Goal: Task Accomplishment & Management: Use online tool/utility

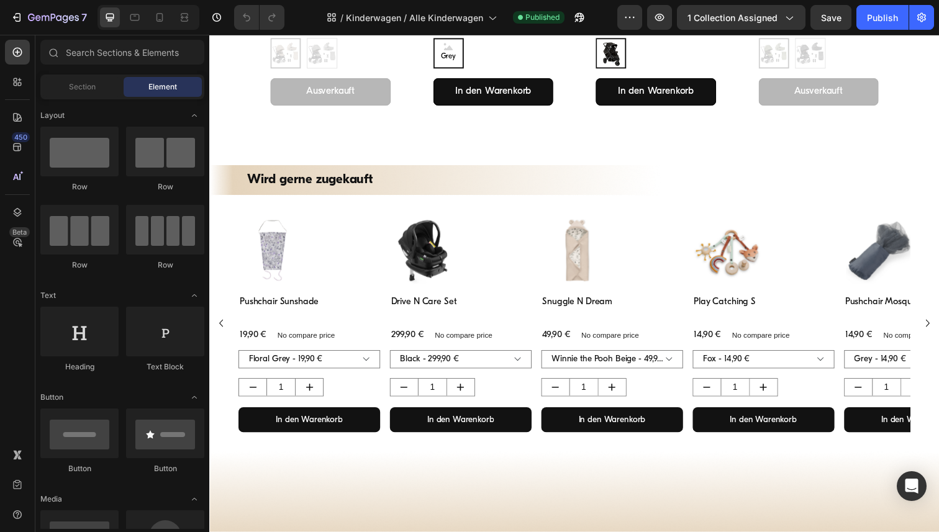
scroll to position [2926, 0]
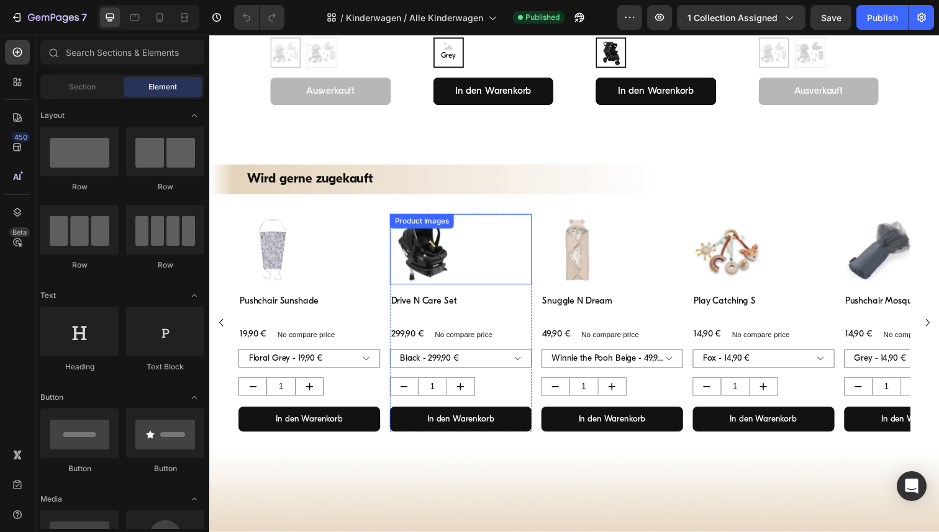
click at [492, 230] on div at bounding box center [466, 254] width 145 height 72
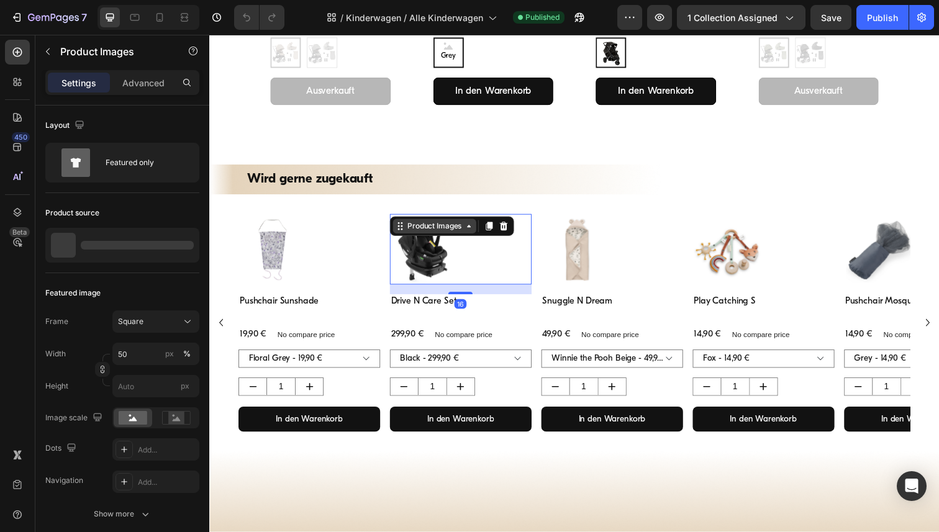
click at [473, 226] on icon at bounding box center [474, 230] width 10 height 10
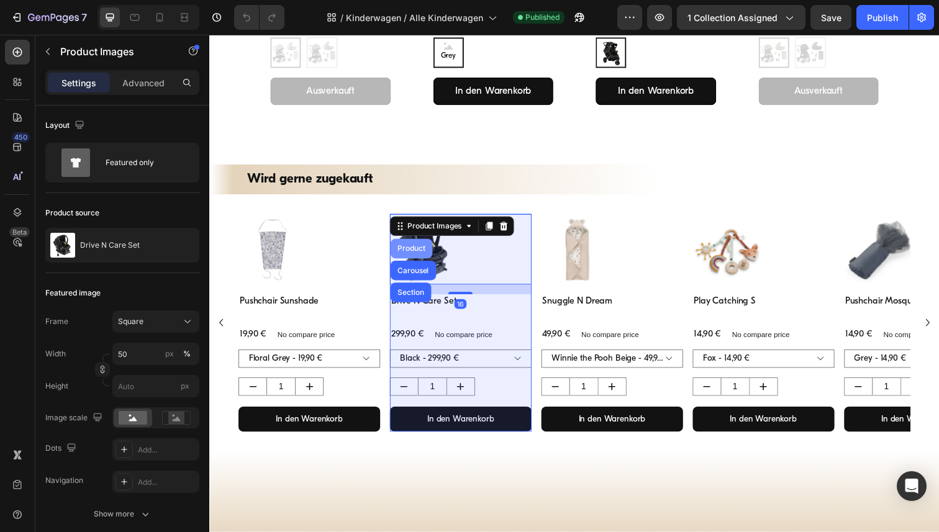
click at [423, 251] on div "Product" at bounding box center [415, 253] width 33 height 7
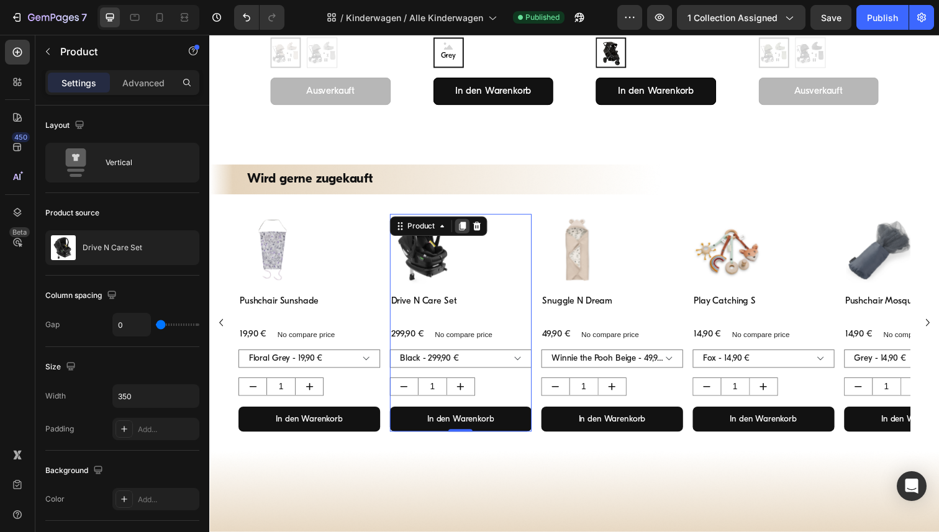
click at [467, 229] on icon at bounding box center [467, 230] width 7 height 9
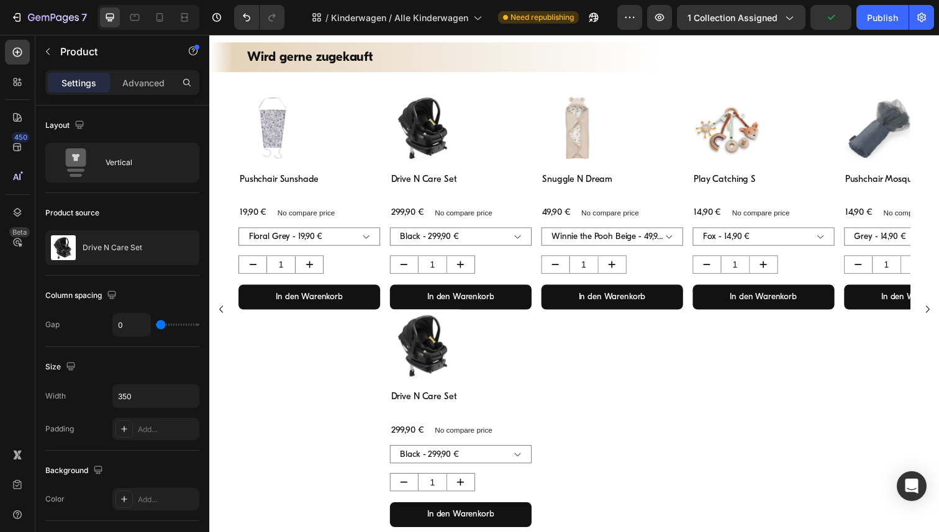
scroll to position [1576, 0]
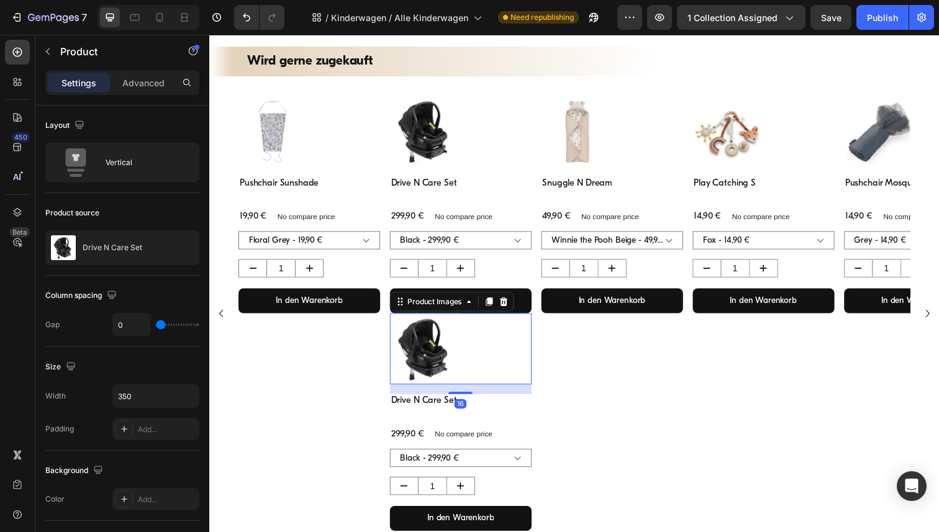
click at [499, 339] on div at bounding box center [466, 356] width 145 height 72
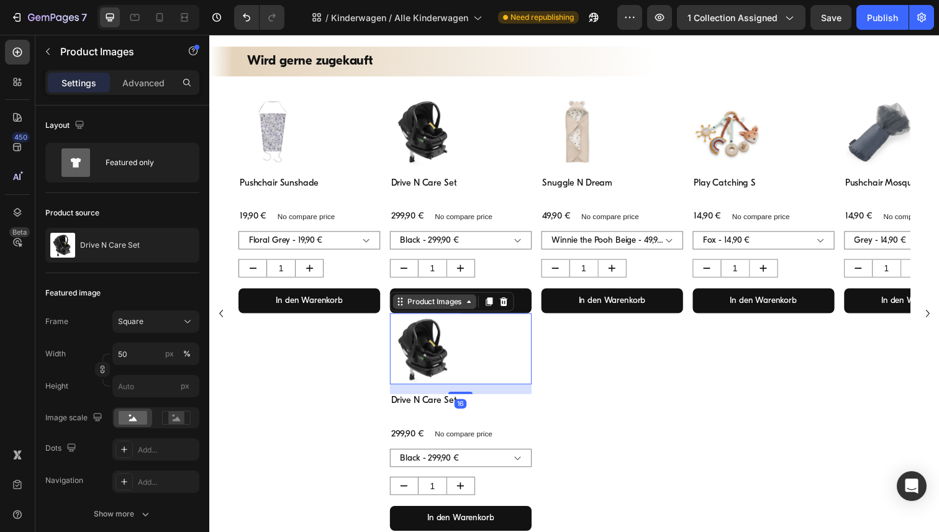
click at [471, 308] on icon at bounding box center [474, 308] width 10 height 10
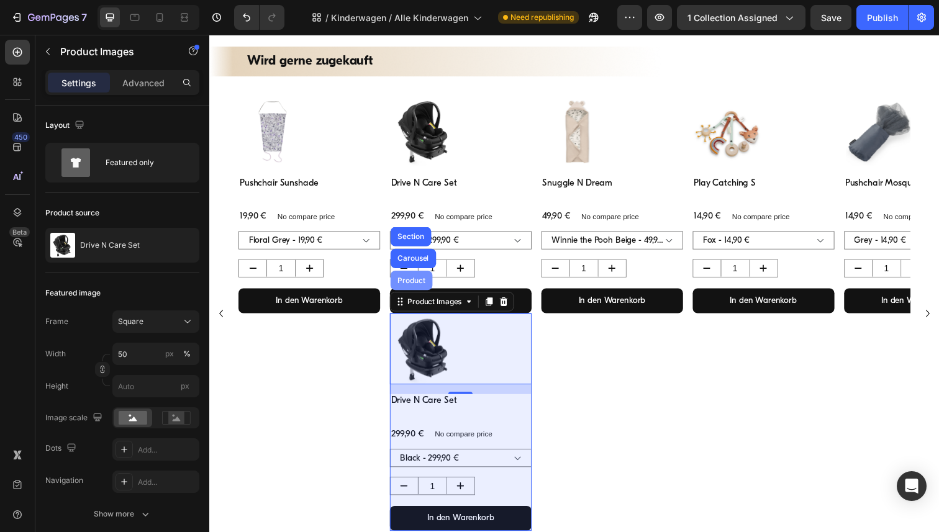
click at [413, 288] on div "Product" at bounding box center [415, 286] width 33 height 7
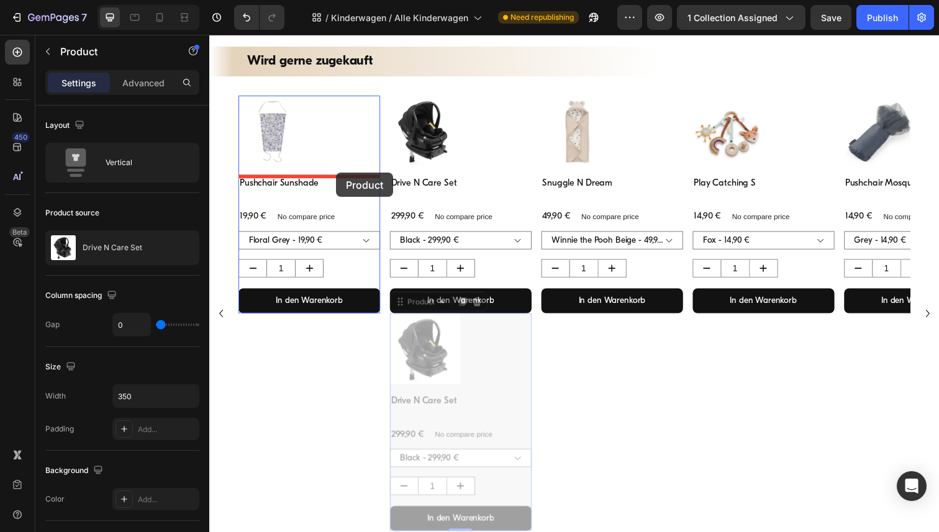
drag, startPoint x: 404, startPoint y: 418, endPoint x: 338, endPoint y: 176, distance: 251.0
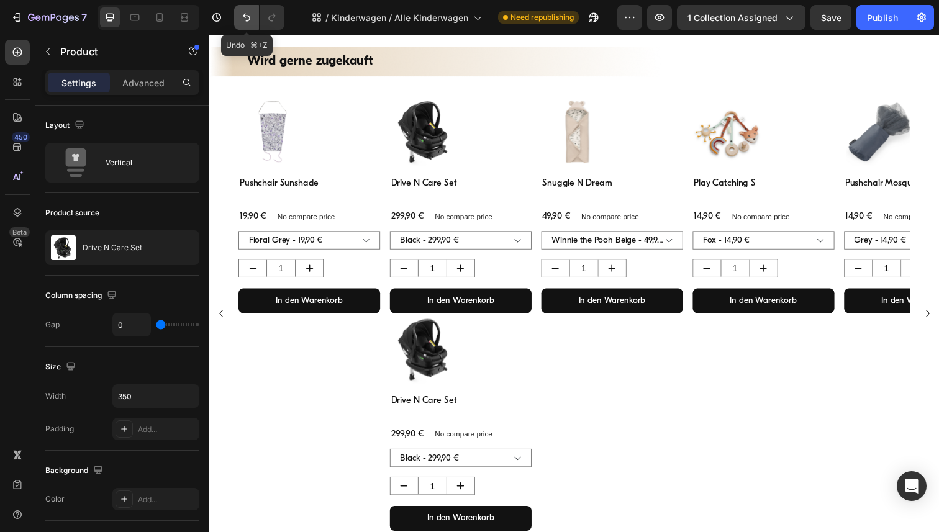
click at [248, 18] on icon "Undo/Redo" at bounding box center [246, 17] width 12 height 12
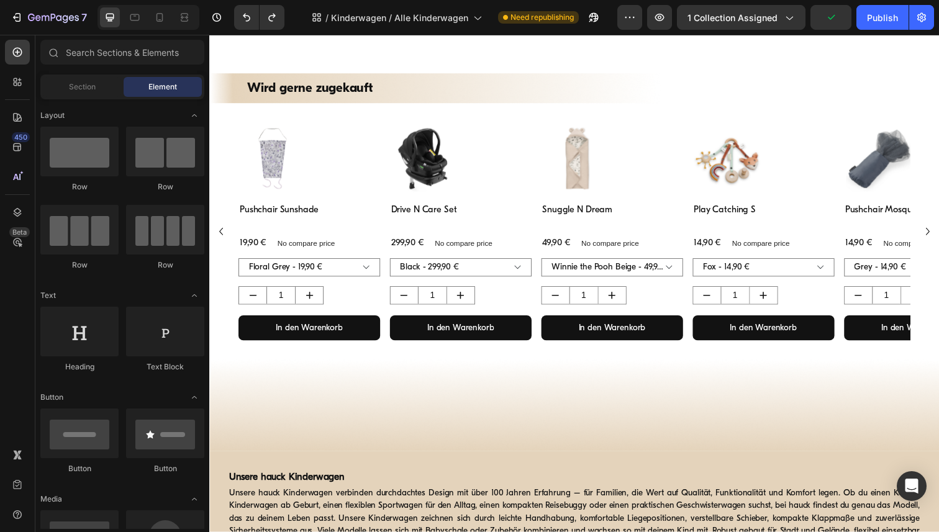
scroll to position [3022, 0]
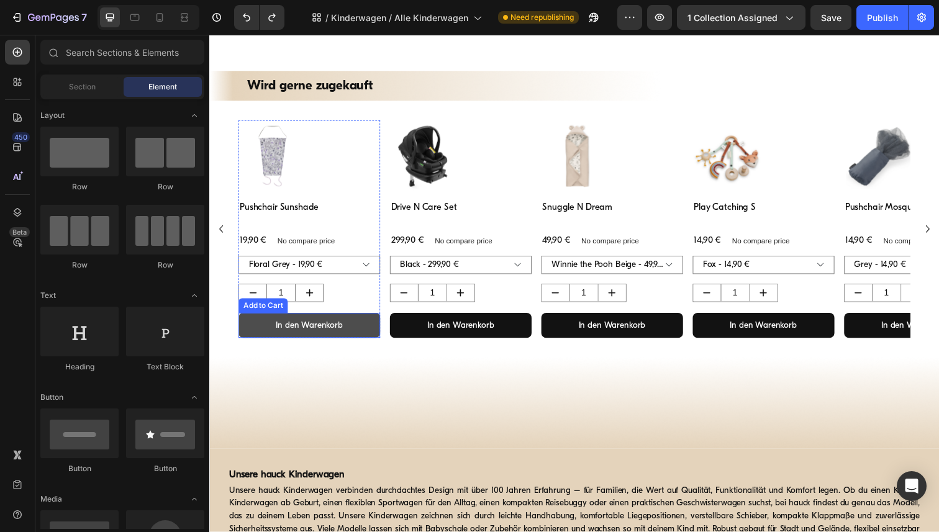
click at [368, 327] on button "In den Warenkorb" at bounding box center [311, 331] width 145 height 25
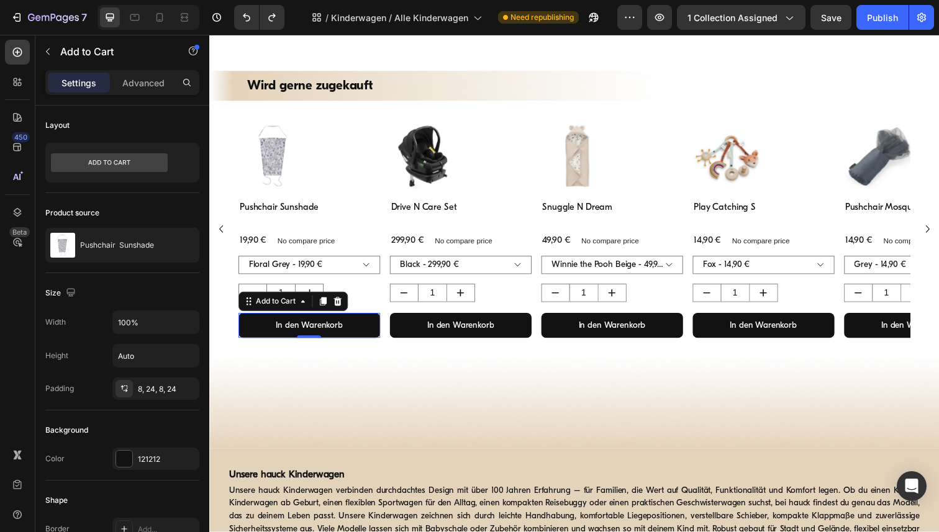
click at [150, 96] on div "Settings Advanced" at bounding box center [122, 87] width 174 height 35
click at [134, 84] on p "Advanced" at bounding box center [143, 82] width 42 height 13
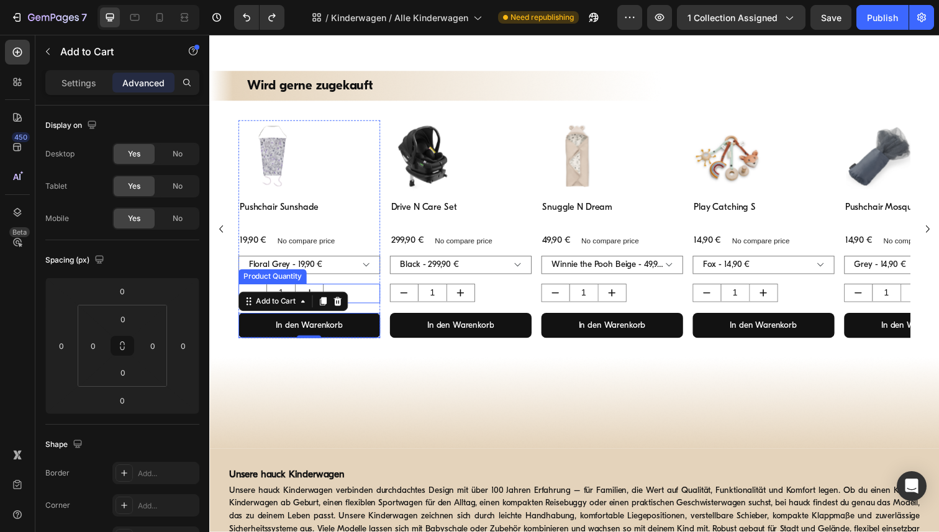
click at [365, 298] on div "1" at bounding box center [311, 298] width 145 height 19
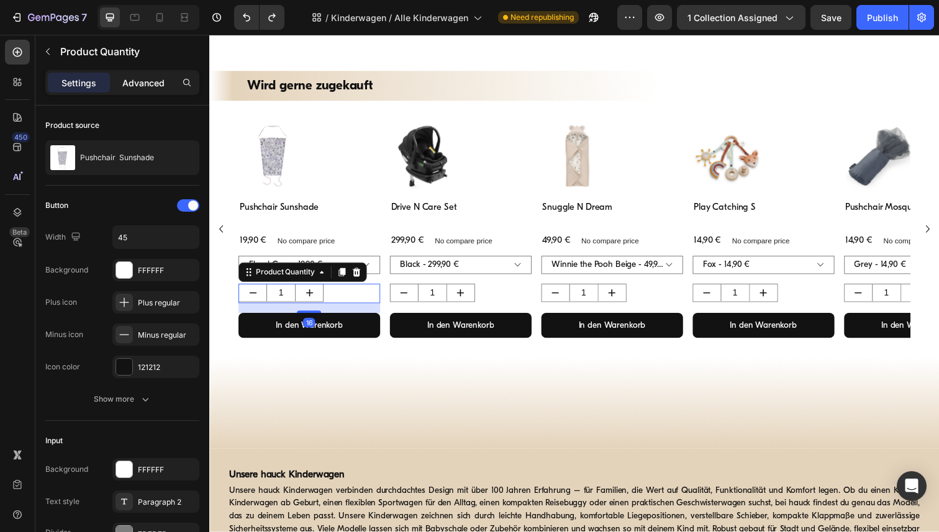
click at [147, 86] on p "Advanced" at bounding box center [143, 82] width 42 height 13
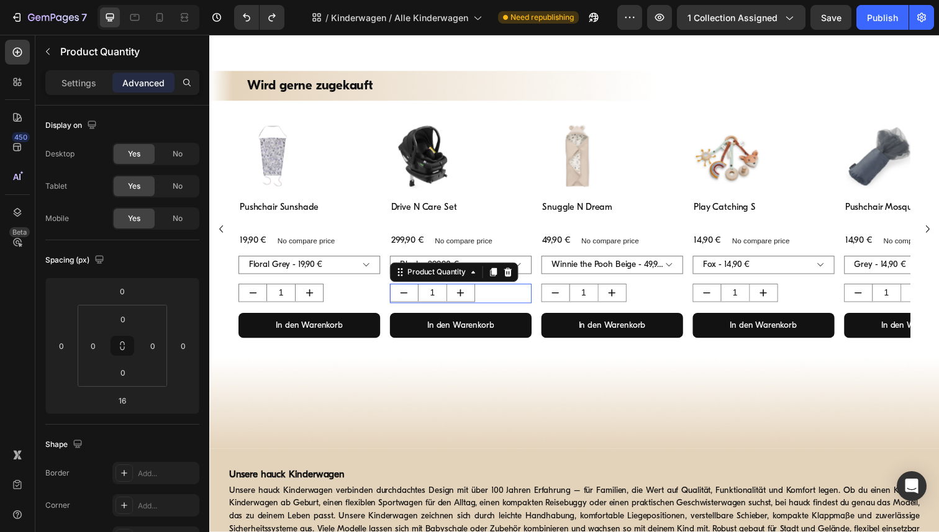
click at [516, 297] on div "1" at bounding box center [466, 298] width 145 height 19
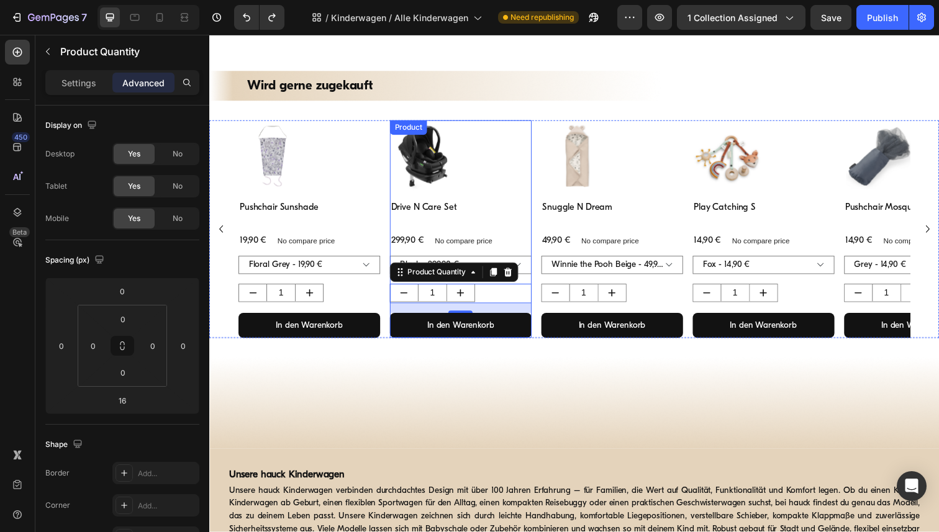
click at [536, 279] on div "Drive N Care Set Product Title 299,90 € Product Price Product Price No compare …" at bounding box center [466, 274] width 145 height 140
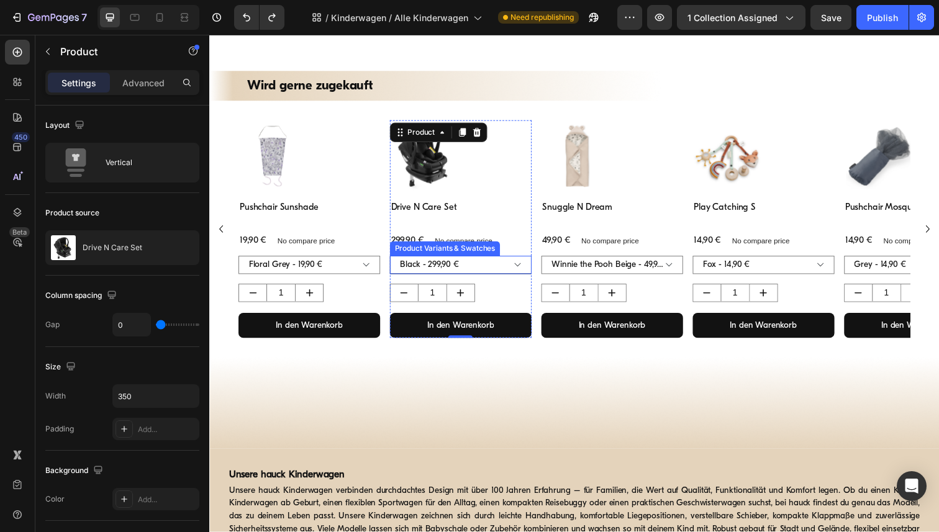
click at [536, 269] on select "Black - 299,90 €" at bounding box center [466, 270] width 145 height 19
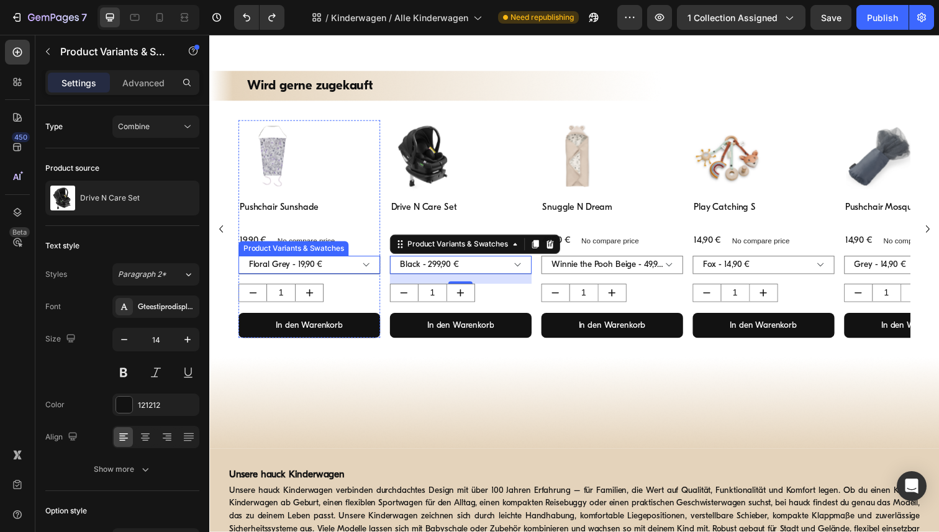
click at [382, 270] on select "Floral Grey - 19,90 €" at bounding box center [311, 270] width 145 height 19
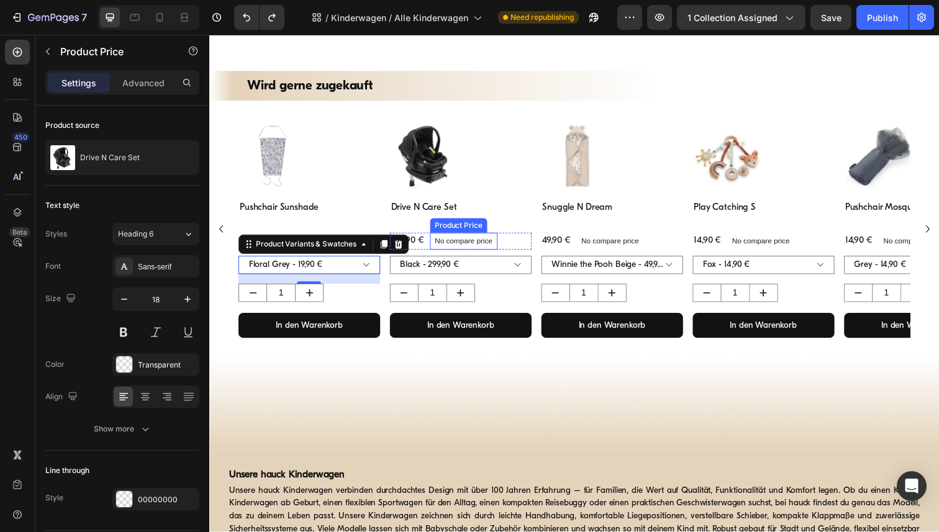
click at [491, 245] on p "No compare price" at bounding box center [469, 245] width 59 height 7
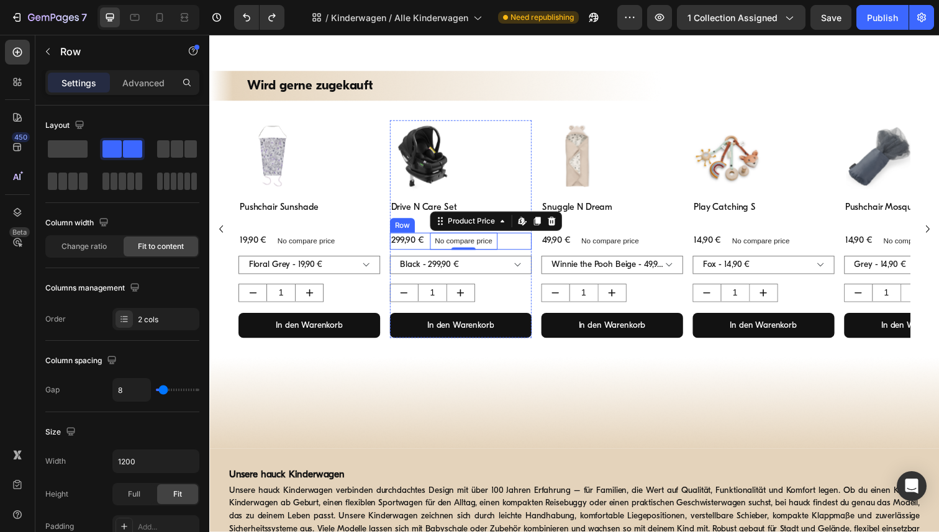
click at [512, 249] on div "299,90 € Product Price Product Price No compare price Product Price Edit conten…" at bounding box center [466, 245] width 145 height 17
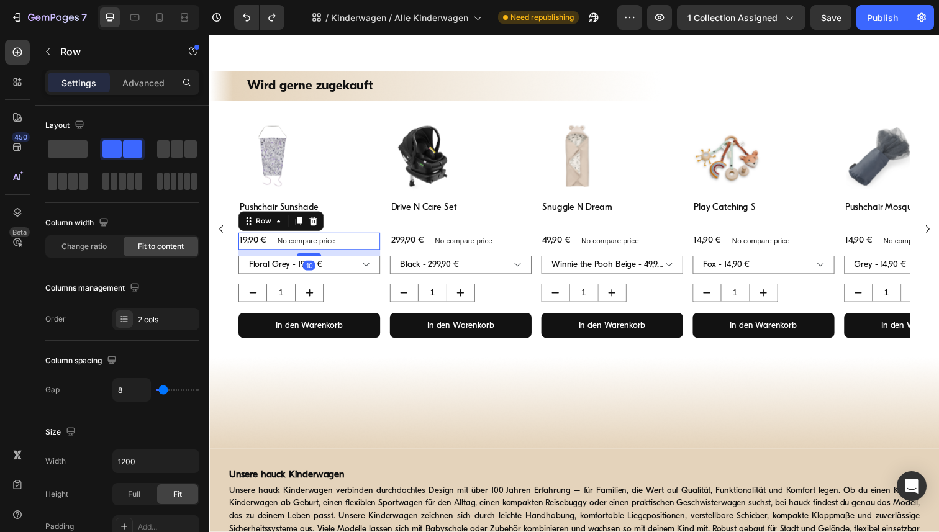
click at [378, 246] on div "19,90 € Product Price Product Price No compare price Product Price Row 10" at bounding box center [311, 245] width 145 height 17
click at [352, 216] on h3 "Pushchair Sunshade" at bounding box center [311, 211] width 145 height 15
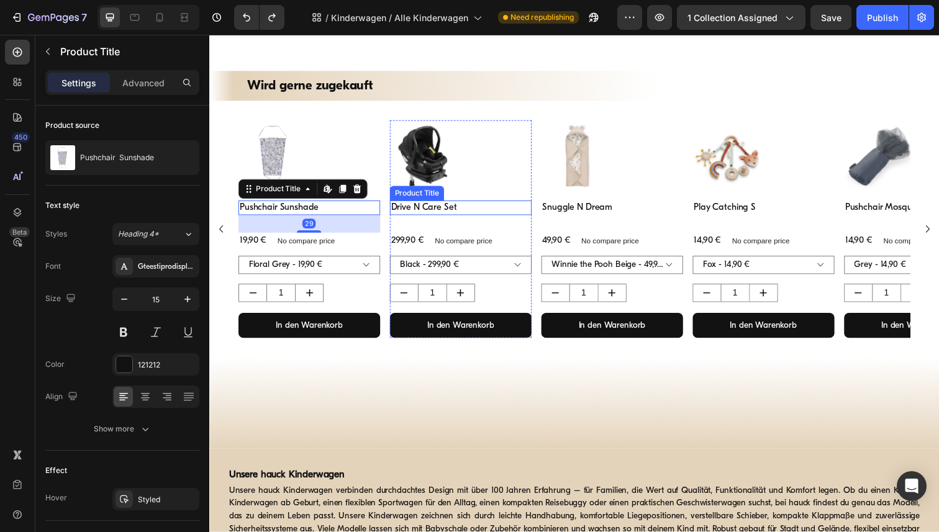
click at [495, 217] on h3 "Drive N Care Set" at bounding box center [466, 211] width 145 height 15
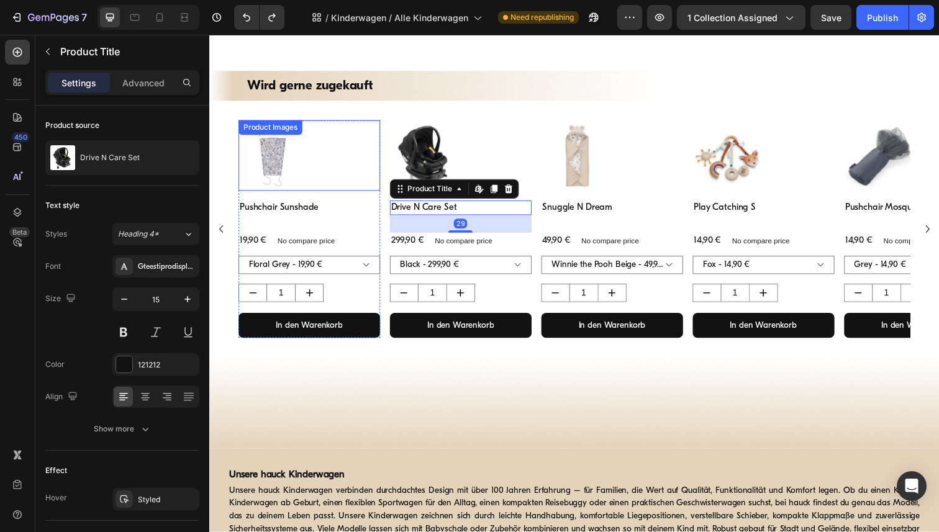
click at [328, 142] on div "Product Images" at bounding box center [311, 158] width 145 height 72
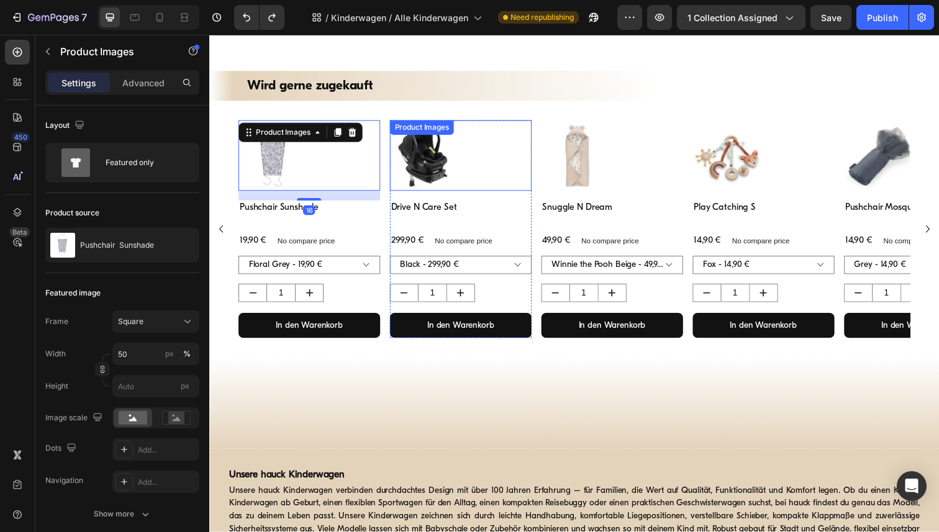
click at [464, 149] on img at bounding box center [430, 158] width 72 height 72
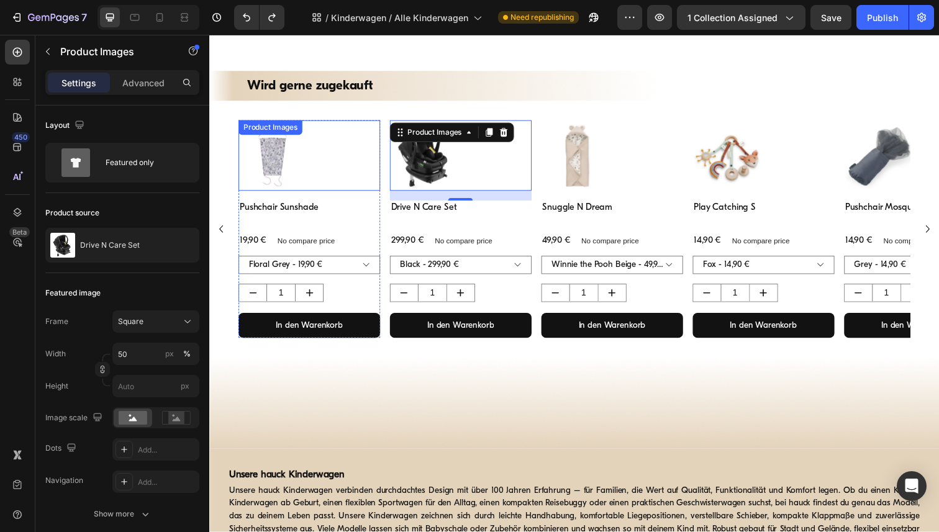
click at [338, 133] on div at bounding box center [311, 158] width 145 height 72
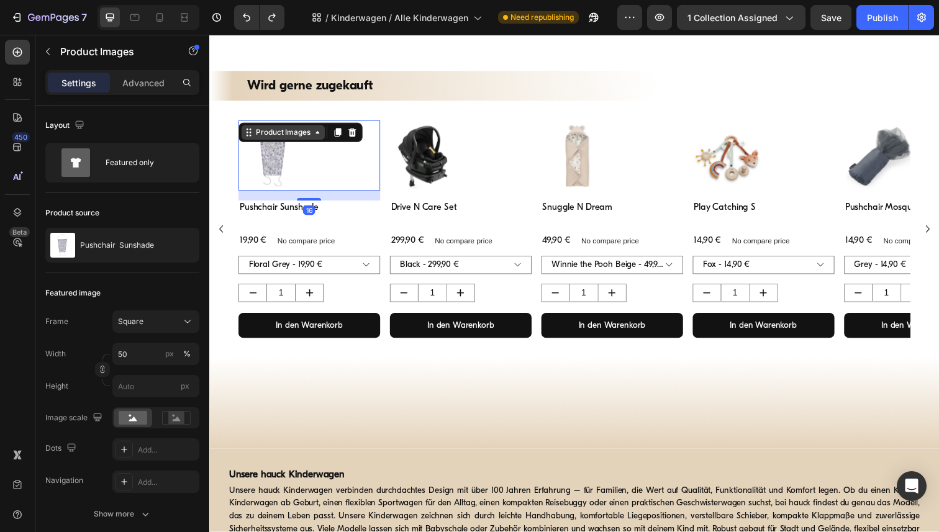
click at [308, 134] on div "Product Images" at bounding box center [285, 134] width 60 height 11
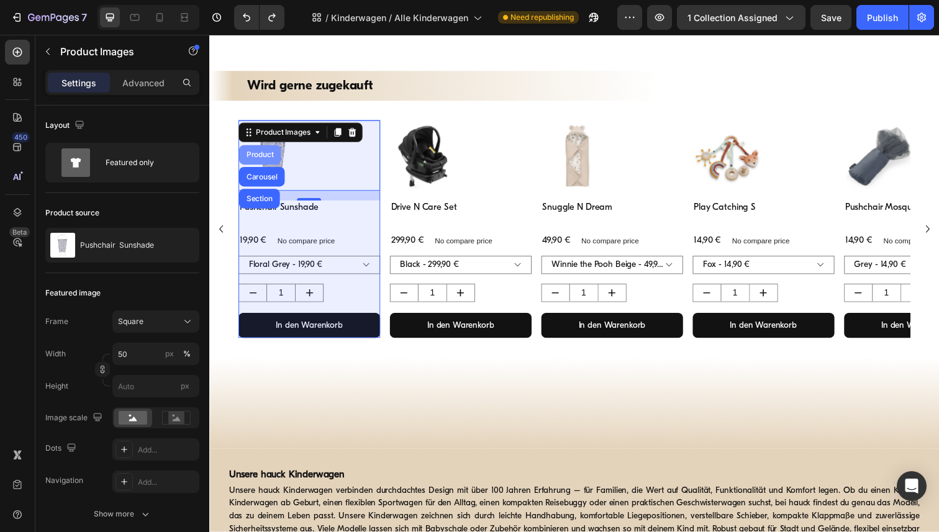
click at [268, 155] on div "Product" at bounding box center [261, 157] width 33 height 7
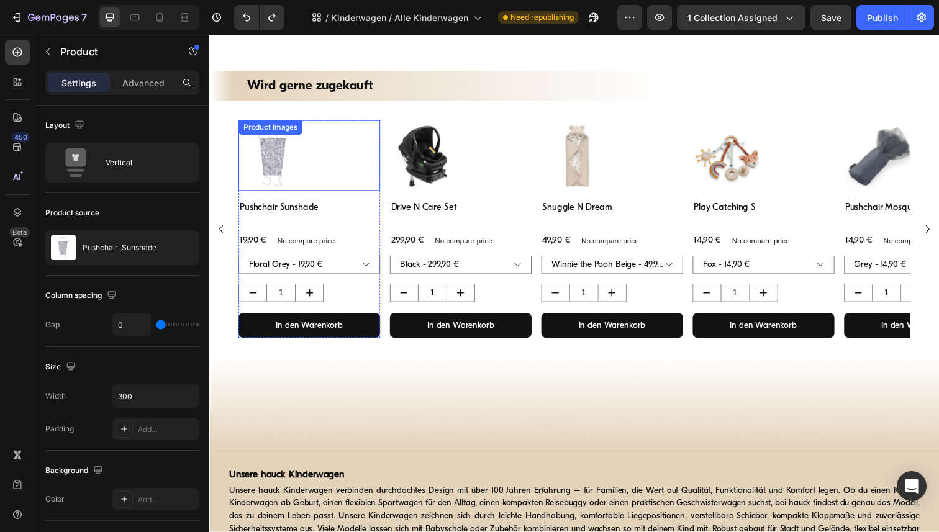
click at [290, 131] on div "Product Images" at bounding box center [272, 129] width 60 height 11
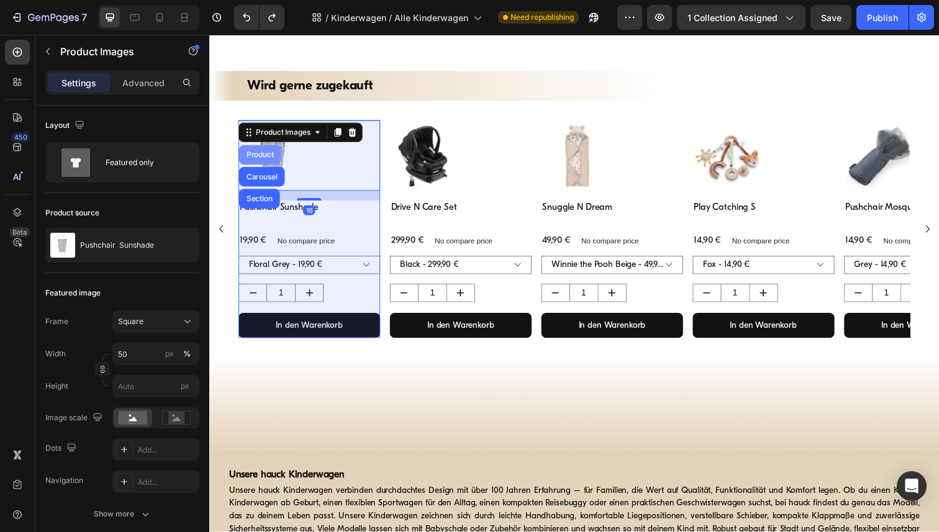
click at [267, 158] on div "Product" at bounding box center [261, 157] width 33 height 7
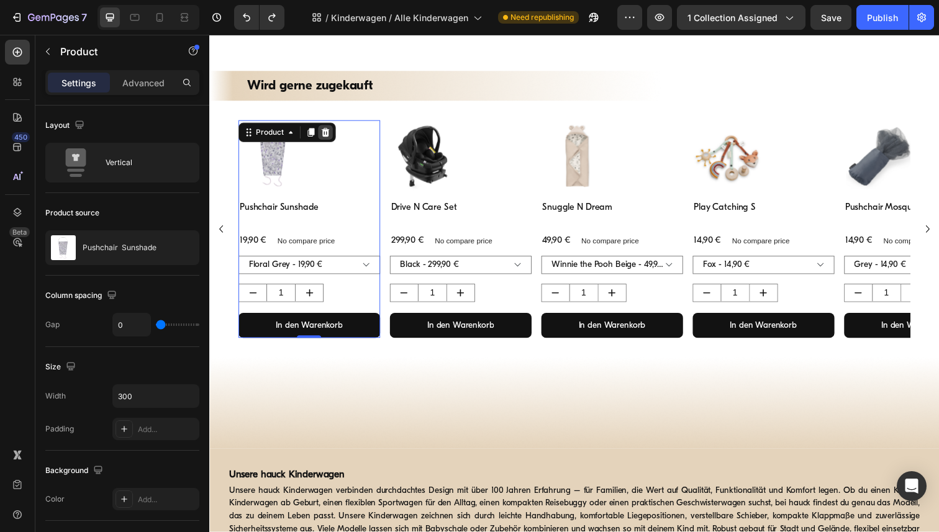
click at [333, 135] on div at bounding box center [327, 134] width 15 height 15
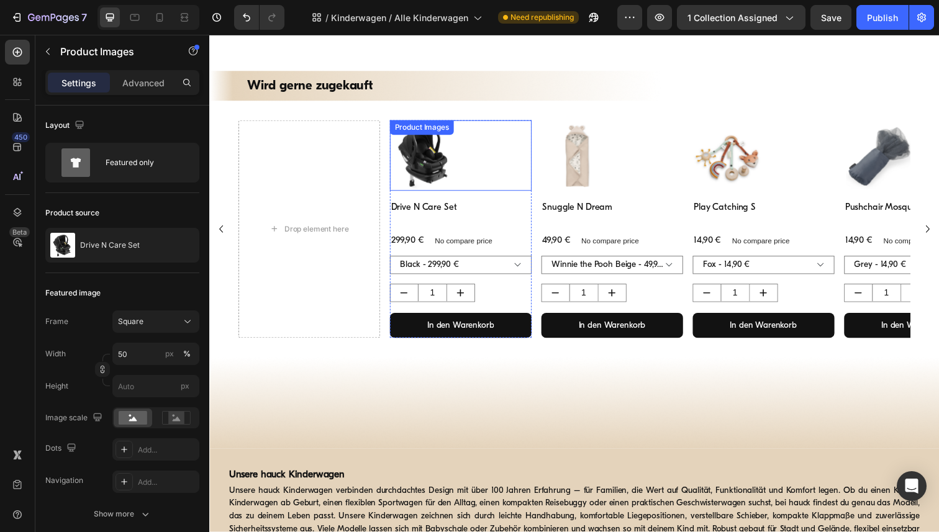
click at [511, 127] on div "Product Images" at bounding box center [466, 158] width 145 height 72
click at [474, 135] on icon at bounding box center [475, 135] width 4 height 2
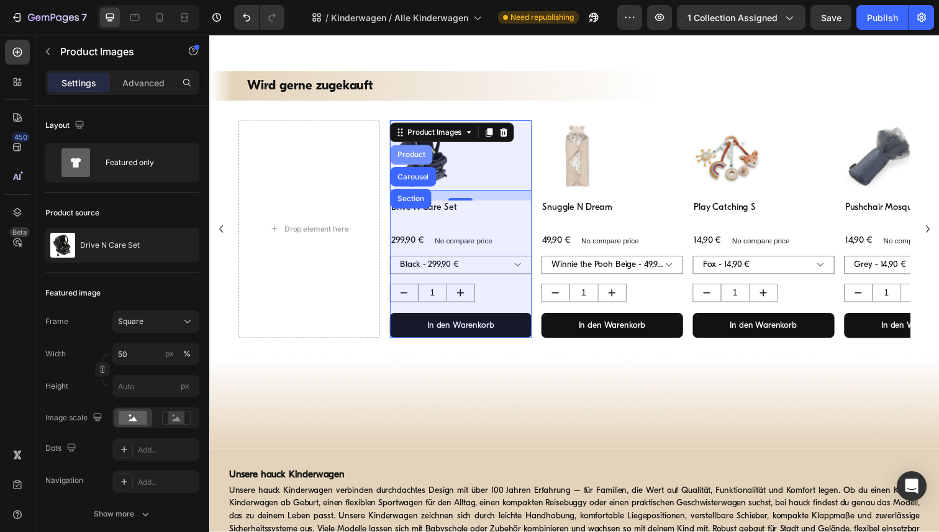
click at [423, 156] on div "Product" at bounding box center [415, 157] width 33 height 7
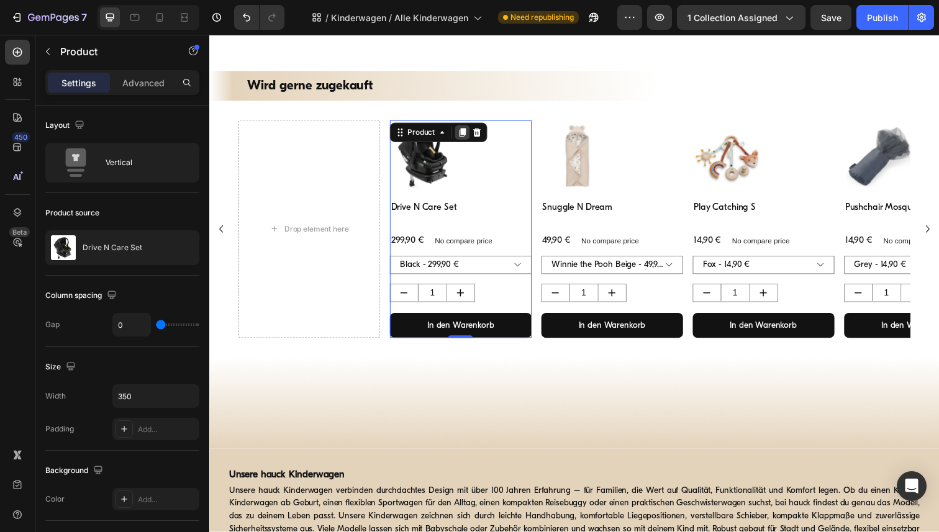
click at [466, 135] on icon at bounding box center [467, 134] width 7 height 9
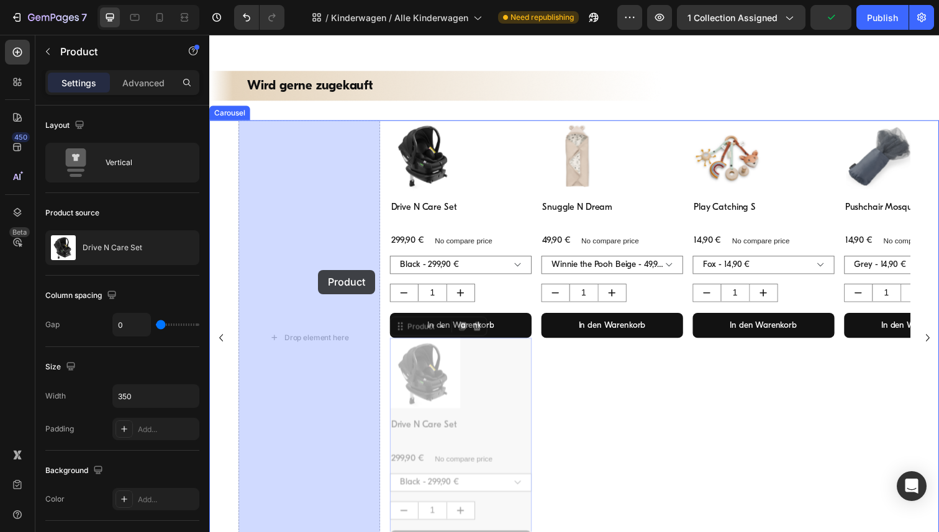
drag, startPoint x: 536, startPoint y: 422, endPoint x: 320, endPoint y: 275, distance: 261.4
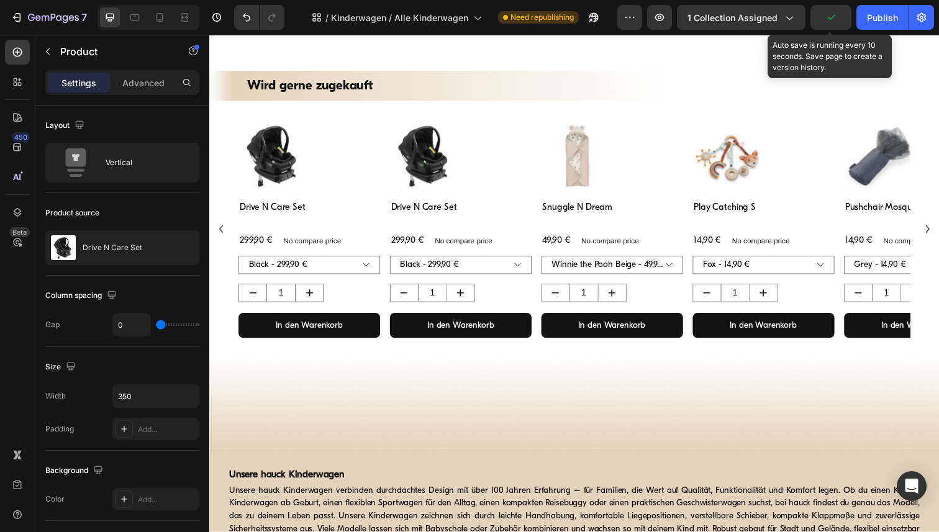
click at [836, 18] on icon "button" at bounding box center [831, 17] width 12 height 12
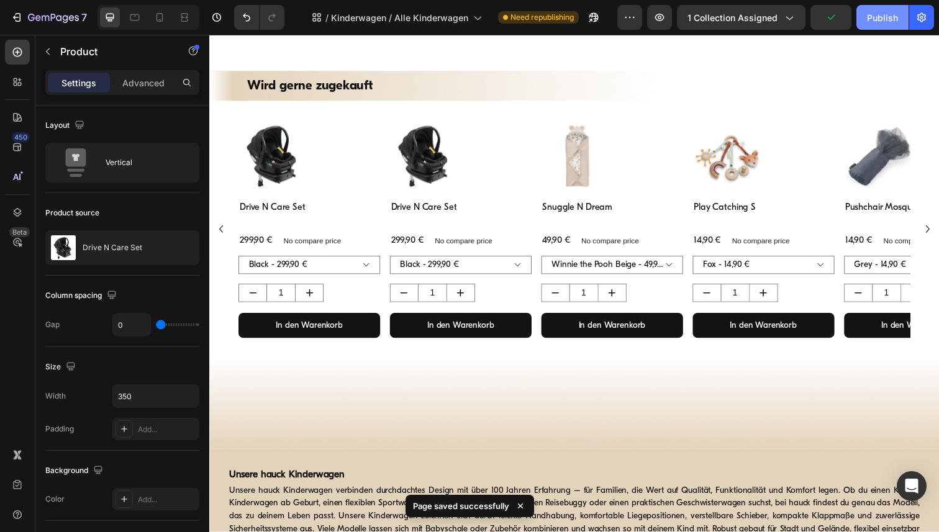
click at [882, 19] on div "Publish" at bounding box center [882, 17] width 31 height 13
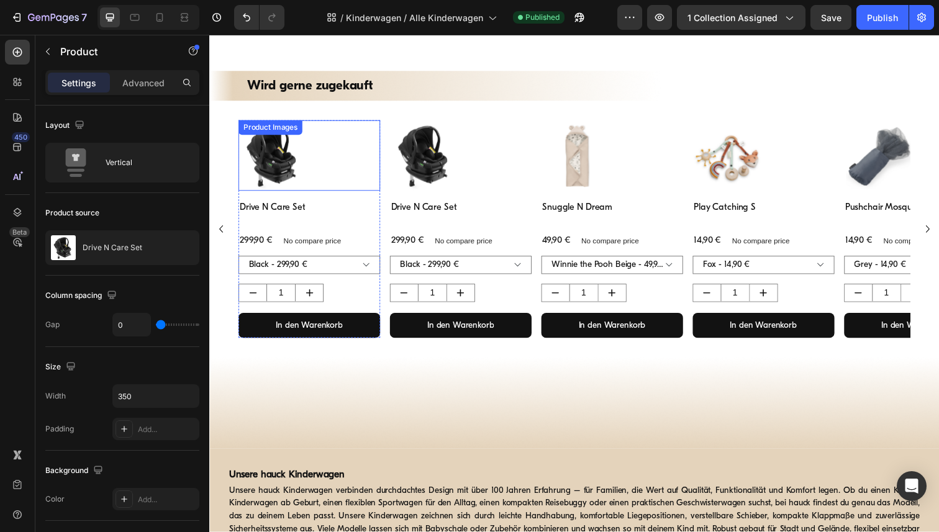
click at [286, 158] on img at bounding box center [275, 158] width 72 height 72
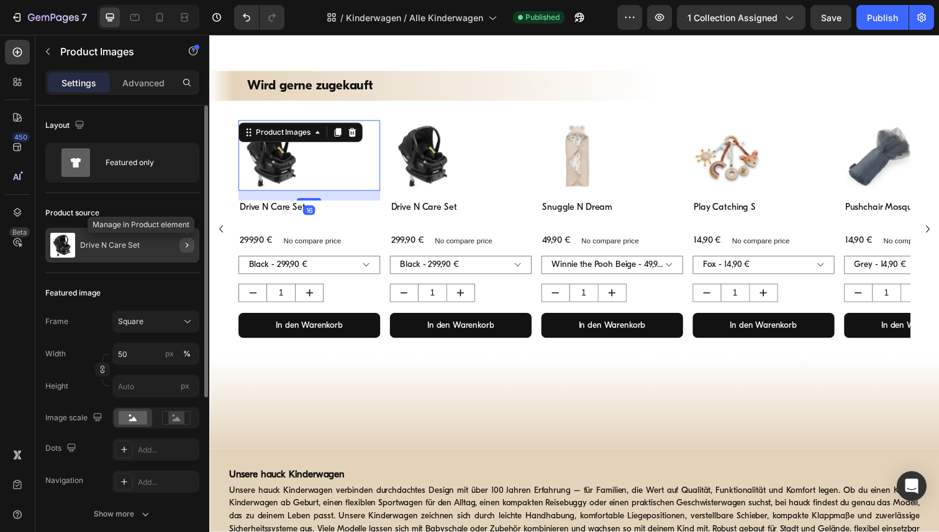
click at [189, 242] on icon "button" at bounding box center [187, 245] width 10 height 10
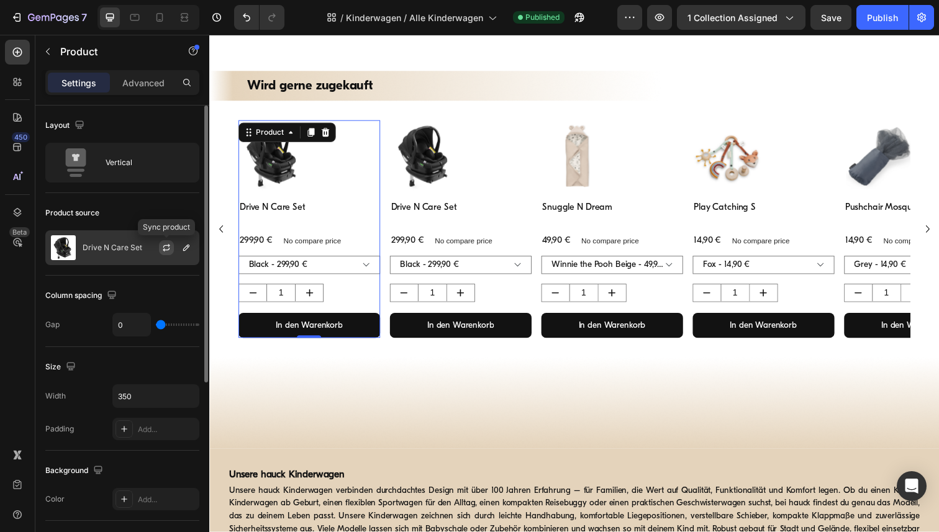
click at [165, 249] on icon "button" at bounding box center [166, 248] width 10 height 10
click at [122, 250] on p "Drive N Care Set" at bounding box center [113, 247] width 60 height 9
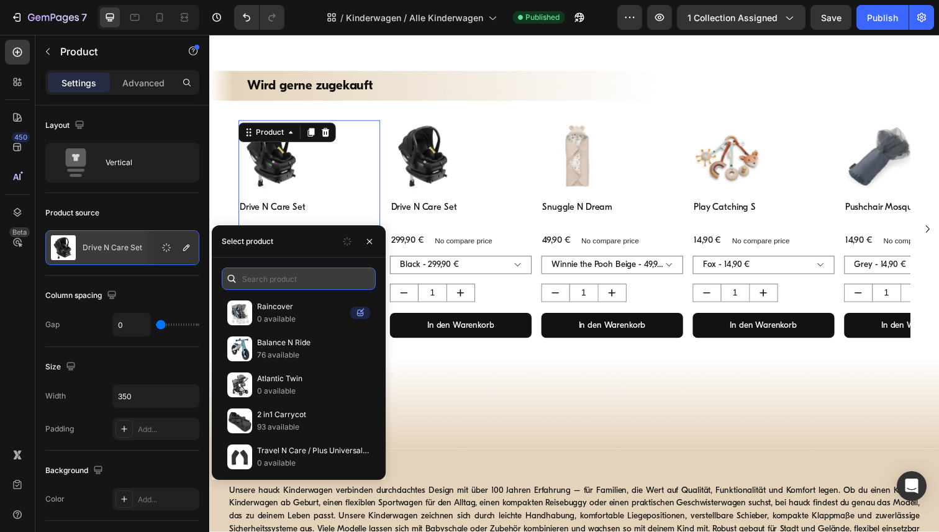
click at [272, 283] on input "text" at bounding box center [299, 279] width 154 height 22
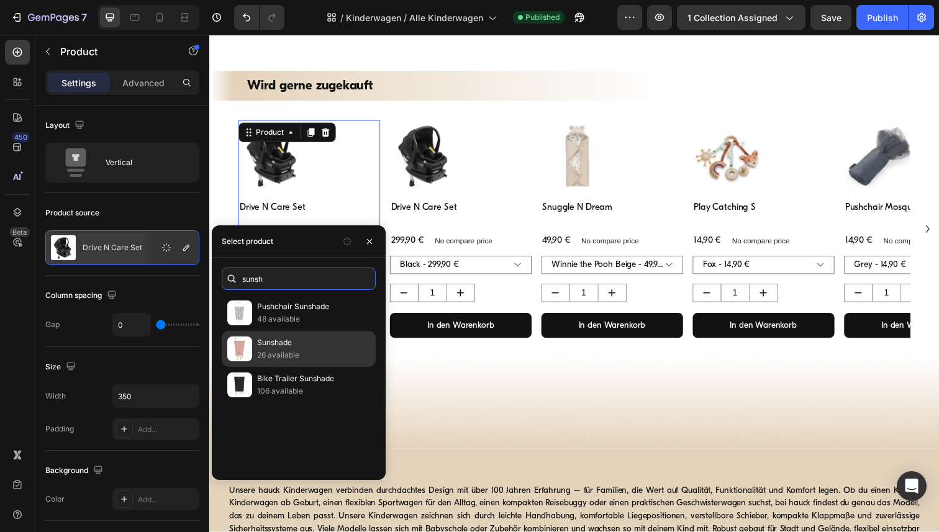
type input "sunsh"
click at [324, 346] on p "Sunshade" at bounding box center [313, 343] width 113 height 12
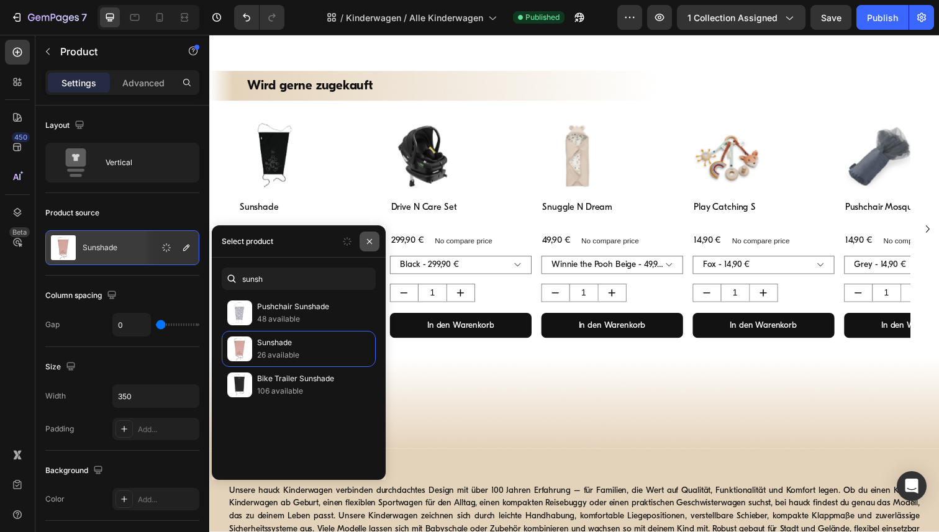
click at [371, 243] on icon "button" at bounding box center [369, 240] width 5 height 5
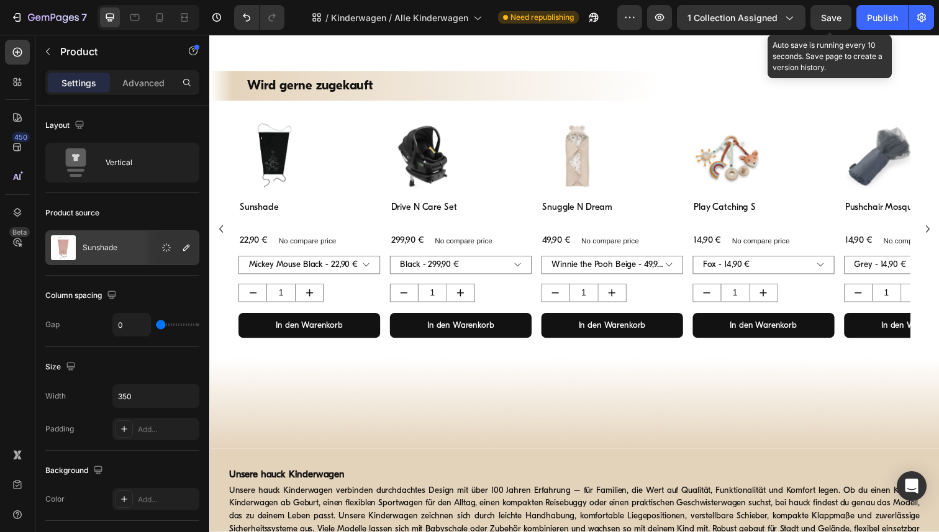
scroll to position [902, 0]
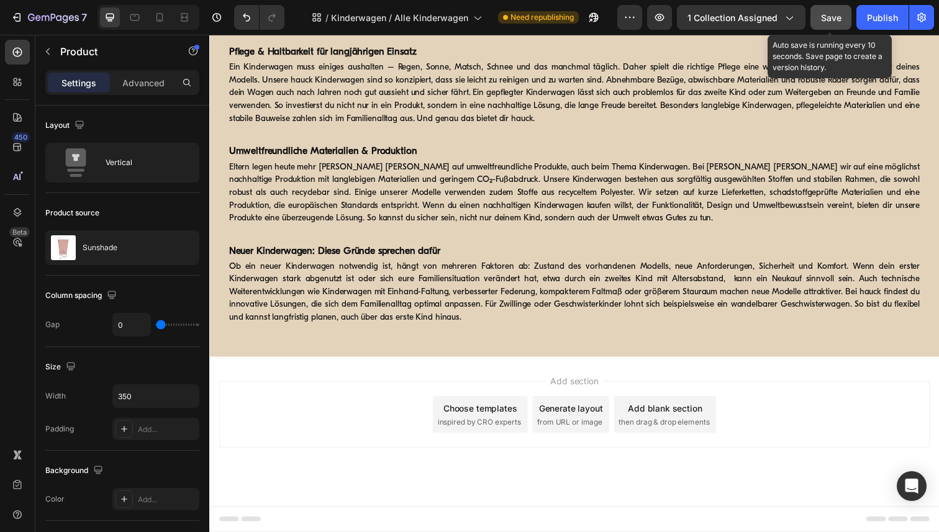
click at [829, 17] on span "Save" at bounding box center [831, 17] width 20 height 11
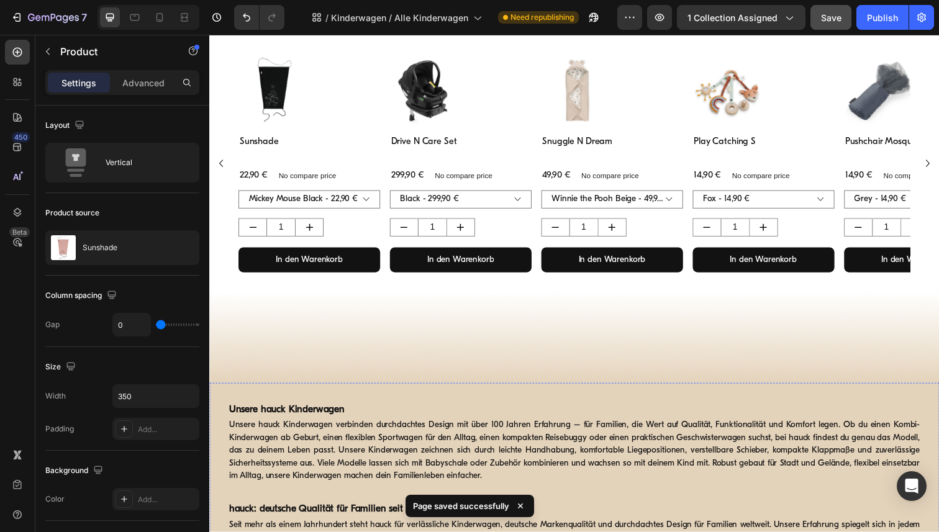
scroll to position [328, 0]
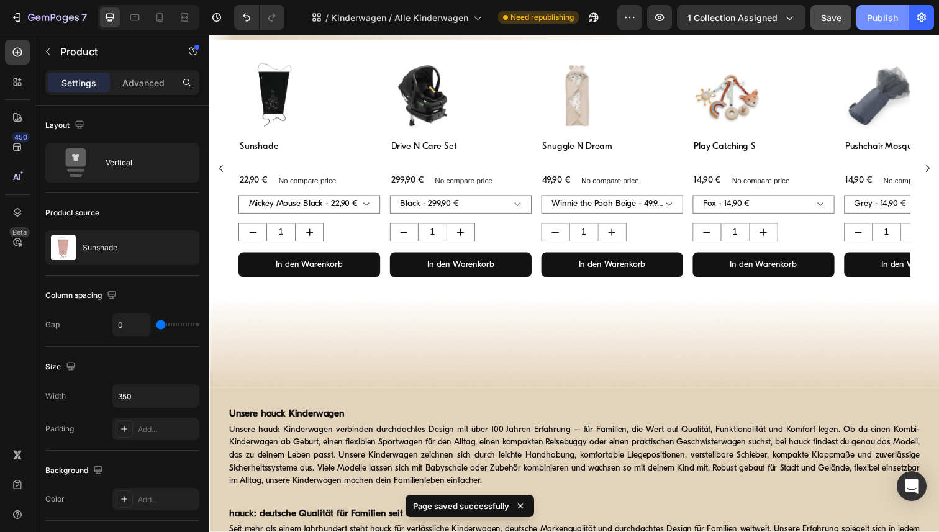
click at [881, 19] on div "Publish" at bounding box center [882, 17] width 31 height 13
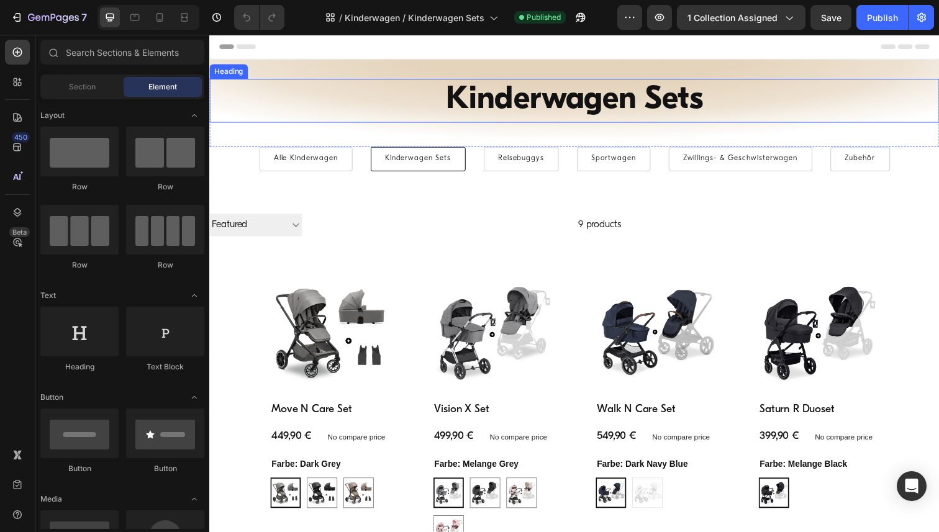
click at [530, 113] on h1 "Kinderwagen Sets" at bounding box center [581, 102] width 745 height 45
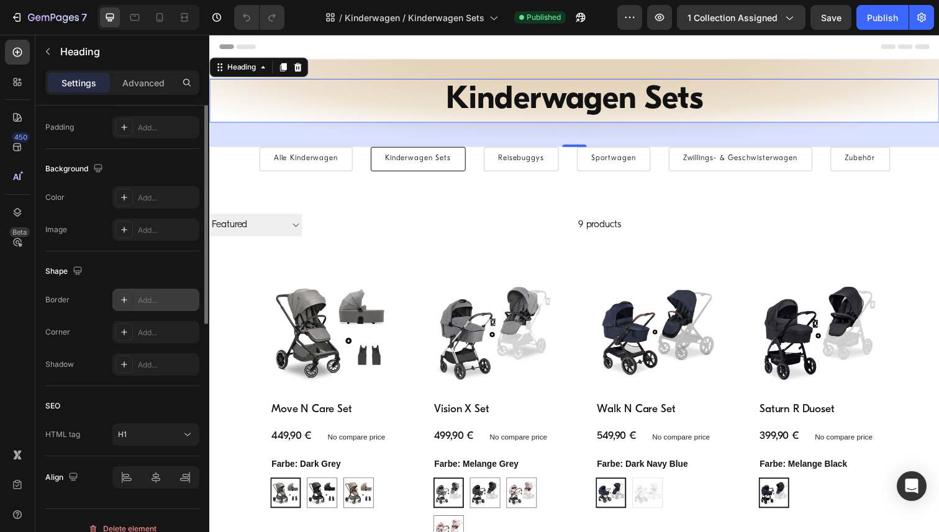
scroll to position [344, 0]
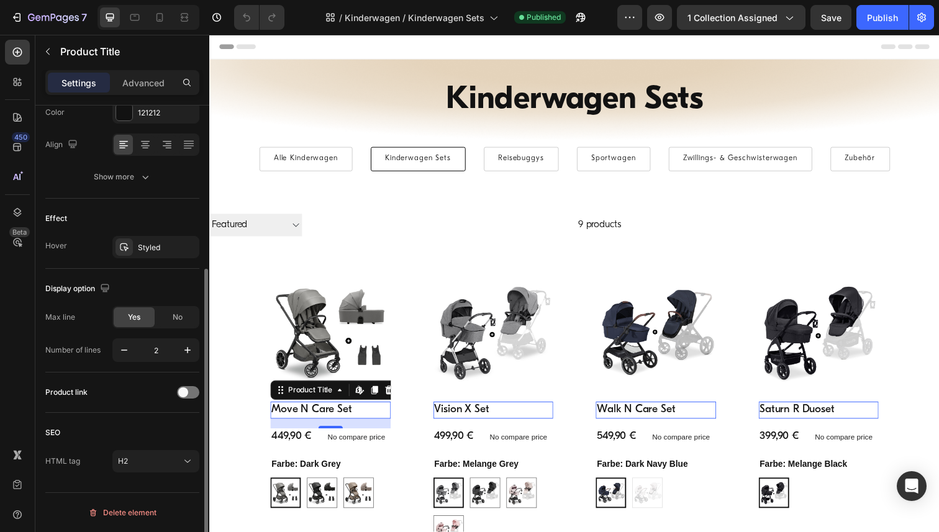
click at [330, 420] on h2 "Move N Care Set" at bounding box center [332, 418] width 123 height 17
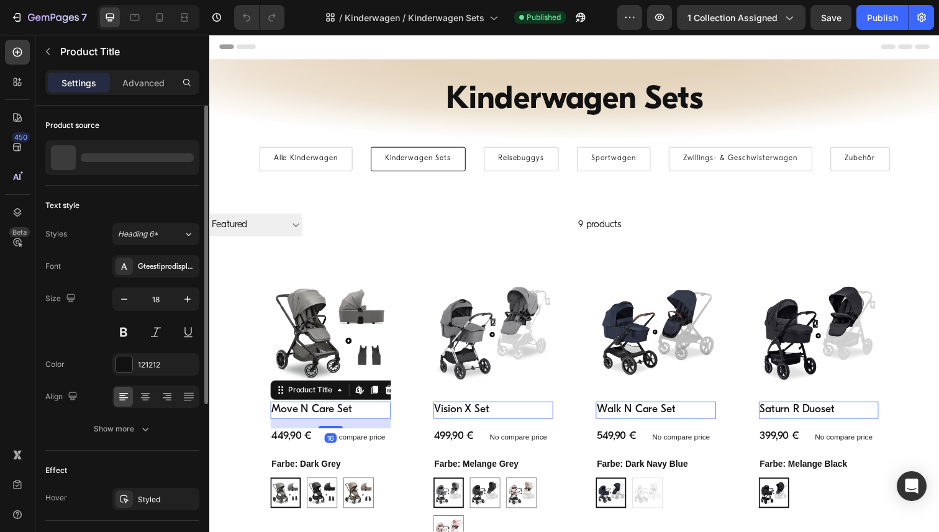
scroll to position [252, 0]
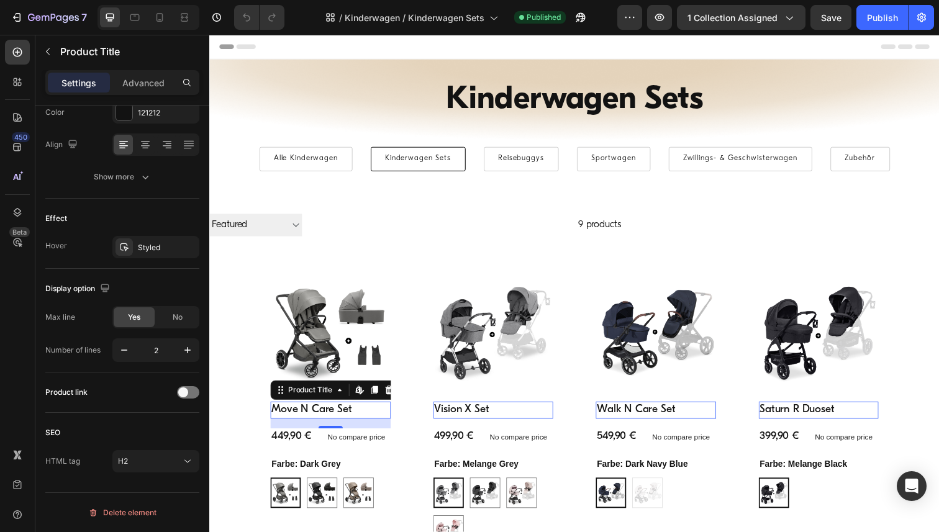
click at [394, 421] on h2 "Vision X Set" at bounding box center [332, 418] width 123 height 17
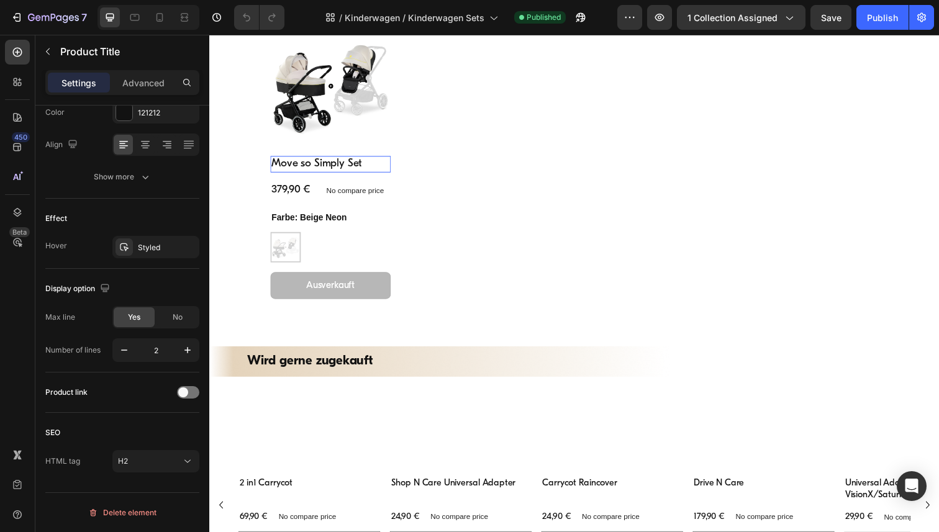
scroll to position [927, 0]
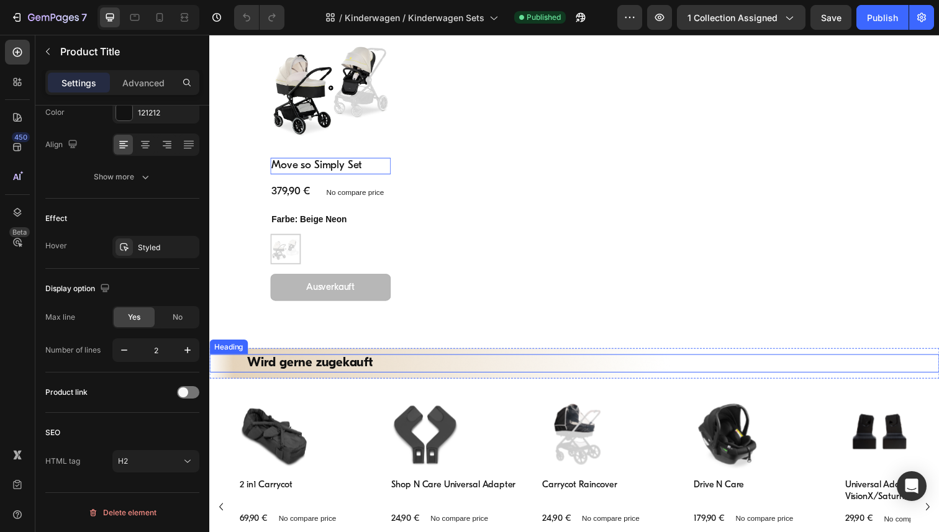
click at [333, 371] on h2 "Wird gerne zugekauft" at bounding box center [582, 370] width 671 height 18
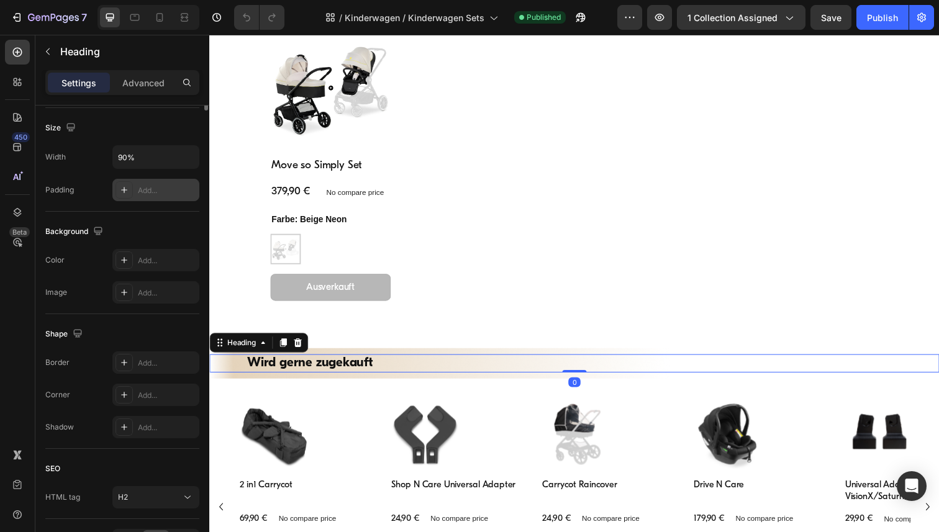
scroll to position [344, 0]
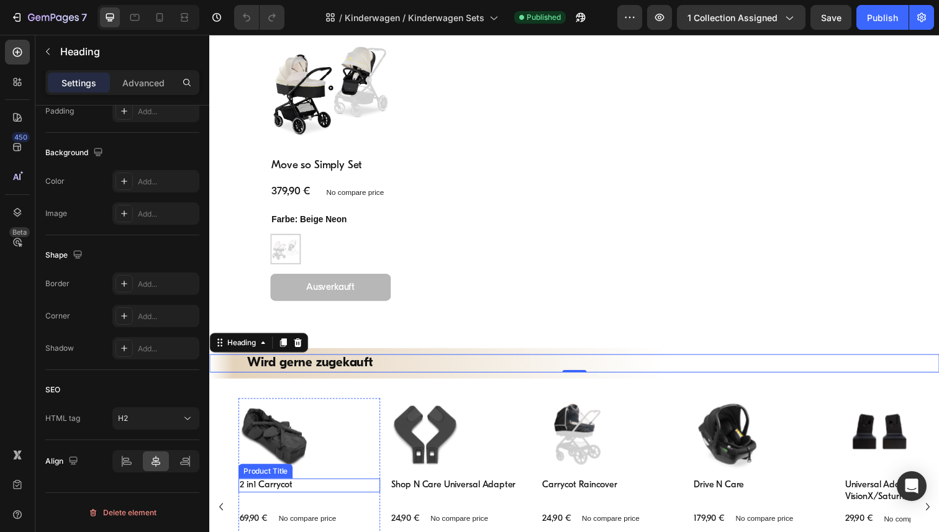
click at [266, 499] on h3 "2 in1 Carrycot" at bounding box center [311, 495] width 145 height 15
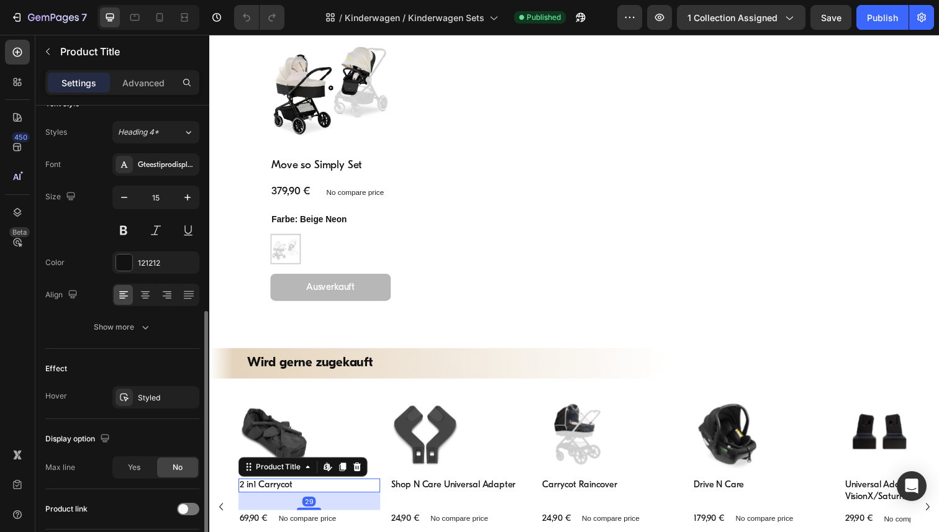
scroll to position [219, 0]
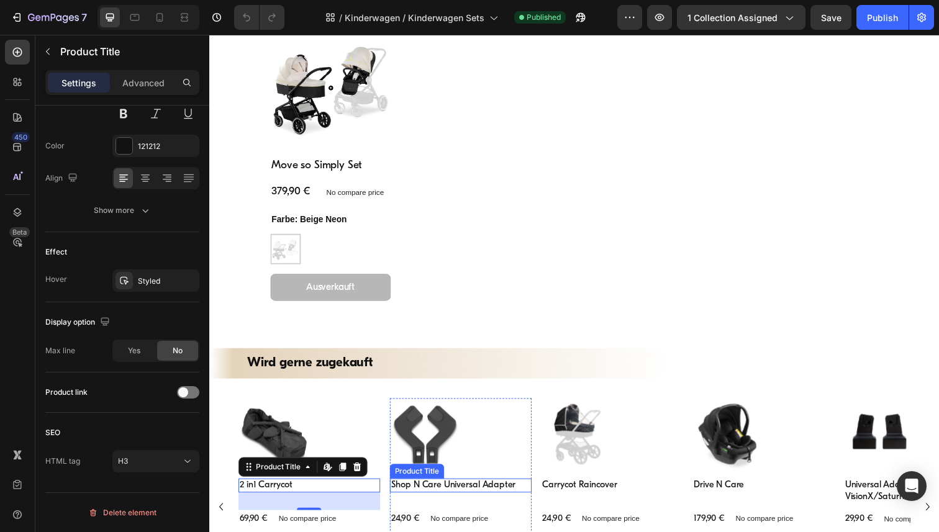
click at [459, 494] on h3 "Shop N Care Universal Adapter" at bounding box center [466, 495] width 145 height 15
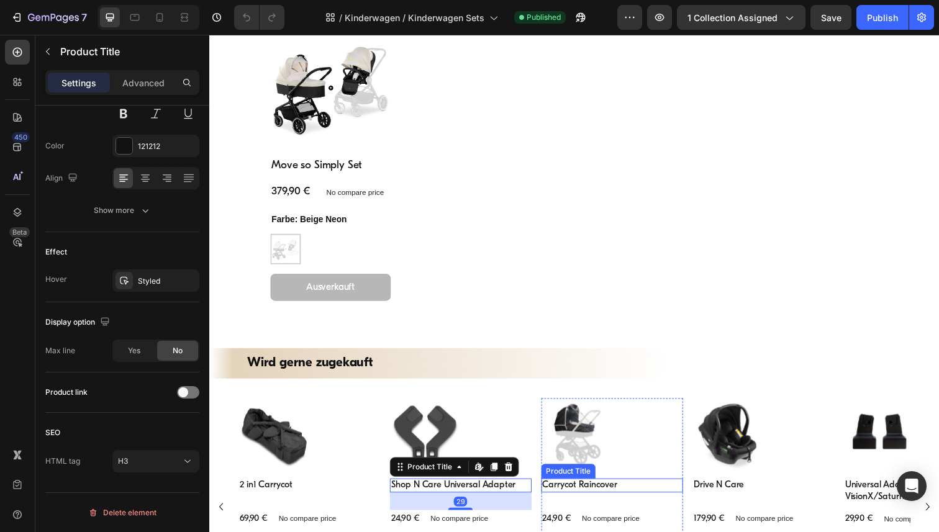
click at [604, 496] on h3 "Carrycot Raincover" at bounding box center [620, 495] width 145 height 15
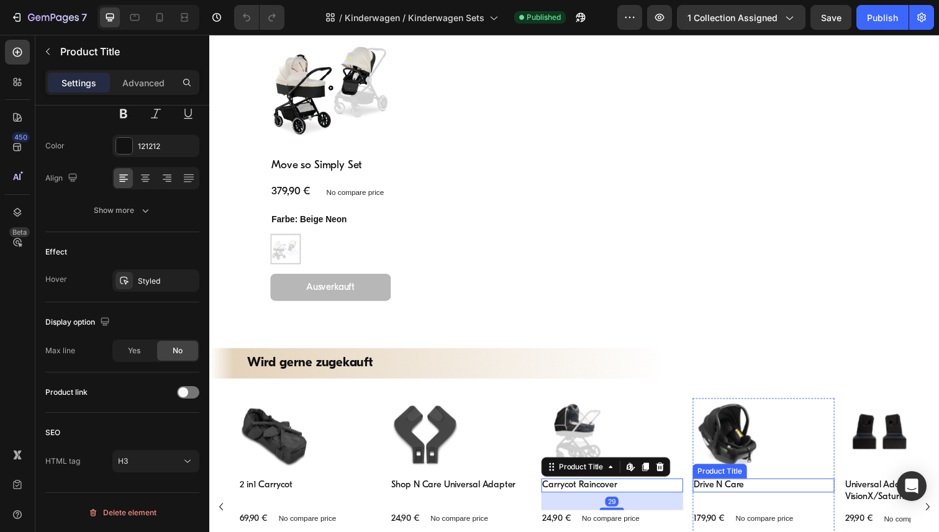
click at [728, 496] on h3 "Drive N Care" at bounding box center [775, 495] width 145 height 15
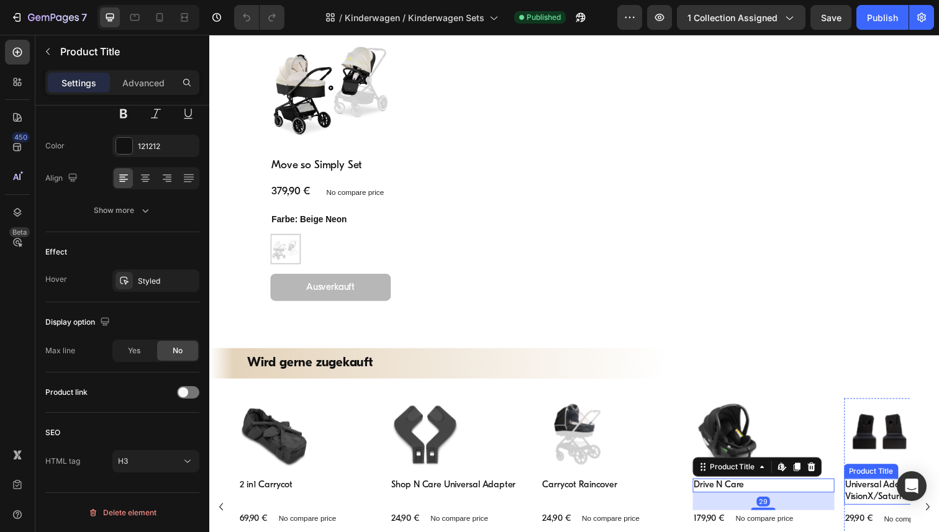
click at [872, 507] on h3 "Universal Adapter VisionX/Saturn/Apollo" at bounding box center [930, 501] width 145 height 27
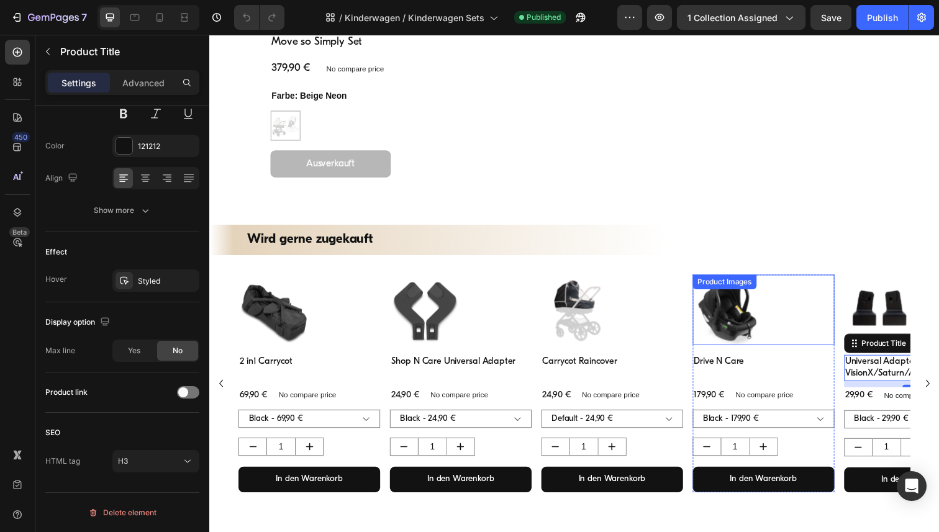
scroll to position [1082, 0]
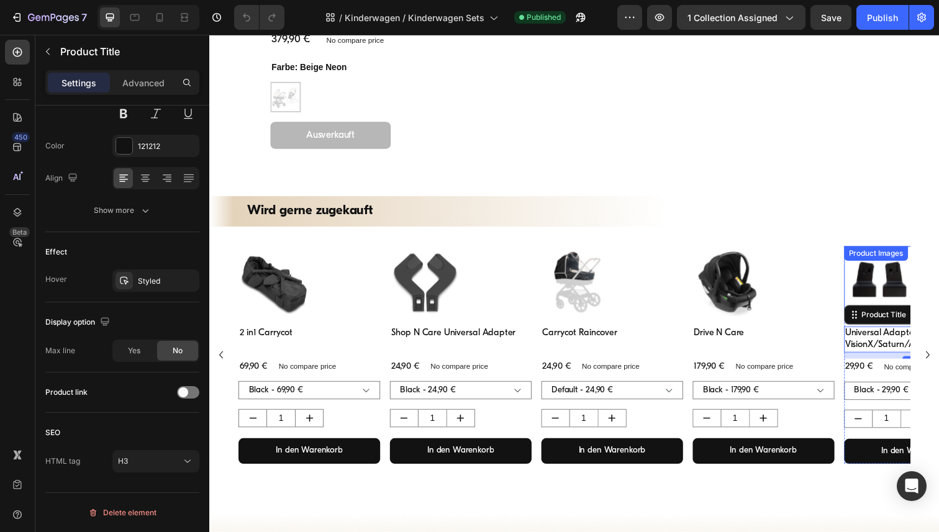
click at [879, 256] on div "Product Images" at bounding box center [890, 258] width 60 height 11
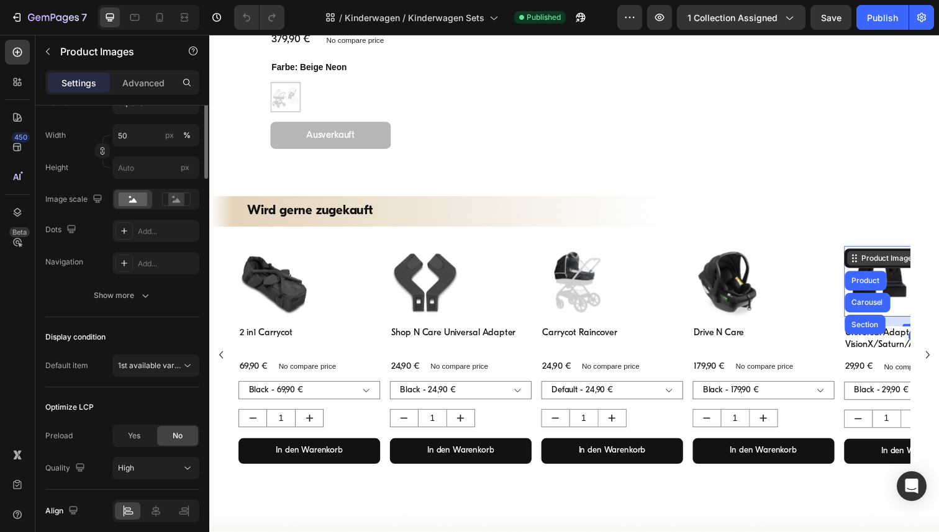
scroll to position [0, 0]
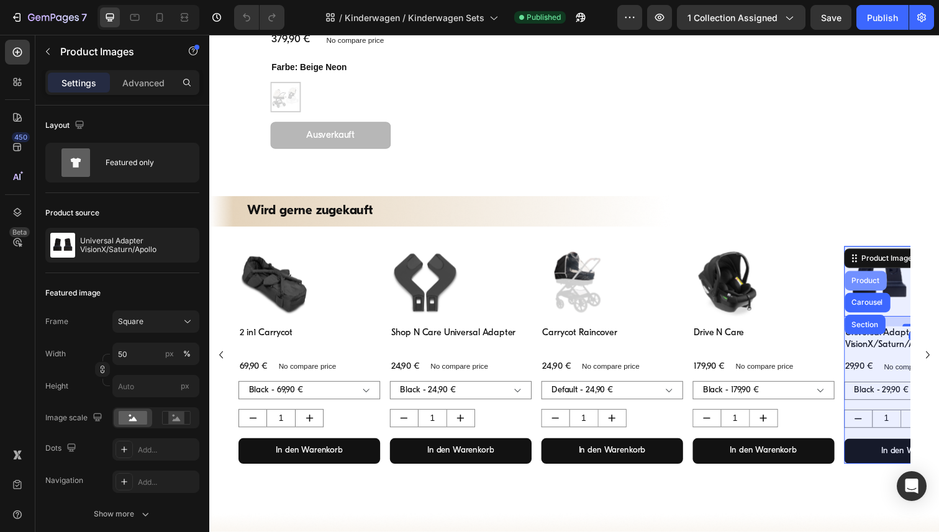
click at [882, 283] on div "Product" at bounding box center [879, 286] width 33 height 7
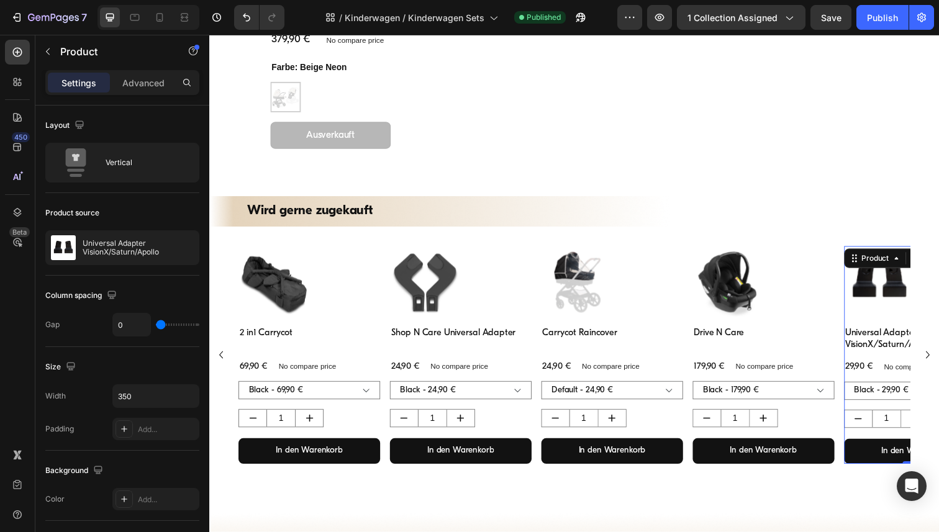
click at [923, 261] on div "Product" at bounding box center [907, 263] width 99 height 20
click at [938, 361] on icon "Carousel Next Arrow" at bounding box center [942, 362] width 15 height 15
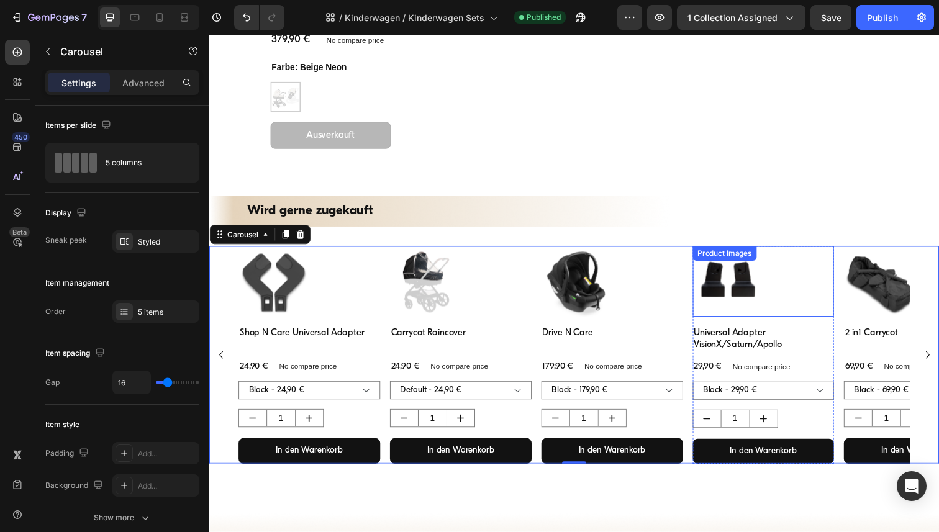
click at [740, 258] on div "Product Images" at bounding box center [735, 258] width 60 height 11
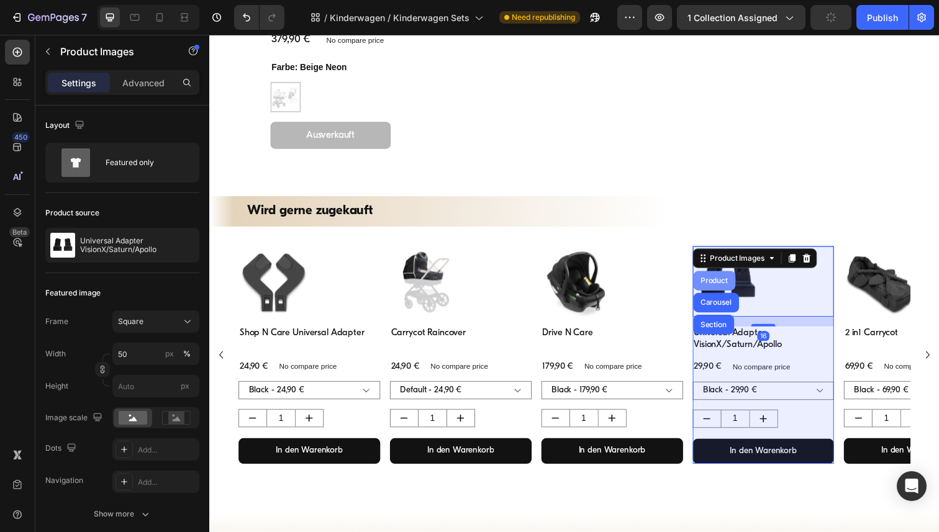
click at [728, 283] on div "Product" at bounding box center [724, 286] width 33 height 7
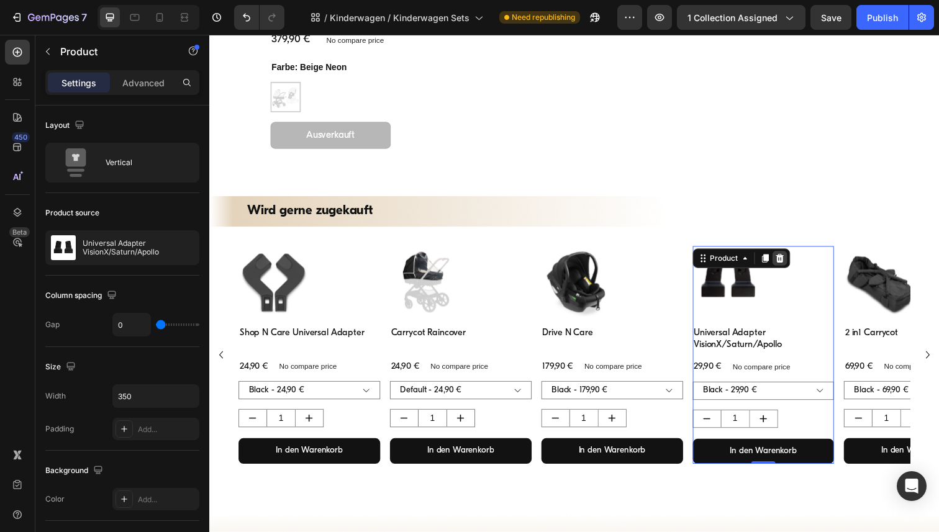
click at [793, 265] on icon at bounding box center [791, 262] width 8 height 9
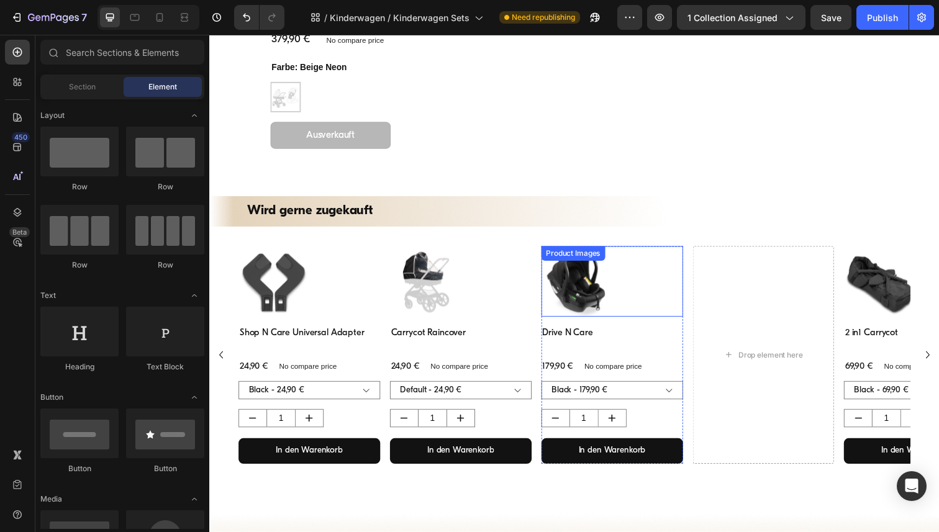
click at [625, 253] on div "Product Images" at bounding box center [620, 287] width 145 height 72
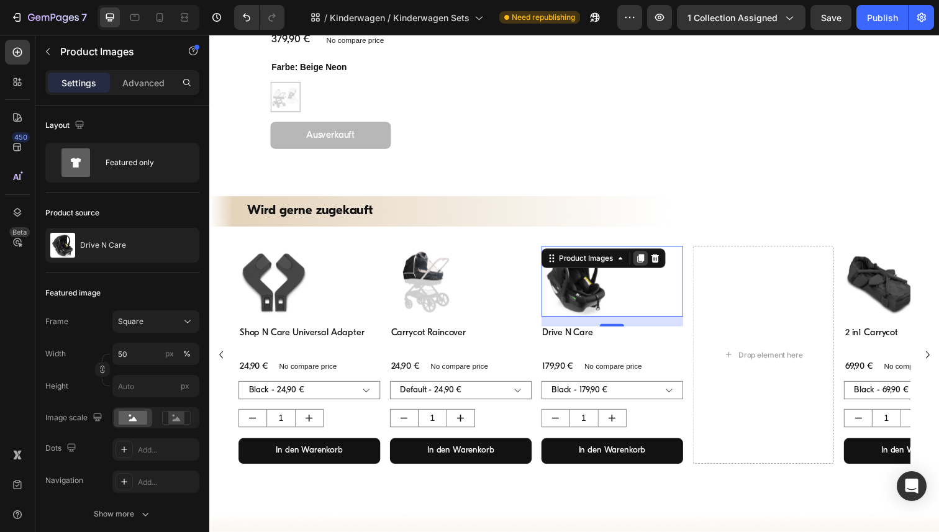
click at [649, 265] on icon at bounding box center [649, 263] width 7 height 9
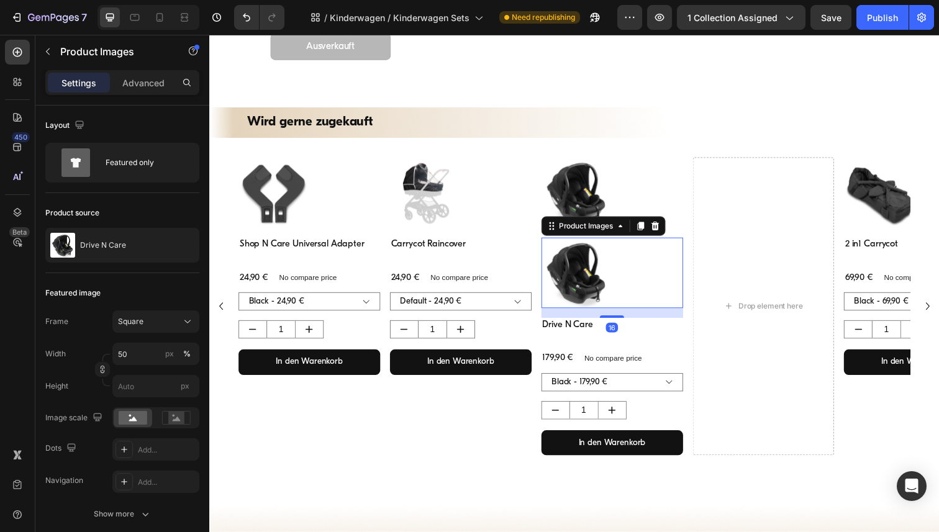
scroll to position [1177, 0]
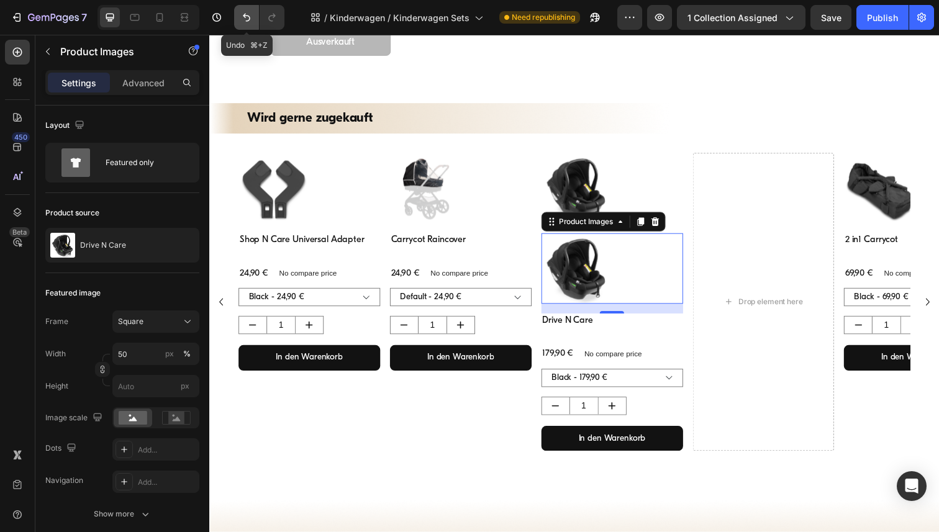
click at [254, 17] on button "Undo/Redo" at bounding box center [246, 17] width 25 height 25
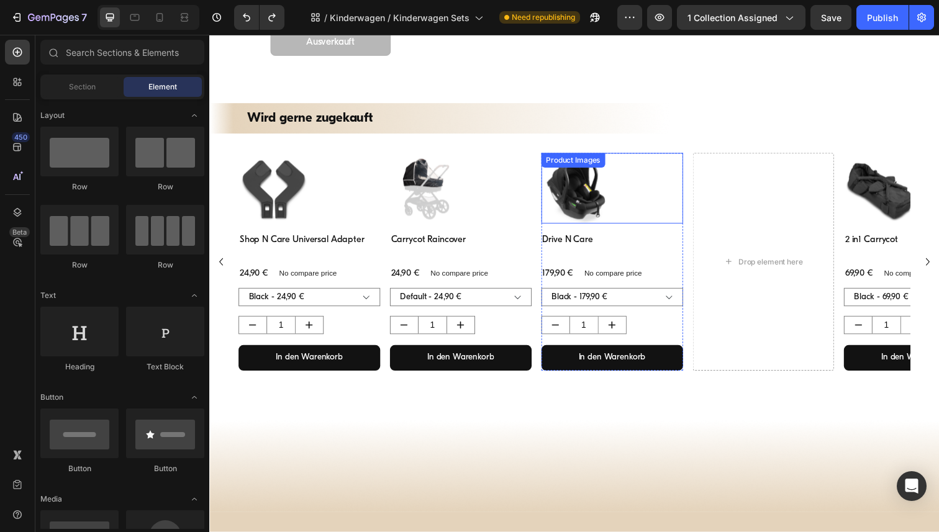
click at [668, 176] on div "Product Images" at bounding box center [620, 192] width 145 height 72
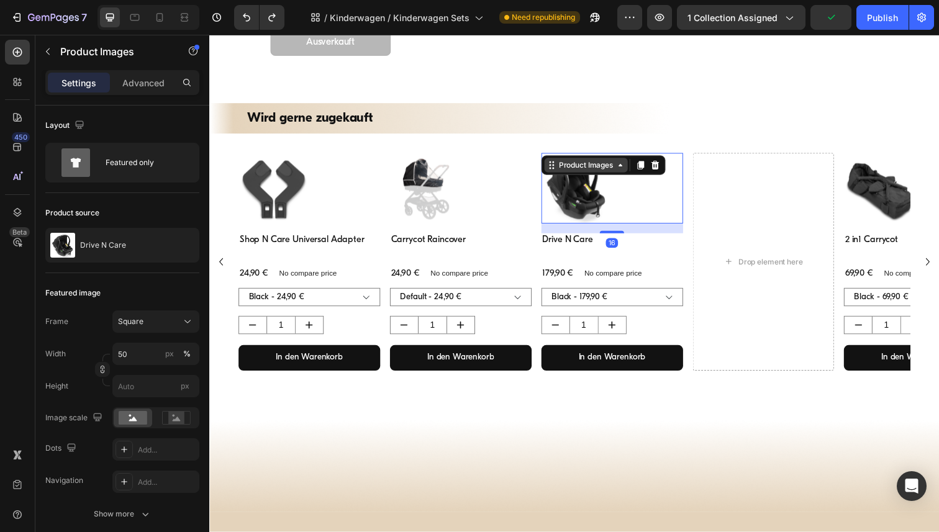
click at [630, 171] on icon at bounding box center [629, 168] width 10 height 10
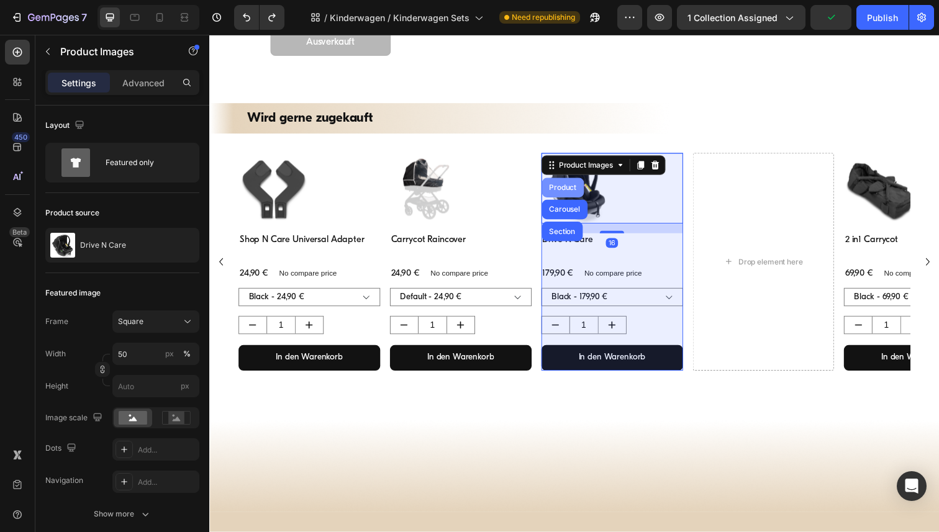
click at [563, 191] on div "Product" at bounding box center [570, 191] width 33 height 7
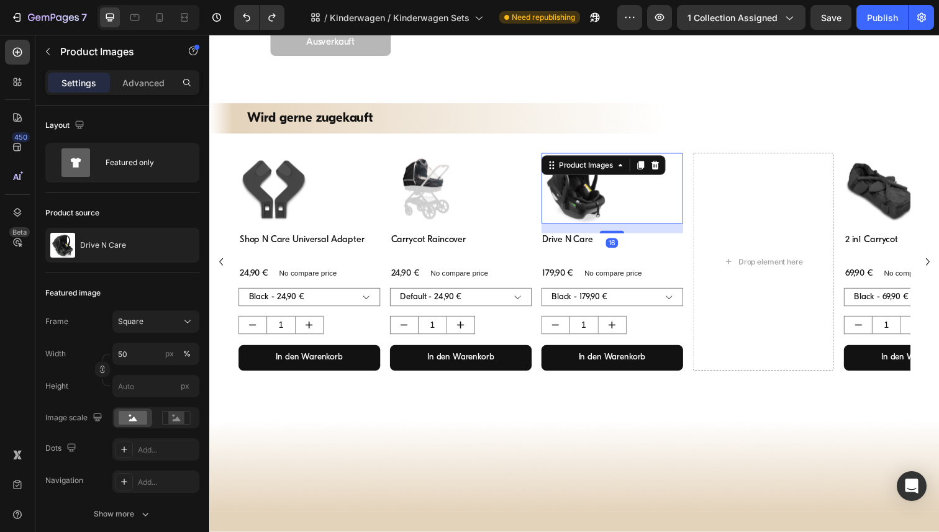
click at [656, 169] on div "Product Images 16" at bounding box center [620, 192] width 145 height 72
click at [628, 168] on icon at bounding box center [629, 168] width 4 height 2
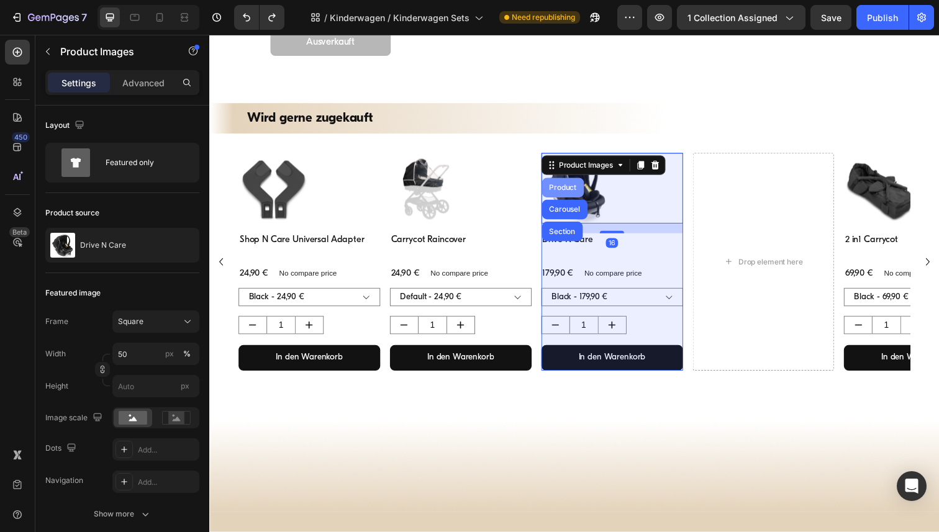
click at [571, 192] on div "Product" at bounding box center [570, 191] width 33 height 7
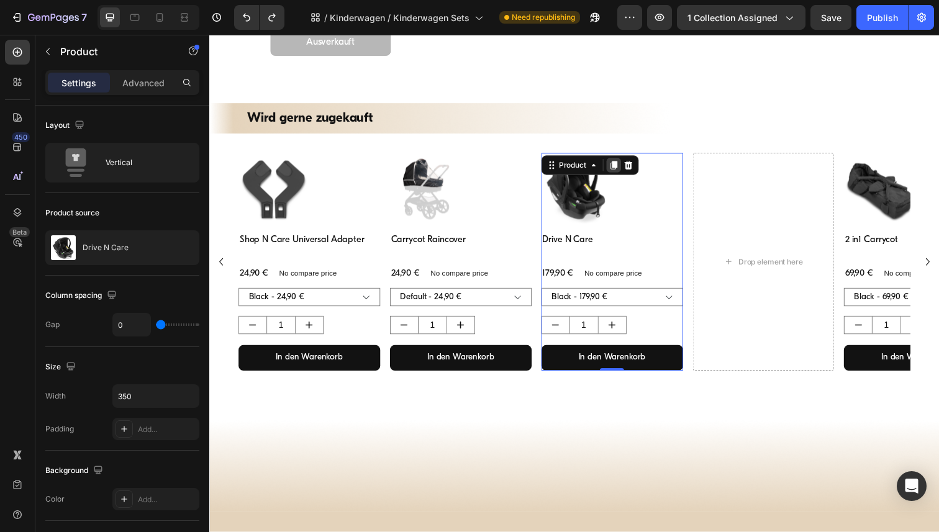
click at [618, 166] on icon at bounding box center [622, 168] width 10 height 10
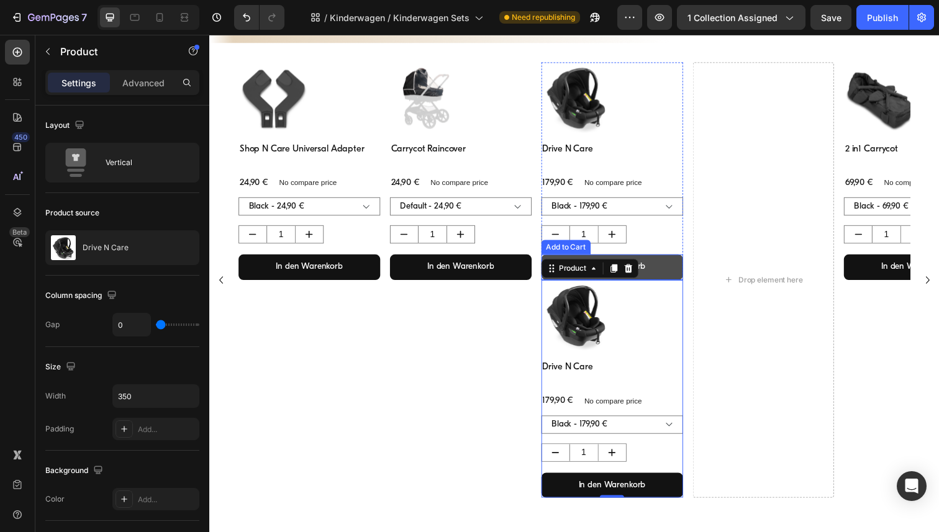
scroll to position [1274, 0]
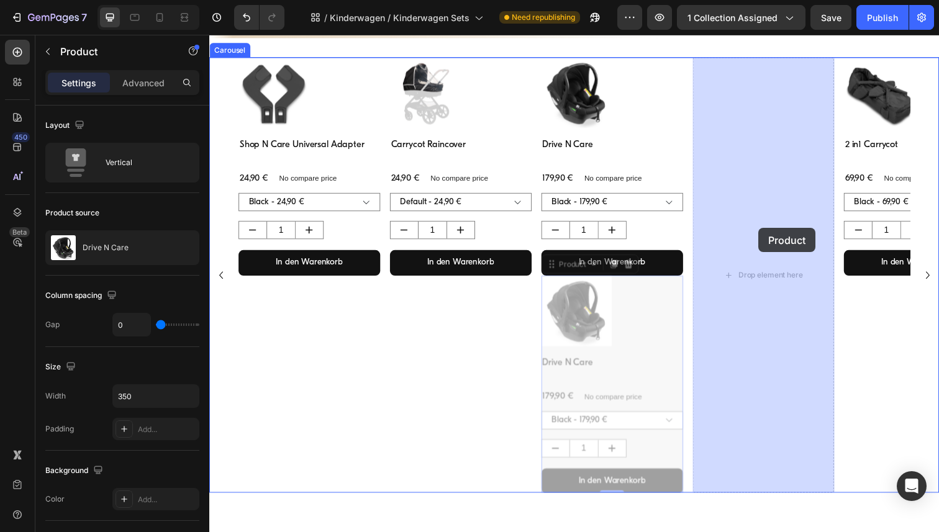
drag, startPoint x: 687, startPoint y: 356, endPoint x: 770, endPoint y: 232, distance: 148.6
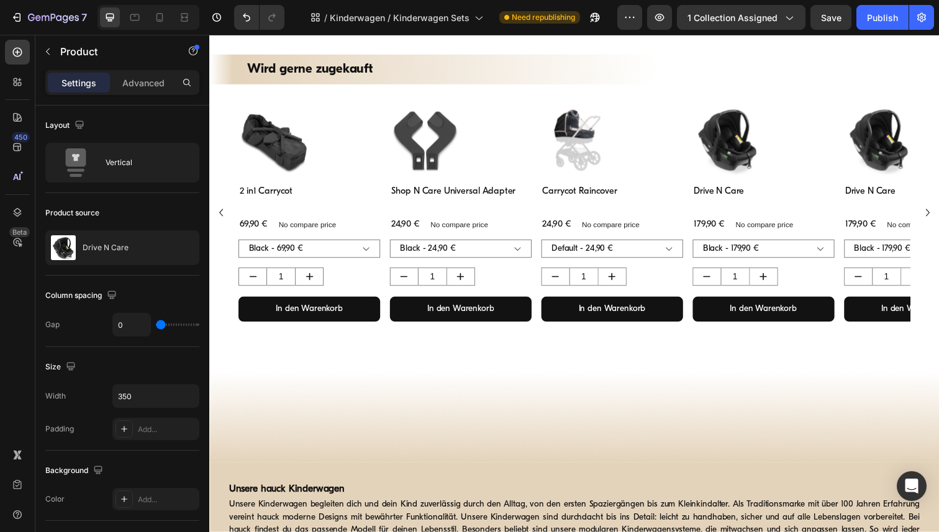
scroll to position [699, 0]
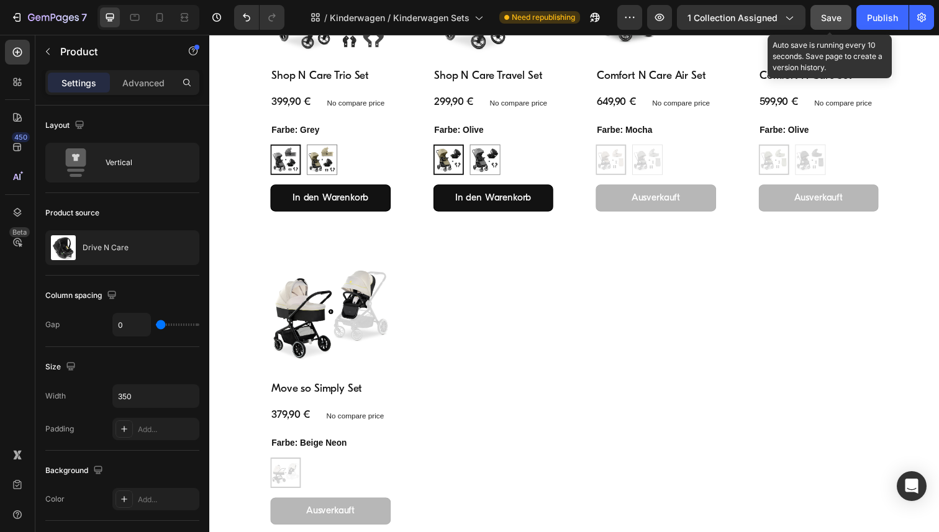
click at [827, 22] on span "Save" at bounding box center [831, 17] width 20 height 11
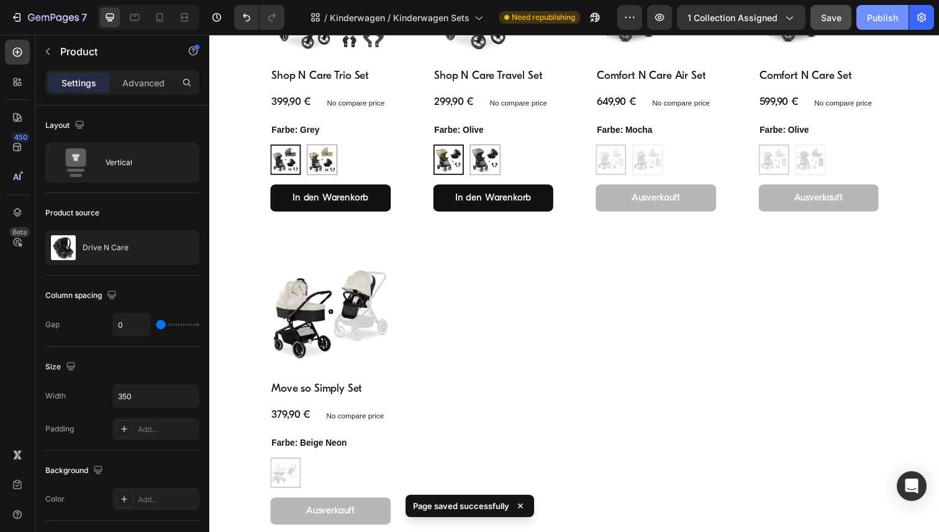
click at [886, 16] on div "Publish" at bounding box center [882, 17] width 31 height 13
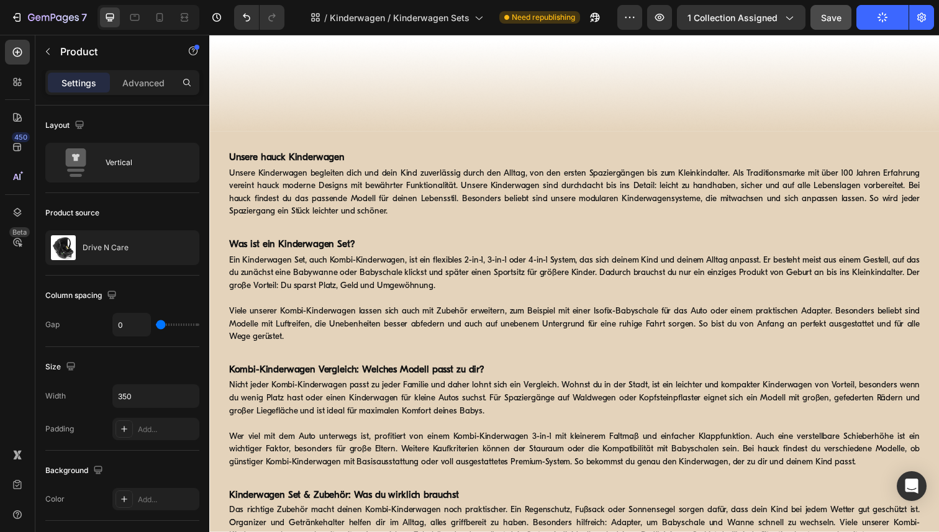
scroll to position [1566, 0]
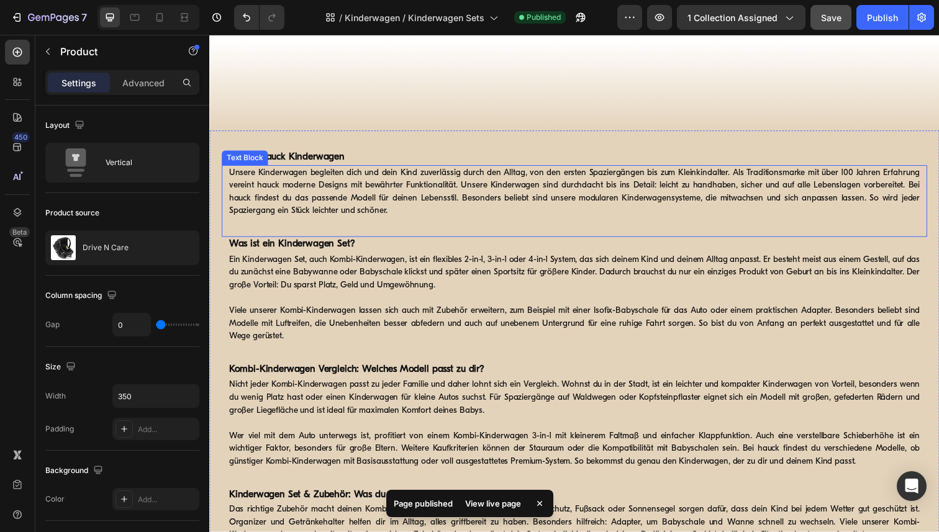
click at [324, 186] on p "Unsere Kinderwagen begleiten dich und dein Kind zuverlässig durch den Alltag, v…" at bounding box center [581, 196] width 705 height 52
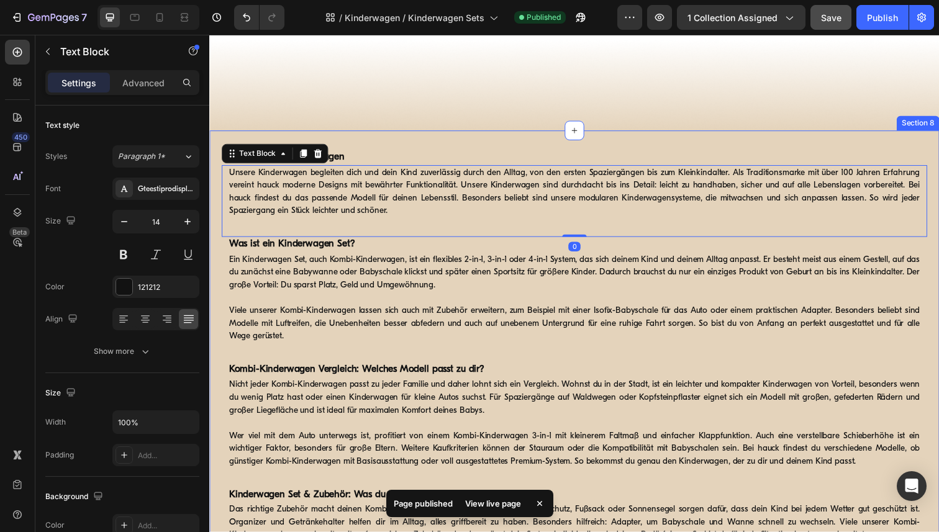
click at [381, 146] on div "Unsere hauck Kinderwagen Heading Unsere Kinderwagen begleiten dich und dein Kin…" at bounding box center [581, 442] width 745 height 618
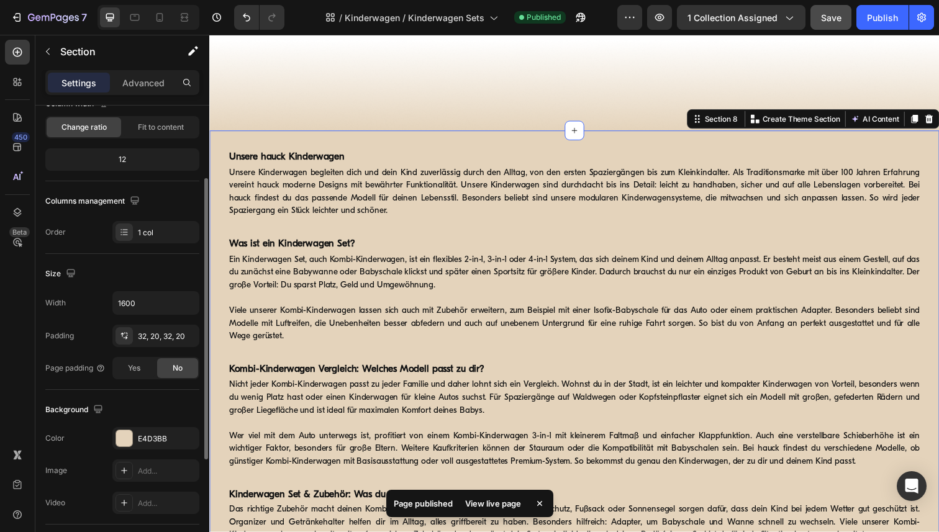
scroll to position [296, 0]
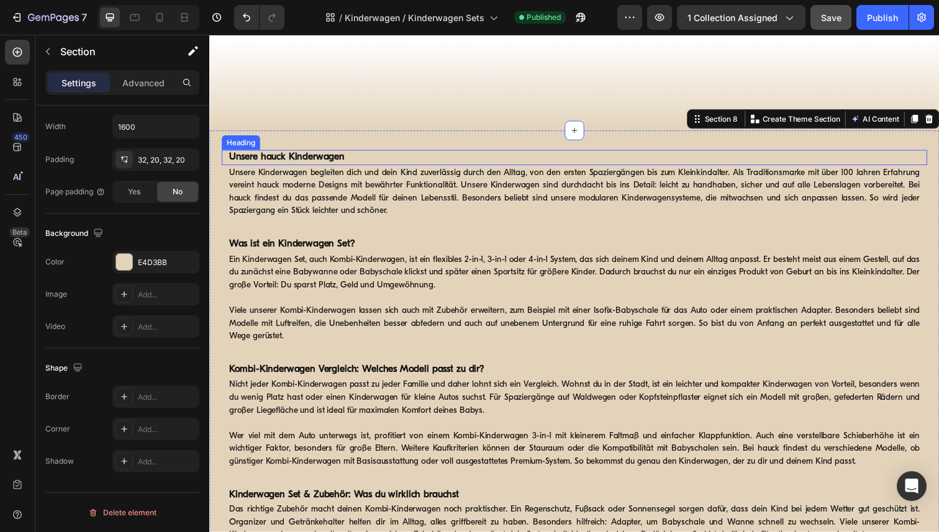
click at [281, 165] on strong "Unsere hauck Kinderwagen" at bounding box center [288, 160] width 118 height 10
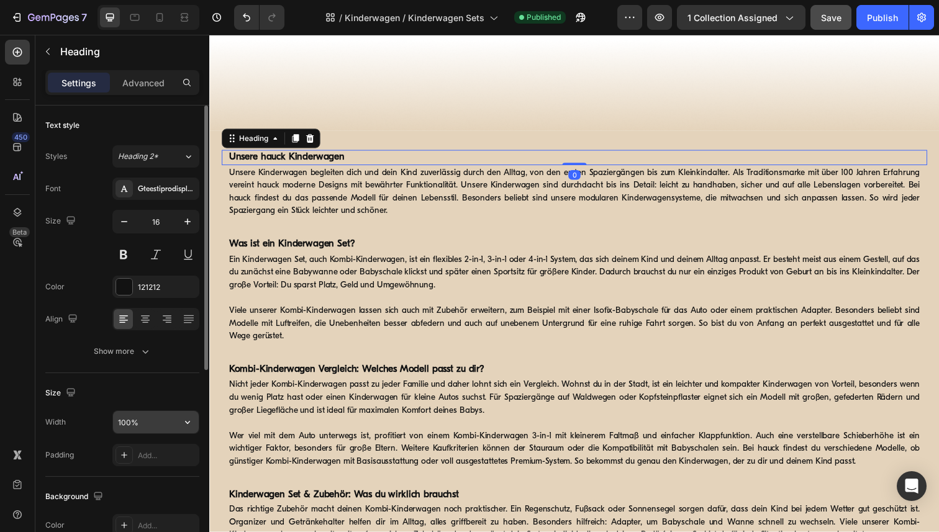
scroll to position [344, 0]
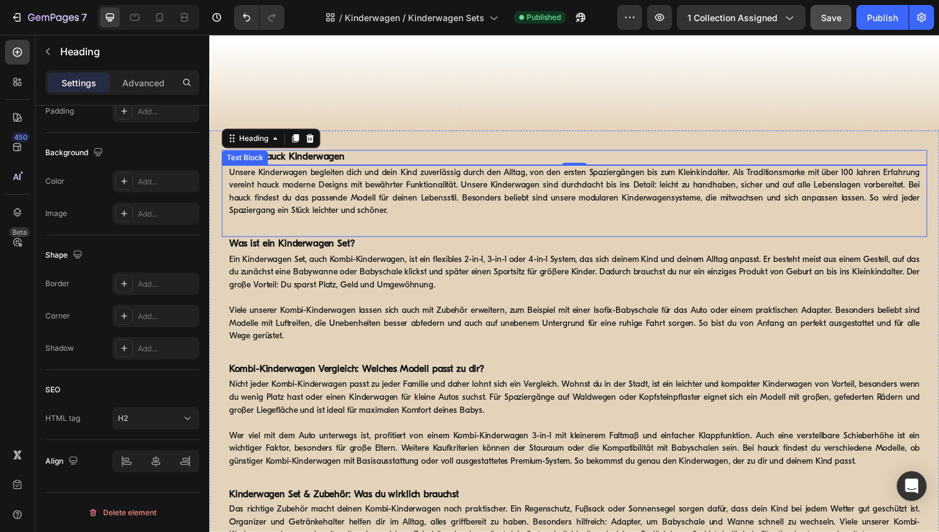
click at [317, 195] on p "Unsere Kinderwagen begleiten dich und dein Kind zuverlässig durch den Alltag, v…" at bounding box center [581, 196] width 705 height 52
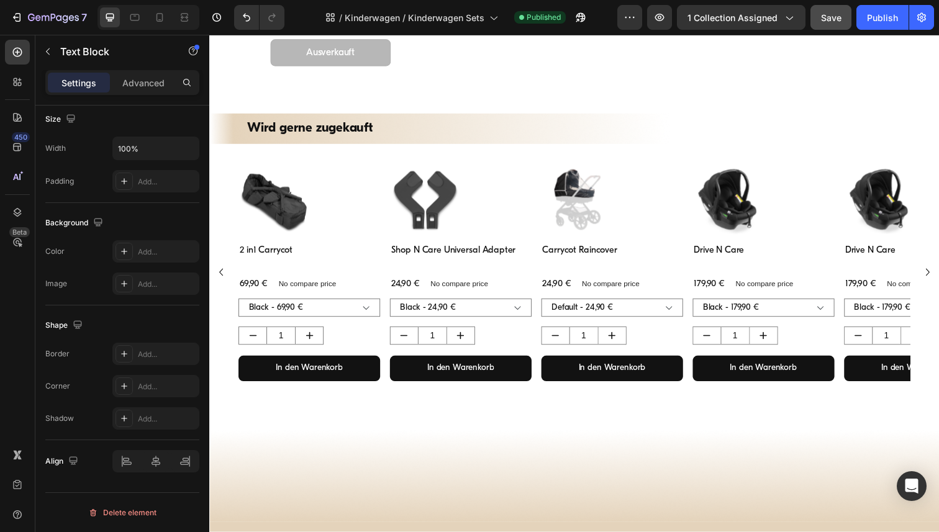
scroll to position [1190, 0]
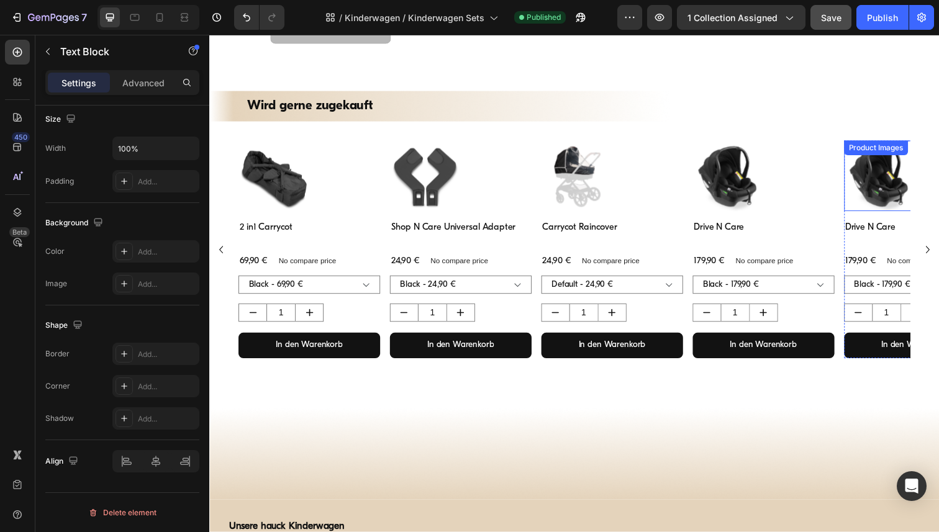
click at [880, 179] on img at bounding box center [894, 179] width 72 height 72
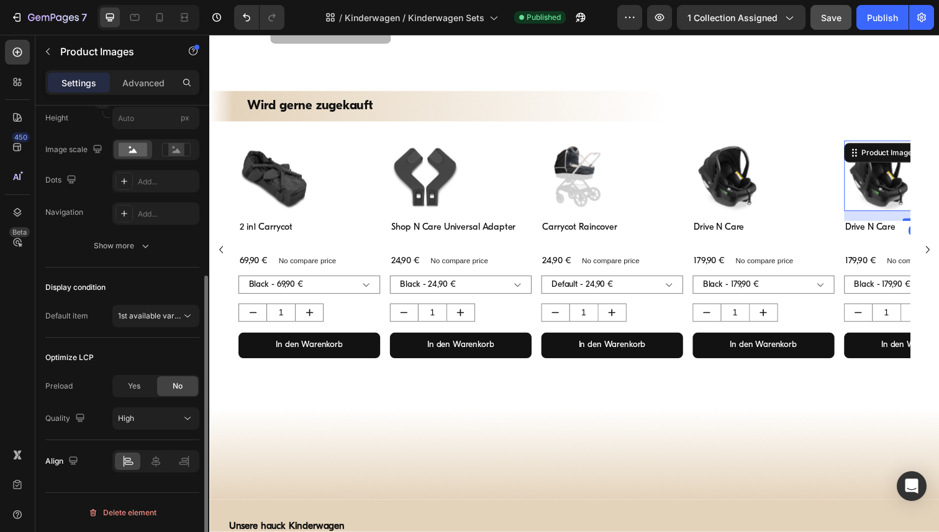
scroll to position [0, 0]
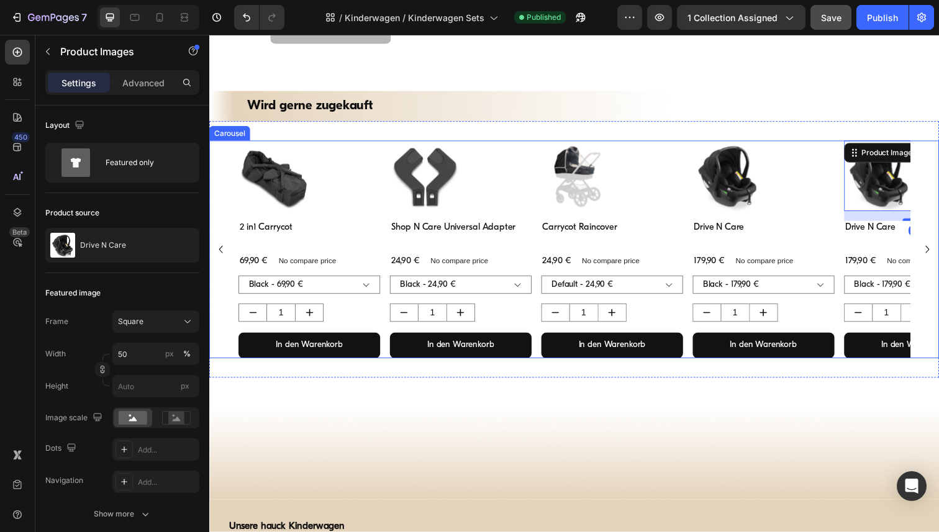
click at [938, 264] on div "Product Images 2 in1 Carrycot Product Title 69,90 € Product Price Product Price…" at bounding box center [581, 254] width 745 height 222
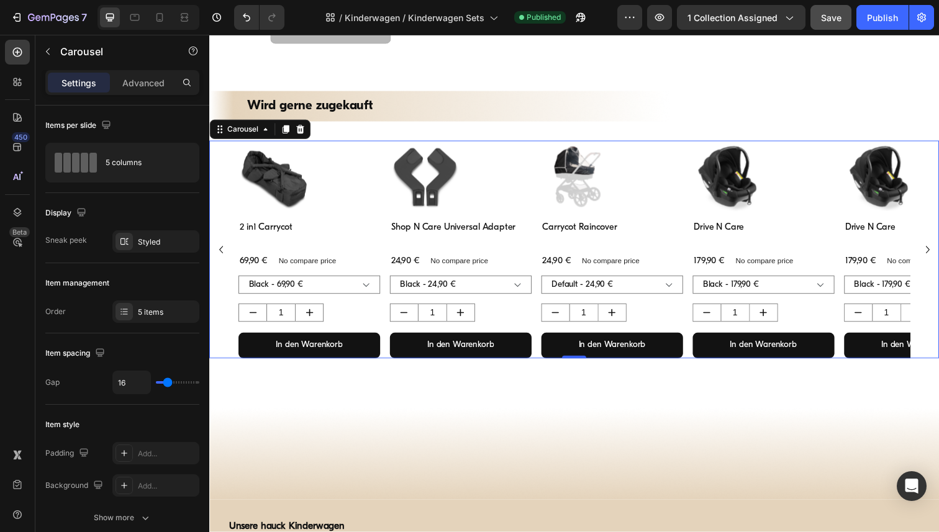
click at [938, 248] on icon "Carousel Next Arrow" at bounding box center [942, 254] width 15 height 15
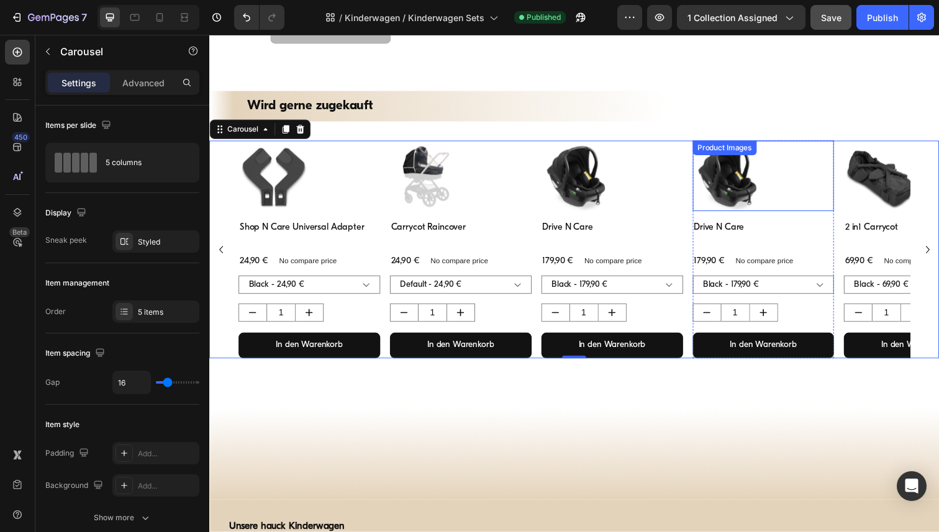
click at [760, 183] on img at bounding box center [739, 179] width 72 height 72
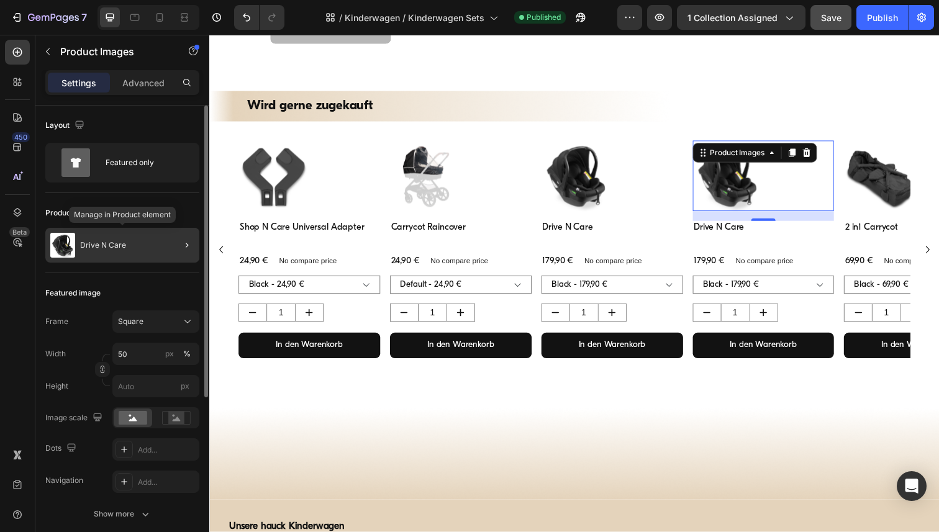
click at [113, 242] on p "Drive N Care" at bounding box center [103, 245] width 46 height 9
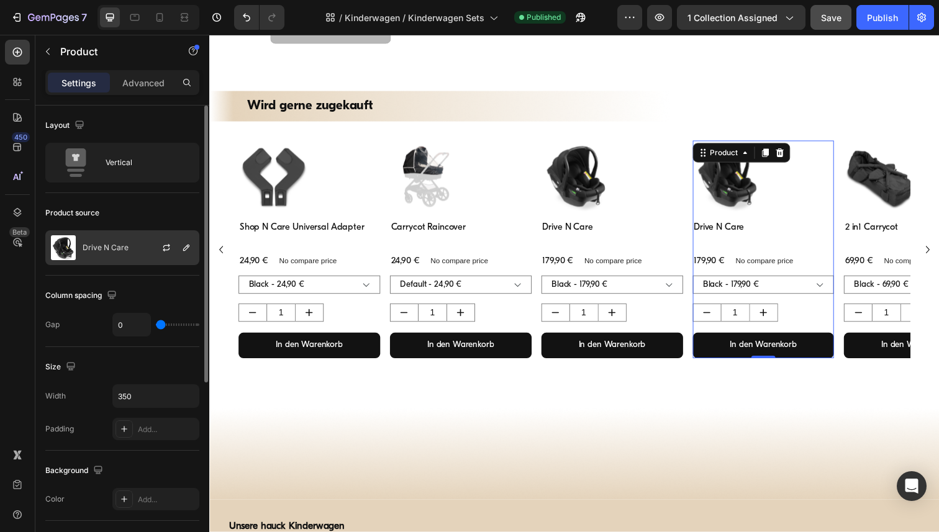
click at [107, 250] on p "Drive N Care" at bounding box center [106, 247] width 46 height 9
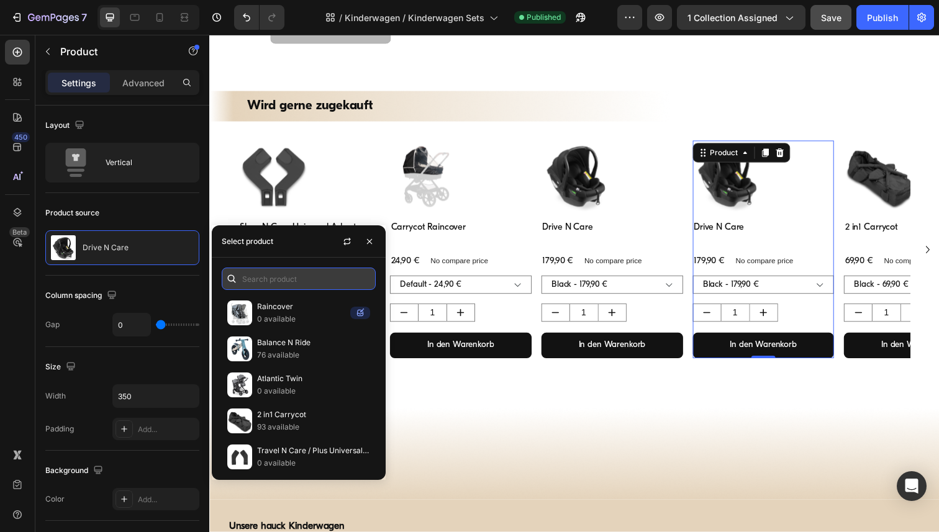
click at [276, 279] on input "text" at bounding box center [299, 279] width 154 height 22
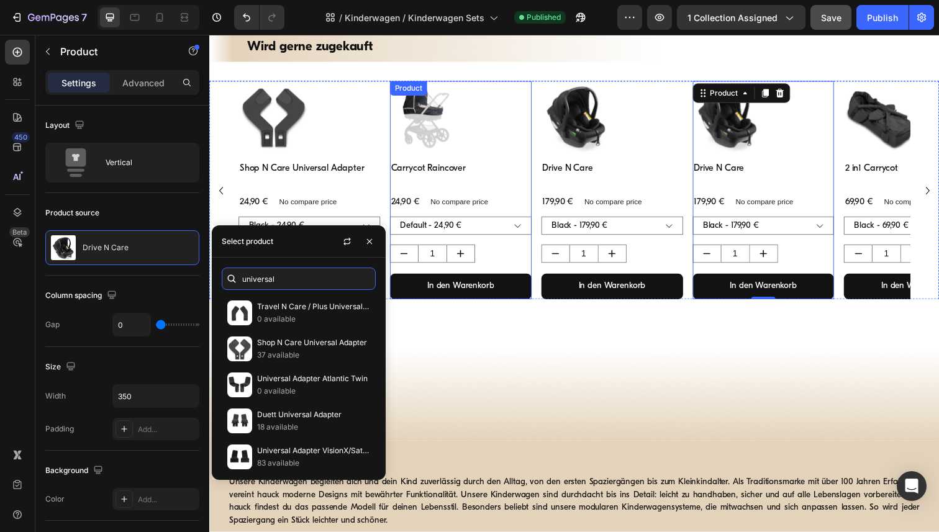
scroll to position [1251, 0]
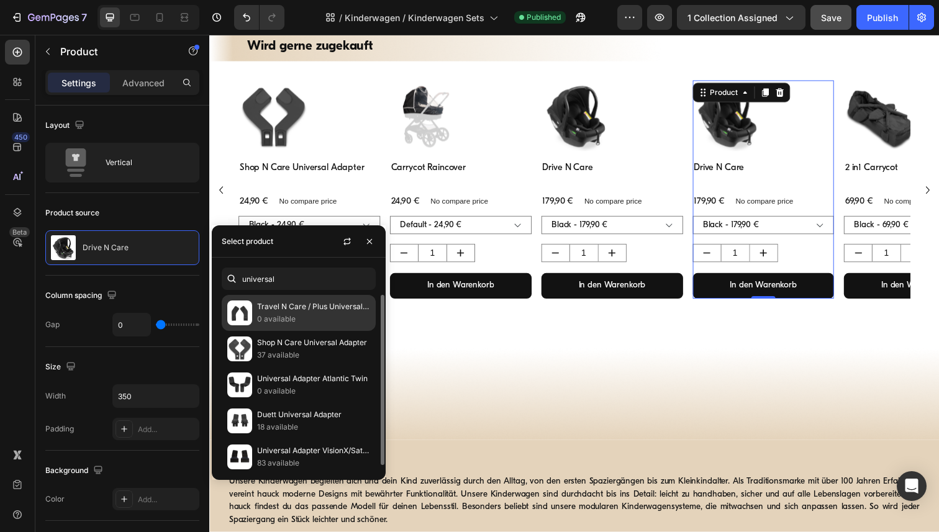
click at [285, 306] on p "Travel N Care / Plus Universal Adapter" at bounding box center [313, 307] width 113 height 12
type input "universal"
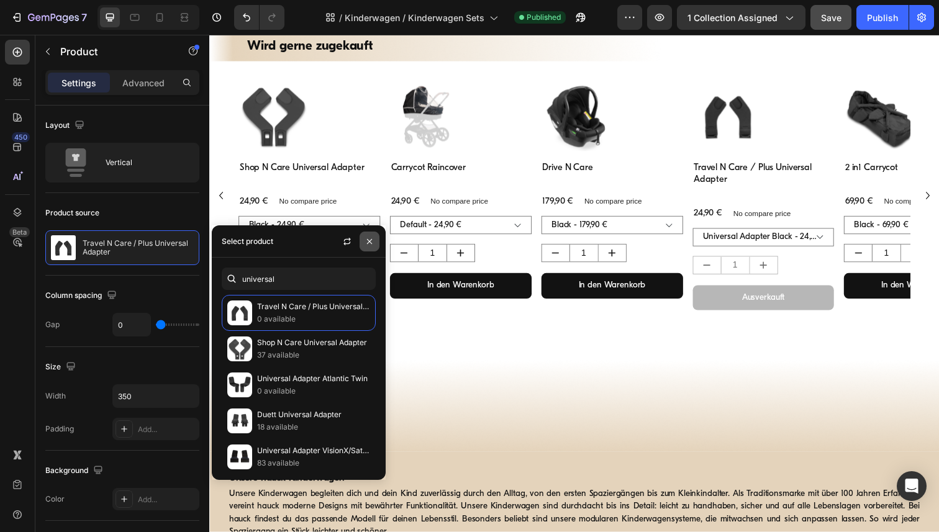
click at [376, 242] on button "button" at bounding box center [370, 242] width 20 height 20
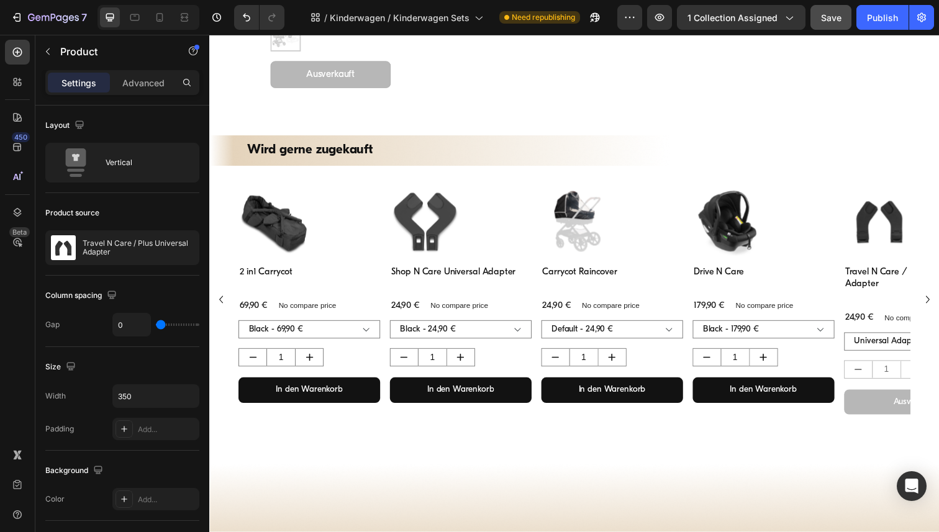
scroll to position [1154, 0]
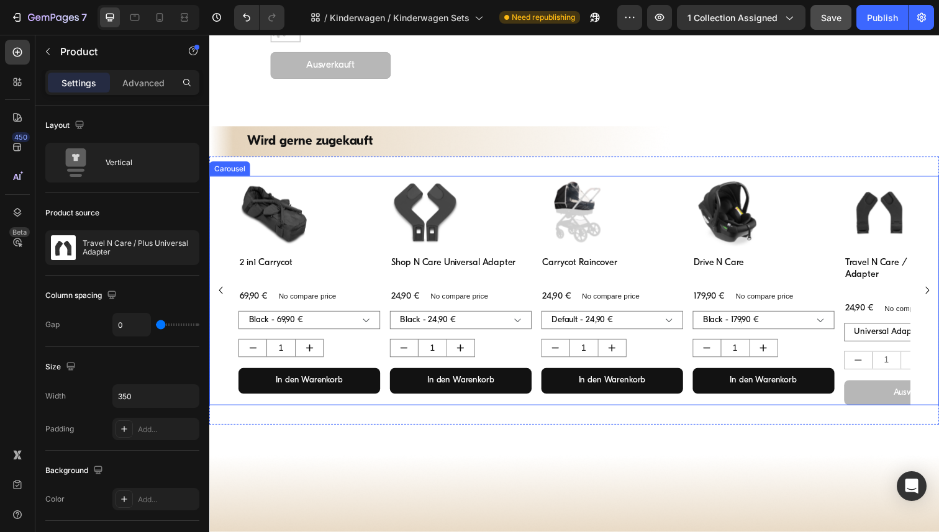
click at [938, 299] on icon "Carousel Next Arrow" at bounding box center [943, 295] width 4 height 7
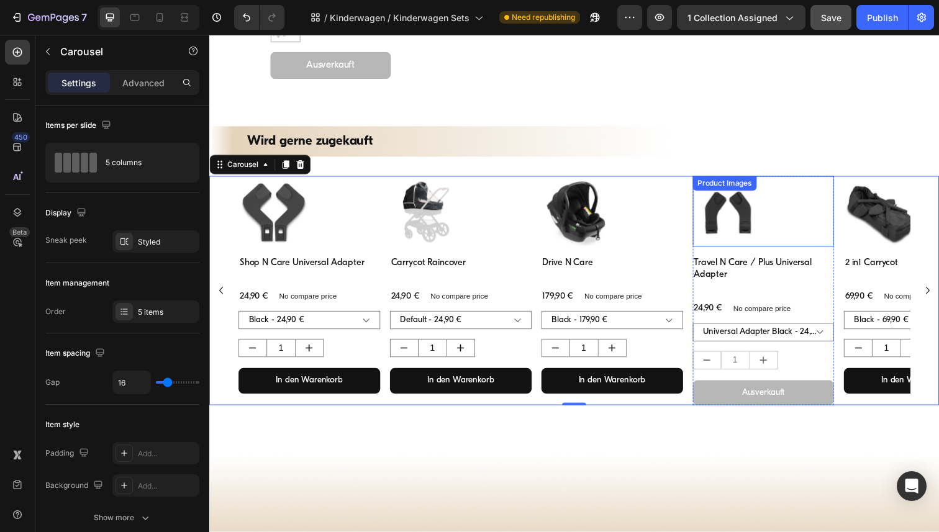
click at [729, 220] on img at bounding box center [739, 215] width 72 height 72
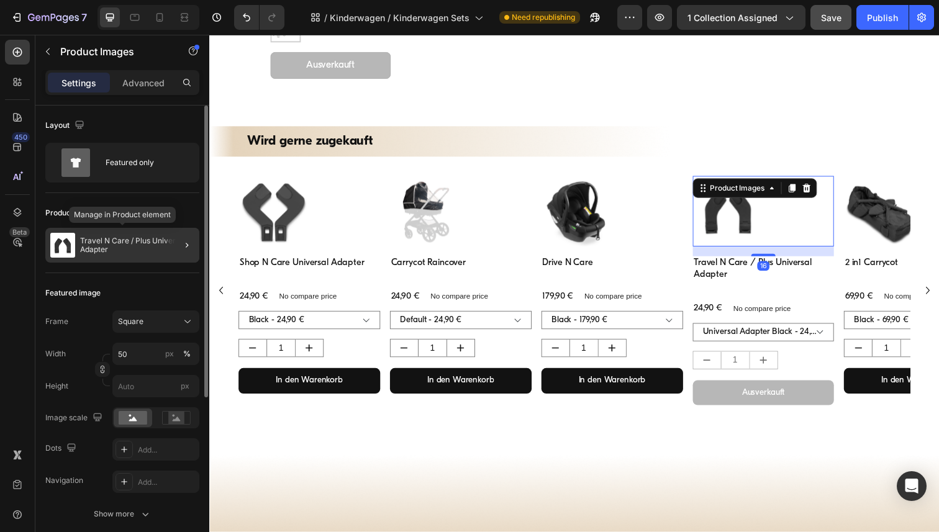
click at [140, 241] on p "Travel N Care / Plus Universal Adapter" at bounding box center [137, 245] width 114 height 17
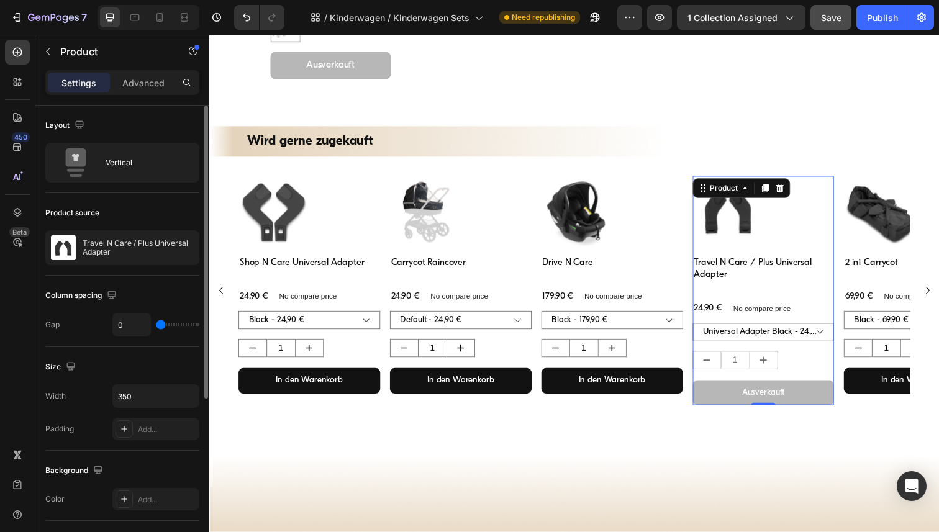
click at [140, 241] on p "Travel N Care / Plus Universal Adapter" at bounding box center [138, 247] width 111 height 17
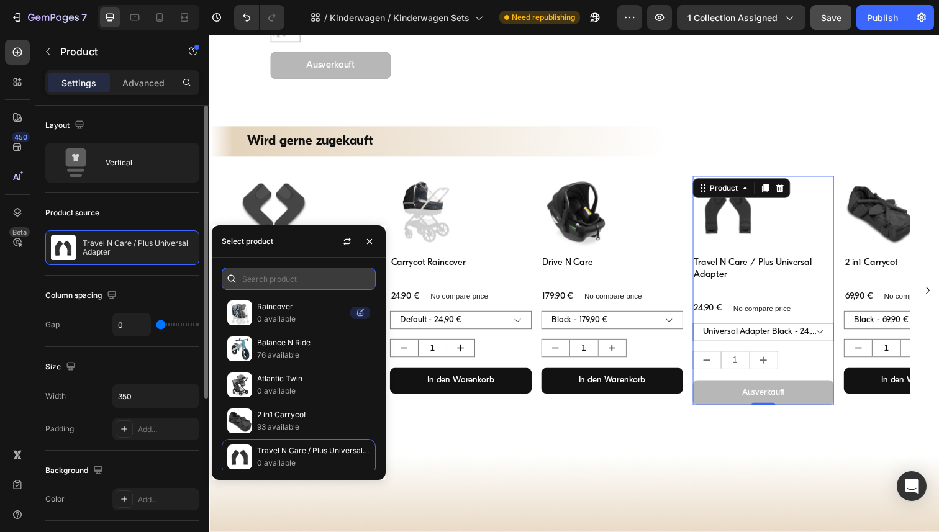
click at [281, 281] on input "text" at bounding box center [299, 279] width 154 height 22
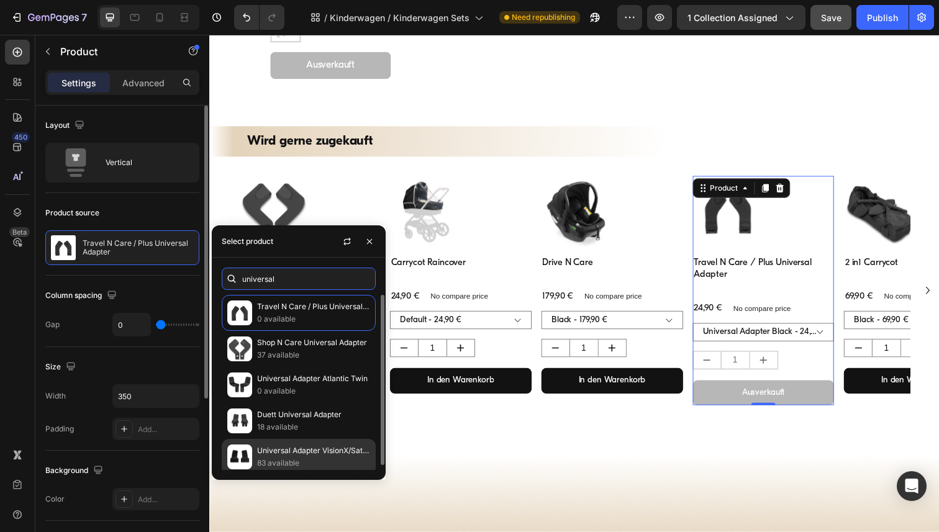
type input "universal"
click at [317, 456] on p "Universal Adapter VisionX/Saturn/Apollo" at bounding box center [313, 451] width 113 height 12
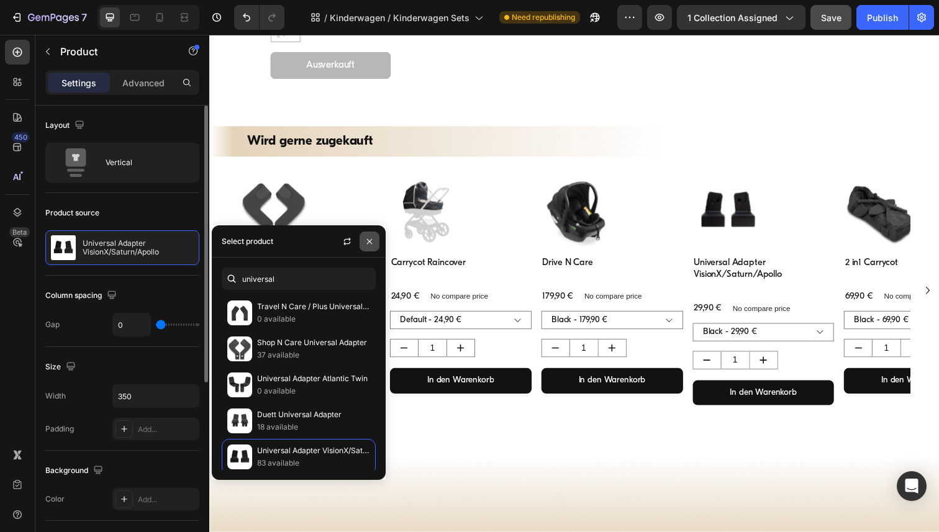
click at [368, 243] on icon "button" at bounding box center [369, 242] width 10 height 10
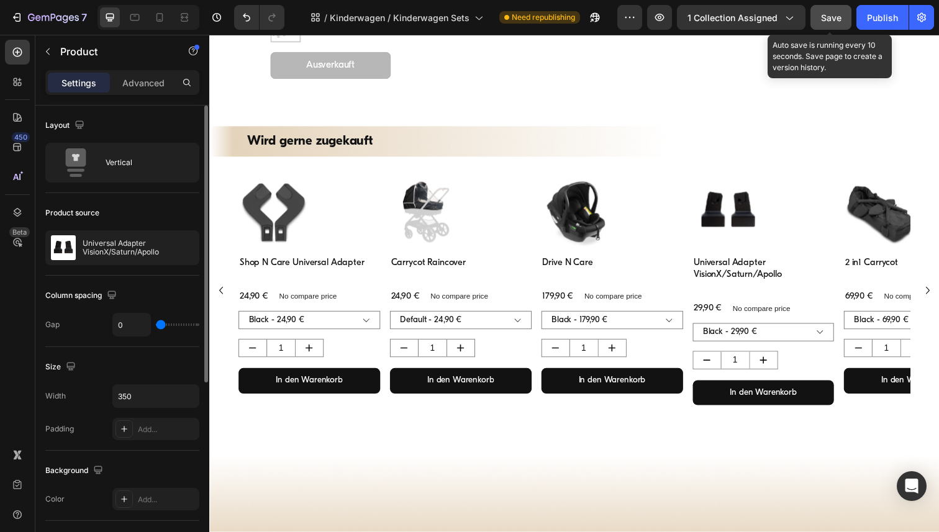
click at [836, 22] on div "Save" at bounding box center [831, 17] width 20 height 13
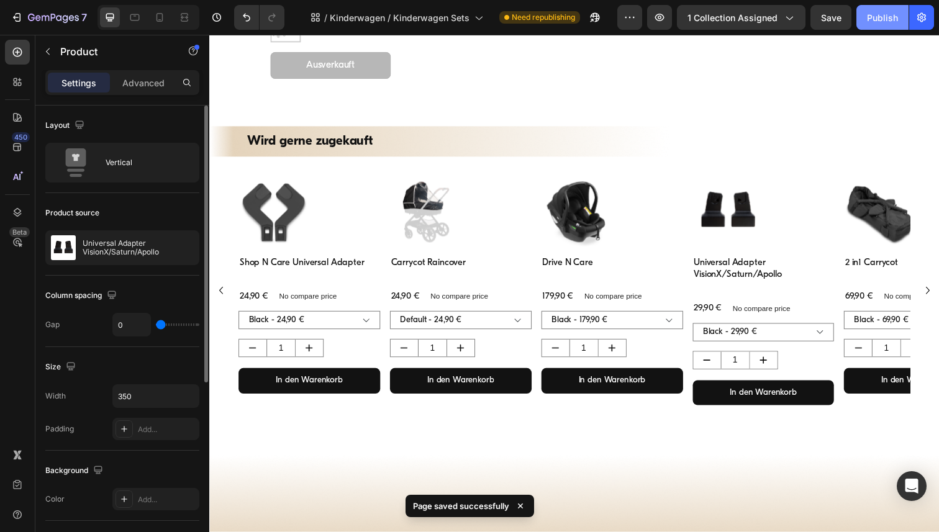
click at [872, 20] on div "Publish" at bounding box center [882, 17] width 31 height 13
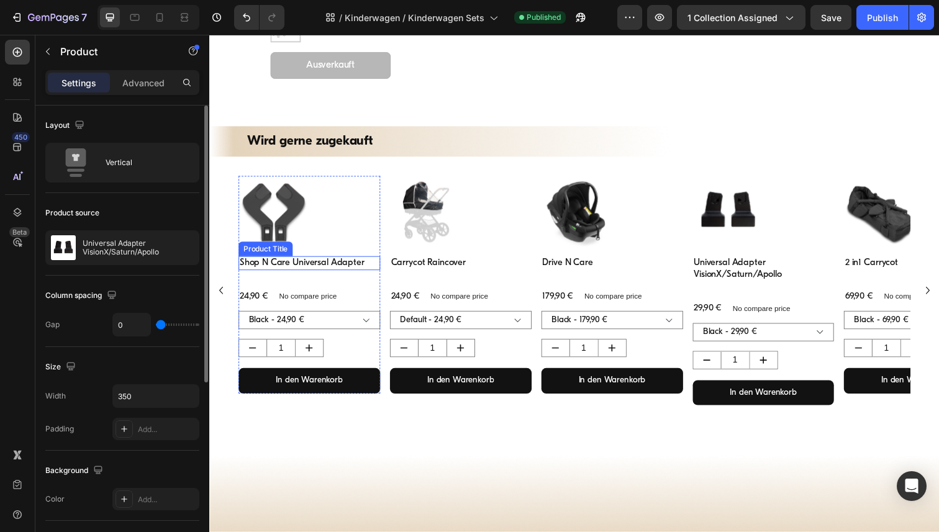
click at [318, 268] on h3 "Shop N Care Universal Adapter" at bounding box center [311, 268] width 145 height 15
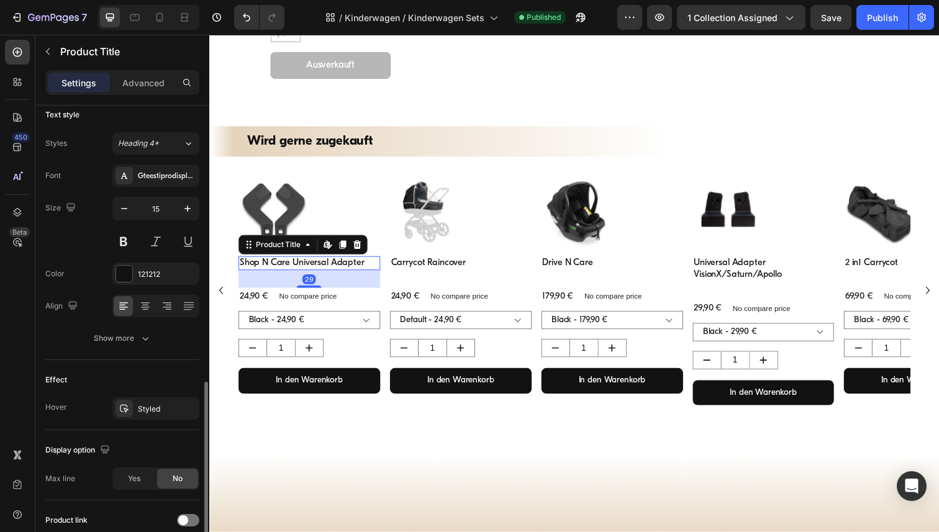
scroll to position [219, 0]
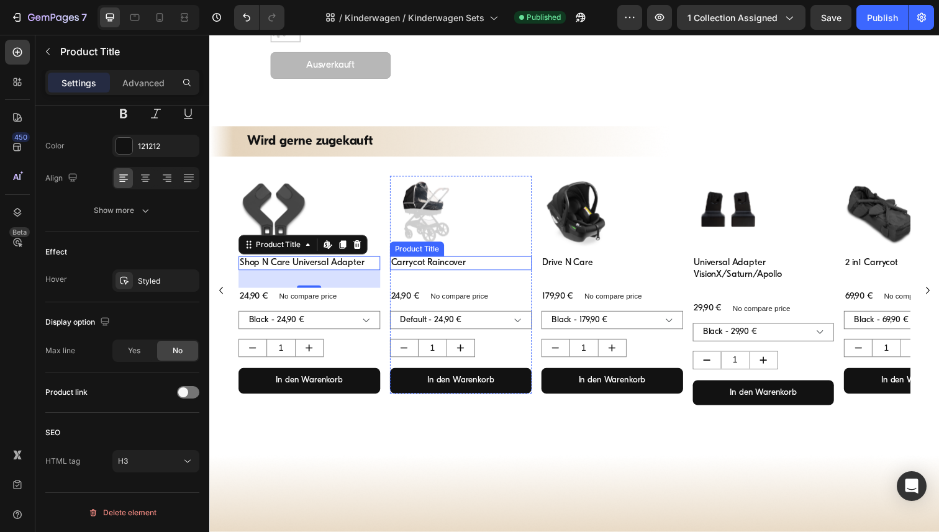
click at [425, 268] on h3 "Carrycot Raincover" at bounding box center [466, 268] width 145 height 15
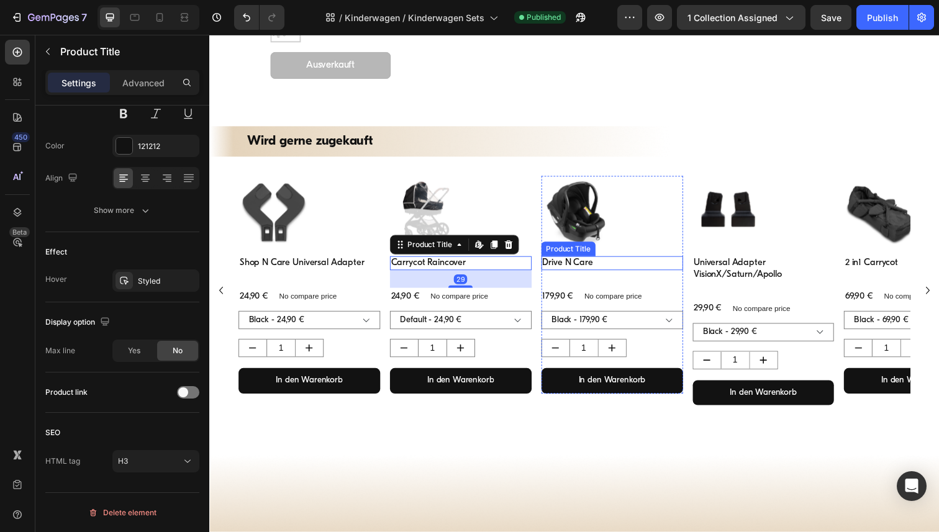
click at [589, 271] on h3 "Drive N Care" at bounding box center [620, 268] width 145 height 15
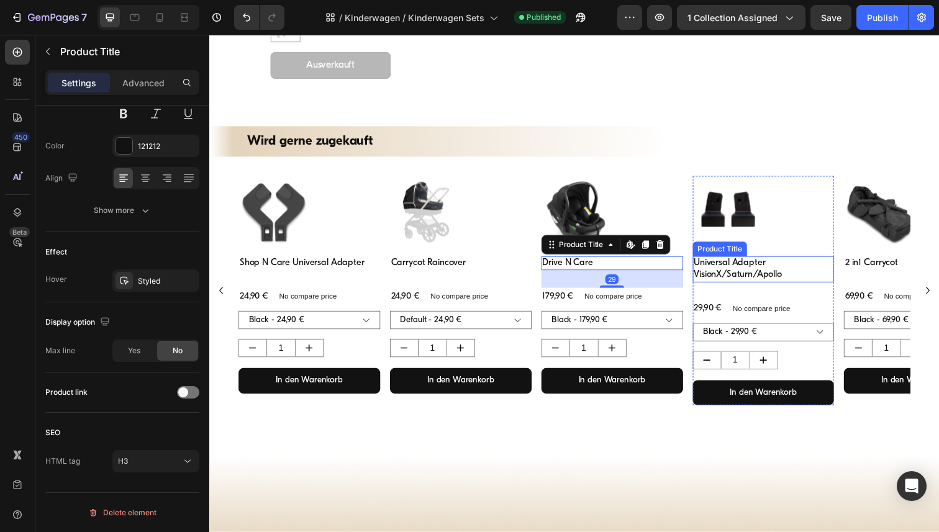
click at [727, 274] on h3 "Universal Adapter VisionX/Saturn/Apollo" at bounding box center [775, 274] width 145 height 27
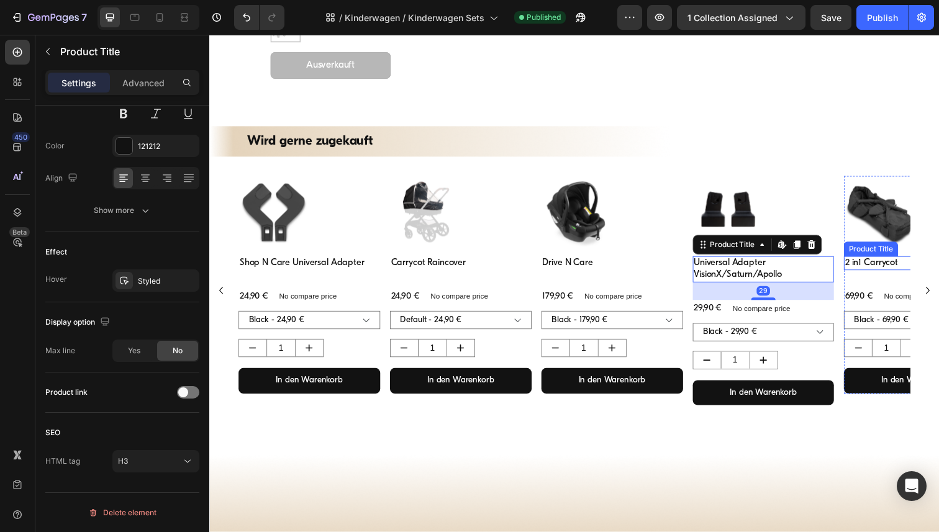
click at [874, 268] on h3 "2 in1 Carrycot" at bounding box center [930, 268] width 145 height 15
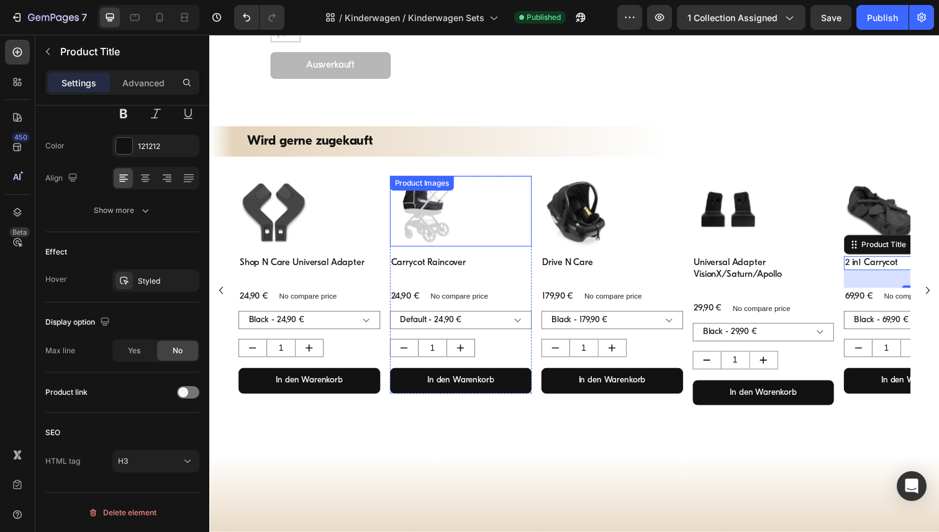
scroll to position [1138, 0]
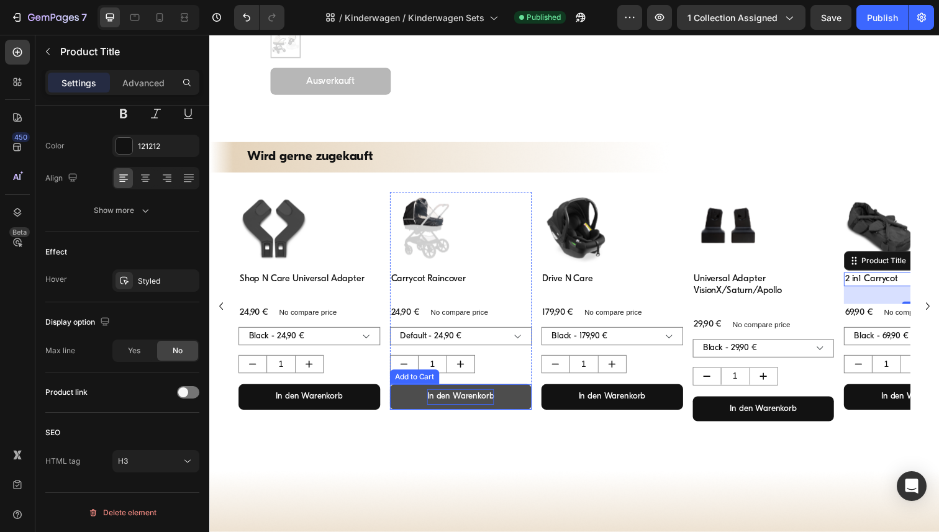
click at [466, 405] on div "In den Warenkorb" at bounding box center [466, 405] width 68 height 16
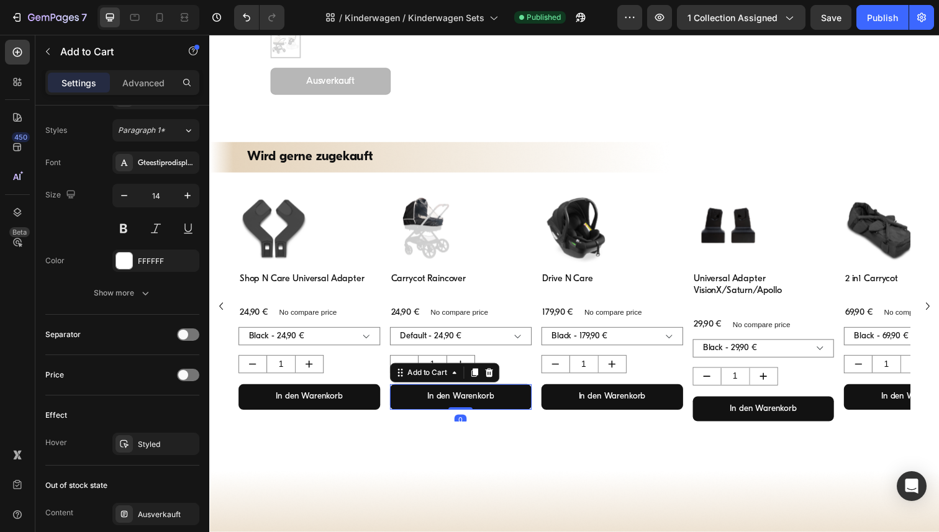
scroll to position [869, 0]
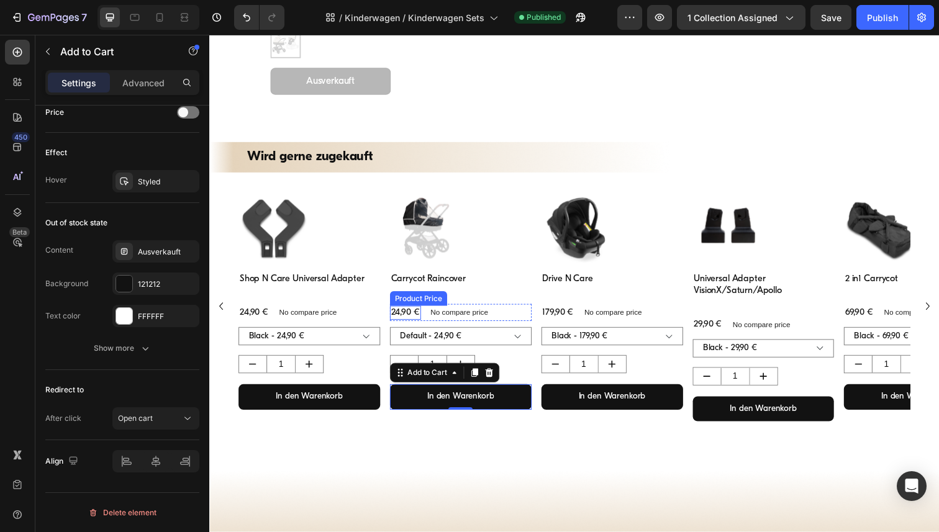
click at [405, 314] on div "24,90 €" at bounding box center [410, 319] width 32 height 15
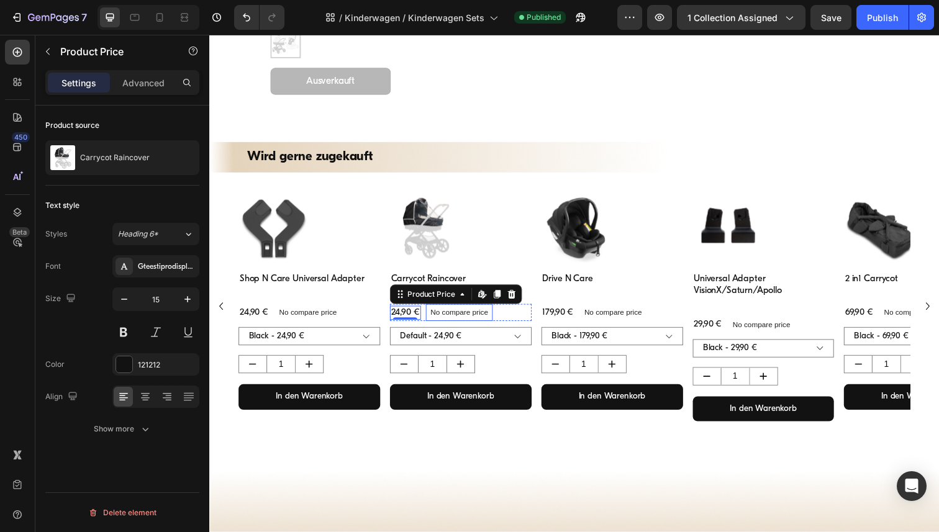
click at [473, 318] on p "No compare price" at bounding box center [464, 318] width 59 height 7
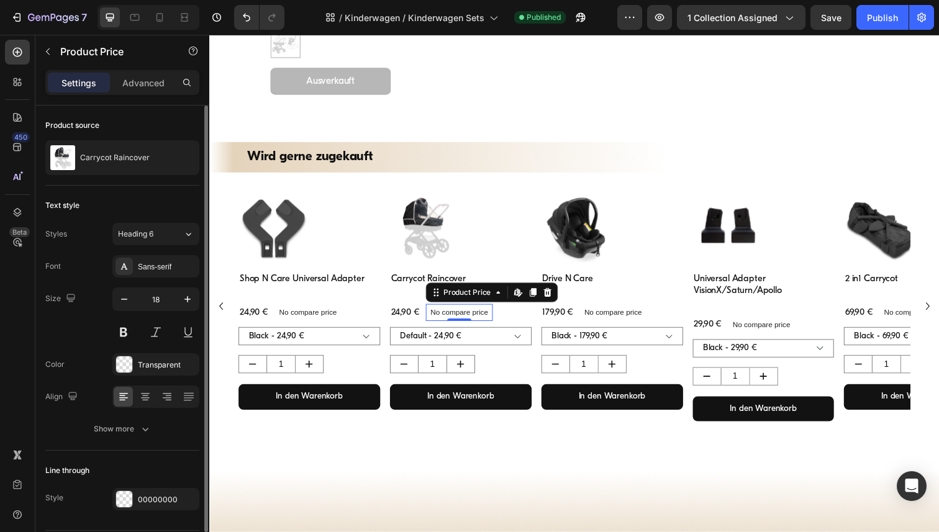
scroll to position [38, 0]
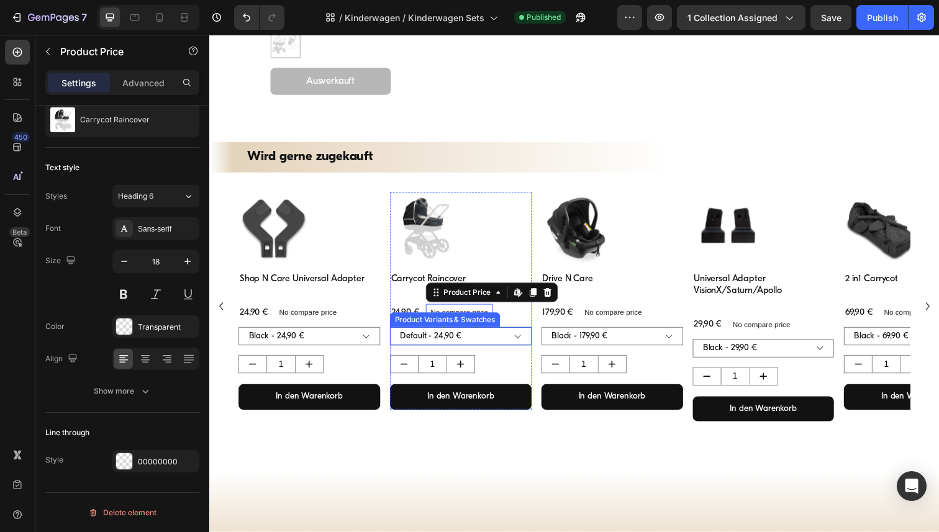
click at [425, 345] on select "Default - 24,90 €" at bounding box center [466, 342] width 145 height 19
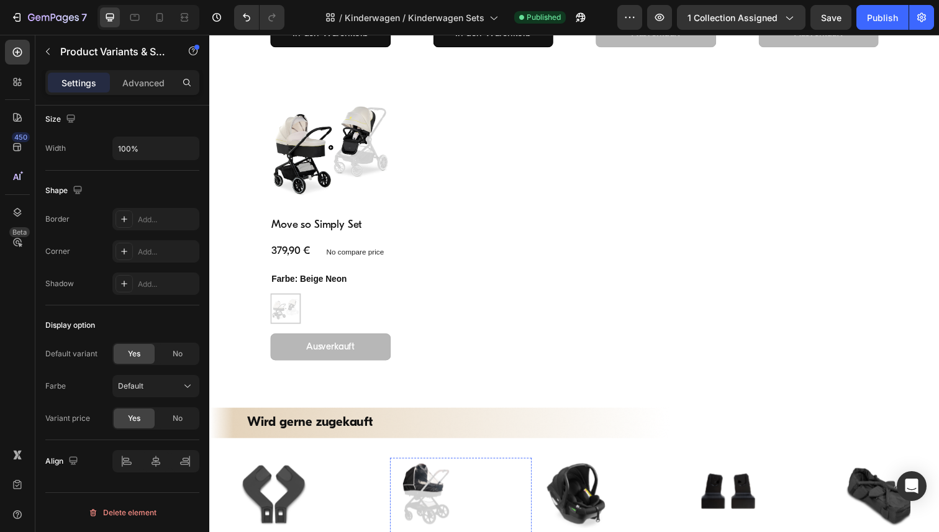
scroll to position [740, 0]
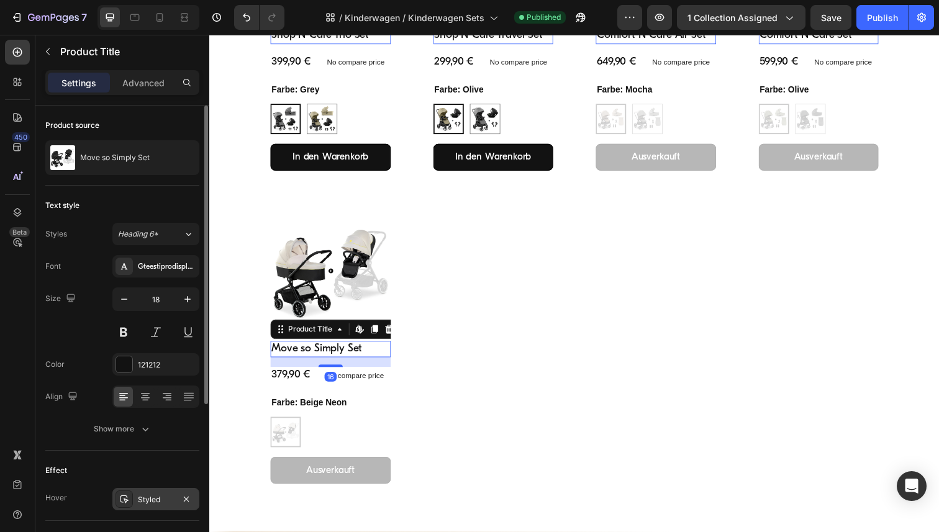
scroll to position [252, 0]
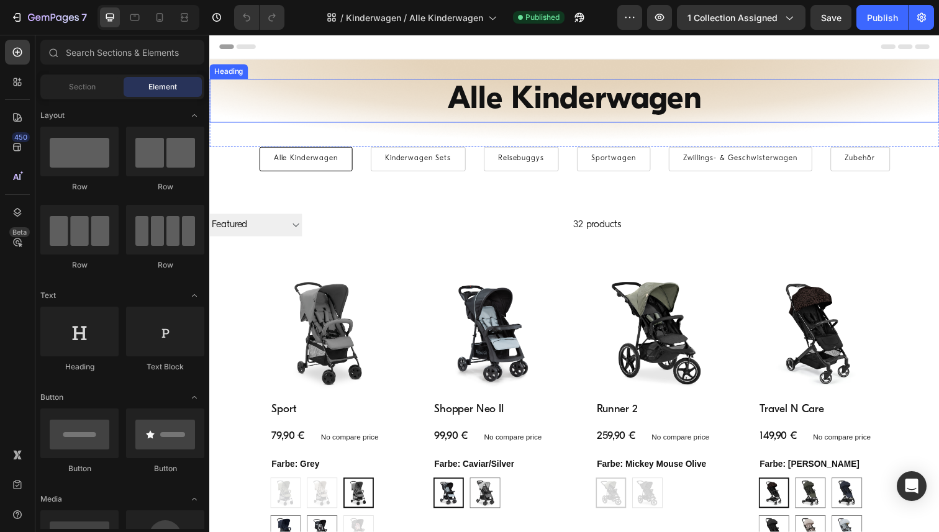
click at [581, 111] on h1 "Alle Kinderwagen" at bounding box center [581, 102] width 745 height 45
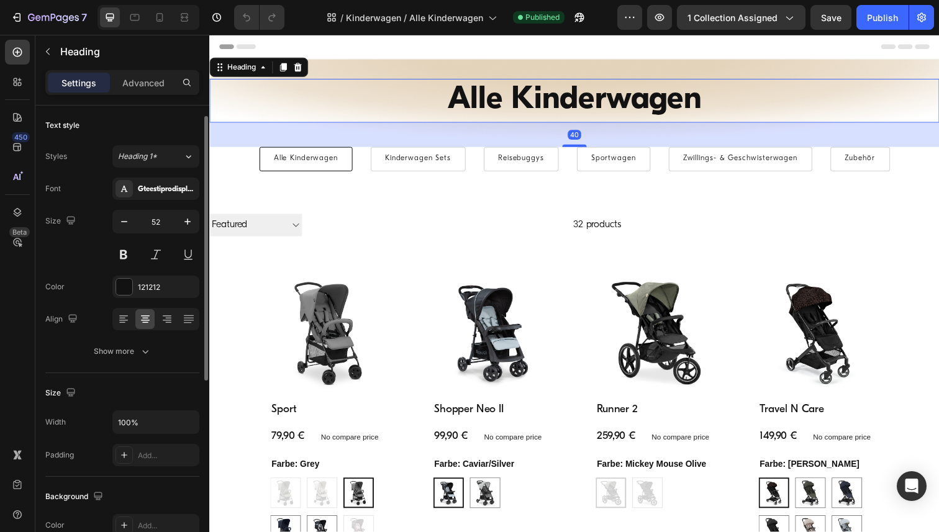
scroll to position [344, 0]
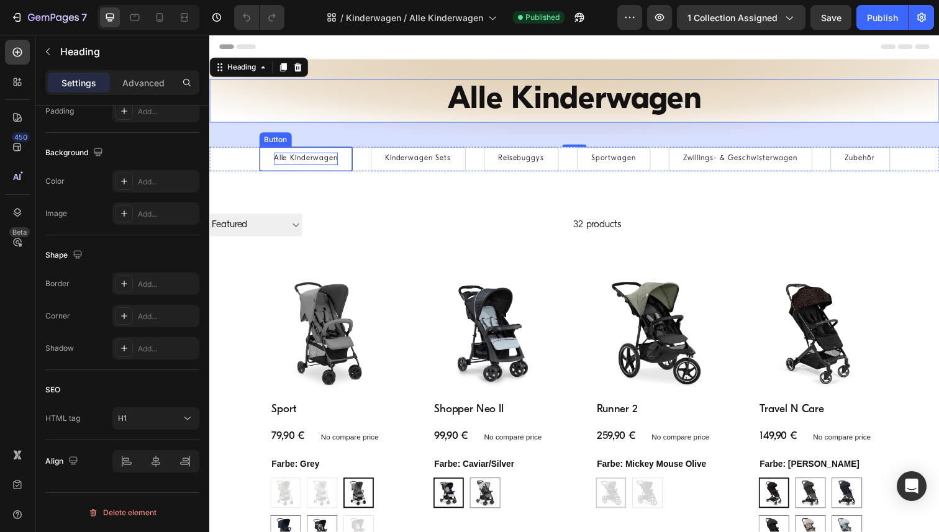
click at [328, 162] on p "Alle Kinderwagen" at bounding box center [307, 162] width 65 height 14
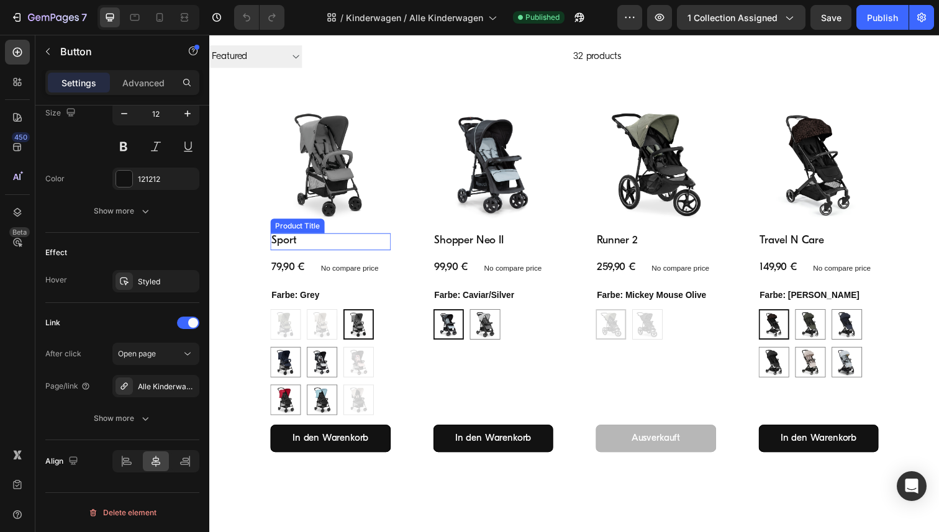
scroll to position [197, 0]
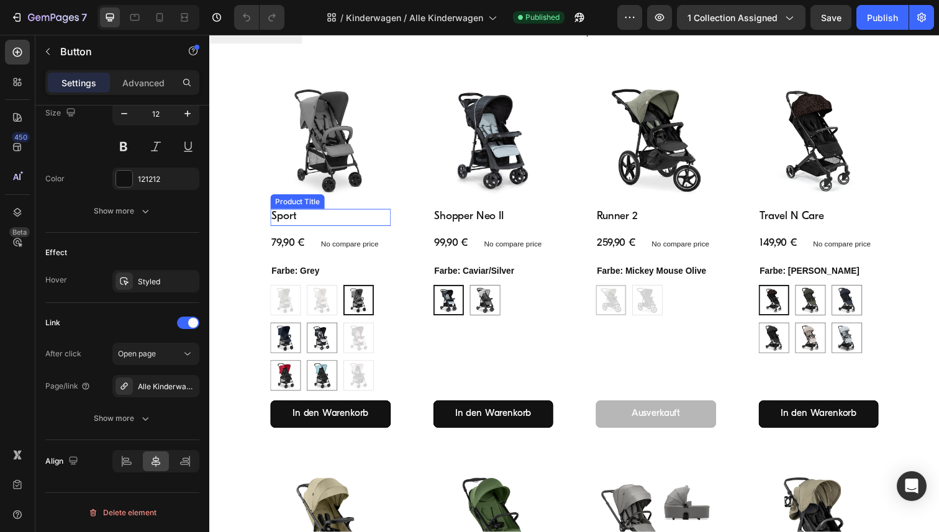
click at [286, 222] on h2 "Sport" at bounding box center [332, 221] width 123 height 17
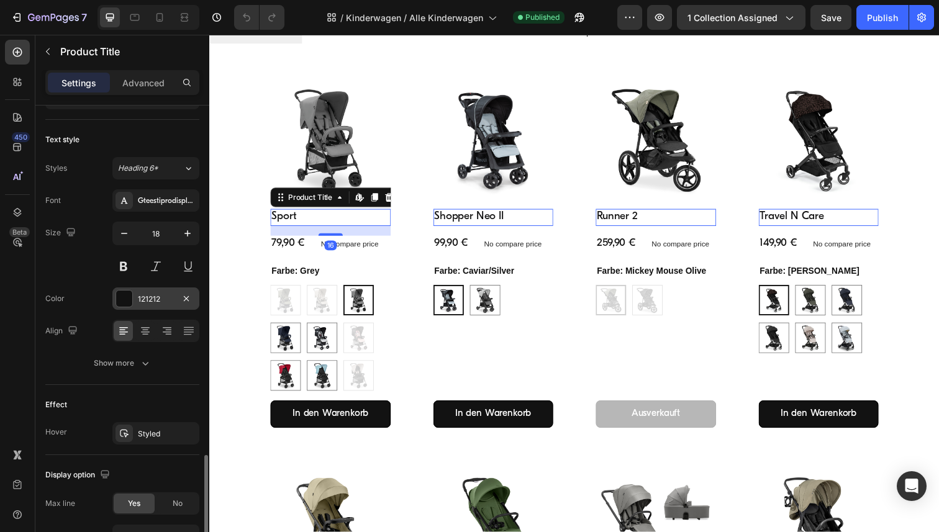
scroll to position [252, 0]
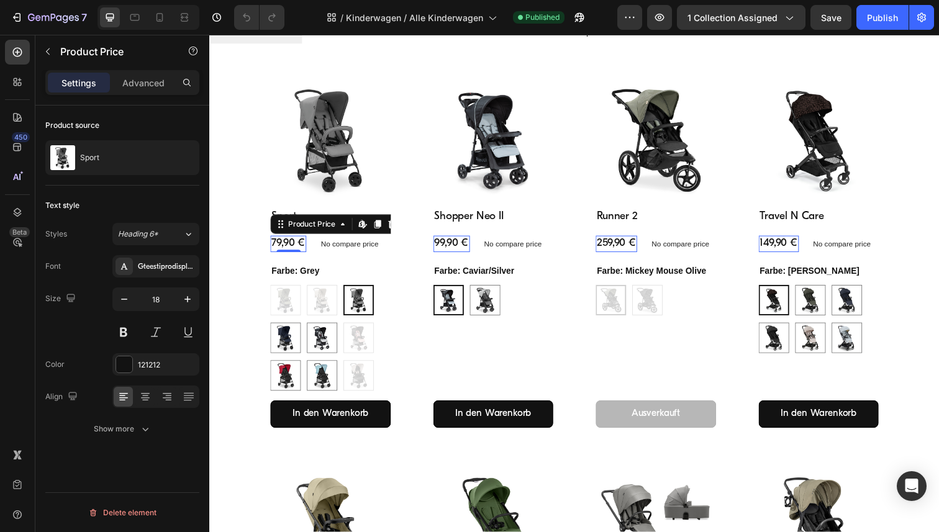
click at [291, 247] on div "79,90 €" at bounding box center [289, 248] width 37 height 17
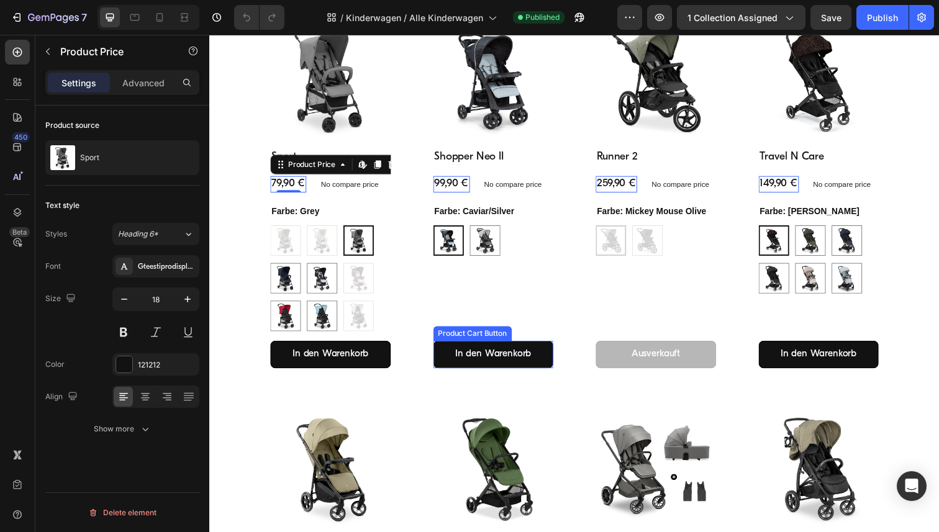
scroll to position [263, 0]
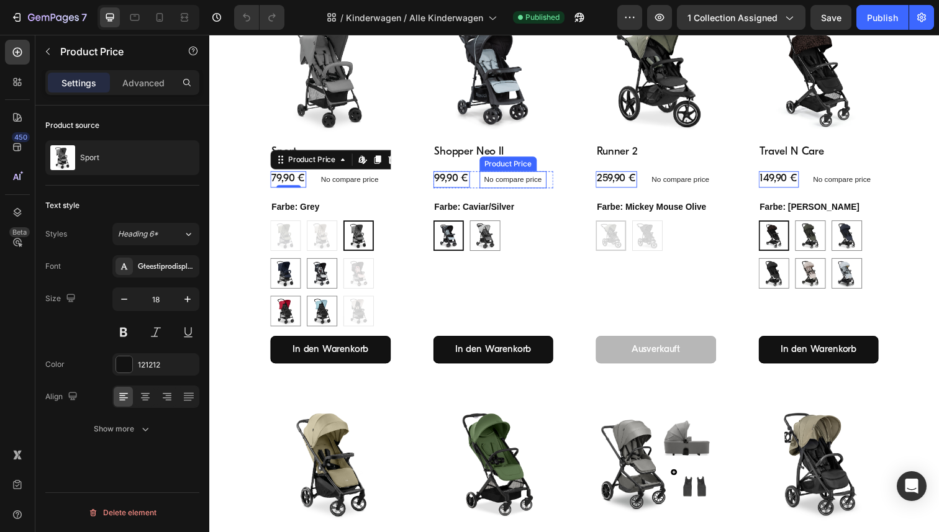
click at [394, 155] on h2 "Shopper Neo II" at bounding box center [332, 155] width 123 height 17
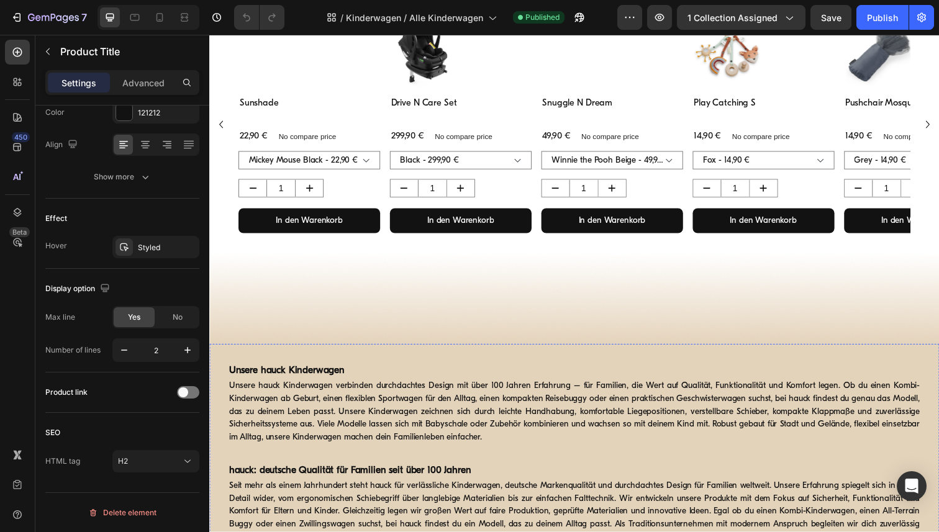
scroll to position [1572, 0]
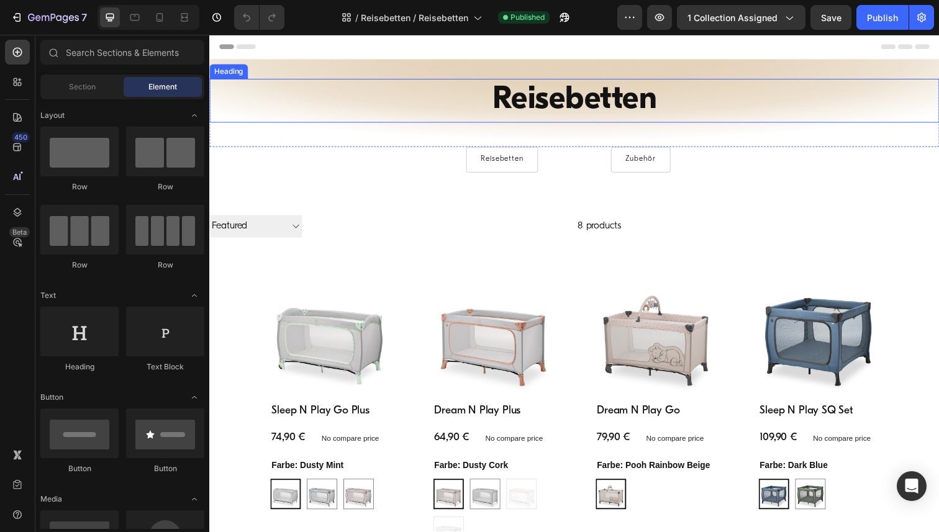
click at [577, 103] on h1 "Reisebetten" at bounding box center [581, 102] width 745 height 45
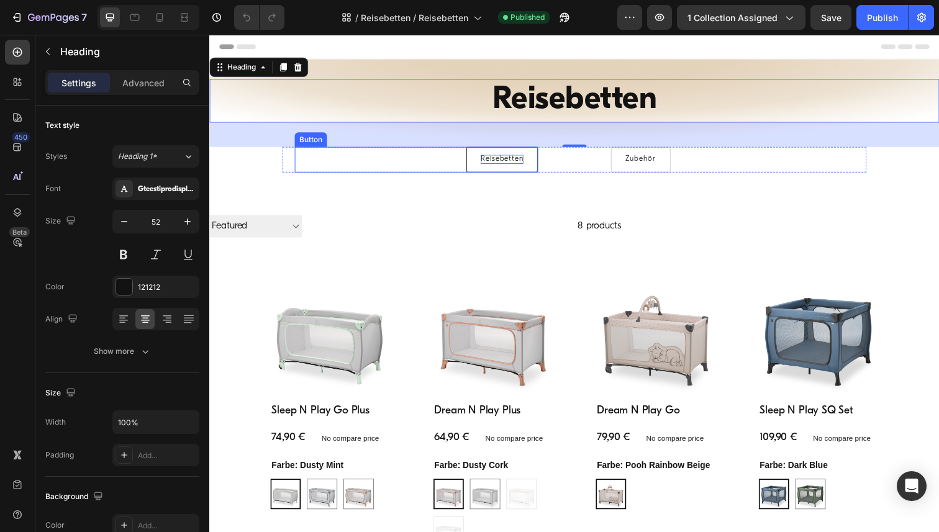
click at [509, 163] on p "Reisebetten" at bounding box center [507, 162] width 43 height 9
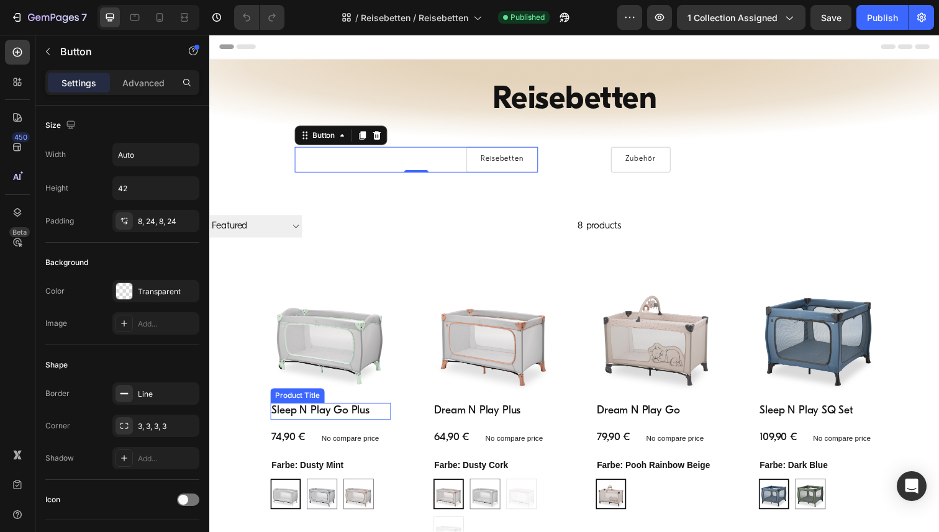
click at [333, 419] on h2 "Sleep N Play Go Plus" at bounding box center [332, 419] width 123 height 17
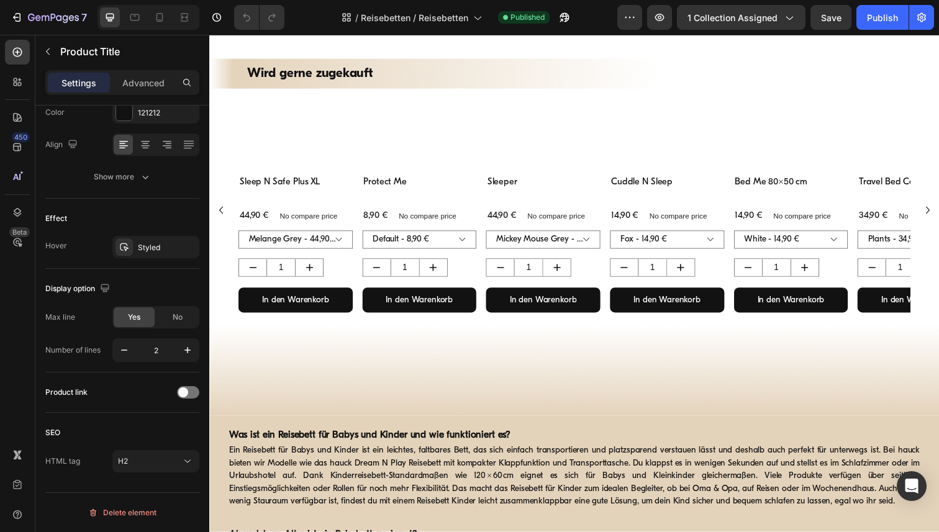
scroll to position [931, 0]
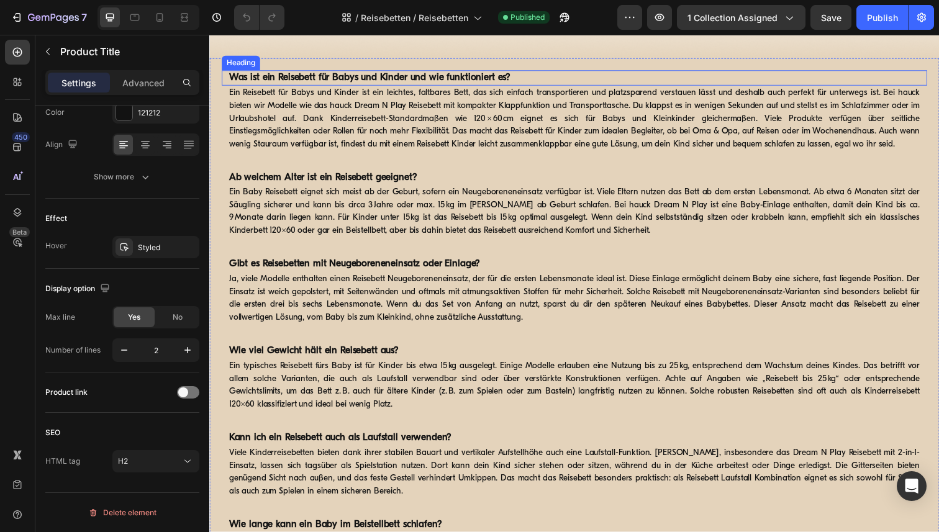
click at [389, 75] on strong "Was ist ein Reisebett für Babys und Kinder und wie funktioniert es?" at bounding box center [372, 79] width 287 height 10
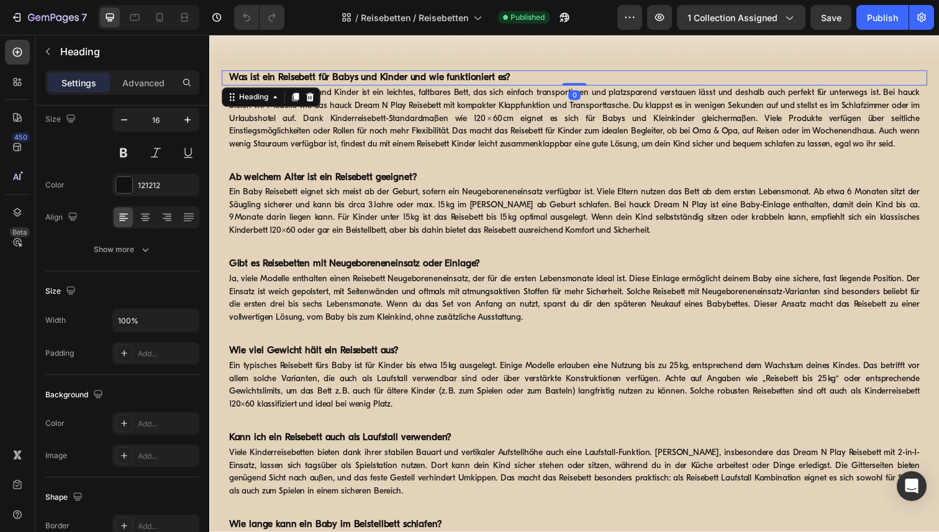
scroll to position [344, 0]
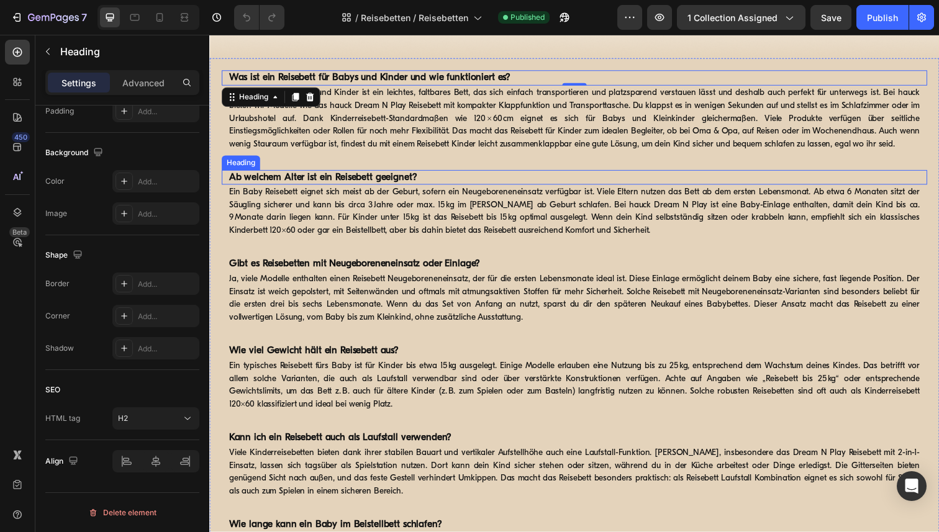
click at [333, 183] on strong "Ab welchem Alter ist ein Reisebett geeignet?" at bounding box center [325, 181] width 192 height 10
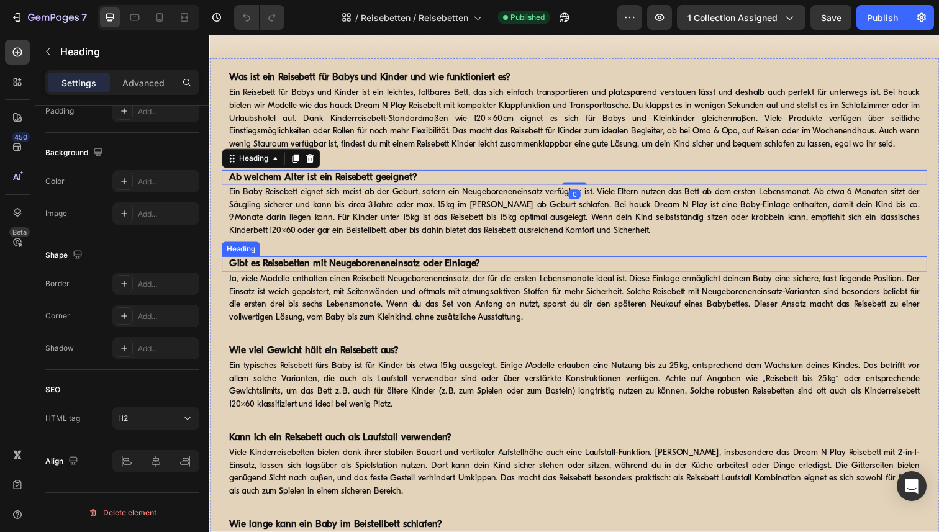
click at [354, 272] on strong "Gibt es Reisebetten mit Neugeboreneneinsatz oder Einlage?" at bounding box center [357, 269] width 256 height 10
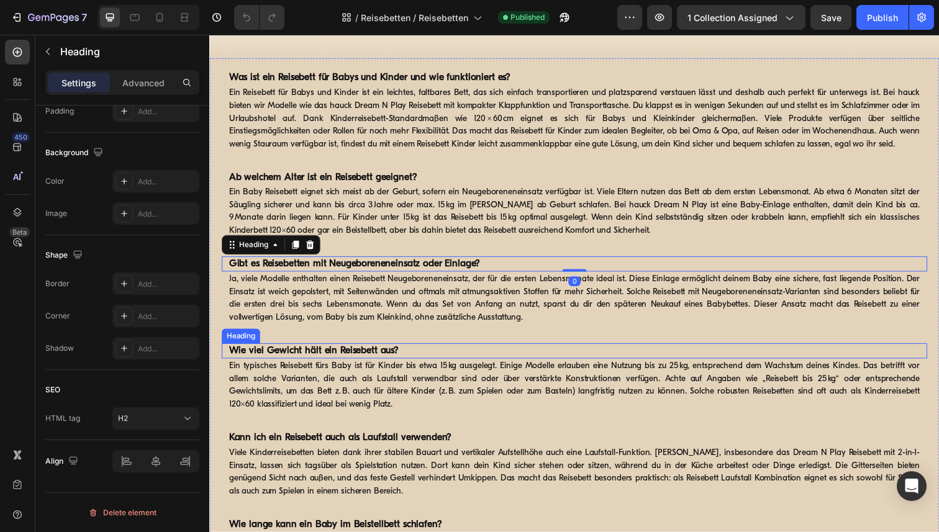
click at [348, 360] on strong "Wie viel Gewicht hält ein Reisebett aus?" at bounding box center [315, 358] width 173 height 10
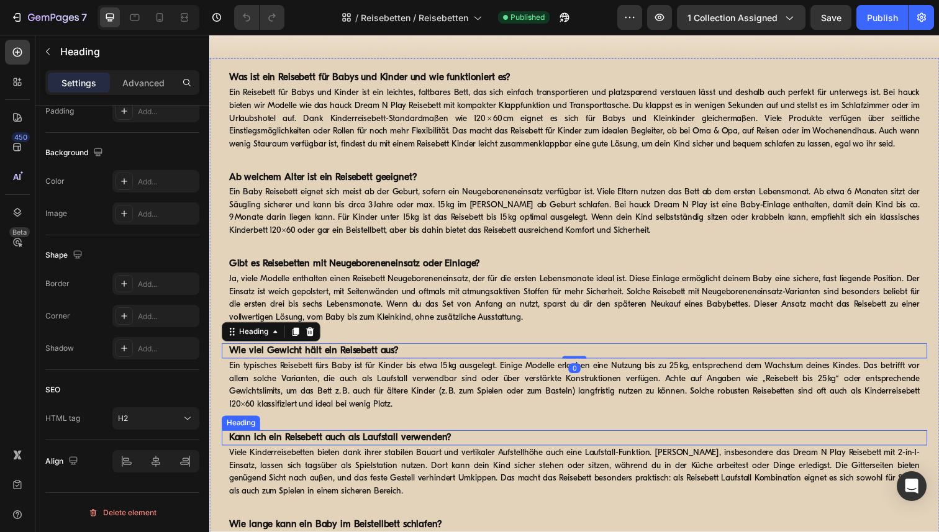
click at [360, 444] on strong "Kann ich ein Reisebett auch als Laufstall verwenden?" at bounding box center [342, 446] width 227 height 10
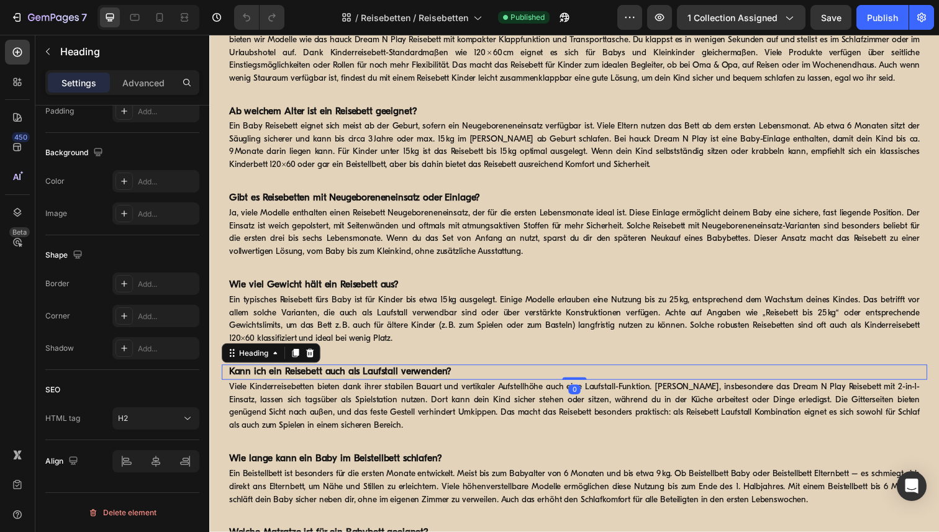
scroll to position [1005, 0]
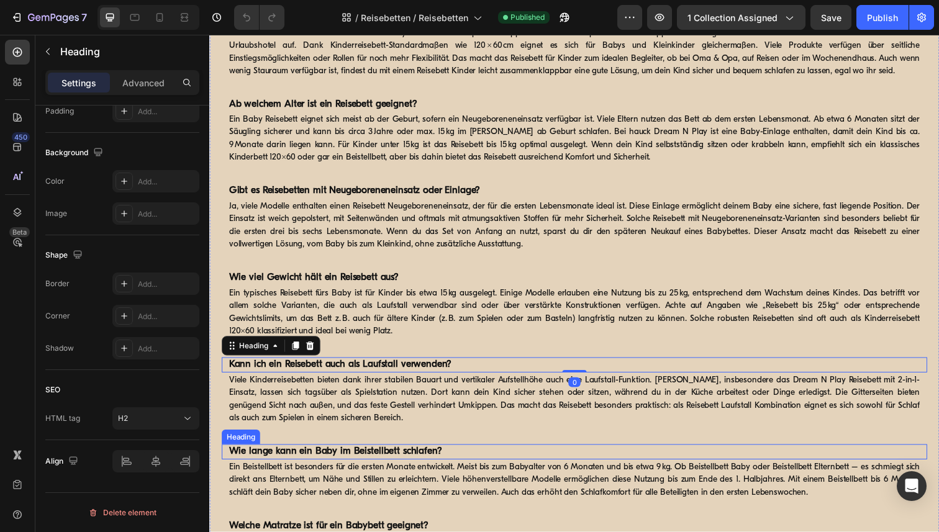
click at [375, 460] on strong "Wie lange kann ein Baby im Beistellbett schlafen?" at bounding box center [337, 461] width 217 height 10
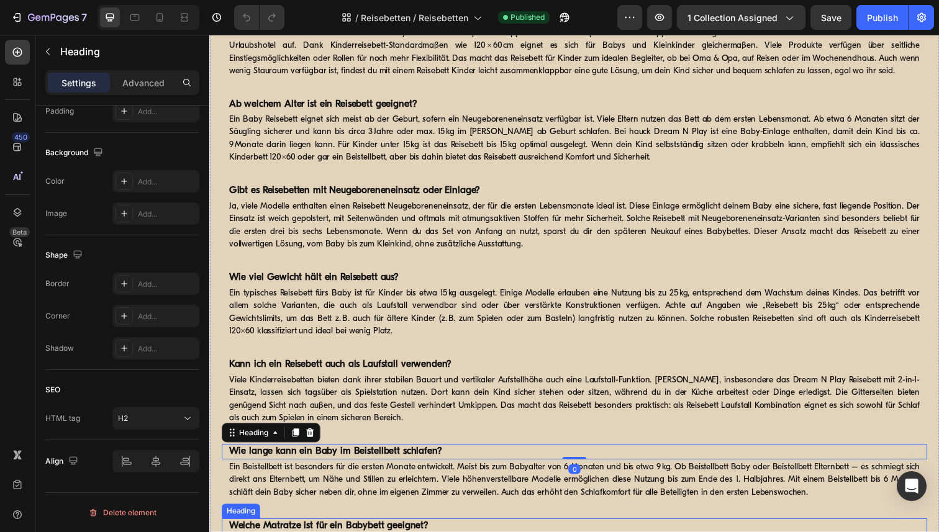
click at [391, 532] on strong "Welche Matratze ist für ein Babybett geeignet?" at bounding box center [331, 537] width 204 height 10
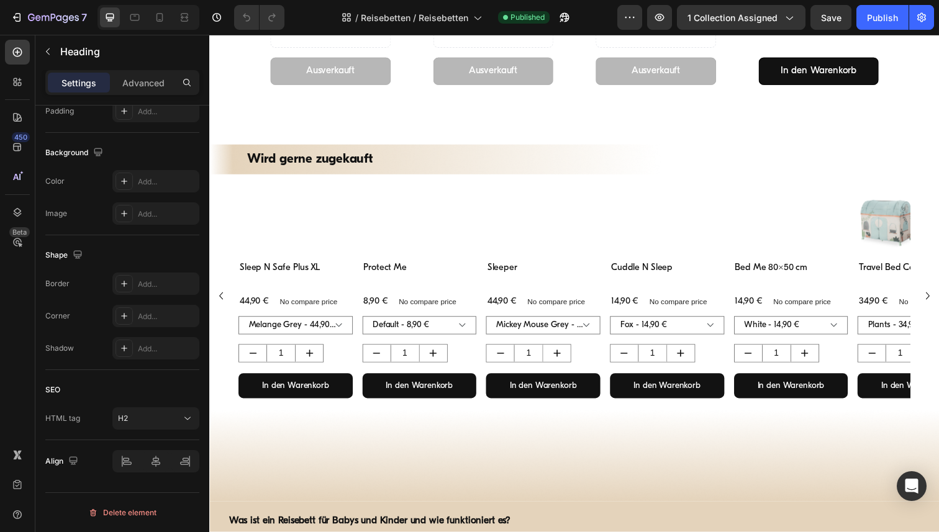
scroll to position [867, 0]
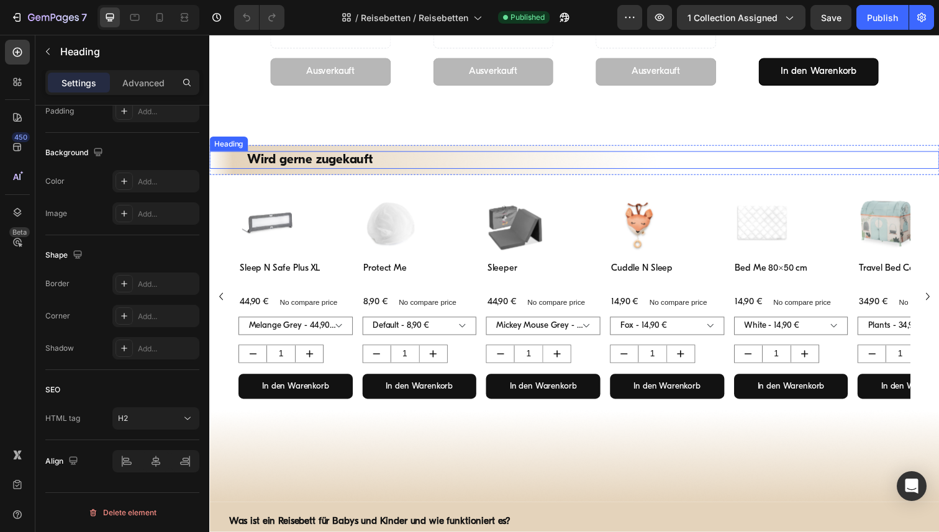
click at [328, 160] on h2 "Wird gerne zugekauft" at bounding box center [582, 163] width 671 height 18
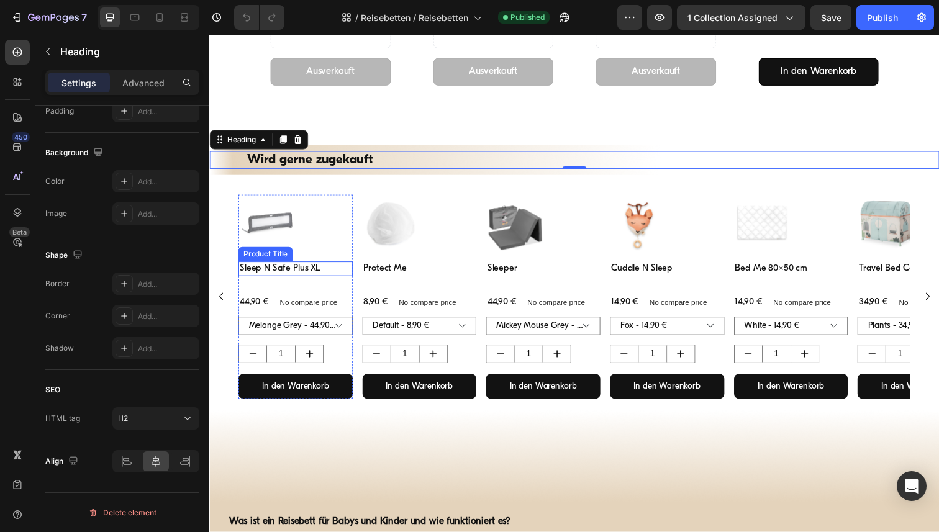
click at [292, 274] on h3 "Sleep N Safe Plus XL" at bounding box center [297, 273] width 117 height 15
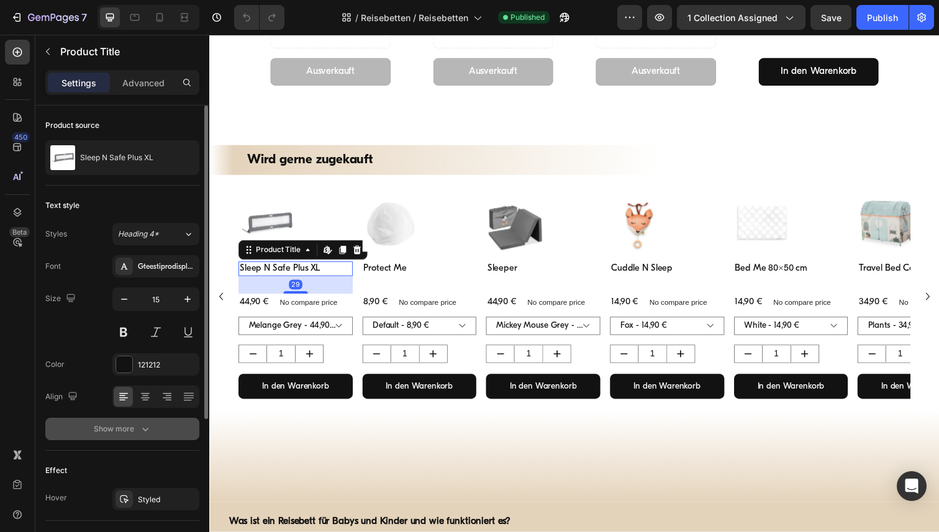
scroll to position [219, 0]
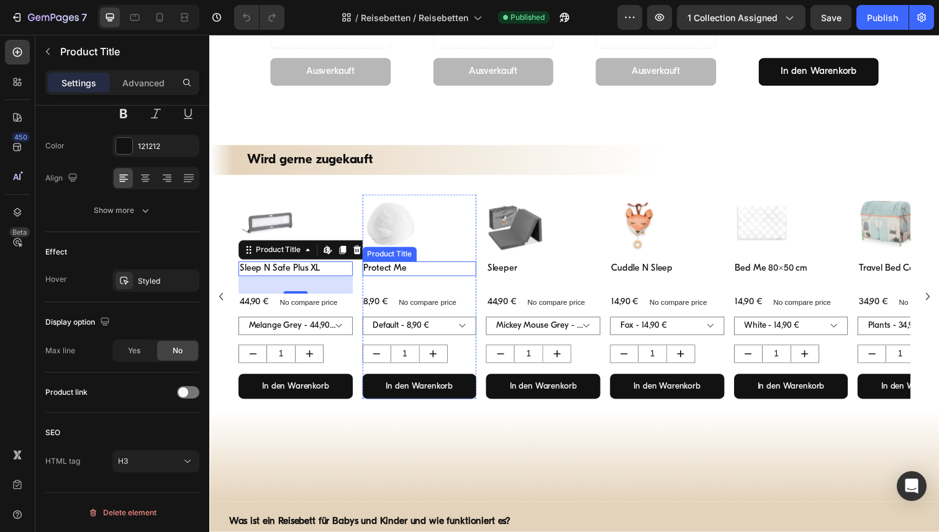
click at [416, 274] on h3 "Protect Me" at bounding box center [424, 273] width 117 height 15
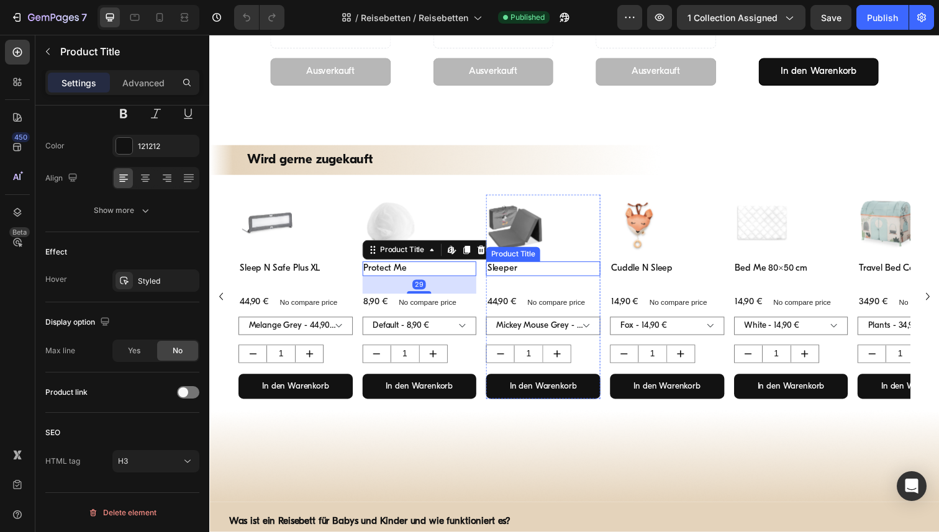
click at [531, 279] on h3 "Sleeper" at bounding box center [550, 273] width 117 height 15
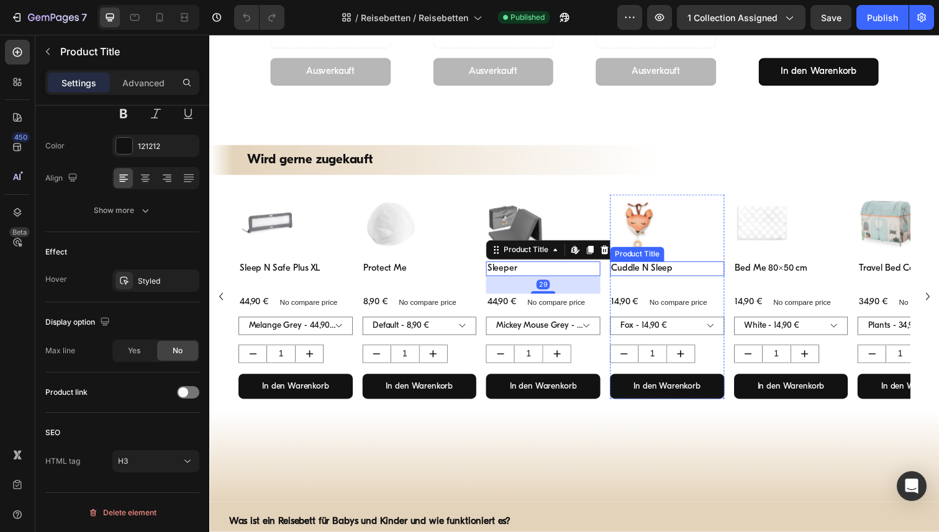
click at [653, 276] on h3 "Cuddle N Sleep" at bounding box center [676, 273] width 117 height 15
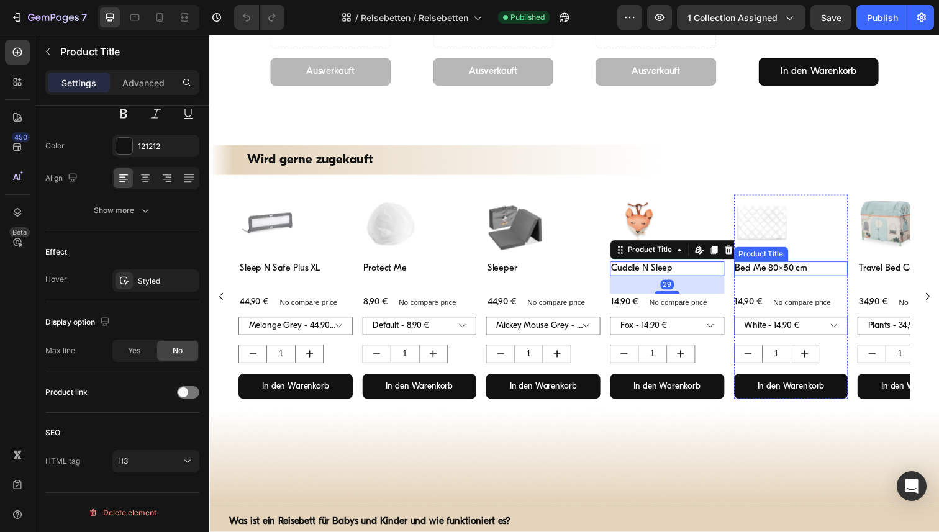
click at [796, 279] on h3 "Bed Me 80x50 cm" at bounding box center [803, 273] width 117 height 15
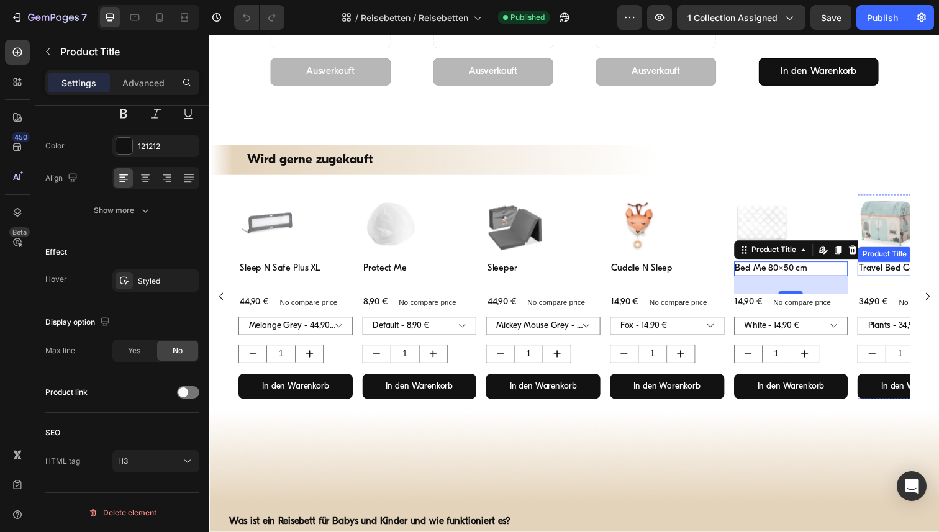
click at [909, 276] on h3 "Travel Bed Cover" at bounding box center [929, 273] width 117 height 15
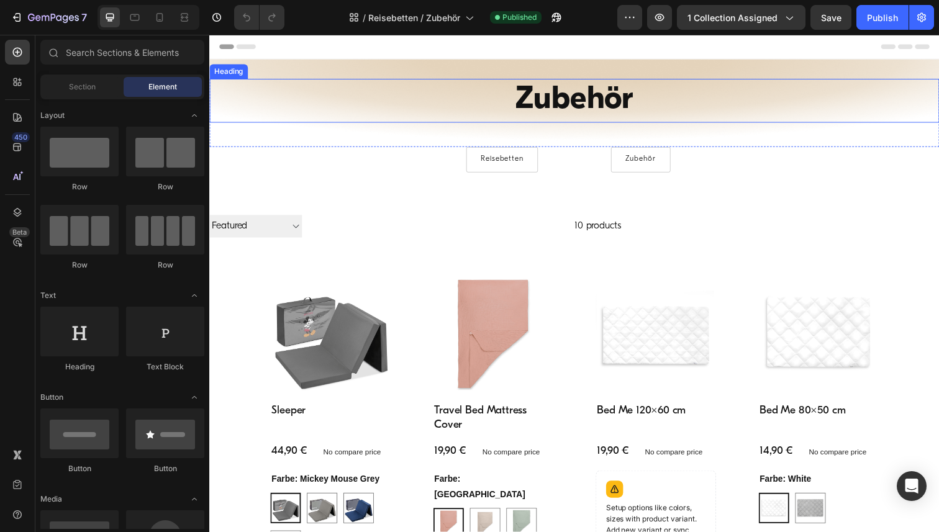
click at [566, 114] on h1 "Zubehör" at bounding box center [581, 102] width 745 height 45
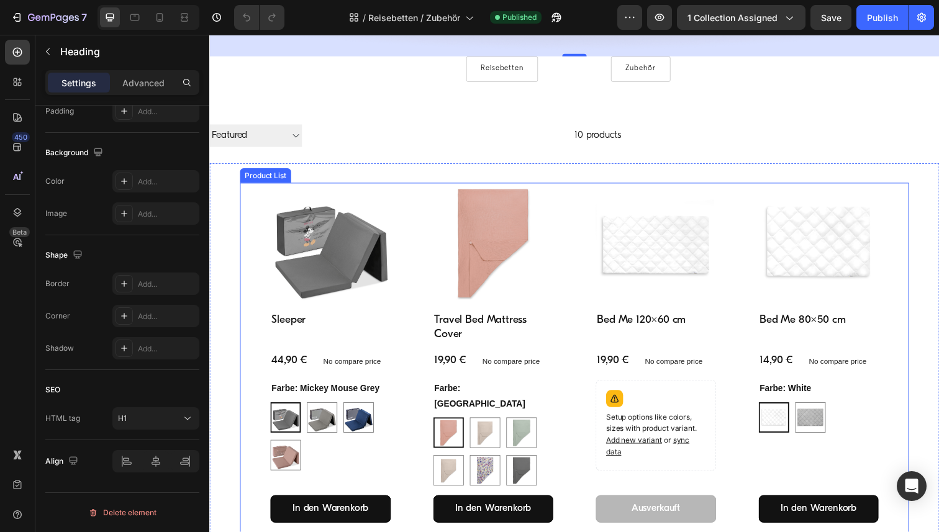
scroll to position [96, 0]
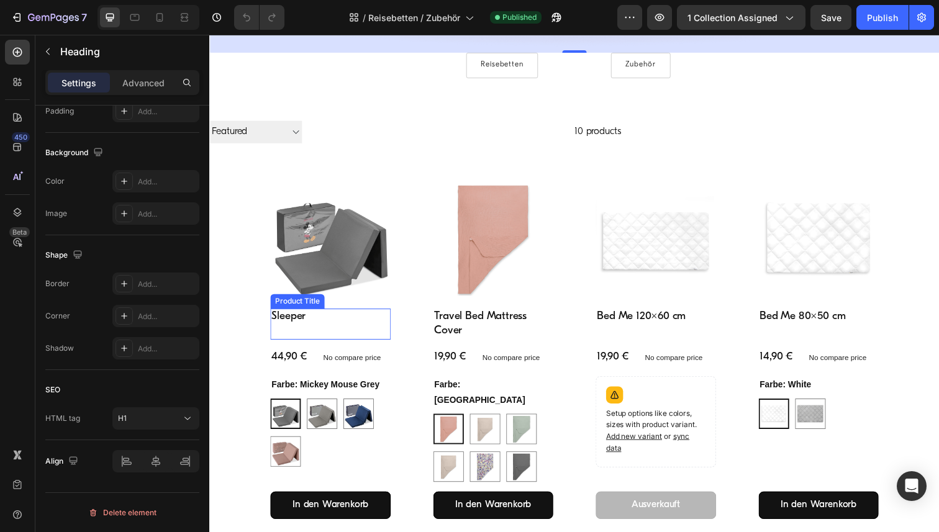
click at [281, 327] on h2 "Sleeper" at bounding box center [332, 323] width 123 height 17
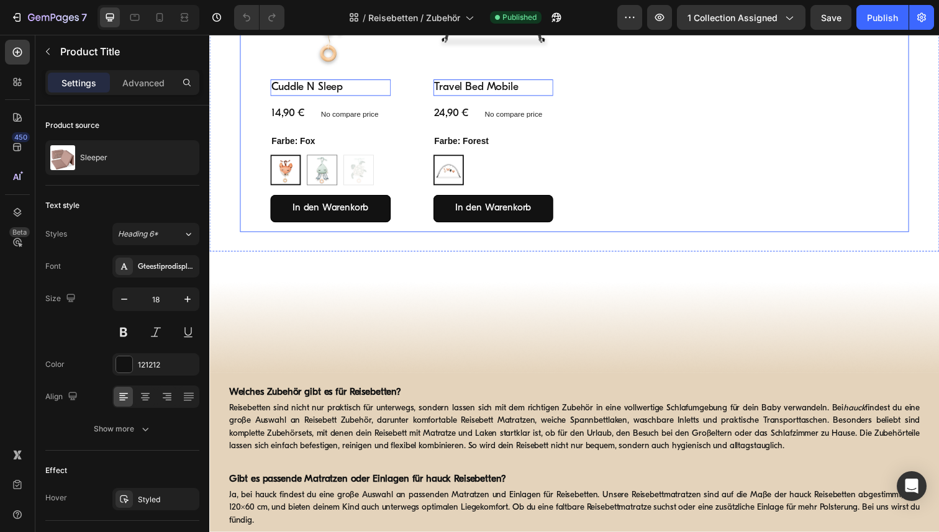
scroll to position [1040, 0]
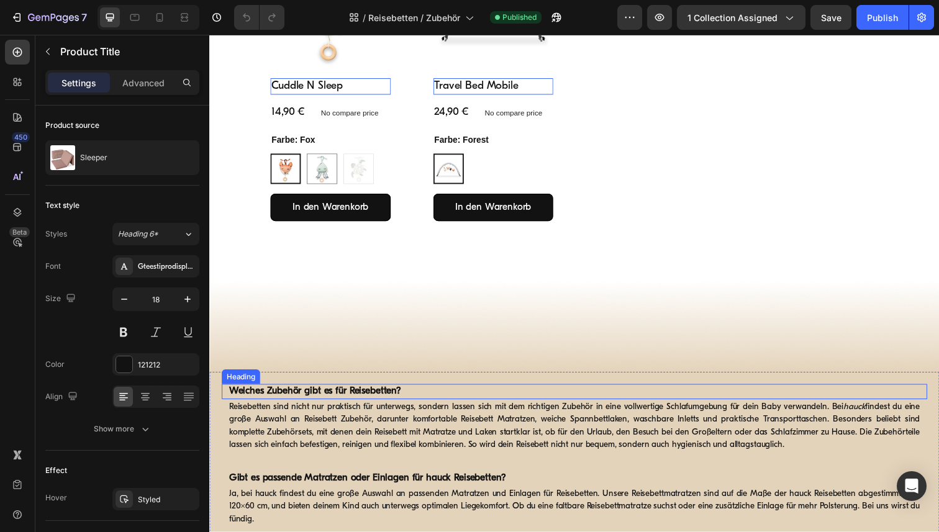
click at [324, 394] on strong "Welches Zubehör gibt es für Reisebetten?" at bounding box center [317, 399] width 176 height 10
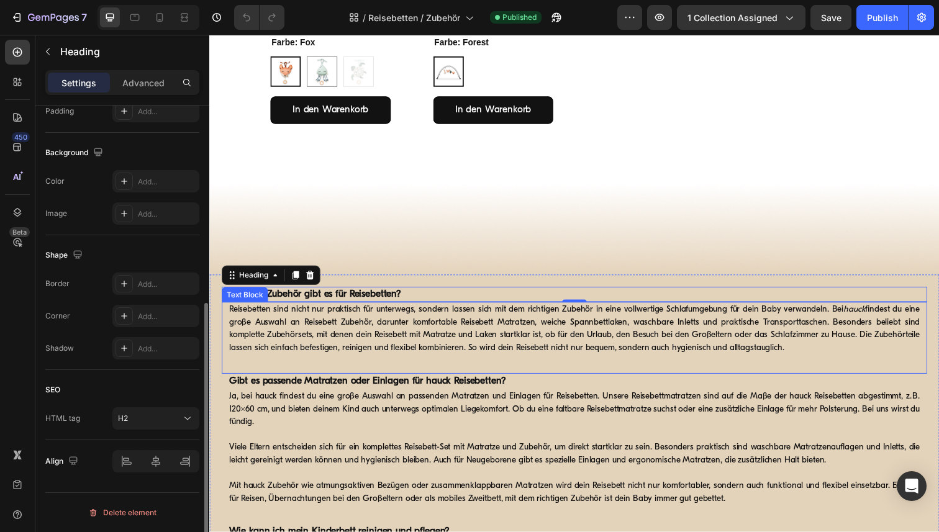
scroll to position [1202, 0]
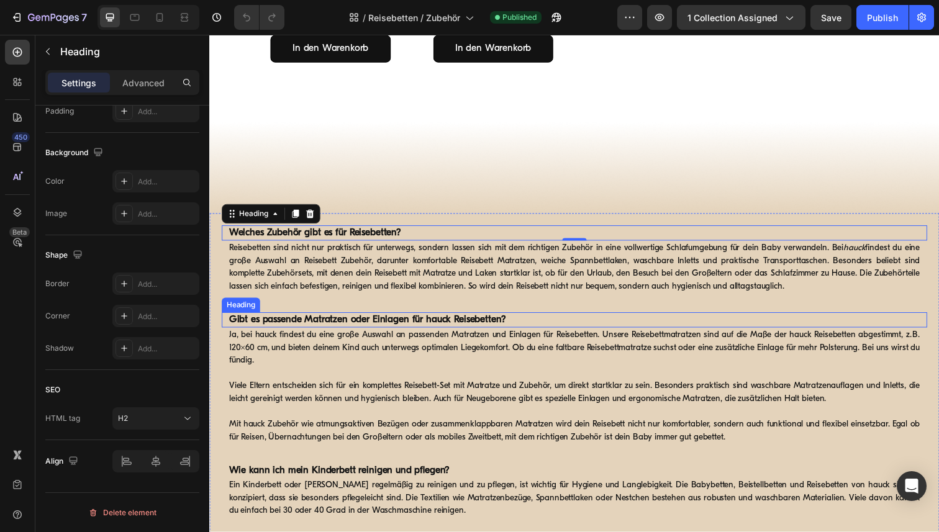
click at [353, 321] on strong "Gibt es passende Matratzen oder Einlagen für hauck Reisebetten?" at bounding box center [370, 326] width 283 height 10
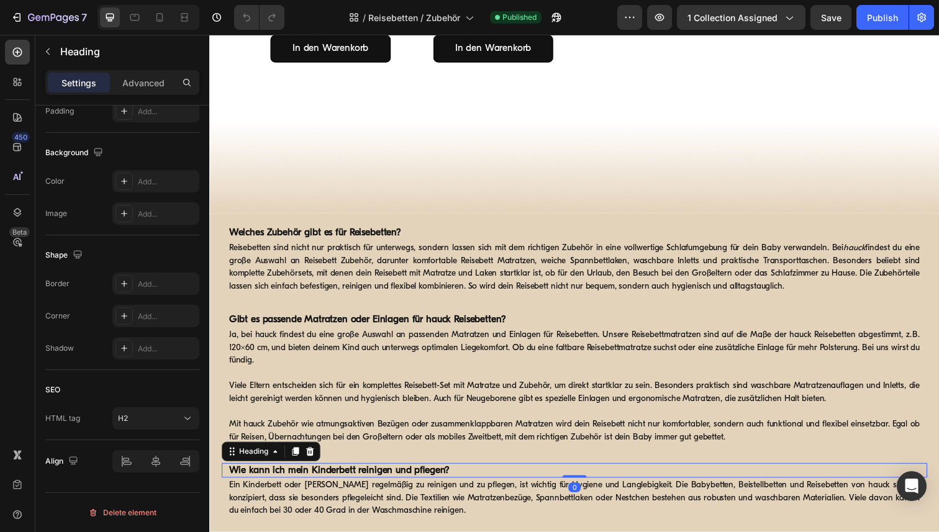
click at [329, 475] on strong "Wie kann ich mein Kinderbett reinigen und pflegen?" at bounding box center [341, 480] width 225 height 10
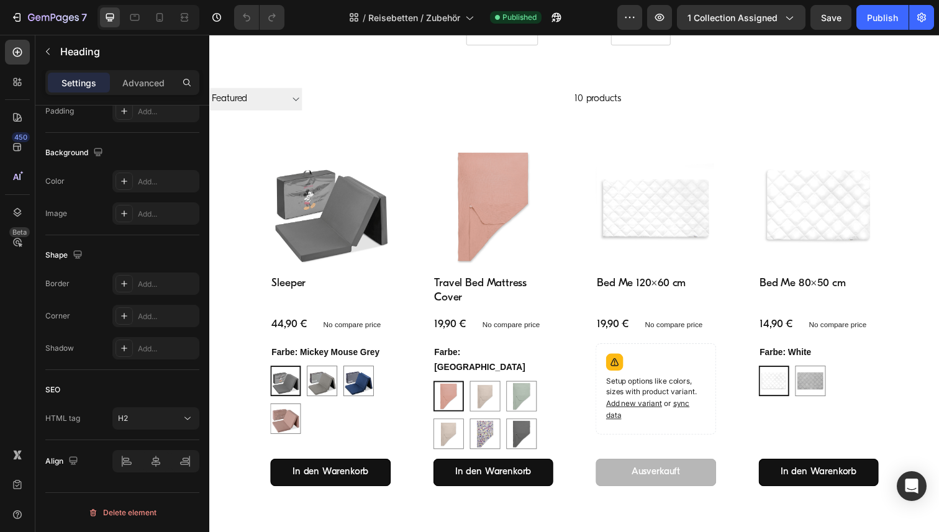
scroll to position [0, 0]
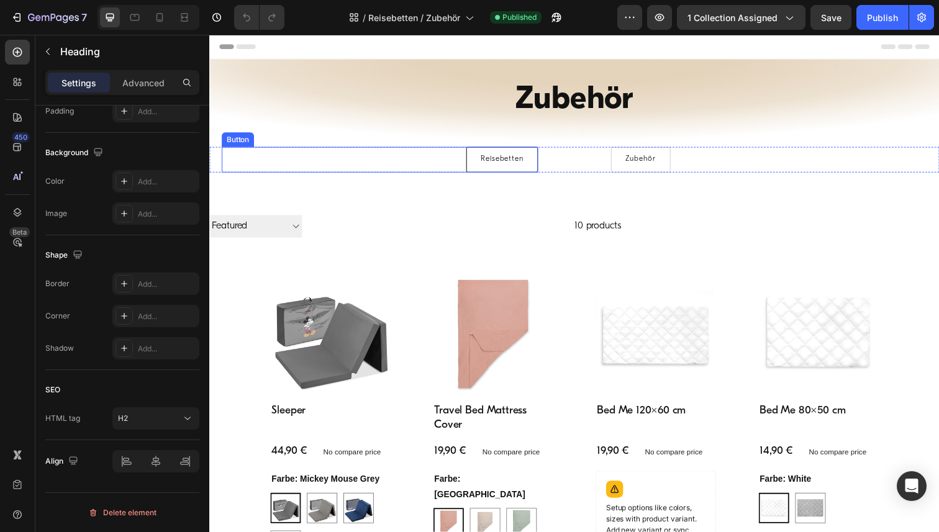
click at [501, 168] on link "Reisebetten" at bounding box center [507, 163] width 73 height 26
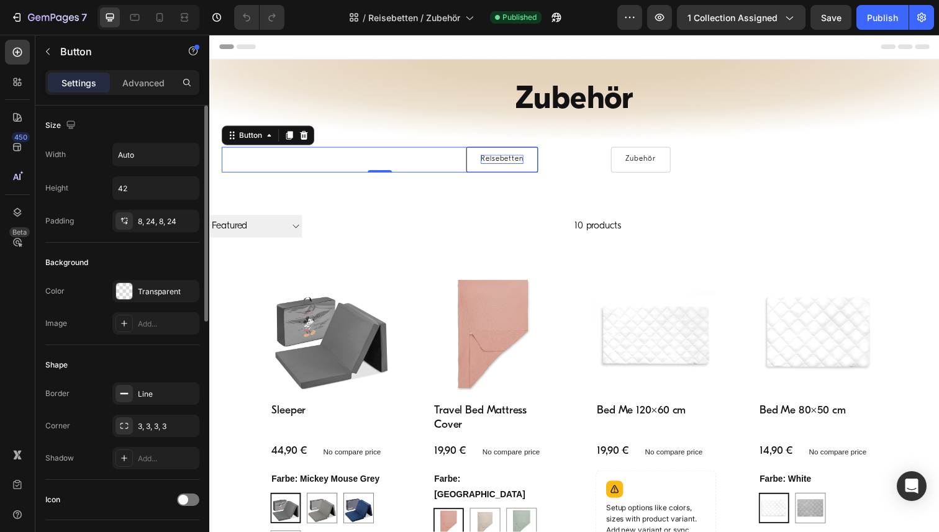
click at [498, 161] on p "Reisebetten" at bounding box center [507, 162] width 43 height 9
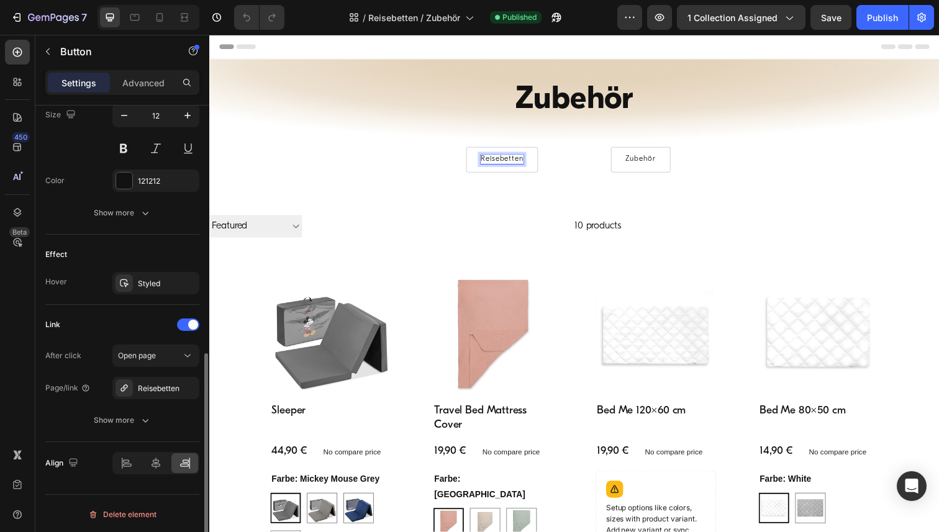
scroll to position [525, 0]
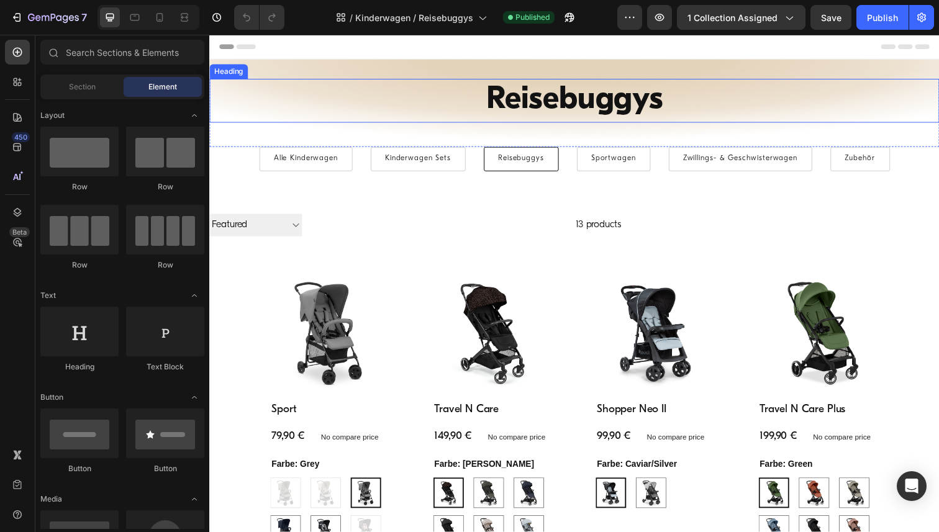
click at [576, 101] on h1 "Reisebuggys" at bounding box center [581, 102] width 745 height 45
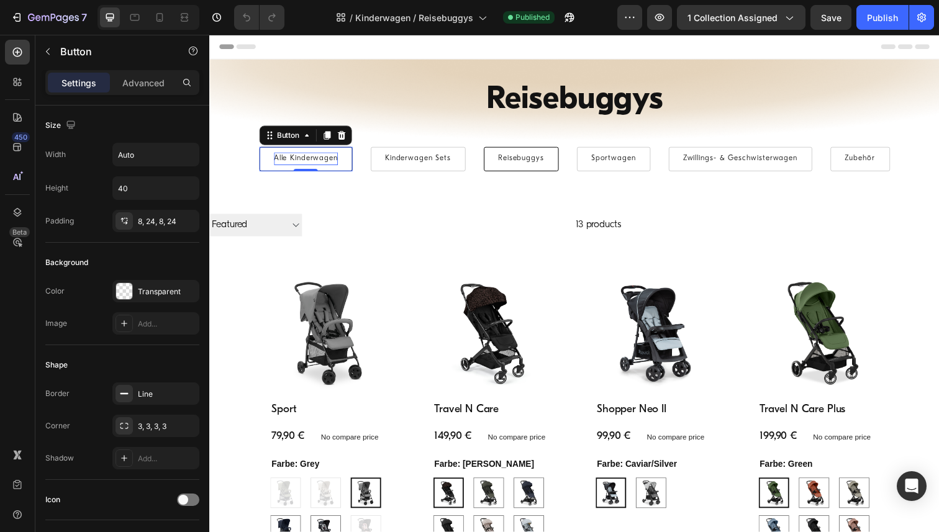
click at [309, 159] on p "Alle Kinderwagen" at bounding box center [307, 162] width 65 height 14
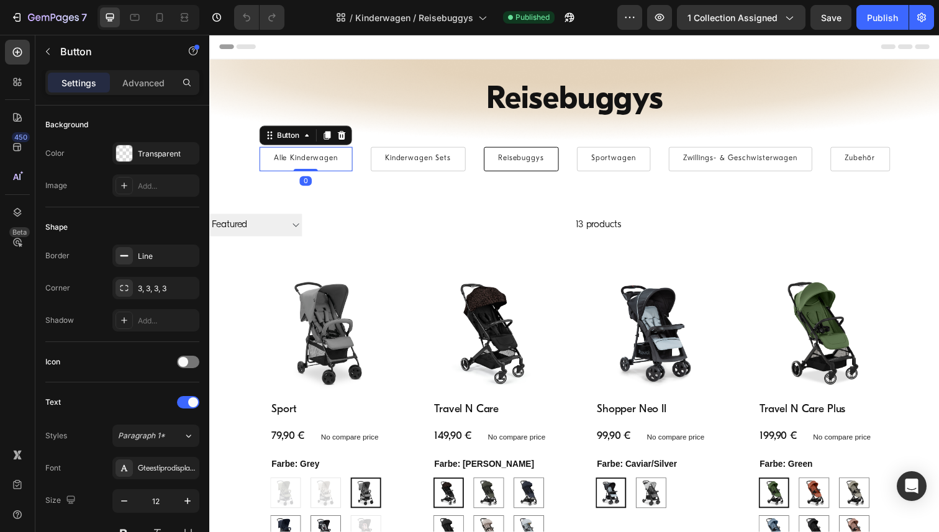
scroll to position [525, 0]
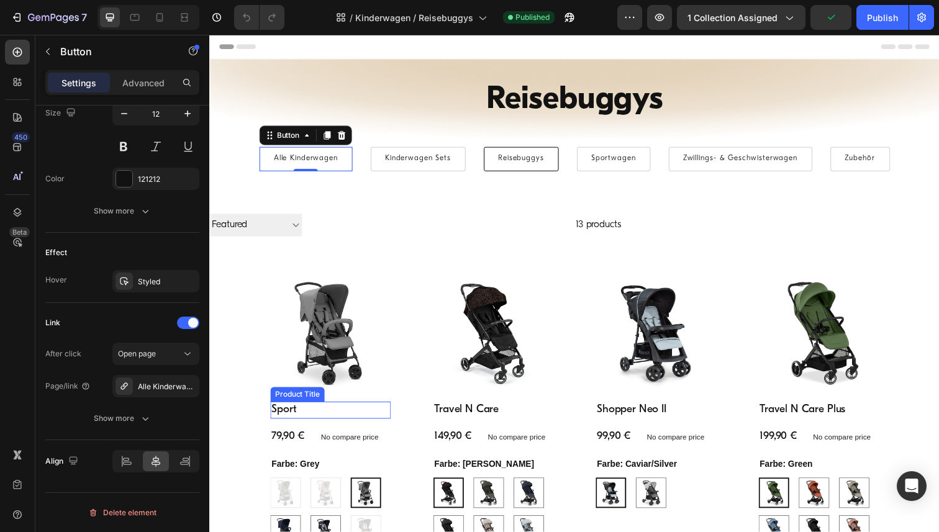
click at [292, 419] on h2 "Sport" at bounding box center [332, 418] width 123 height 17
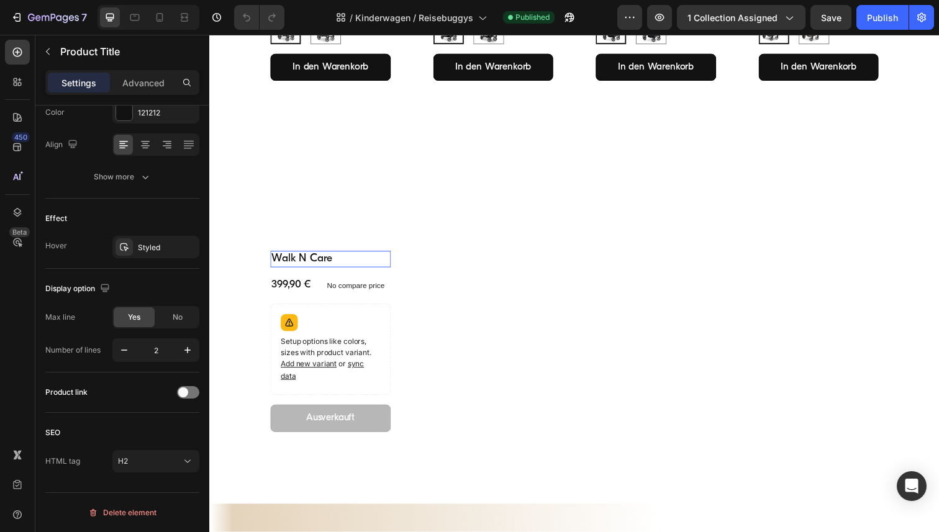
scroll to position [1238, 0]
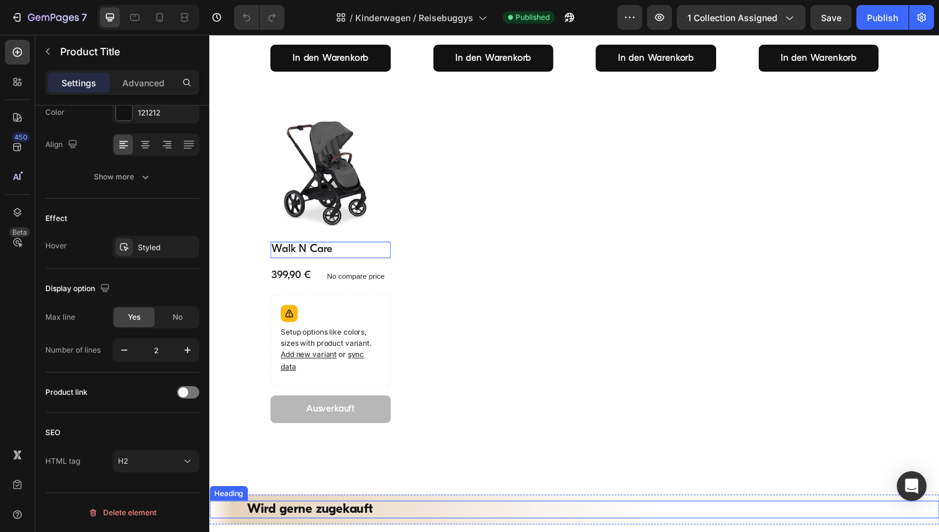
click at [326, 518] on h2 "Wird gerne zugekauft" at bounding box center [582, 520] width 671 height 18
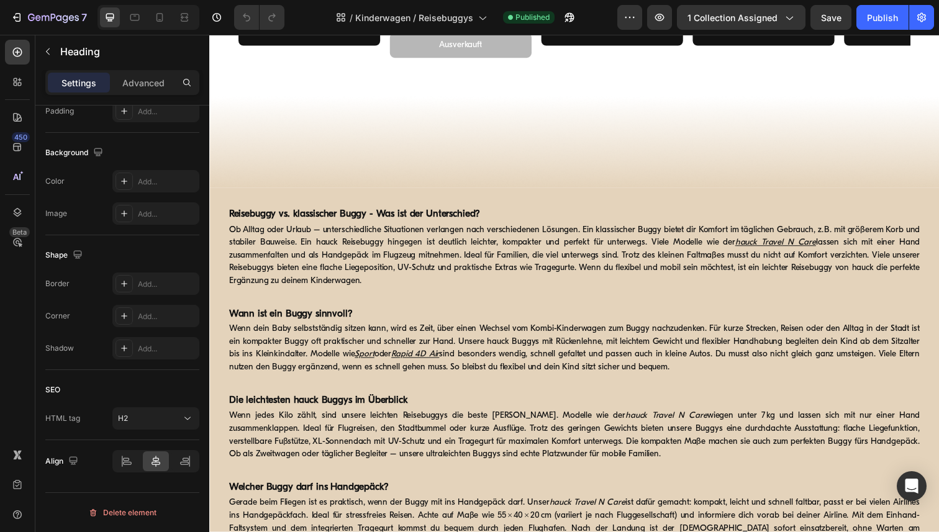
scroll to position [2093, 0]
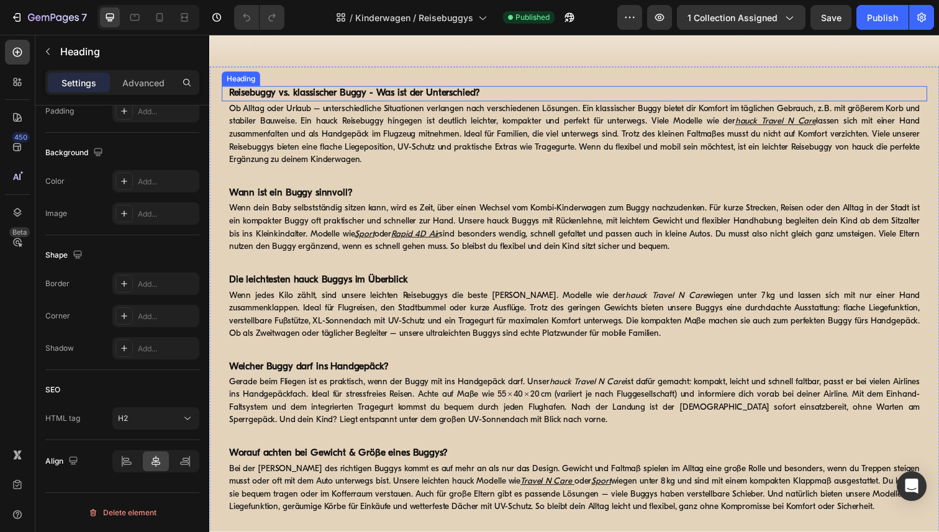
click at [399, 97] on strong "Reisebuggy vs. klassischer Buggy - Was ist der Unterschied?" at bounding box center [357, 95] width 256 height 10
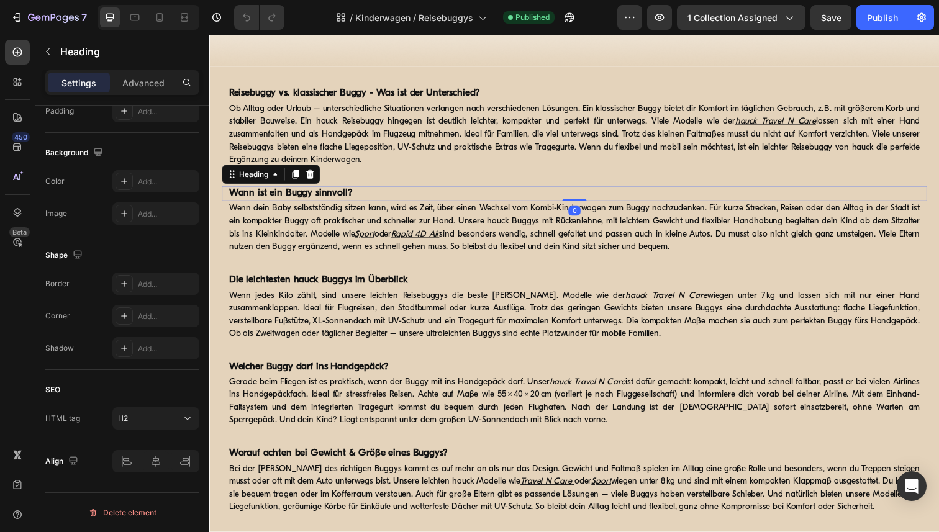
click at [326, 196] on strong "Wann ist ein Buggy sinnvoll?" at bounding box center [292, 197] width 126 height 10
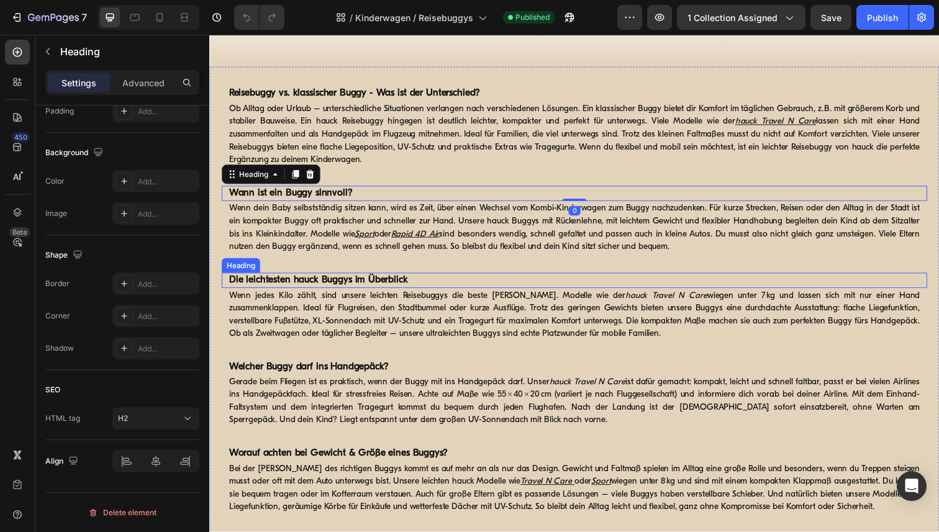
click at [329, 286] on strong "Die leichtesten hauck Buggys im Überblick" at bounding box center [320, 286] width 183 height 10
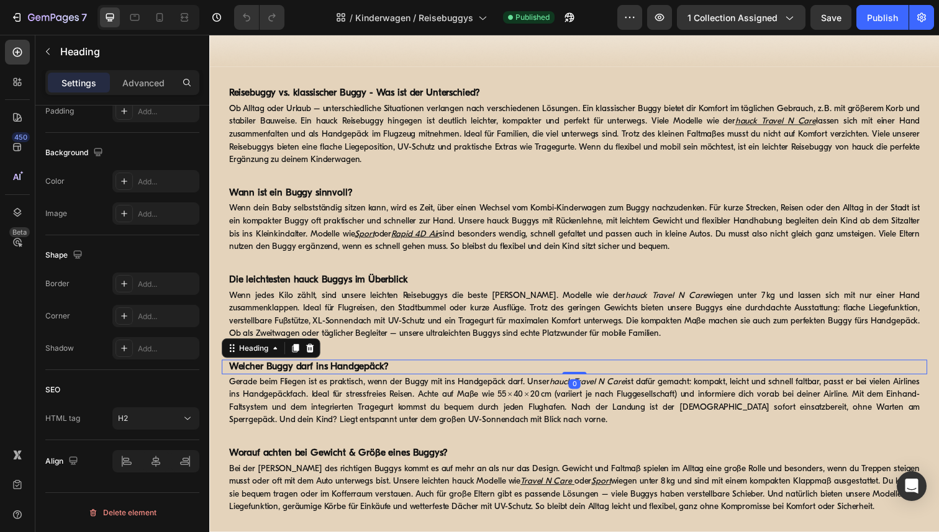
click at [340, 369] on strong "Welcher Buggy darf ins Handgepäck?" at bounding box center [310, 374] width 163 height 10
click at [385, 464] on strong "Worauf achten bei Gewicht & Größe eines Buggys?" at bounding box center [340, 463] width 223 height 10
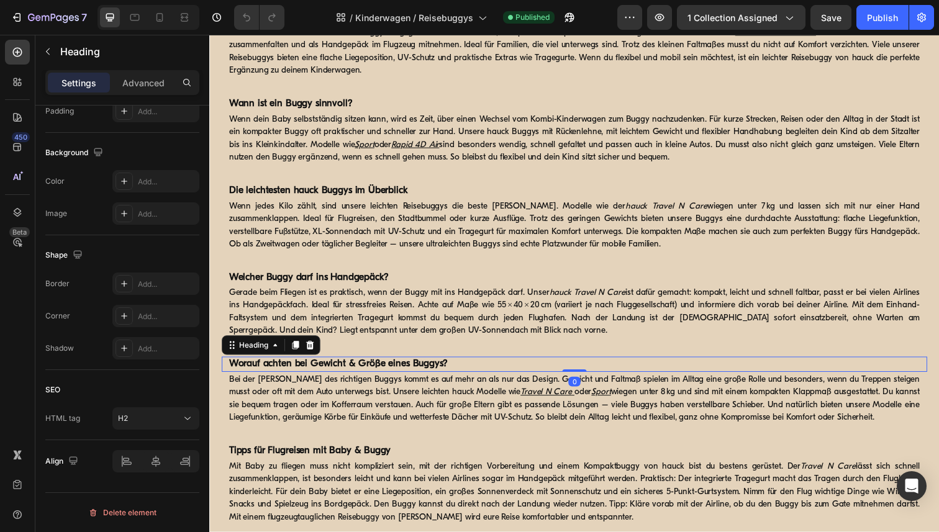
scroll to position [2192, 0]
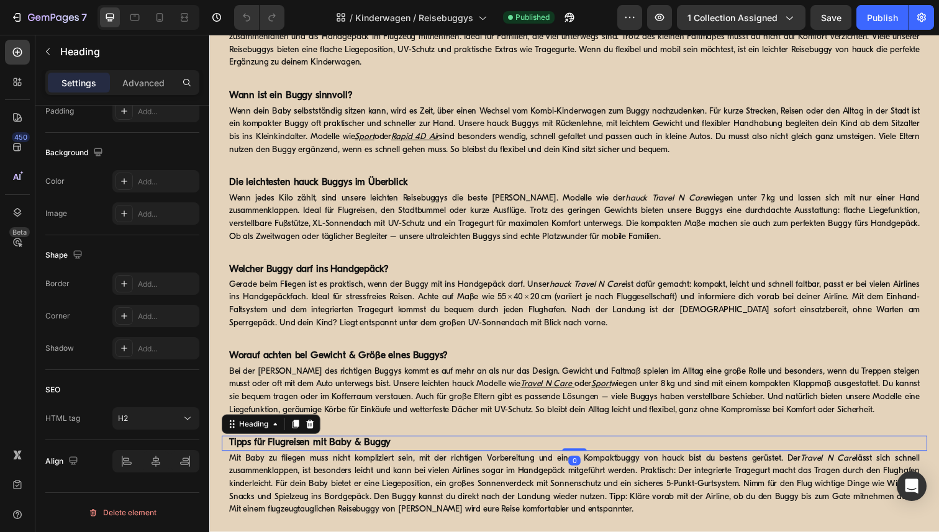
click at [356, 451] on strong "Tipps für Flugreisen mit Baby & Buggy" at bounding box center [311, 452] width 165 height 10
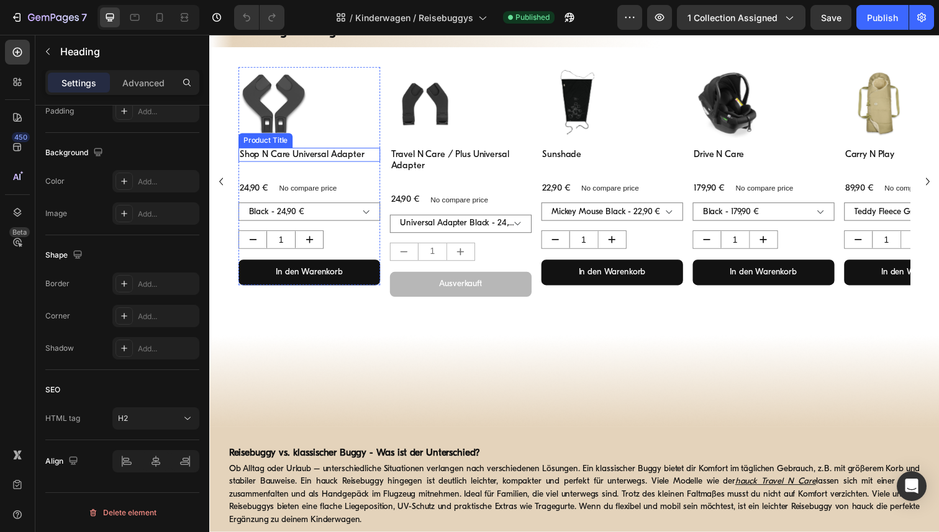
scroll to position [928, 0]
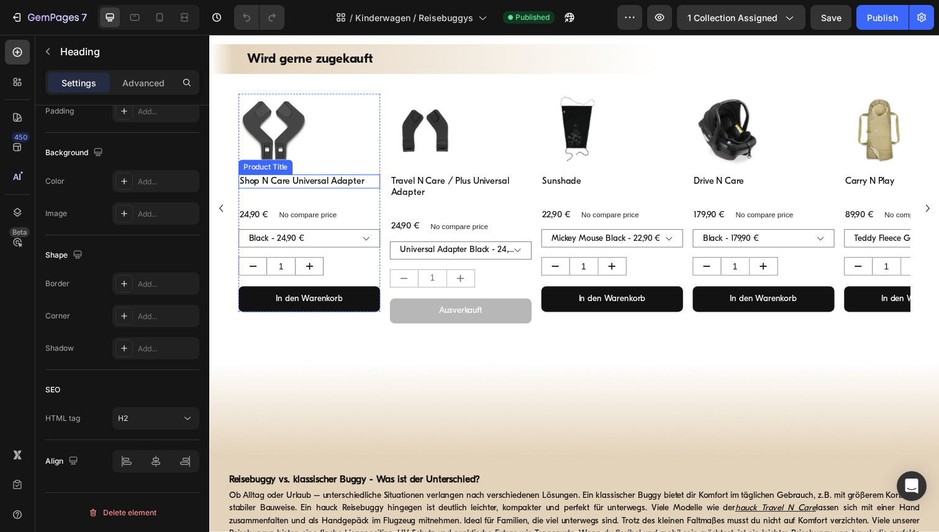
click at [312, 184] on h3 "Shop N Care Universal Adapter" at bounding box center [311, 185] width 145 height 15
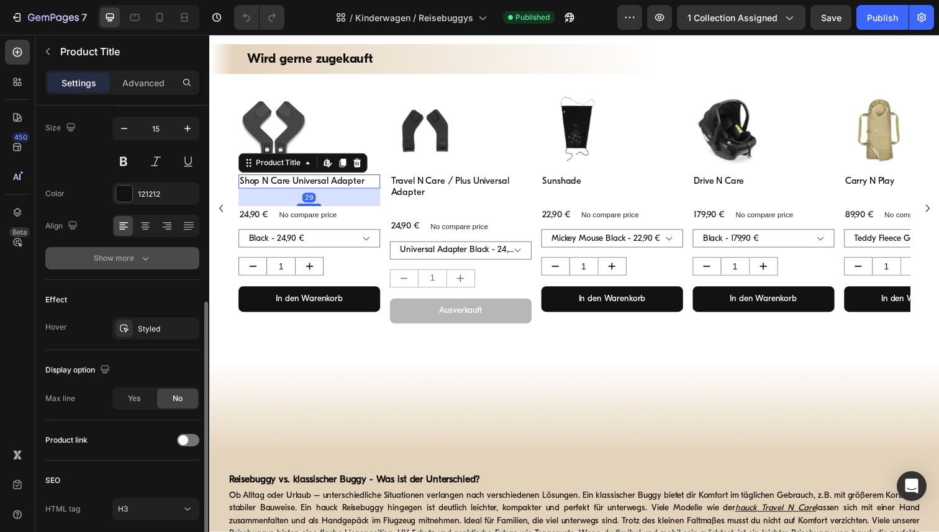
scroll to position [219, 0]
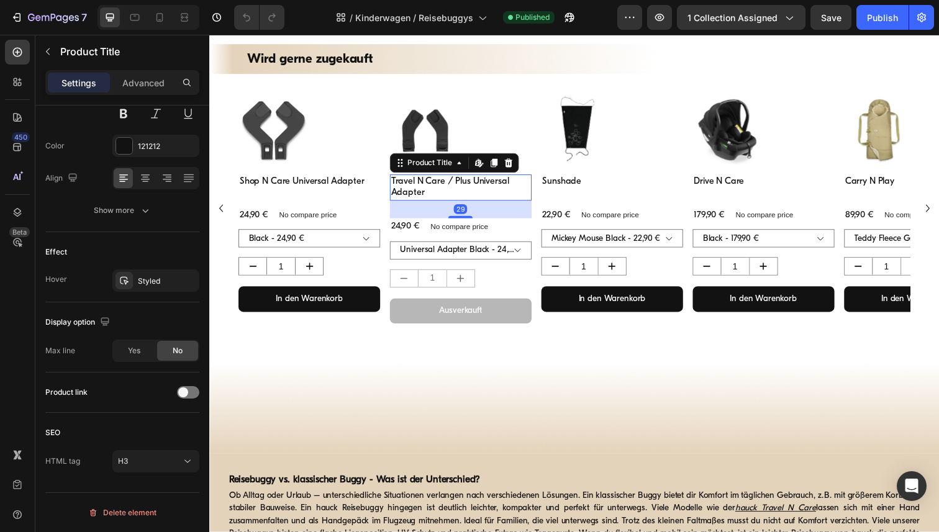
click at [438, 183] on h3 "Travel N Care / Plus Universal Adapter" at bounding box center [466, 191] width 145 height 27
click at [602, 184] on h3 "Sunshade" at bounding box center [620, 185] width 145 height 15
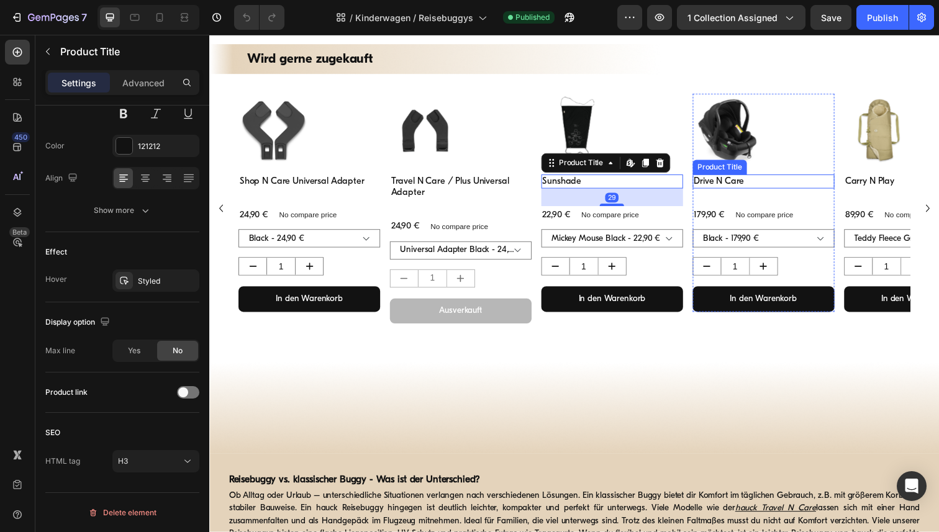
click at [718, 182] on h3 "Drive N Care" at bounding box center [775, 185] width 145 height 15
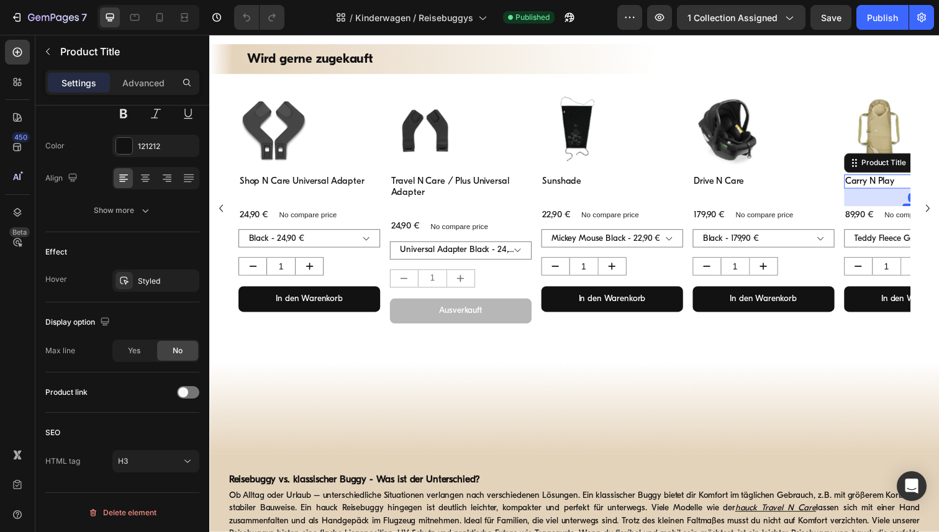
click at [877, 184] on h3 "Carry N Play" at bounding box center [930, 185] width 145 height 15
click at [450, 124] on img at bounding box center [430, 131] width 72 height 72
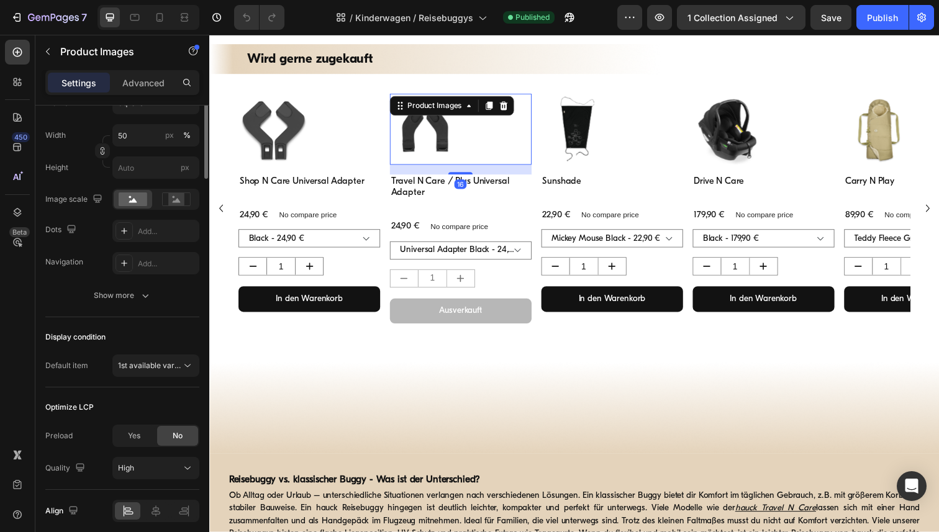
scroll to position [0, 0]
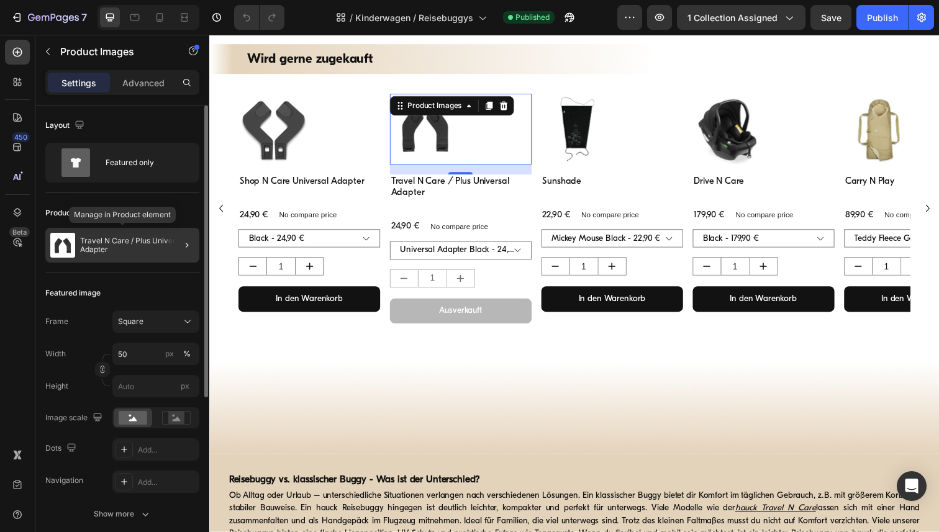
click at [132, 242] on p "Travel N Care / Plus Universal Adapter" at bounding box center [137, 245] width 114 height 17
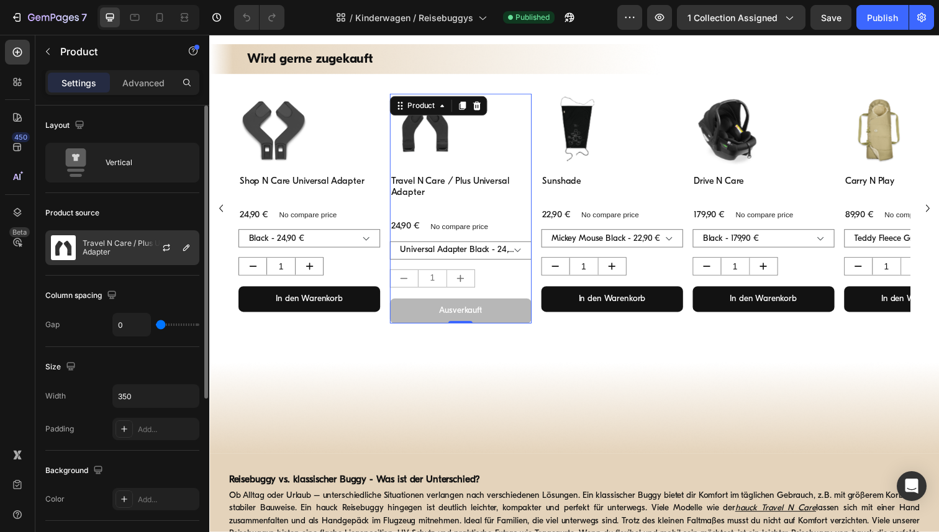
click at [142, 250] on p "Travel N Care / Plus Universal Adapter" at bounding box center [138, 247] width 111 height 17
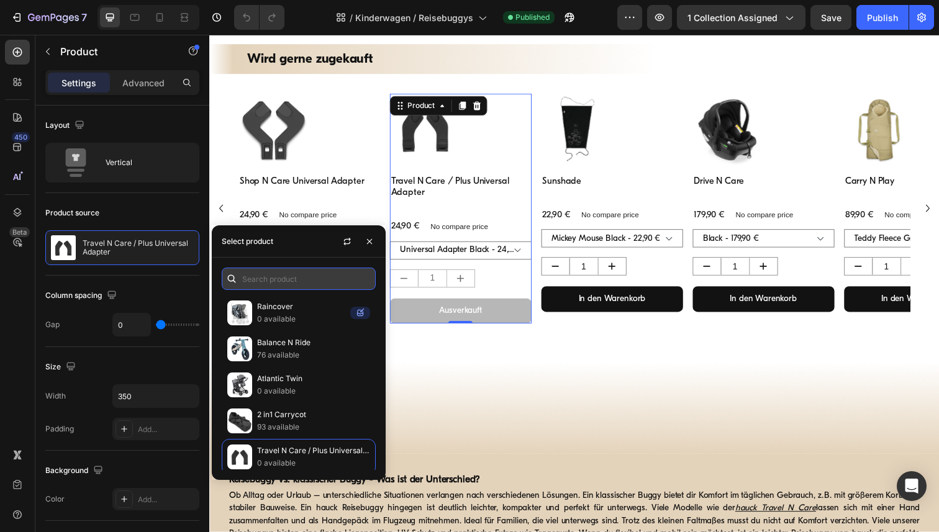
click at [271, 287] on input "text" at bounding box center [299, 279] width 154 height 22
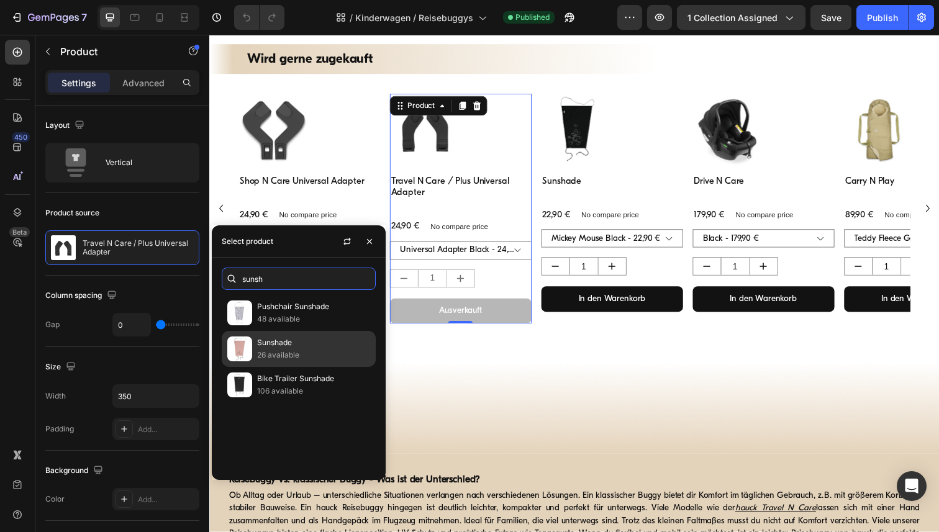
type input "sunsh"
click at [286, 356] on p "26 available" at bounding box center [313, 355] width 113 height 12
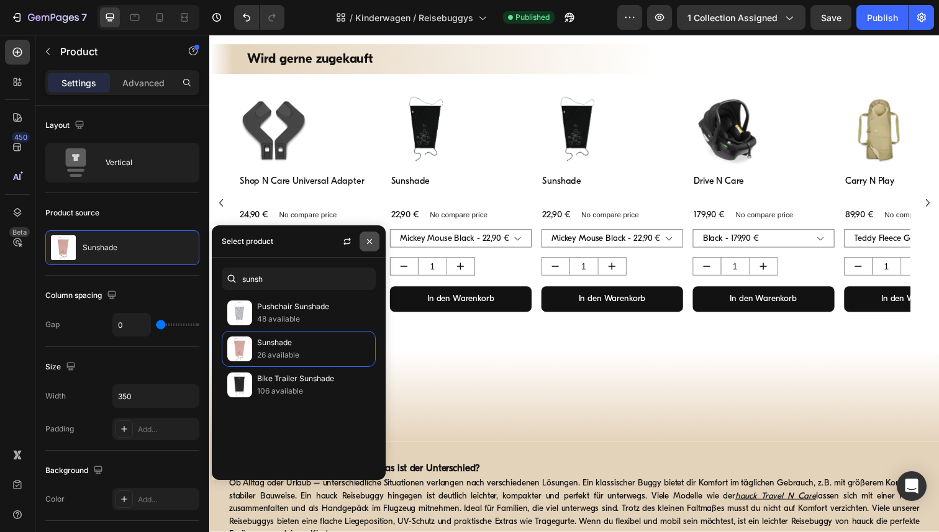
click at [368, 237] on icon "button" at bounding box center [369, 242] width 10 height 10
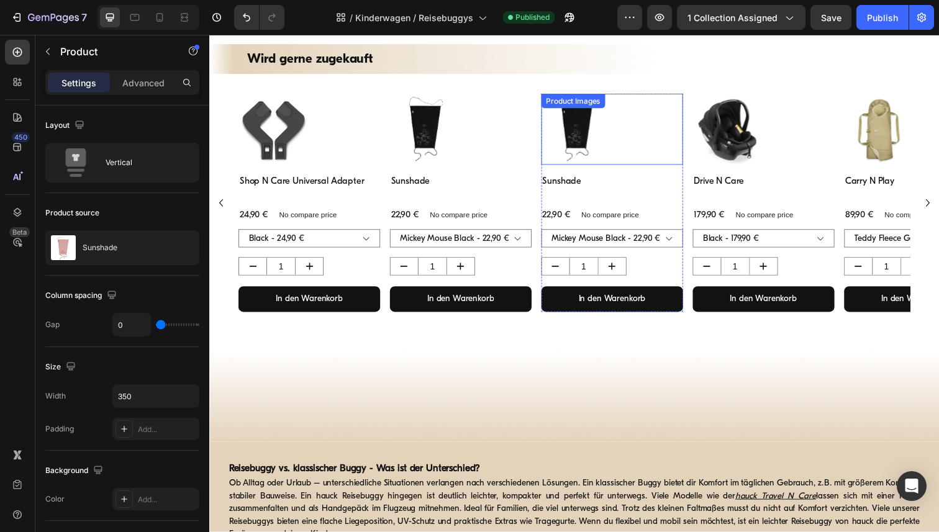
click at [610, 129] on img at bounding box center [584, 131] width 72 height 72
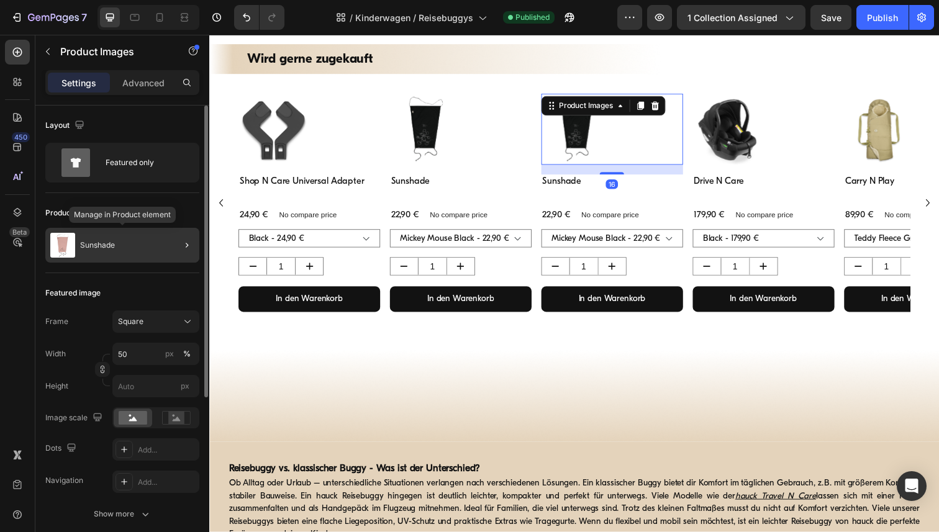
click at [125, 245] on div "Sunshade" at bounding box center [122, 245] width 154 height 35
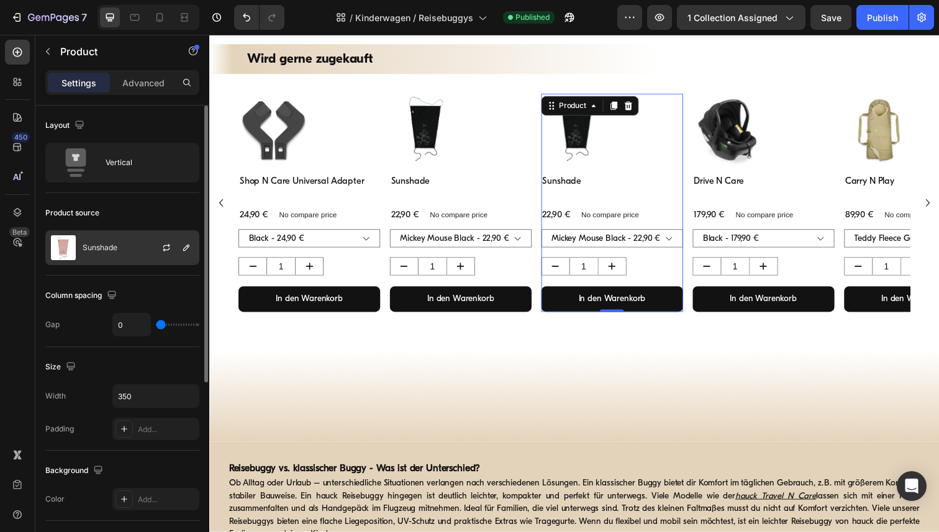
click at [114, 245] on p "Sunshade" at bounding box center [100, 247] width 35 height 9
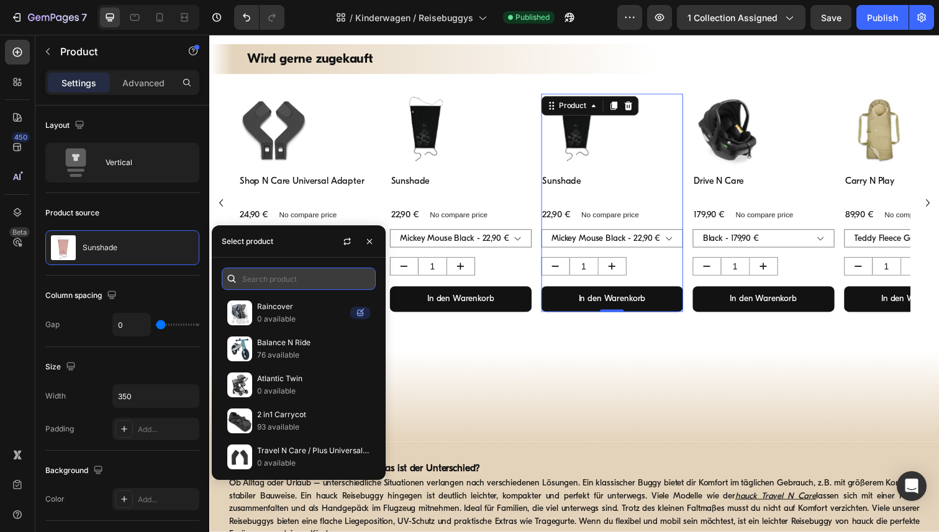
click at [278, 285] on input "text" at bounding box center [299, 279] width 154 height 22
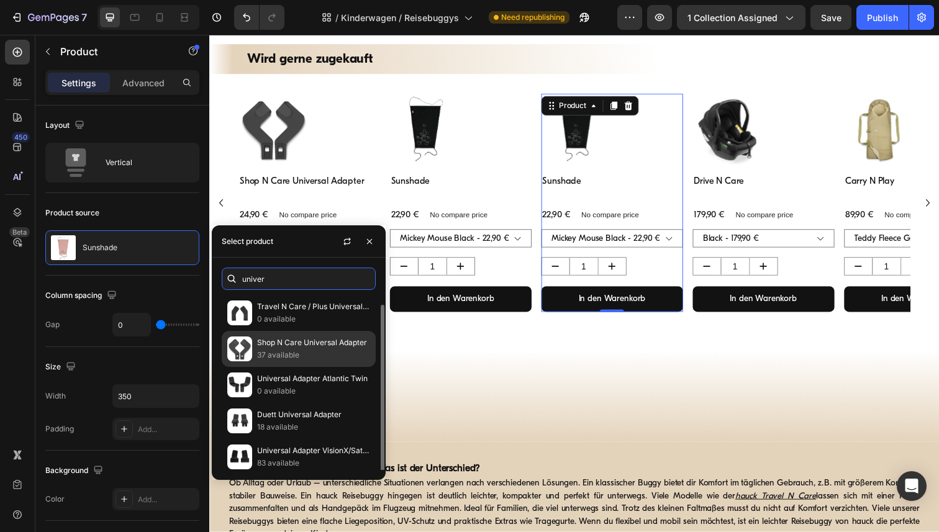
scroll to position [5, 0]
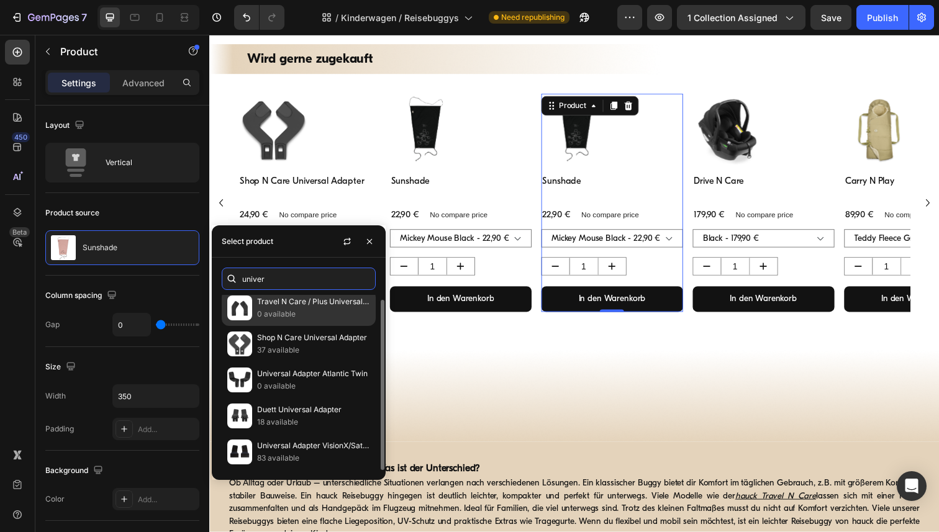
type input "univer"
click at [298, 311] on p "0 available" at bounding box center [313, 314] width 113 height 12
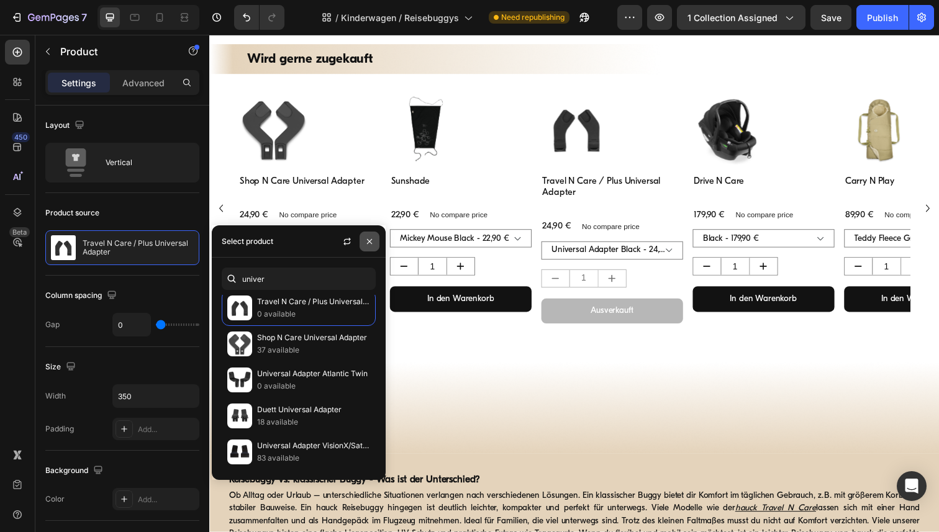
click at [366, 242] on icon "button" at bounding box center [369, 242] width 10 height 10
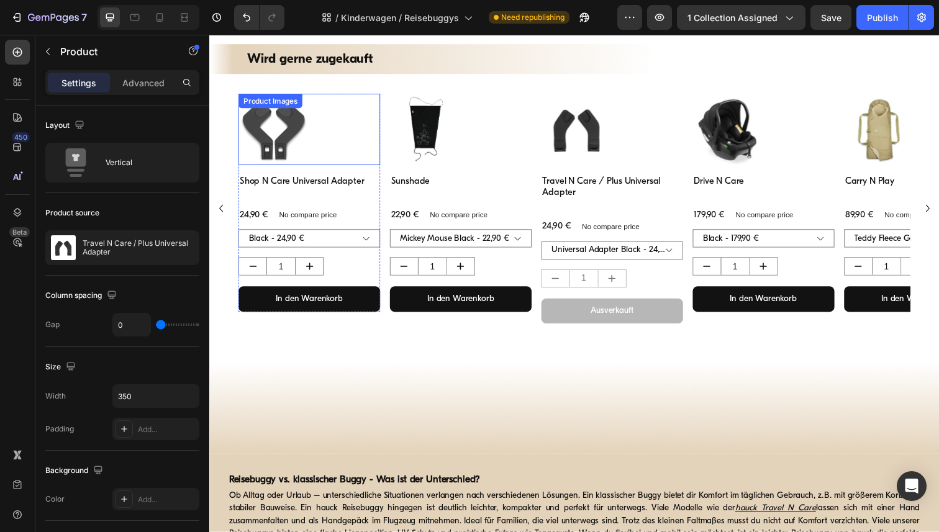
click at [366, 108] on div at bounding box center [311, 131] width 145 height 72
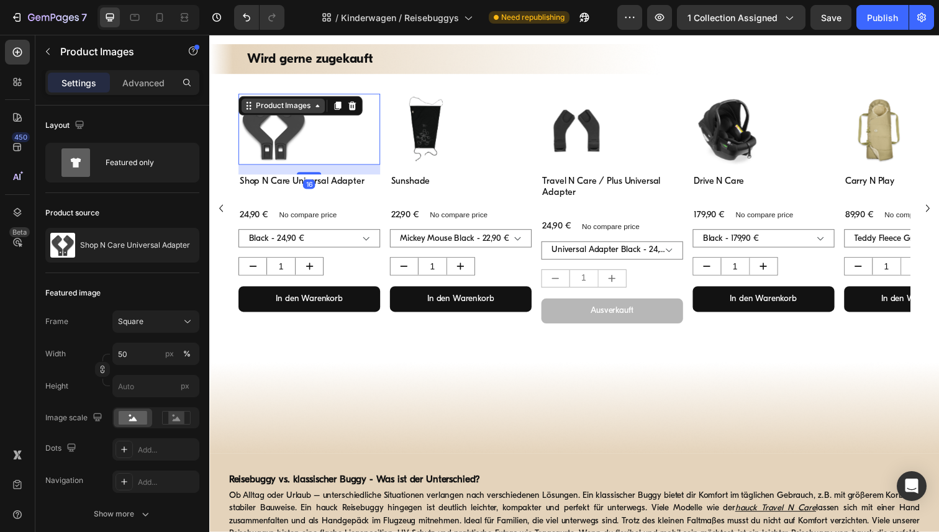
click at [315, 107] on icon at bounding box center [320, 107] width 10 height 10
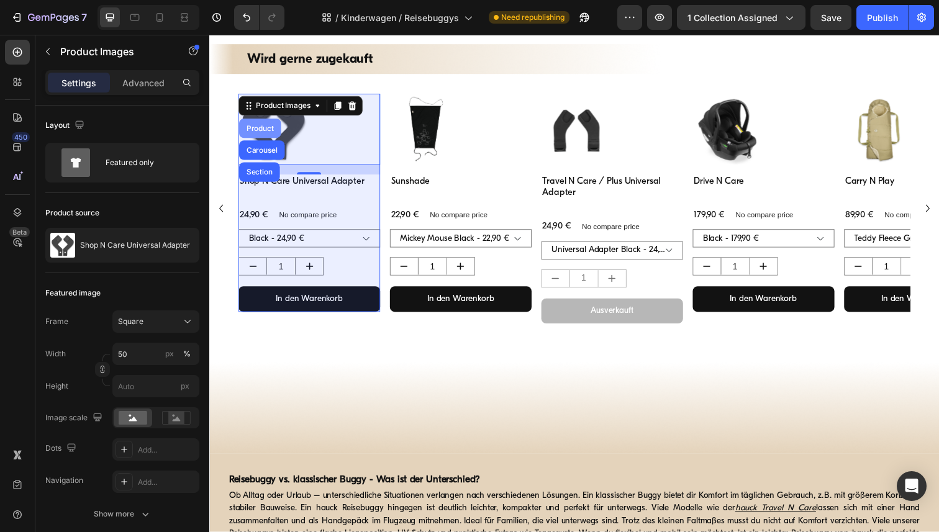
click at [260, 127] on div "Product" at bounding box center [261, 130] width 33 height 7
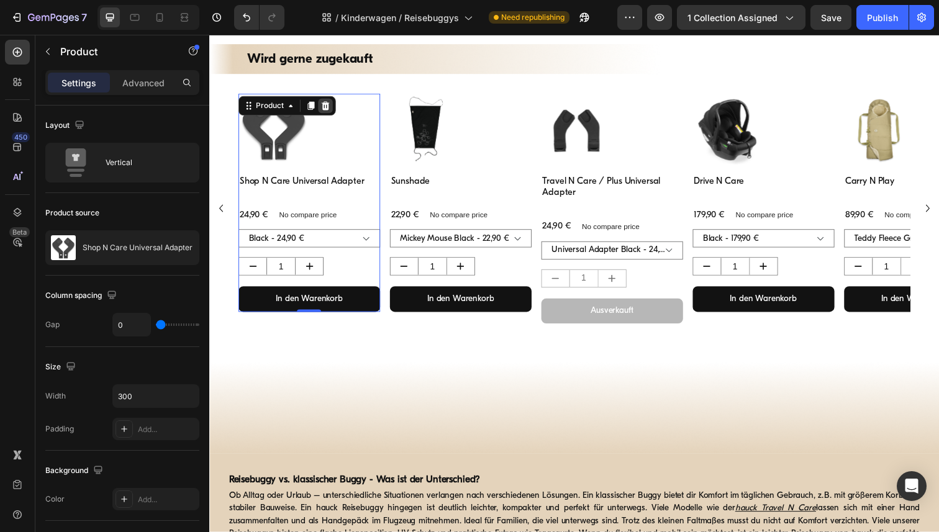
click at [329, 111] on icon at bounding box center [328, 107] width 8 height 9
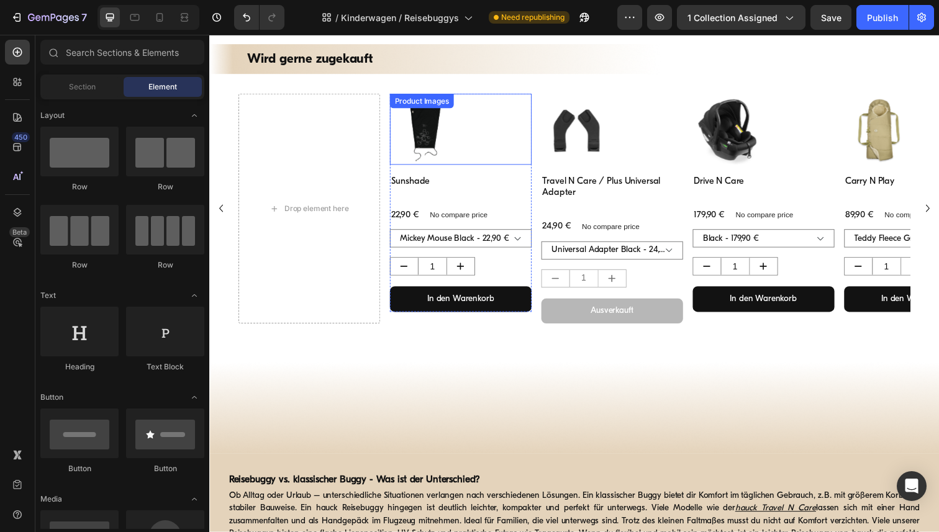
click at [456, 102] on div "Product Images" at bounding box center [426, 102] width 60 height 11
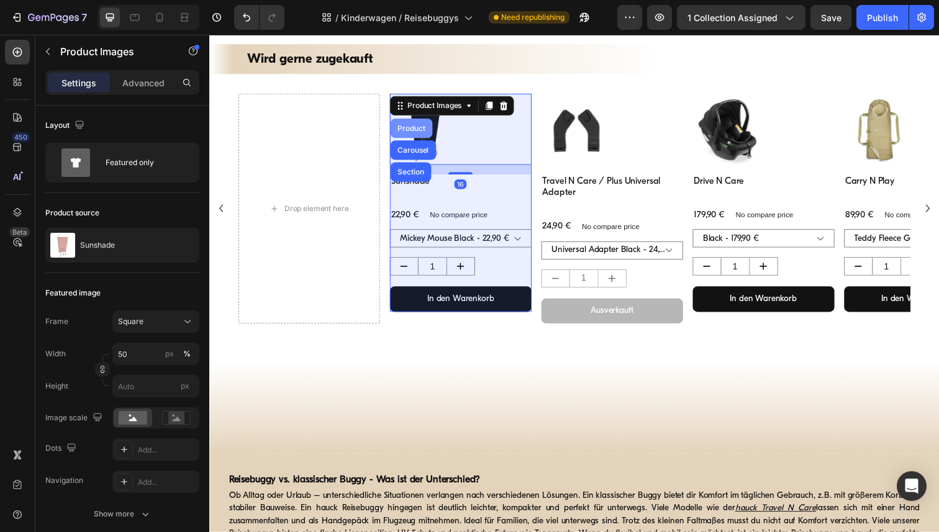
click at [426, 129] on div "Product" at bounding box center [415, 130] width 33 height 7
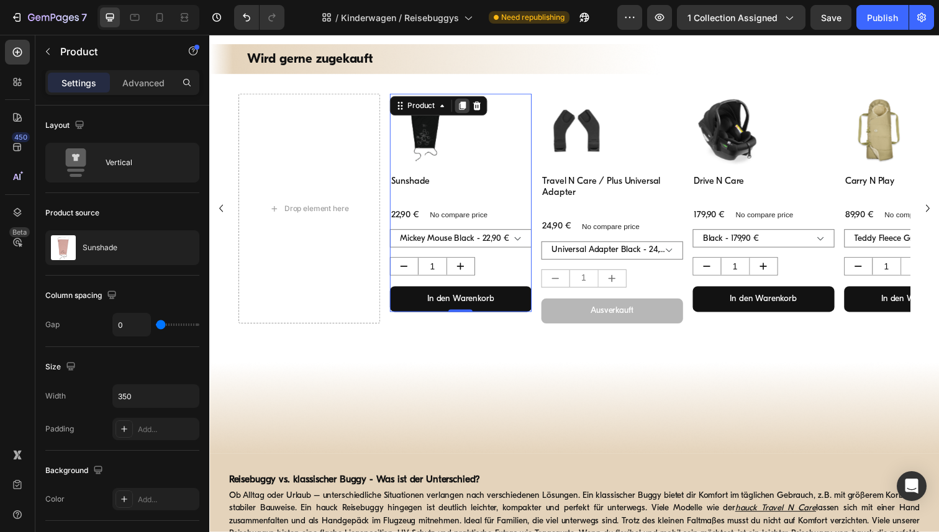
click at [468, 106] on icon at bounding box center [467, 108] width 7 height 9
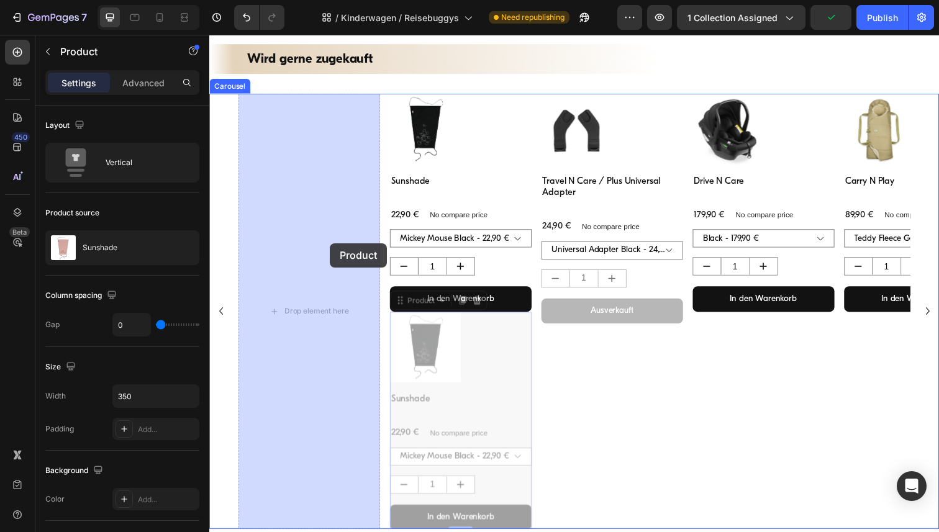
drag, startPoint x: 531, startPoint y: 394, endPoint x: 332, endPoint y: 248, distance: 246.9
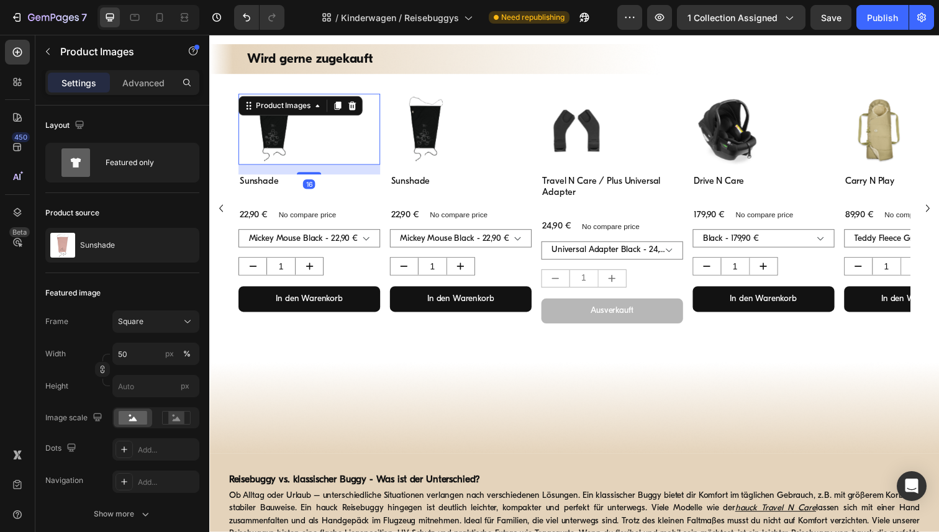
click at [278, 134] on img at bounding box center [275, 131] width 72 height 72
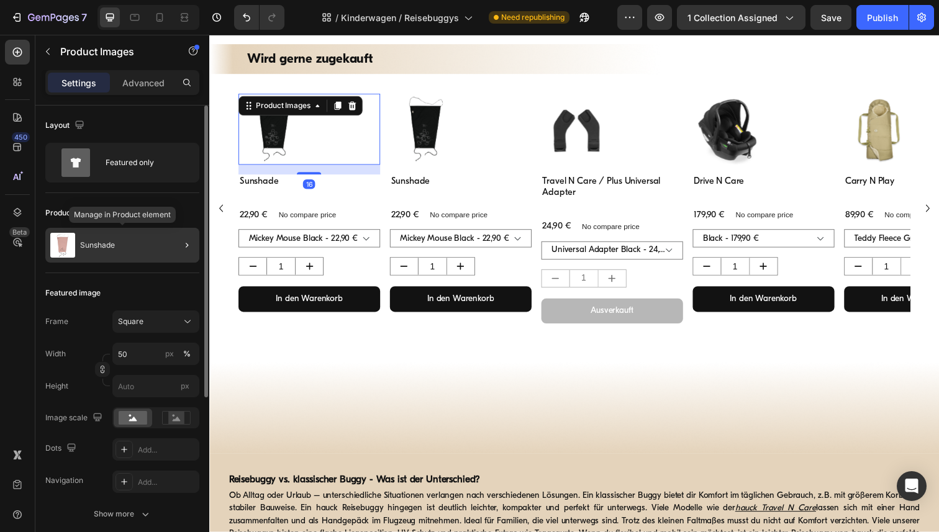
click at [132, 247] on div "Sunshade" at bounding box center [122, 245] width 154 height 35
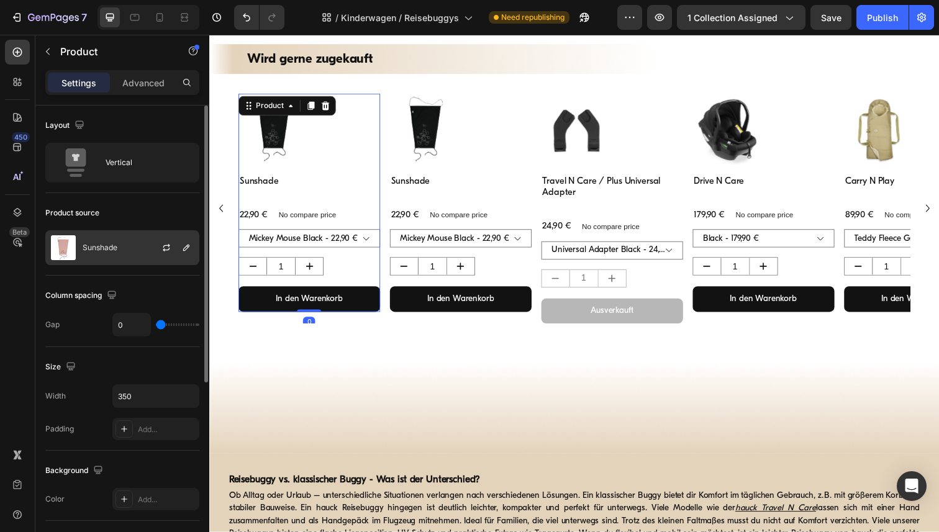
click at [125, 246] on div "Sunshade" at bounding box center [122, 247] width 154 height 35
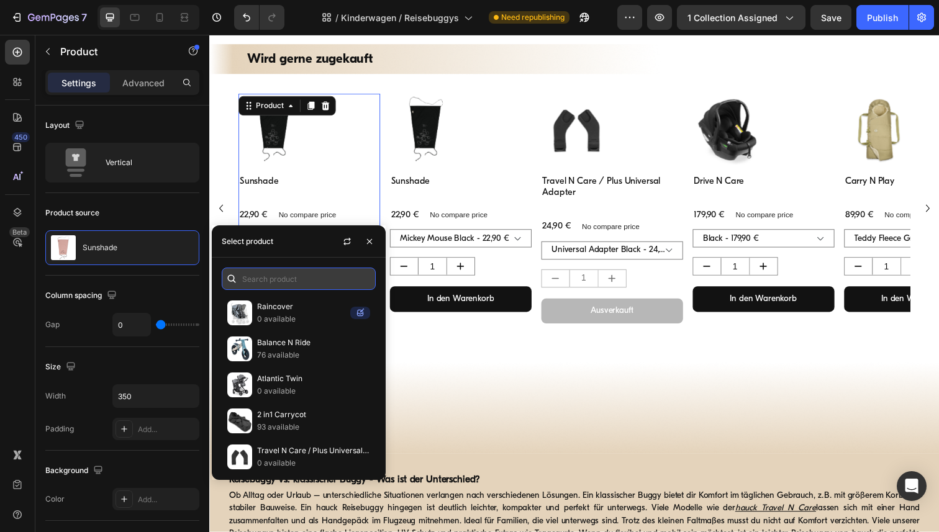
click at [273, 278] on input "text" at bounding box center [299, 279] width 154 height 22
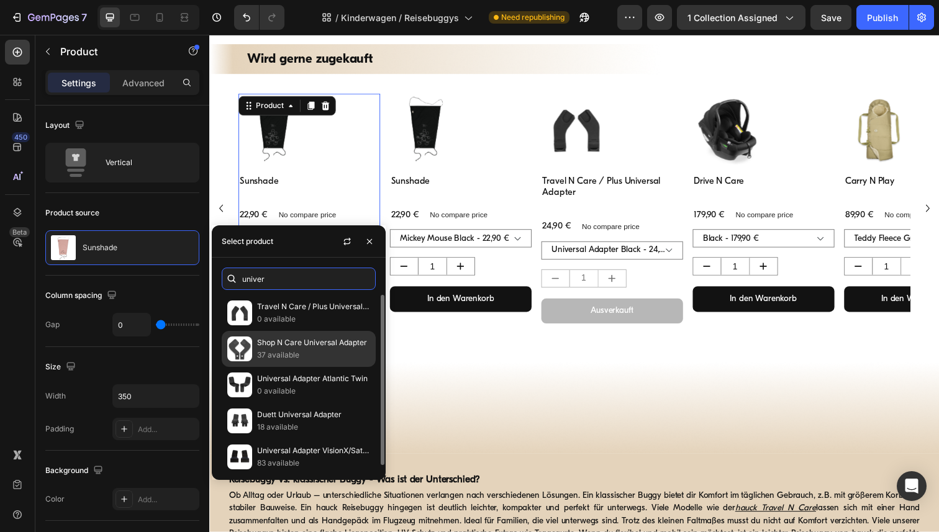
type input "univer"
click at [309, 350] on p "37 available" at bounding box center [313, 355] width 113 height 12
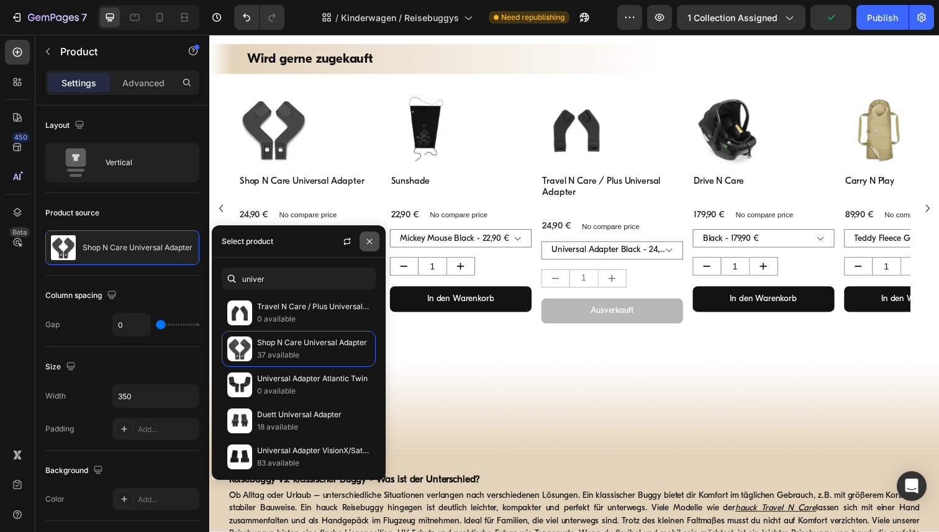
click at [369, 238] on icon "button" at bounding box center [369, 242] width 10 height 10
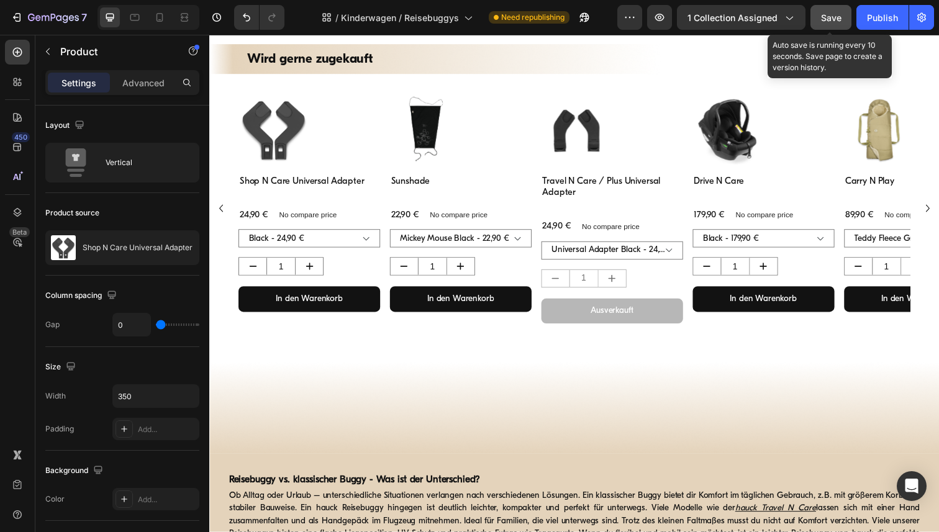
click at [830, 19] on span "Save" at bounding box center [831, 17] width 20 height 11
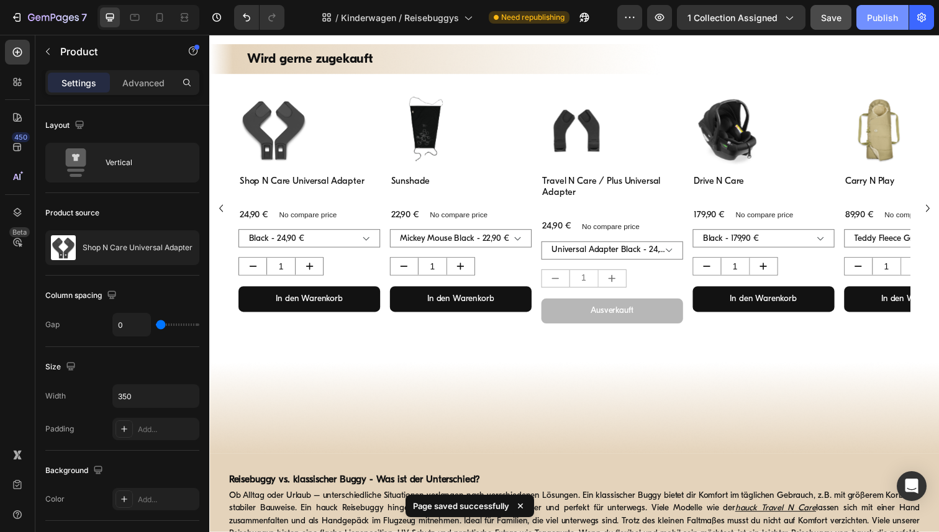
click at [878, 19] on div "Publish" at bounding box center [882, 17] width 31 height 13
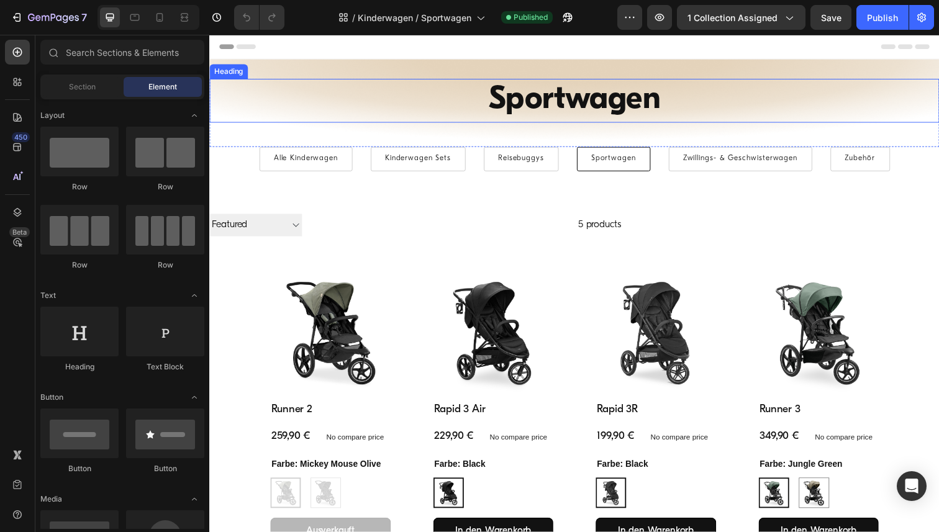
click at [550, 99] on h1 "Sportwagen" at bounding box center [581, 102] width 745 height 45
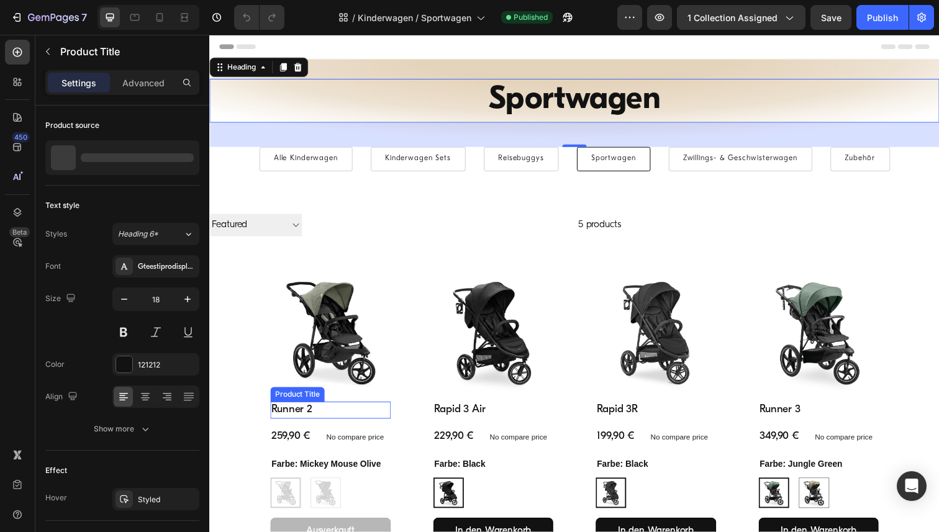
click at [298, 416] on h2 "Runner 2" at bounding box center [332, 418] width 123 height 17
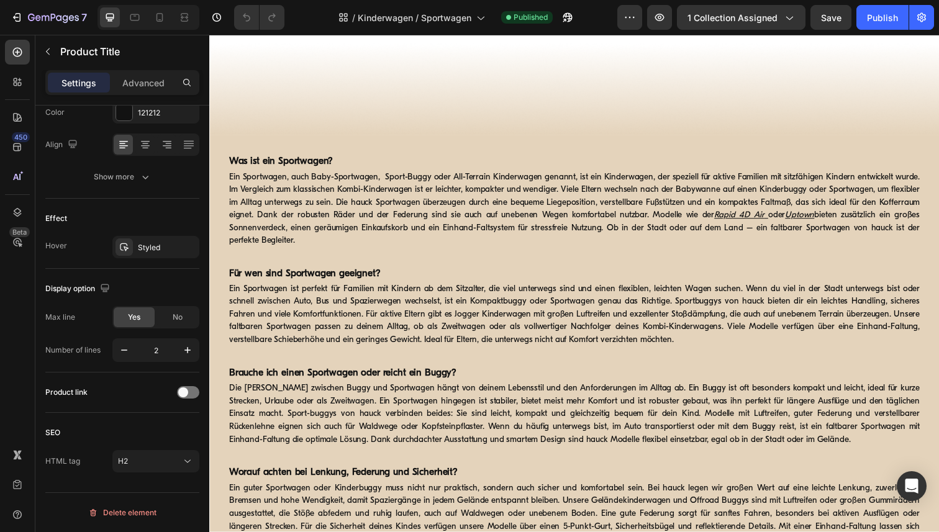
scroll to position [1205, 0]
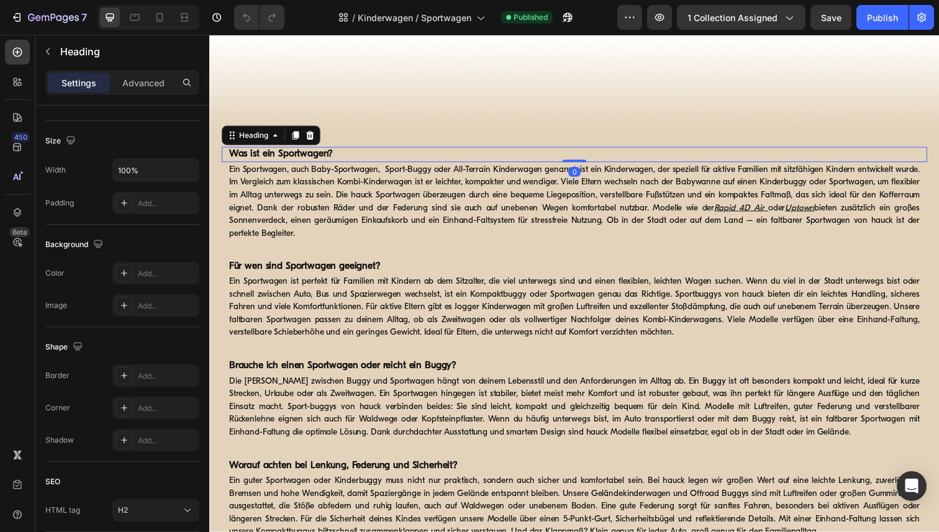
click at [309, 155] on strong "Was ist ein Sportwagen?" at bounding box center [282, 157] width 106 height 10
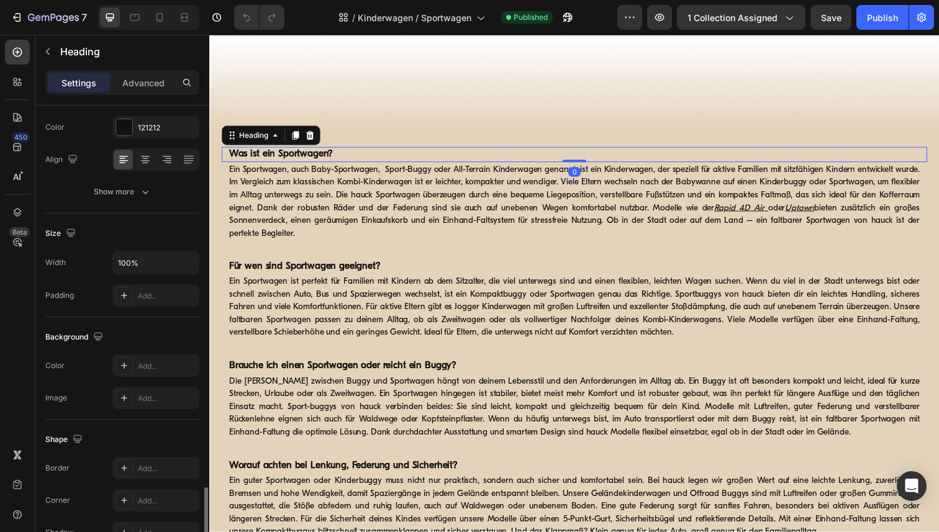
scroll to position [344, 0]
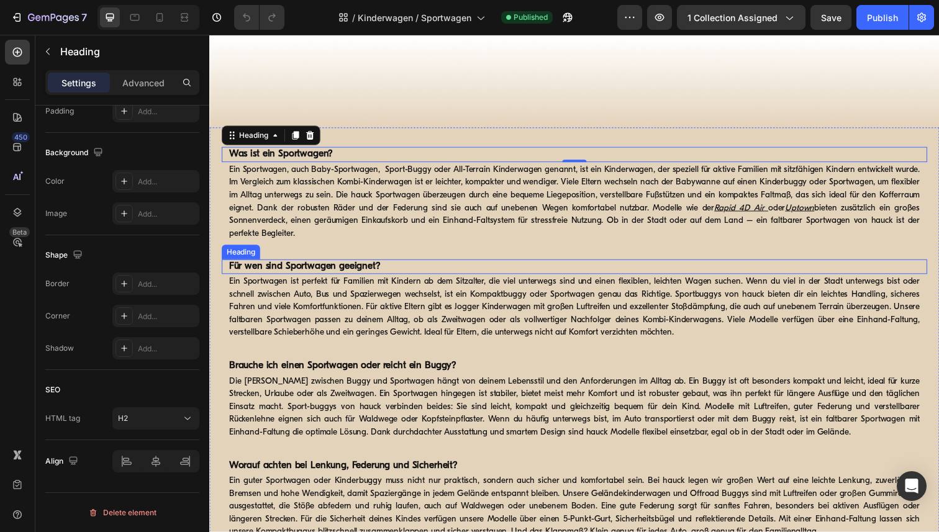
click at [310, 269] on strong "Für wen sind Sportwagen geeignet?" at bounding box center [306, 272] width 155 height 10
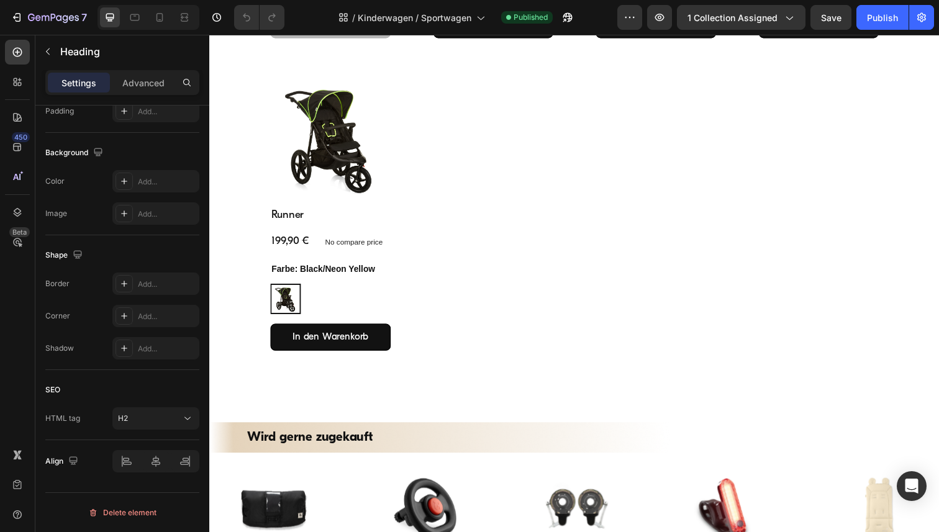
scroll to position [507, 0]
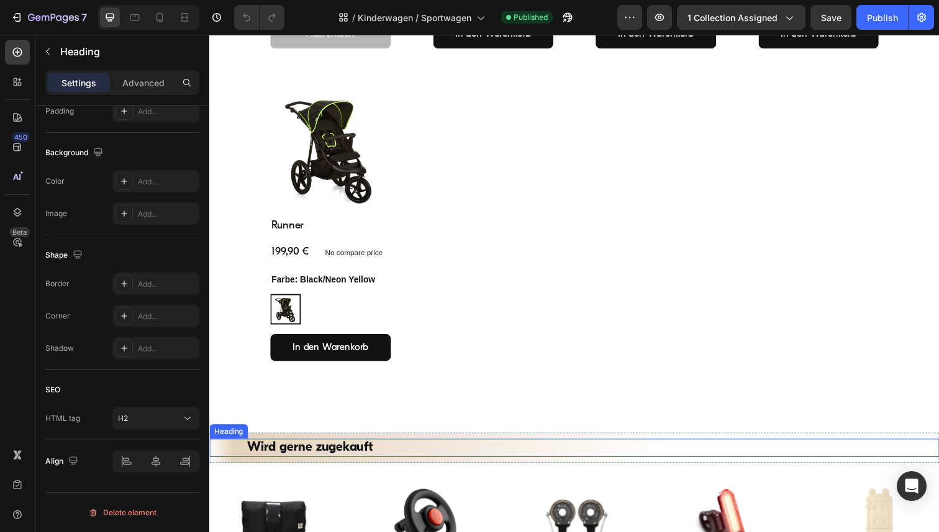
click at [307, 458] on h2 "Wird gerne zugekauft" at bounding box center [582, 457] width 671 height 18
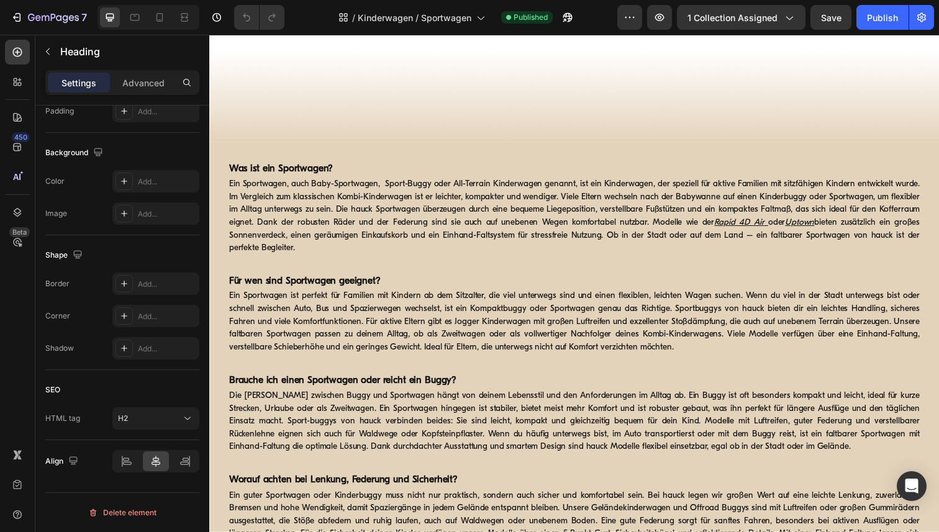
scroll to position [1210, 0]
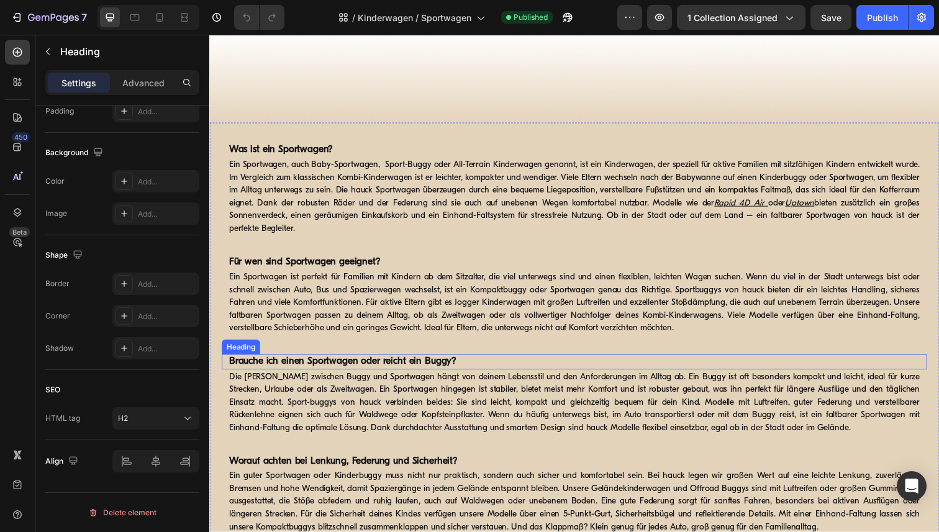
click at [336, 365] on strong "Brauche ich einen Sportwagen oder reicht ein Buggy?" at bounding box center [345, 369] width 232 height 10
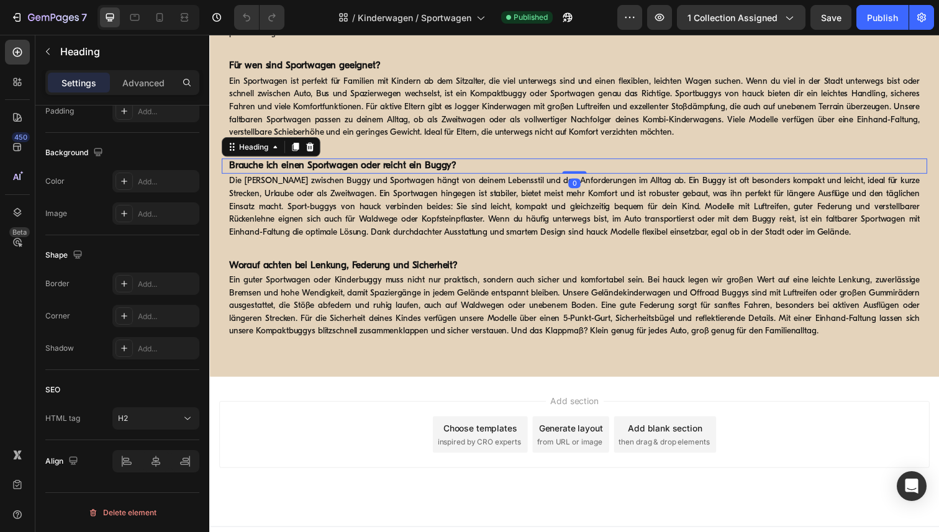
scroll to position [1430, 0]
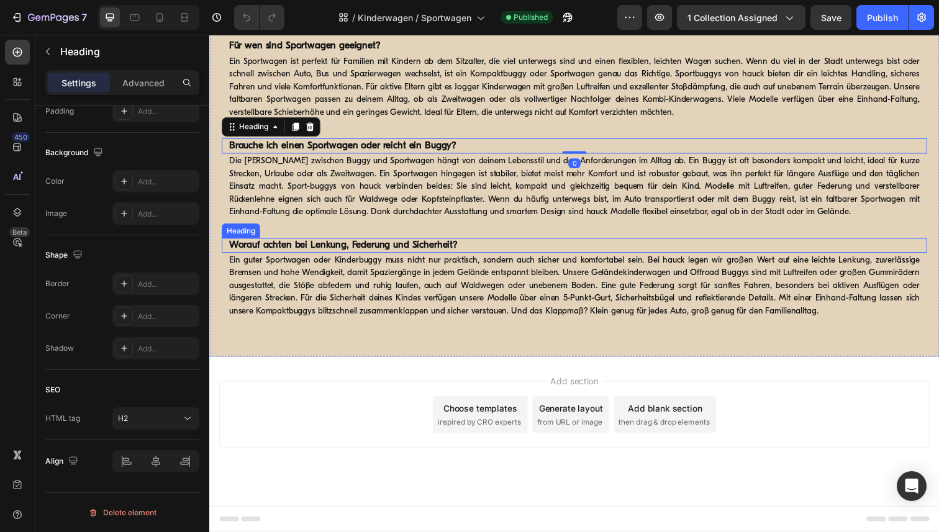
click at [342, 245] on strong "Worauf achten bei Lenkung, Federung und Sicherheit?" at bounding box center [345, 250] width 233 height 10
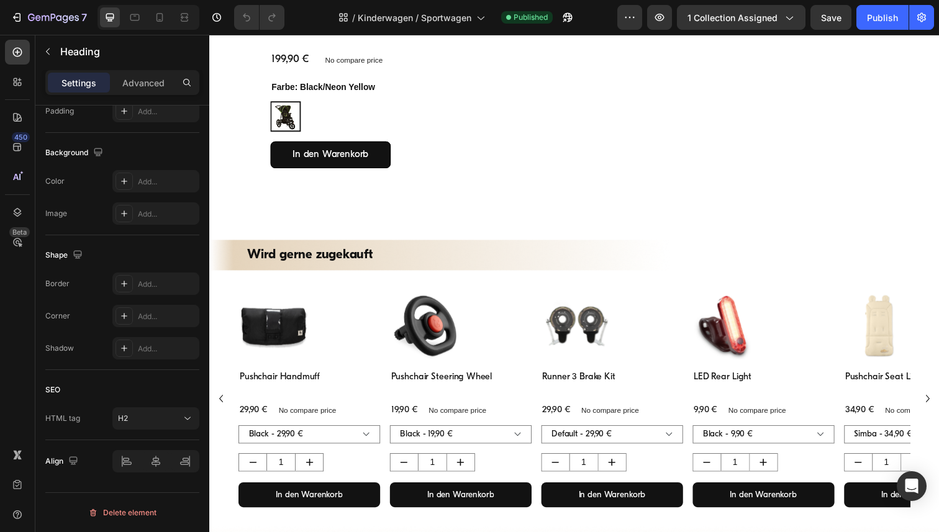
scroll to position [771, 0]
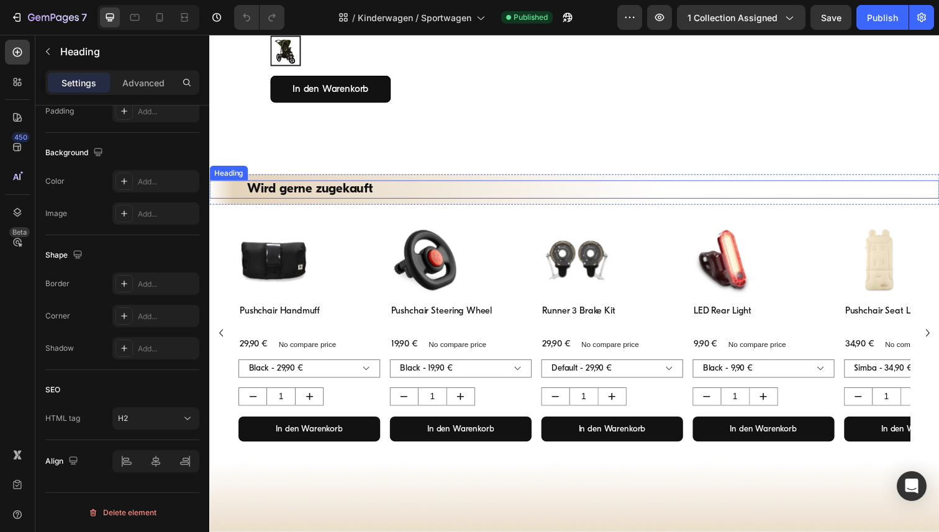
click at [328, 196] on h2 "Wird gerne zugekauft" at bounding box center [582, 193] width 671 height 18
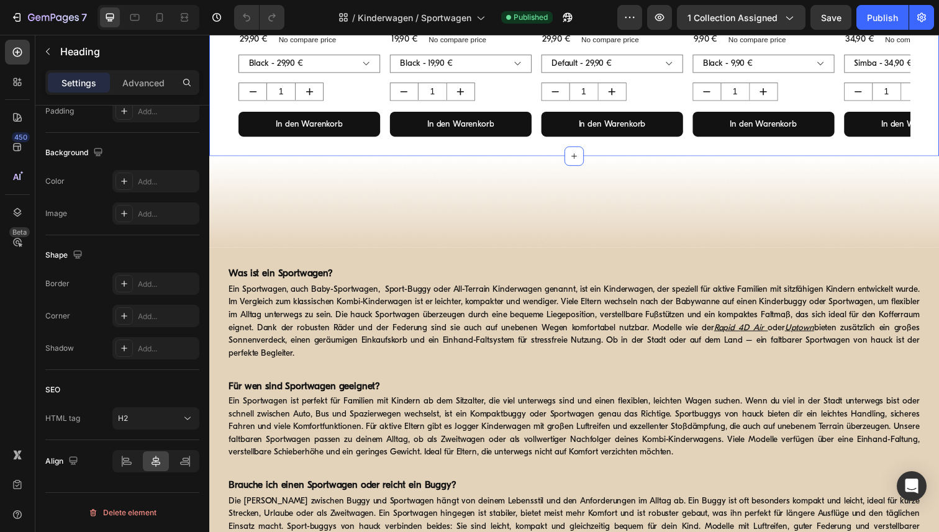
scroll to position [1165, 0]
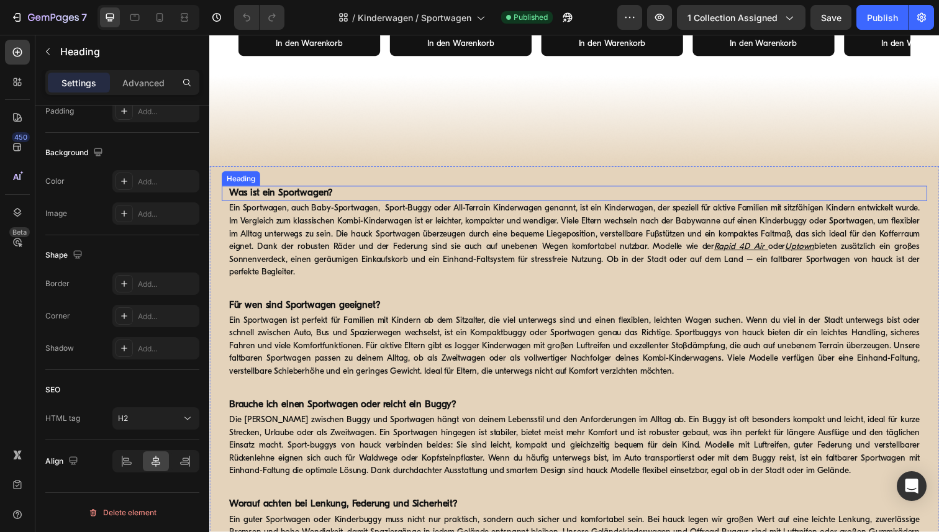
click at [301, 197] on strong "Was ist ein Sportwagen?" at bounding box center [282, 197] width 106 height 10
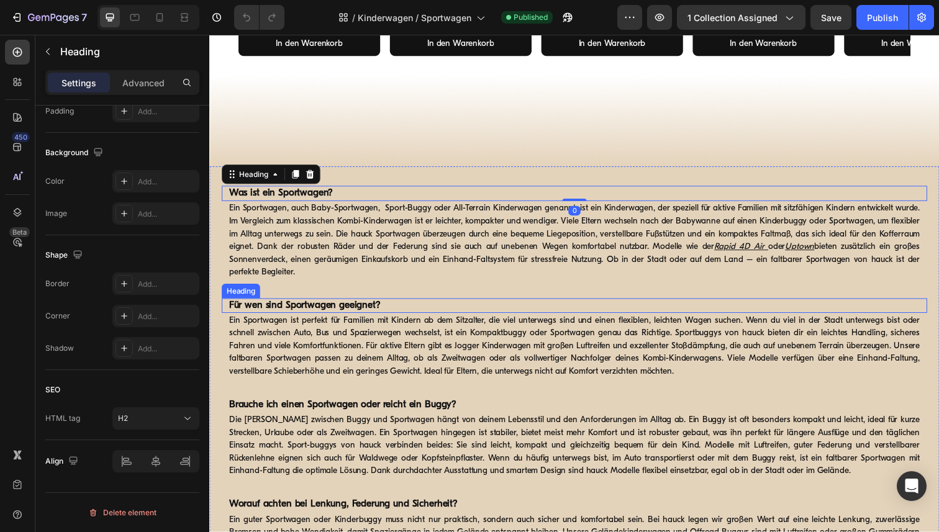
click at [332, 315] on strong "Für wen sind Sportwagen geeignet?" at bounding box center [306, 312] width 155 height 10
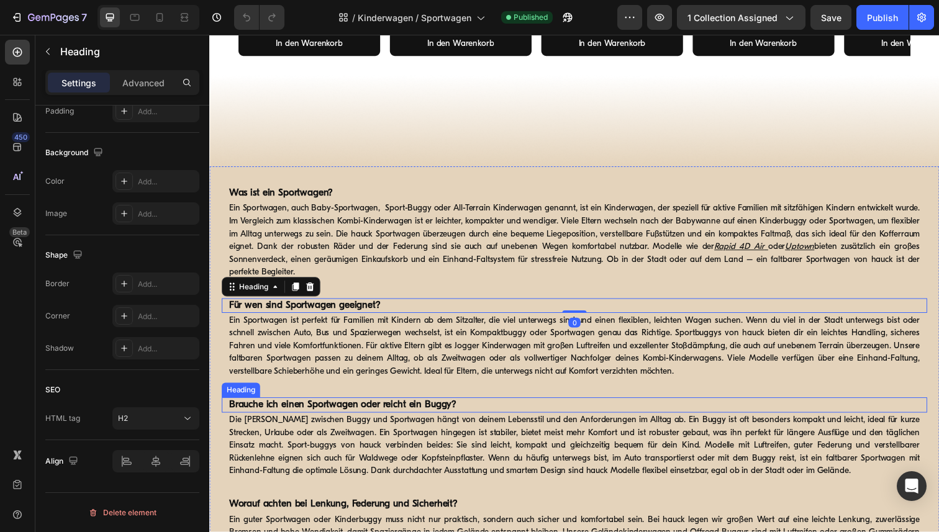
click at [342, 417] on strong "Brauche ich einen Sportwagen oder reicht ein Buggy?" at bounding box center [345, 413] width 232 height 10
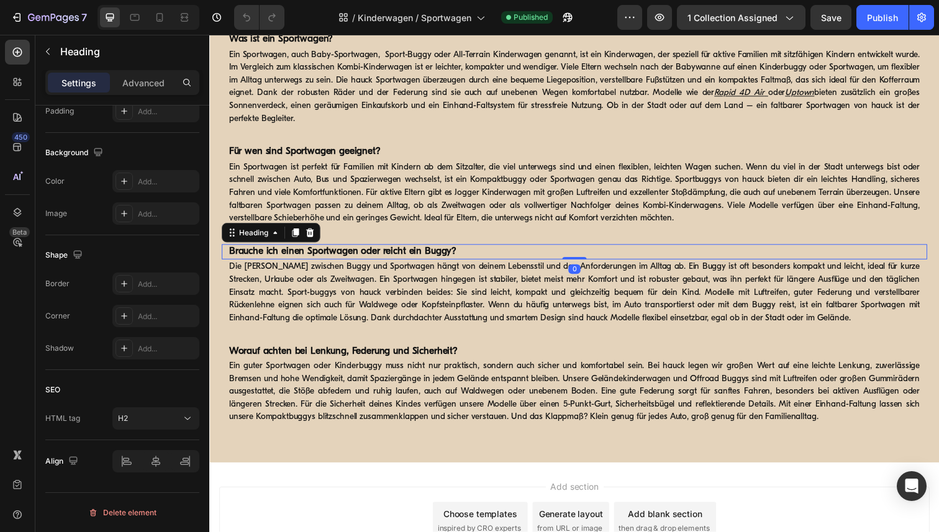
scroll to position [1372, 0]
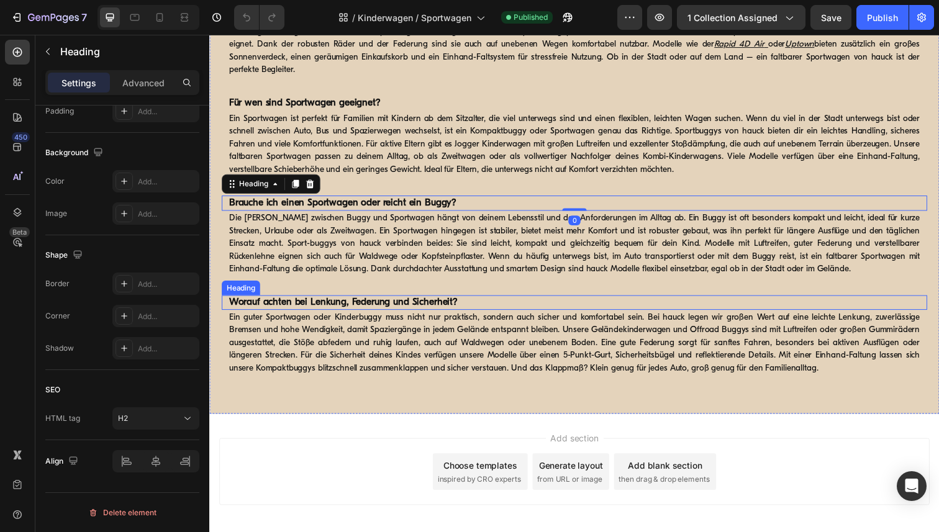
click at [351, 307] on strong "Worauf achten bei Lenkung, Federung und Sicherheit?" at bounding box center [345, 309] width 233 height 10
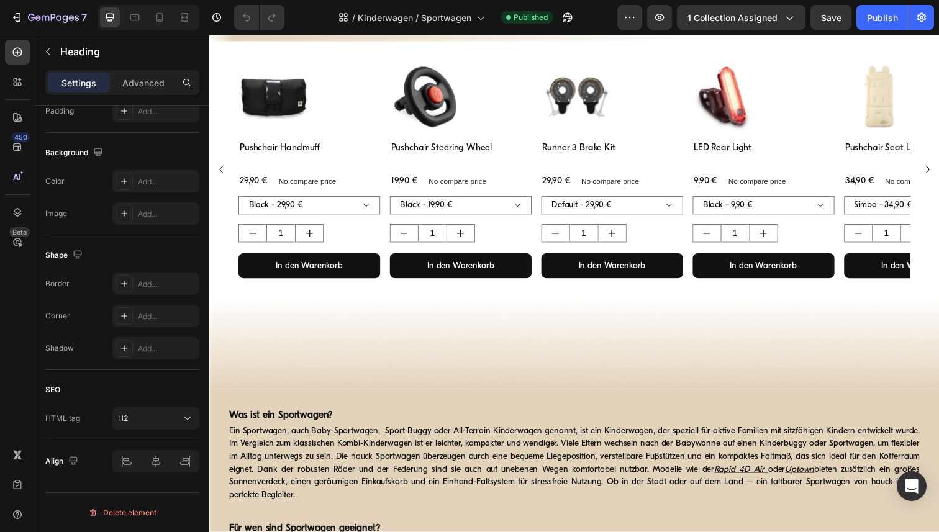
scroll to position [934, 0]
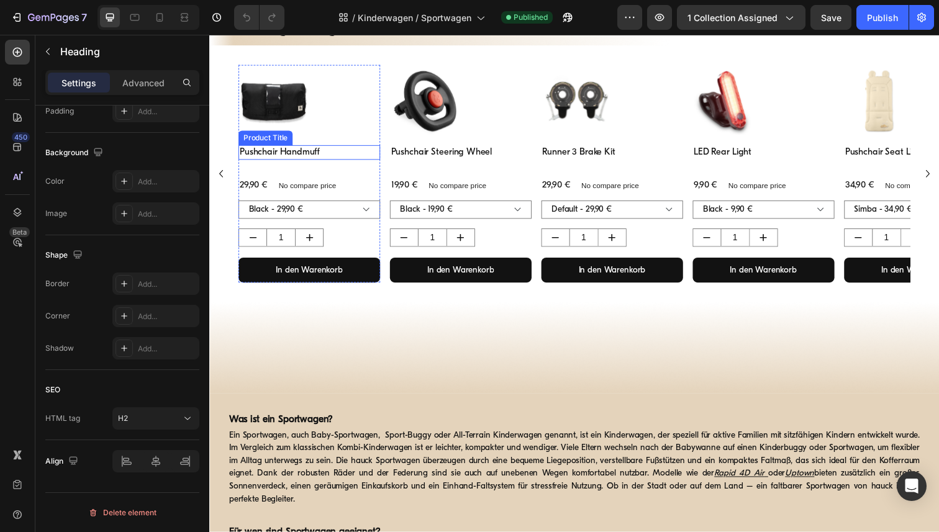
click at [310, 155] on h3 "Pushchair Handmuff" at bounding box center [311, 155] width 145 height 15
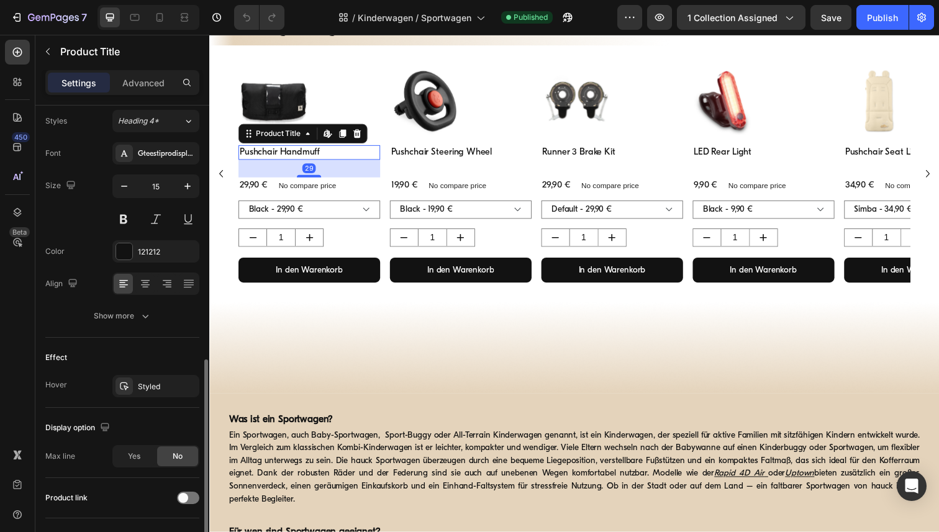
scroll to position [219, 0]
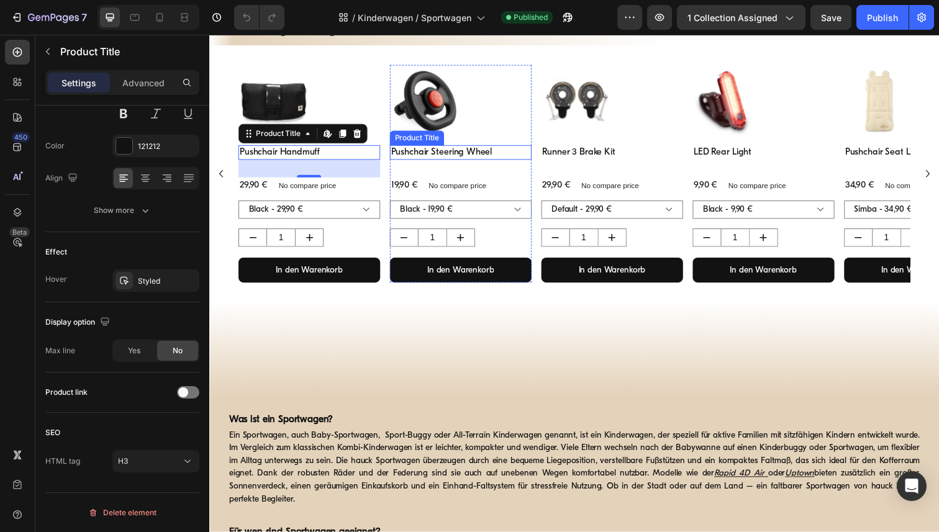
click at [464, 156] on h3 "Pushchair Steering Wheel" at bounding box center [466, 155] width 145 height 15
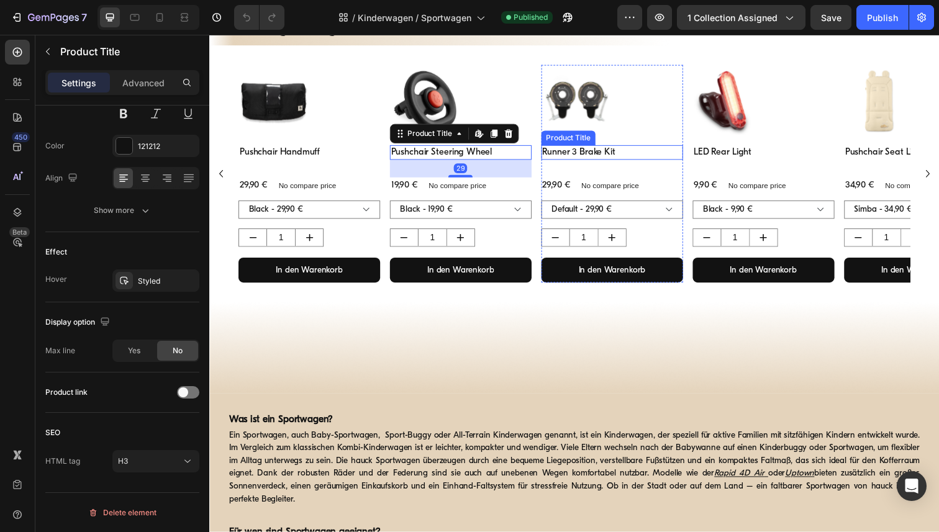
click at [588, 155] on h3 "Runner 3 Brake Kit" at bounding box center [620, 155] width 145 height 15
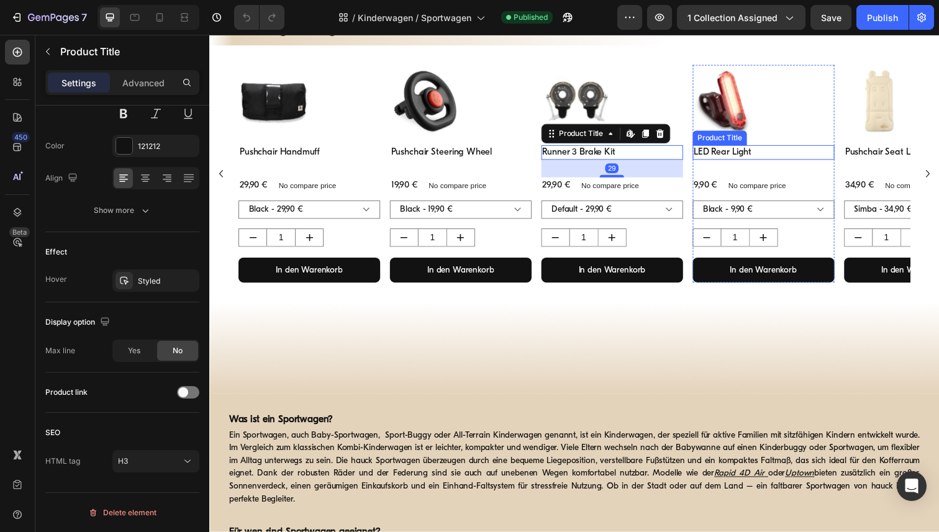
click at [725, 153] on h3 "LED Rear Light" at bounding box center [775, 155] width 145 height 15
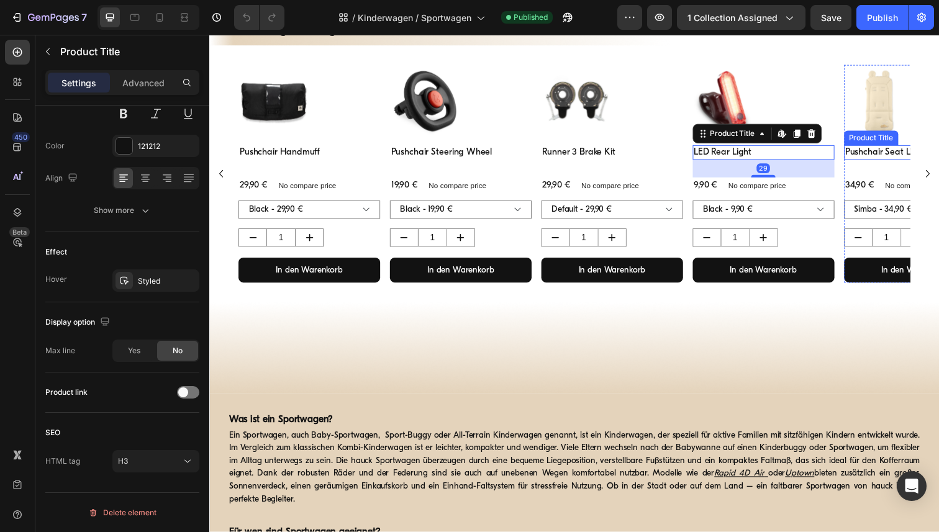
click at [876, 156] on h3 "Pushchair Seat Liner" at bounding box center [930, 155] width 145 height 15
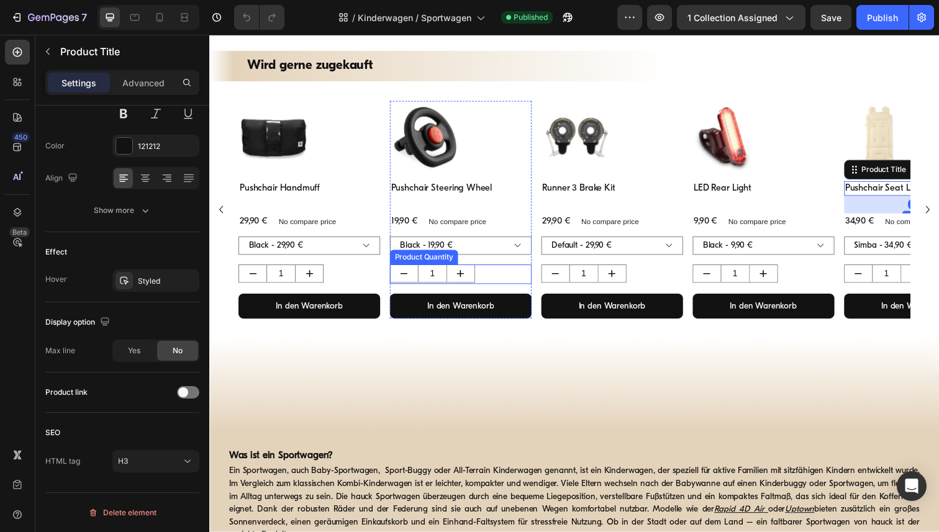
scroll to position [896, 0]
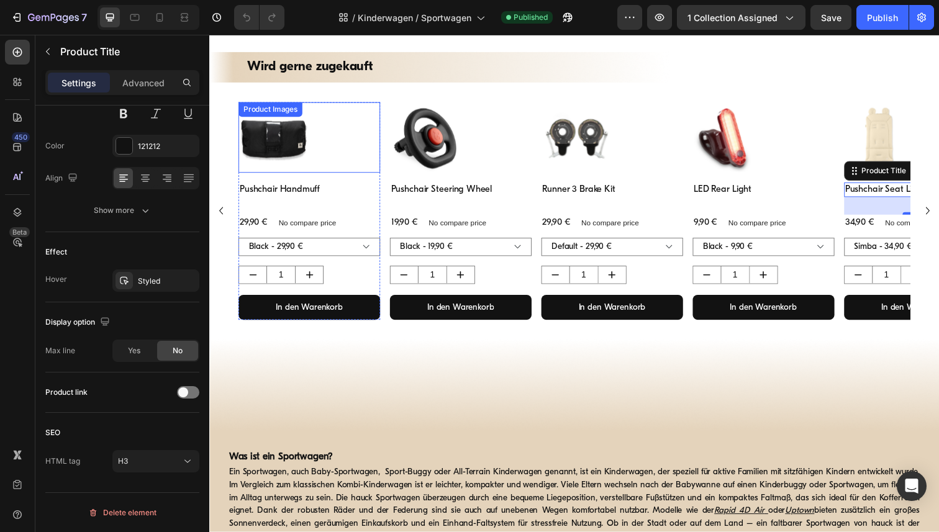
click at [343, 123] on div at bounding box center [311, 140] width 145 height 72
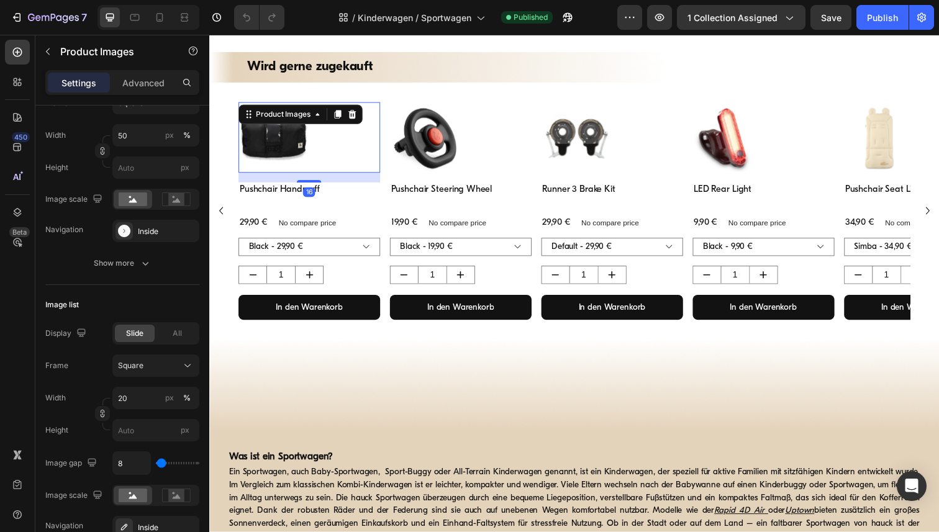
scroll to position [0, 0]
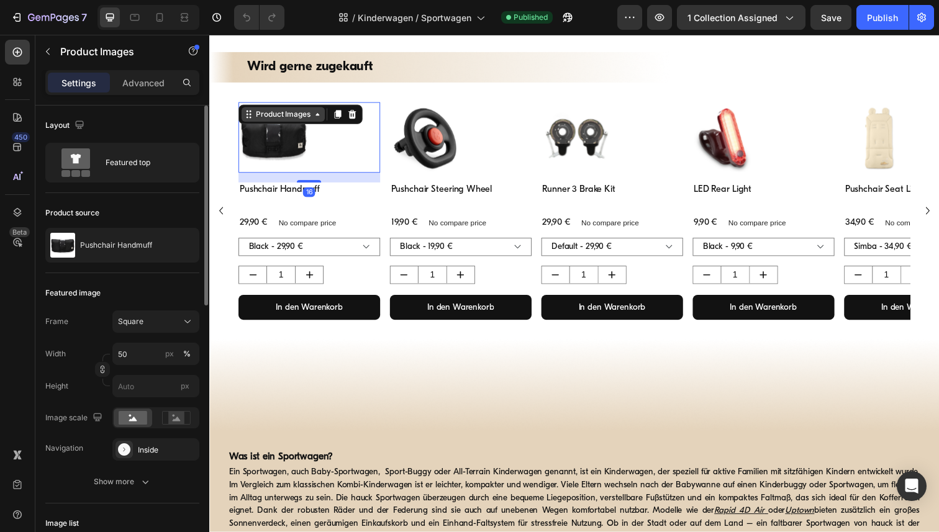
click at [317, 112] on icon at bounding box center [320, 116] width 10 height 10
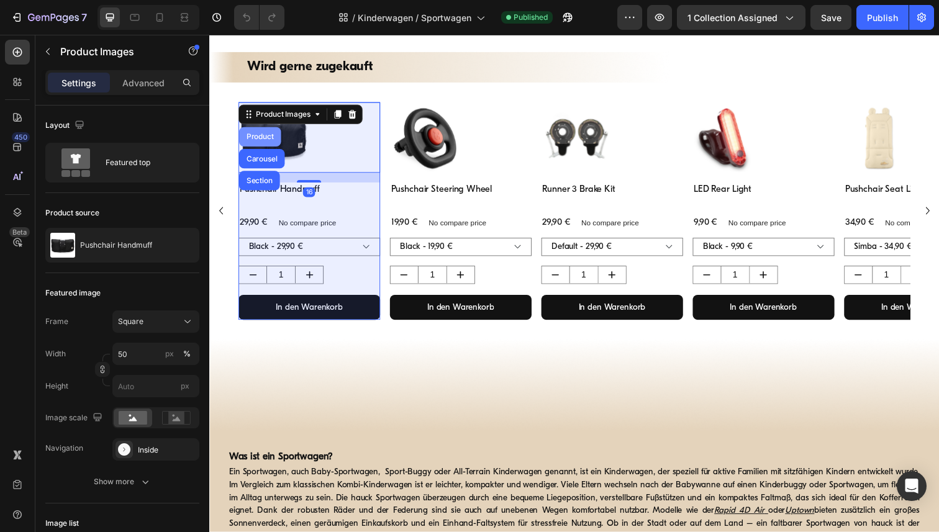
click at [254, 143] on div "Product" at bounding box center [261, 139] width 43 height 20
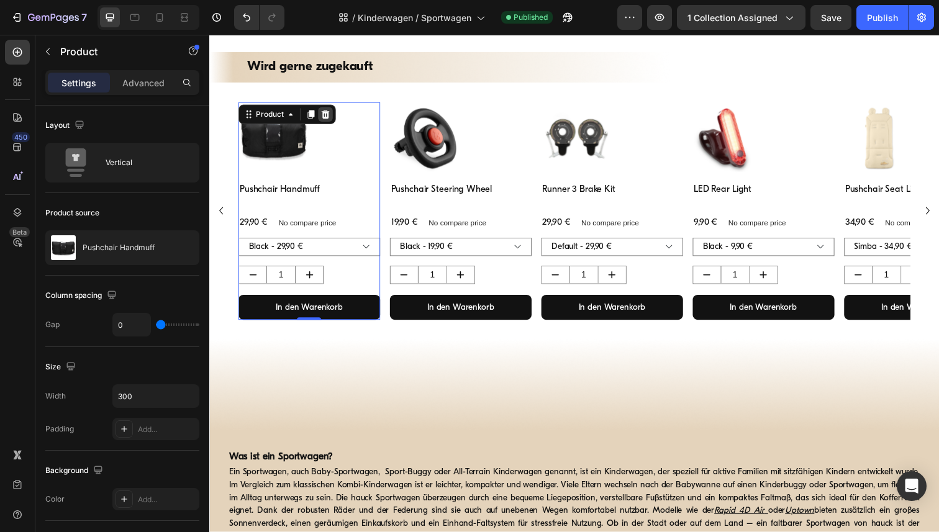
click at [328, 115] on icon at bounding box center [328, 116] width 10 height 10
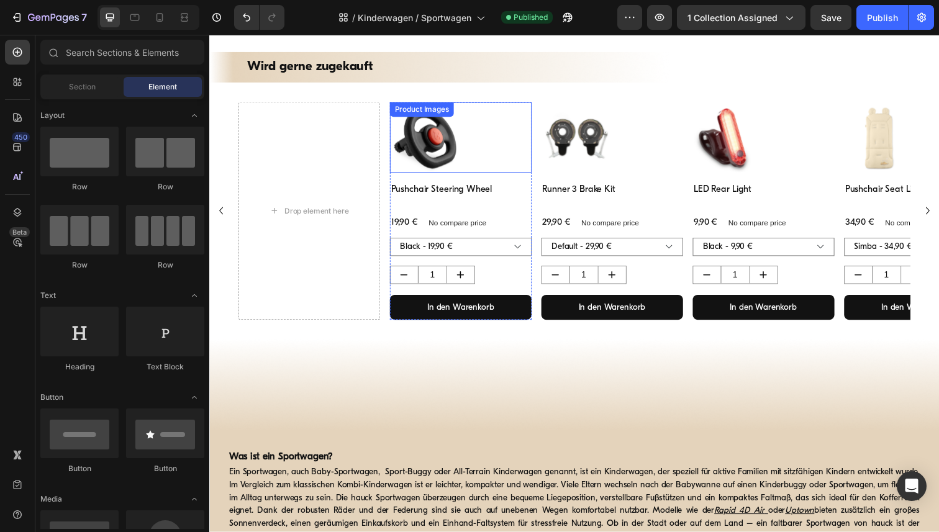
click at [486, 122] on div at bounding box center [466, 140] width 145 height 72
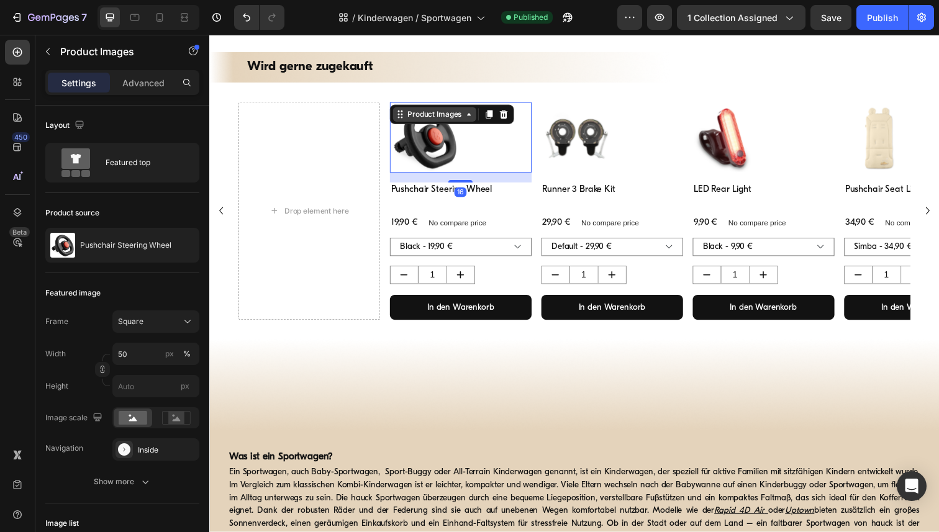
click at [470, 116] on icon at bounding box center [474, 116] width 10 height 10
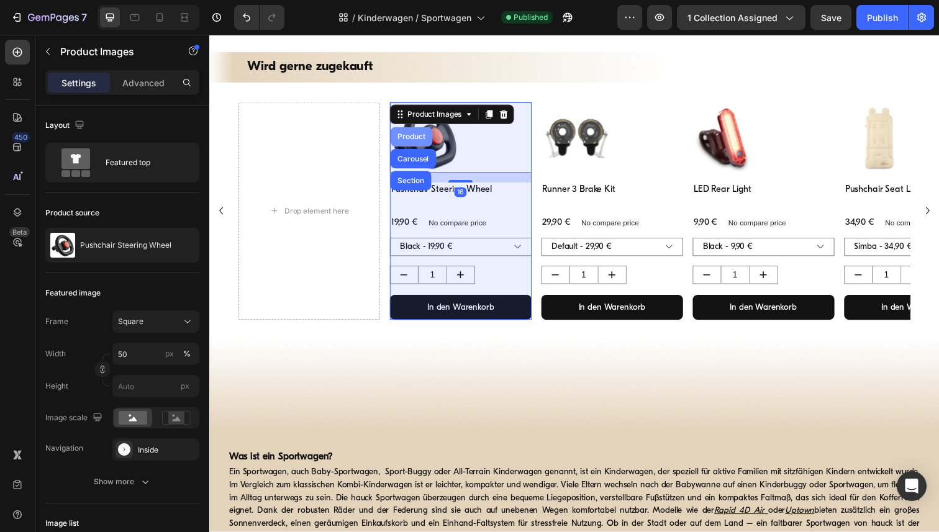
click at [414, 141] on div "Product" at bounding box center [415, 138] width 33 height 7
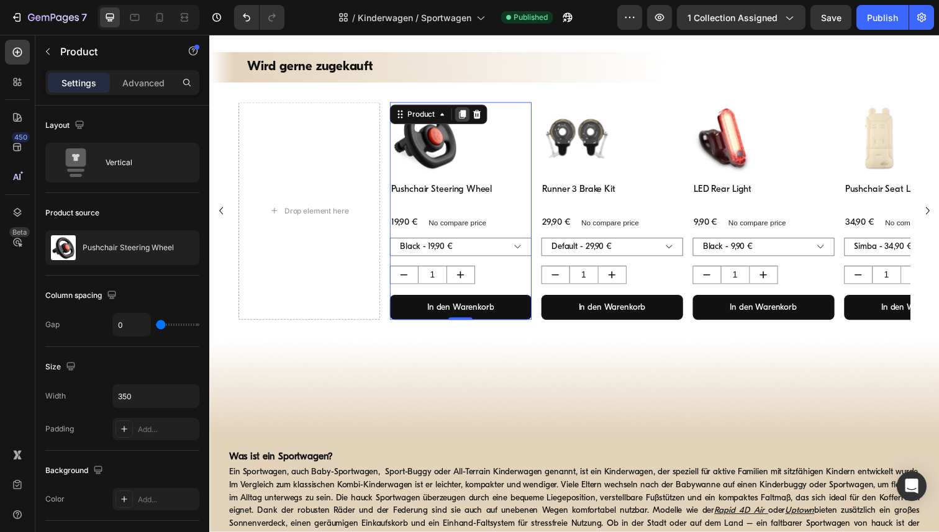
click at [468, 116] on icon at bounding box center [467, 116] width 7 height 9
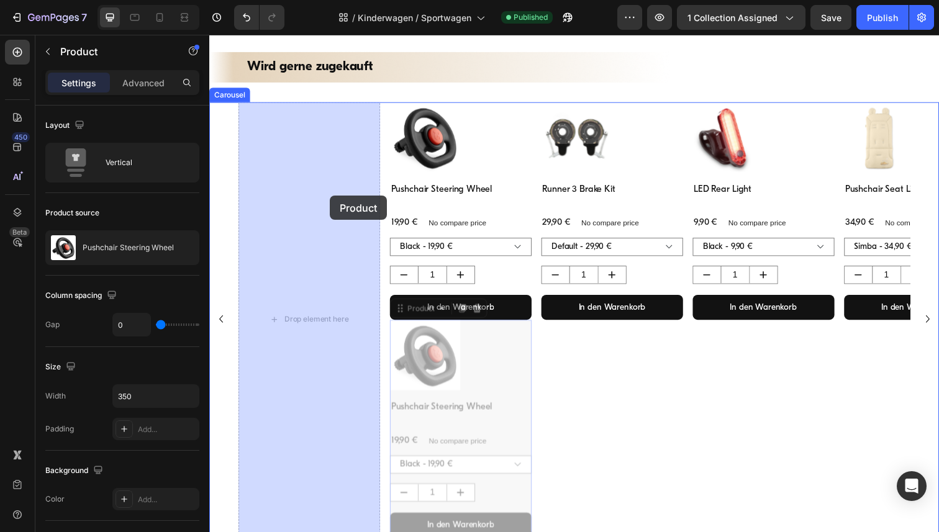
drag, startPoint x: 532, startPoint y: 402, endPoint x: 332, endPoint y: 199, distance: 284.5
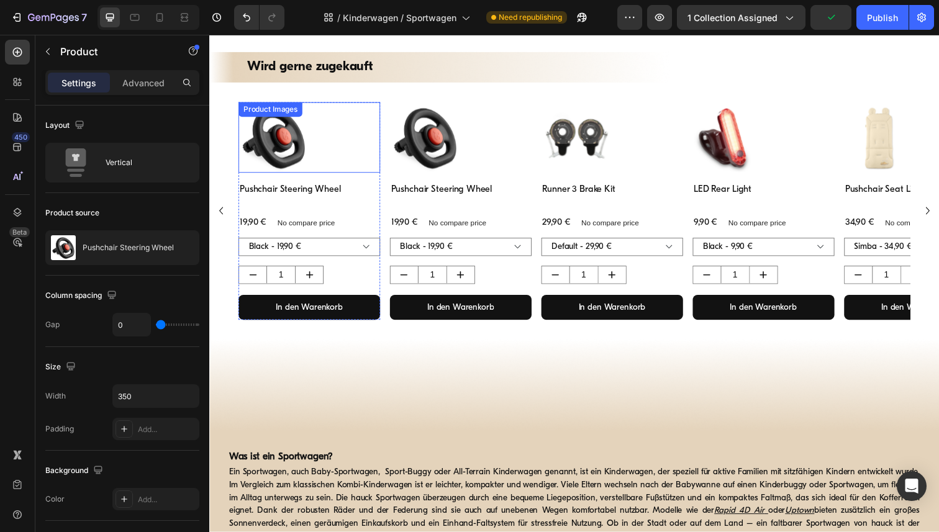
click at [308, 152] on img at bounding box center [275, 140] width 72 height 72
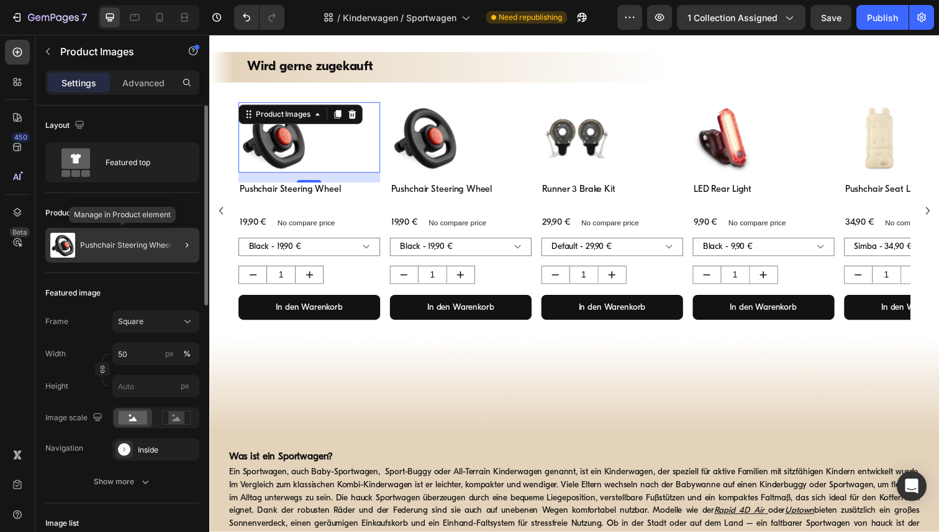
click at [152, 248] on p "Pushchair Steering Wheel" at bounding box center [125, 245] width 91 height 9
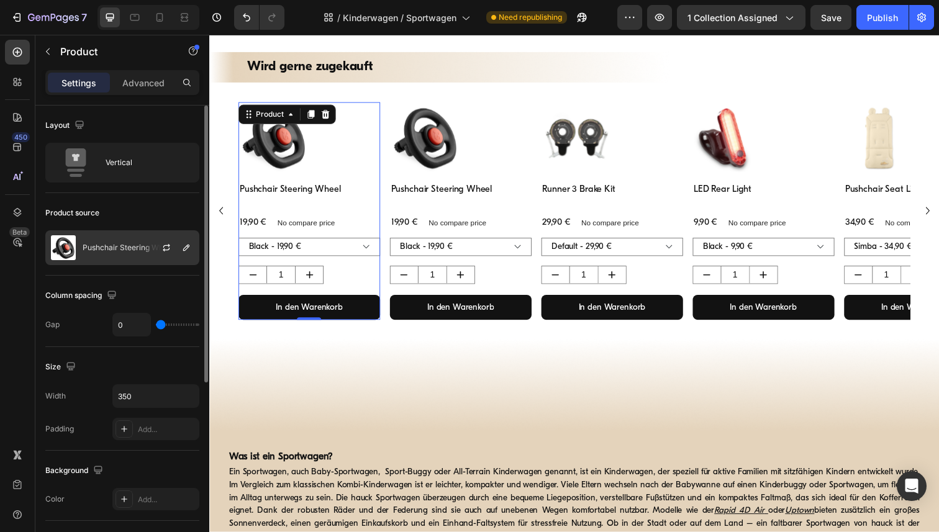
click at [114, 247] on p "Pushchair Steering Wheel" at bounding box center [128, 247] width 91 height 9
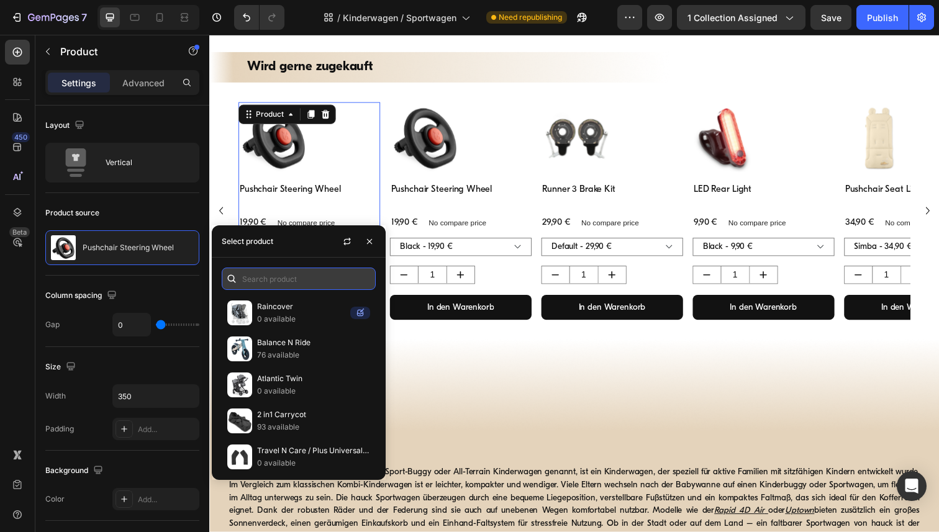
click at [292, 275] on input "text" at bounding box center [299, 279] width 154 height 22
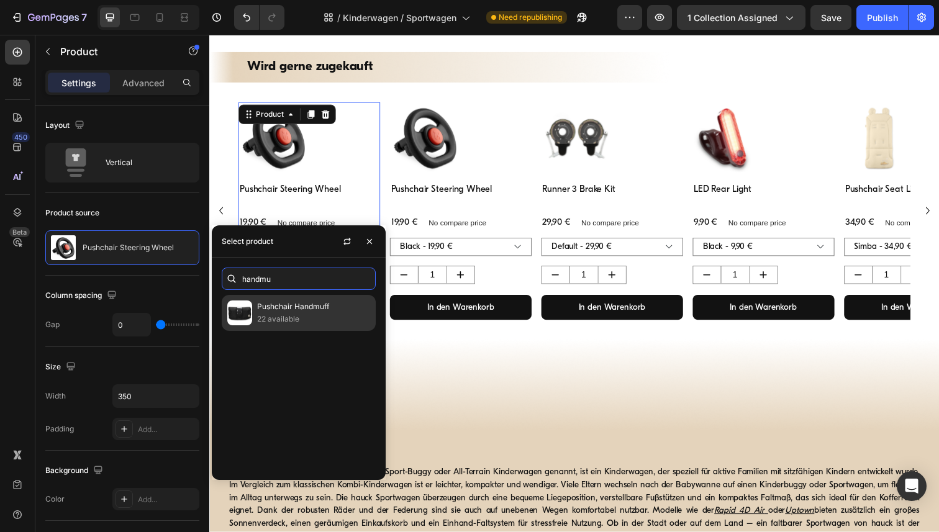
type input "handmu"
click at [314, 321] on p "22 available" at bounding box center [313, 319] width 113 height 12
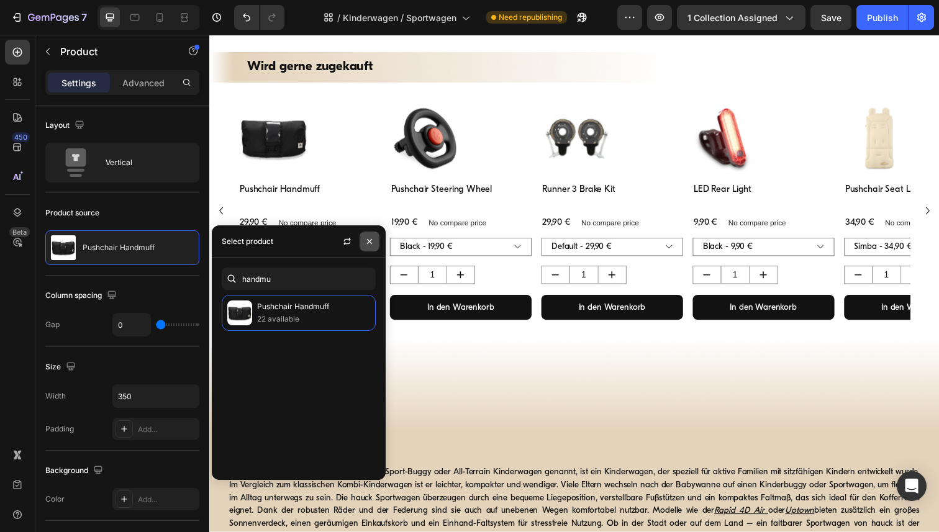
click at [373, 238] on icon "button" at bounding box center [369, 242] width 10 height 10
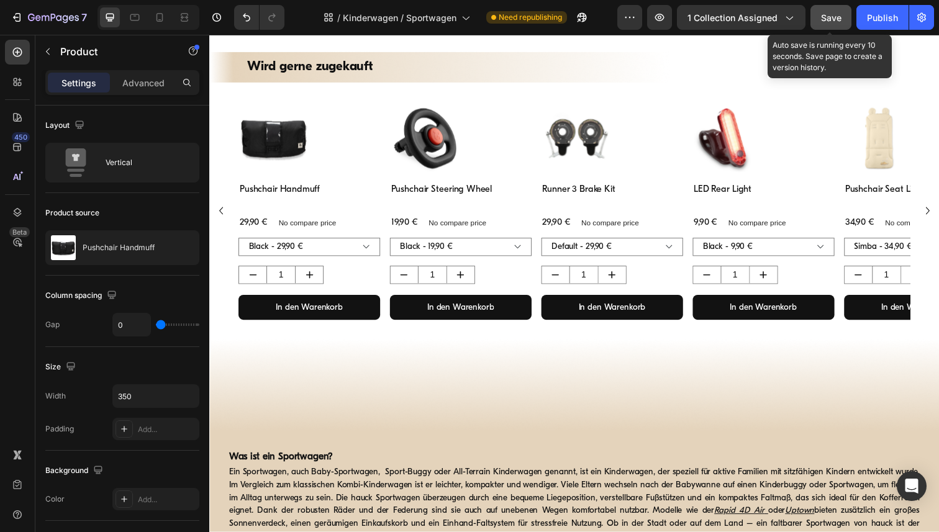
click at [822, 18] on span "Save" at bounding box center [831, 17] width 20 height 11
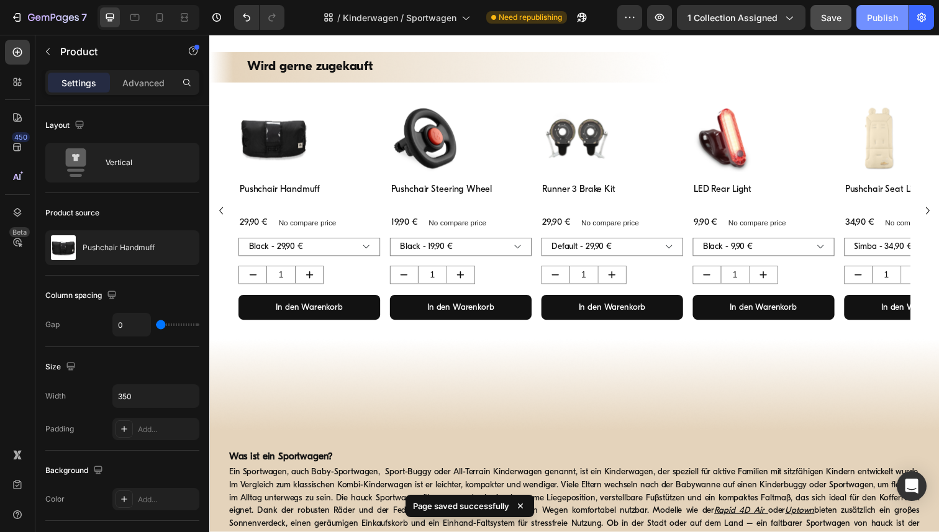
click at [877, 16] on div "Publish" at bounding box center [882, 17] width 31 height 13
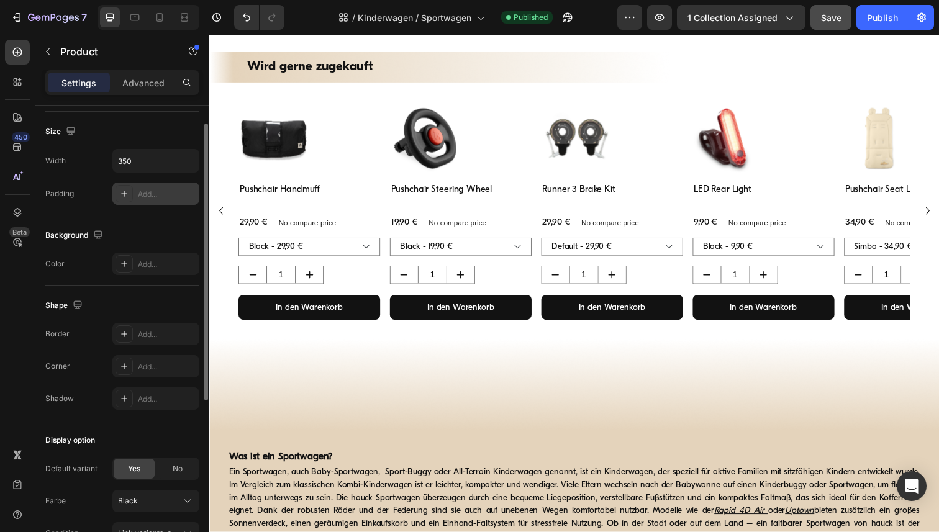
scroll to position [307, 0]
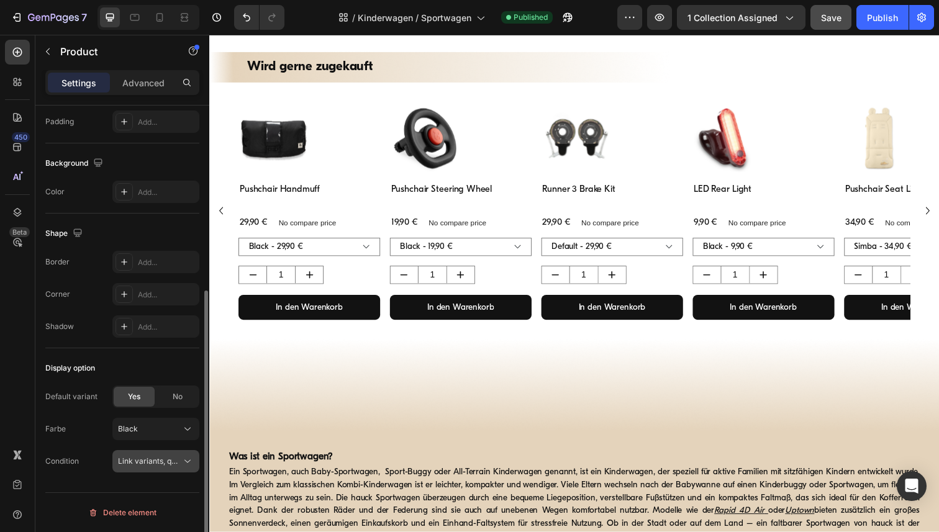
click at [187, 464] on icon at bounding box center [187, 461] width 12 height 12
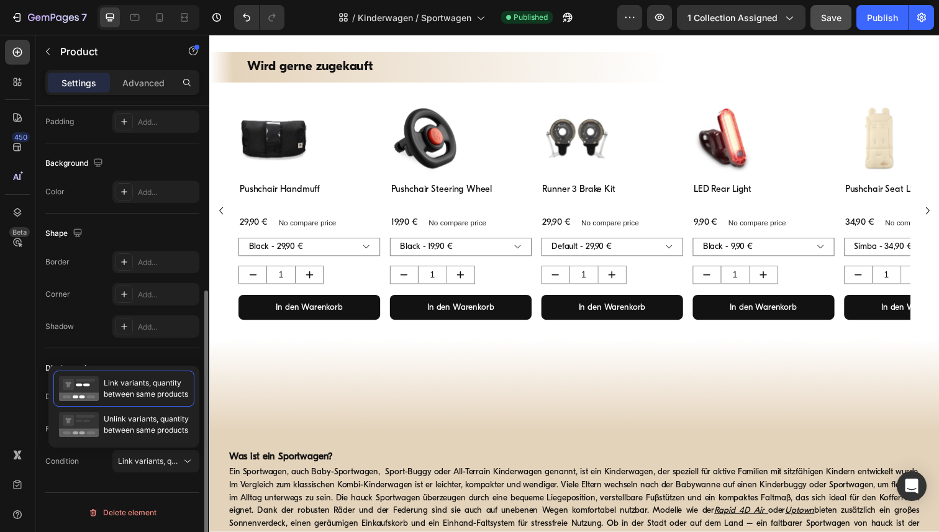
click at [134, 217] on div "Shape Border Add... Corner Add... Shadow Add..." at bounding box center [122, 281] width 154 height 135
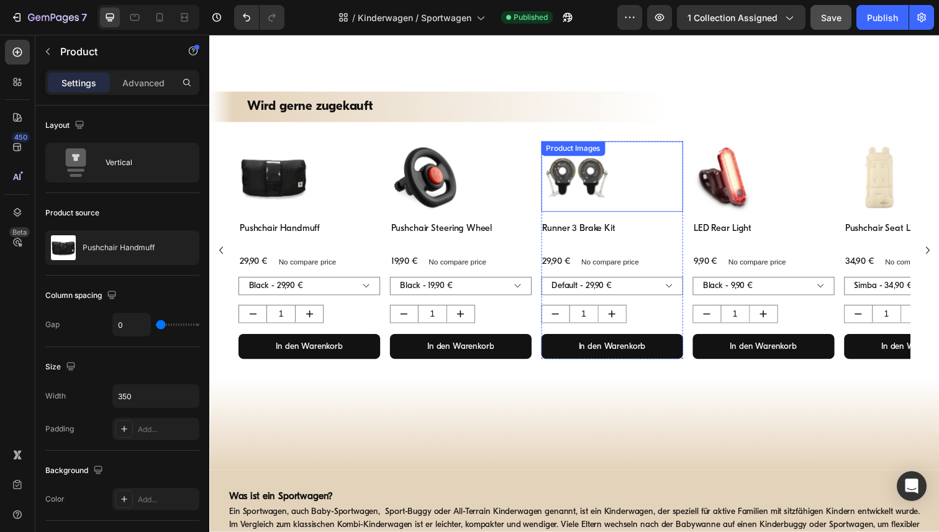
scroll to position [843, 0]
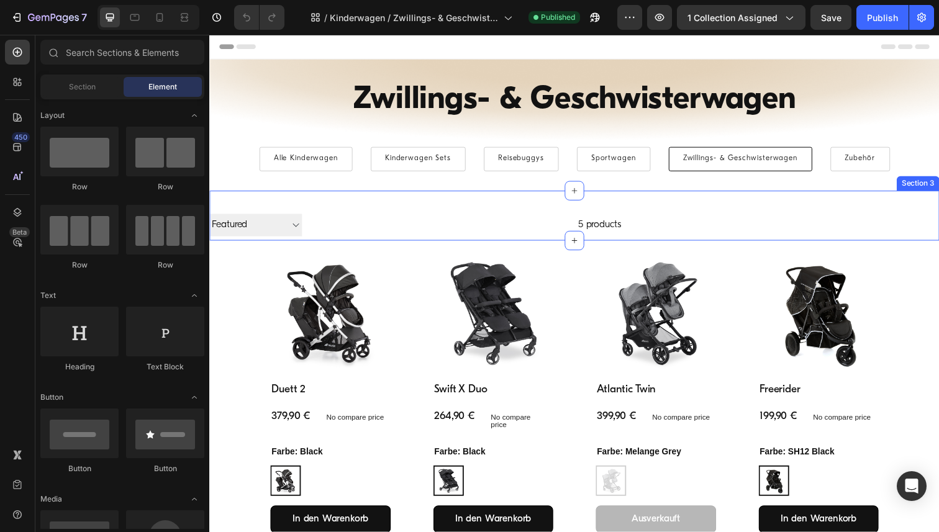
scroll to position [17, 0]
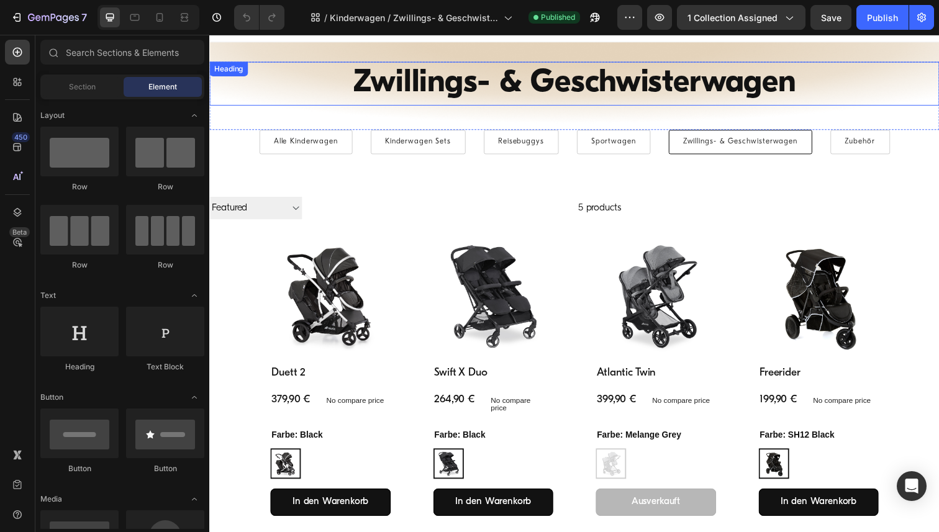
click at [533, 101] on h1 "Zwillings- & Geschwisterwagen" at bounding box center [581, 85] width 745 height 45
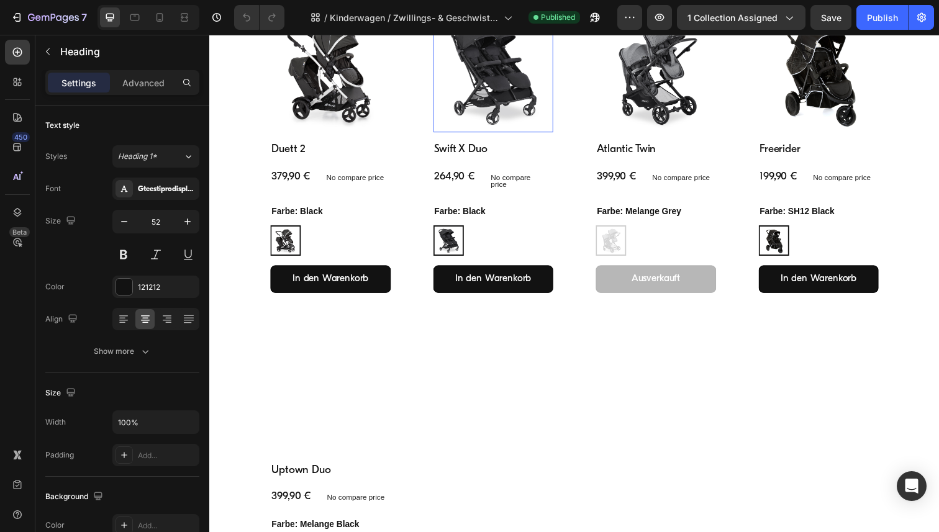
scroll to position [204, 0]
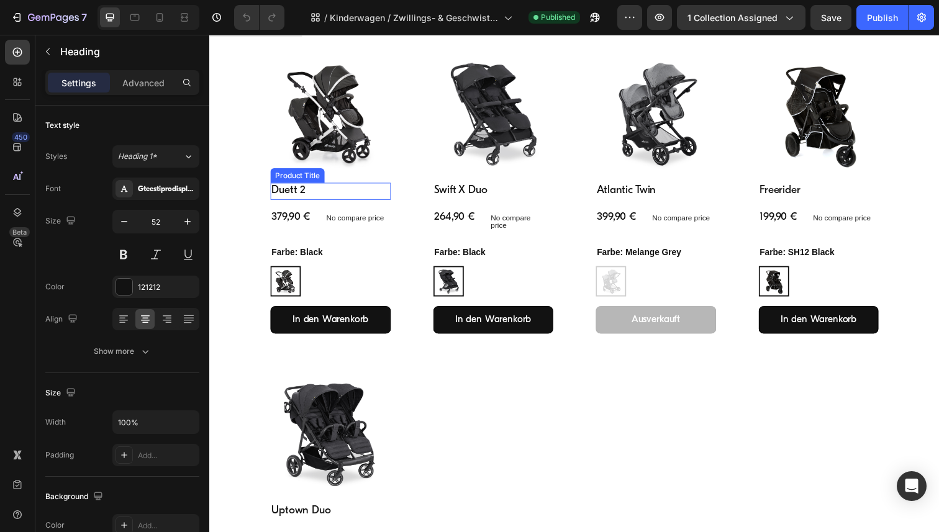
click at [294, 197] on h2 "Duett 2" at bounding box center [332, 194] width 123 height 17
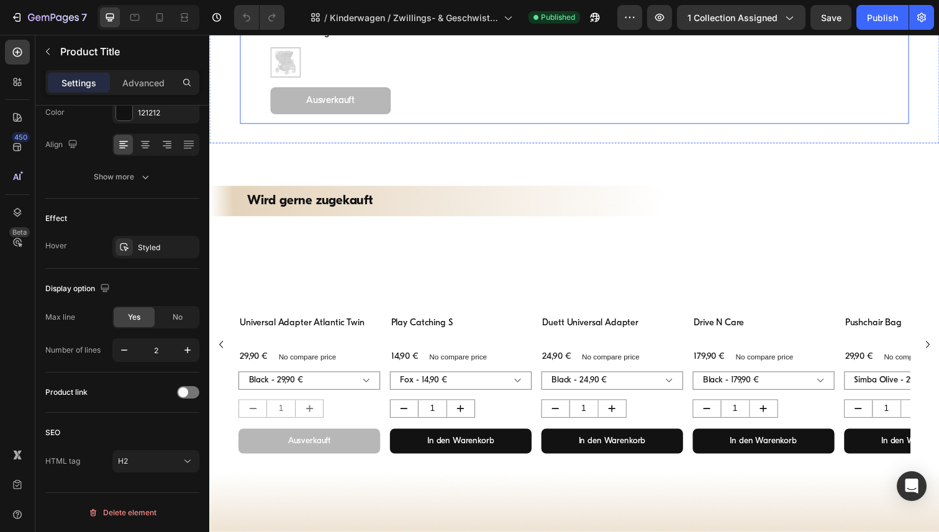
scroll to position [752, 0]
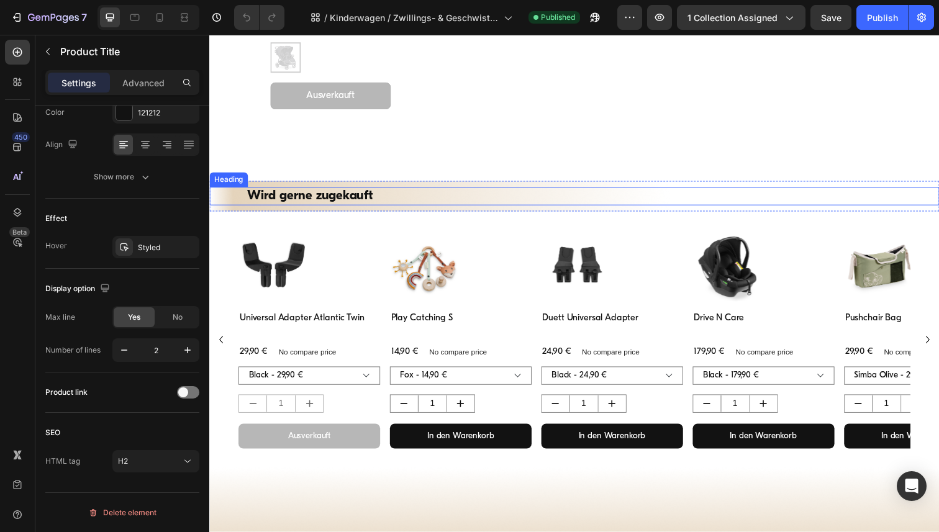
click at [329, 201] on h2 "Wird gerne zugekauft" at bounding box center [582, 200] width 671 height 18
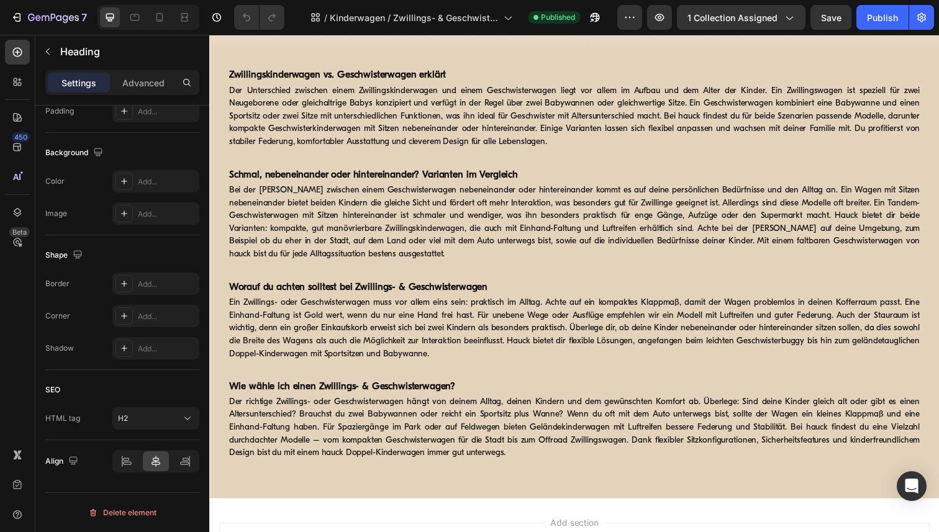
scroll to position [1230, 0]
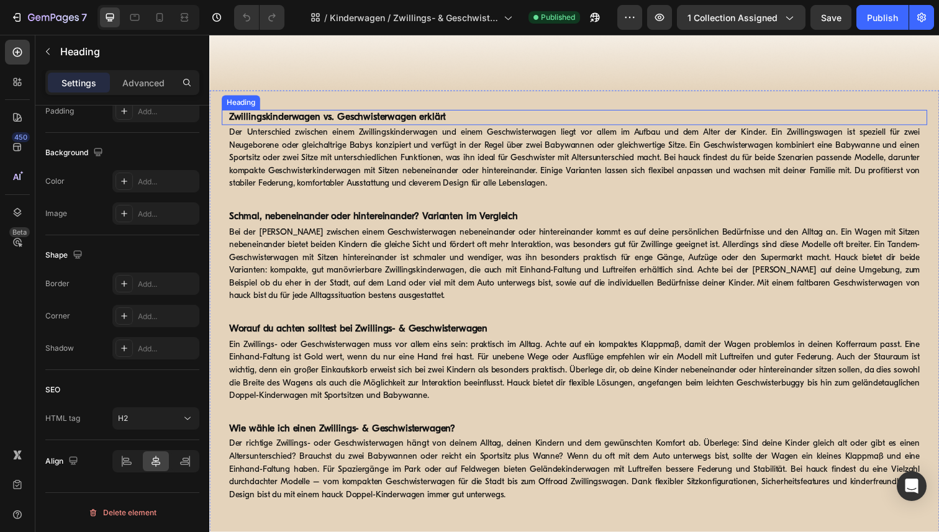
click at [396, 119] on strong "Zwillingskinderwagen vs. Geschwisterwagen erklärt" at bounding box center [340, 119] width 222 height 10
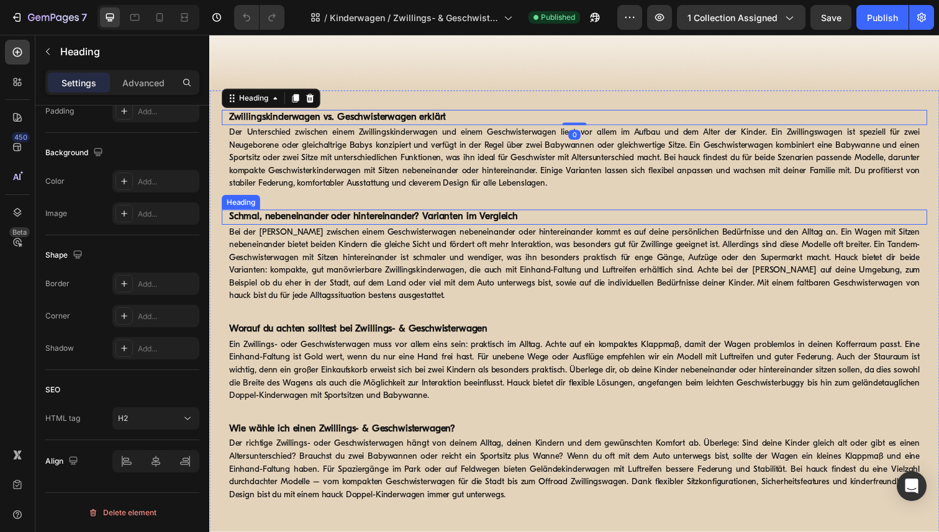
click at [396, 224] on strong "Schmal, nebeneinander oder hintereinander? Varianten im Vergleich" at bounding box center [376, 221] width 295 height 10
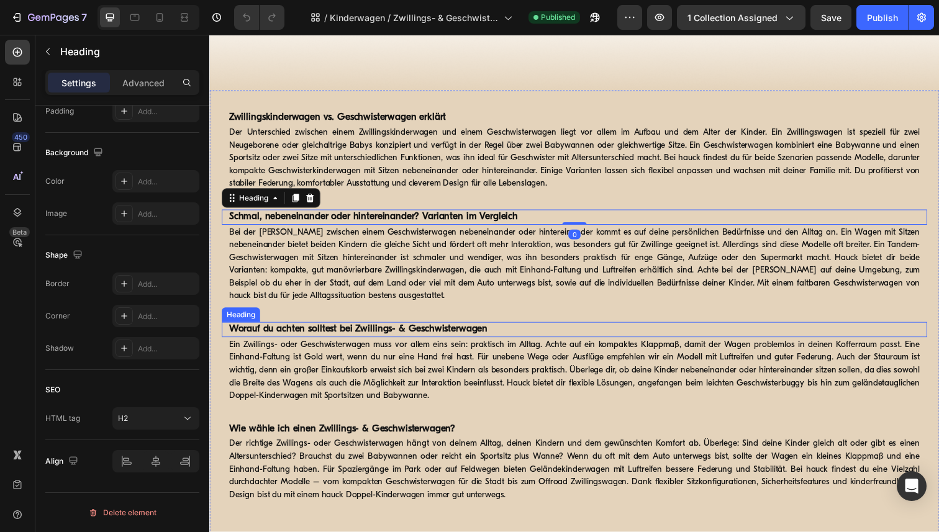
click at [372, 335] on strong "Worauf du achten solltest bei Zwillings- & Geschwisterwagen" at bounding box center [361, 336] width 264 height 10
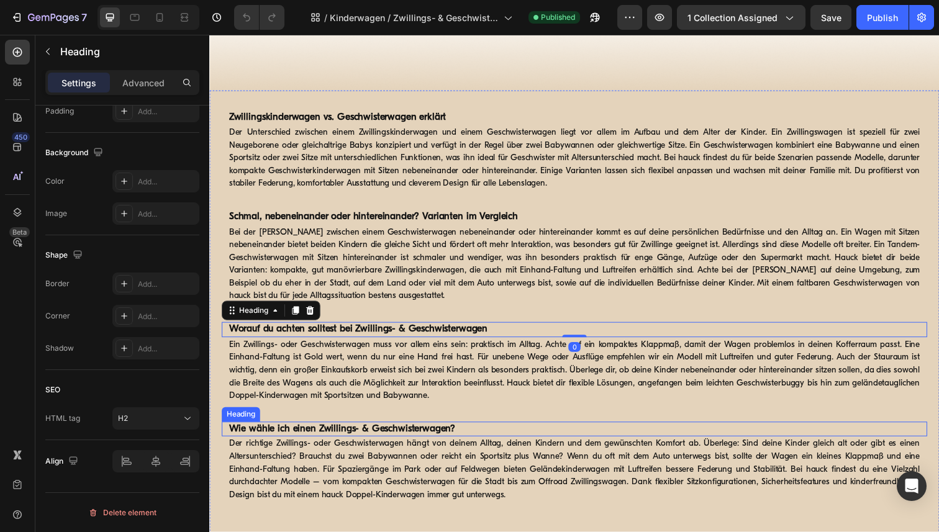
click at [353, 436] on strong "Wie wähle ich einen Zwillings- & Geschwisterwagen?" at bounding box center [344, 438] width 231 height 10
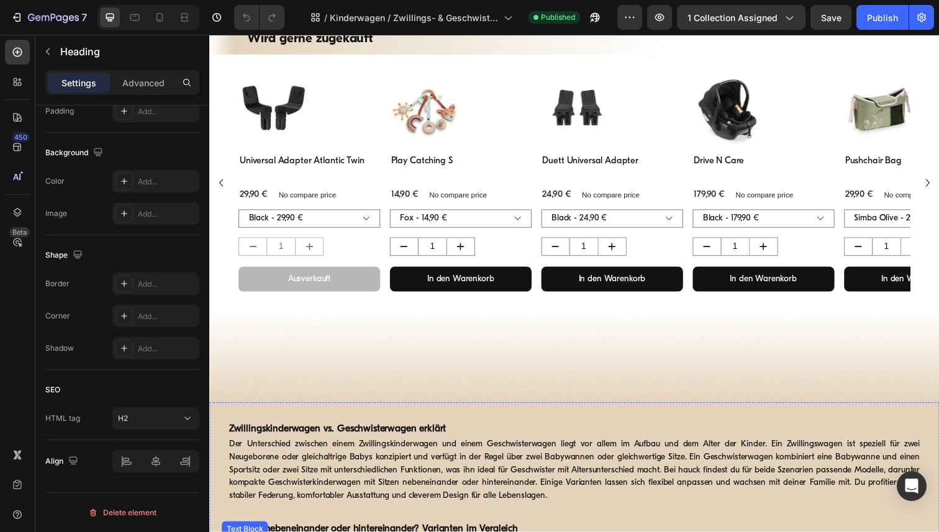
scroll to position [869, 0]
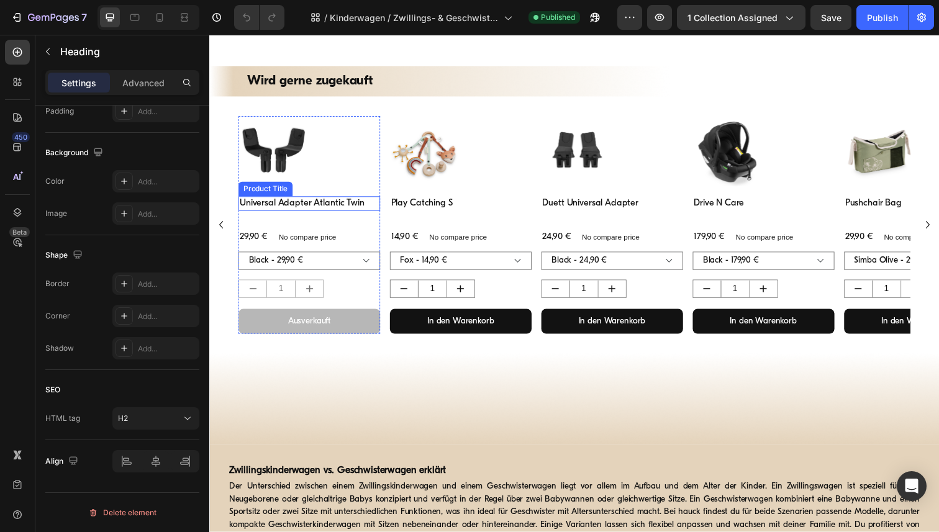
click at [330, 208] on h3 "Universal Adapter Atlantic Twin" at bounding box center [311, 207] width 145 height 15
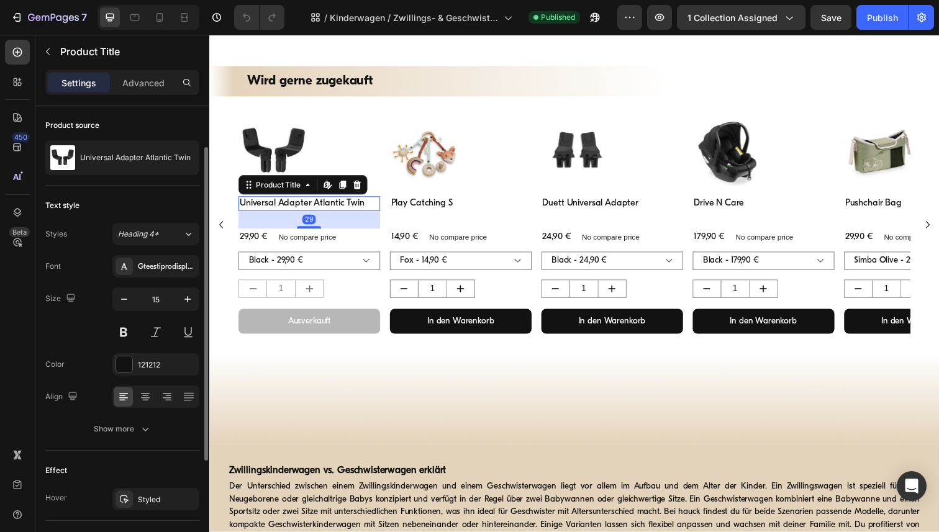
scroll to position [219, 0]
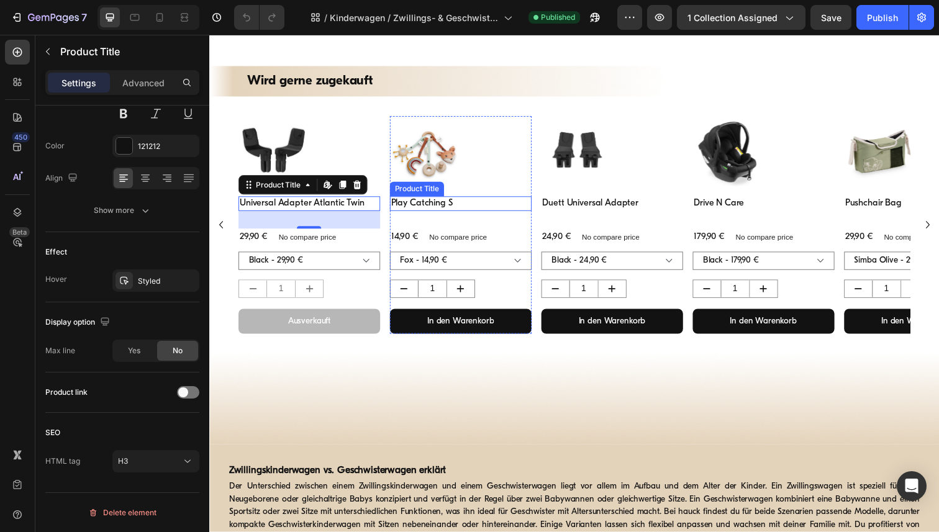
click at [437, 208] on h3 "Play Catching S" at bounding box center [466, 207] width 145 height 15
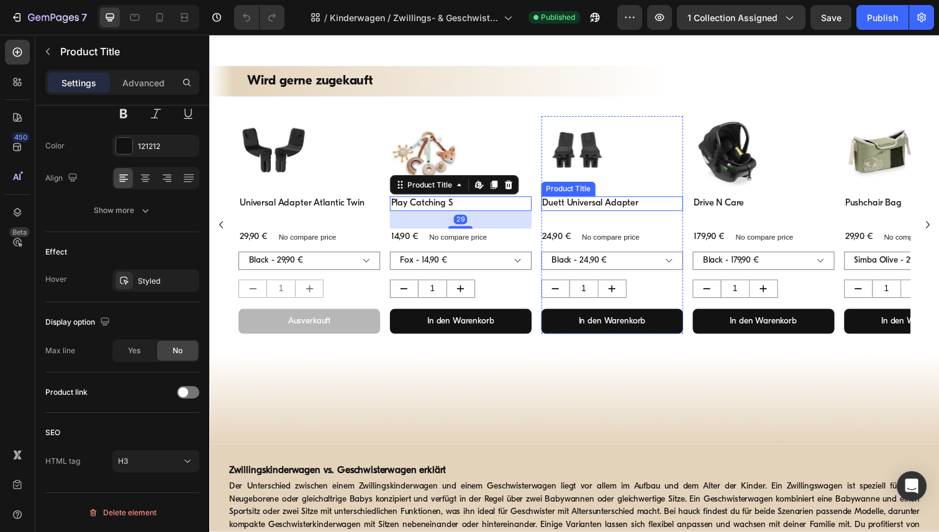
click at [604, 209] on h3 "Duett Universal Adapter" at bounding box center [620, 207] width 145 height 15
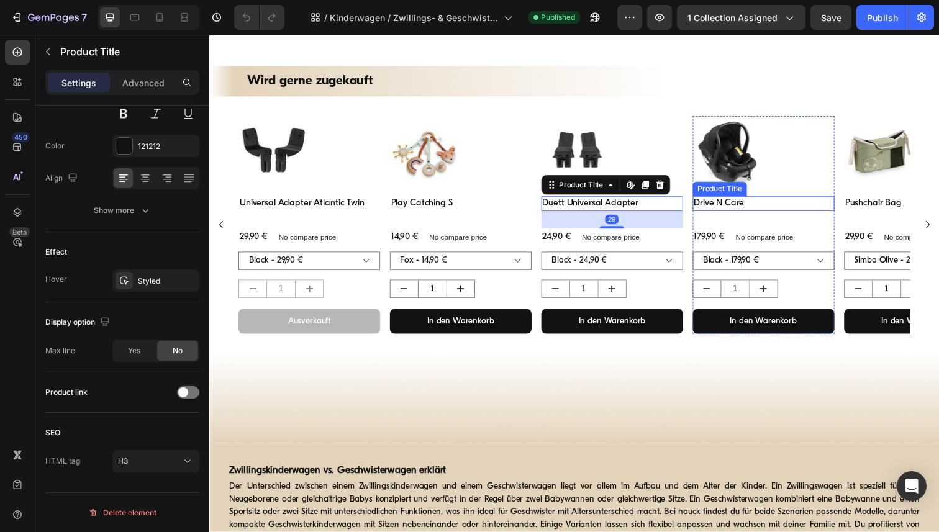
click at [725, 208] on h3 "Drive N Care" at bounding box center [775, 207] width 145 height 15
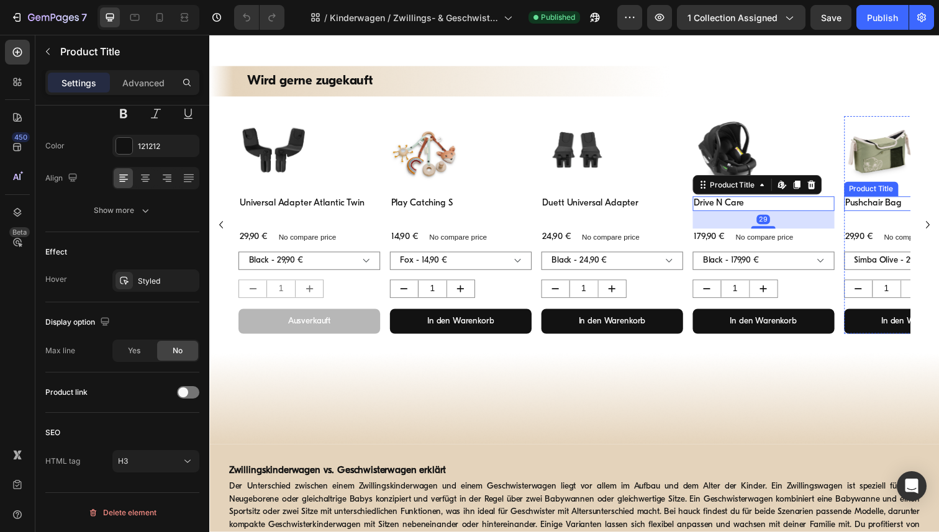
click at [876, 211] on h3 "Pushchair Bag" at bounding box center [930, 207] width 145 height 15
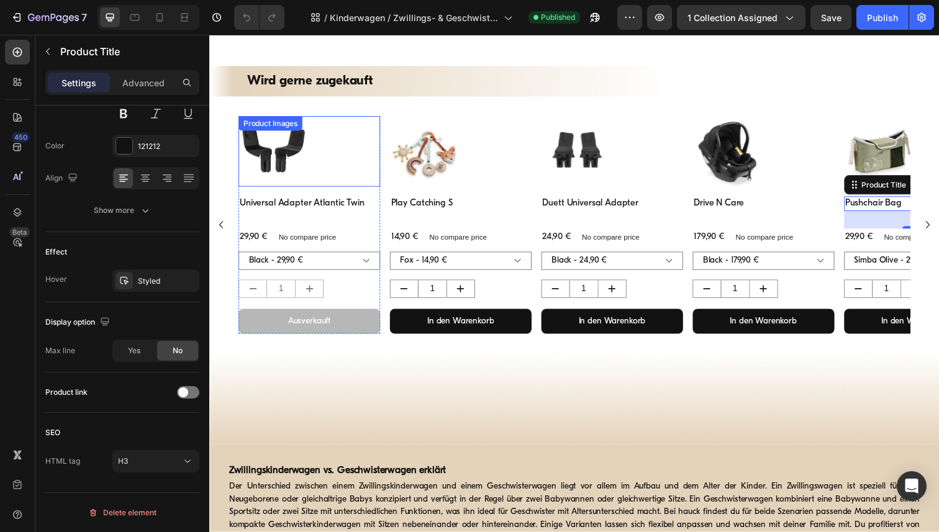
click at [349, 143] on div at bounding box center [311, 154] width 145 height 72
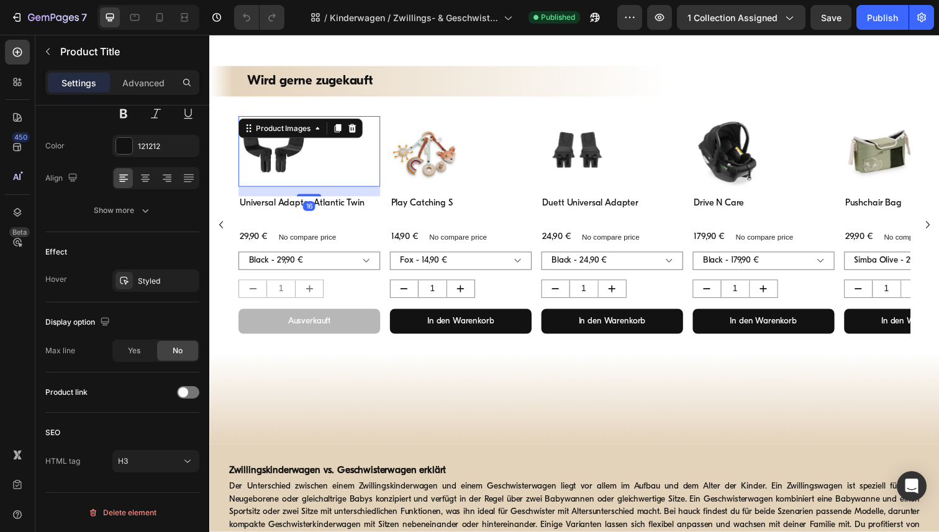
scroll to position [0, 0]
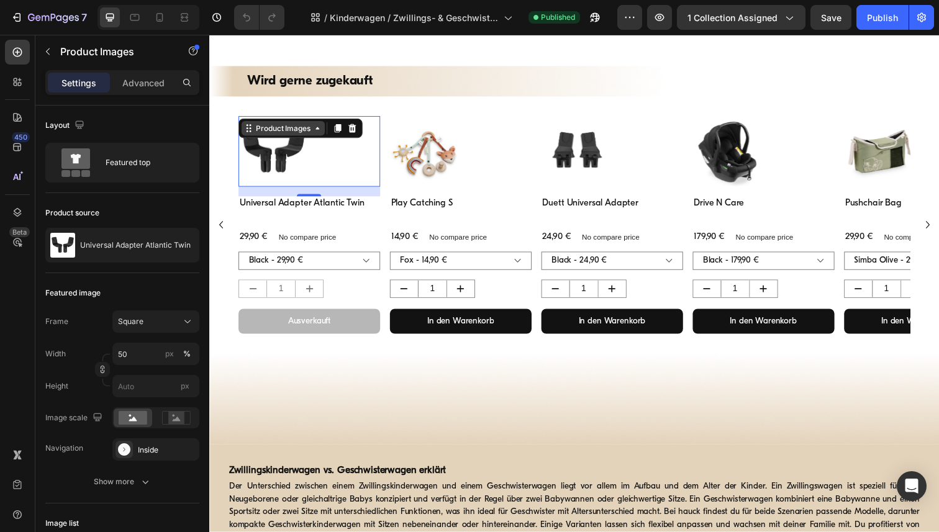
click at [322, 130] on icon at bounding box center [320, 130] width 4 height 2
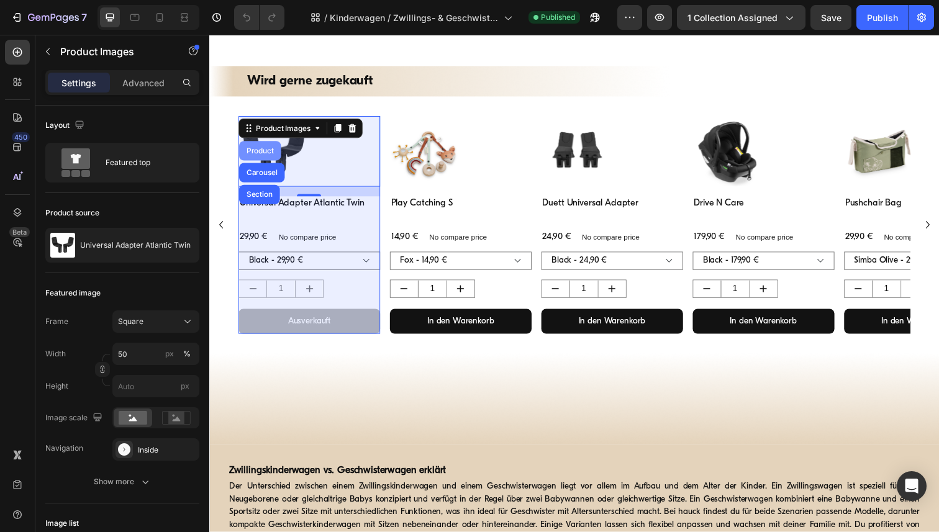
click at [266, 146] on div "Product" at bounding box center [261, 153] width 43 height 20
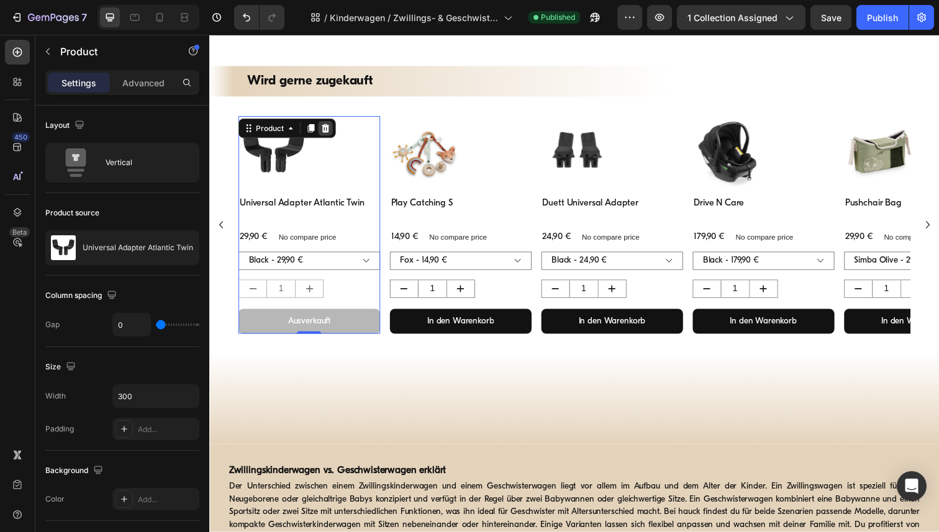
click at [328, 130] on icon at bounding box center [328, 129] width 8 height 9
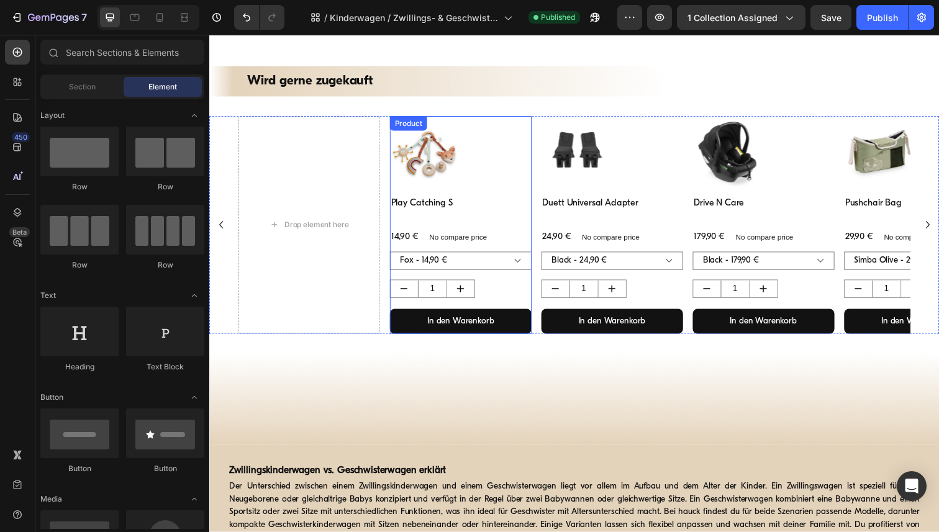
click at [534, 192] on div "Product Images" at bounding box center [466, 159] width 145 height 82
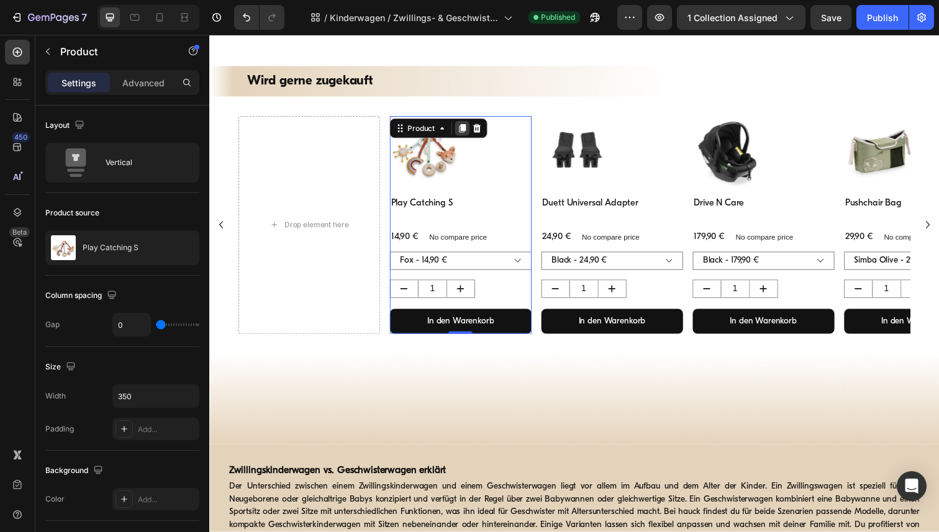
click at [468, 130] on icon at bounding box center [467, 130] width 7 height 9
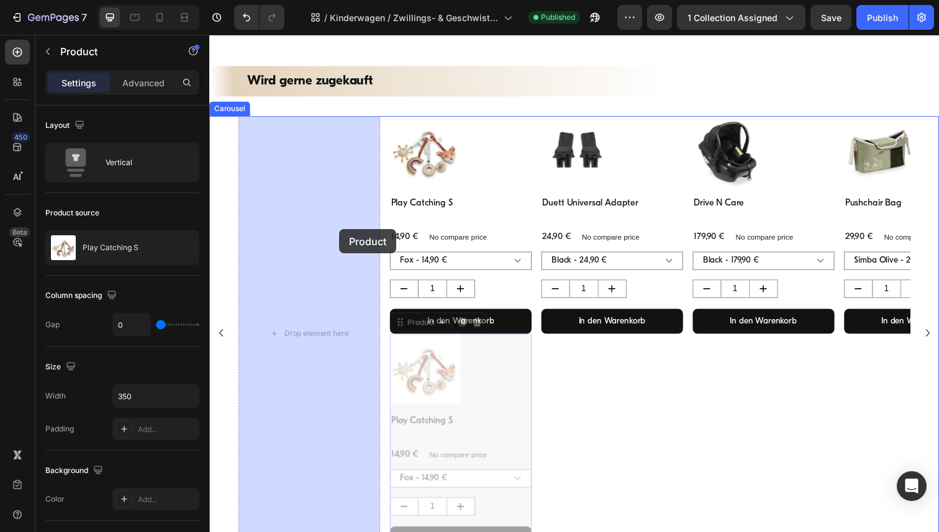
drag, startPoint x: 535, startPoint y: 414, endPoint x: 342, endPoint y: 233, distance: 264.0
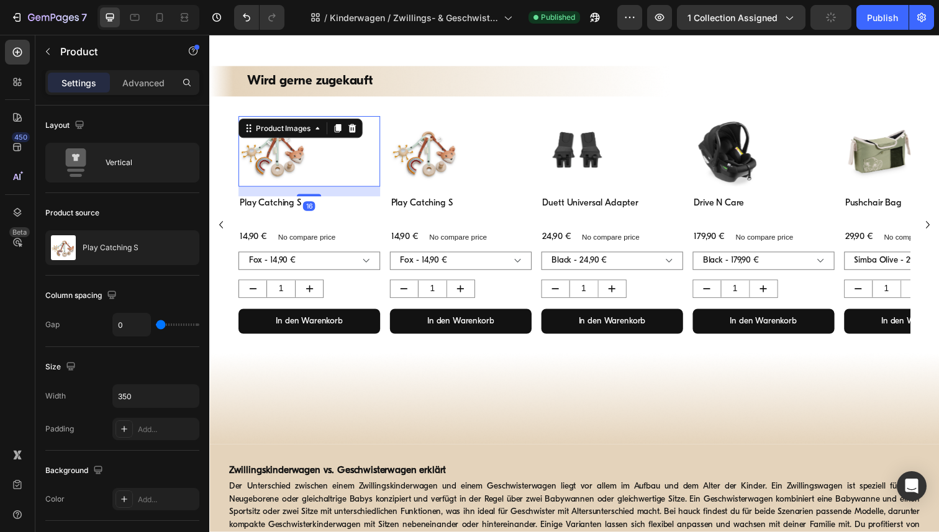
click at [283, 168] on img at bounding box center [275, 154] width 72 height 72
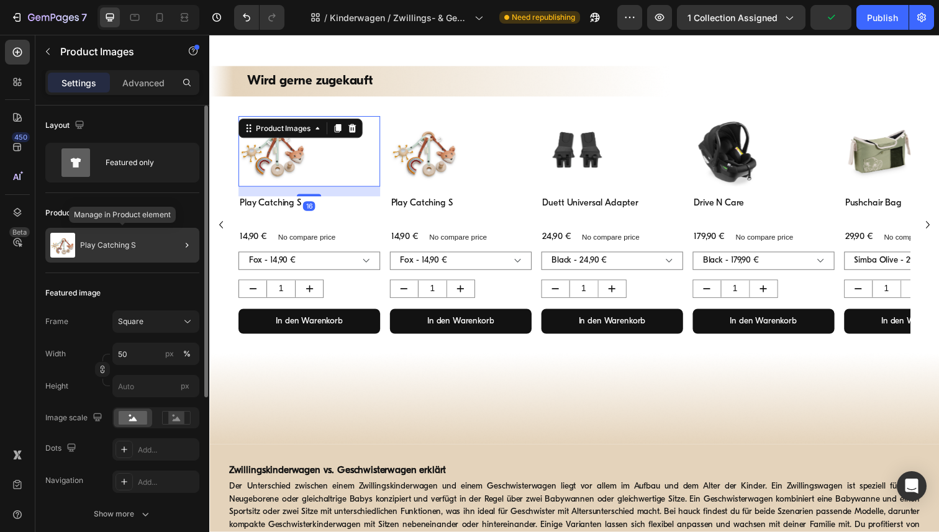
click at [120, 251] on div "Play Catching S" at bounding box center [122, 245] width 154 height 35
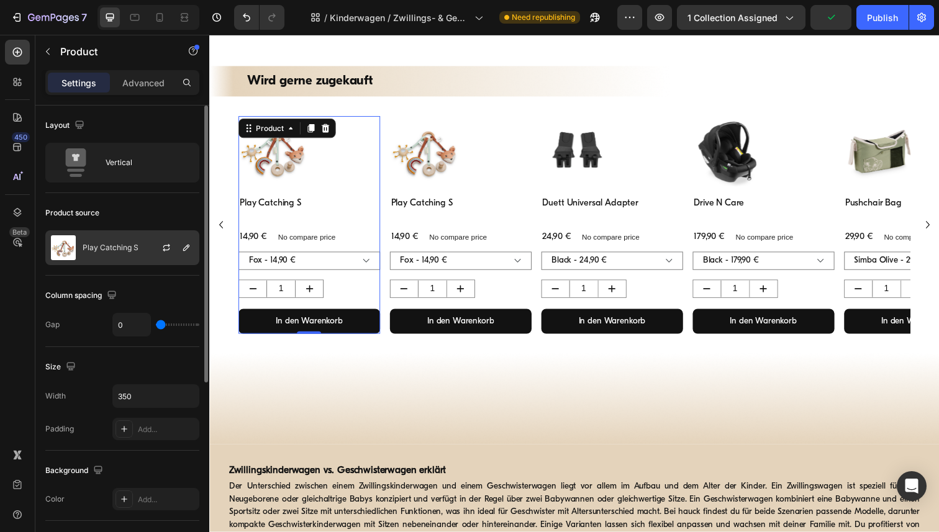
click at [125, 248] on p "Play Catching S" at bounding box center [111, 247] width 56 height 9
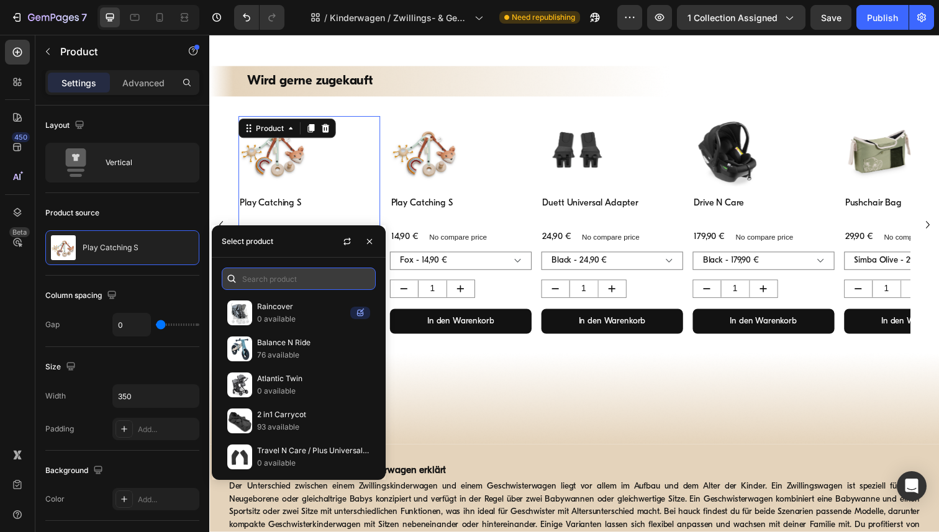
click at [268, 285] on input "text" at bounding box center [299, 279] width 154 height 22
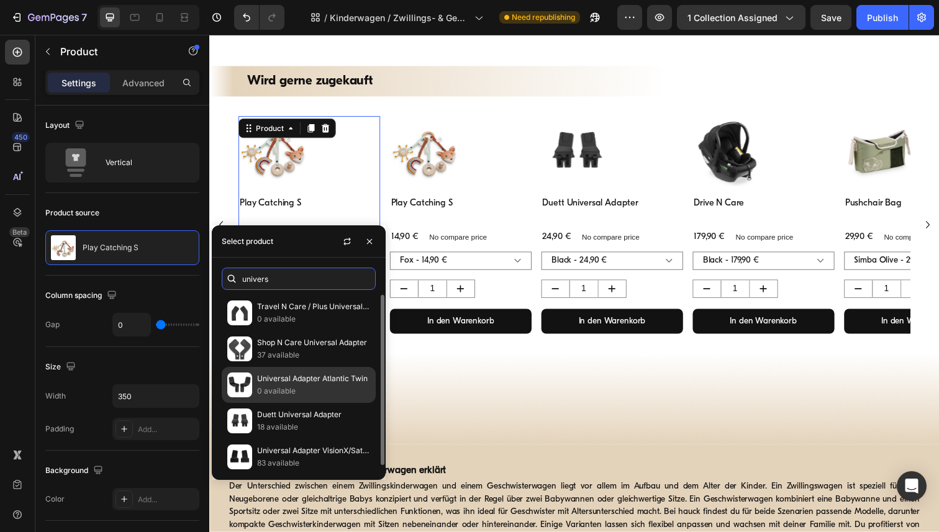
type input "univers"
click at [310, 387] on p "0 available" at bounding box center [313, 391] width 113 height 12
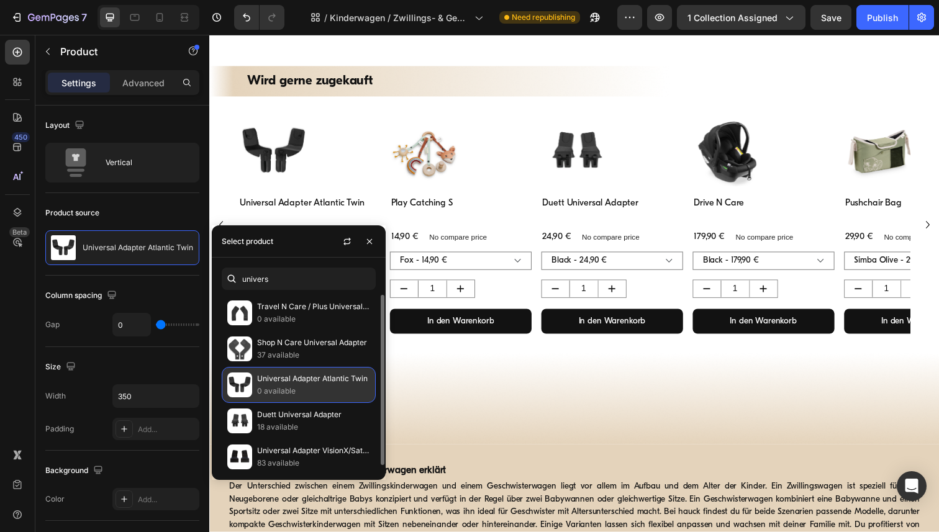
scroll to position [5, 0]
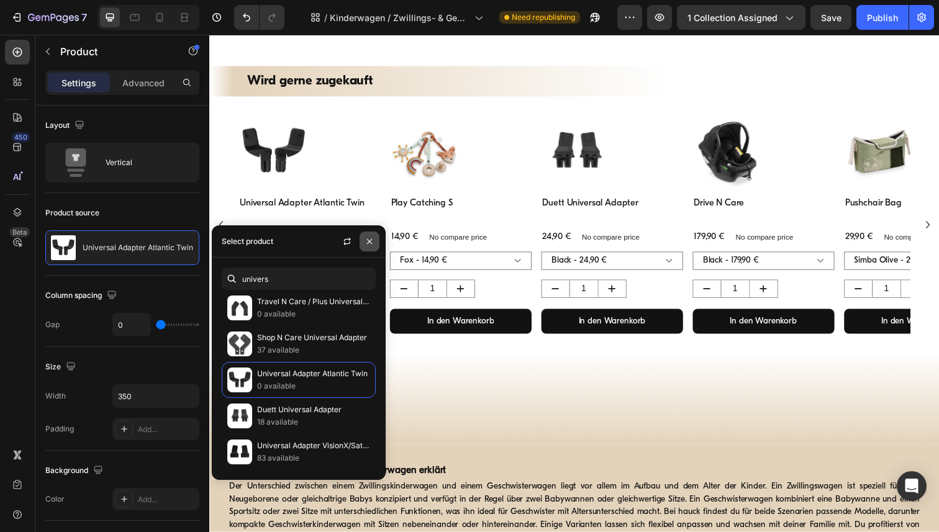
click at [366, 242] on icon "button" at bounding box center [369, 242] width 10 height 10
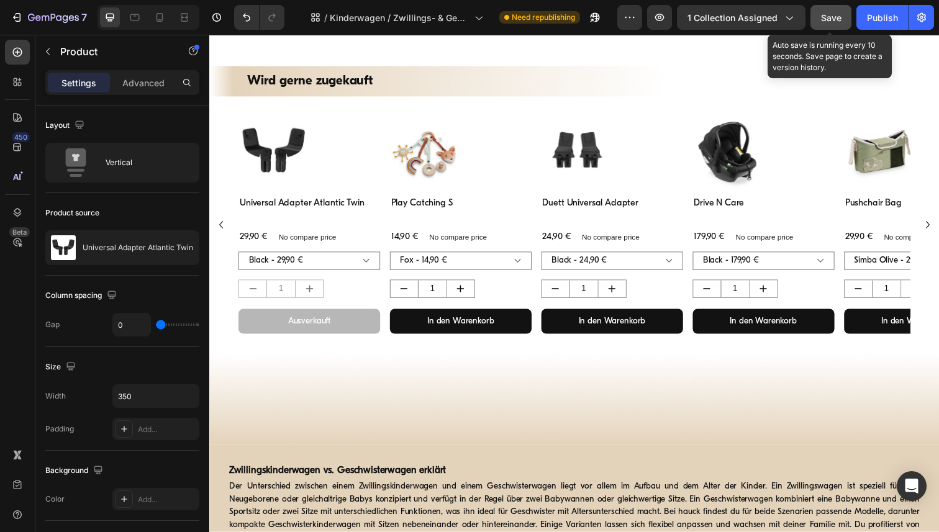
click at [834, 18] on span "Save" at bounding box center [831, 17] width 20 height 11
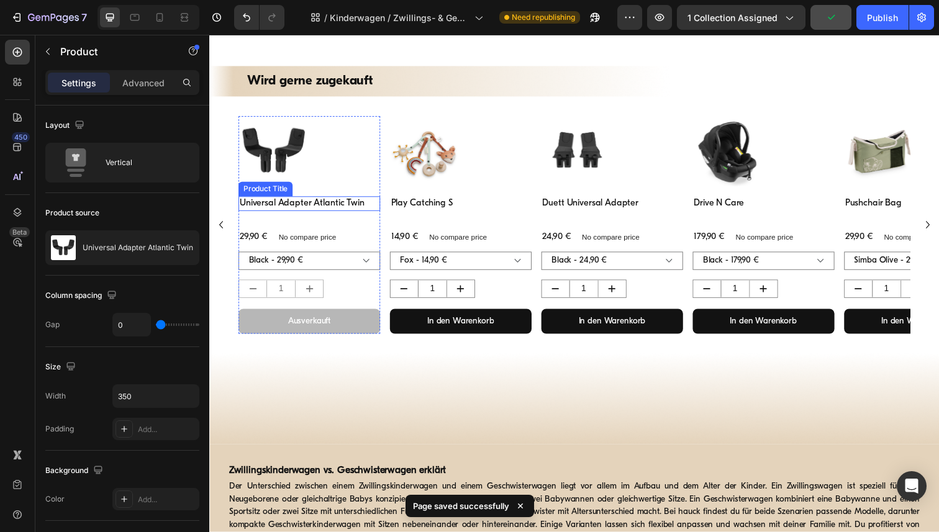
click at [292, 204] on h3 "Universal Adapter Atlantic Twin" at bounding box center [311, 207] width 145 height 15
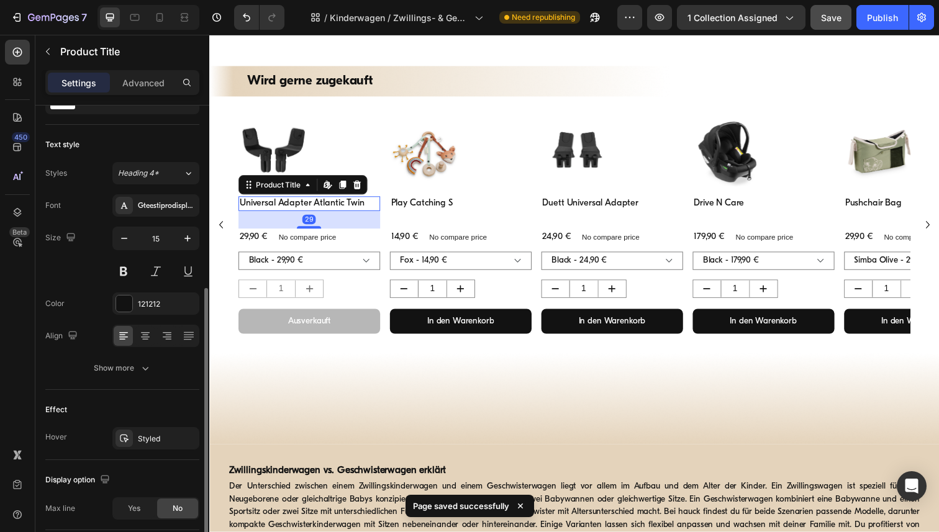
scroll to position [219, 0]
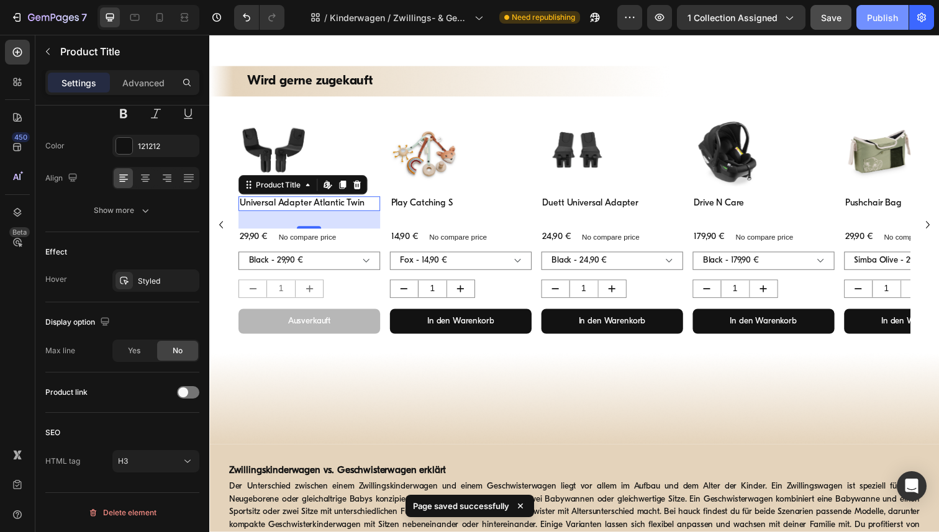
click at [884, 16] on div "Publish" at bounding box center [882, 17] width 31 height 13
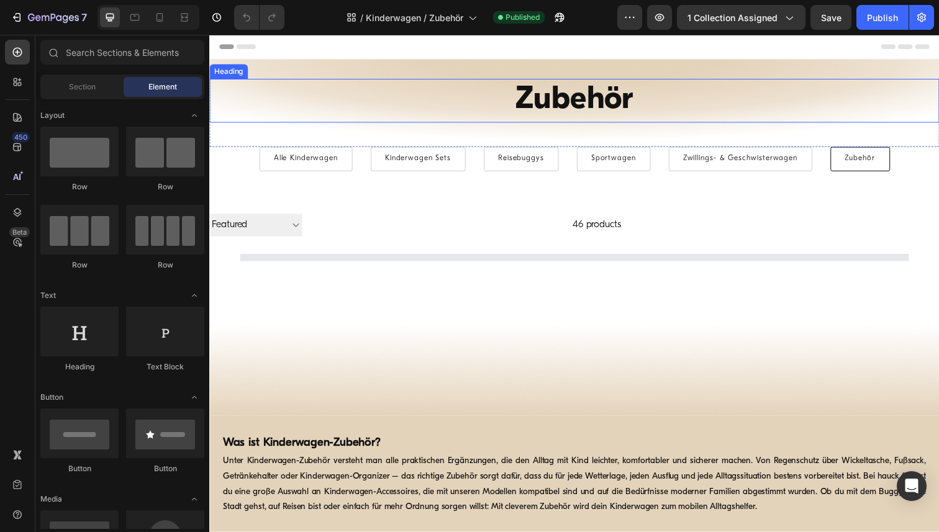
click at [581, 101] on h1 "Zubehör" at bounding box center [581, 102] width 745 height 45
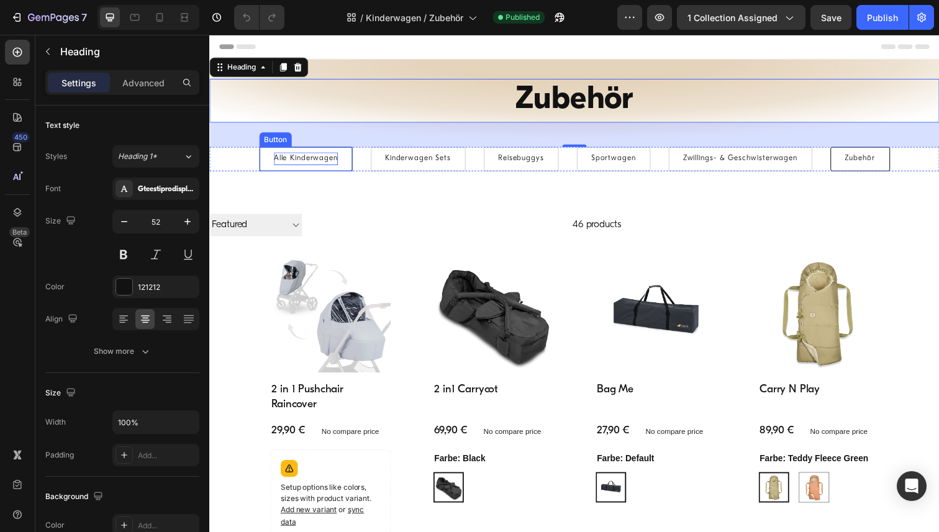
click at [310, 161] on p "Alle Kinderwagen" at bounding box center [307, 162] width 65 height 14
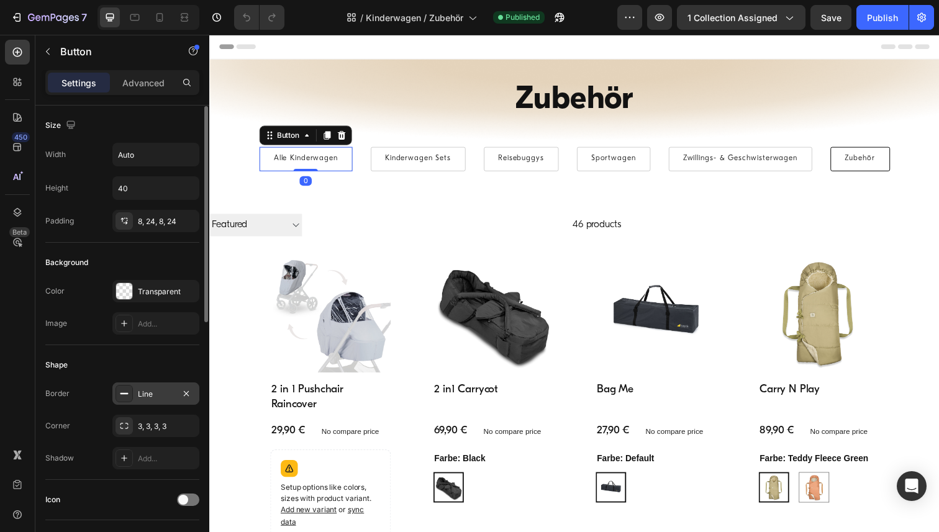
scroll to position [525, 0]
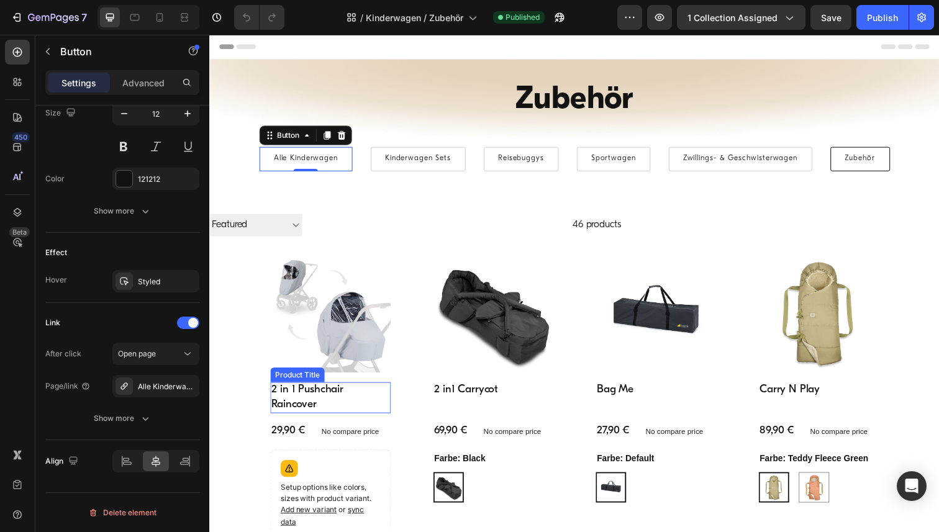
click at [298, 406] on h2 "2 in 1 Pushchair Raincover" at bounding box center [332, 406] width 123 height 32
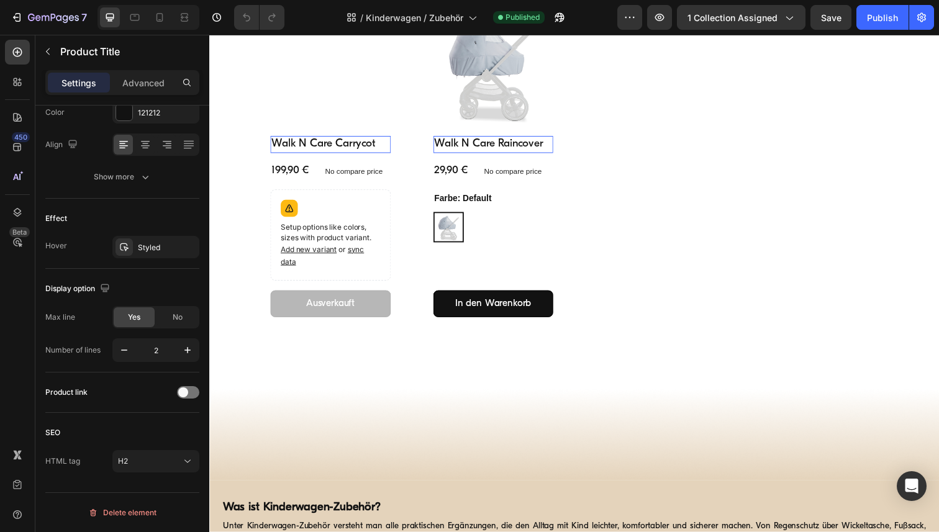
scroll to position [4354, 0]
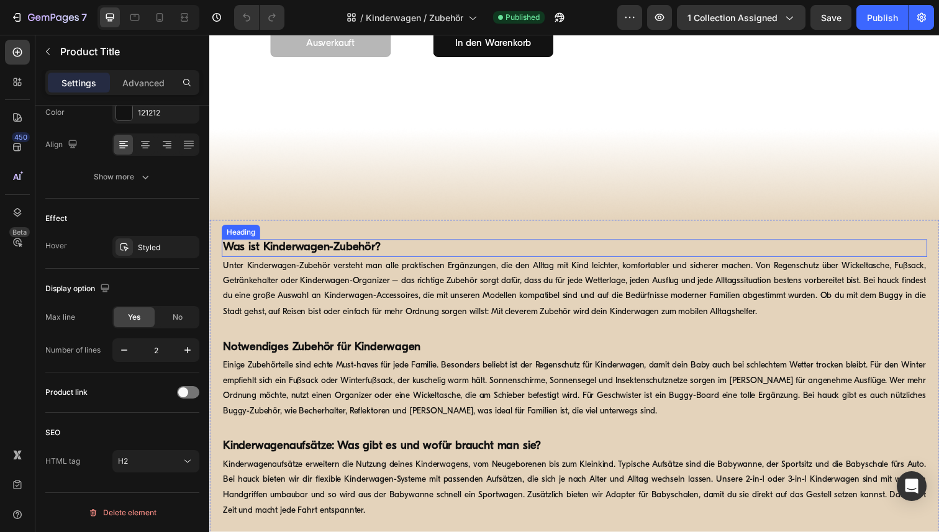
click at [317, 256] on strong "Was ist Kinderwagen-Zubehör?" at bounding box center [303, 253] width 161 height 12
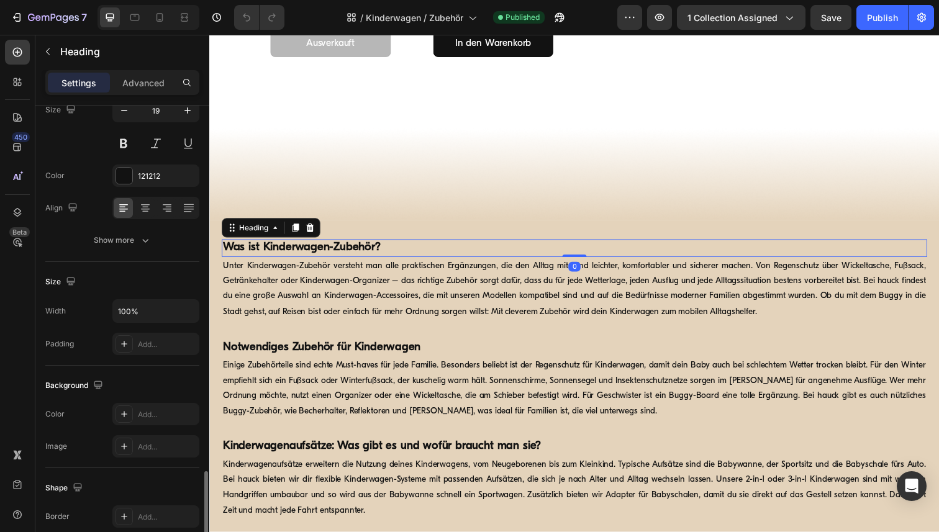
scroll to position [344, 0]
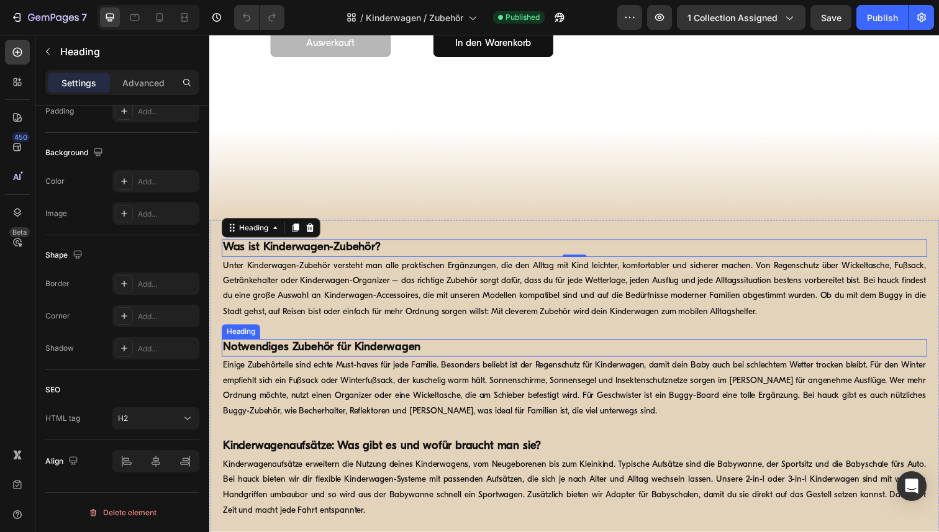
click at [319, 350] on strong "Notwendiges Zubehör für Kinderwagen" at bounding box center [324, 354] width 202 height 12
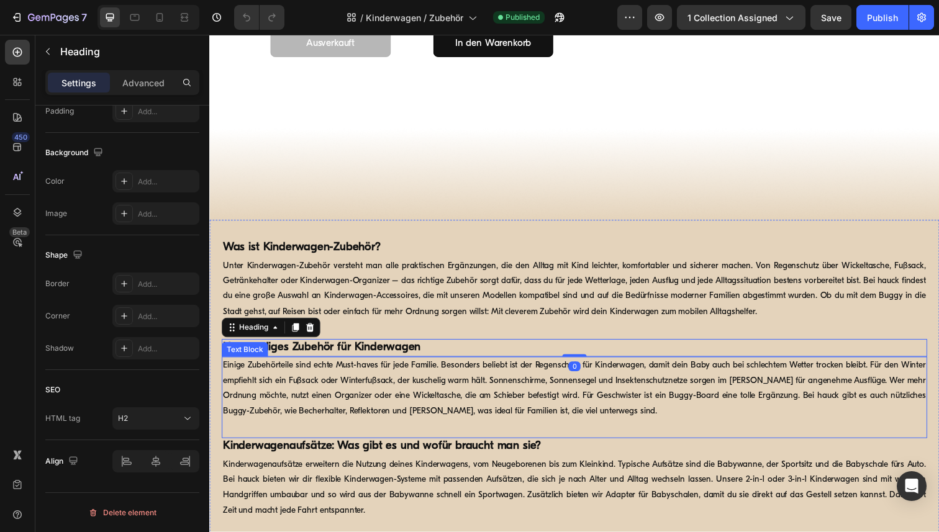
click at [376, 448] on h2 "Kinderwagenaufsätze: Was gibt es und wofür braucht man sie?" at bounding box center [582, 456] width 720 height 18
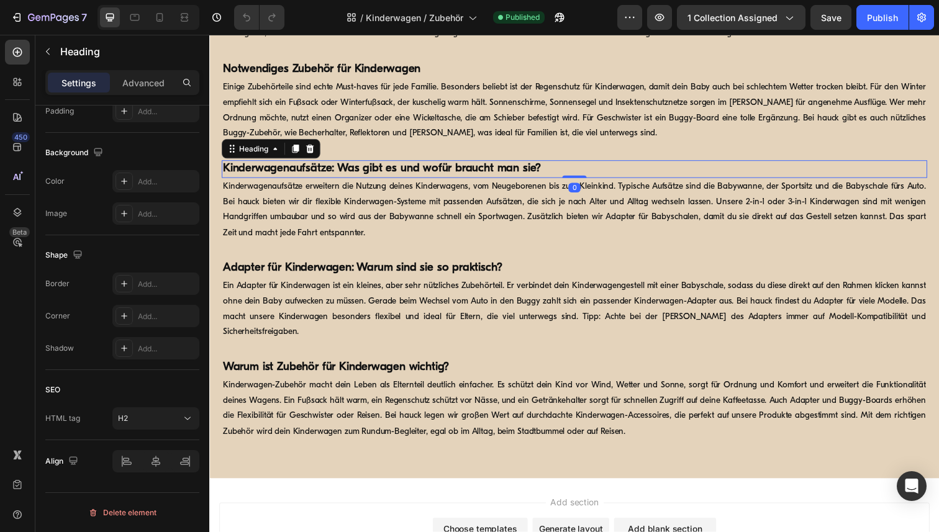
scroll to position [4679, 0]
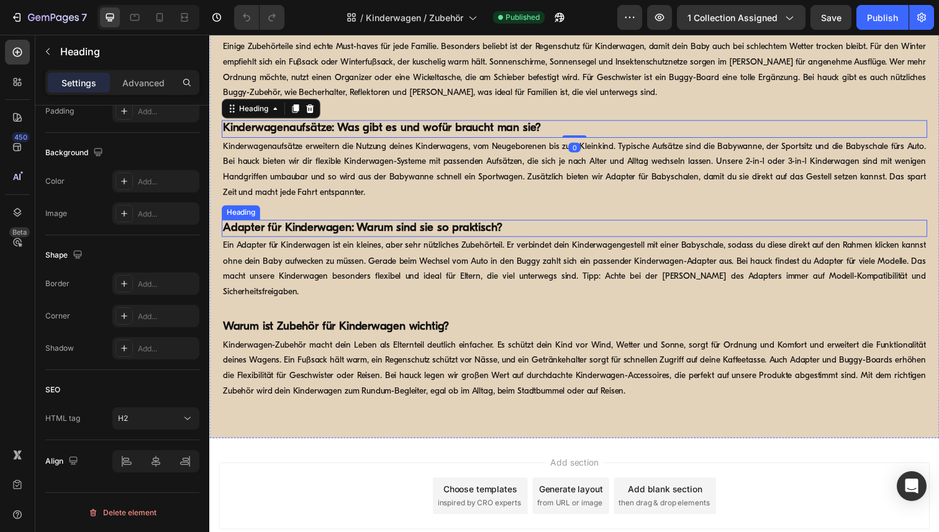
click at [374, 230] on strong "Adapter für Kinderwagen: Warum sind sie so praktisch?" at bounding box center [365, 233] width 285 height 12
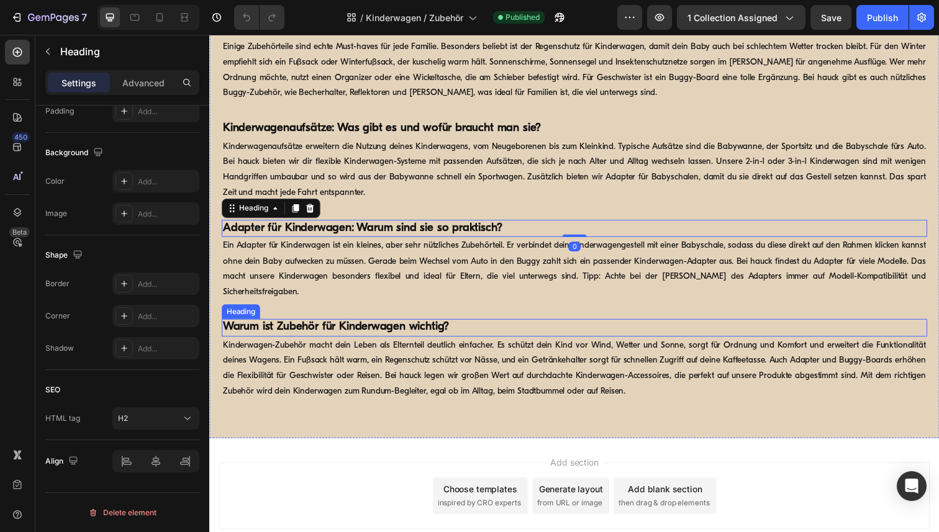
click at [353, 328] on strong "Warum ist Zubehör für Kinderwagen wichtig?" at bounding box center [338, 334] width 231 height 12
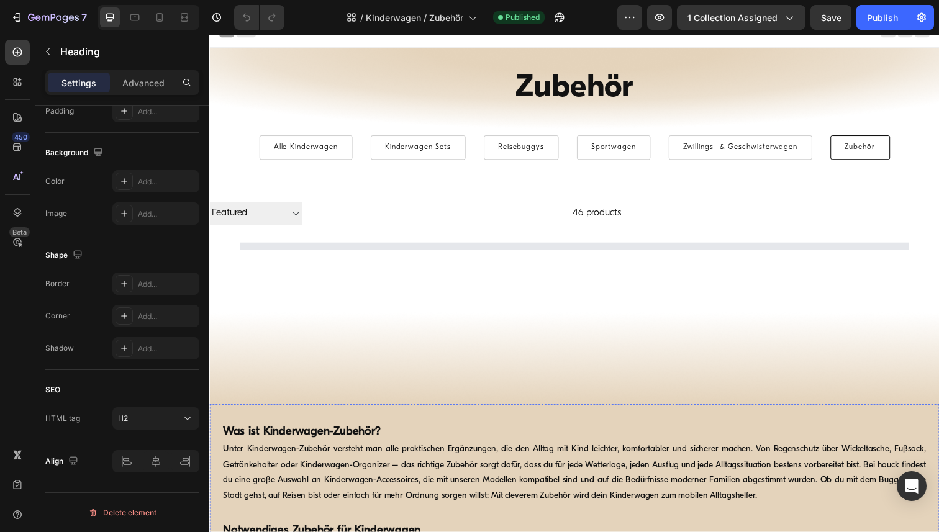
scroll to position [11, 0]
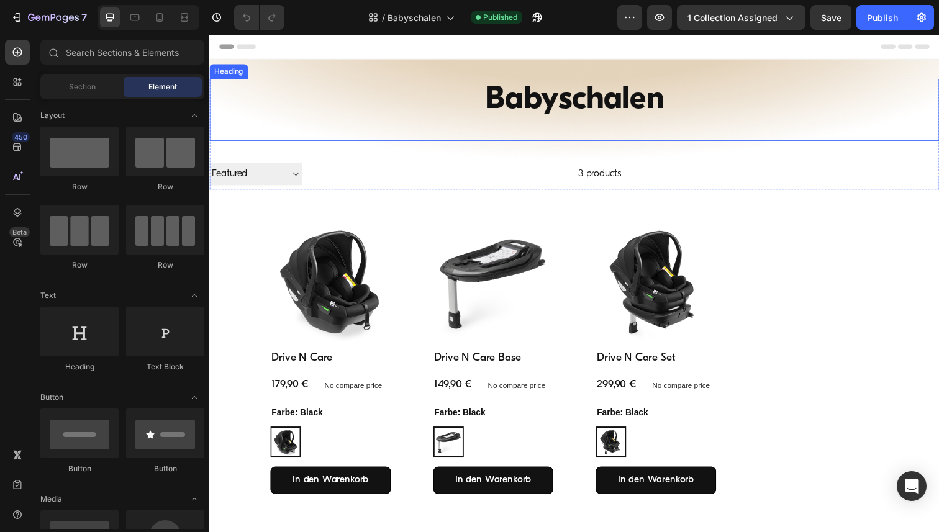
click at [598, 101] on h1 "Babyschalen" at bounding box center [581, 102] width 745 height 45
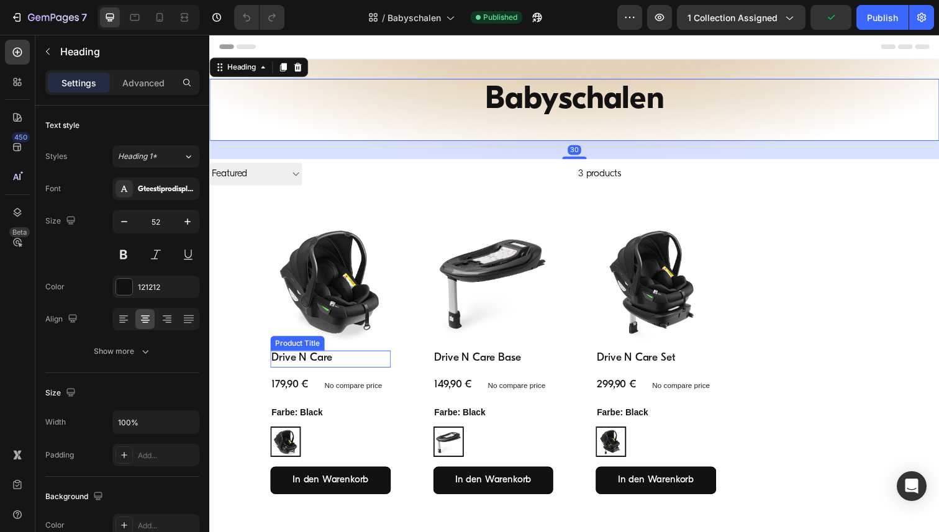
click at [303, 370] on h2 "Drive N Care" at bounding box center [332, 366] width 123 height 17
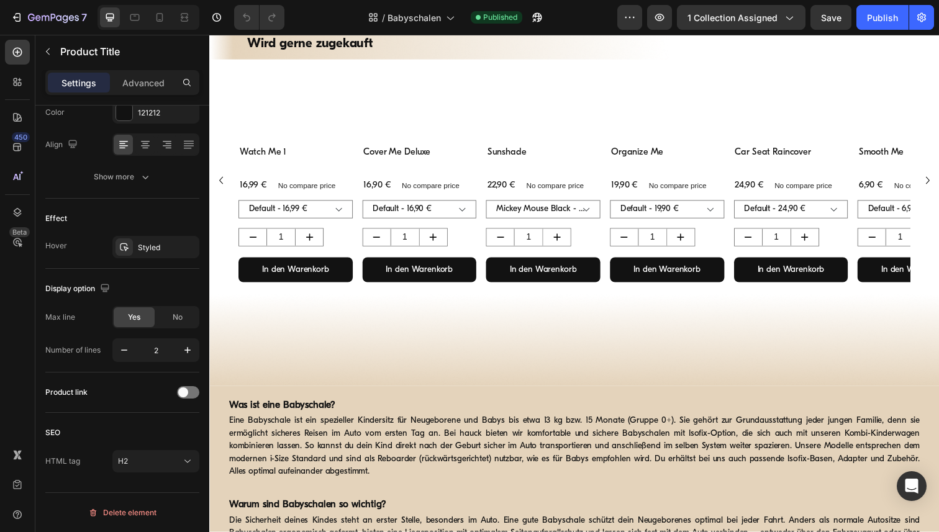
scroll to position [521, 0]
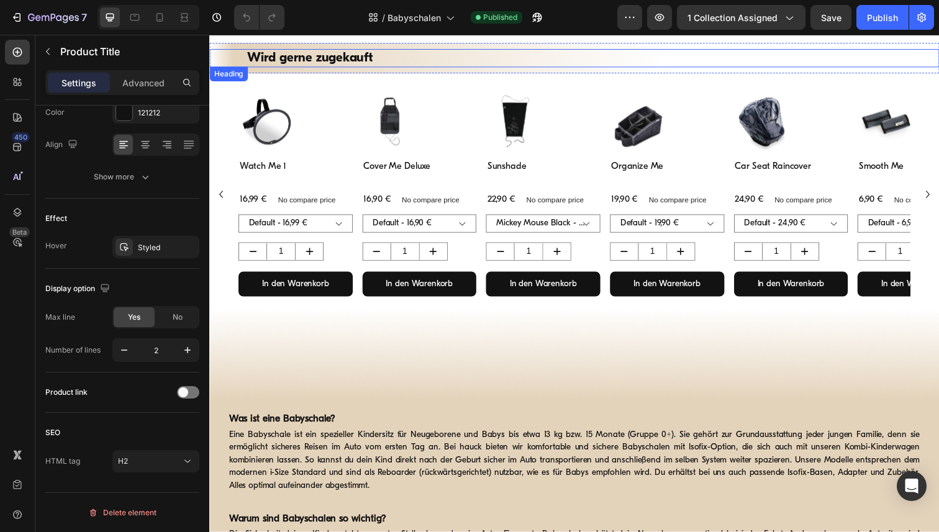
click at [341, 60] on h2 "Wird gerne zugekauft" at bounding box center [582, 59] width 671 height 18
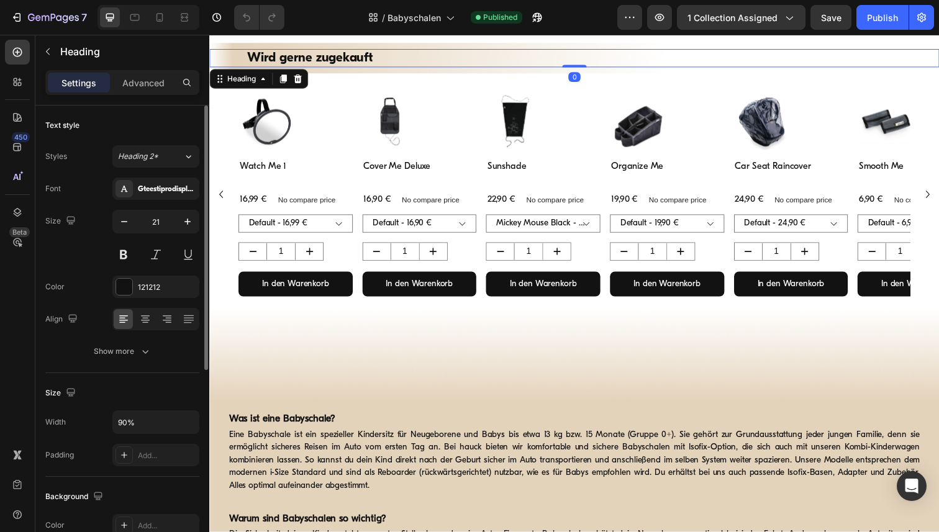
scroll to position [344, 0]
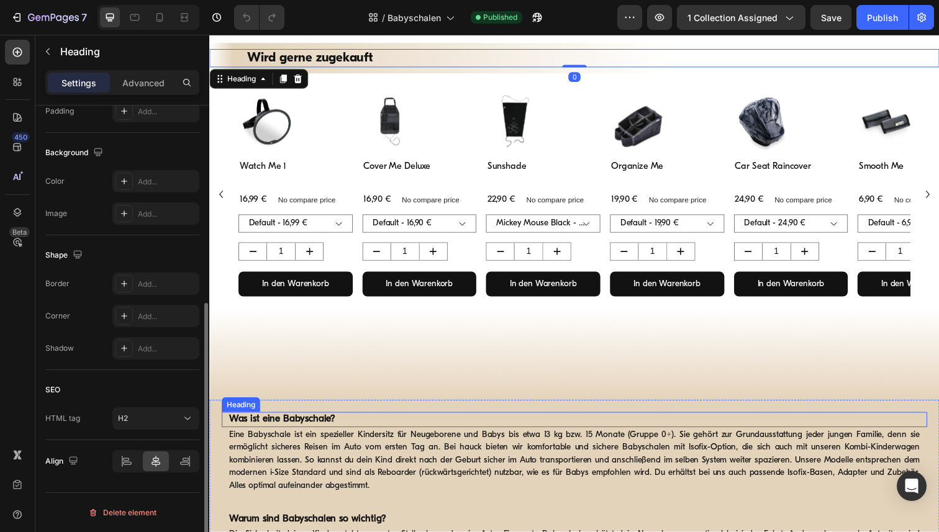
click at [299, 431] on strong "Was ist eine Babyschale?" at bounding box center [283, 428] width 109 height 10
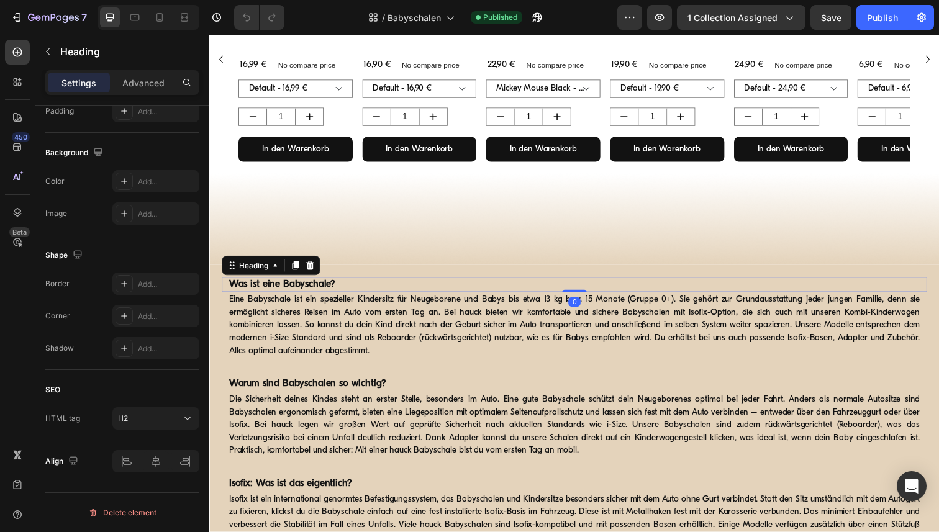
scroll to position [805, 0]
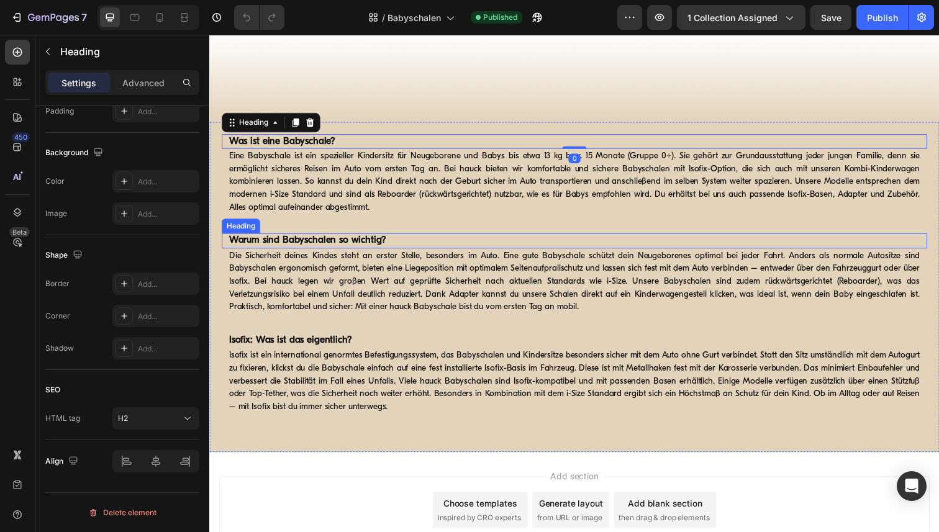
click at [330, 240] on strong "Warum sind Babyschalen so wichtig?" at bounding box center [309, 245] width 160 height 10
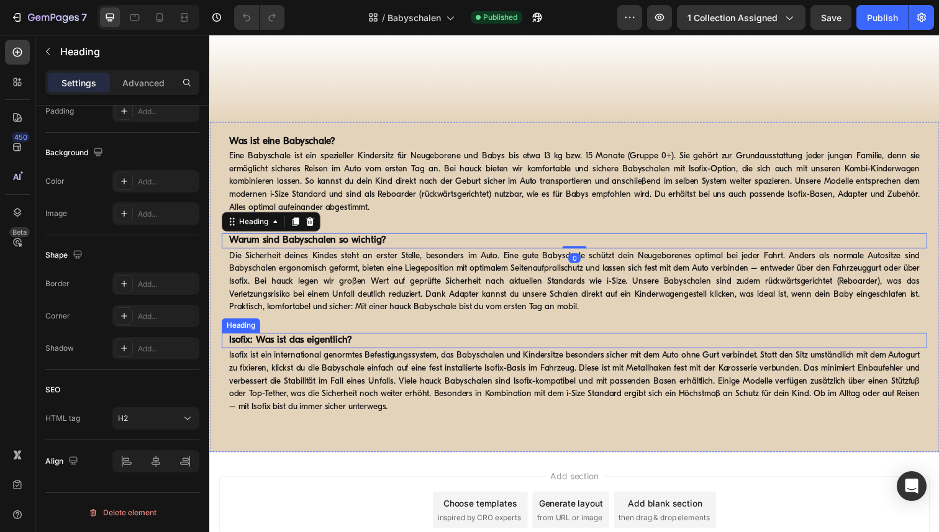
click at [307, 351] on strong "Isofix: Was ist das eigentlich?" at bounding box center [291, 347] width 125 height 10
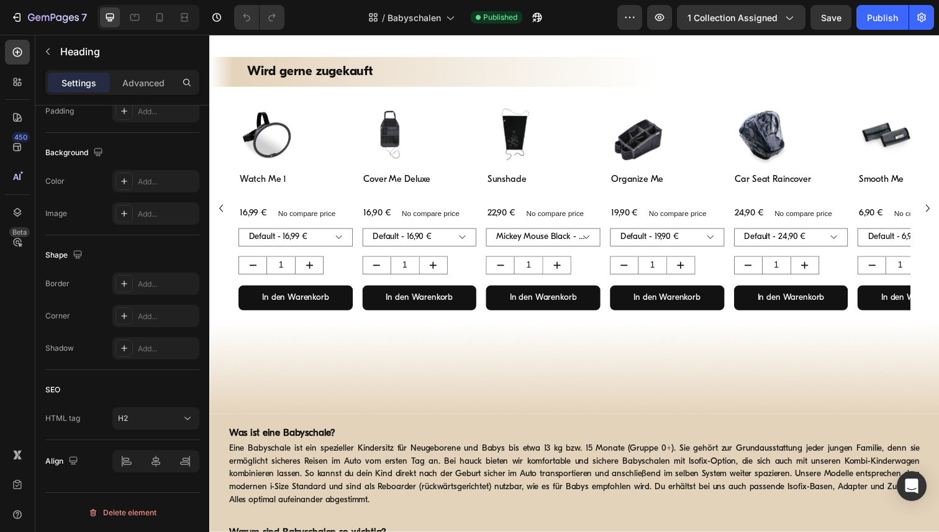
scroll to position [343, 0]
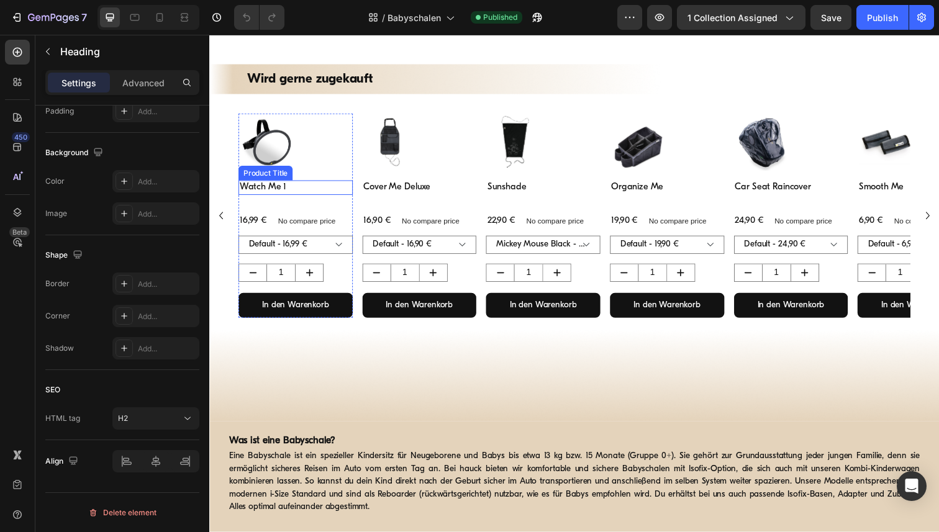
click at [273, 193] on h3 "Watch Me 1" at bounding box center [297, 191] width 117 height 15
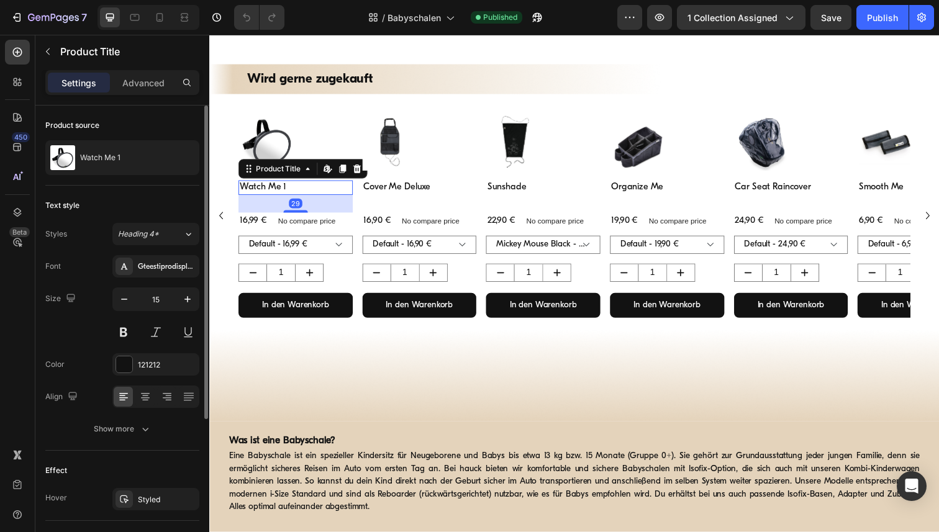
scroll to position [219, 0]
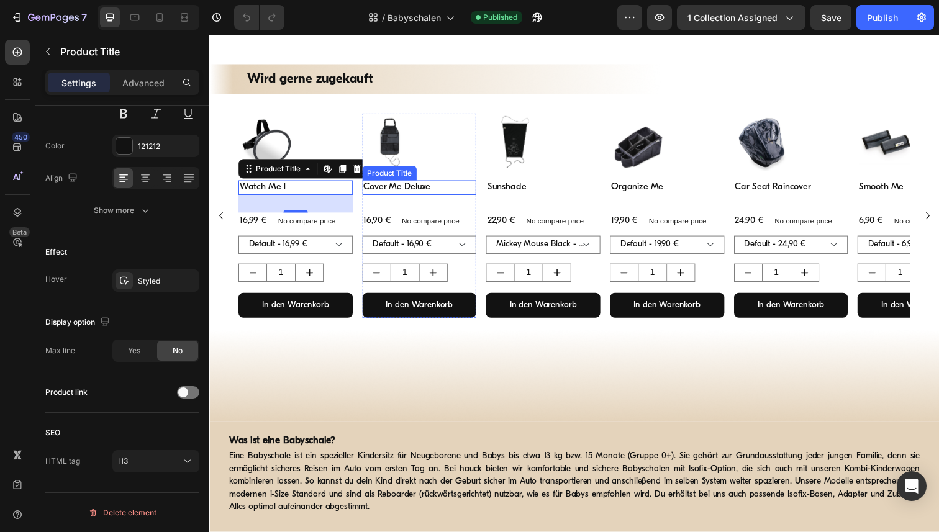
click at [434, 191] on h3 "Cover Me Deluxe" at bounding box center [424, 191] width 117 height 15
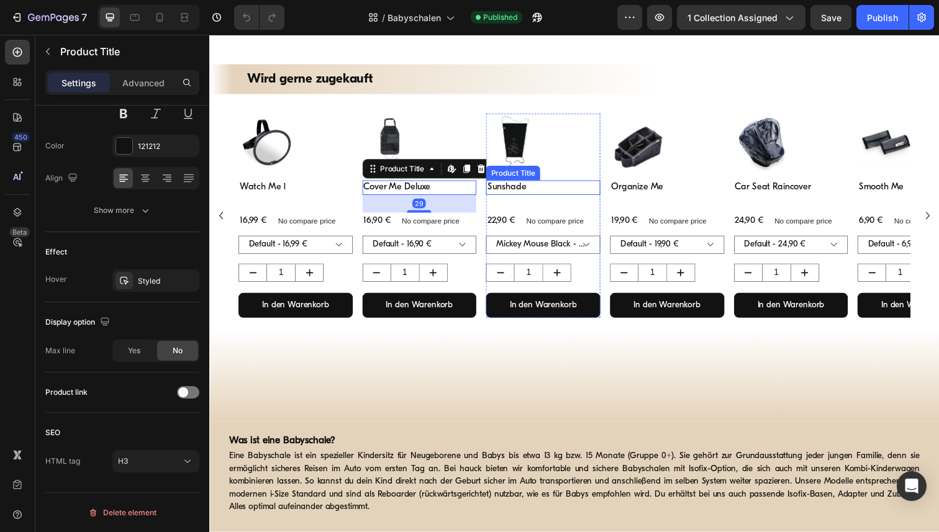
click at [532, 186] on h3 "Sunshade" at bounding box center [550, 191] width 117 height 15
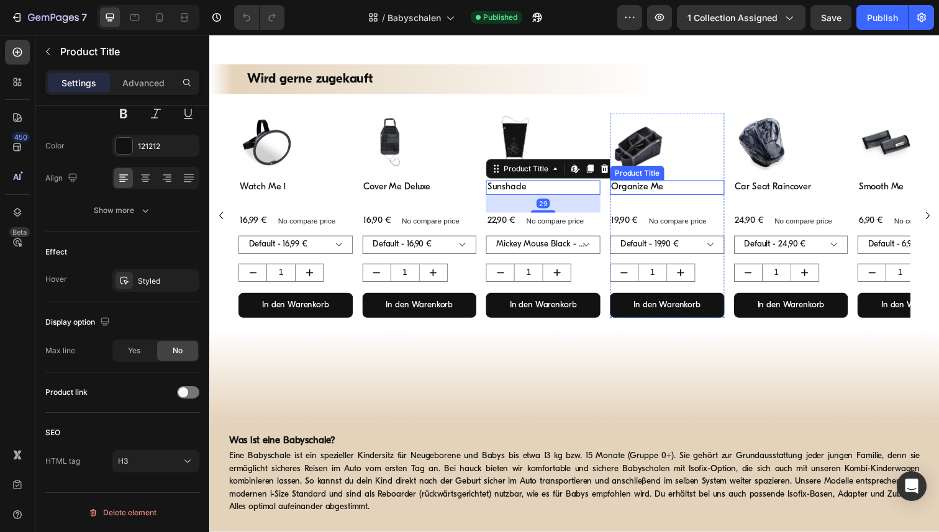
click at [662, 195] on h3 "Organize Me" at bounding box center [676, 191] width 117 height 15
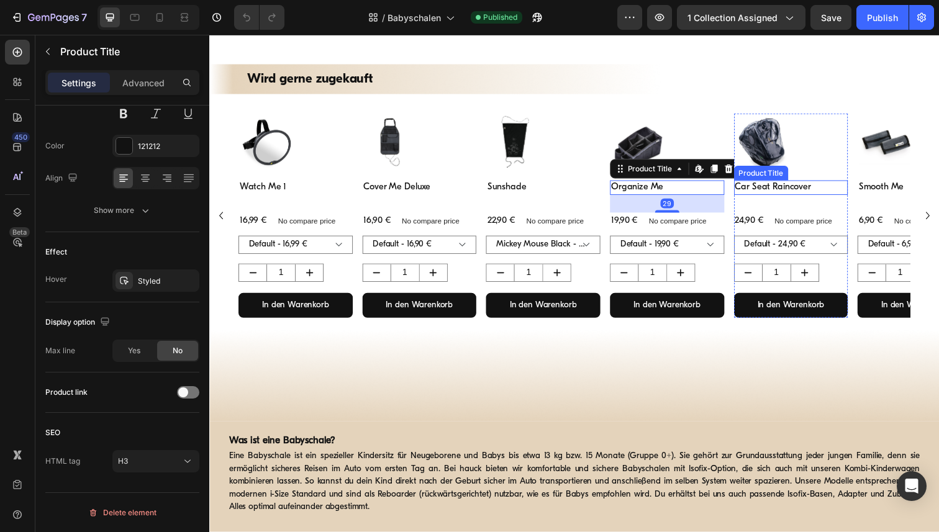
click at [767, 193] on h3 "Car Seat Raincover" at bounding box center [803, 191] width 117 height 15
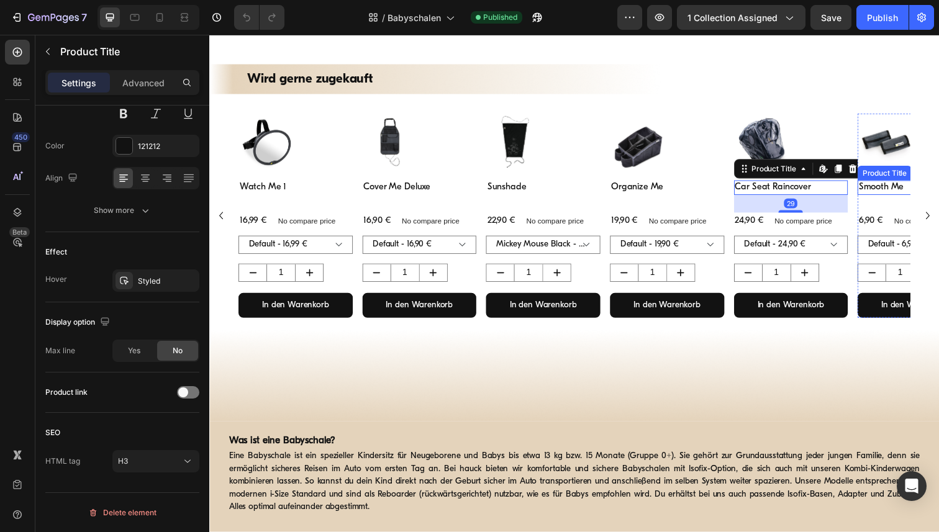
click at [907, 193] on h3 "Smooth Me" at bounding box center [929, 191] width 117 height 15
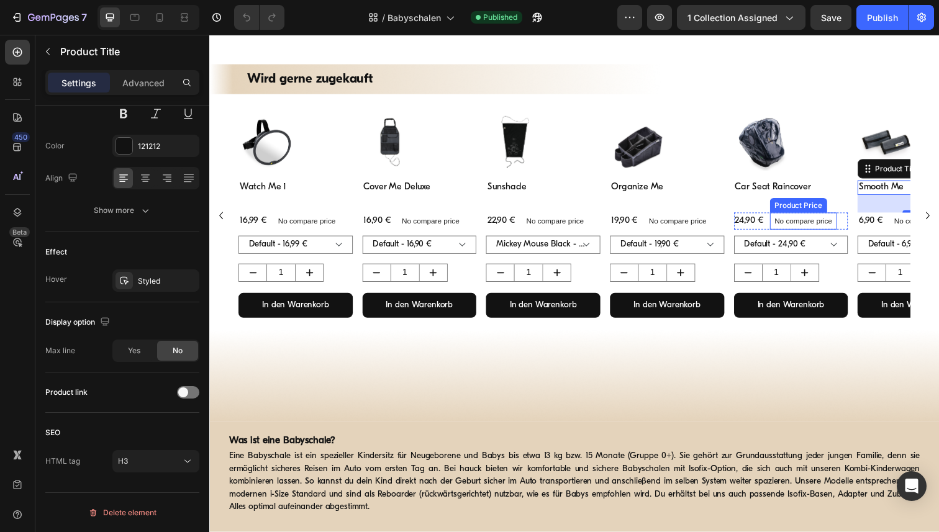
scroll to position [0, 0]
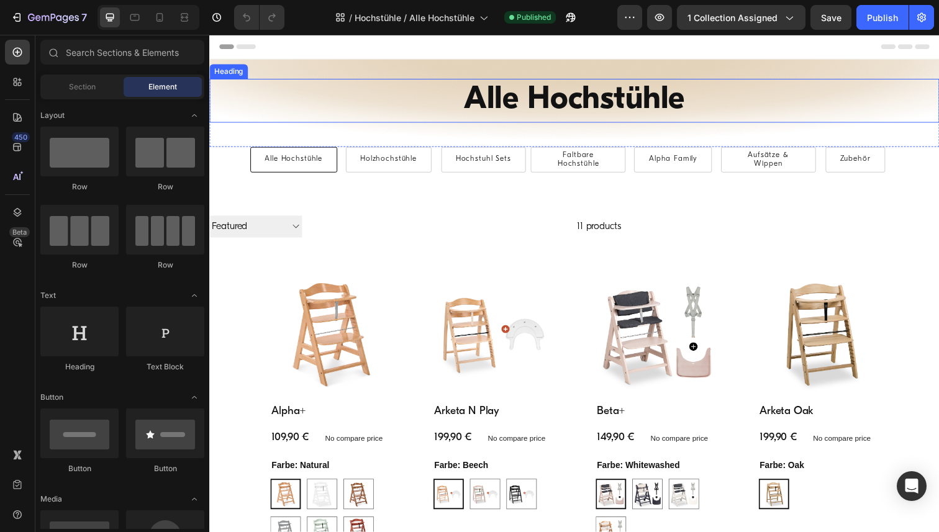
click at [499, 103] on h1 "Alle Hochstühle" at bounding box center [581, 102] width 745 height 45
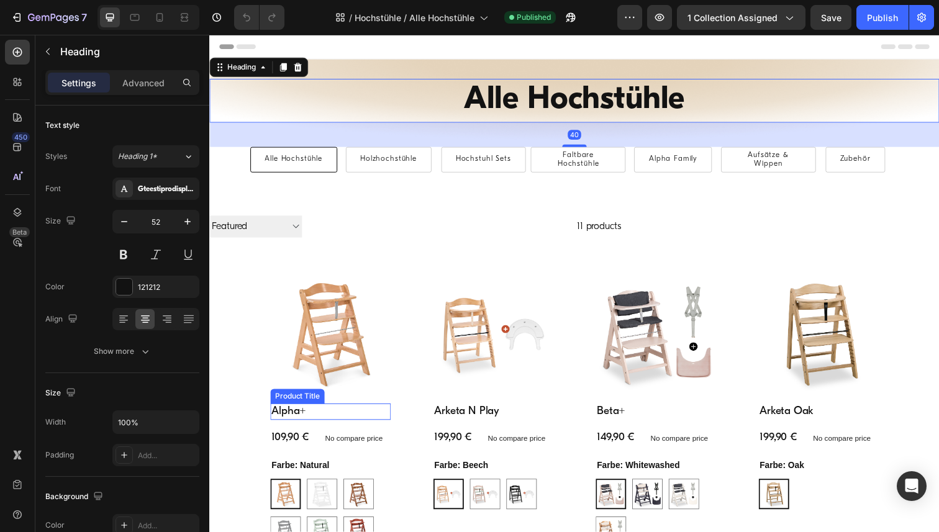
click at [286, 422] on h2 "Alpha+" at bounding box center [332, 420] width 123 height 17
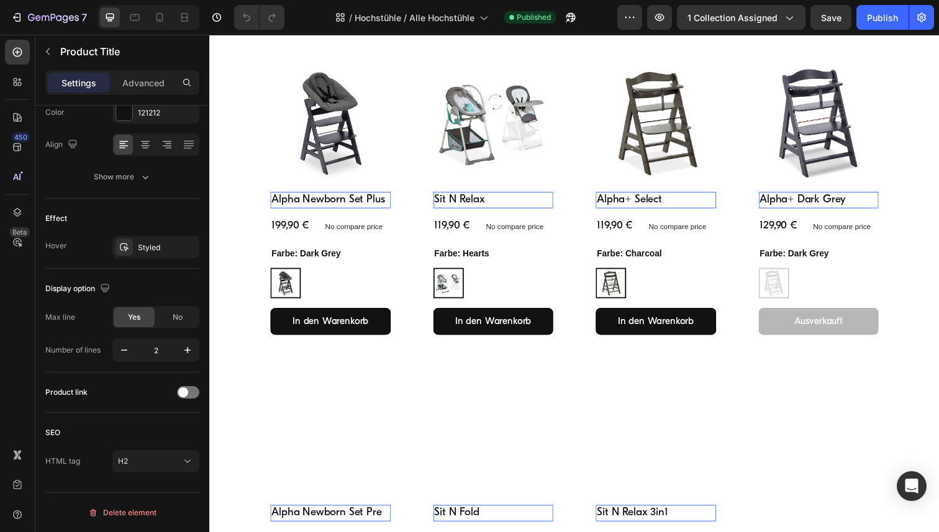
scroll to position [870, 0]
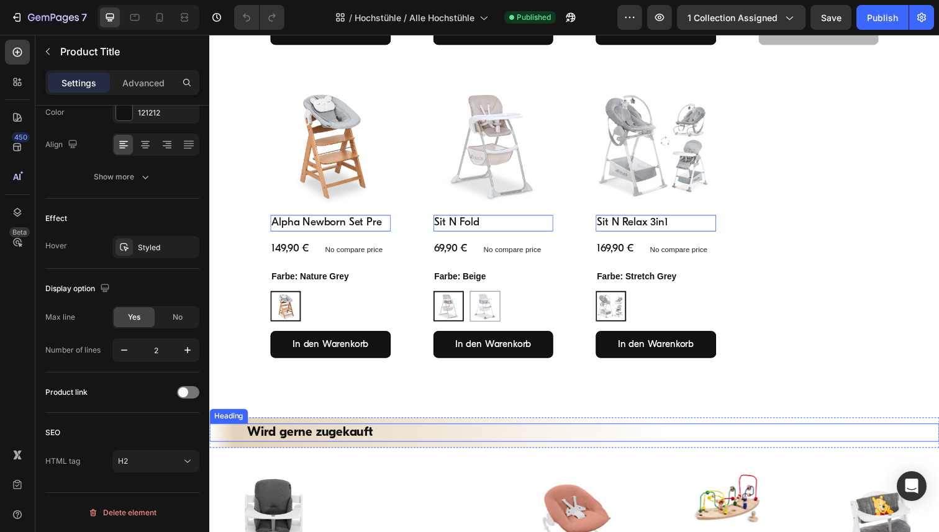
click at [303, 438] on h2 "Wird gerne zugekauft" at bounding box center [582, 441] width 671 height 18
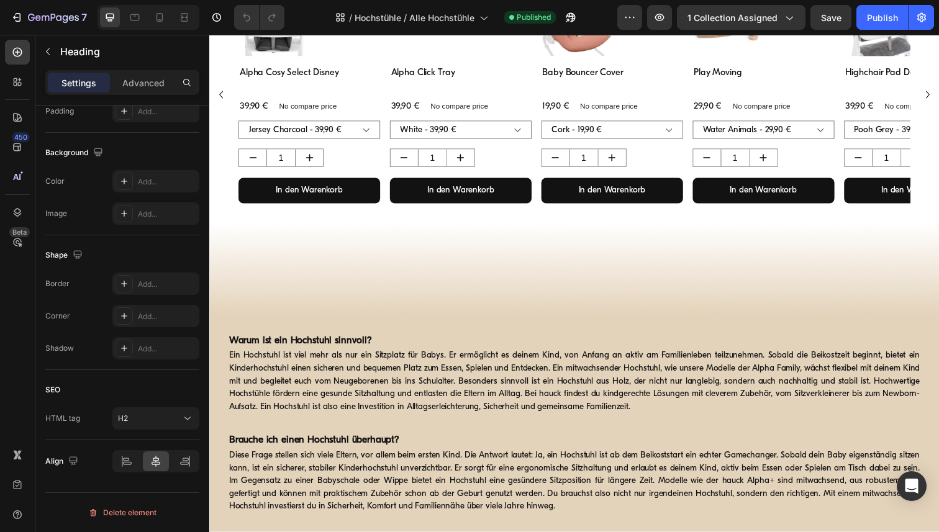
scroll to position [1365, 0]
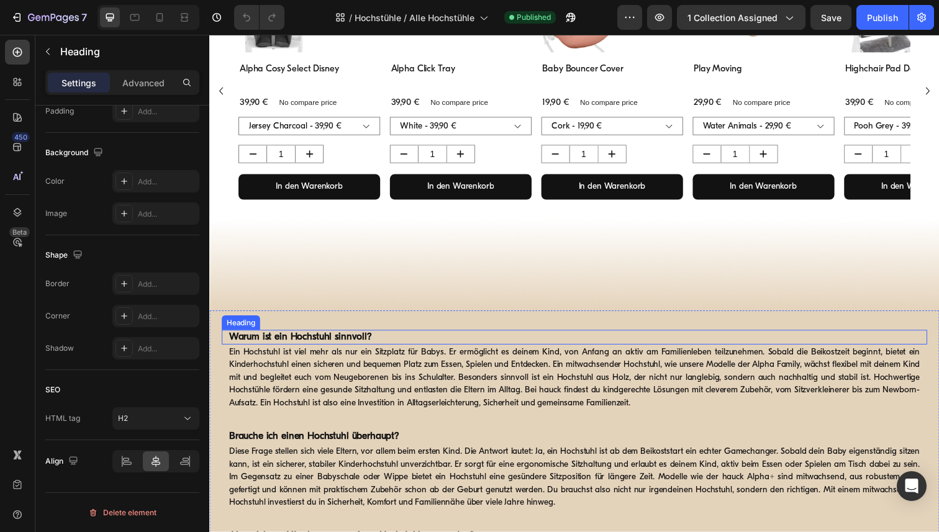
click at [313, 340] on strong "Warum ist ein Hochstuhl sinnvoll?" at bounding box center [302, 344] width 146 height 10
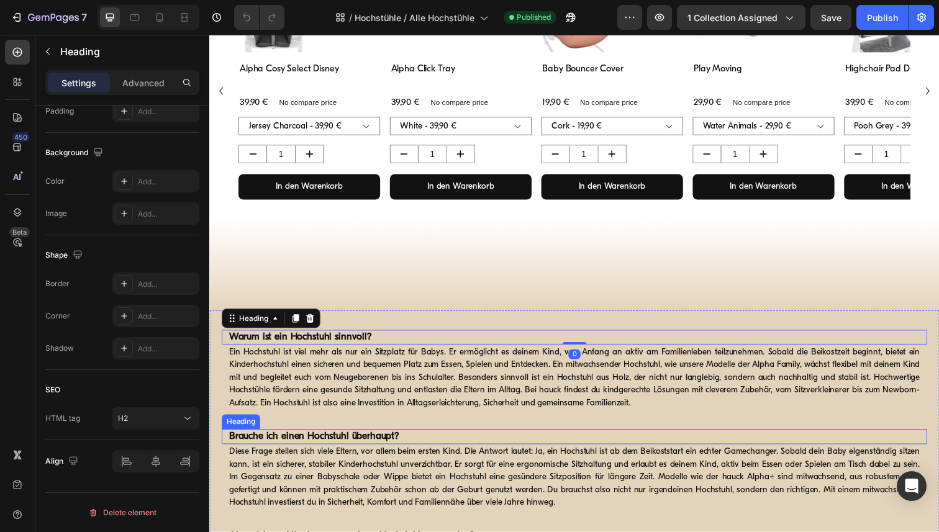
click at [356, 446] on strong "Brauche ich einen Hochstuhl überhaupt?" at bounding box center [316, 445] width 174 height 10
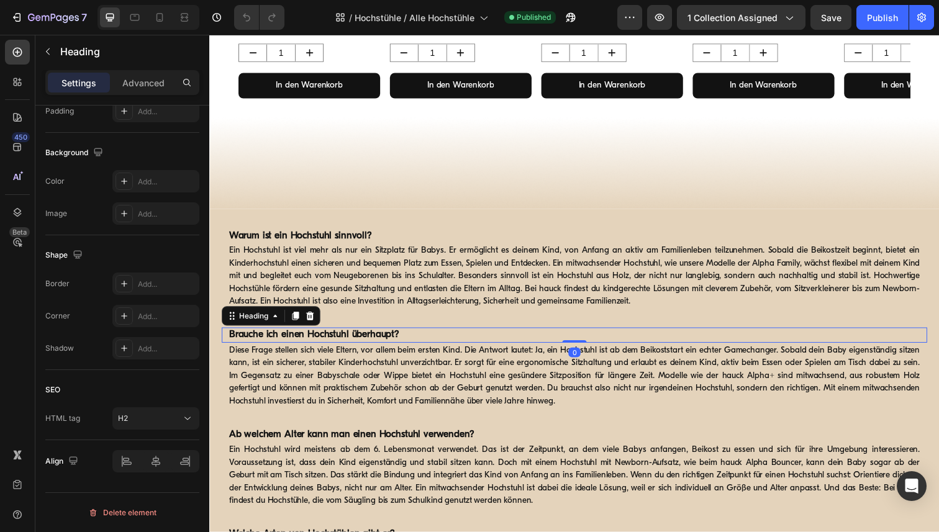
scroll to position [1624, 0]
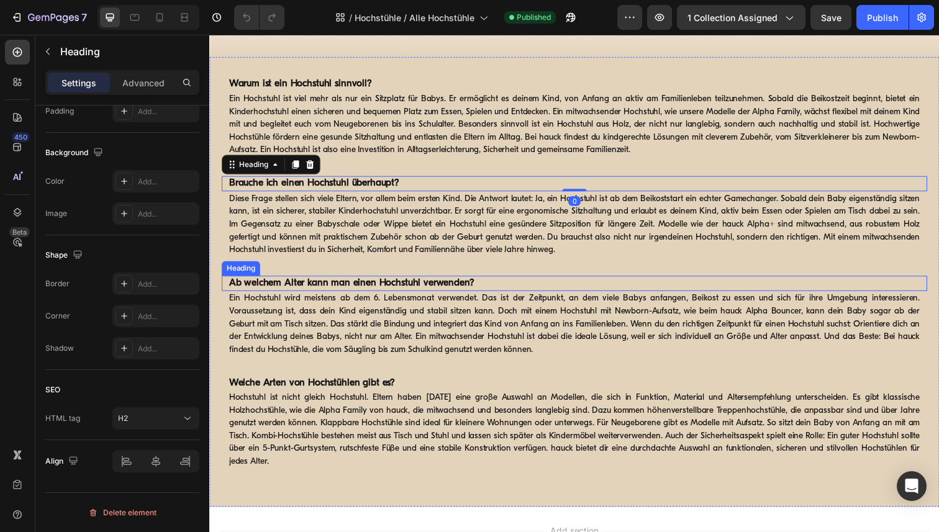
click at [352, 287] on strong "Ab welchem Alter kann man einen Hochstuhl verwenden?" at bounding box center [354, 289] width 250 height 10
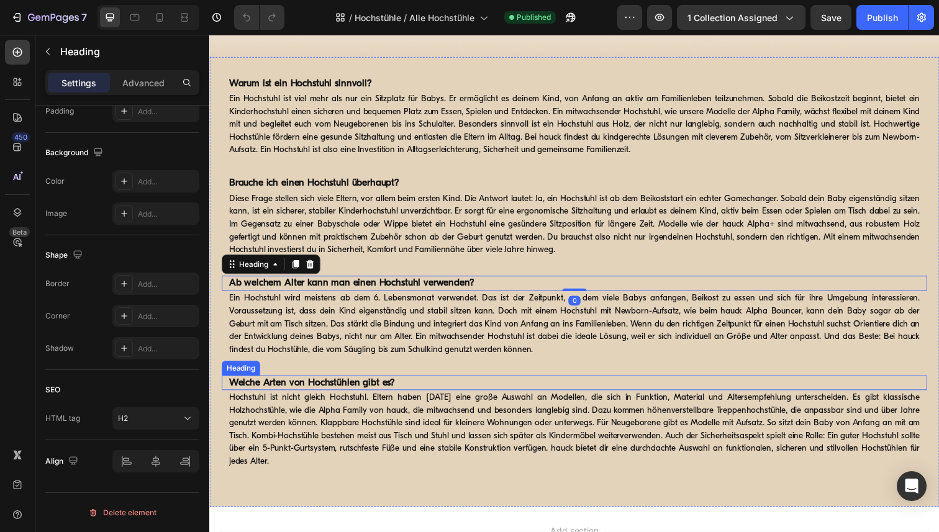
click at [342, 386] on strong "Welche Arten von Hochstühlen gibt es?" at bounding box center [314, 391] width 170 height 10
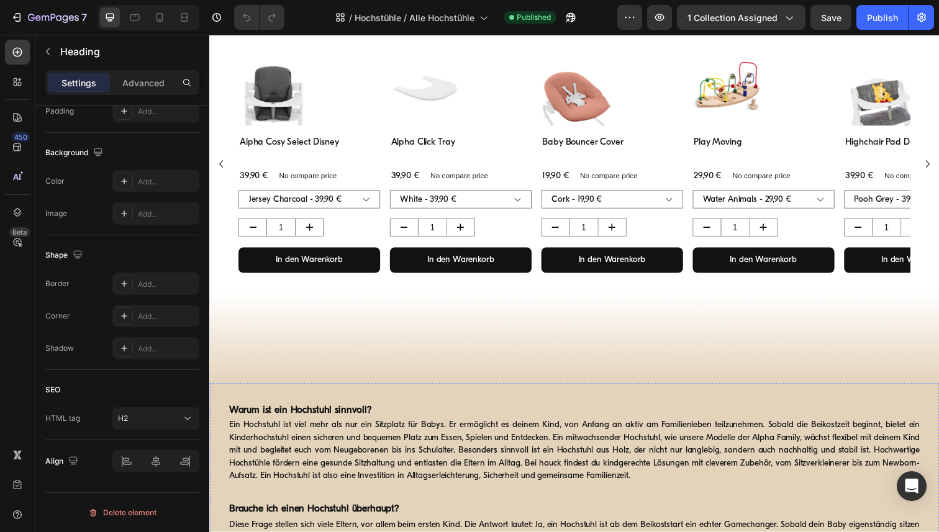
scroll to position [1275, 0]
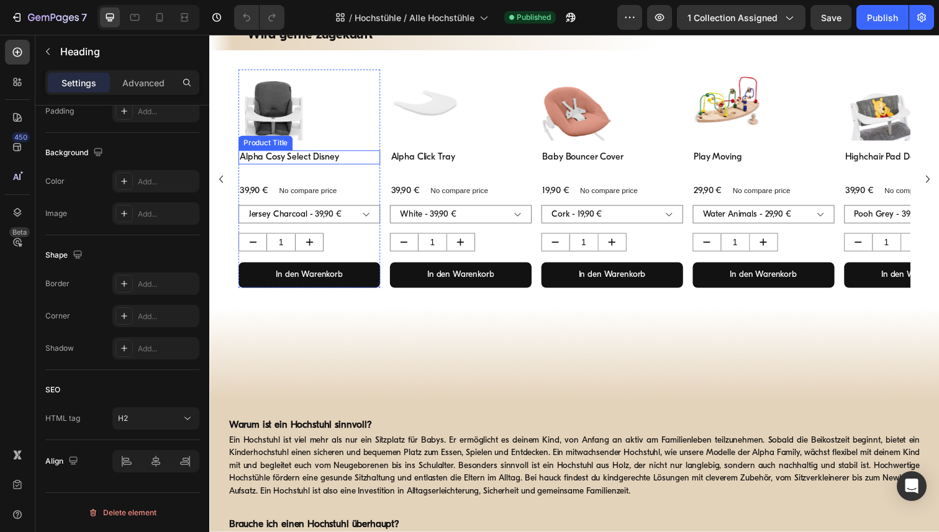
click at [315, 160] on h1 "Alpha Cosy Select Disney" at bounding box center [311, 160] width 145 height 15
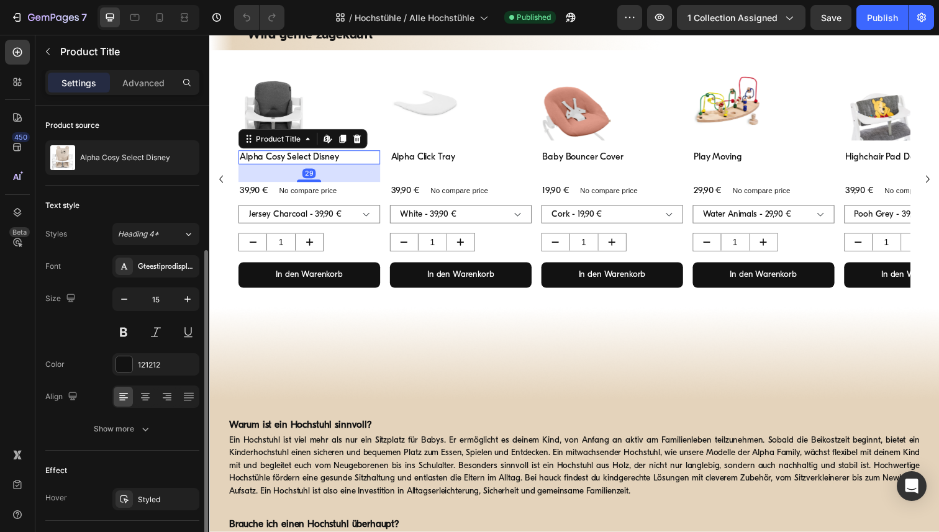
scroll to position [219, 0]
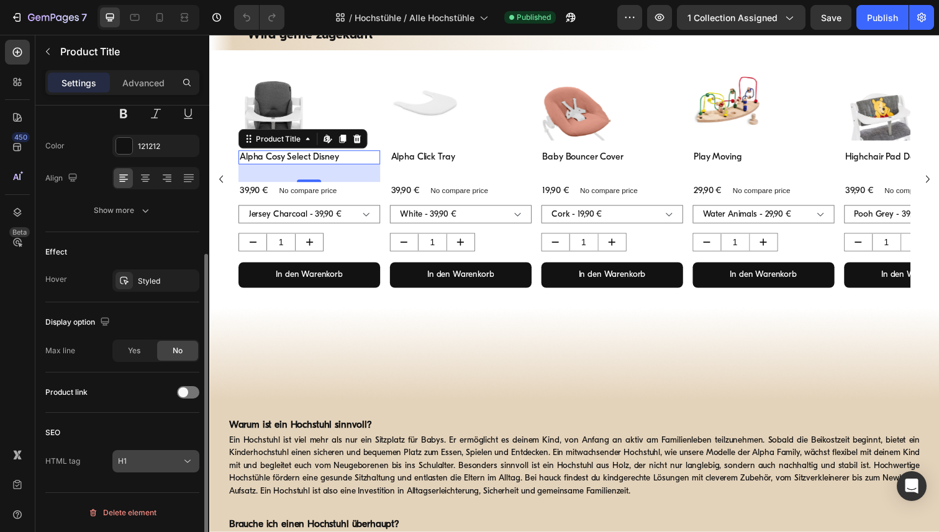
click at [189, 459] on icon at bounding box center [187, 461] width 12 height 12
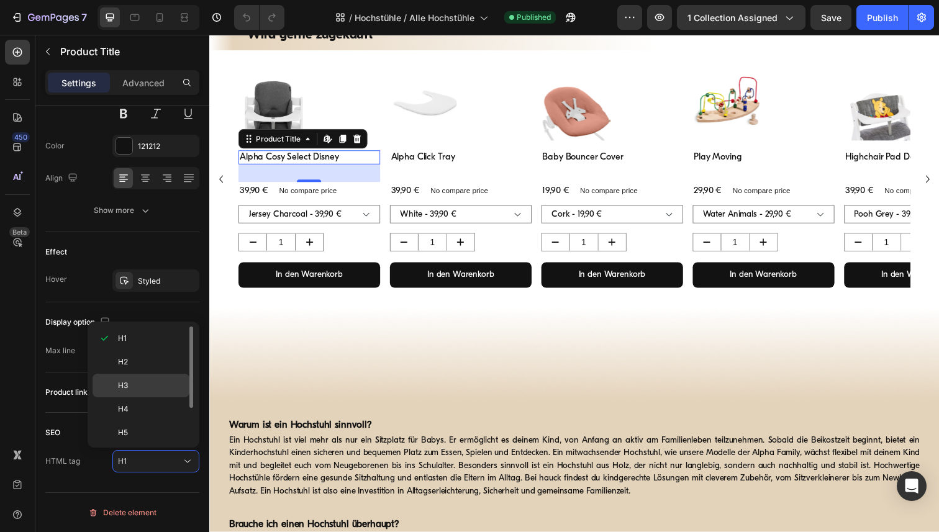
click at [147, 381] on p "H3" at bounding box center [151, 385] width 66 height 11
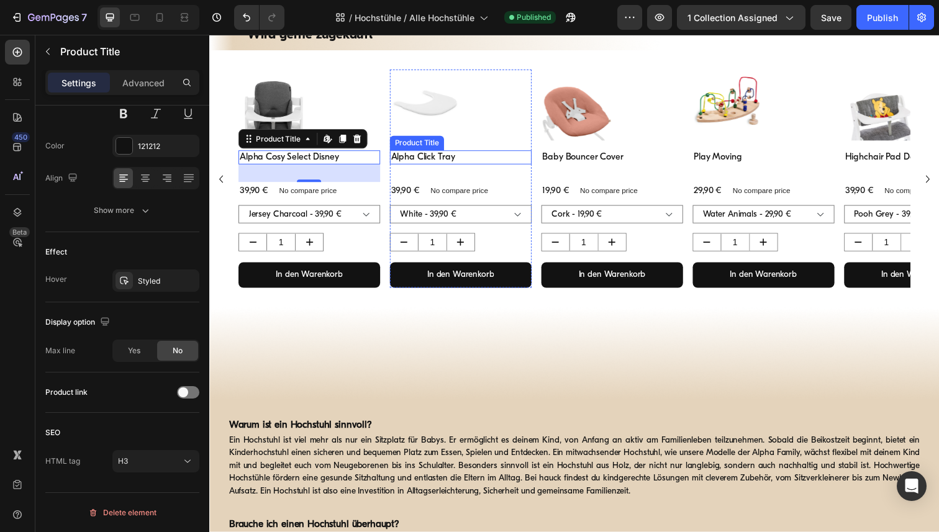
click at [437, 167] on h1 "Alpha Click Tray" at bounding box center [466, 160] width 145 height 15
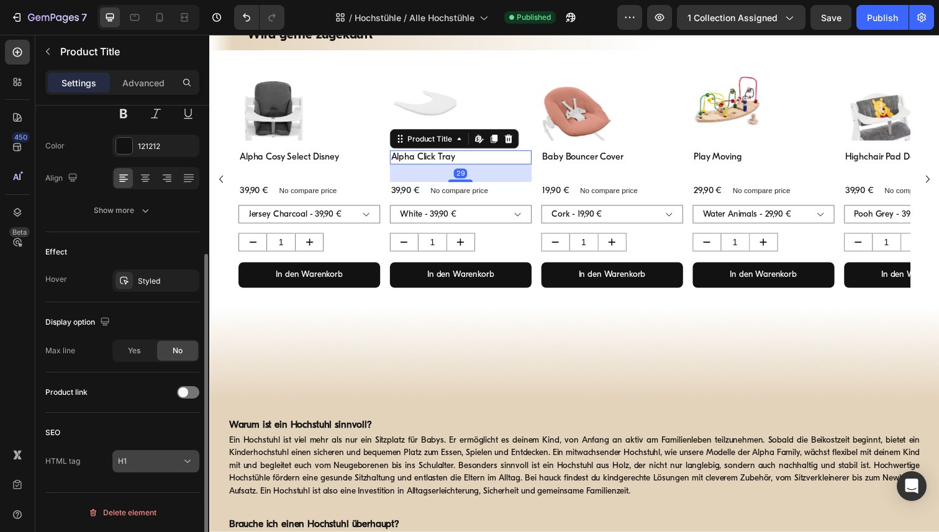
click at [188, 462] on icon at bounding box center [187, 461] width 6 height 3
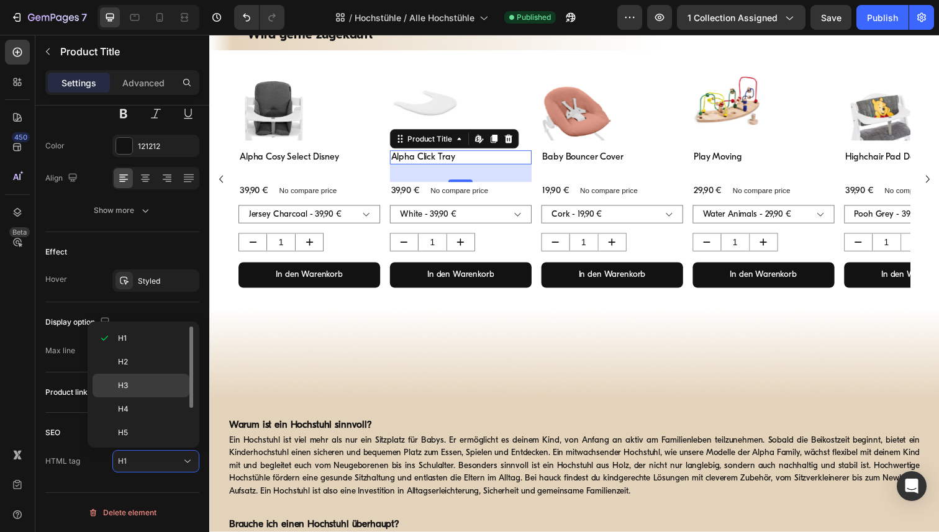
click at [152, 397] on div "H3" at bounding box center [141, 409] width 97 height 24
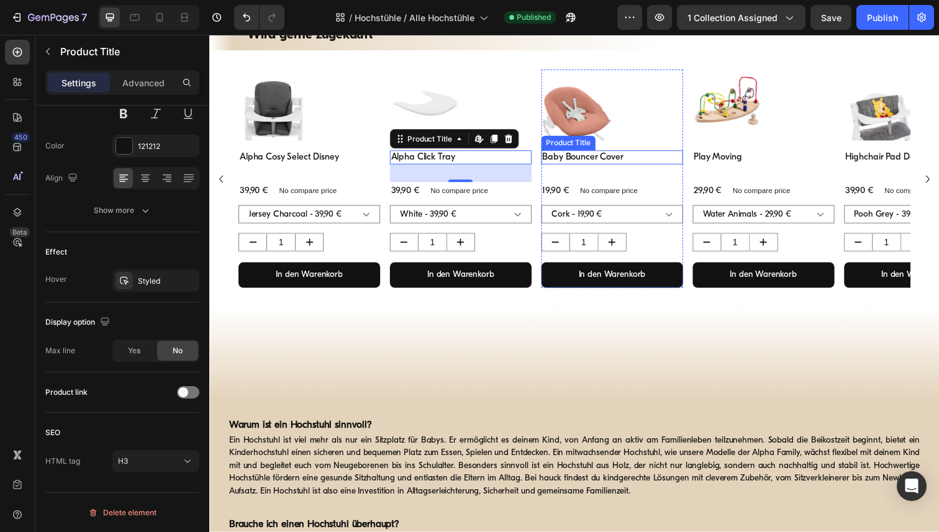
click at [601, 163] on h1 "Baby Bouncer Cover" at bounding box center [620, 160] width 145 height 15
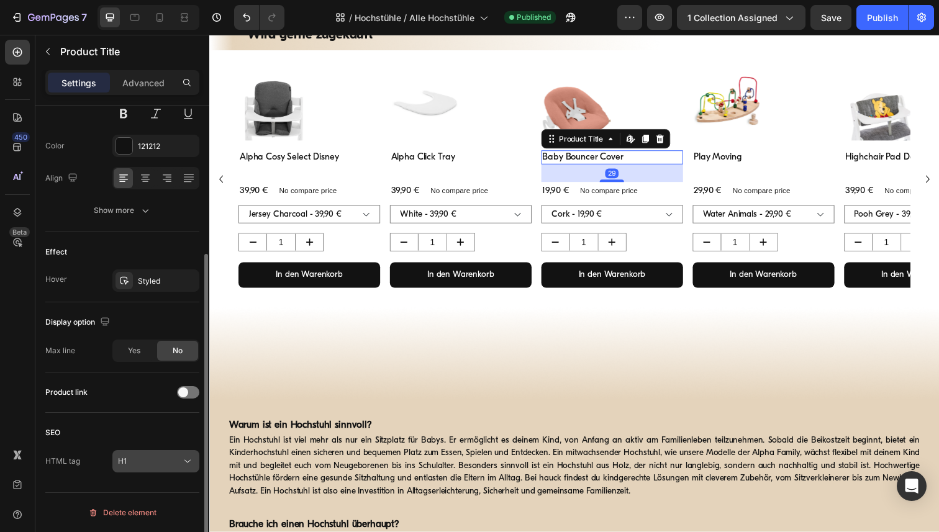
click at [185, 462] on icon at bounding box center [187, 461] width 12 height 12
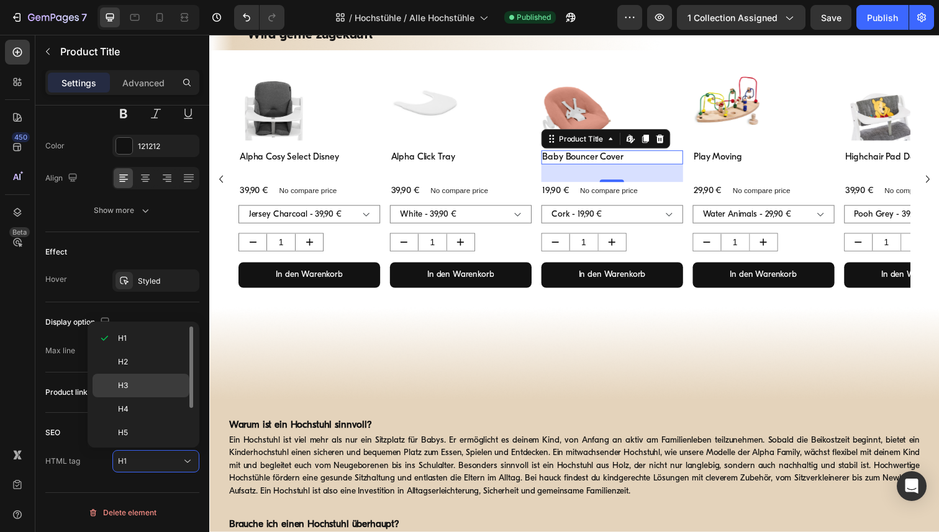
click at [154, 386] on p "H3" at bounding box center [151, 385] width 66 height 11
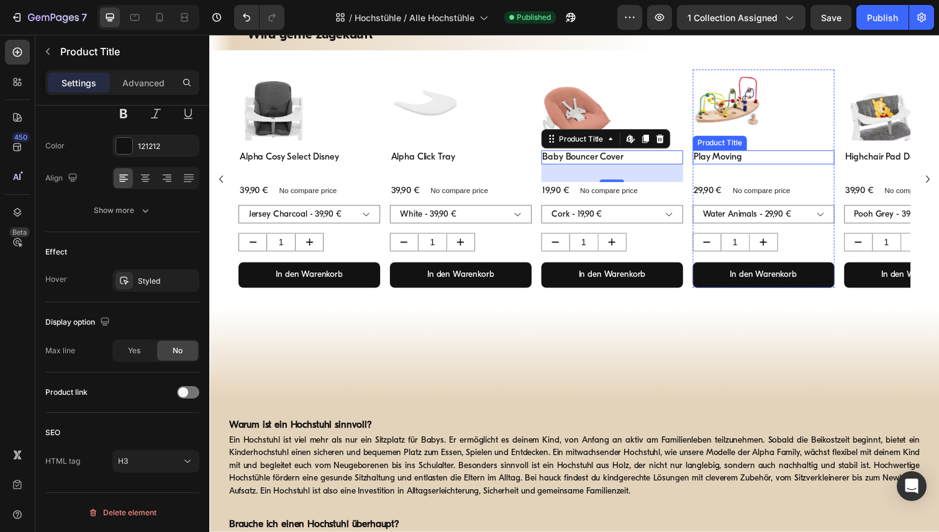
click at [713, 166] on h1 "Play Moving" at bounding box center [775, 160] width 145 height 15
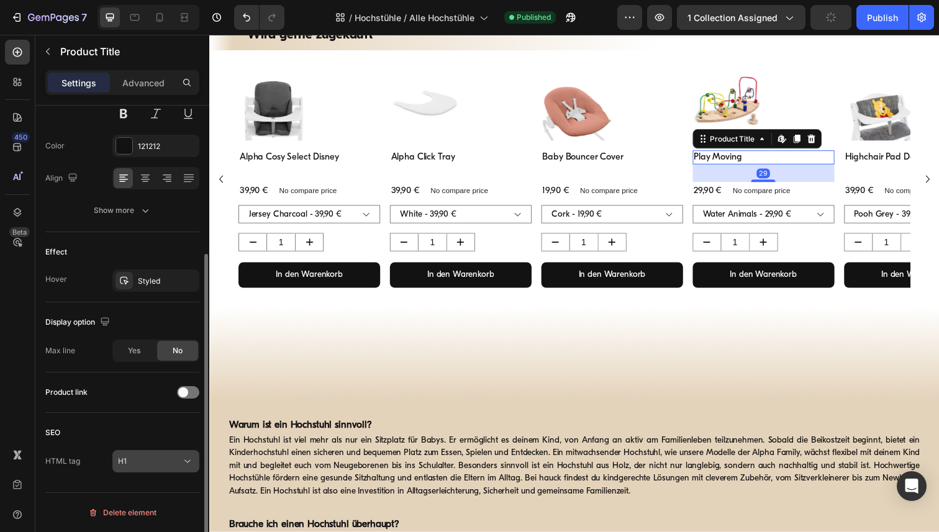
click at [192, 459] on icon at bounding box center [187, 461] width 12 height 12
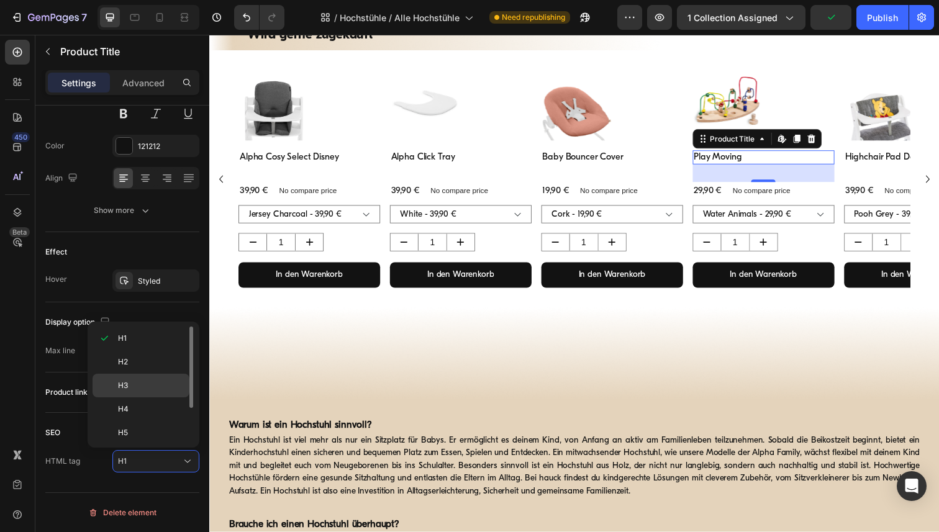
click at [158, 389] on p "H3" at bounding box center [151, 385] width 66 height 11
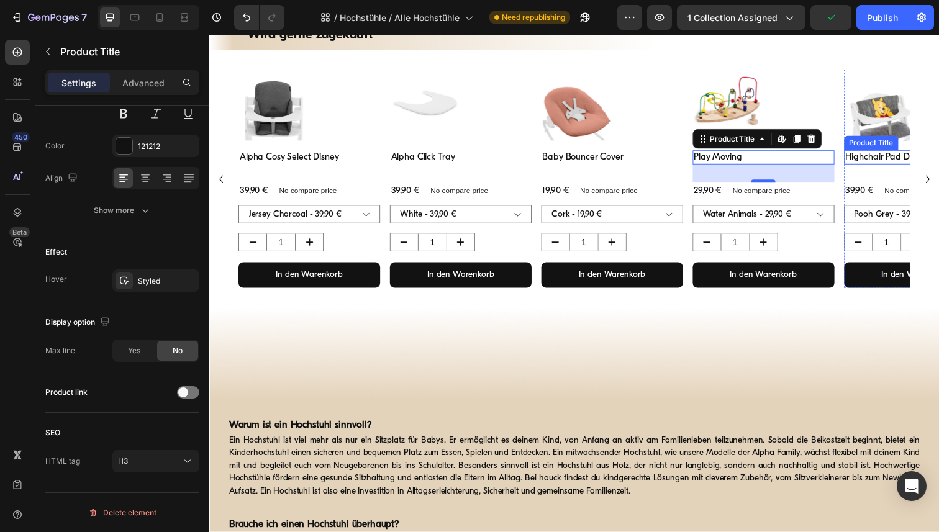
click at [880, 167] on h1 "Highchair Pad Deluxe" at bounding box center [930, 160] width 145 height 15
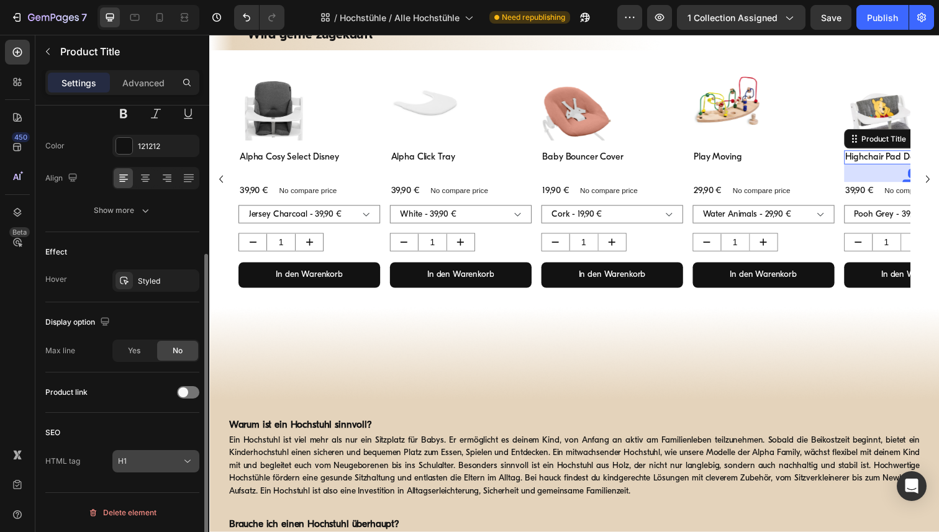
click at [188, 461] on icon at bounding box center [187, 461] width 12 height 12
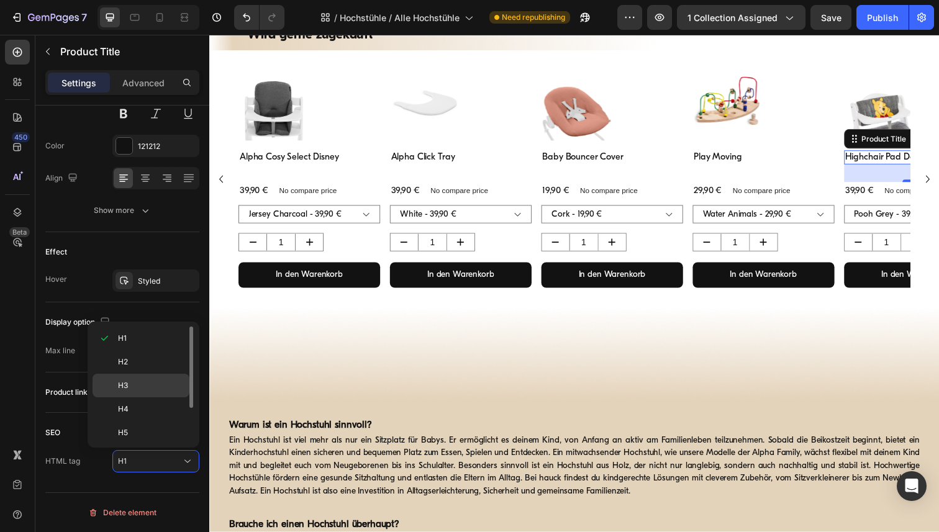
click at [134, 397] on div "H3" at bounding box center [141, 409] width 97 height 24
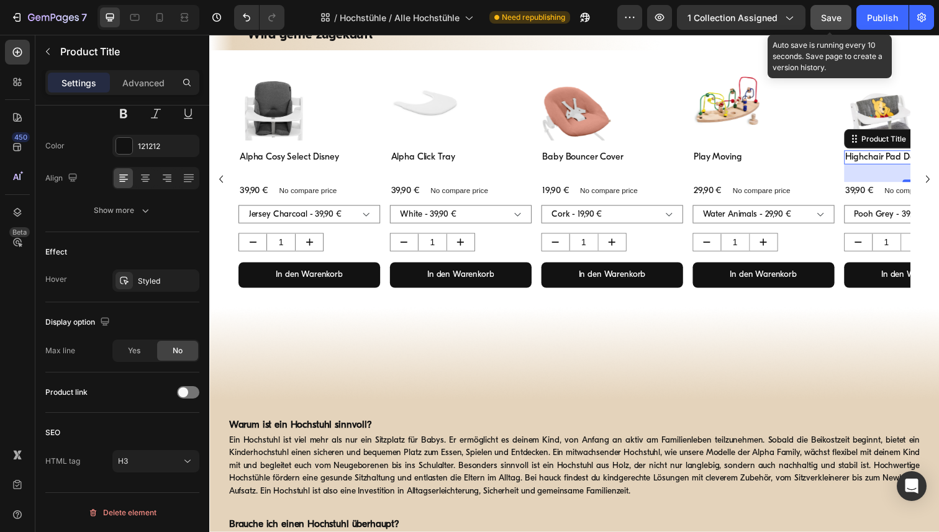
click at [821, 20] on span "Save" at bounding box center [831, 17] width 20 height 11
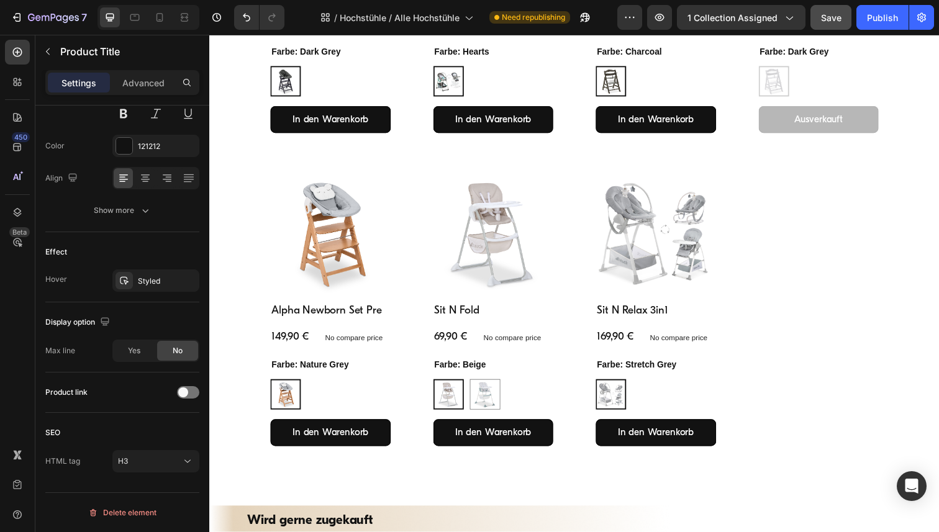
scroll to position [1241, 0]
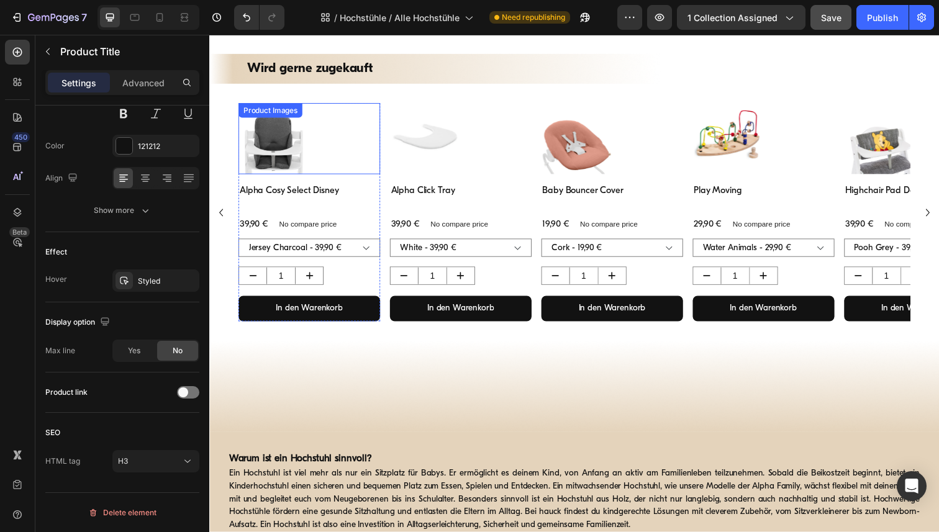
click at [325, 127] on div at bounding box center [311, 141] width 145 height 72
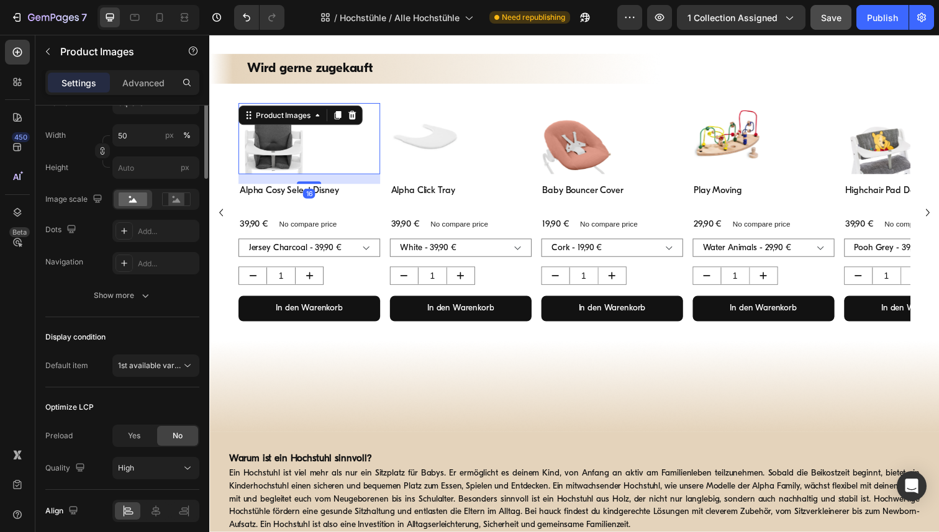
scroll to position [0, 0]
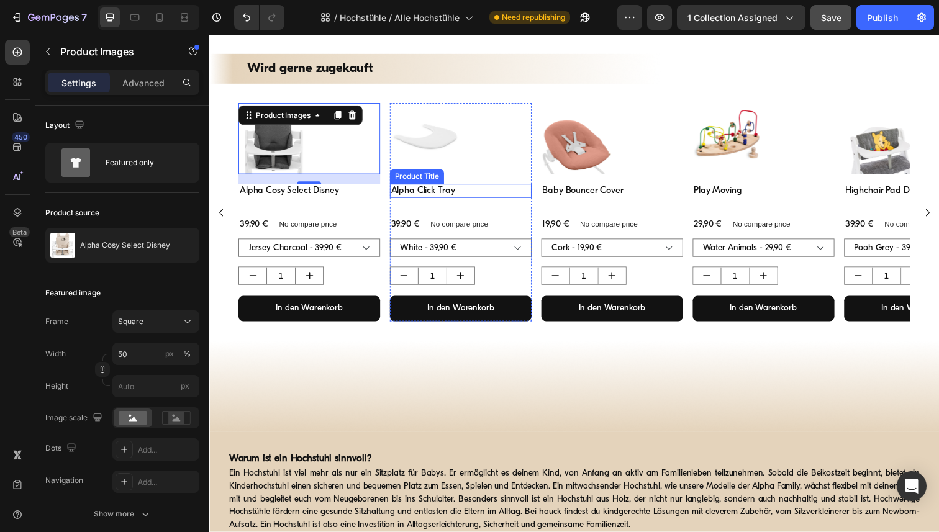
click at [394, 192] on h3 "Alpha Click Tray" at bounding box center [466, 195] width 145 height 15
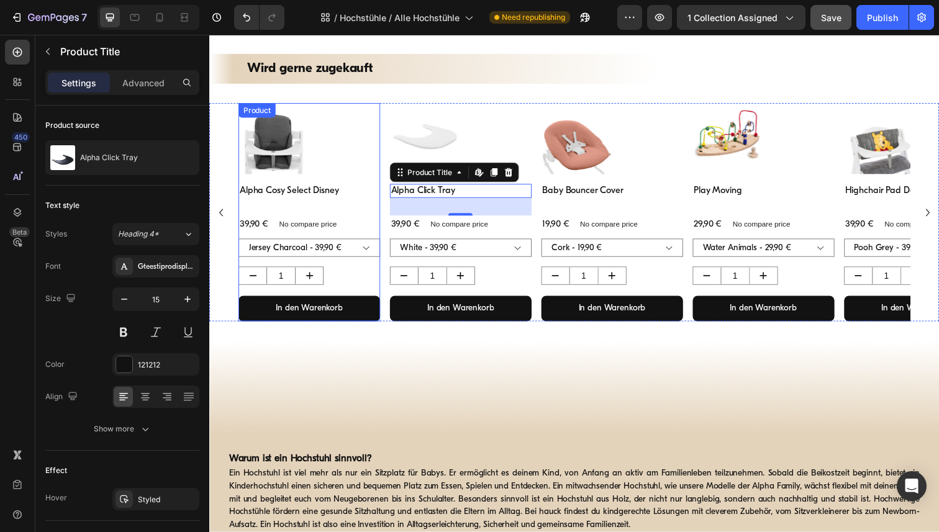
click at [381, 178] on div "Product Images" at bounding box center [311, 146] width 145 height 82
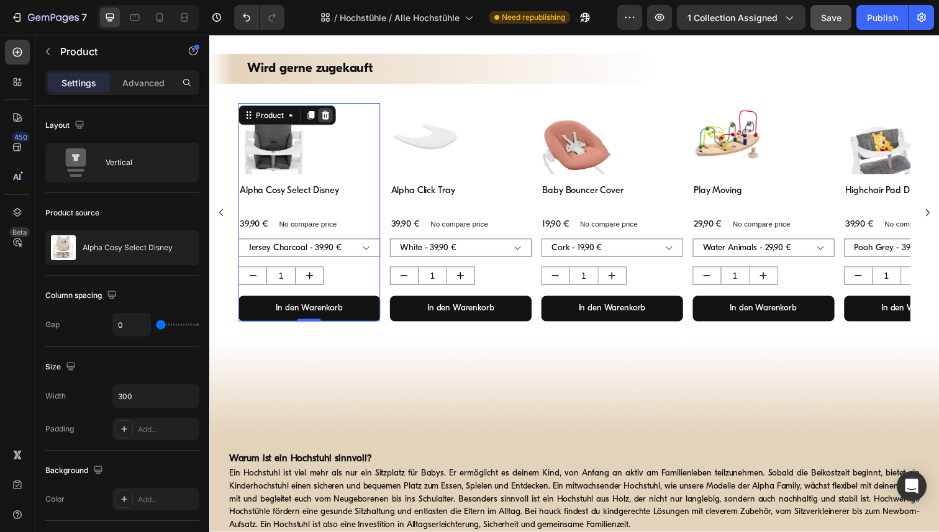
click at [331, 116] on icon at bounding box center [328, 117] width 10 height 10
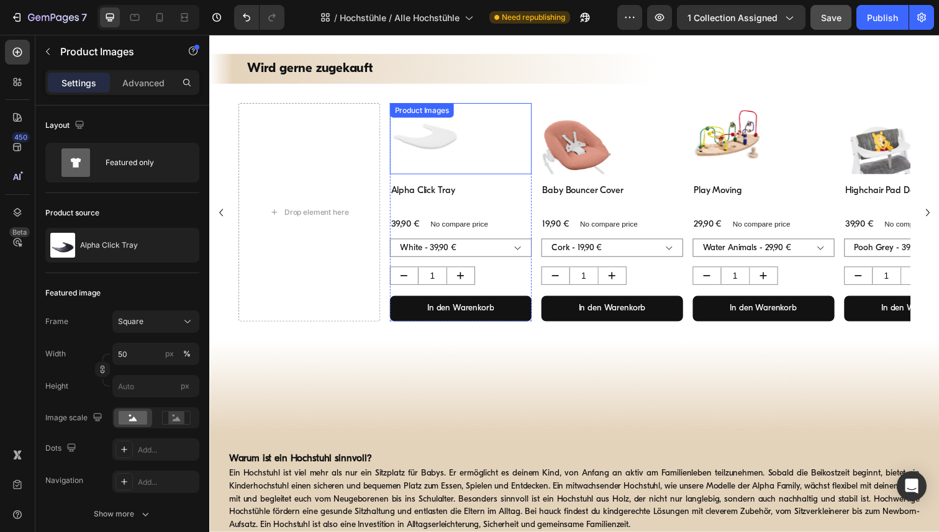
click at [458, 137] on img at bounding box center [430, 141] width 72 height 72
click at [456, 114] on div "Product Images" at bounding box center [439, 117] width 60 height 11
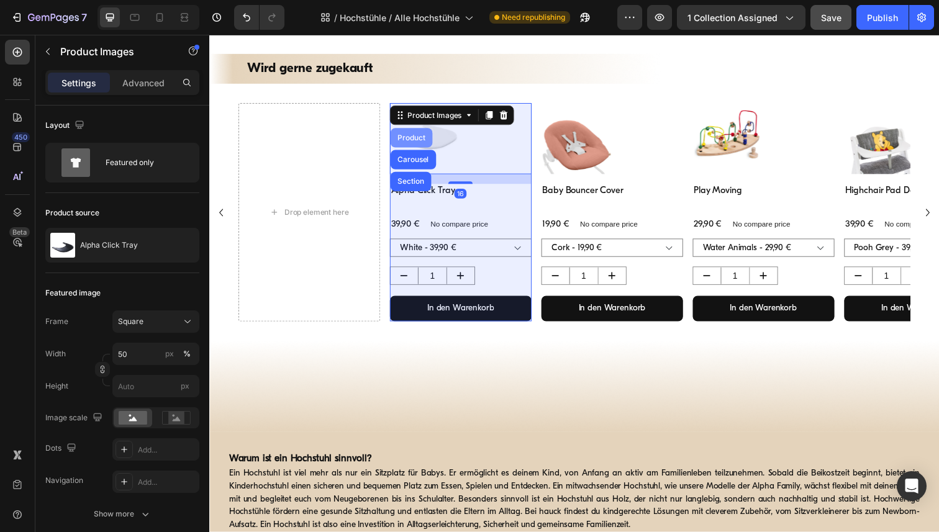
click at [414, 143] on div "Product" at bounding box center [415, 140] width 33 height 7
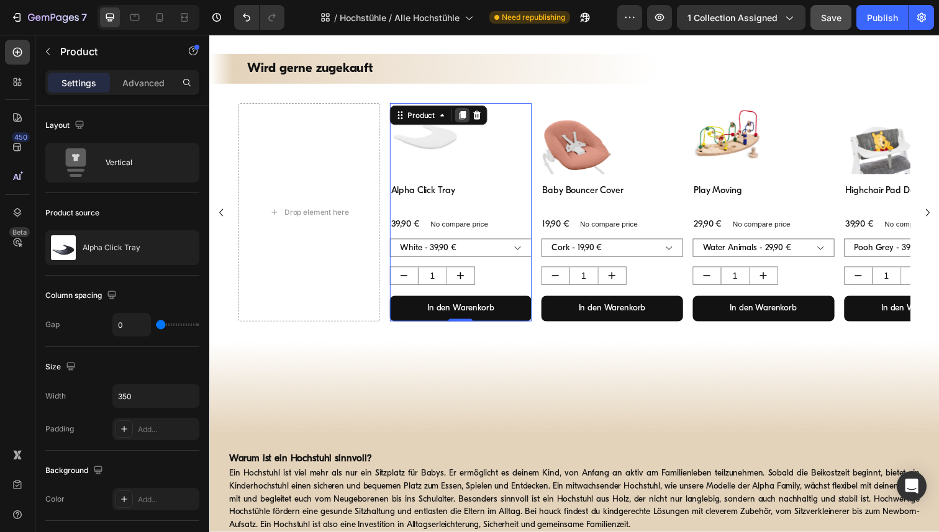
click at [463, 117] on icon at bounding box center [468, 117] width 10 height 10
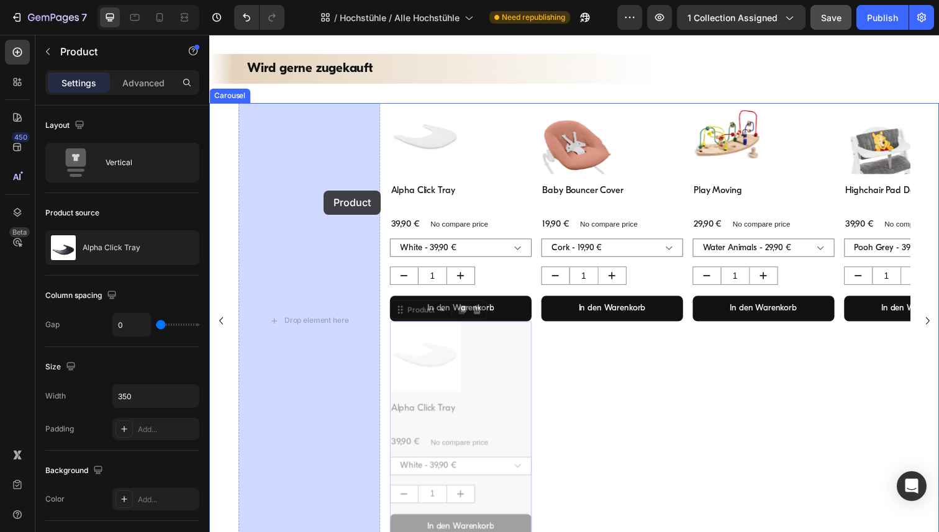
drag, startPoint x: 536, startPoint y: 402, endPoint x: 326, endPoint y: 194, distance: 295.5
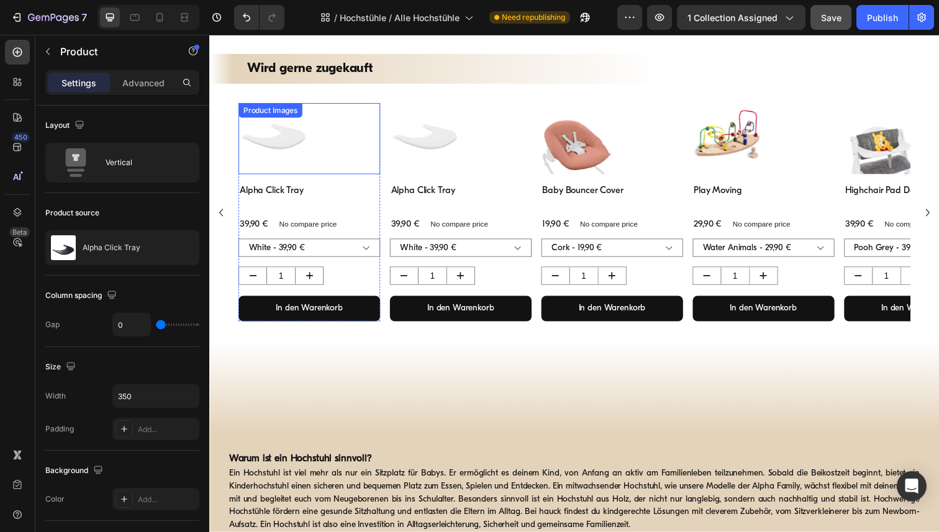
click at [306, 155] on img at bounding box center [275, 141] width 72 height 72
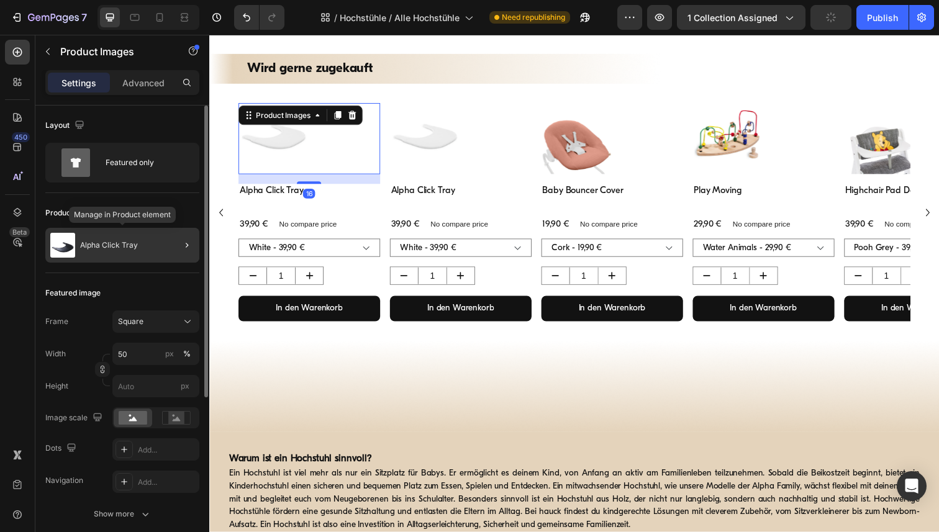
click at [115, 245] on p "Alpha Click Tray" at bounding box center [109, 245] width 58 height 9
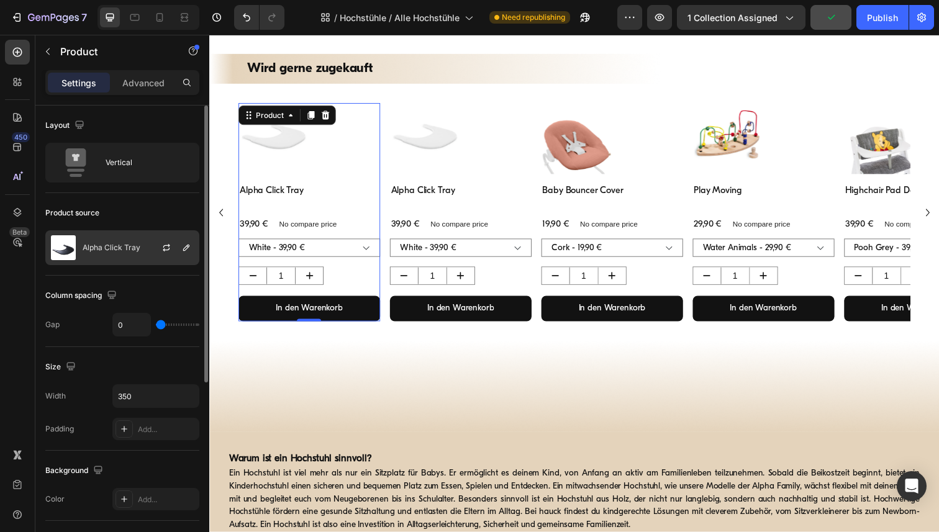
click at [113, 246] on p "Alpha Click Tray" at bounding box center [112, 247] width 58 height 9
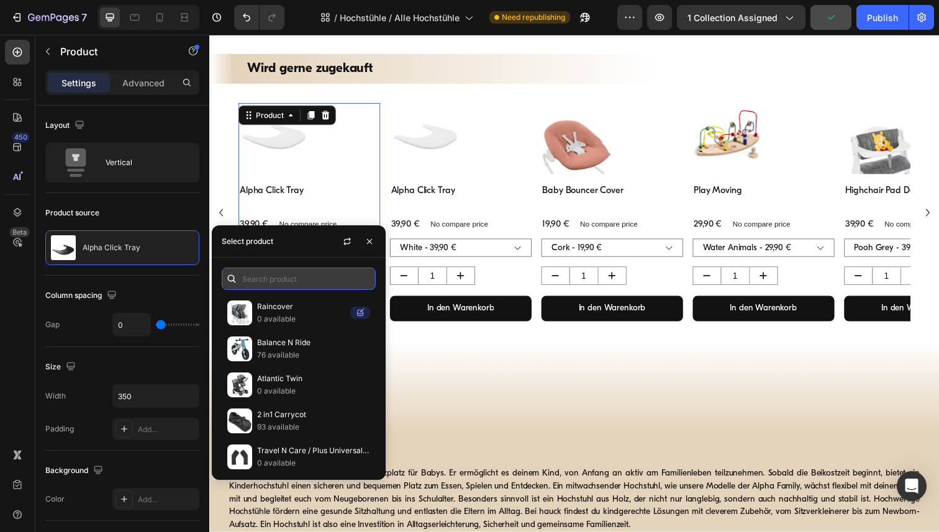
click at [271, 283] on input "text" at bounding box center [299, 279] width 154 height 22
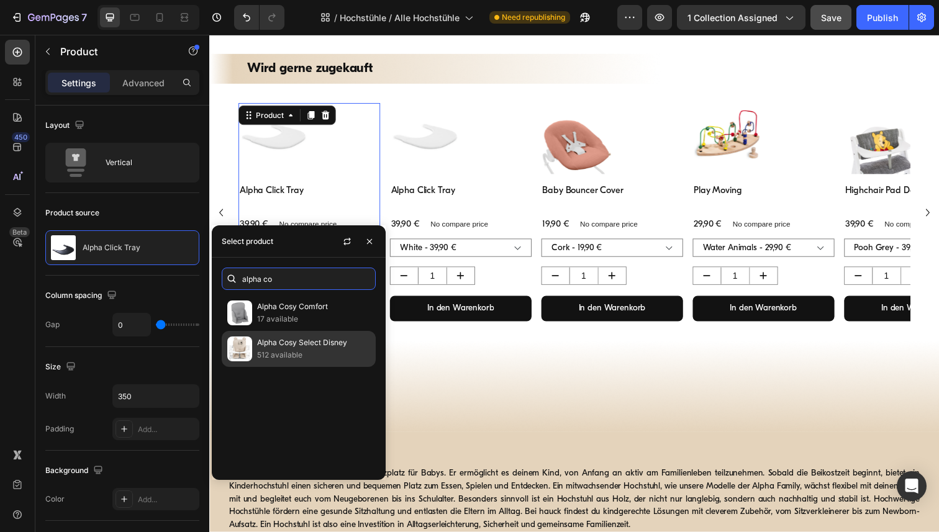
type input "alpha co"
click at [307, 354] on p "512 available" at bounding box center [313, 355] width 113 height 12
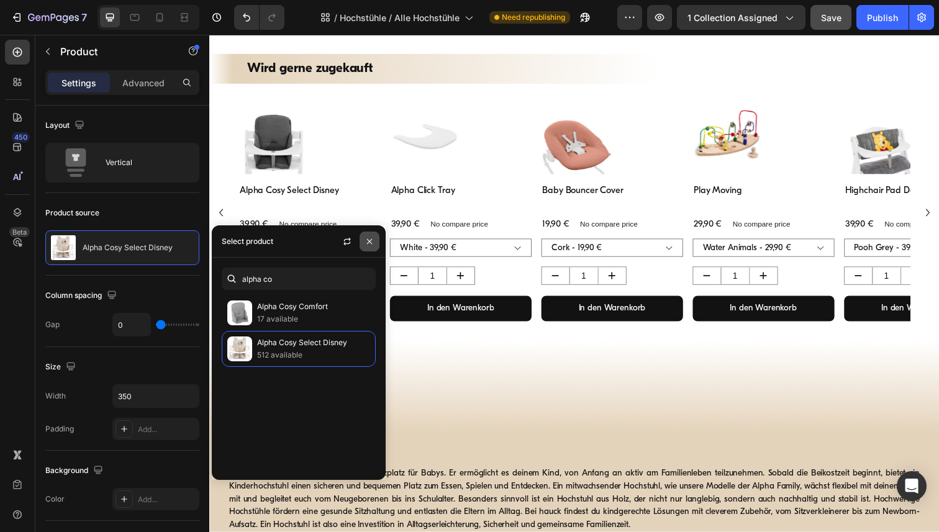
click at [369, 238] on icon "button" at bounding box center [369, 242] width 10 height 10
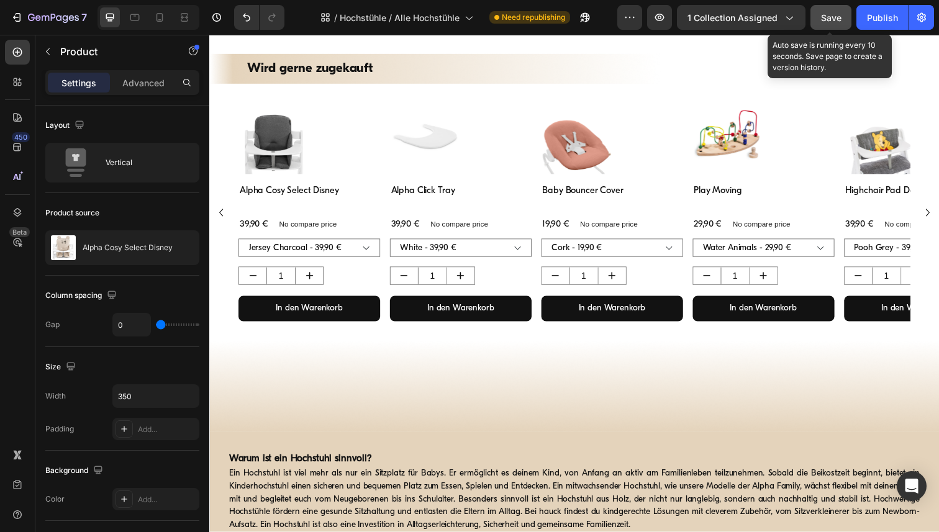
click at [835, 19] on span "Save" at bounding box center [831, 17] width 20 height 11
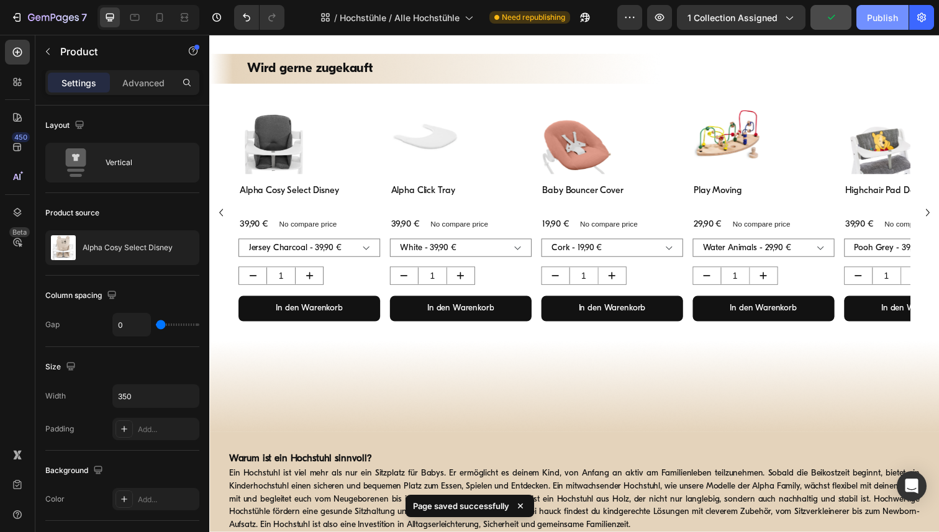
click at [867, 19] on button "Publish" at bounding box center [882, 17] width 52 height 25
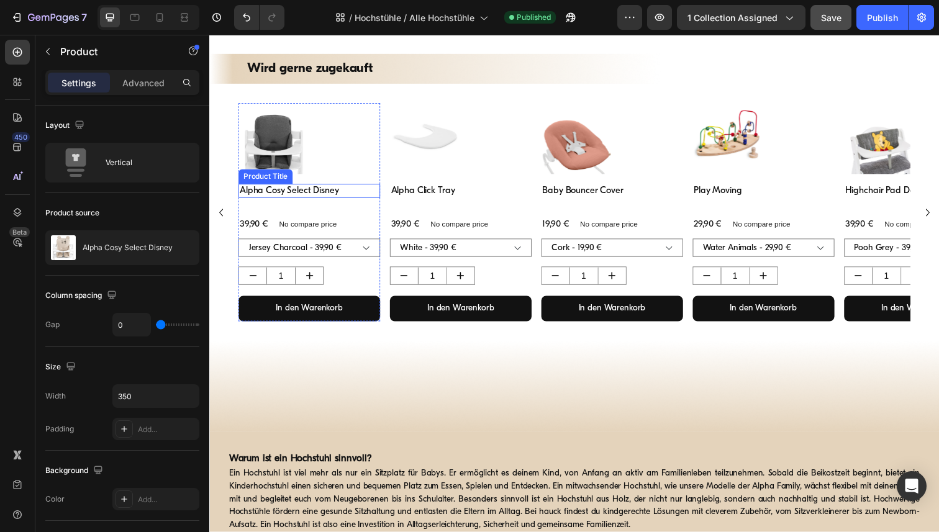
click at [322, 192] on h3 "Alpha Cosy Select Disney" at bounding box center [311, 195] width 145 height 15
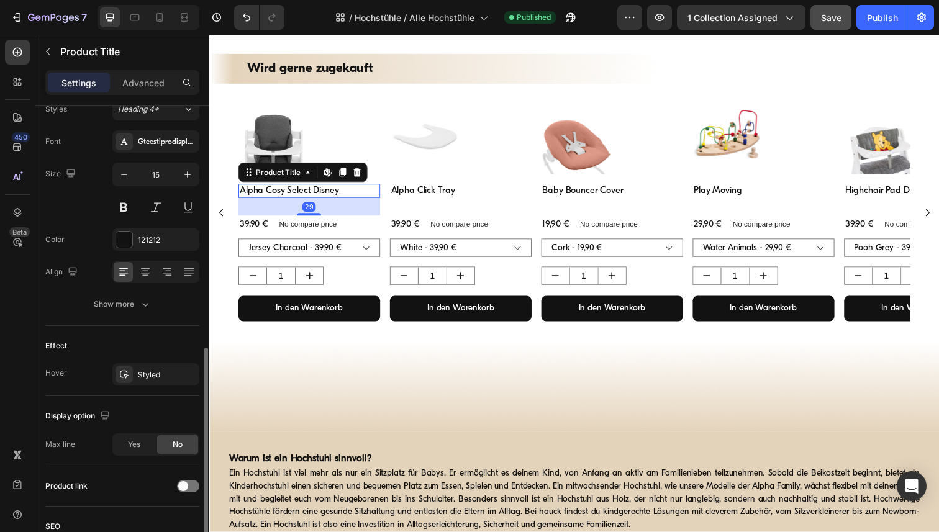
scroll to position [219, 0]
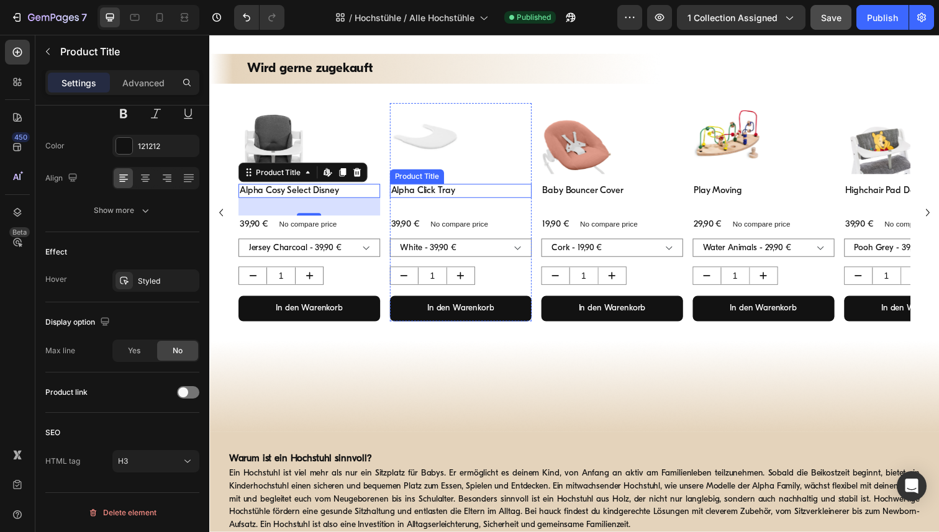
click at [436, 195] on h3 "Alpha Click Tray" at bounding box center [466, 195] width 145 height 15
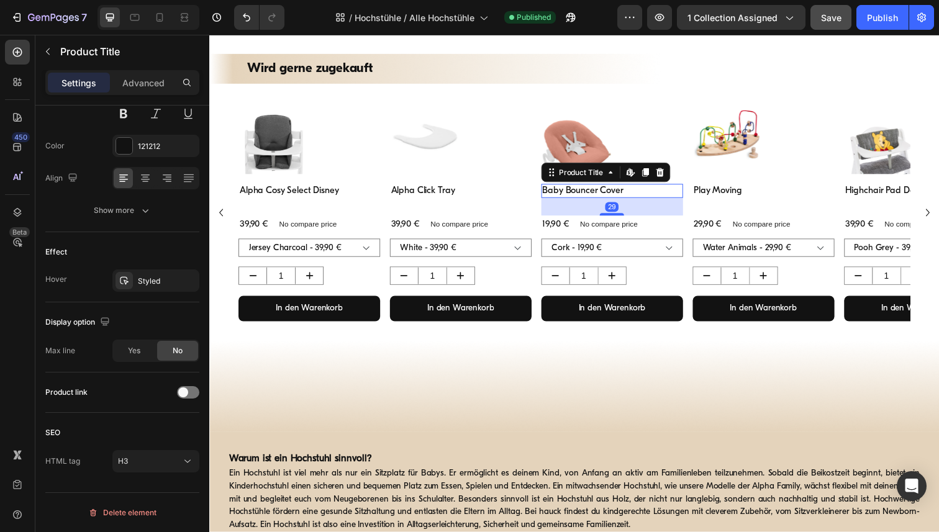
click at [590, 197] on h3 "Baby Bouncer Cover" at bounding box center [620, 195] width 145 height 15
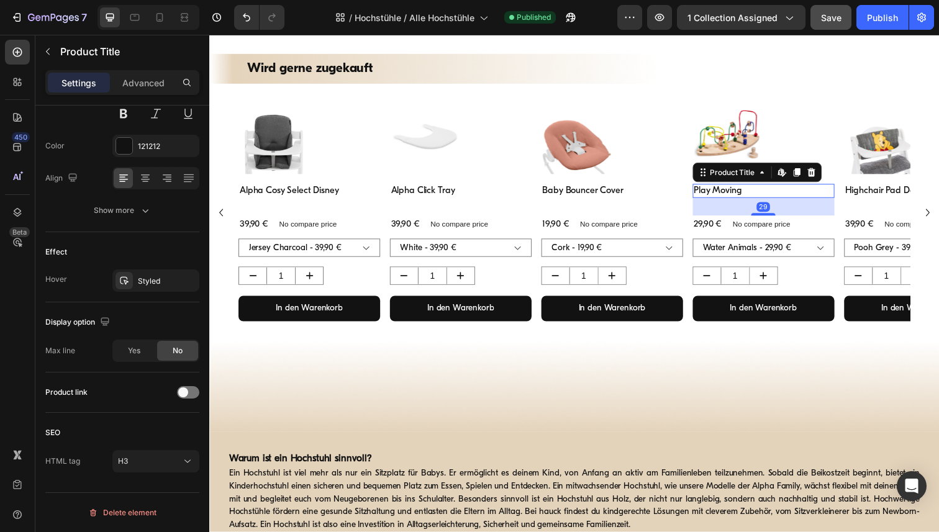
click at [717, 192] on h3 "Play Moving" at bounding box center [775, 195] width 145 height 15
click at [861, 193] on h3 "Highchair Pad Deluxe" at bounding box center [930, 195] width 145 height 15
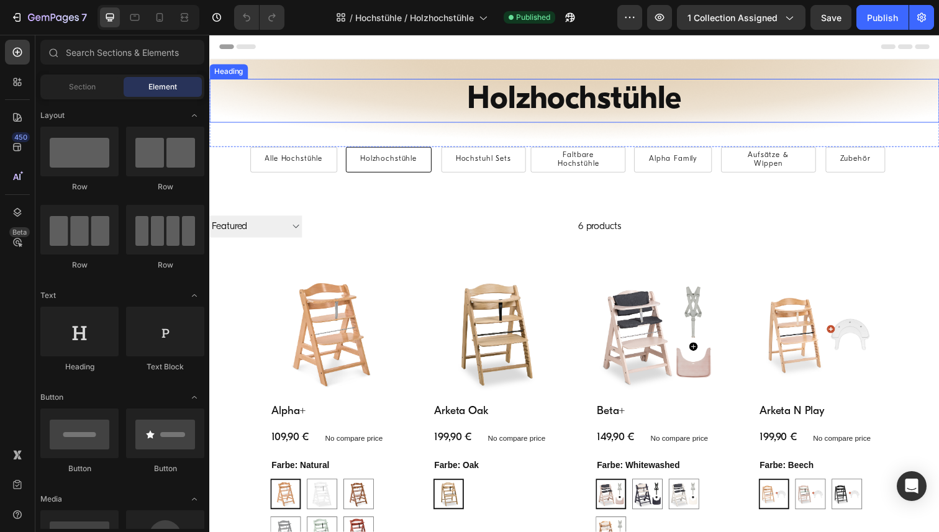
click at [559, 106] on h1 "Holzhochstühle" at bounding box center [581, 102] width 745 height 45
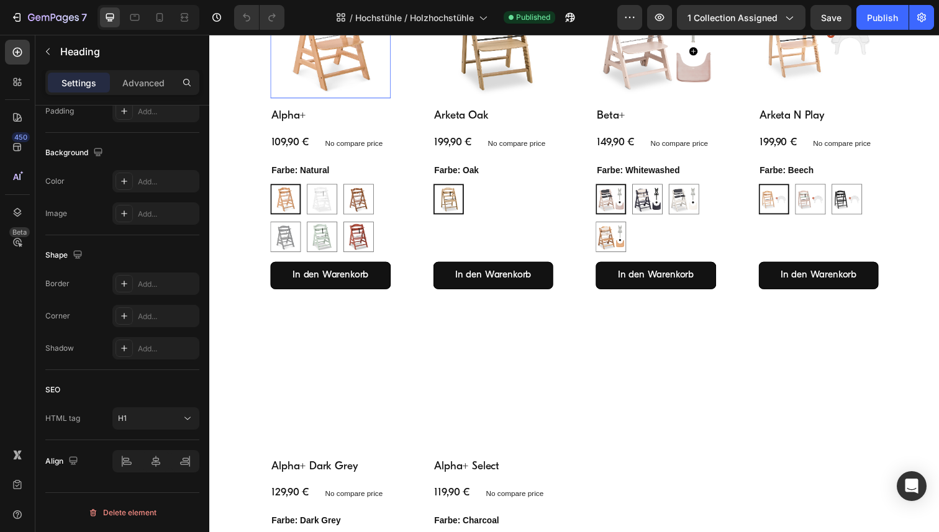
scroll to position [273, 0]
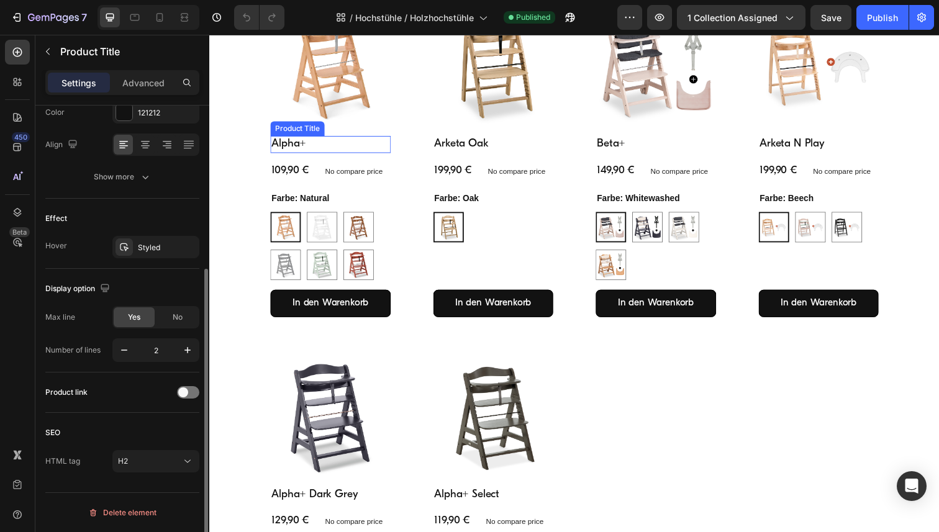
click at [291, 145] on h2 "Alpha+" at bounding box center [332, 146] width 123 height 17
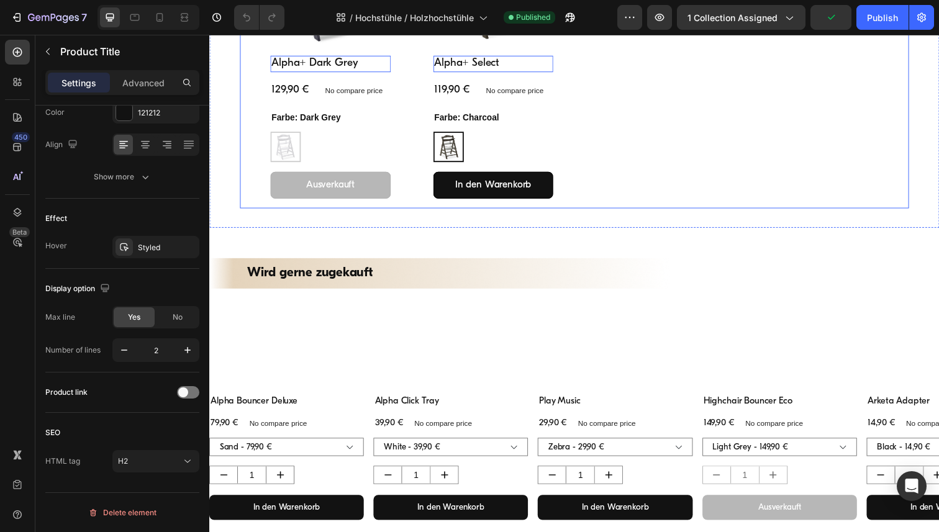
scroll to position [723, 0]
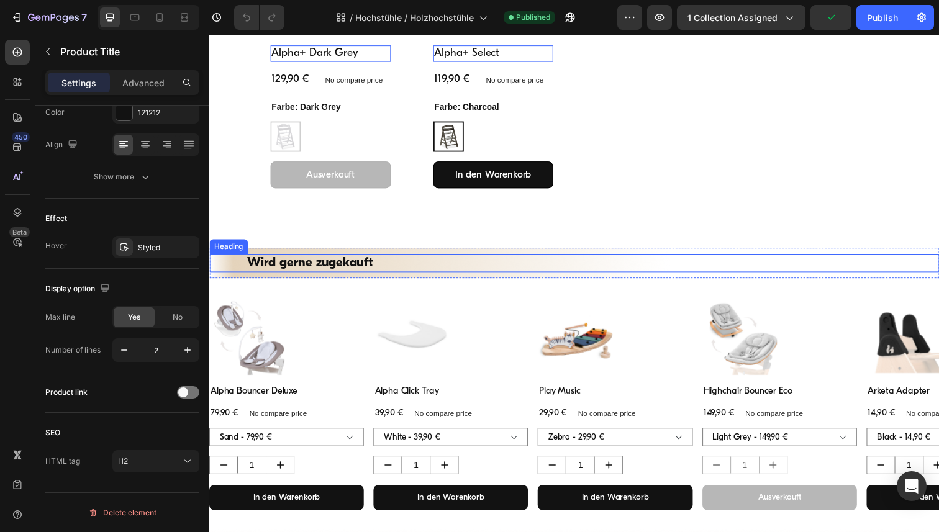
click at [316, 271] on h2 "Wird gerne zugekauft" at bounding box center [582, 268] width 671 height 18
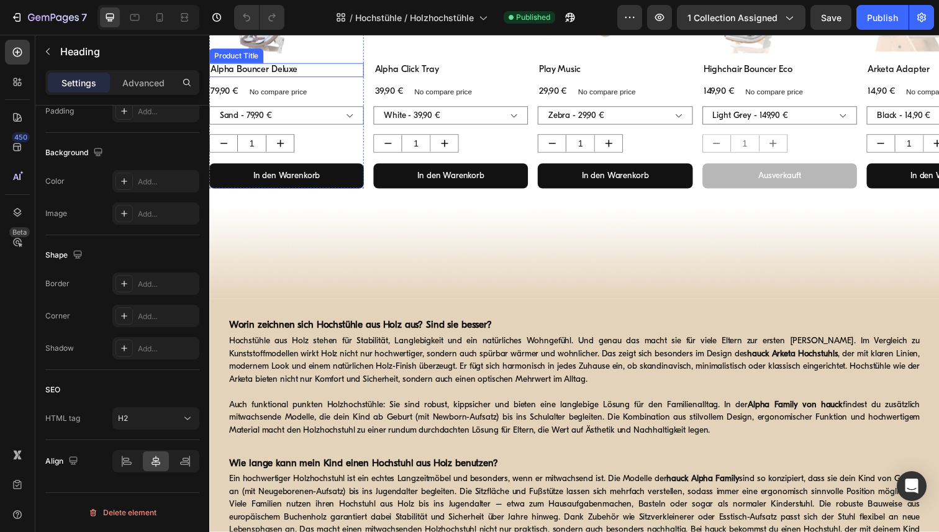
scroll to position [1051, 0]
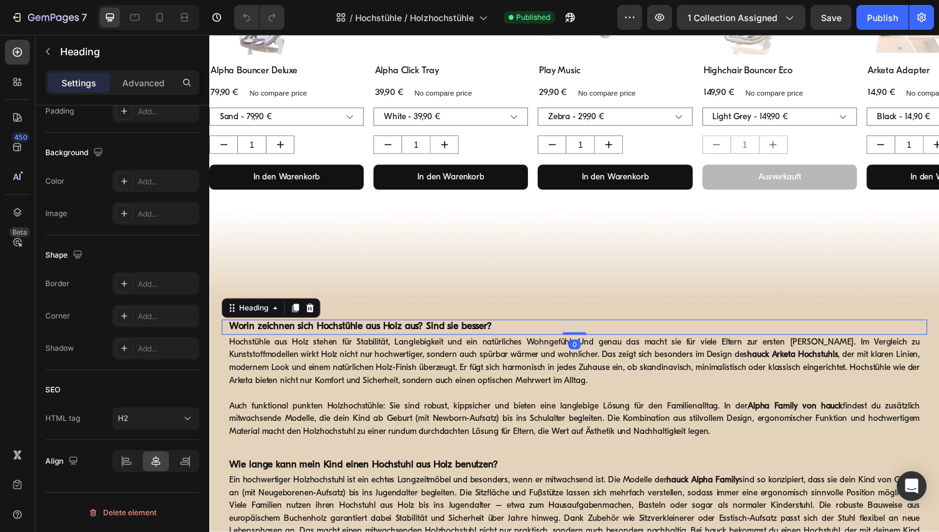
click at [326, 336] on strong "Worin zeichnen sich Hochstühle aus Holz aus? Sind sie besser?" at bounding box center [363, 333] width 268 height 10
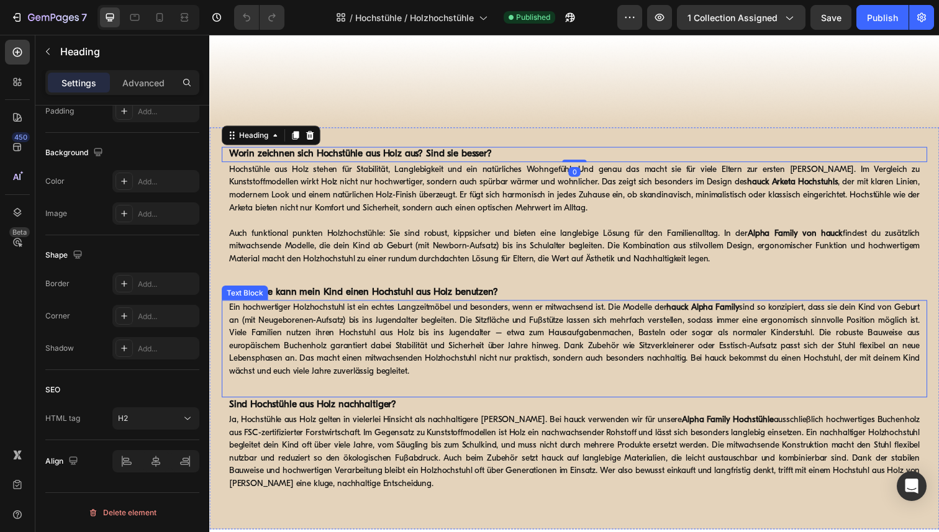
scroll to position [1229, 0]
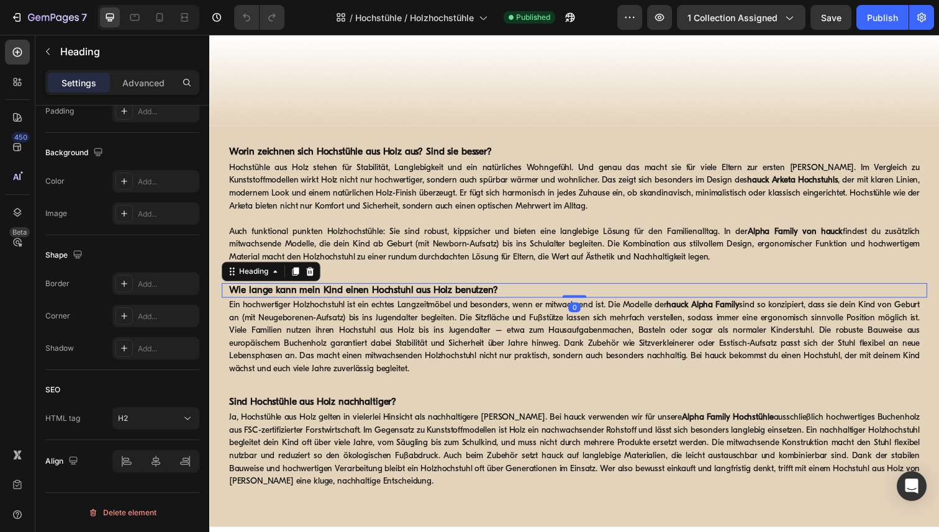
click at [399, 297] on strong "Wie lange kann mein Kind einen Hochstuhl aus Holz benutzen?" at bounding box center [366, 296] width 274 height 10
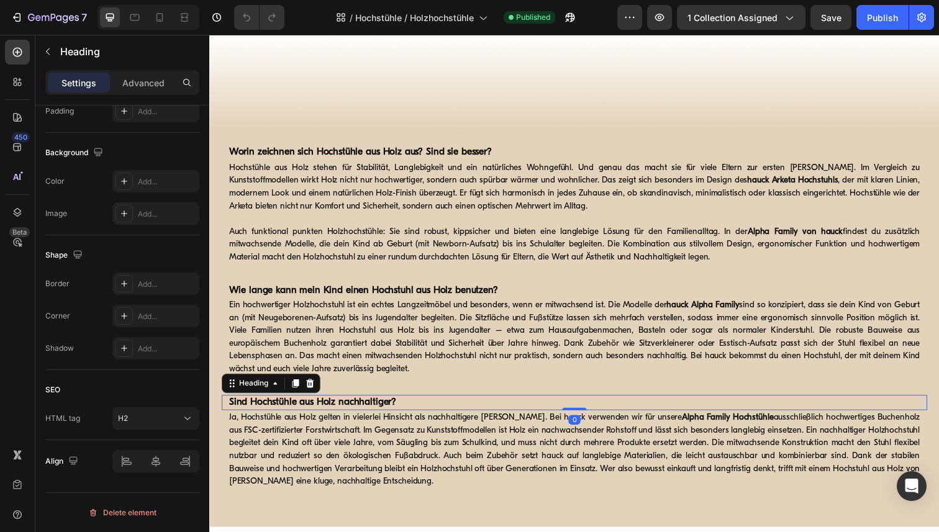
click at [364, 412] on strong "Sind Hochstühle aus Holz nachhaltiger?" at bounding box center [314, 410] width 171 height 10
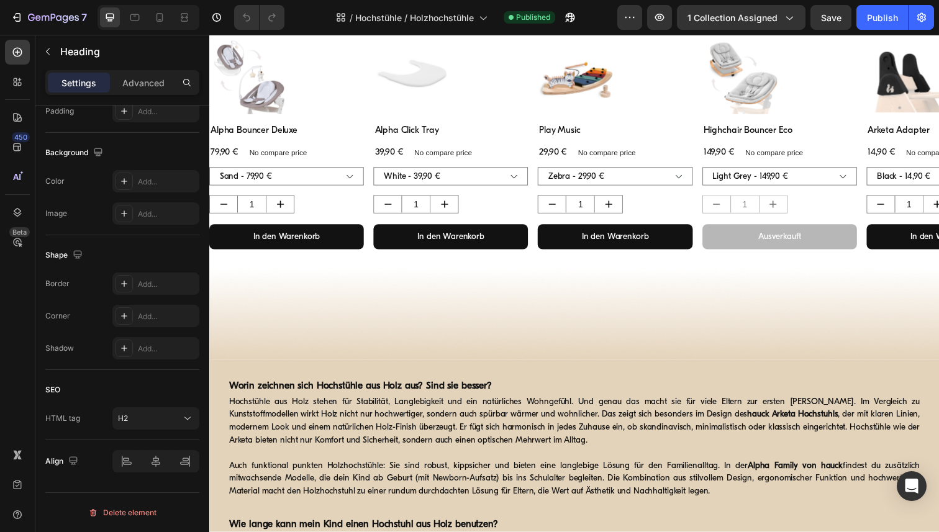
scroll to position [973, 0]
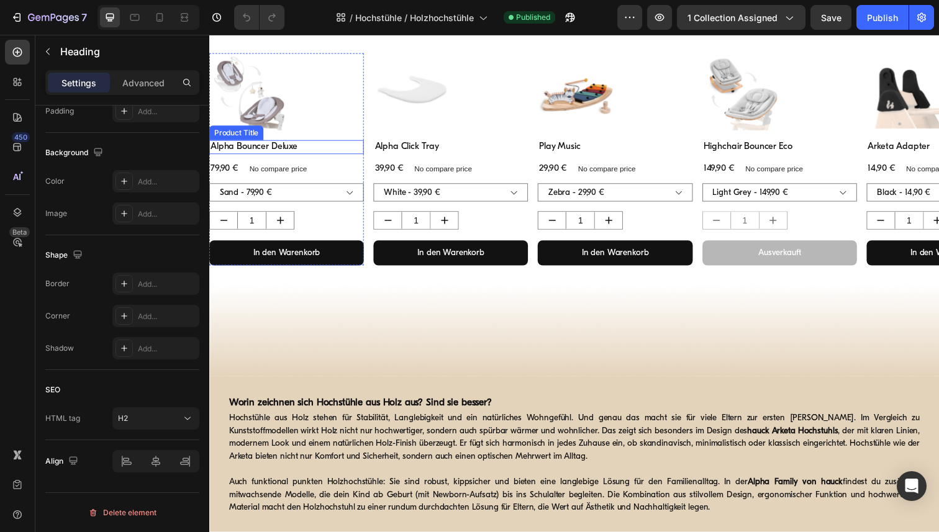
click at [274, 148] on h3 "Alpha Bouncer Deluxe" at bounding box center [288, 150] width 158 height 15
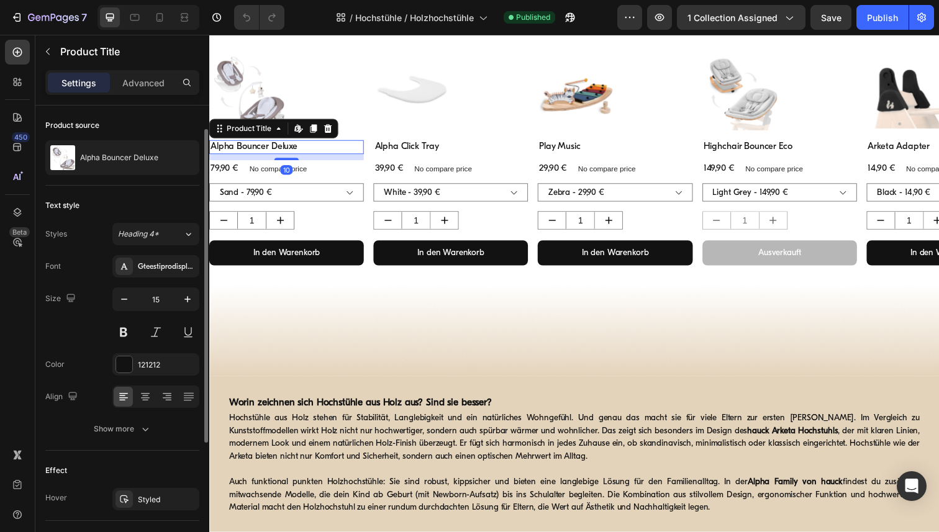
scroll to position [219, 0]
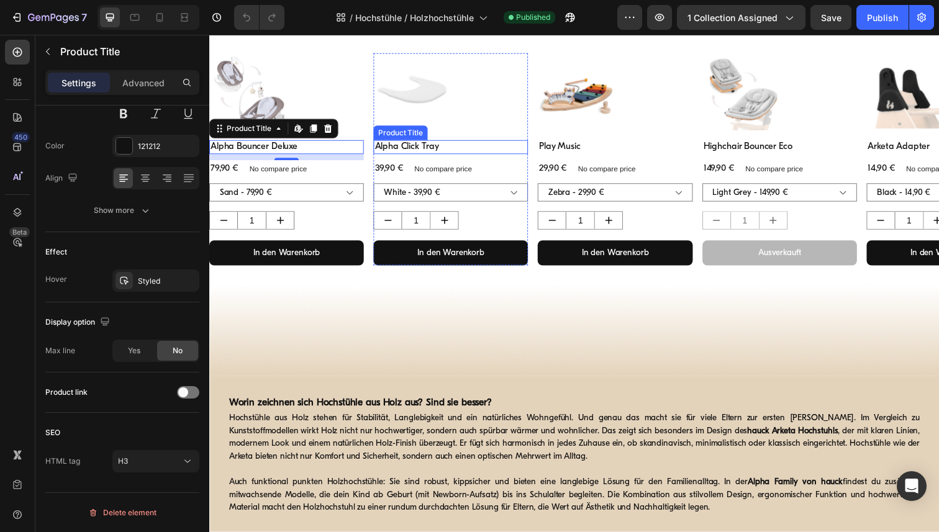
click at [422, 151] on h3 "Alpha Click Tray" at bounding box center [456, 150] width 158 height 15
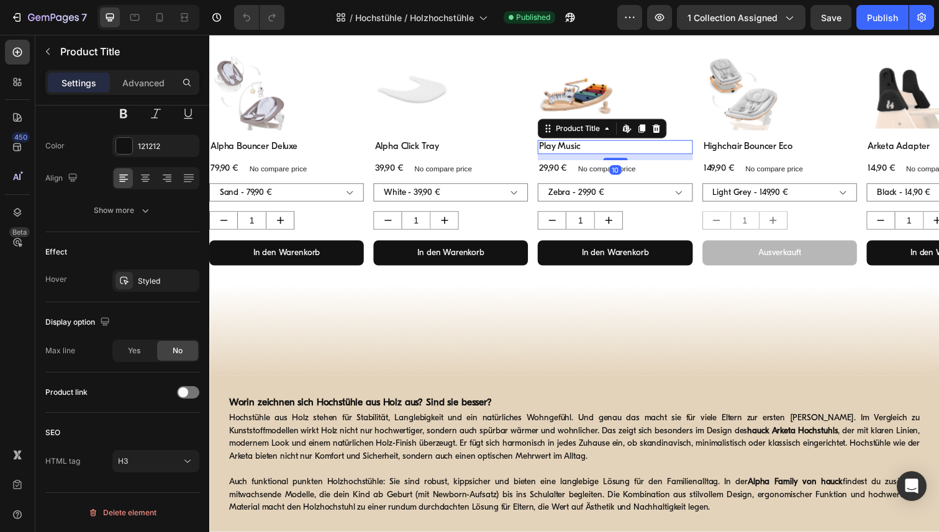
click at [574, 143] on h3 "Play Music" at bounding box center [624, 150] width 158 height 15
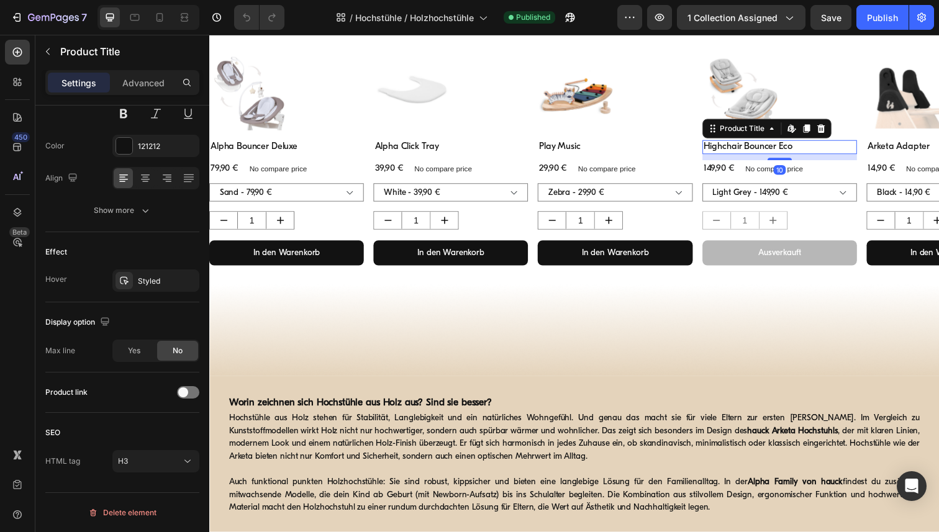
click at [743, 145] on h3 "Highchair Bouncer Eco" at bounding box center [792, 150] width 158 height 15
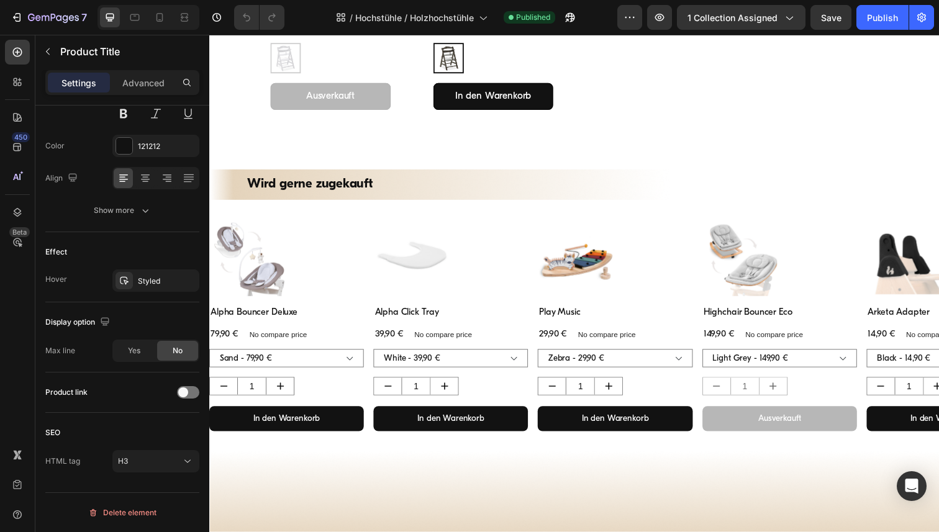
scroll to position [810, 0]
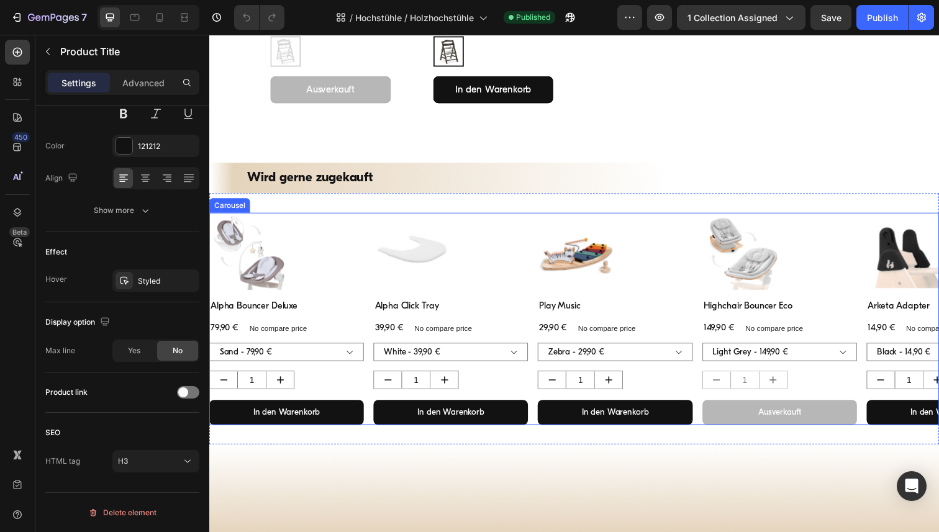
click at [368, 220] on div "Product Images Alpha Bouncer Deluxe Product Title 79,90 € Product Price Product…" at bounding box center [581, 325] width 745 height 217
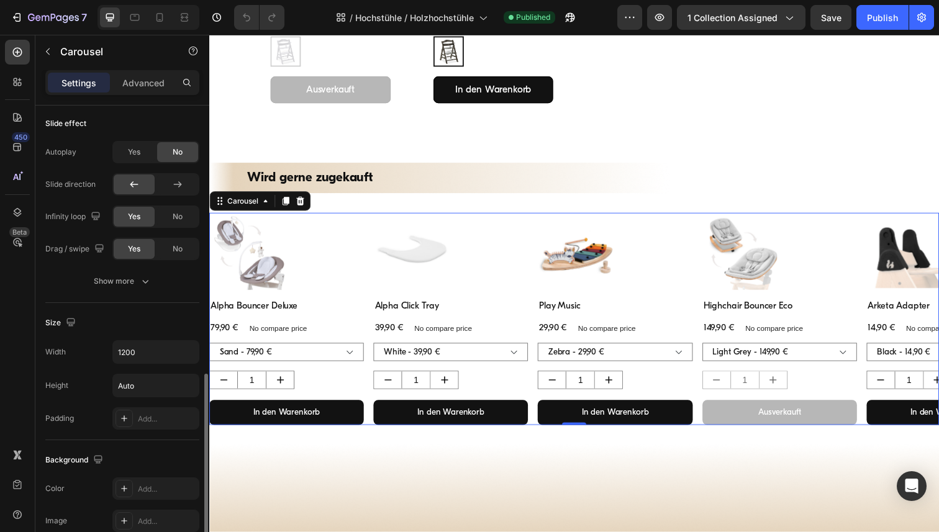
scroll to position [569, 0]
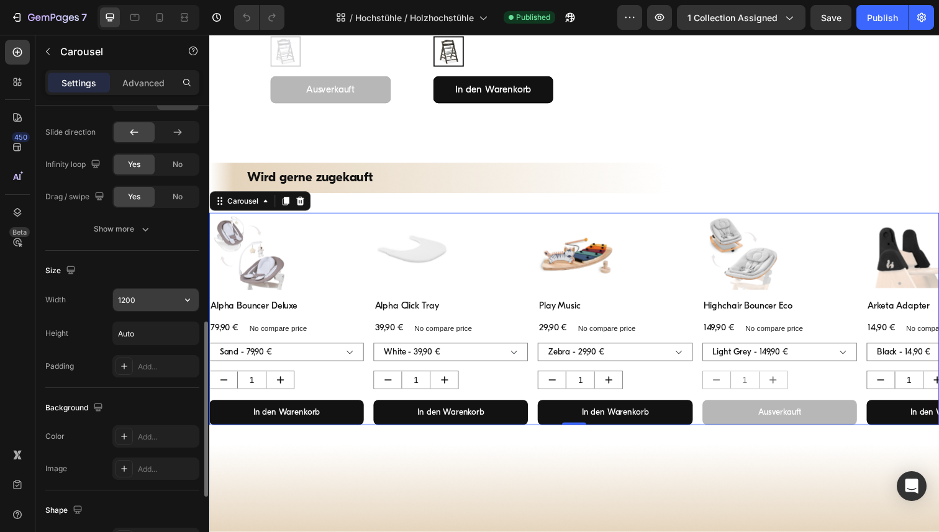
click at [134, 299] on input "1200" at bounding box center [156, 300] width 86 height 22
type input "6"
type input "1600"
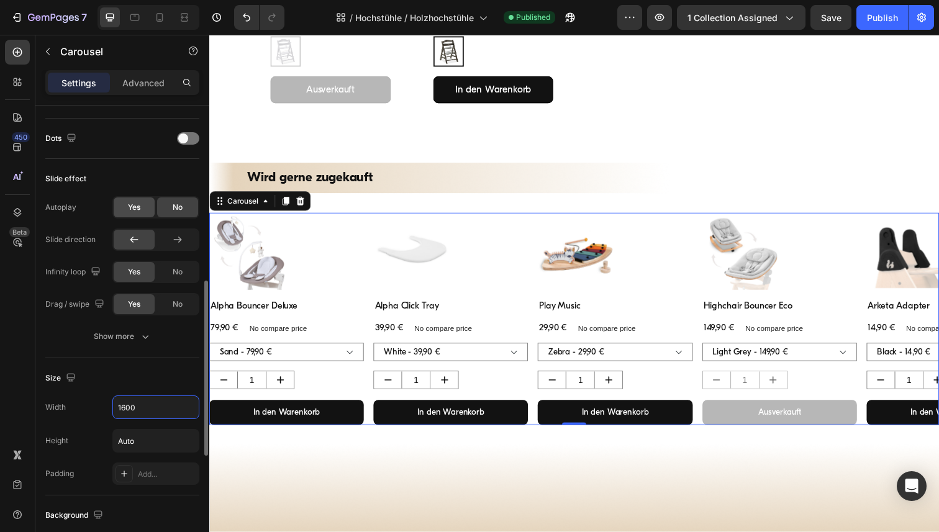
click at [135, 197] on div "Yes" at bounding box center [134, 207] width 41 height 20
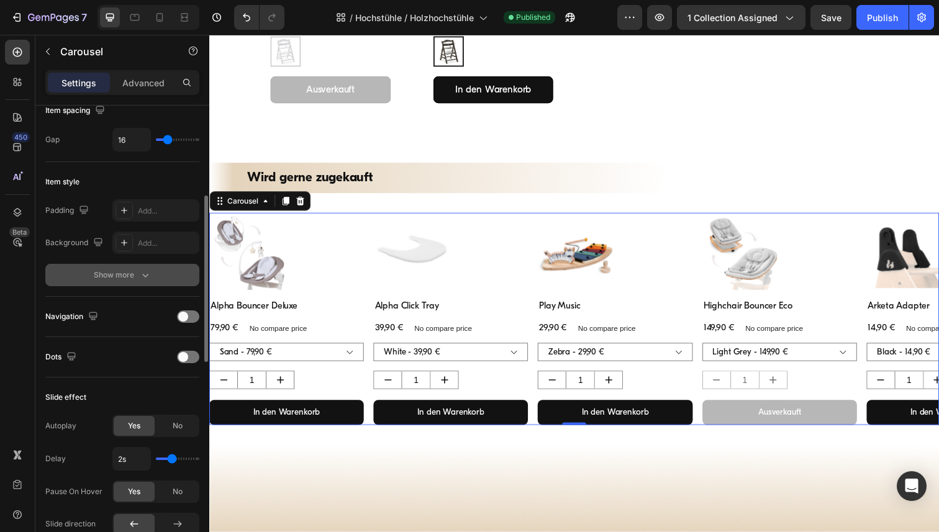
scroll to position [239, 0]
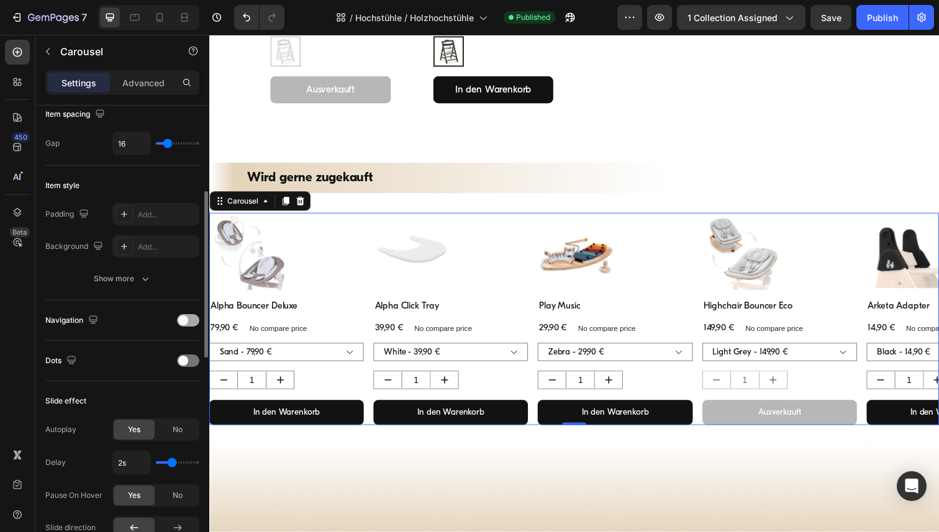
click at [185, 322] on span at bounding box center [183, 320] width 10 height 10
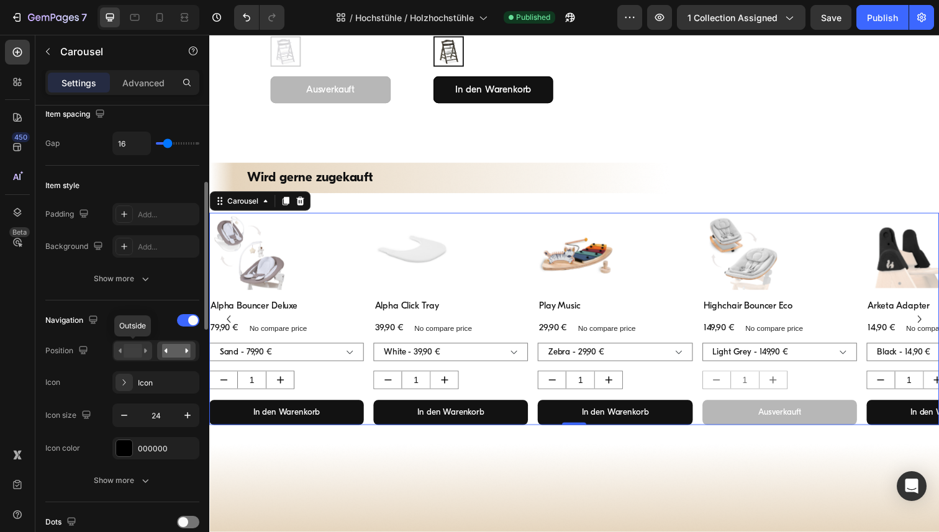
click at [124, 350] on rect at bounding box center [133, 351] width 18 height 14
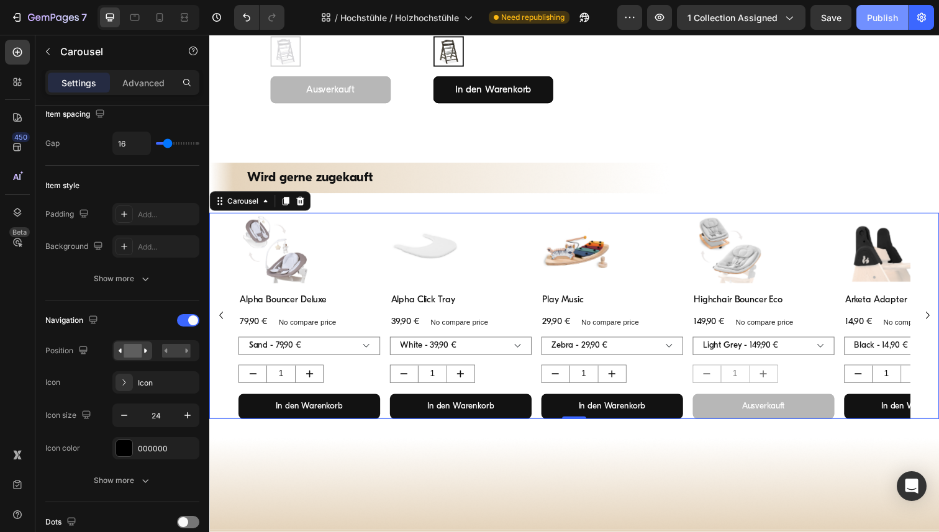
click at [880, 26] on button "Publish" at bounding box center [882, 17] width 52 height 25
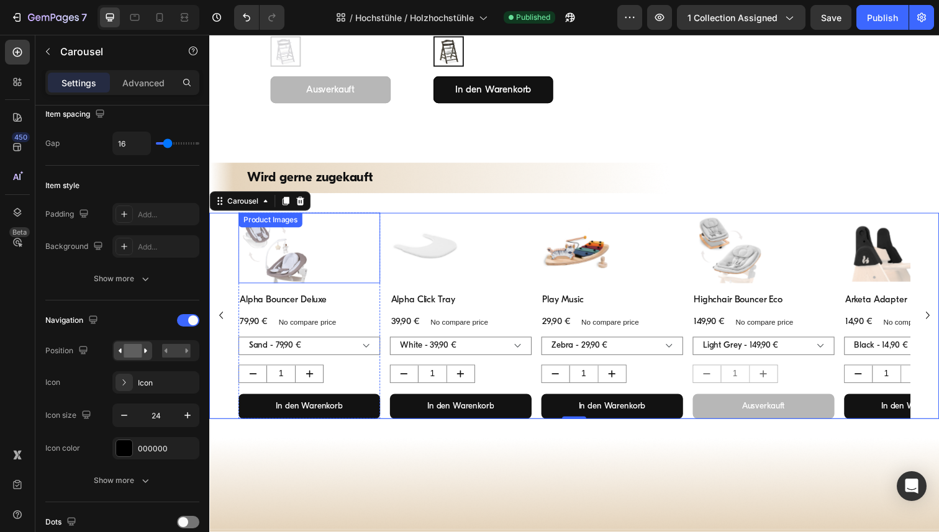
click at [348, 247] on div at bounding box center [311, 253] width 145 height 72
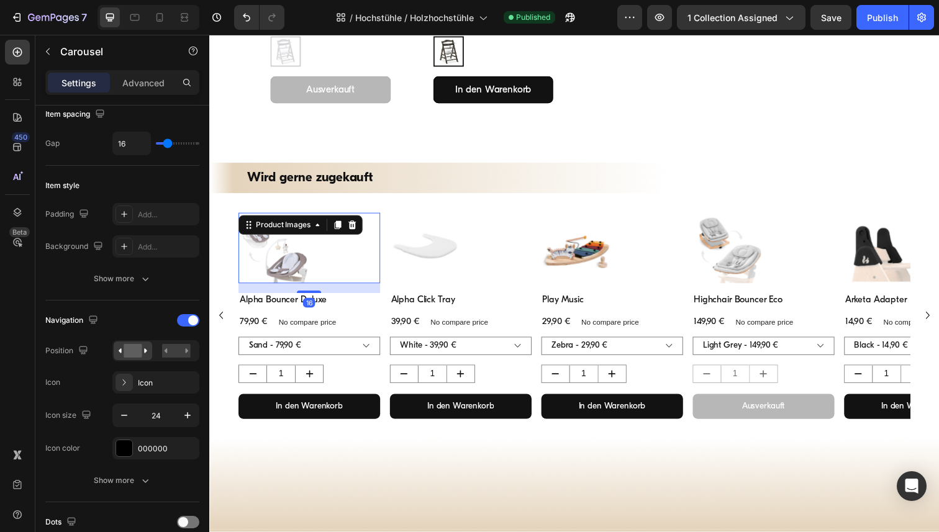
scroll to position [0, 0]
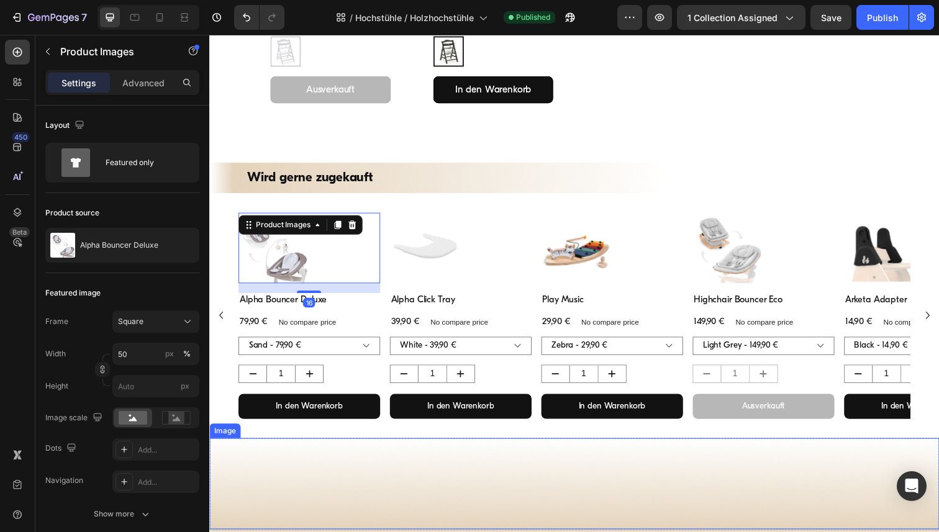
click at [374, 459] on img at bounding box center [581, 493] width 745 height 93
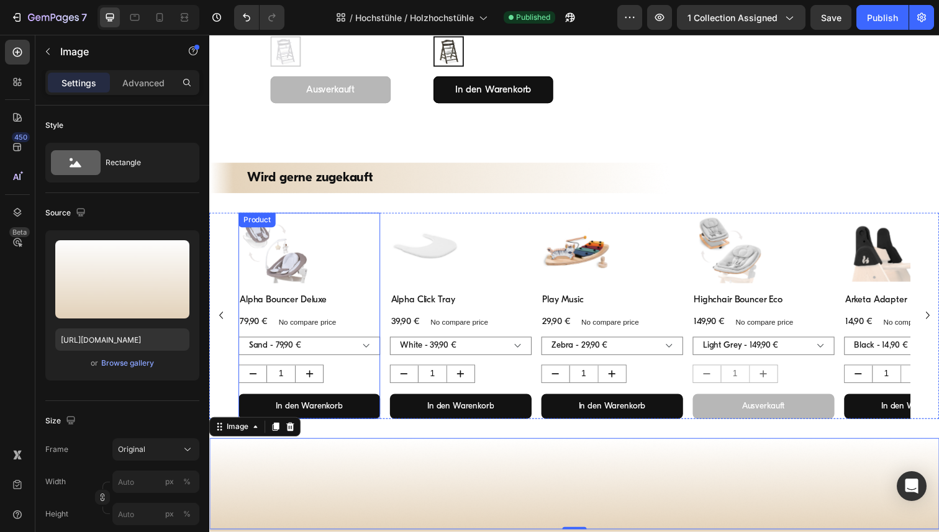
click at [381, 291] on div "Product Images" at bounding box center [311, 258] width 145 height 82
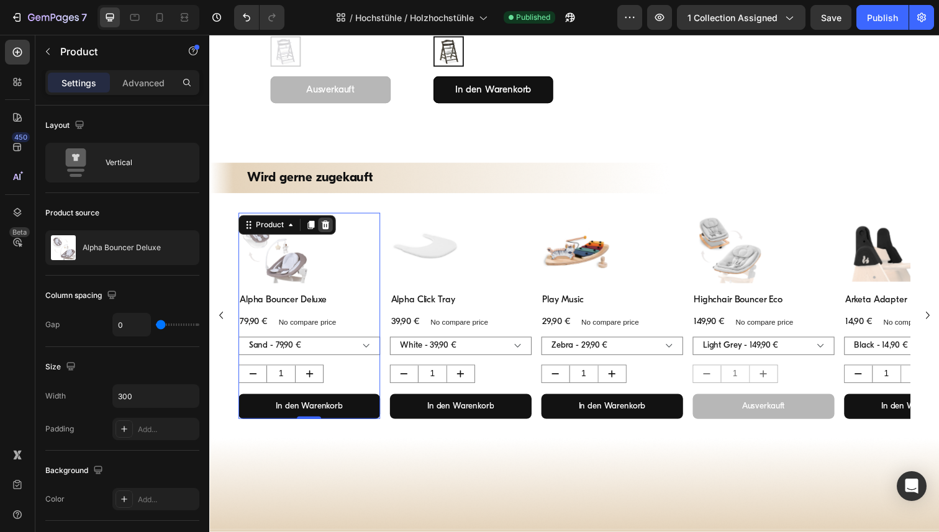
click at [326, 229] on icon at bounding box center [328, 228] width 8 height 9
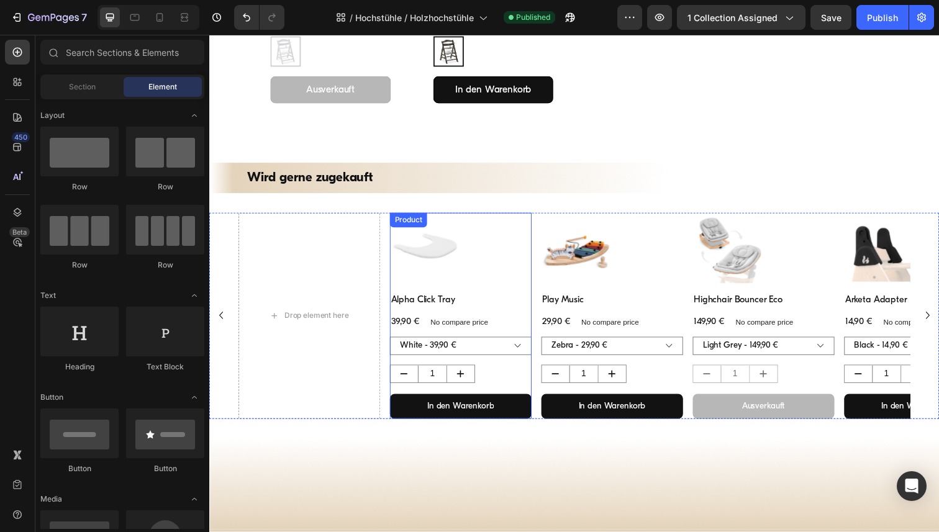
click at [532, 292] on div "Product Images" at bounding box center [466, 258] width 145 height 82
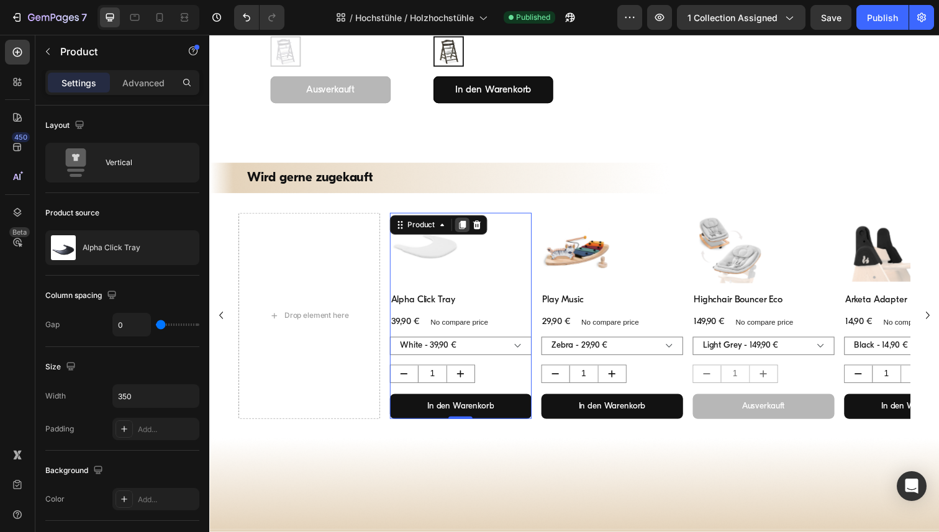
click at [466, 230] on icon at bounding box center [467, 229] width 7 height 9
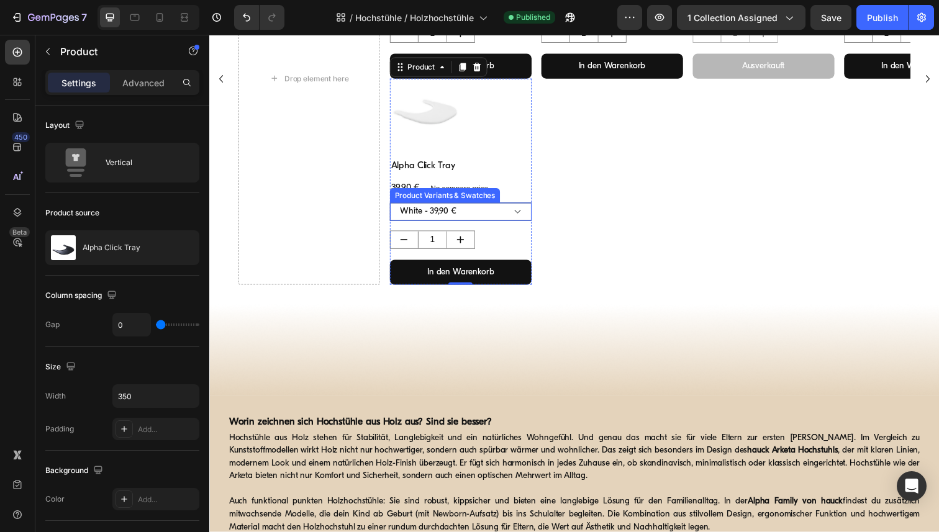
scroll to position [1159, 0]
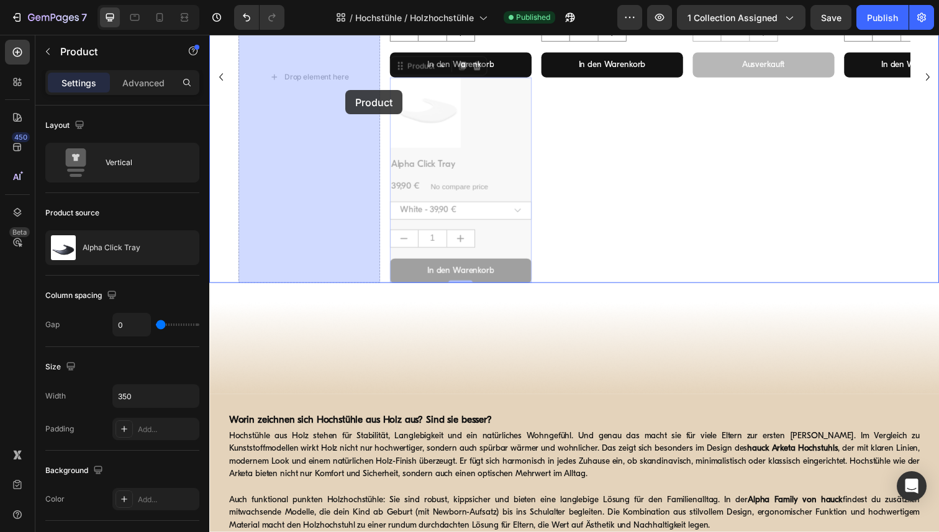
drag, startPoint x: 531, startPoint y: 156, endPoint x: 348, endPoint y: 91, distance: 194.4
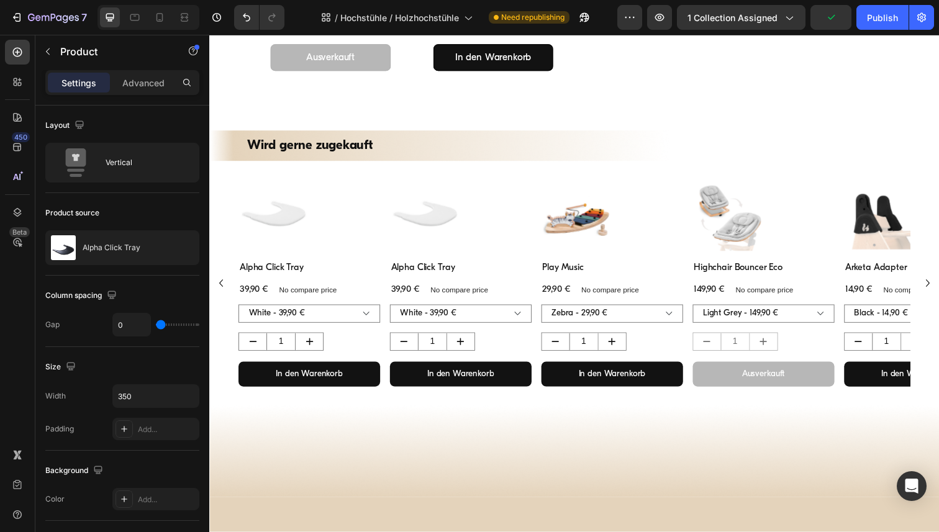
scroll to position [848, 0]
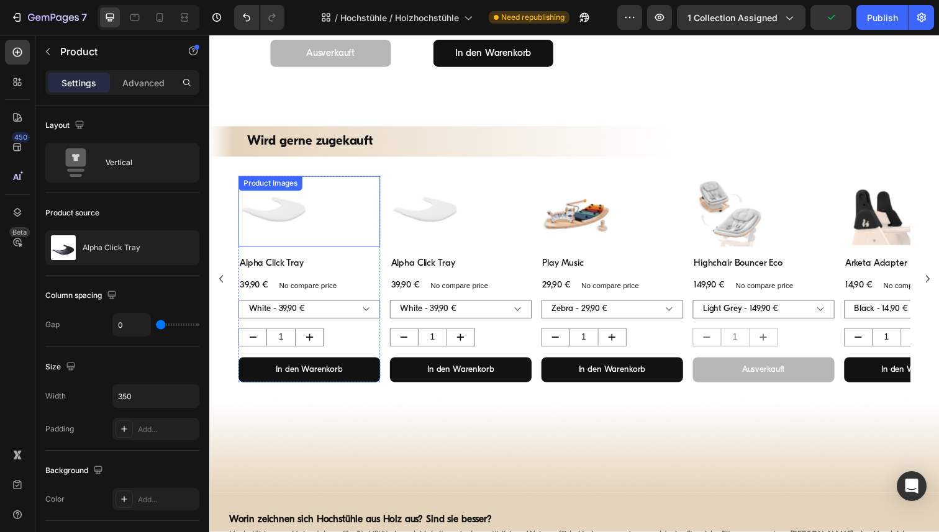
click at [308, 199] on div "Product Images" at bounding box center [311, 215] width 145 height 72
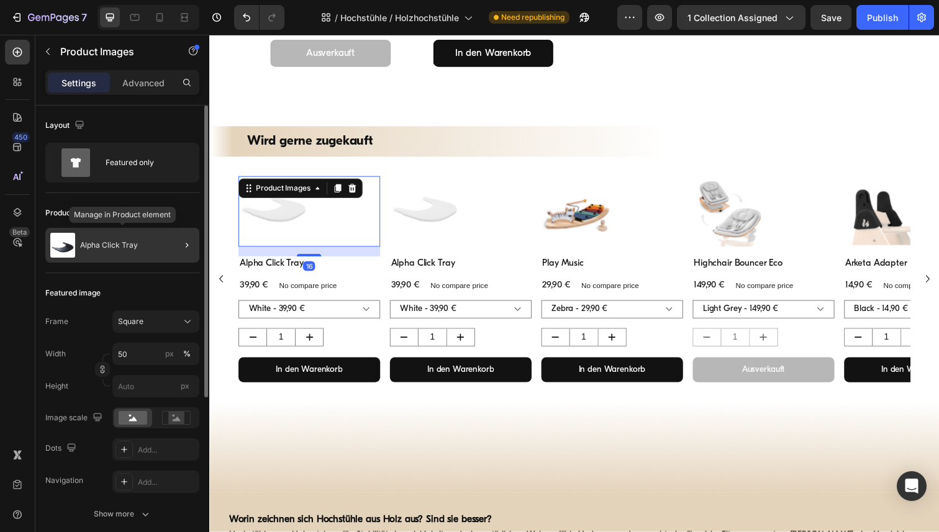
click at [120, 251] on div "Alpha Click Tray" at bounding box center [122, 245] width 154 height 35
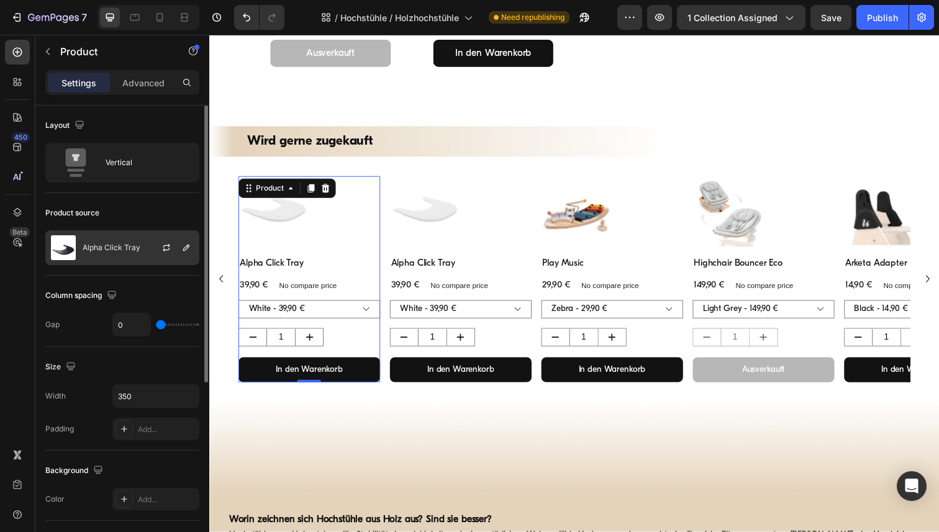
click at [117, 247] on p "Alpha Click Tray" at bounding box center [112, 247] width 58 height 9
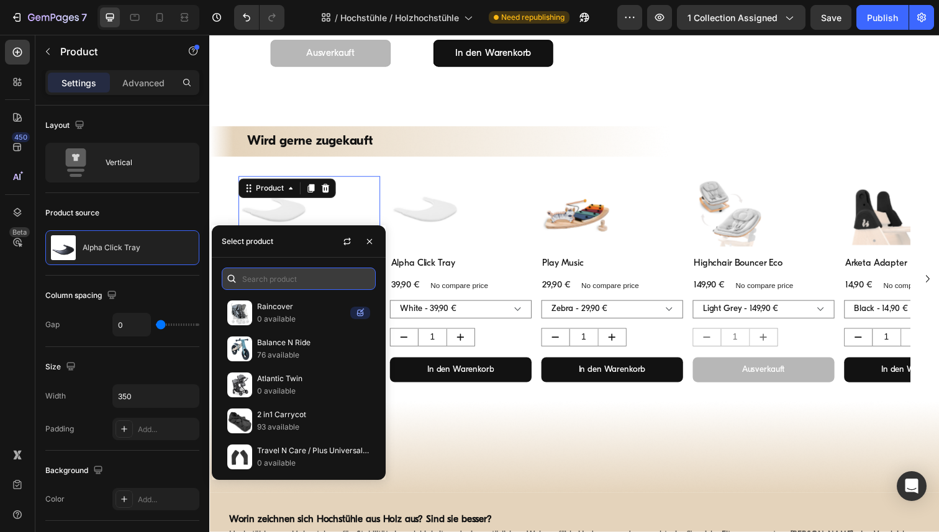
click at [274, 283] on input "text" at bounding box center [299, 279] width 154 height 22
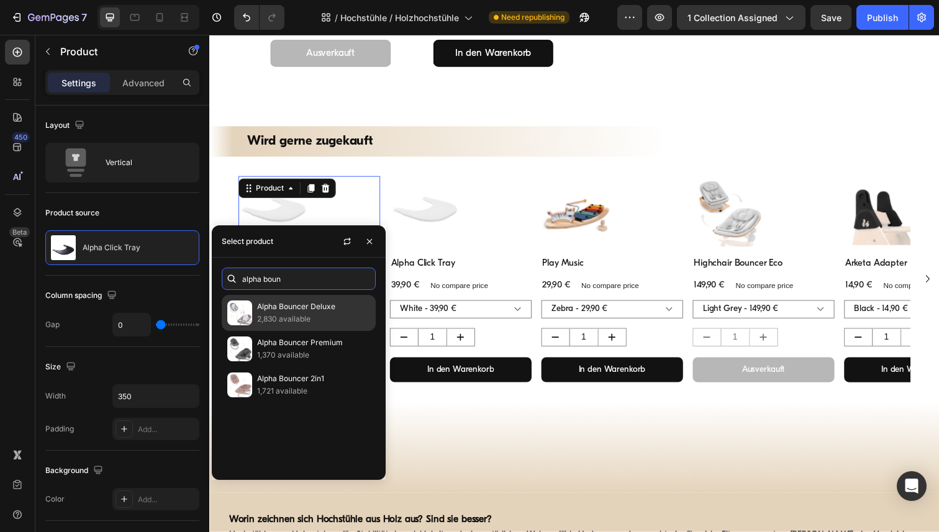
type input "alpha boun"
click at [288, 317] on p "2,830 available" at bounding box center [313, 319] width 113 height 12
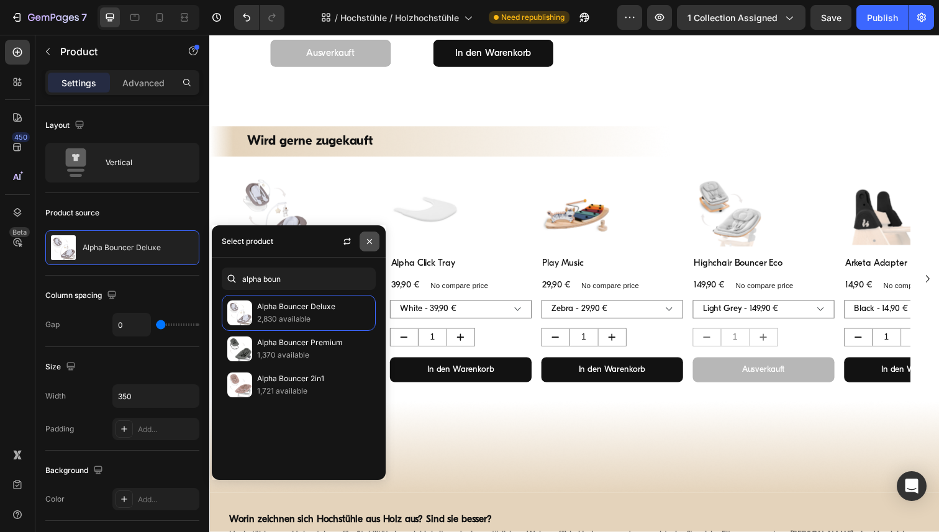
click at [364, 245] on icon "button" at bounding box center [369, 242] width 10 height 10
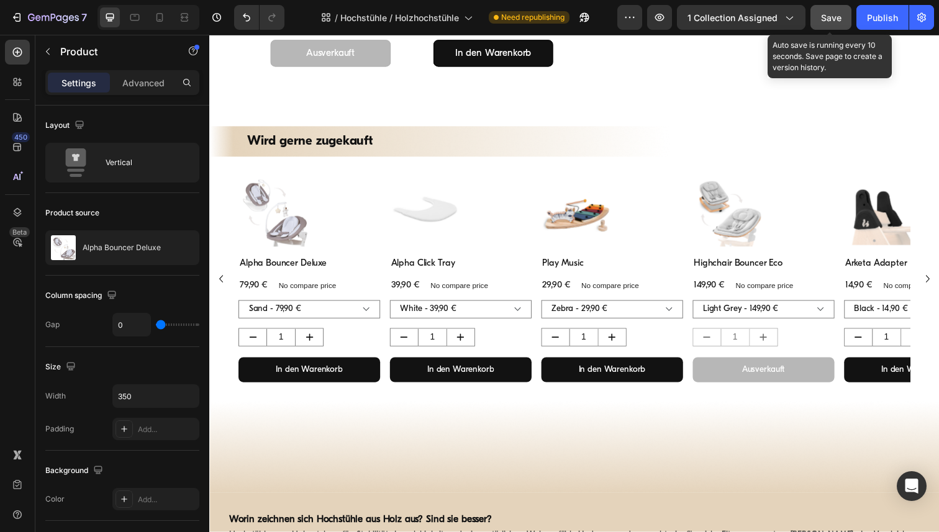
click at [823, 19] on span "Save" at bounding box center [831, 17] width 20 height 11
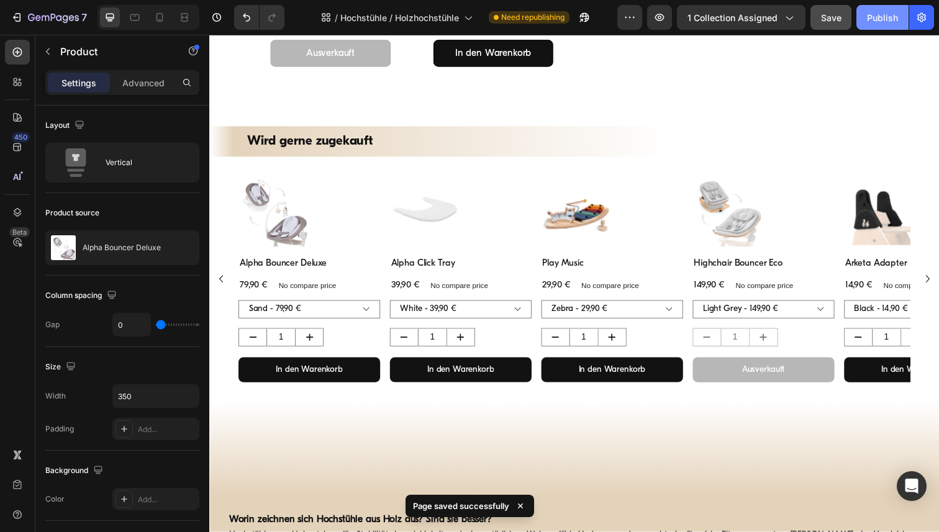
click at [878, 20] on div "Publish" at bounding box center [882, 17] width 31 height 13
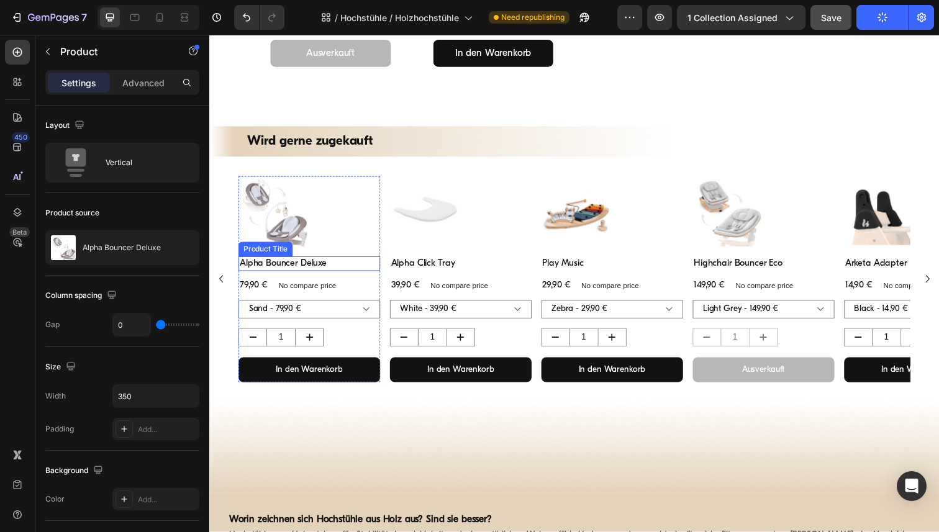
click at [301, 269] on h3 "Alpha Bouncer Deluxe" at bounding box center [311, 268] width 145 height 15
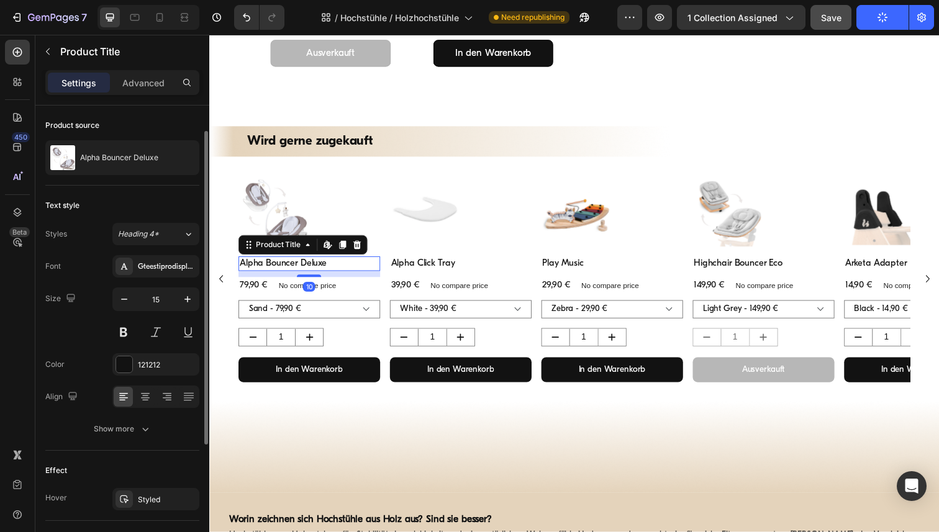
scroll to position [219, 0]
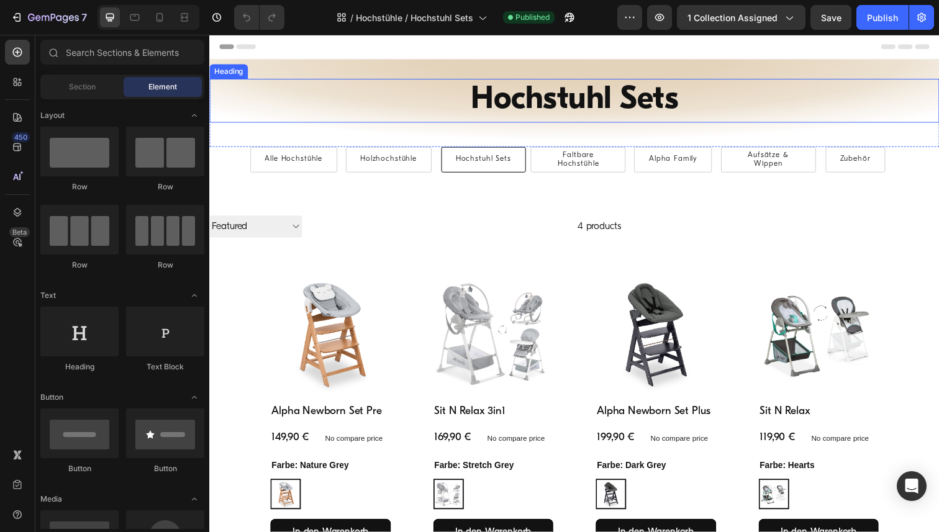
click at [528, 101] on h1 "Hochstuhl Sets" at bounding box center [581, 102] width 745 height 45
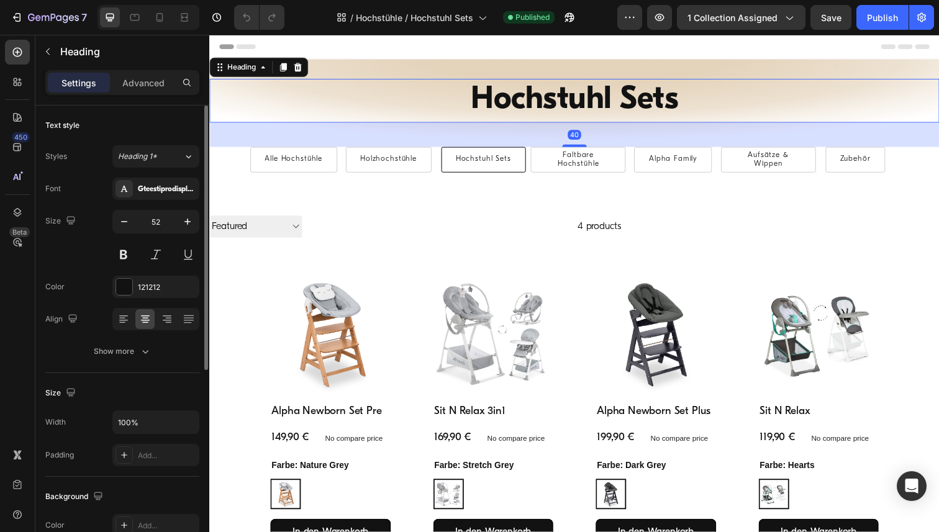
scroll to position [344, 0]
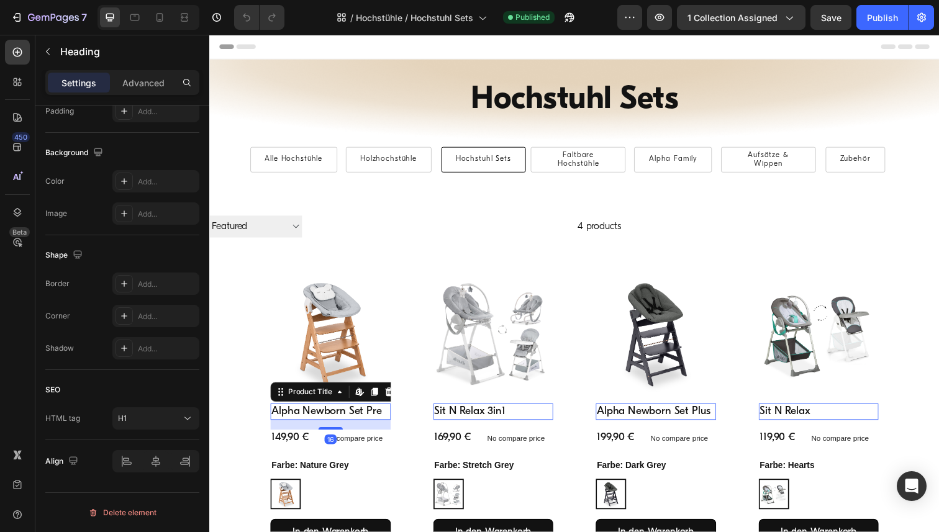
click at [320, 418] on h2 "Alpha Newborn Set Pre" at bounding box center [332, 420] width 123 height 17
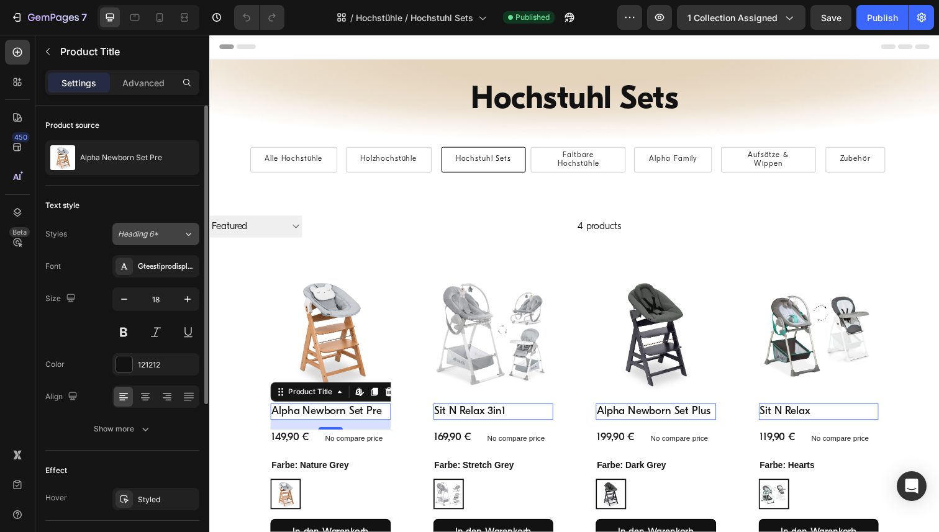
click at [191, 234] on icon at bounding box center [188, 234] width 11 height 12
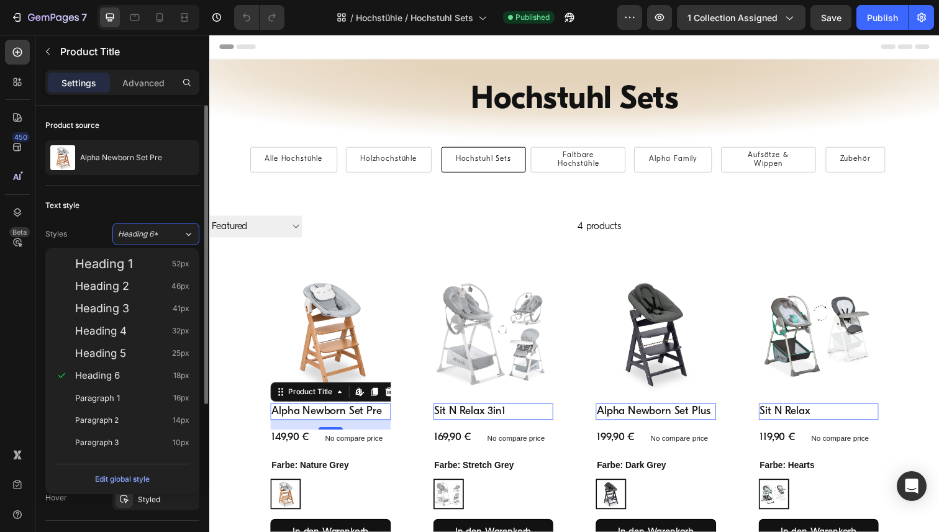
click at [188, 198] on div "Text style" at bounding box center [122, 206] width 154 height 20
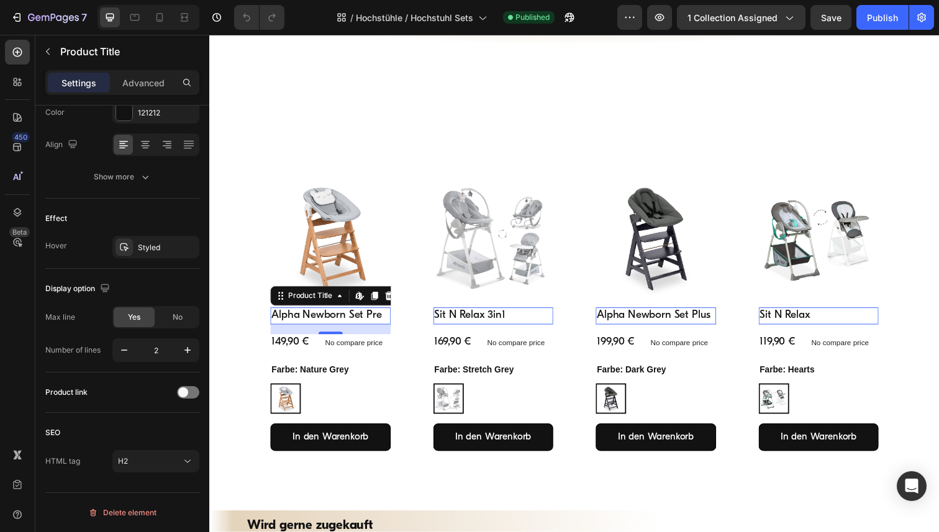
scroll to position [473, 0]
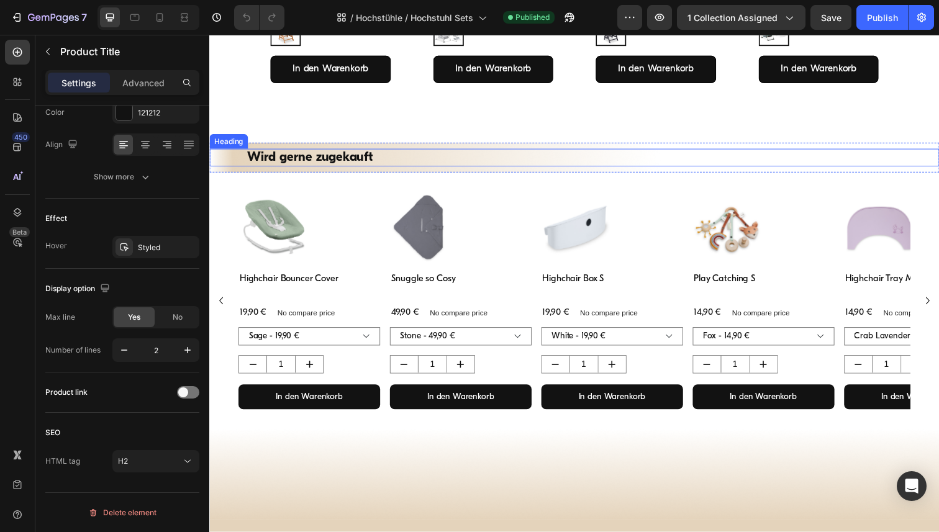
click at [350, 162] on h2 "Wird gerne zugekauft" at bounding box center [582, 161] width 671 height 18
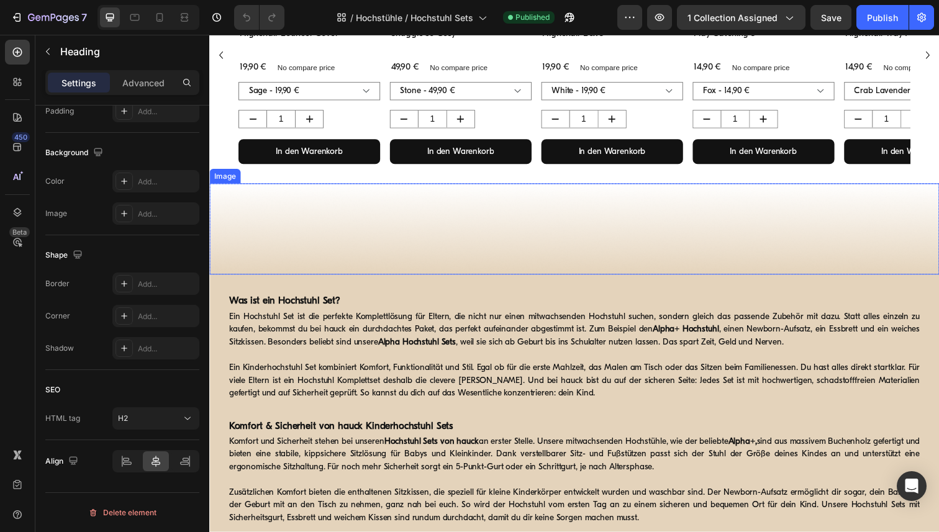
scroll to position [731, 0]
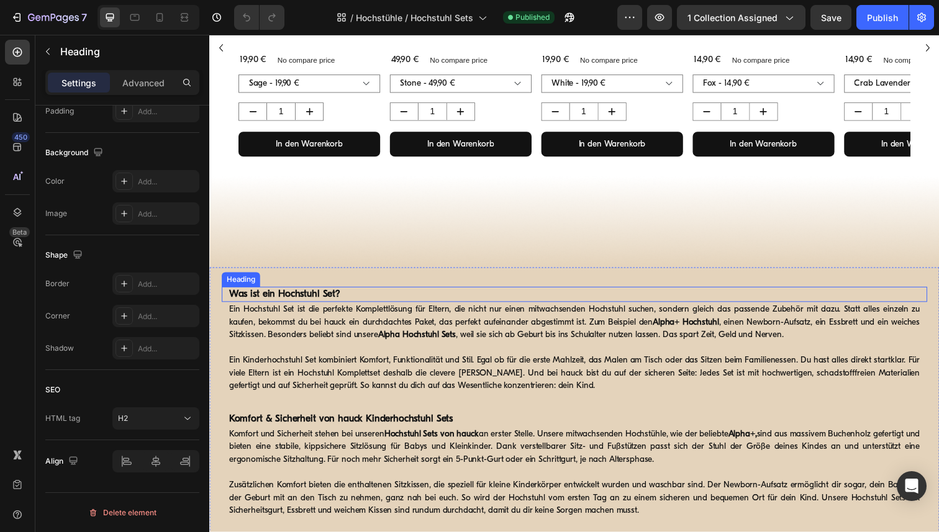
click at [302, 302] on strong "Was ist ein Hochstuhl Set?" at bounding box center [286, 300] width 114 height 10
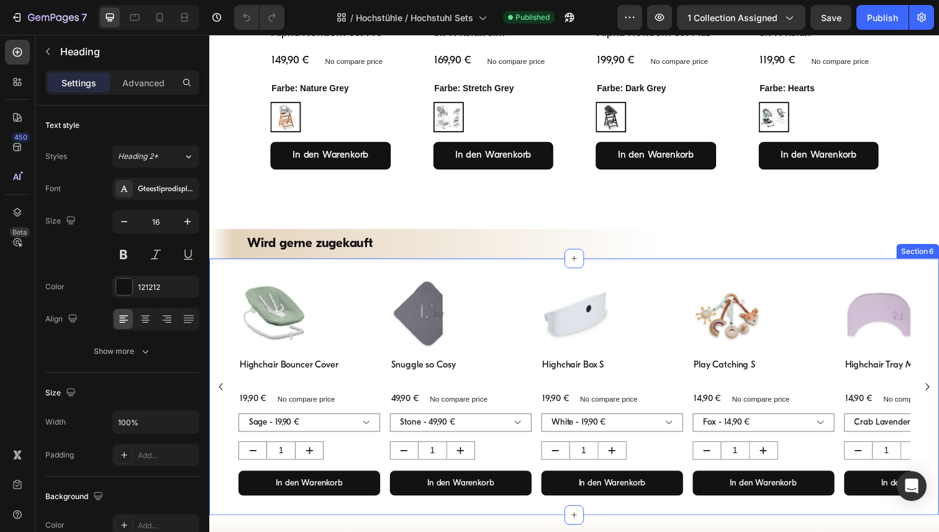
scroll to position [355, 0]
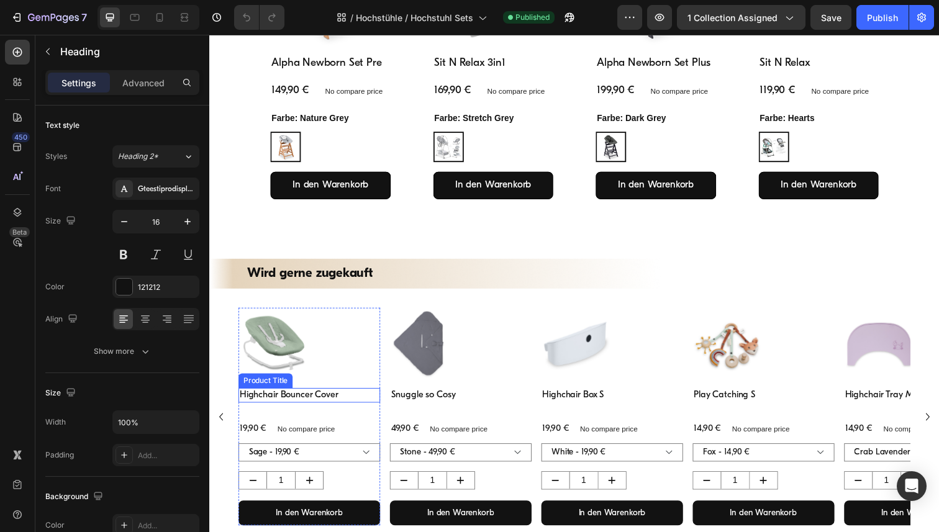
click at [309, 403] on h3 "Highchair Bouncer Cover" at bounding box center [311, 403] width 145 height 15
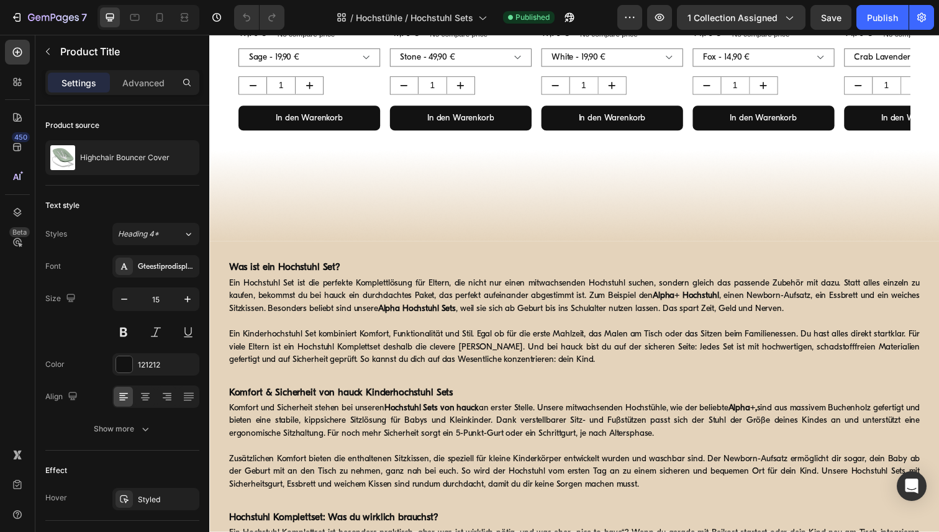
scroll to position [779, 0]
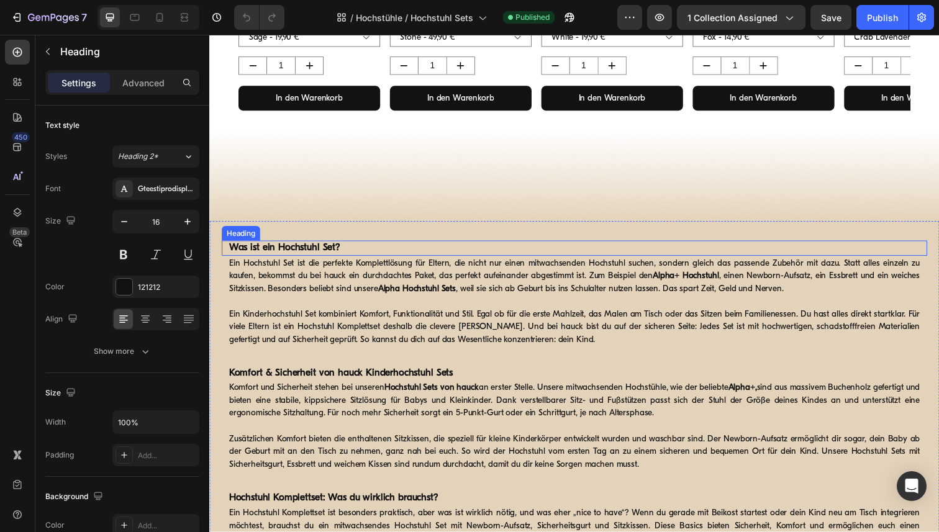
click at [325, 251] on strong "Was ist ein Hochstuhl Set?" at bounding box center [286, 253] width 114 height 10
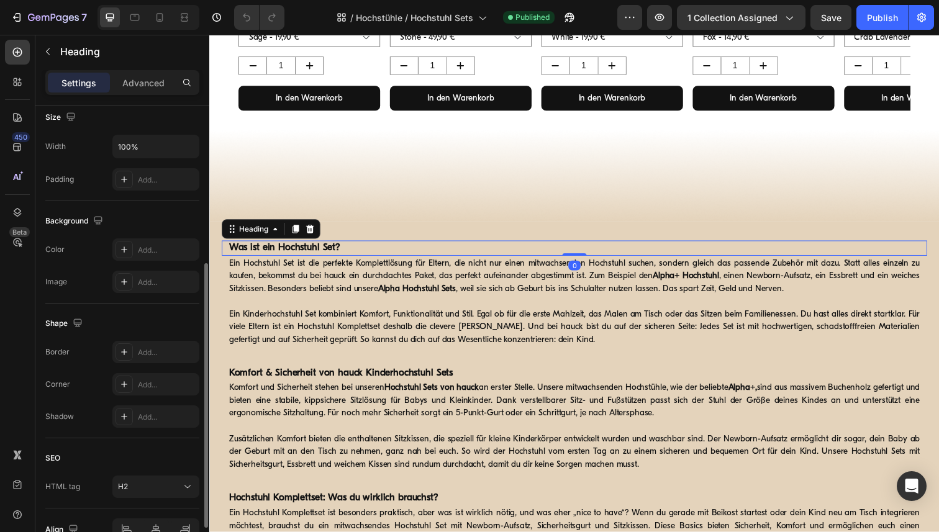
scroll to position [344, 0]
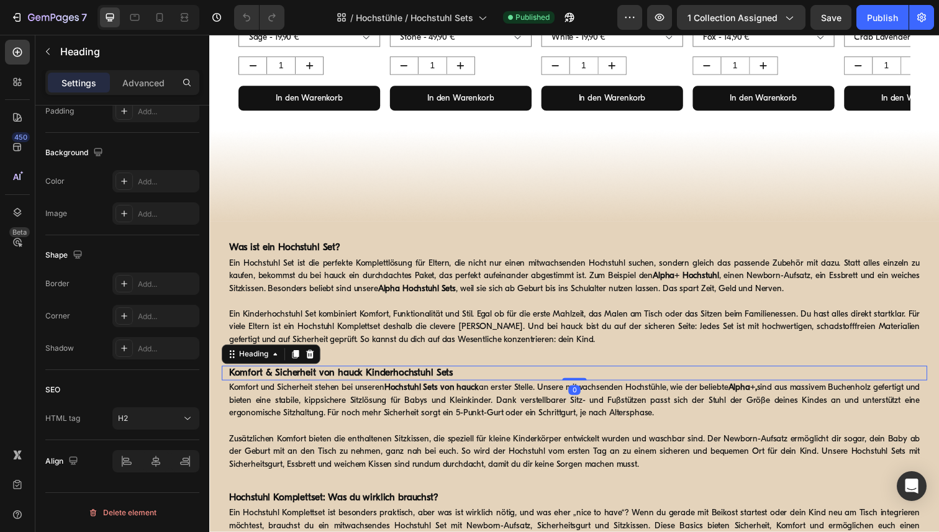
click at [337, 377] on strong "Komfort & Sicherheit von hauck Kinderhochstuhl Sets" at bounding box center [343, 381] width 229 height 10
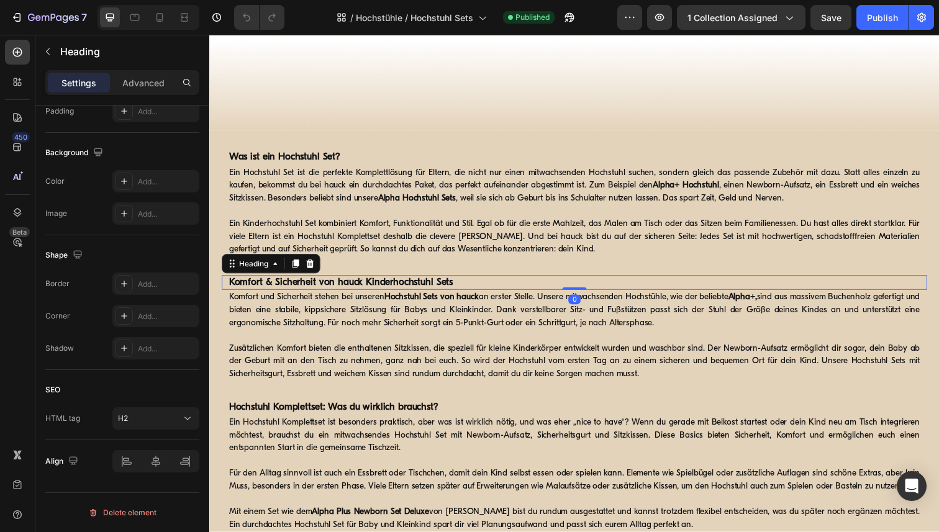
scroll to position [976, 0]
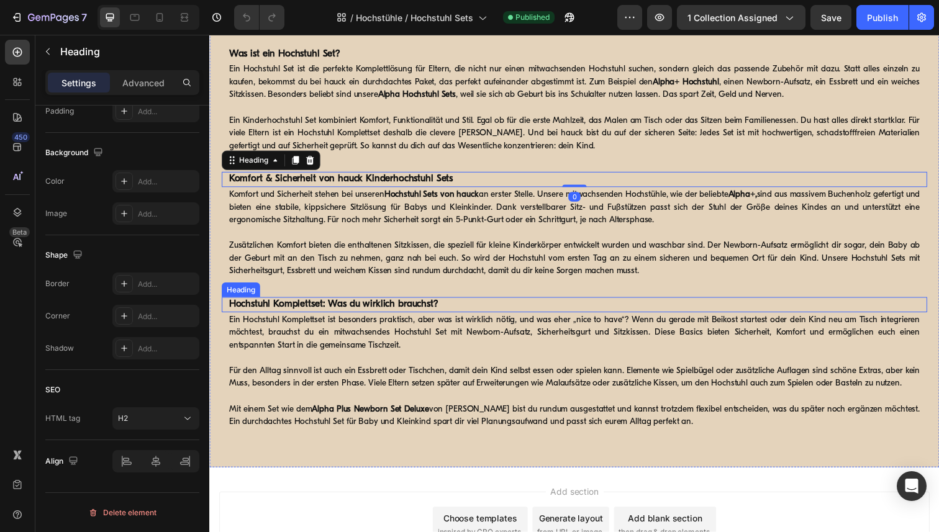
click at [337, 315] on strong "Hochstuhl Komplettset: Was du wirklich brauchst?" at bounding box center [336, 311] width 214 height 10
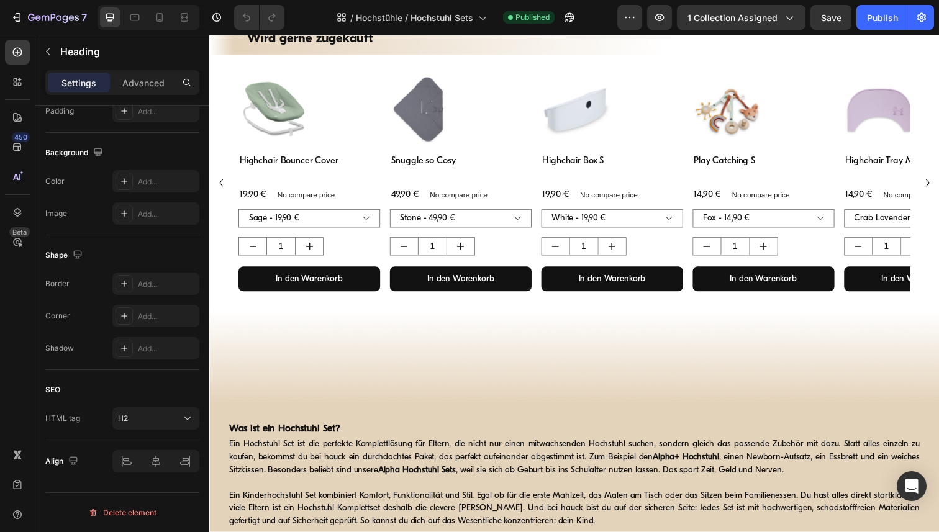
scroll to position [592, 0]
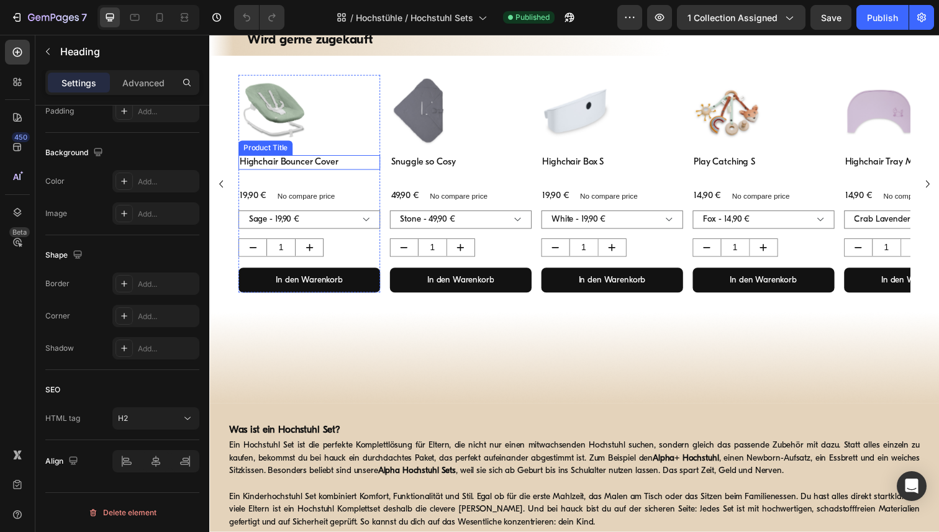
click at [306, 165] on h3 "Highchair Bouncer Cover" at bounding box center [311, 165] width 145 height 15
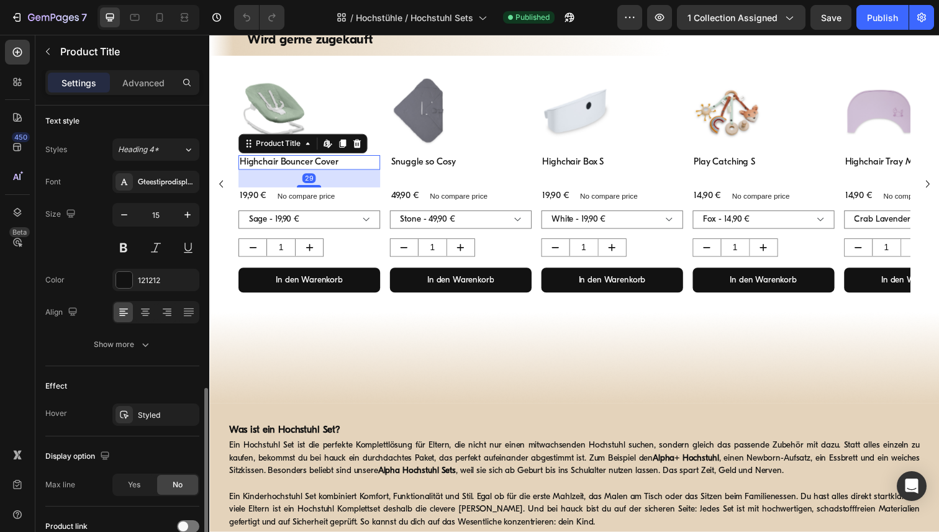
scroll to position [219, 0]
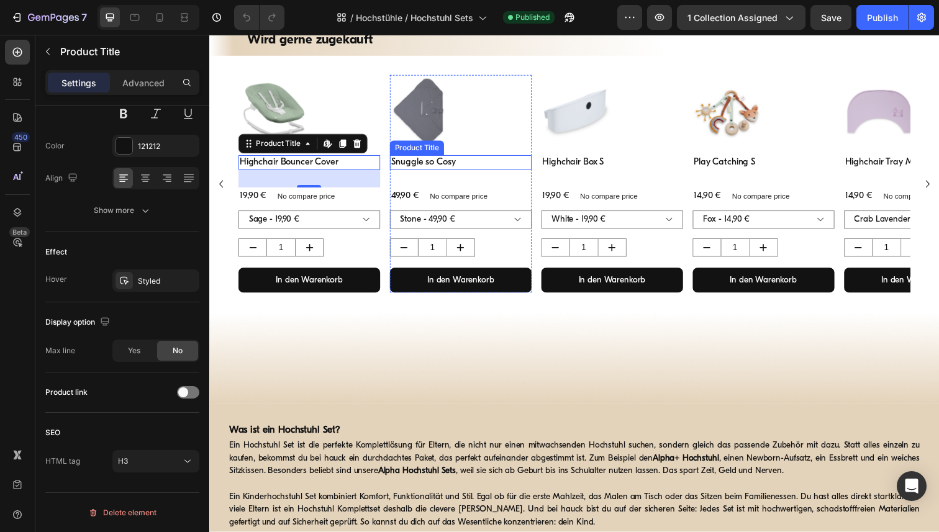
click at [463, 165] on h3 "Snuggle so Cosy" at bounding box center [466, 165] width 145 height 15
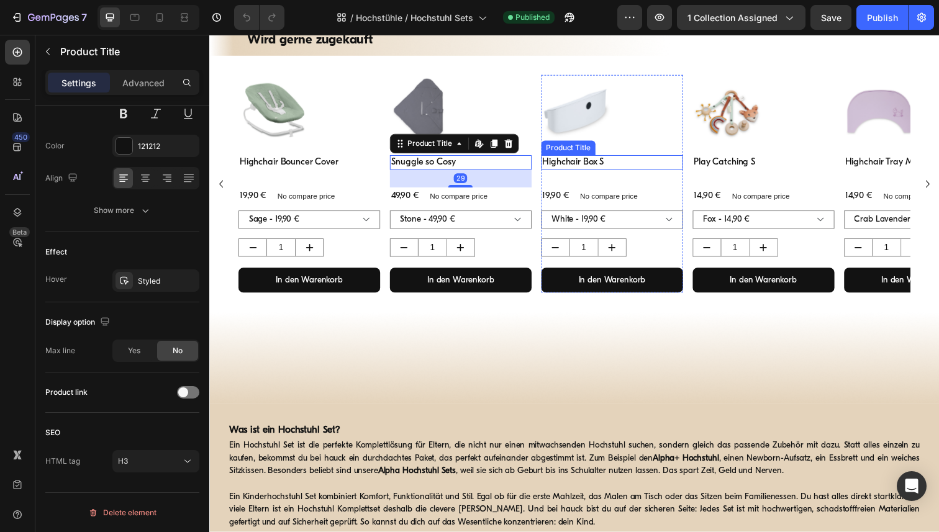
click at [616, 165] on h3 "Highchair Box S" at bounding box center [620, 165] width 145 height 15
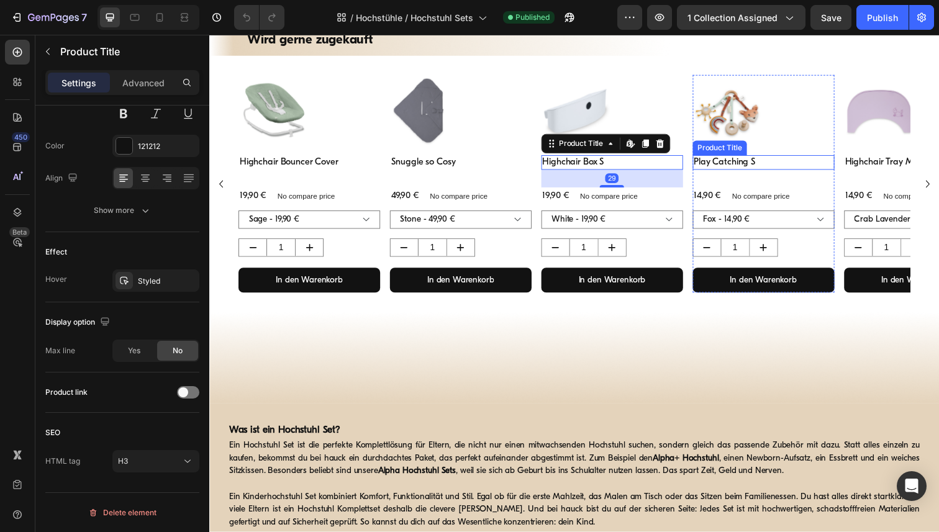
click at [754, 170] on h3 "Play Catching S" at bounding box center [775, 165] width 145 height 15
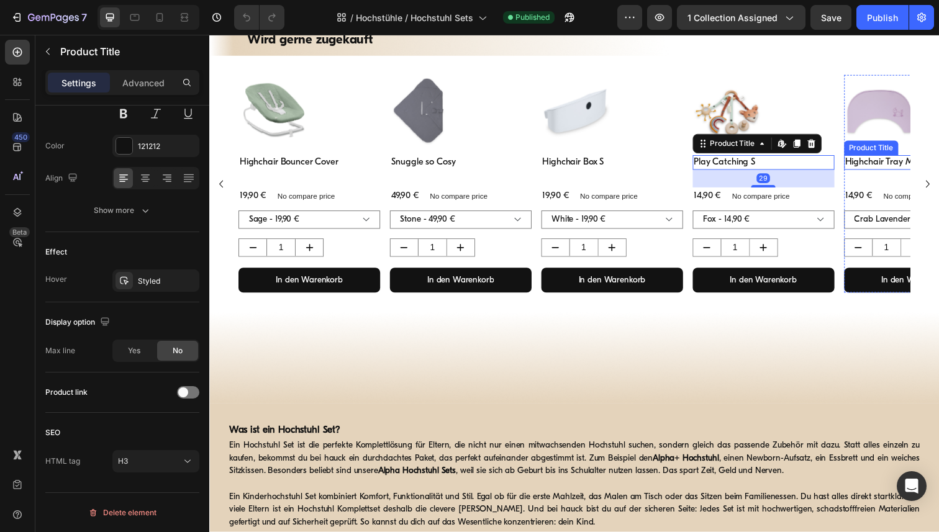
click at [884, 163] on h3 "Highchair Tray Mat" at bounding box center [930, 165] width 145 height 15
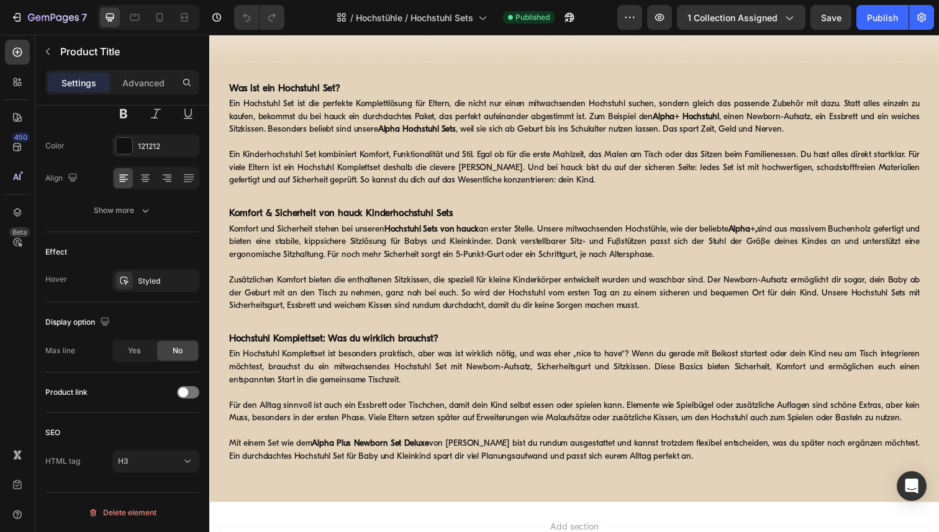
scroll to position [897, 0]
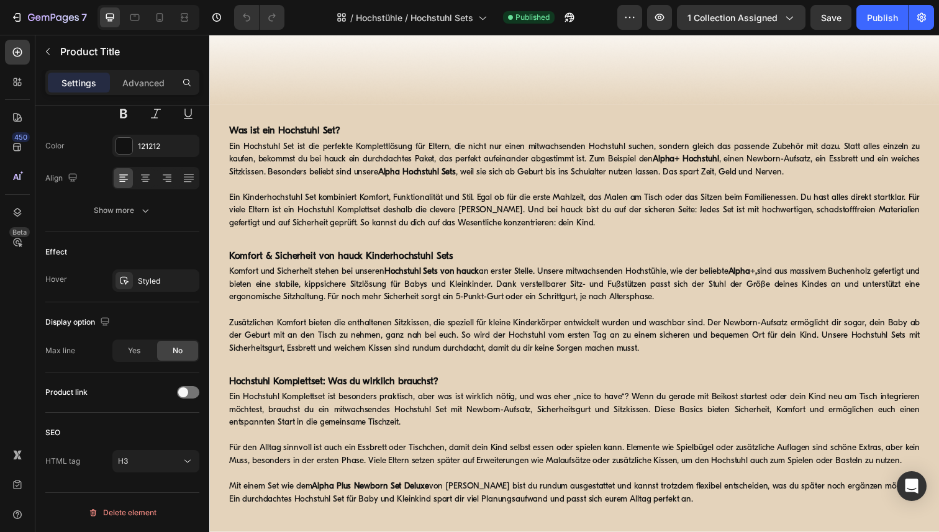
click at [310, 134] on strong "Was ist ein Hochstuhl Set?" at bounding box center [286, 134] width 114 height 10
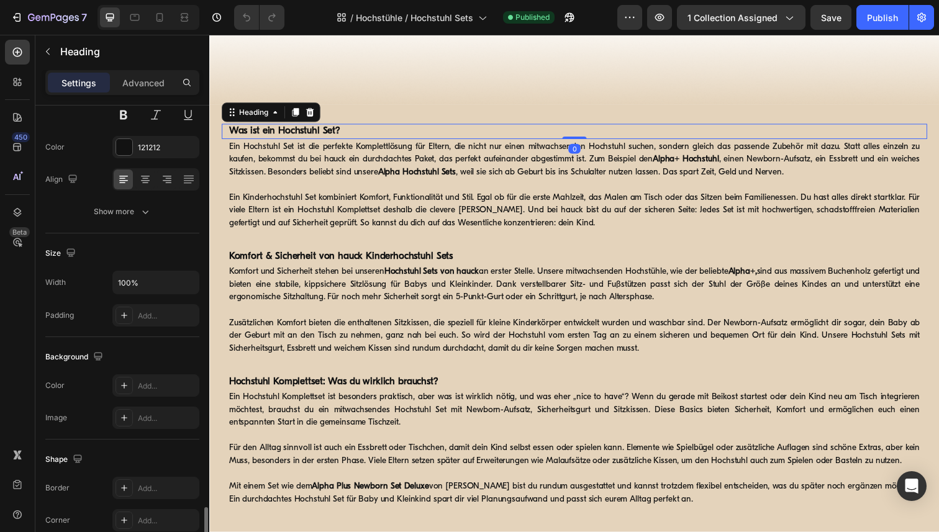
scroll to position [344, 0]
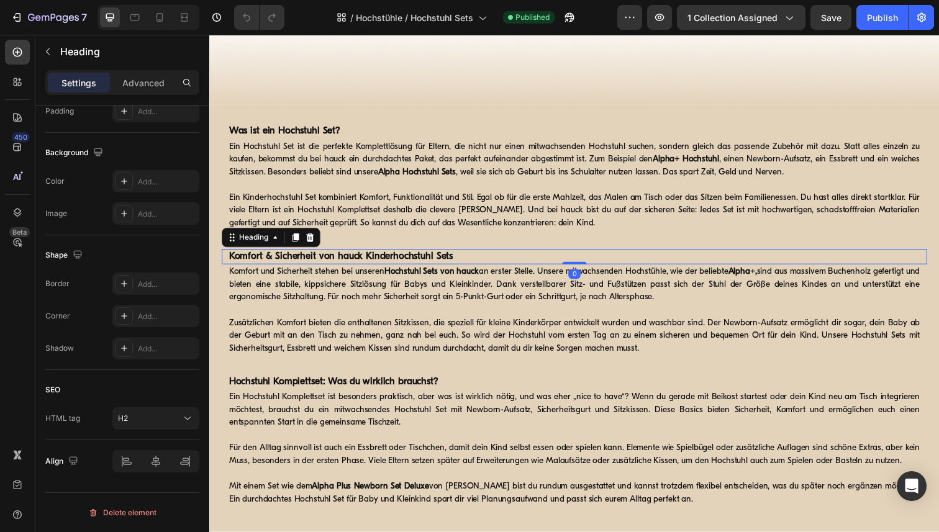
click at [394, 261] on strong "Komfort & Sicherheit von hauck Kinderhochstuhl Sets" at bounding box center [343, 261] width 229 height 10
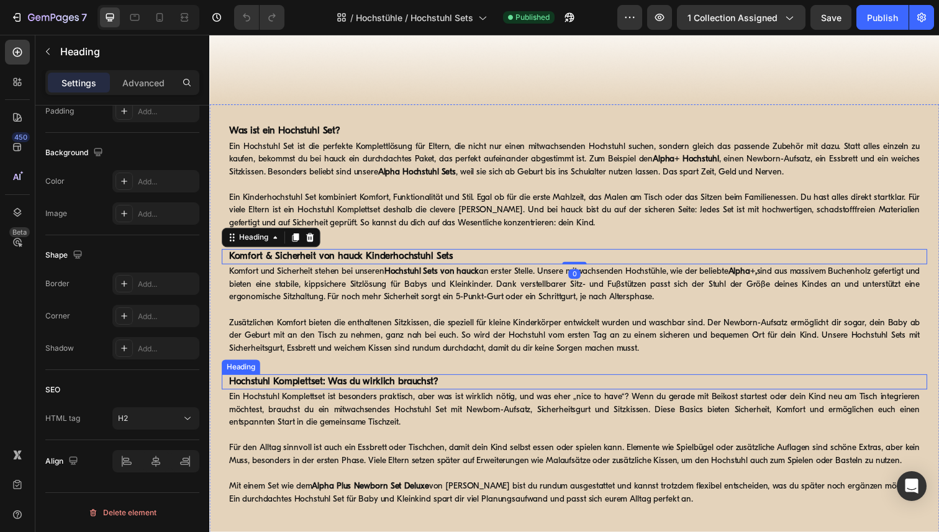
click at [389, 389] on strong "Hochstuhl Komplettset: Was du wirklich brauchst?" at bounding box center [336, 389] width 214 height 10
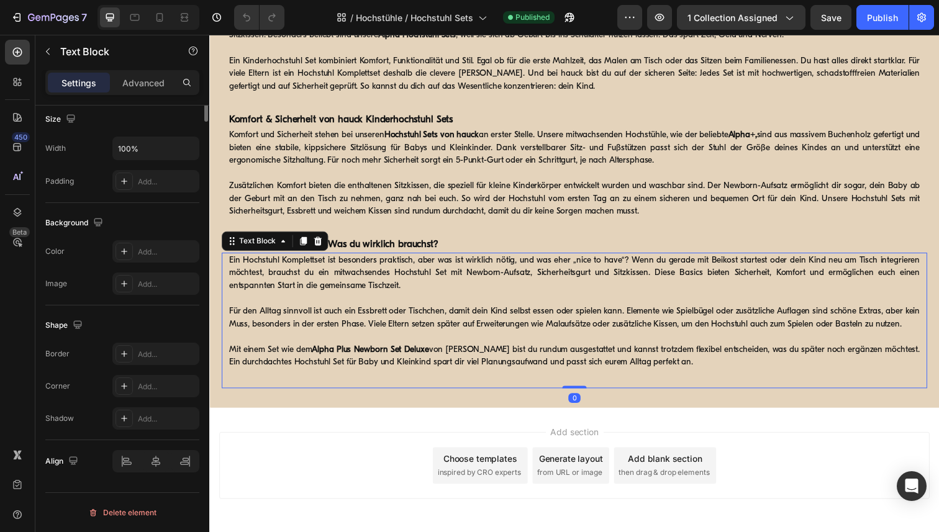
scroll to position [0, 0]
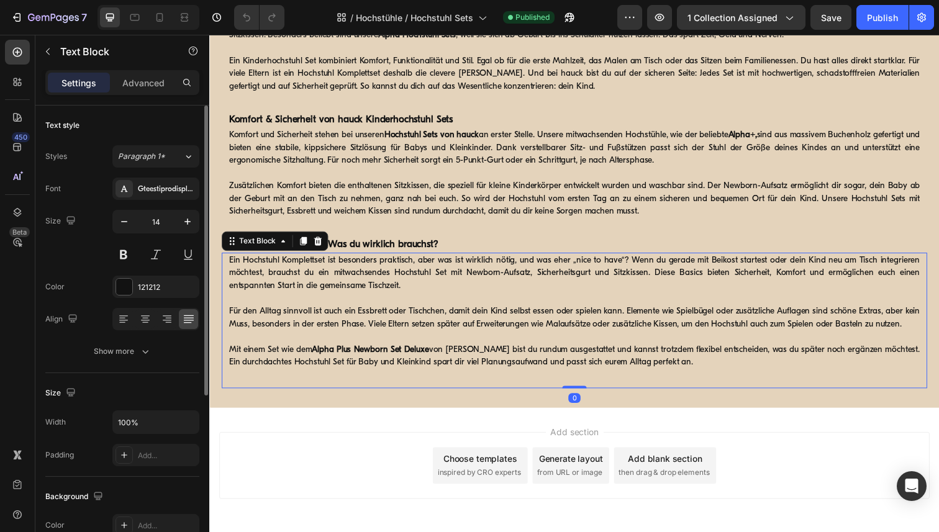
click at [433, 356] on strong "Alpha Plus Newborn Set Deluxe" at bounding box center [373, 356] width 119 height 9
click at [420, 354] on strong "Alpha Plus Newborn Set Deluxe" at bounding box center [373, 356] width 119 height 9
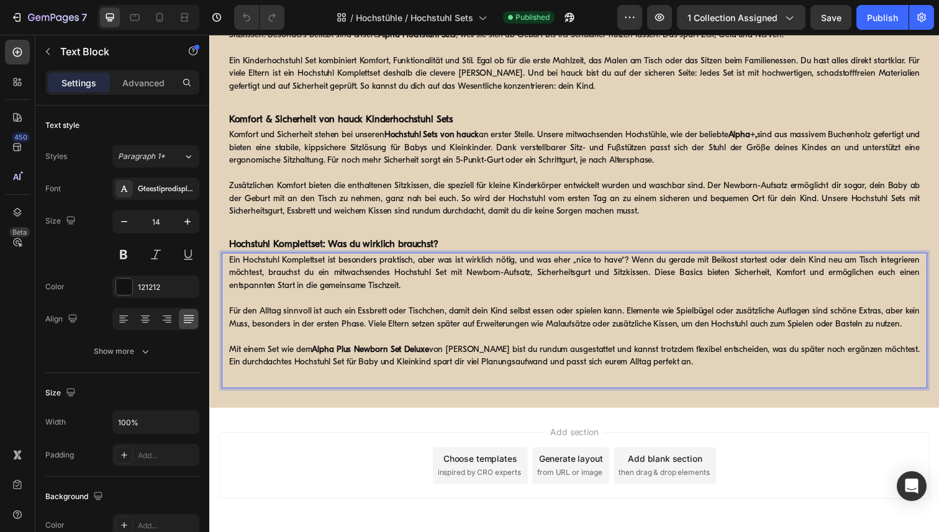
click at [358, 356] on strong "Alpha Plus Newborn Set Deluxe" at bounding box center [373, 356] width 119 height 9
click at [432, 358] on p "Mit einem Set wie dem Alpha Newborn Set Deluxe von hauck bist du rundum ausgest…" at bounding box center [581, 363] width 705 height 26
drag, startPoint x: 409, startPoint y: 356, endPoint x: 319, endPoint y: 358, distance: 89.4
click at [319, 358] on p "Mit einem Set wie dem Alpha Newborn Set Plus von hauck bist du rundum ausgestat…" at bounding box center [581, 363] width 705 height 26
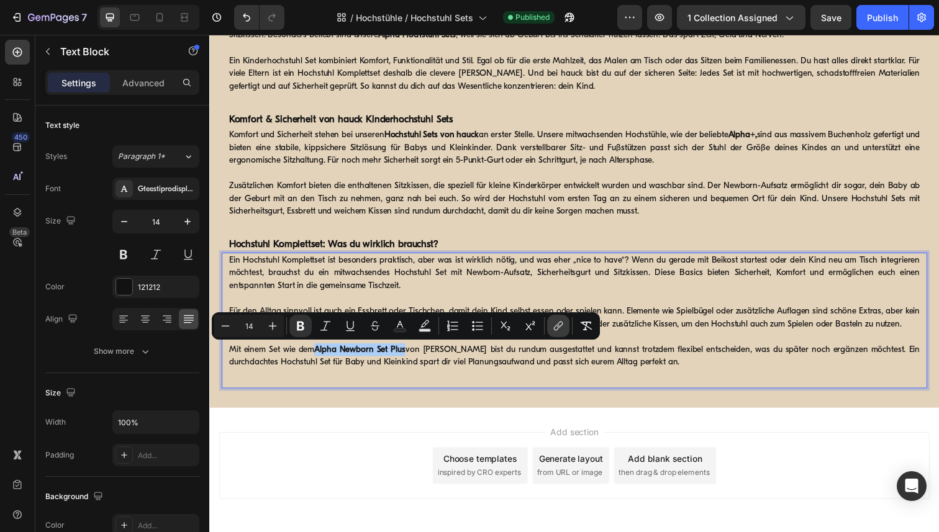
click at [559, 325] on icon "Editor contextual toolbar" at bounding box center [558, 326] width 12 height 12
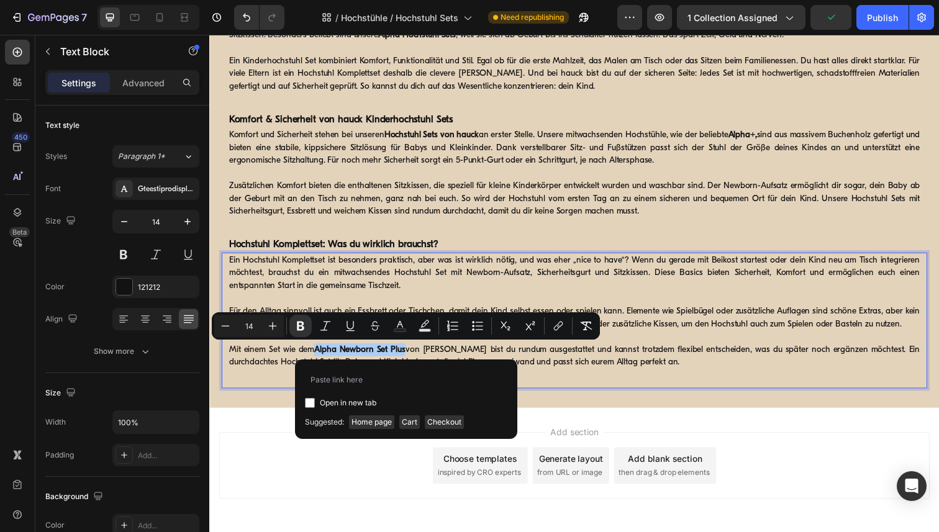
type input "https://www.hauck.de/products/alpha-newborn-set-plus"
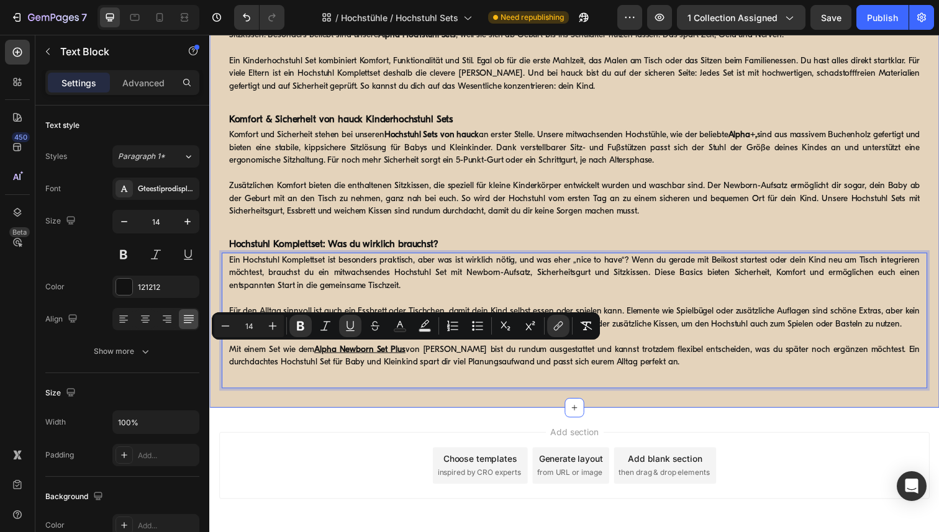
click at [437, 399] on div "Was ist ein Hochstuhl Set? Heading Ein Hochstuhl Set ist die perfekte Komplettl…" at bounding box center [581, 190] width 745 height 449
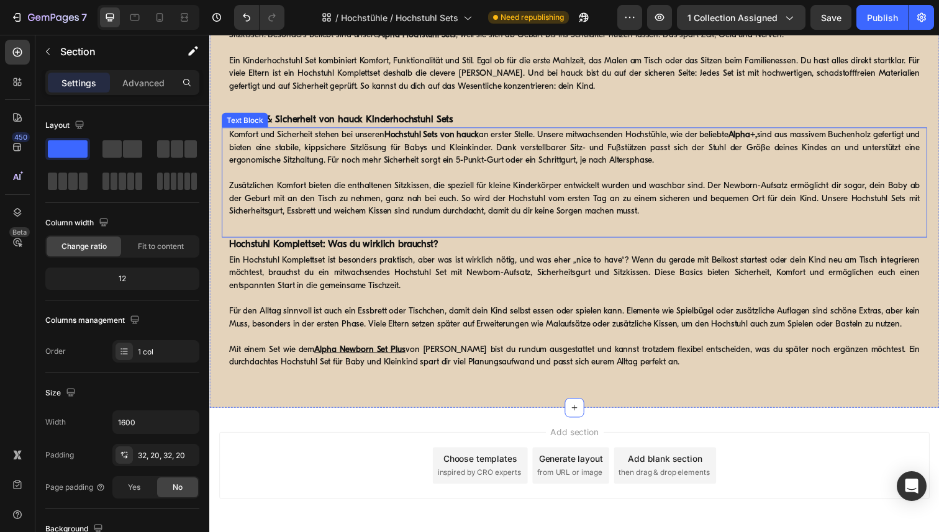
click at [768, 137] on strong "Alpha+," at bounding box center [753, 137] width 29 height 9
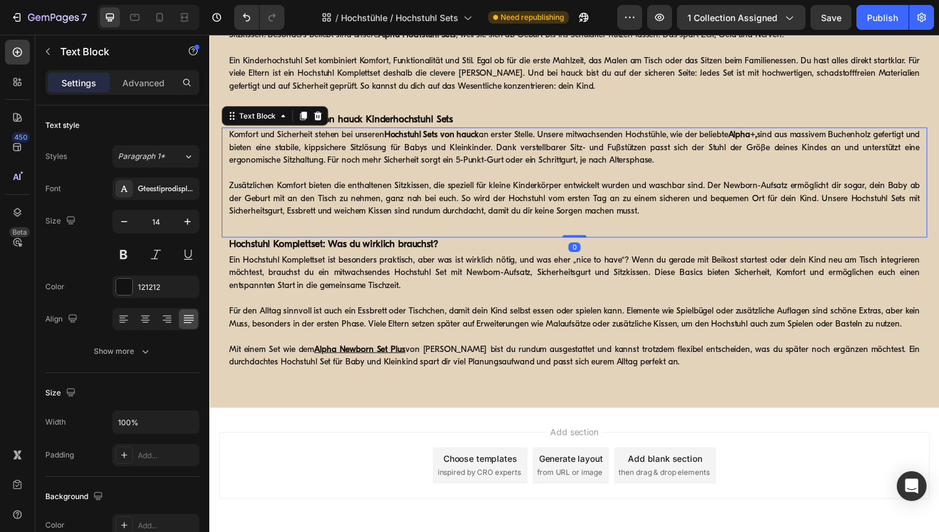
click at [768, 137] on strong "Alpha+," at bounding box center [753, 137] width 29 height 9
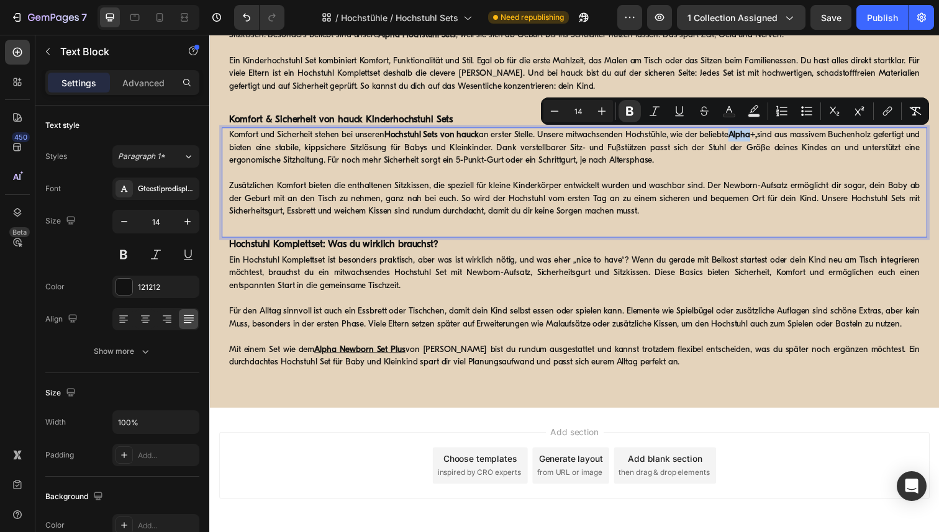
click at [768, 138] on strong "Alpha+," at bounding box center [753, 137] width 29 height 9
drag, startPoint x: 753, startPoint y: 137, endPoint x: 777, endPoint y: 137, distance: 24.2
click at [768, 137] on strong "Alpha+," at bounding box center [753, 137] width 29 height 9
click at [884, 112] on icon "Editor contextual toolbar" at bounding box center [886, 113] width 6 height 6
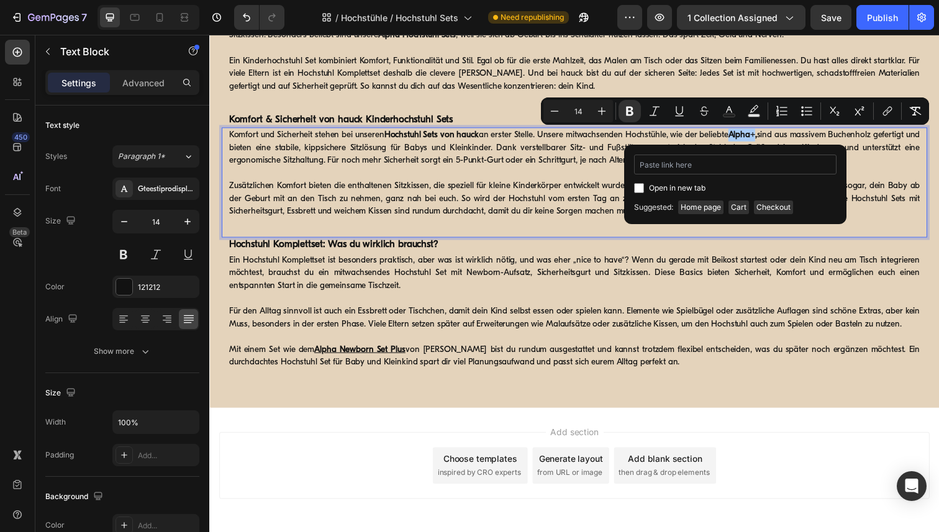
type input "[URL][DOMAIN_NAME]"
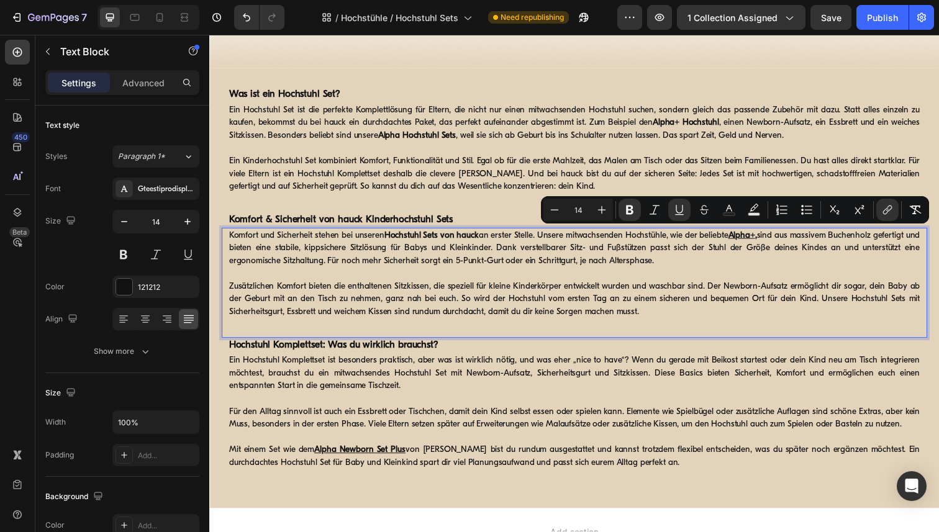
scroll to position [934, 0]
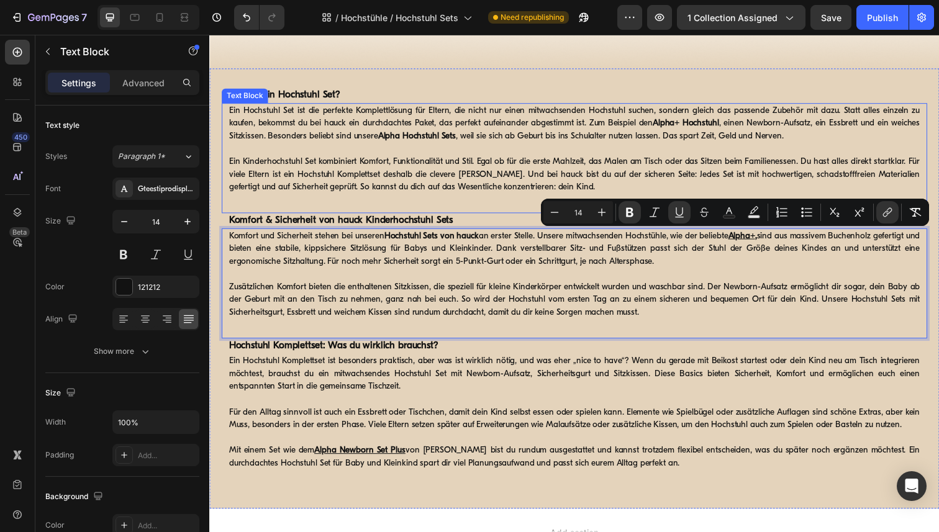
click at [444, 156] on p at bounding box center [581, 151] width 705 height 13
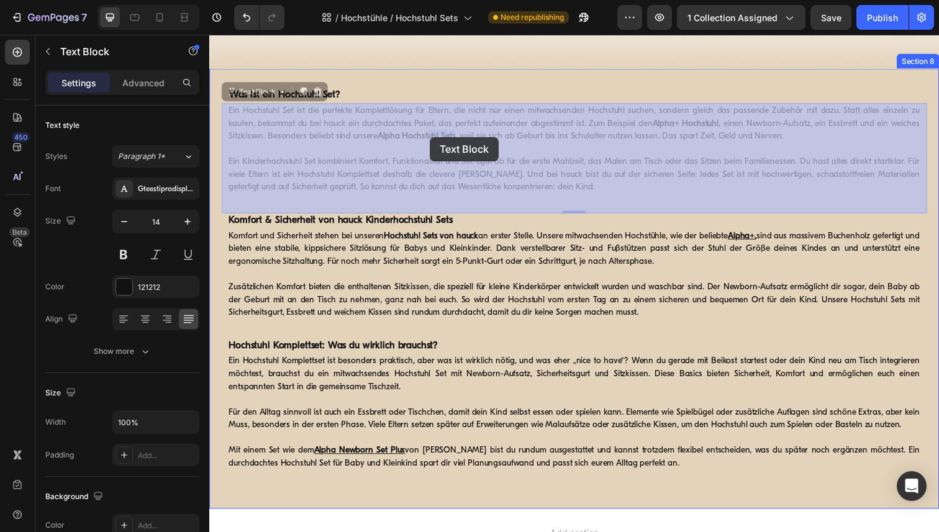
drag, startPoint x: 463, startPoint y: 139, endPoint x: 435, endPoint y: 139, distance: 27.9
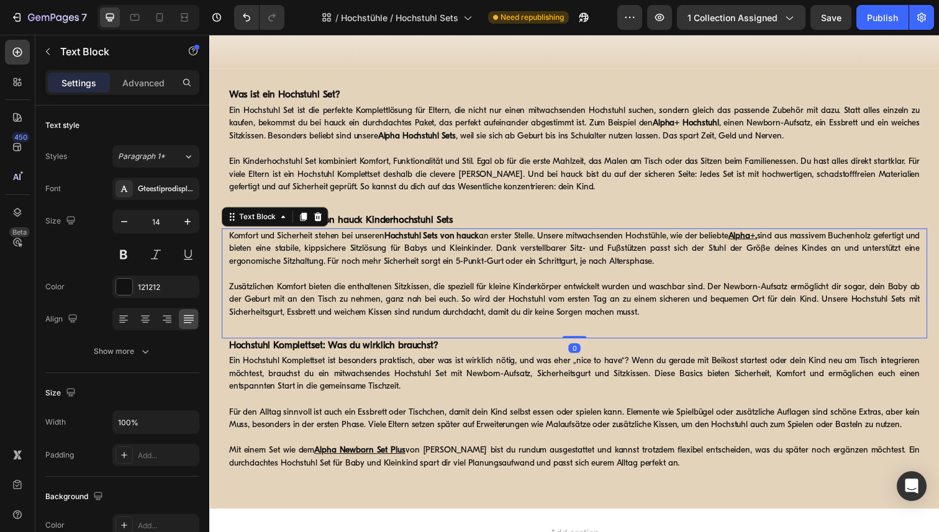
click at [491, 268] on p "Komfort und Sicherheit stehen bei unseren Hochstuhl Sets von hauck an erster St…" at bounding box center [581, 253] width 705 height 39
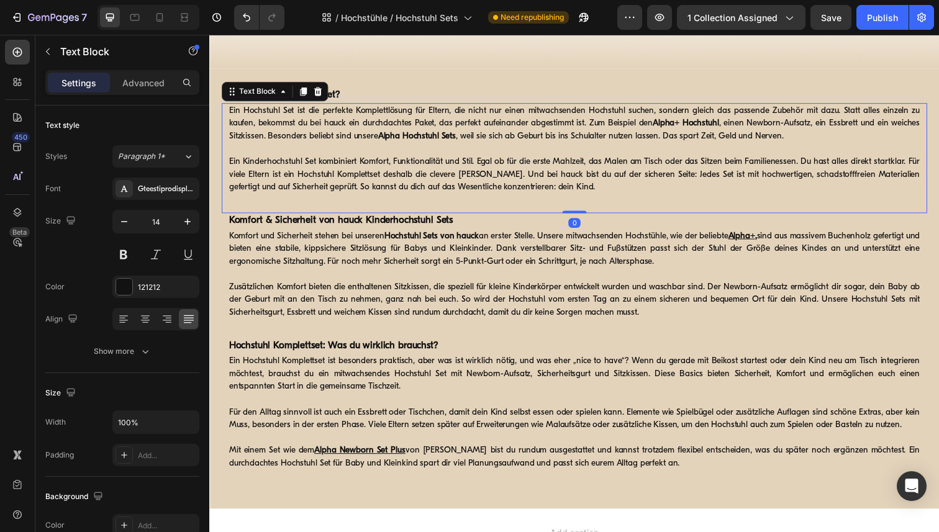
click at [461, 137] on strong "Alpha Hochstuhl Sets" at bounding box center [420, 138] width 79 height 9
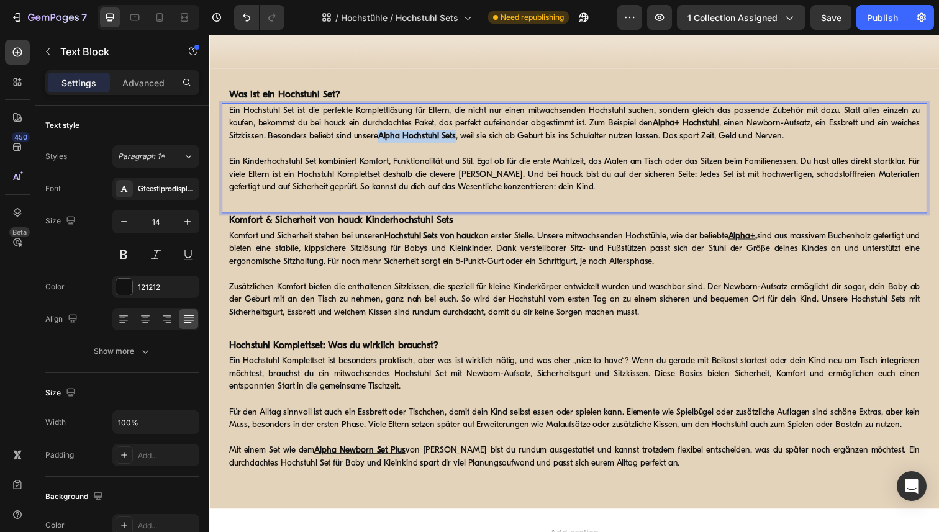
drag, startPoint x: 461, startPoint y: 140, endPoint x: 384, endPoint y: 139, distance: 77.0
click at [384, 139] on strong "Alpha Hochstuhl Sets" at bounding box center [420, 138] width 79 height 9
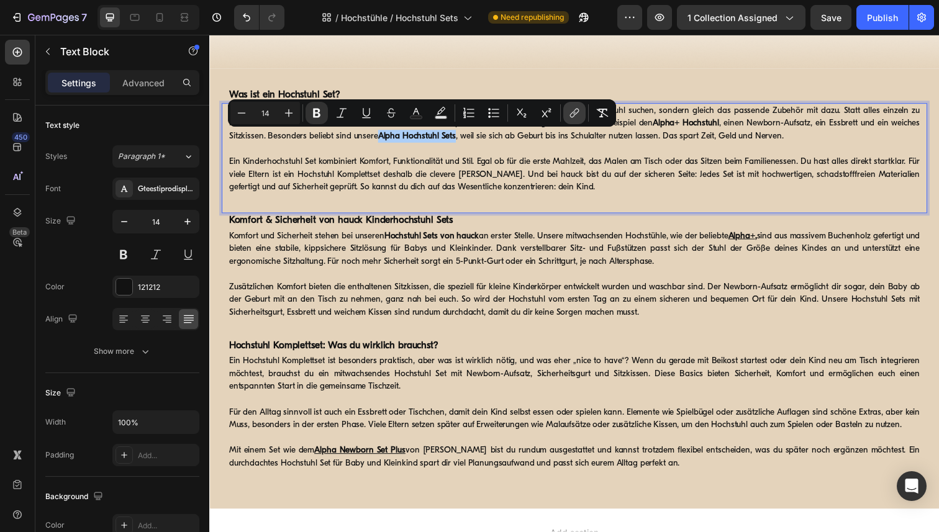
click at [577, 119] on icon "Editor contextual toolbar" at bounding box center [574, 113] width 12 height 12
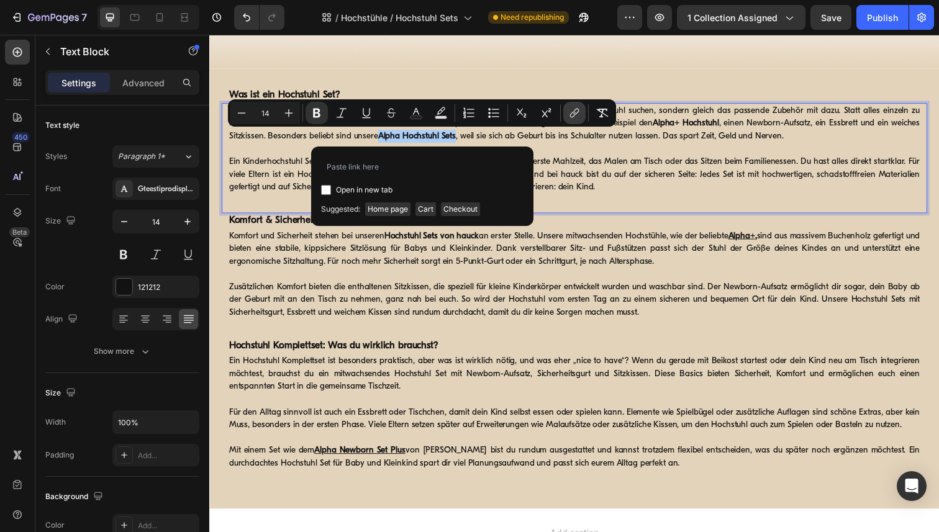
type input "https://www.hauck.de/collections/hochstuhl-sets"
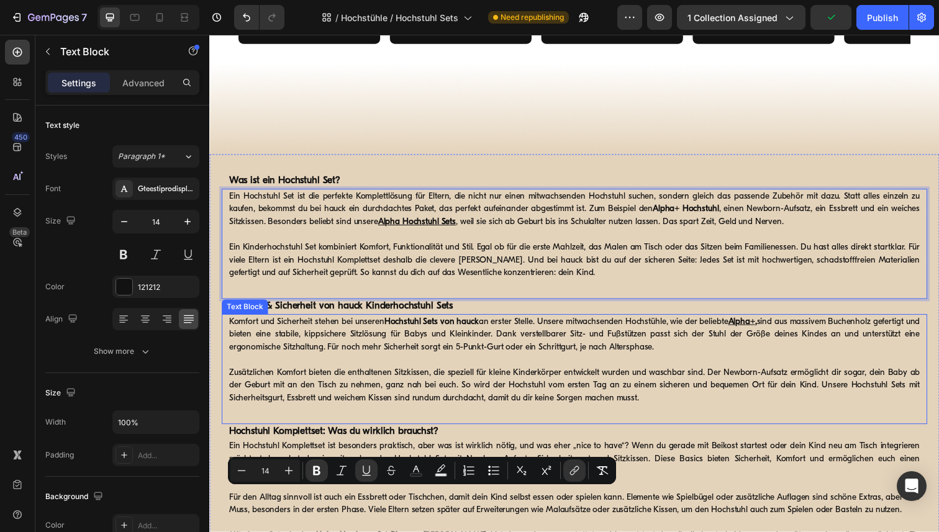
type input "16"
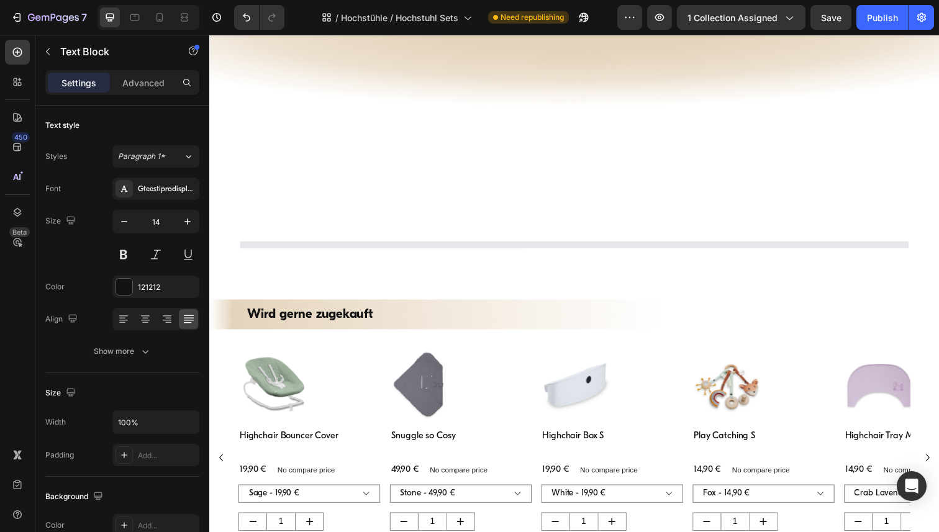
scroll to position [0, 0]
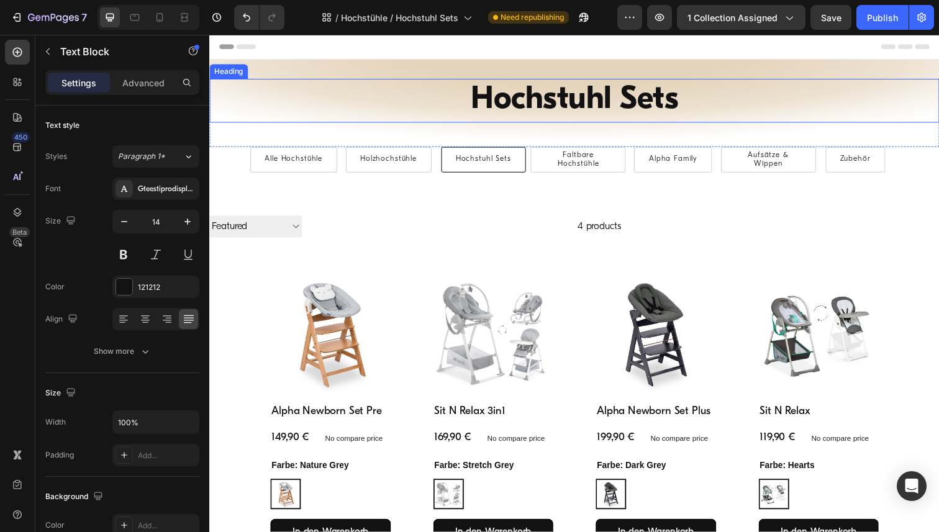
click at [581, 105] on h1 "Hochstuhl Sets" at bounding box center [581, 102] width 745 height 45
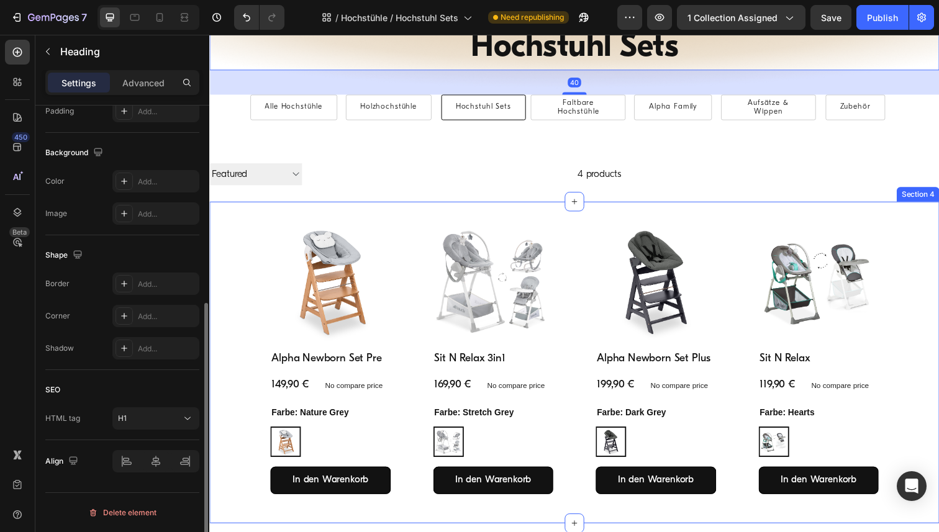
scroll to position [211, 0]
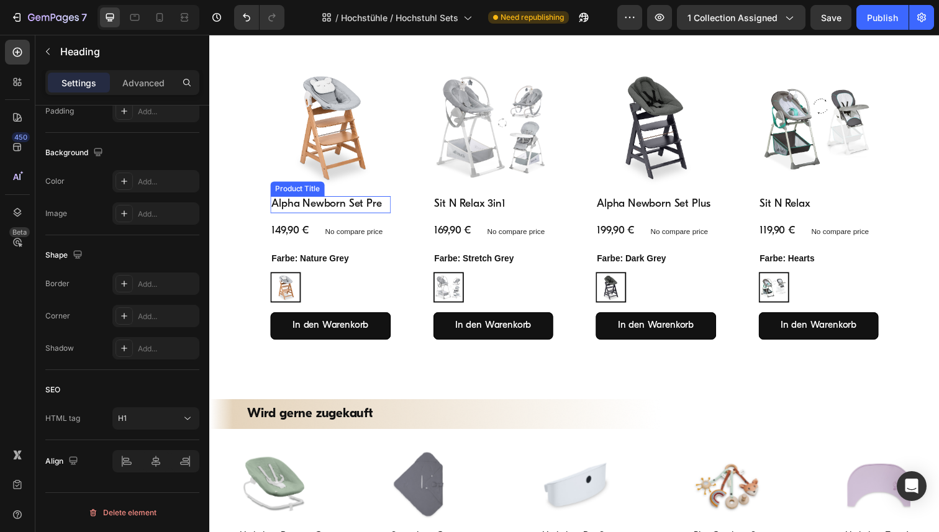
click at [334, 209] on h2 "Alpha Newborn Set Pre" at bounding box center [332, 208] width 123 height 17
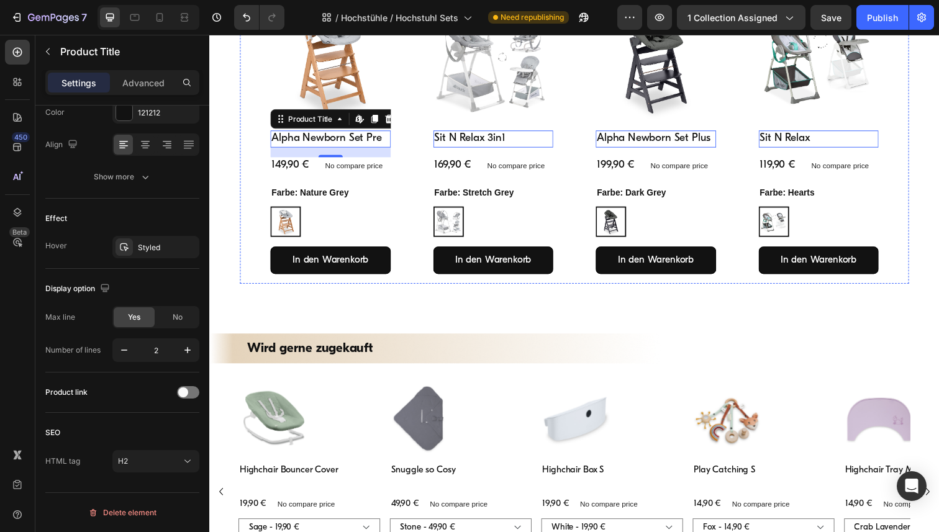
scroll to position [336, 0]
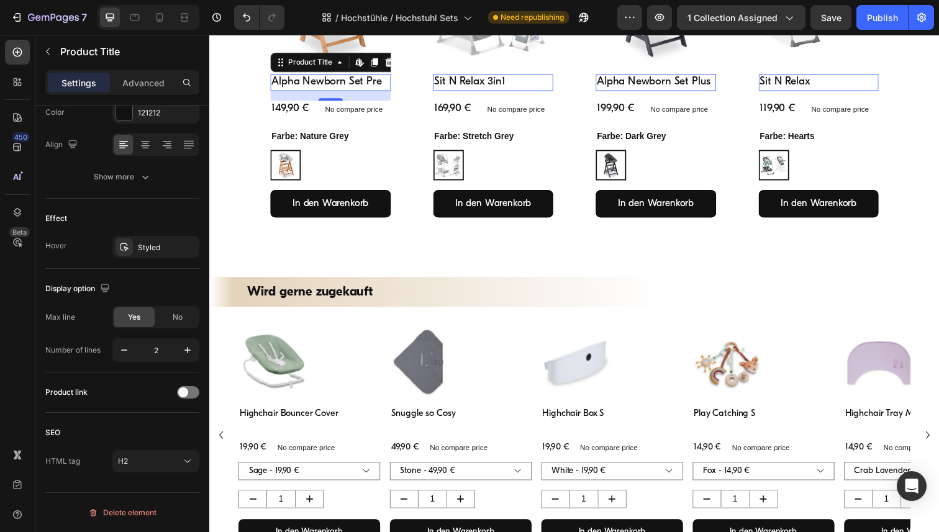
click at [394, 83] on h2 "Sit N Relax 3in1" at bounding box center [332, 83] width 123 height 17
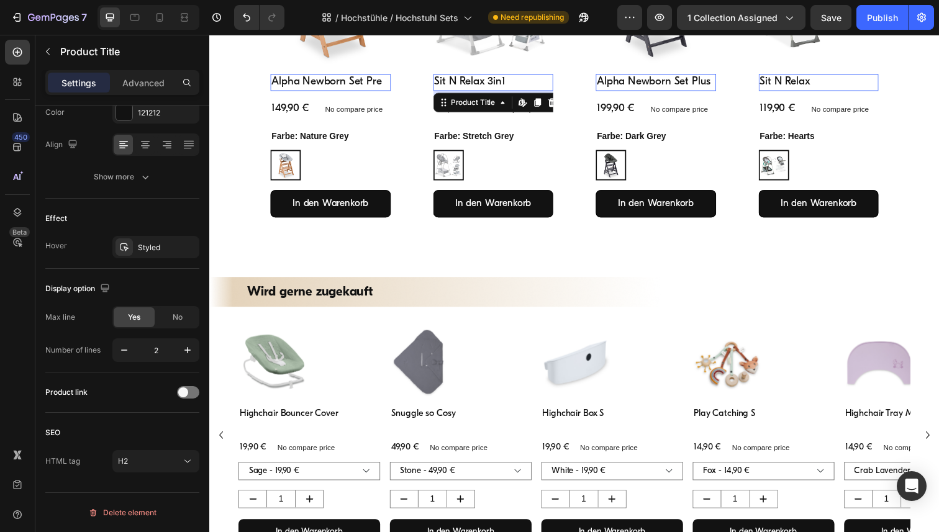
click at [394, 79] on h2 "Alpha Newborn Set Plus" at bounding box center [332, 83] width 123 height 17
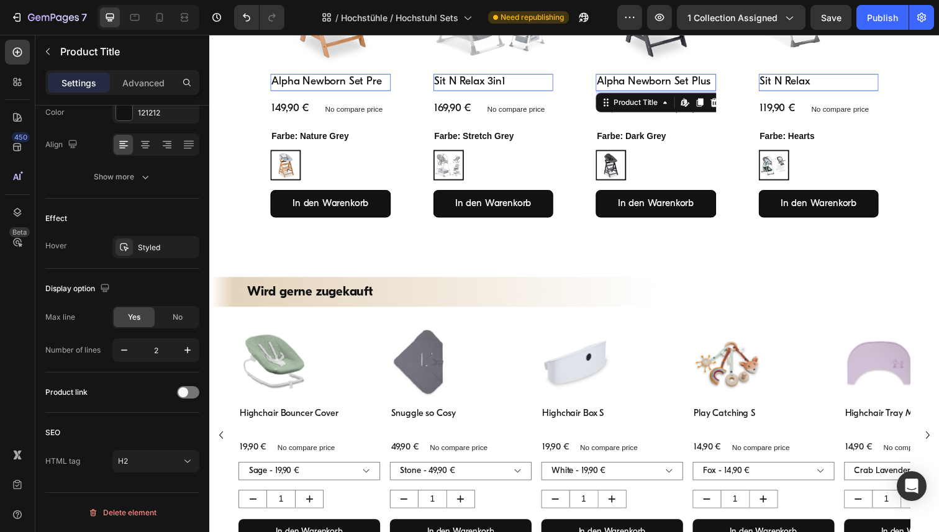
click at [394, 86] on h2 "Sit N Relax" at bounding box center [332, 83] width 123 height 17
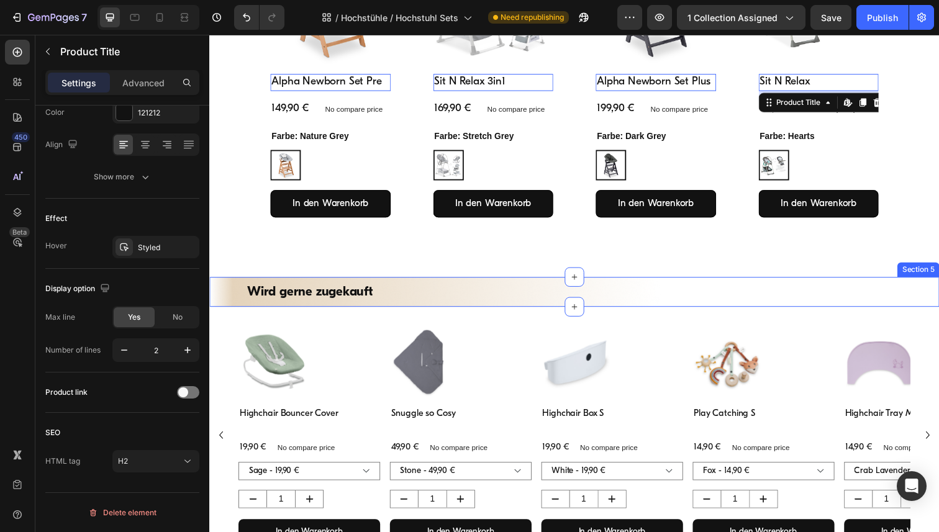
click at [322, 307] on div "Wird gerne zugekauft Heading Section 5" at bounding box center [581, 298] width 745 height 30
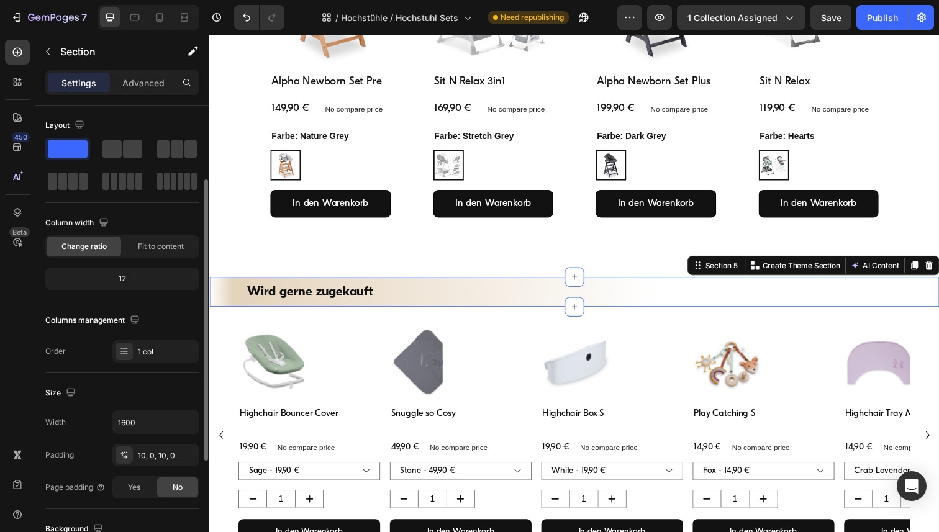
scroll to position [296, 0]
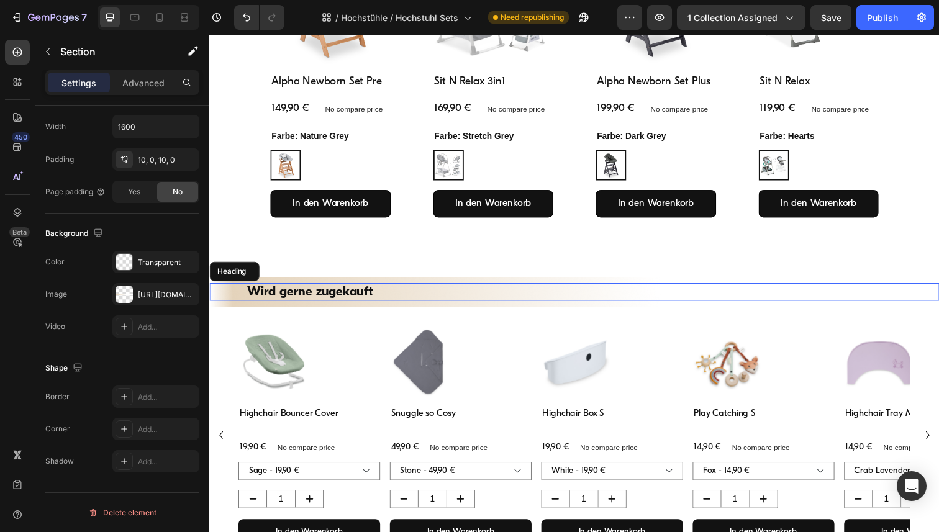
click at [307, 302] on h2 "Wird gerne zugekauft" at bounding box center [582, 298] width 671 height 18
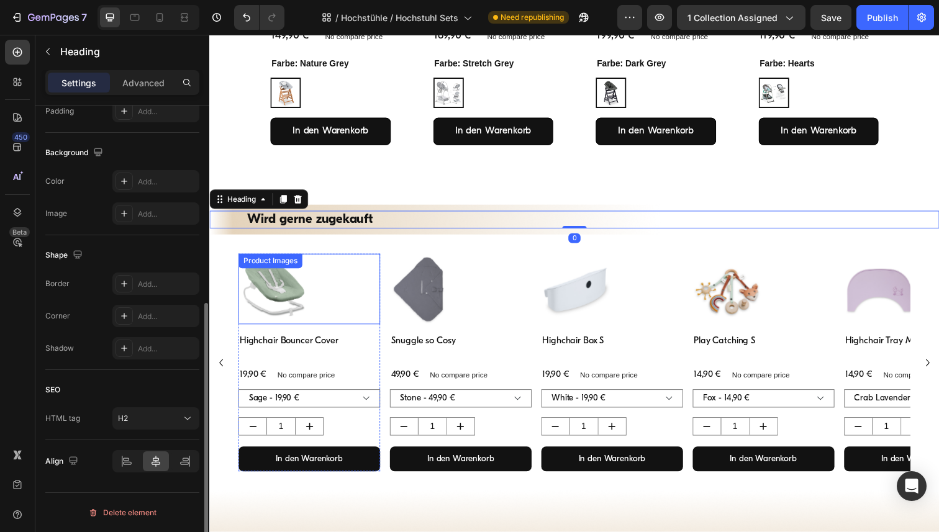
scroll to position [412, 0]
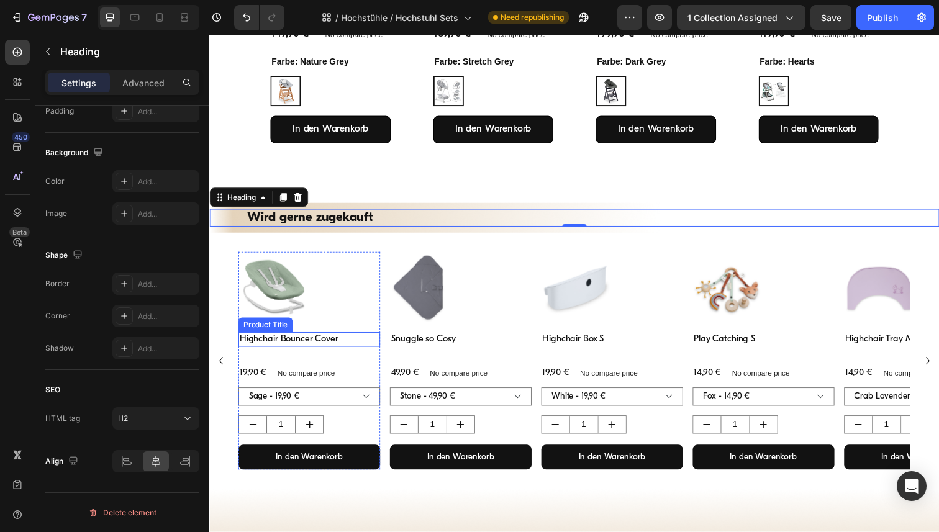
click at [315, 348] on h3 "Highchair Bouncer Cover" at bounding box center [311, 346] width 145 height 15
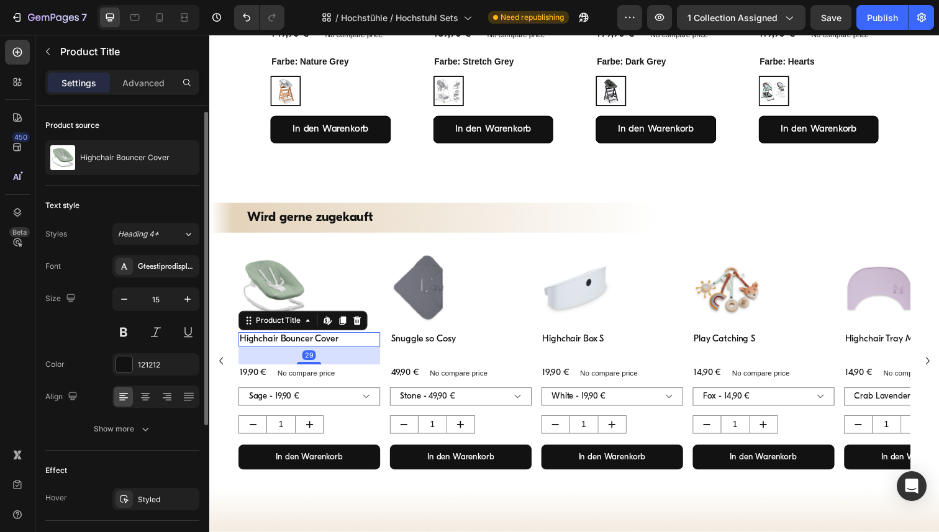
scroll to position [219, 0]
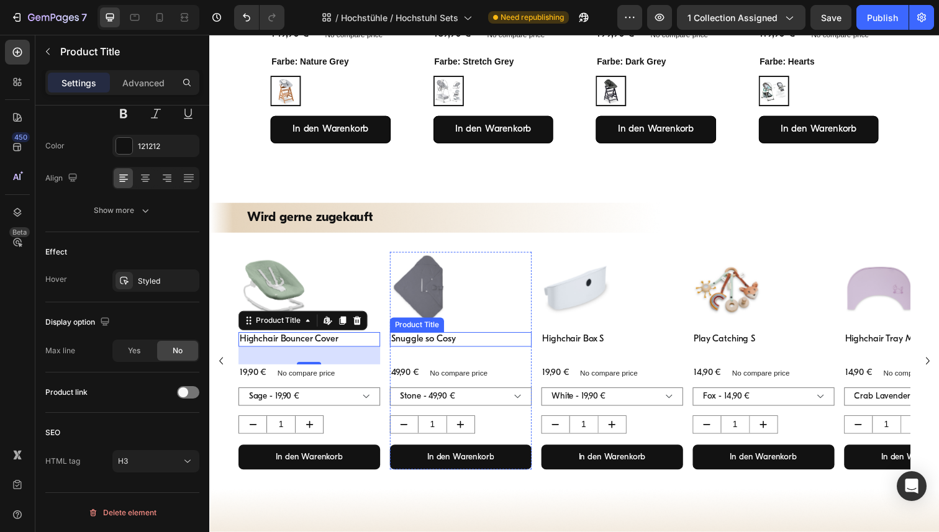
click at [422, 349] on h3 "Snuggle so Cosy" at bounding box center [466, 346] width 145 height 15
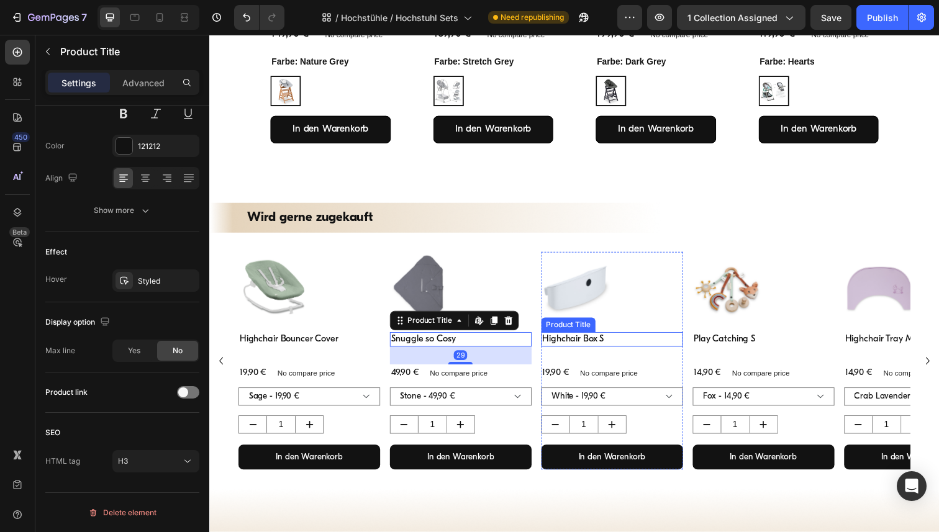
click at [611, 348] on h3 "Highchair Box S" at bounding box center [620, 346] width 145 height 15
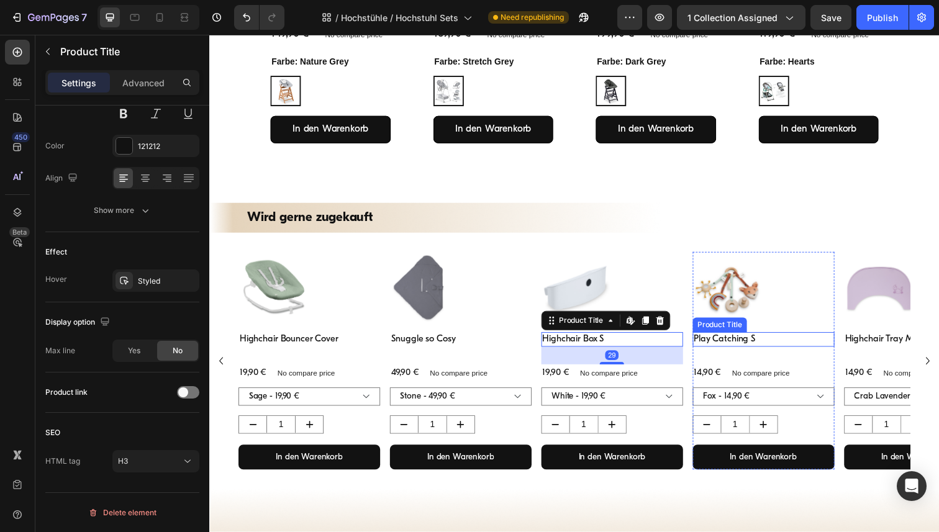
click at [740, 347] on h3 "Play Catching S" at bounding box center [775, 346] width 145 height 15
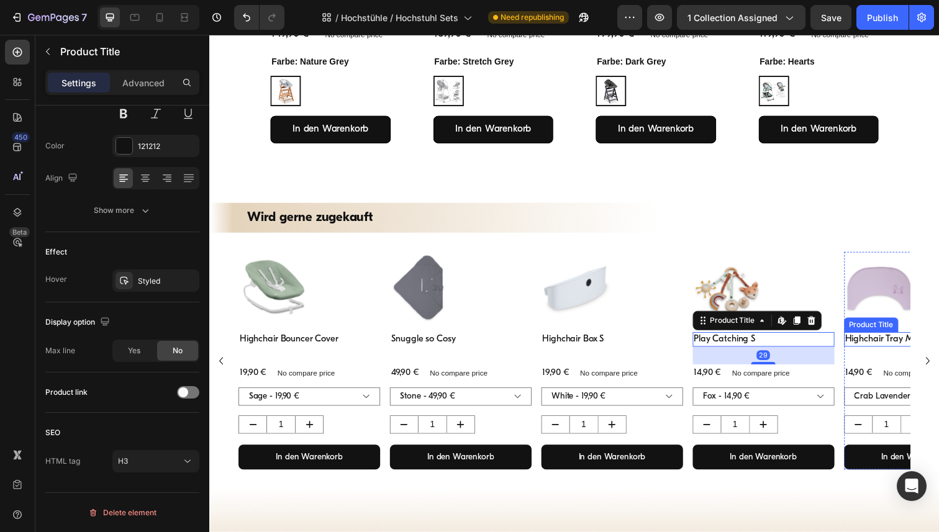
click at [885, 344] on h3 "Highchair Tray Mat" at bounding box center [930, 346] width 145 height 15
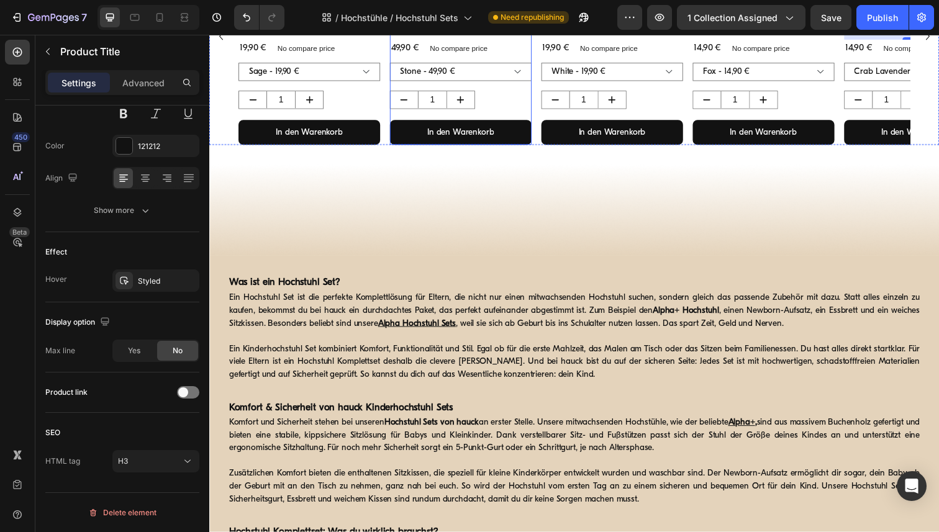
scroll to position [866, 0]
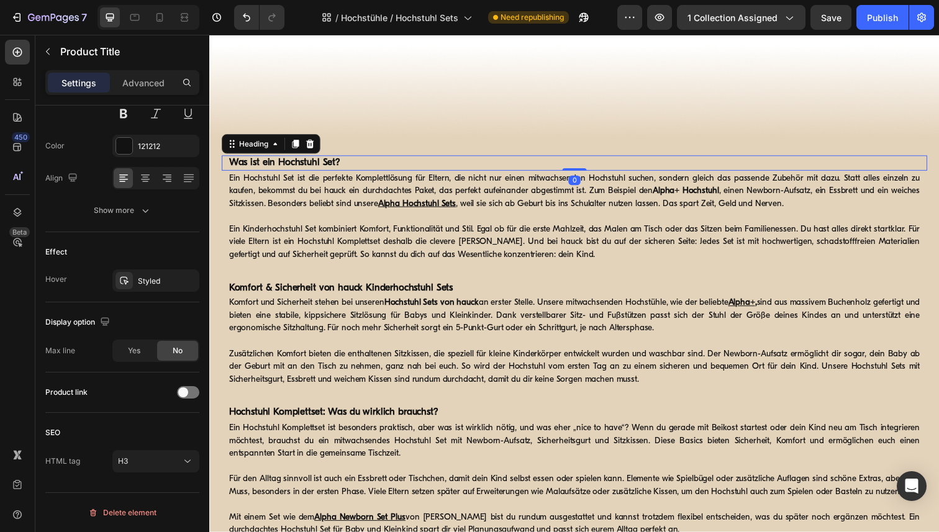
click at [326, 163] on strong "Was ist ein Hochstuhl Set?" at bounding box center [286, 166] width 114 height 10
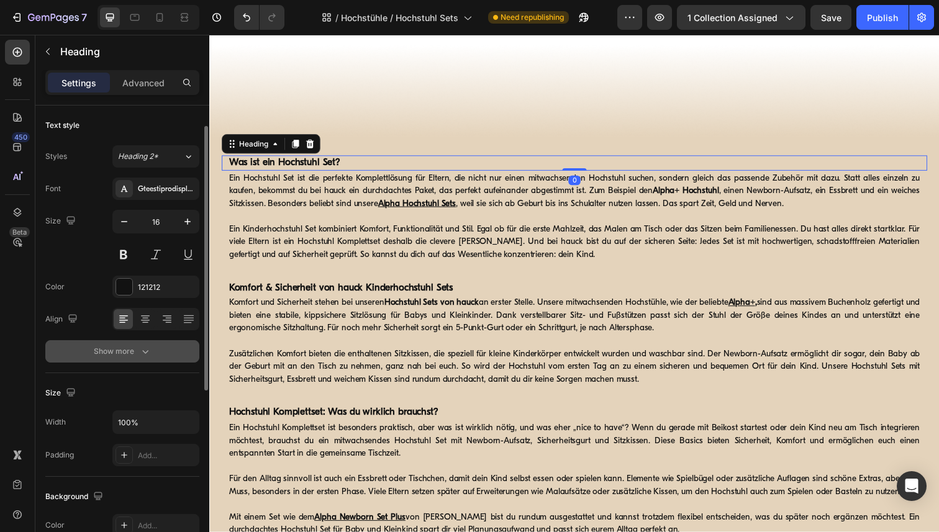
scroll to position [344, 0]
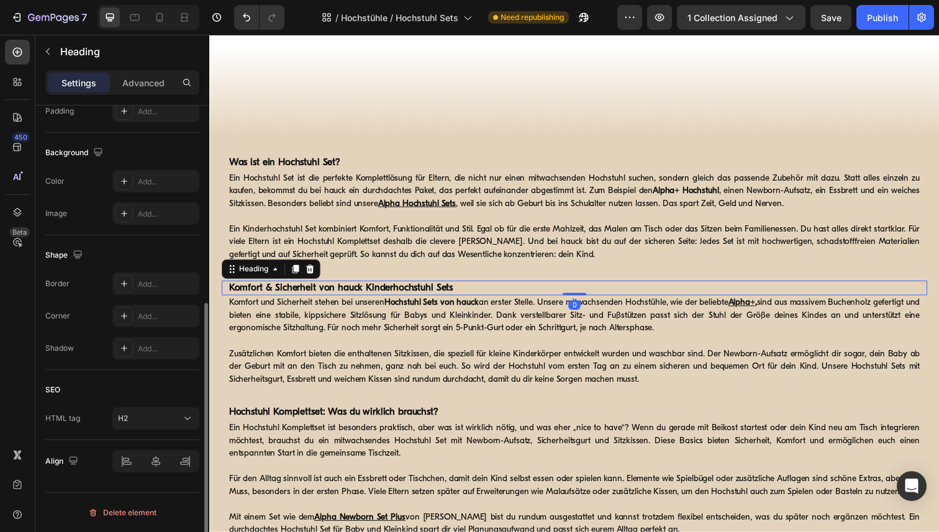
click at [330, 294] on strong "Komfort & Sicherheit von hauck Kinderhochstuhl Sets" at bounding box center [343, 294] width 229 height 10
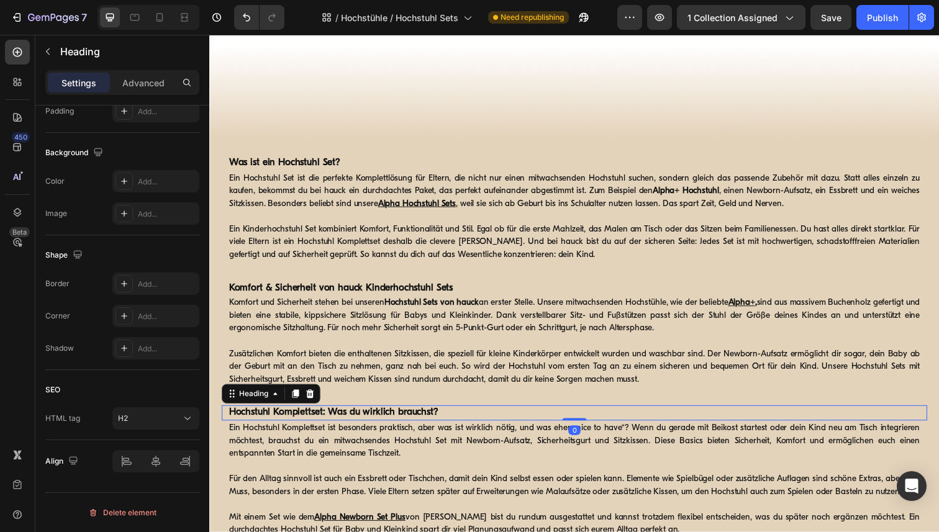
click at [339, 420] on strong "Hochstuhl Komplettset: Was du wirklich brauchst?" at bounding box center [336, 421] width 214 height 10
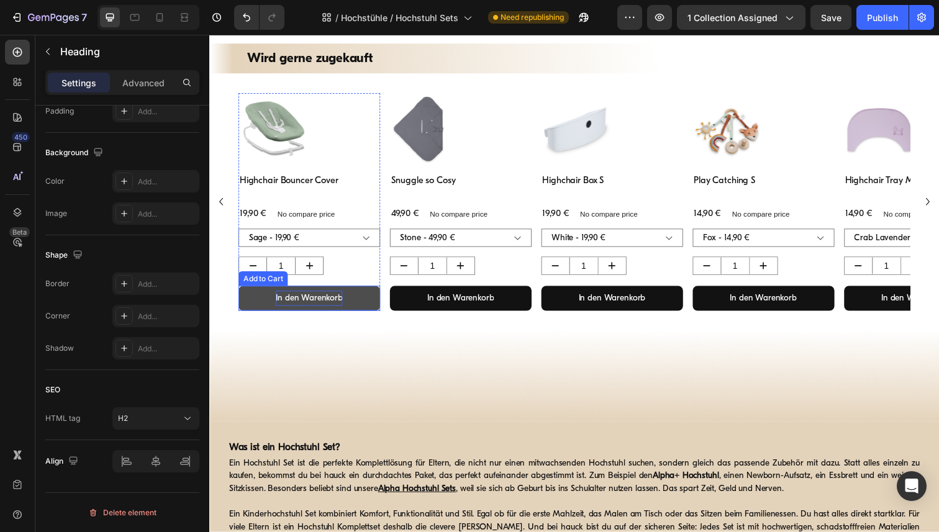
scroll to position [416, 0]
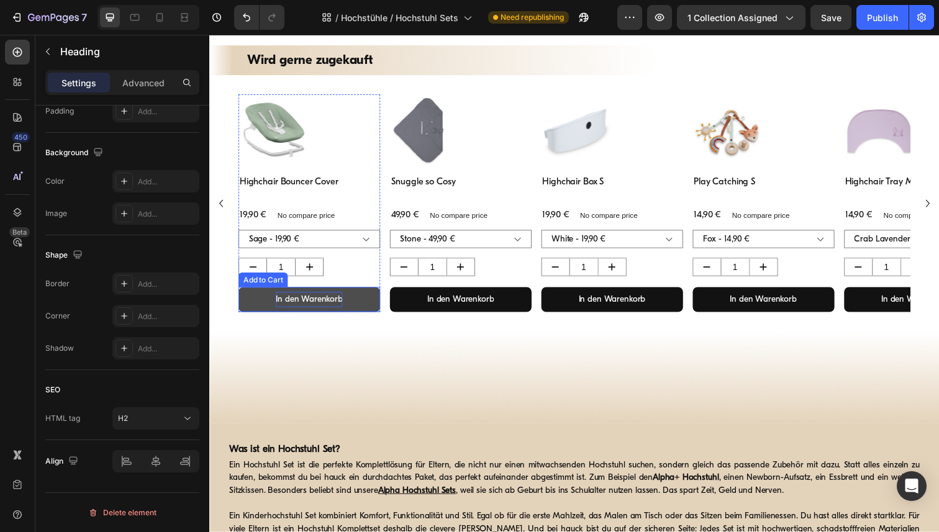
click at [316, 184] on h3 "Highchair Bouncer Cover" at bounding box center [311, 186] width 145 height 15
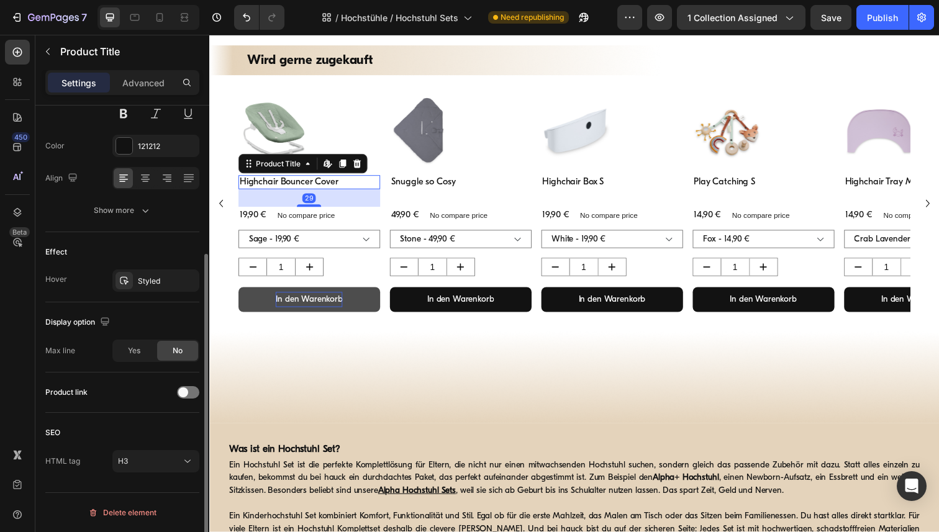
scroll to position [0, 0]
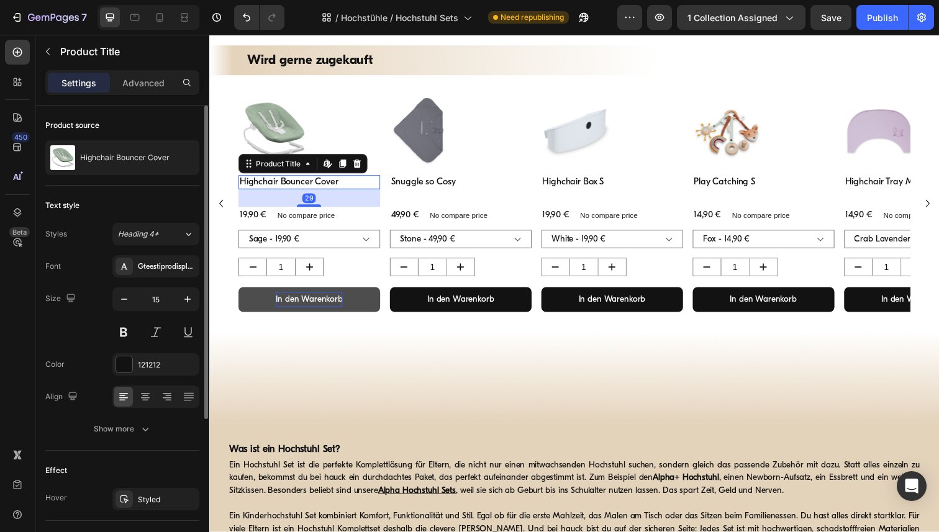
click at [316, 184] on h3 "Highchair Bouncer Cover" at bounding box center [311, 186] width 145 height 15
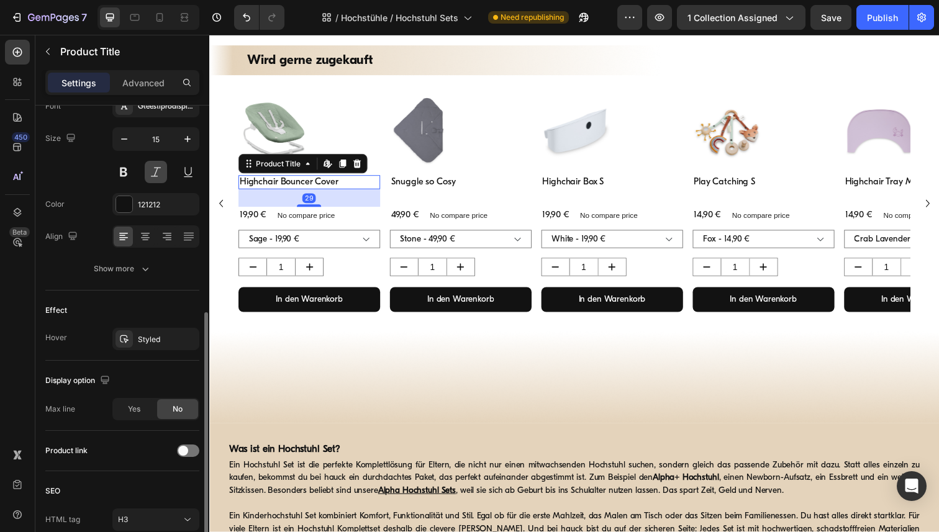
scroll to position [219, 0]
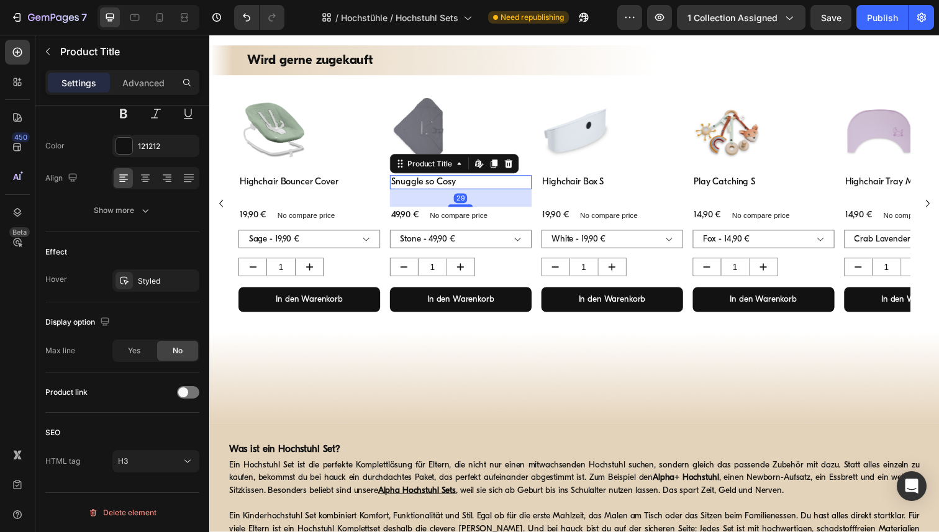
click at [452, 184] on h3 "Snuggle so Cosy" at bounding box center [466, 186] width 145 height 15
click at [624, 183] on h3 "Highchair Box S" at bounding box center [620, 186] width 145 height 15
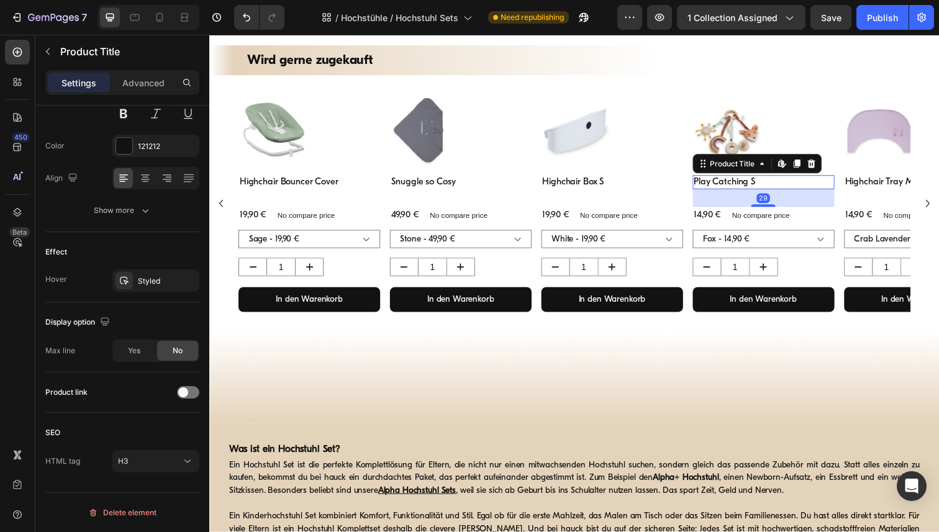
click at [769, 187] on h3 "Play Catching S" at bounding box center [775, 186] width 145 height 15
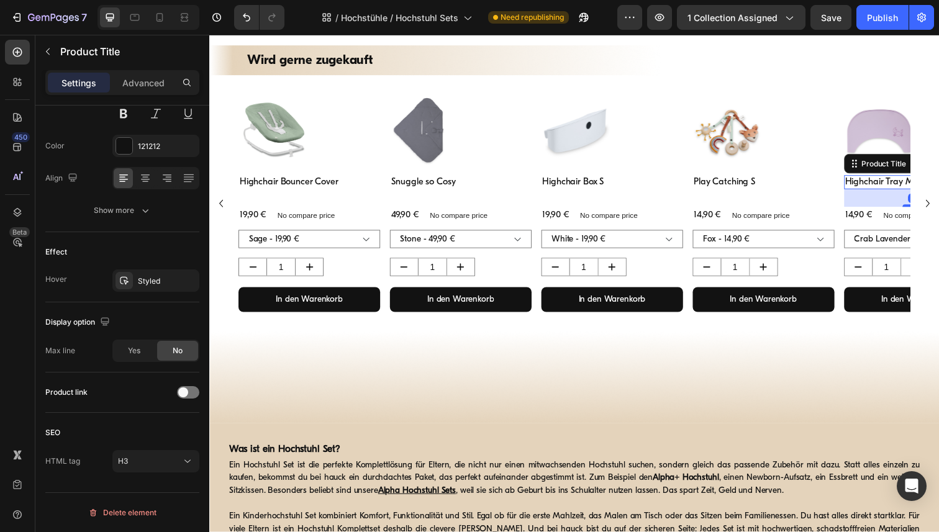
click at [890, 187] on h3 "Highchair Tray Mat" at bounding box center [930, 186] width 145 height 15
click at [376, 173] on div "Product Images" at bounding box center [311, 137] width 145 height 82
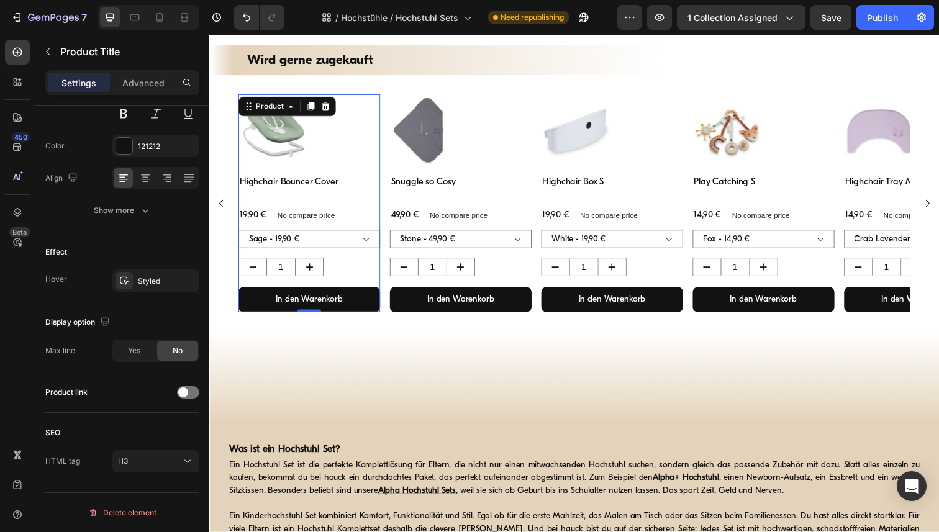
scroll to position [0, 0]
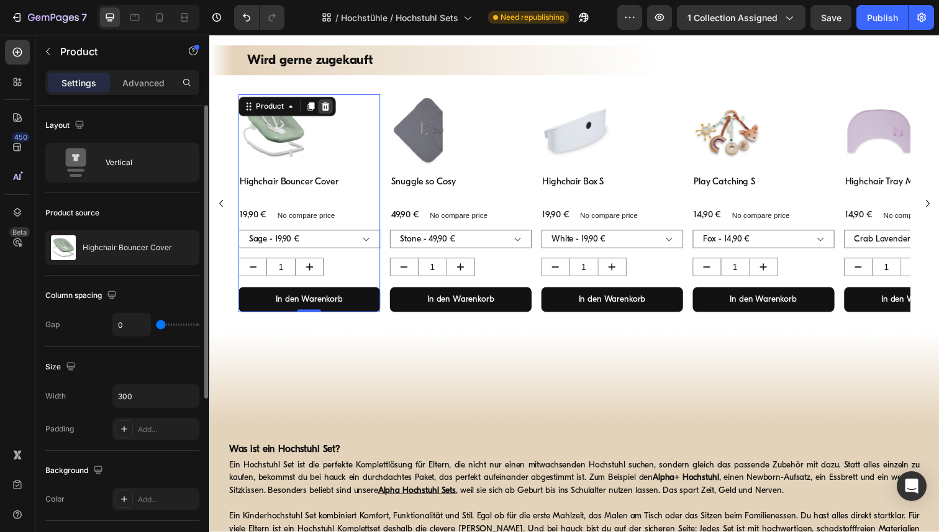
click at [329, 109] on icon at bounding box center [328, 108] width 8 height 9
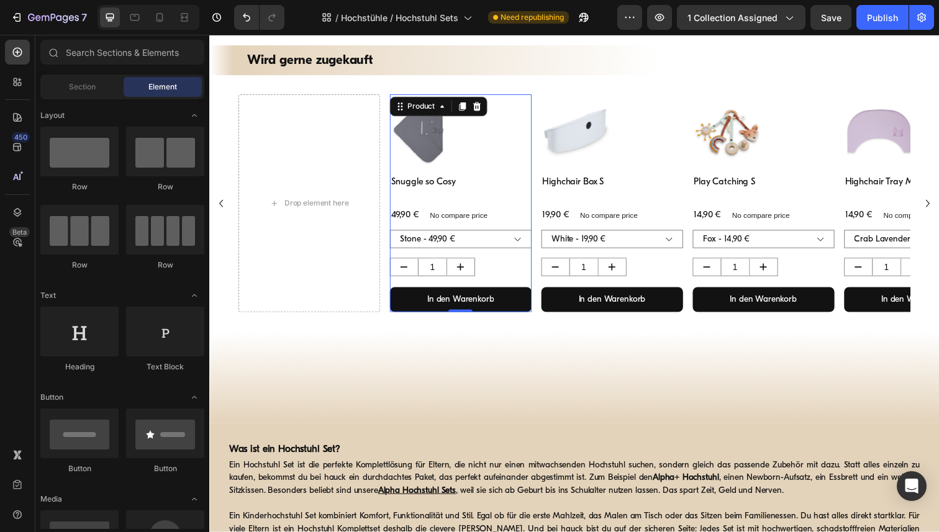
click at [536, 196] on div "Snuggle so Cosy Product Title 49,90 € Product Price Product Price No compare pr…" at bounding box center [466, 249] width 145 height 140
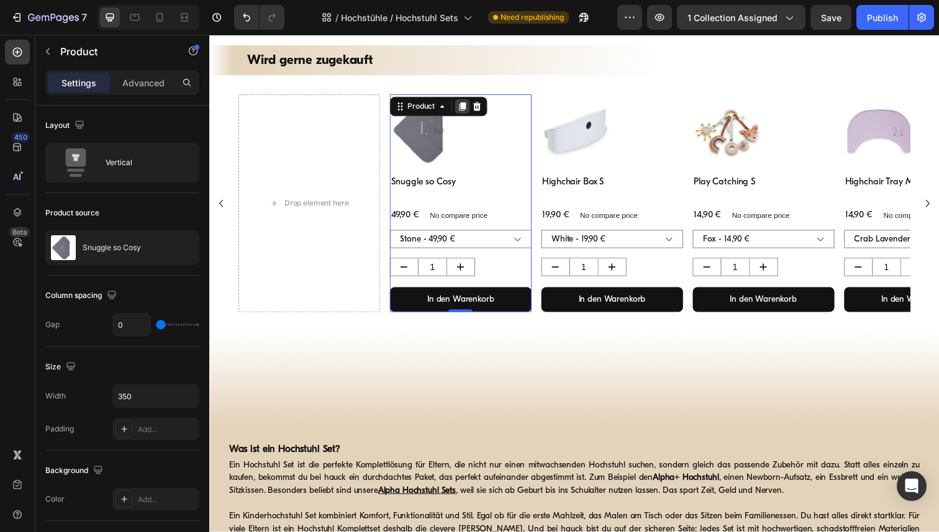
click at [466, 107] on icon at bounding box center [467, 109] width 7 height 9
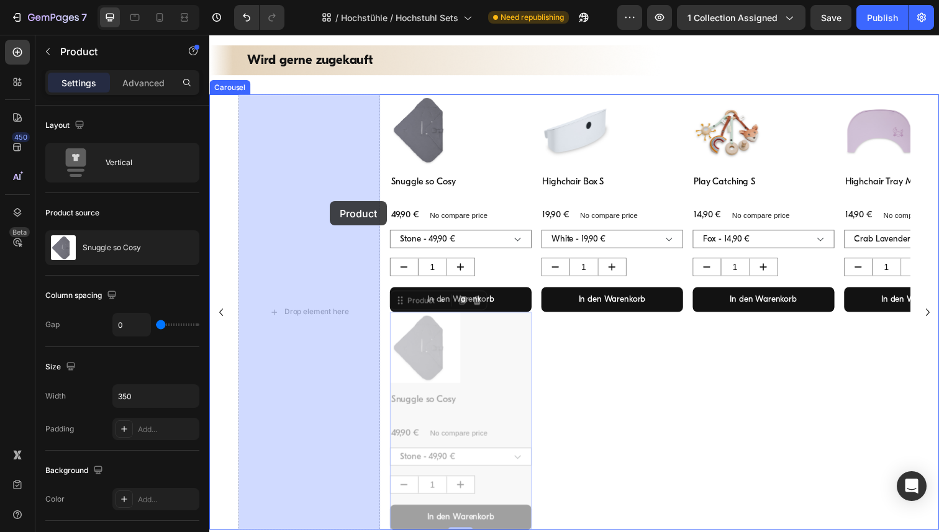
drag, startPoint x: 535, startPoint y: 394, endPoint x: 331, endPoint y: 204, distance: 279.0
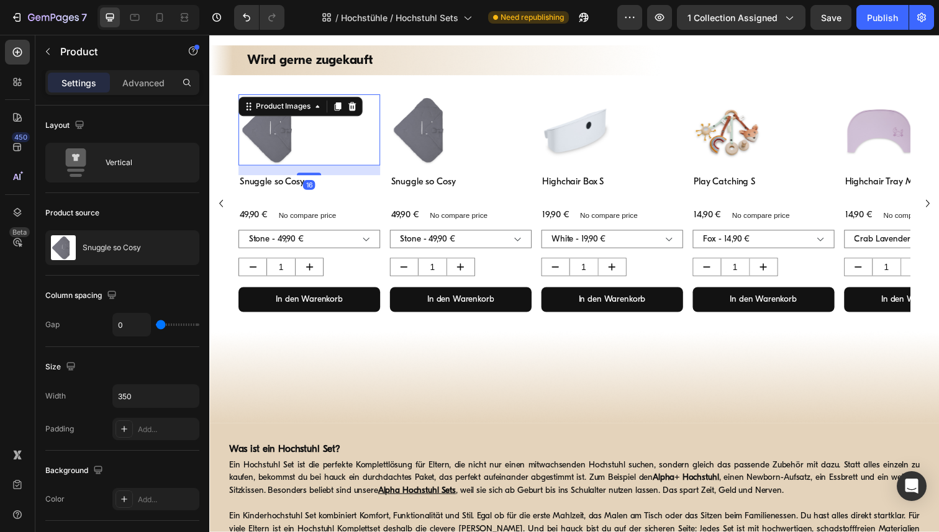
click at [274, 130] on img at bounding box center [275, 132] width 72 height 72
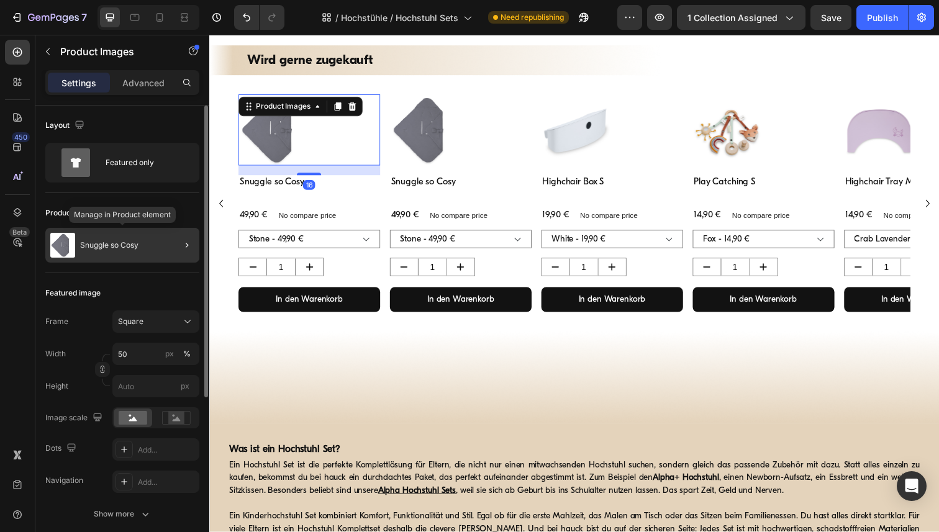
click at [109, 243] on p "Snuggle so Cosy" at bounding box center [109, 245] width 58 height 9
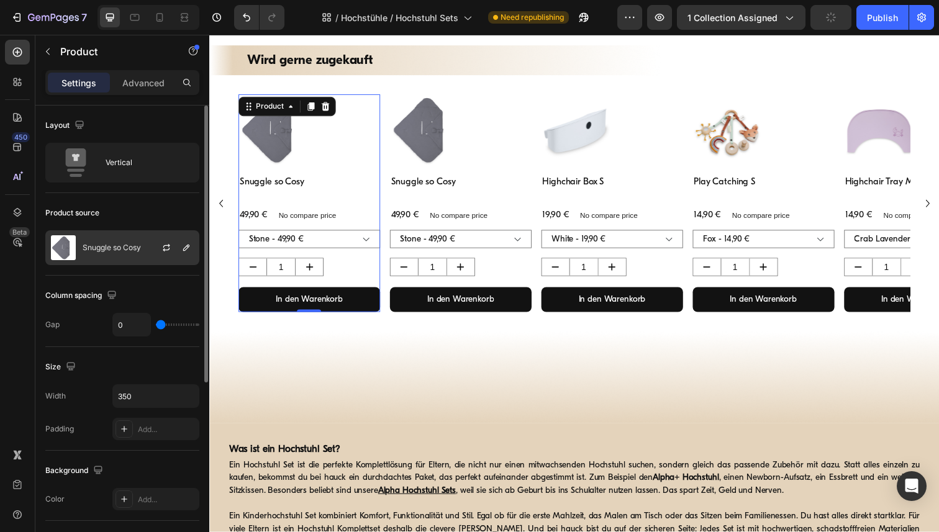
click at [113, 248] on p "Snuggle so Cosy" at bounding box center [112, 247] width 58 height 9
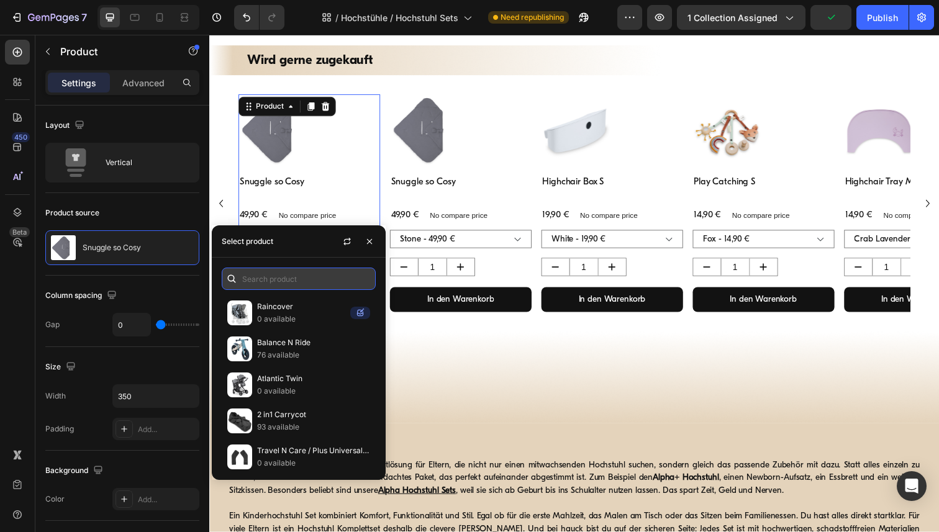
click at [268, 282] on input "text" at bounding box center [299, 279] width 154 height 22
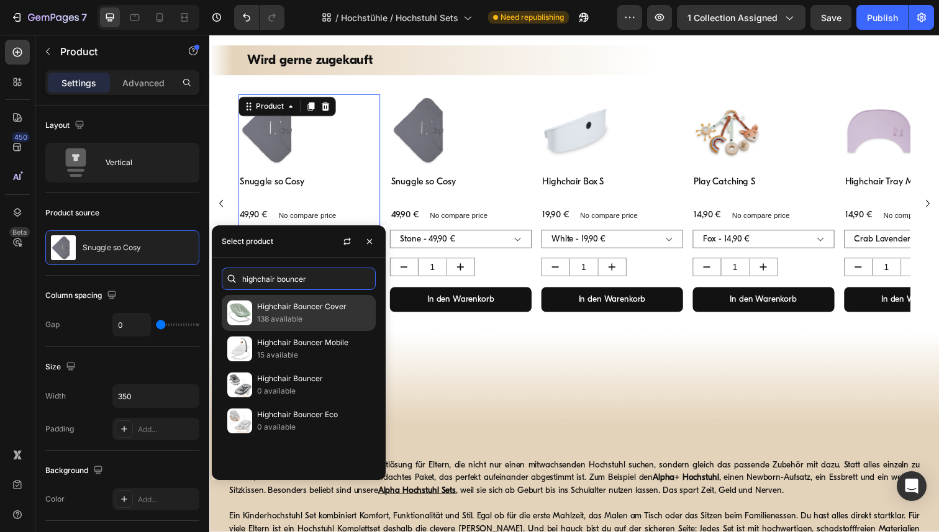
type input "highchair bouncer"
click at [291, 307] on p "Highchair Bouncer Cover" at bounding box center [313, 307] width 113 height 12
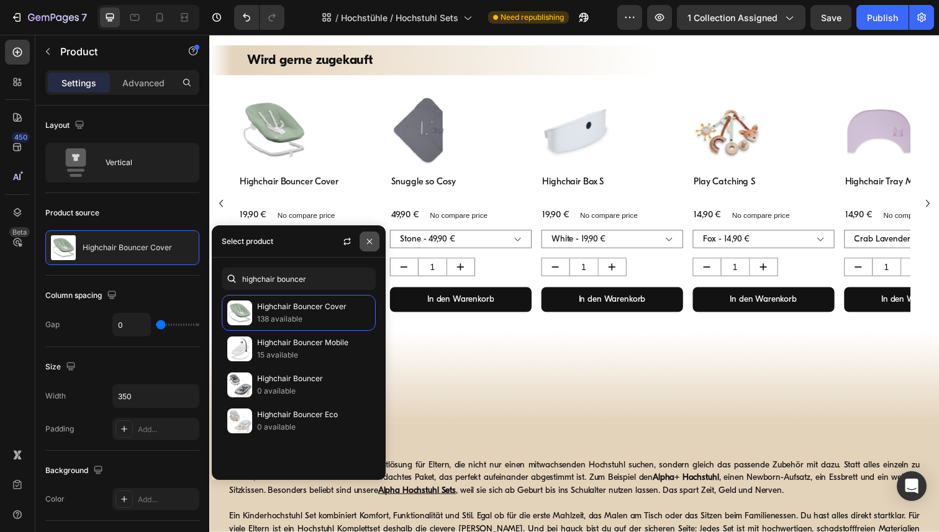
click at [367, 240] on icon "button" at bounding box center [369, 242] width 10 height 10
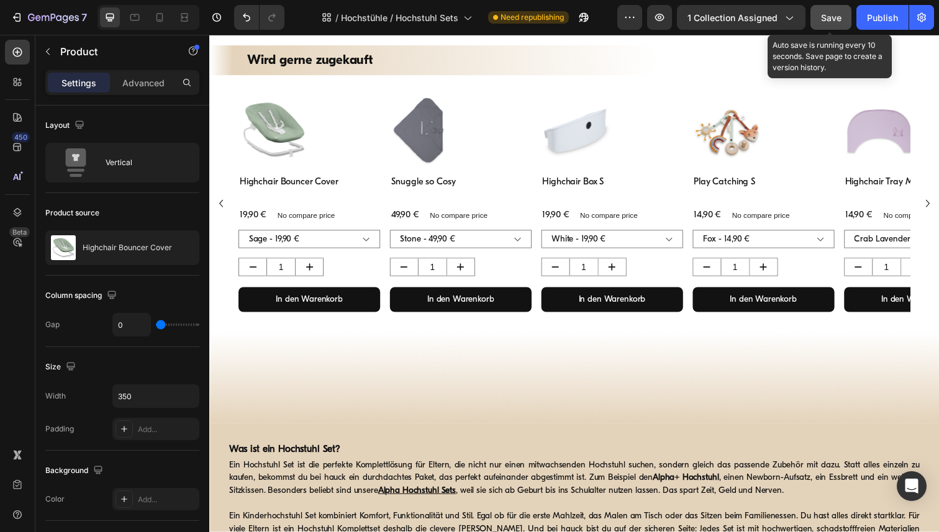
click at [825, 28] on button "Save" at bounding box center [830, 17] width 41 height 25
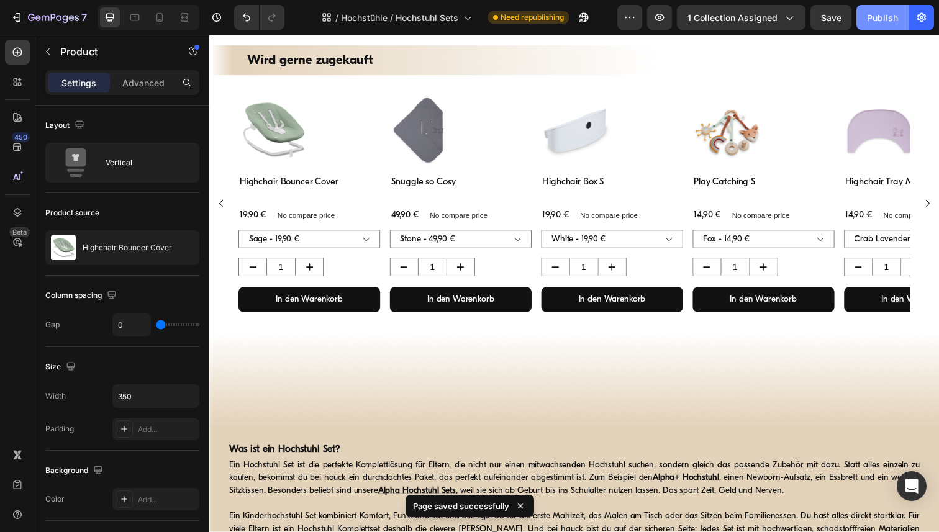
click at [876, 22] on div "Publish" at bounding box center [882, 17] width 31 height 13
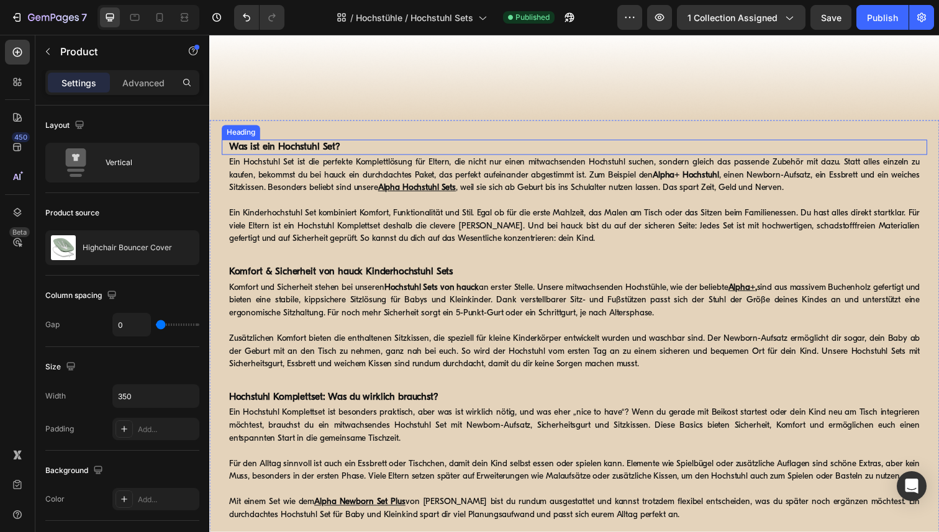
scroll to position [719, 0]
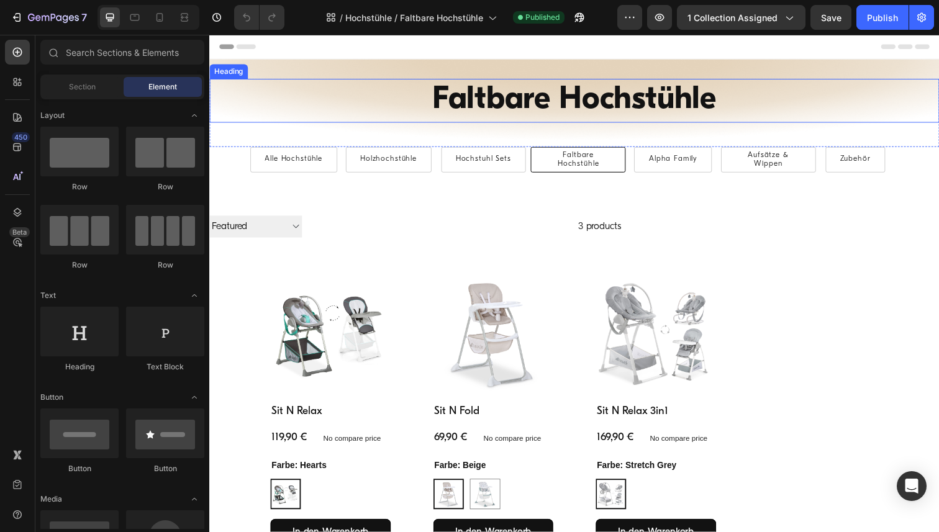
click at [548, 99] on h1 "Faltbare Hochstühle" at bounding box center [581, 102] width 745 height 45
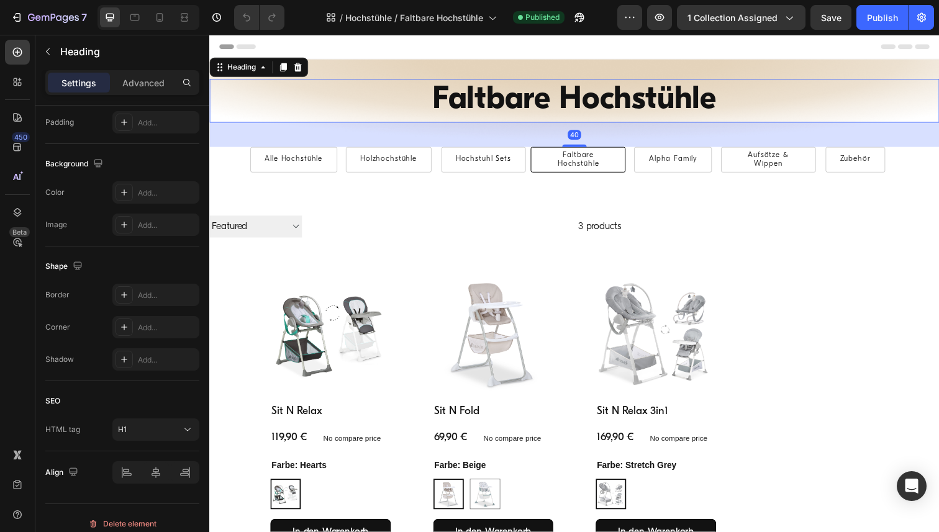
scroll to position [344, 0]
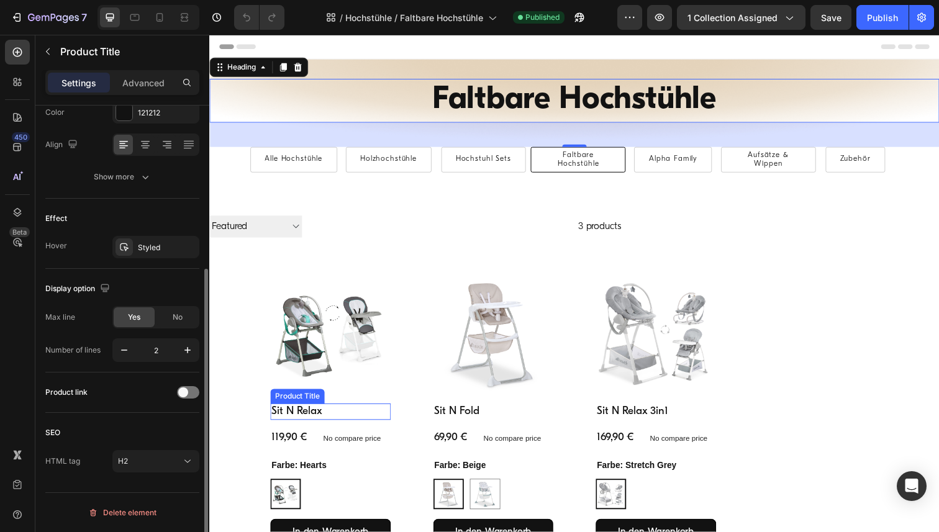
click at [311, 422] on h2 "Sit N Relax" at bounding box center [332, 420] width 123 height 17
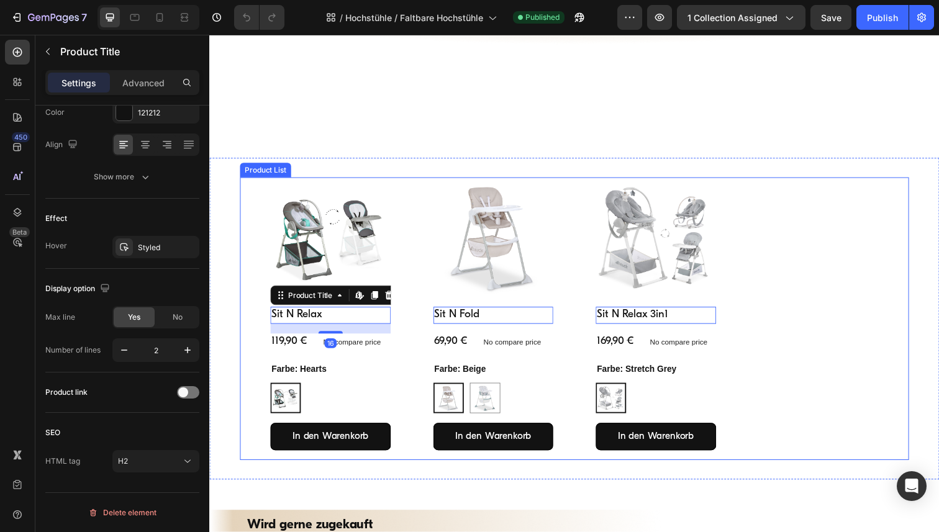
scroll to position [460, 0]
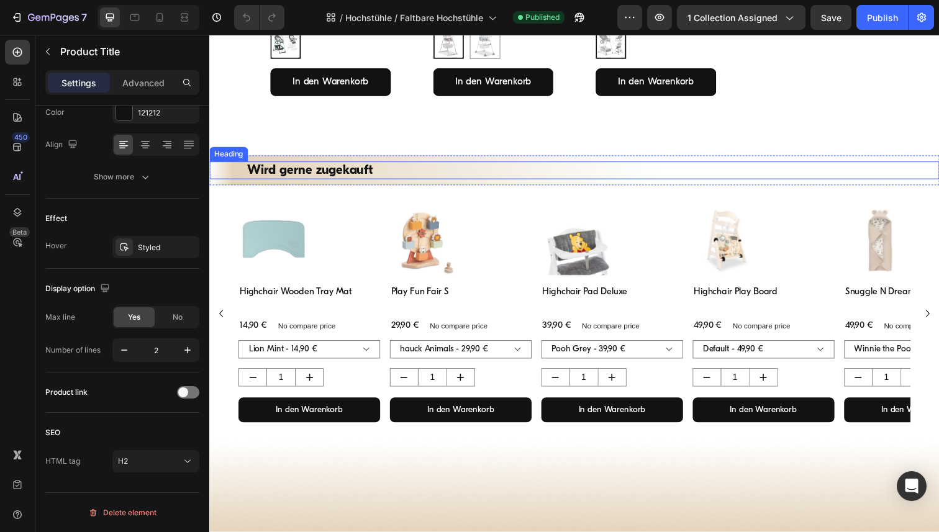
click at [341, 174] on h2 "Wird gerne zugekauft" at bounding box center [582, 174] width 671 height 18
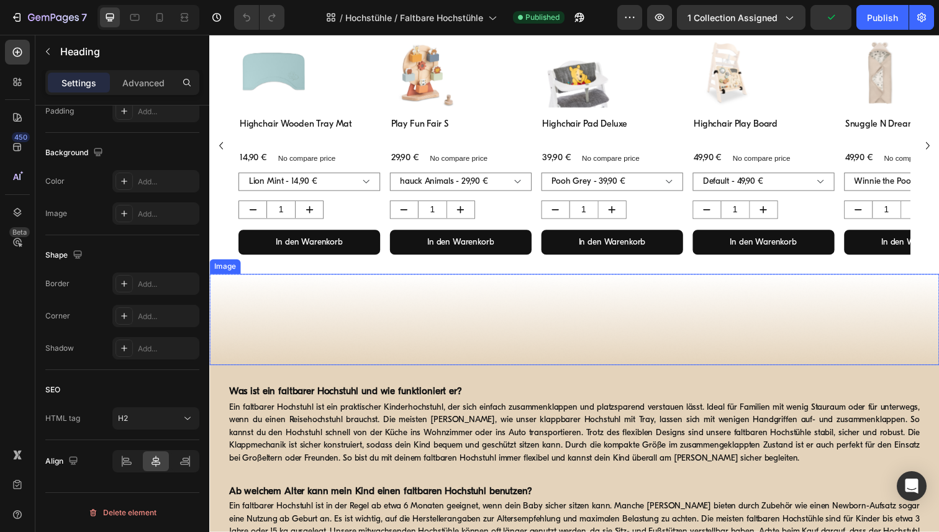
scroll to position [649, 0]
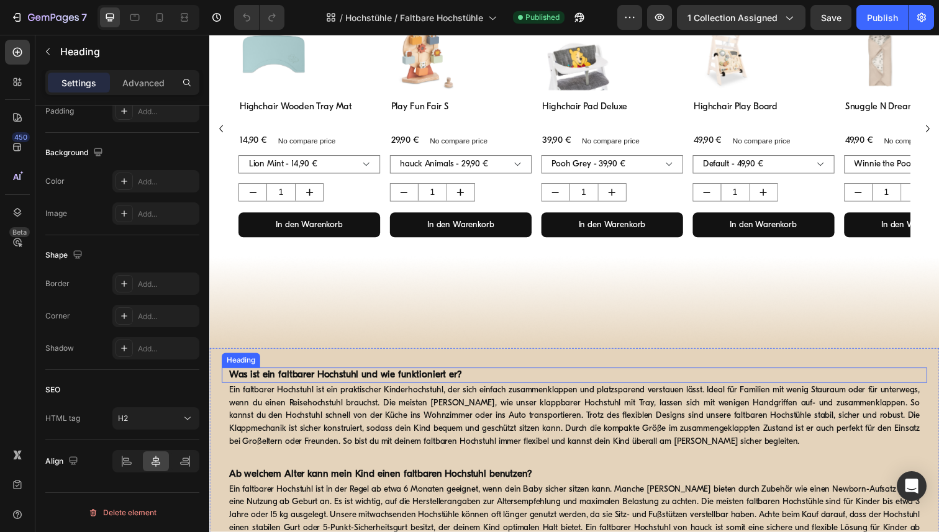
click at [403, 389] on h2 "Was ist ein faltbarer Hochstuhl und wie funktioniert er?" at bounding box center [582, 383] width 708 height 16
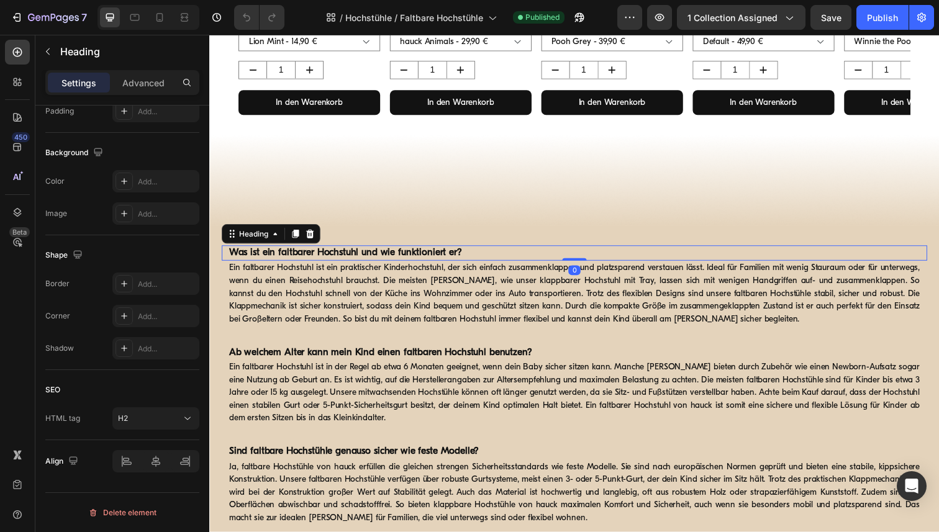
scroll to position [776, 0]
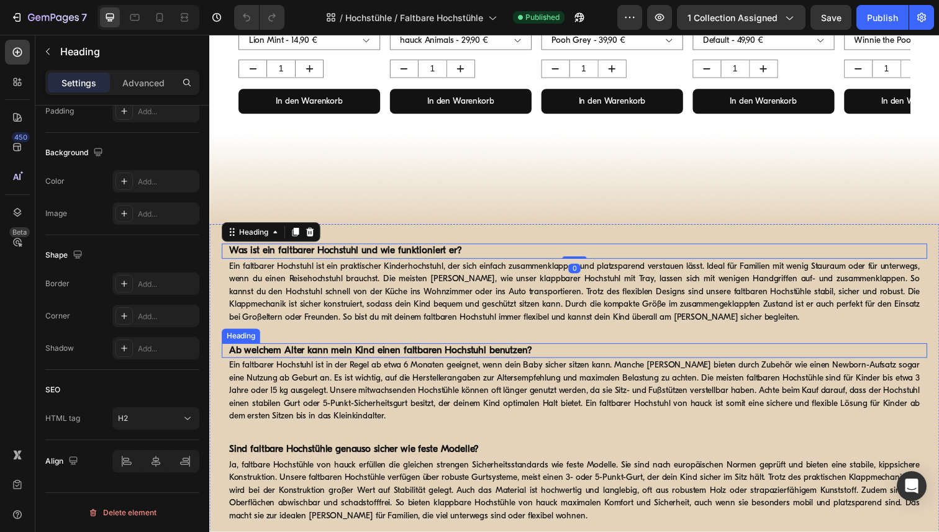
click at [405, 355] on strong "Ab welchem Alter kann mein Kind einen faltbaren Hochstuhl benutzen?" at bounding box center [383, 358] width 309 height 10
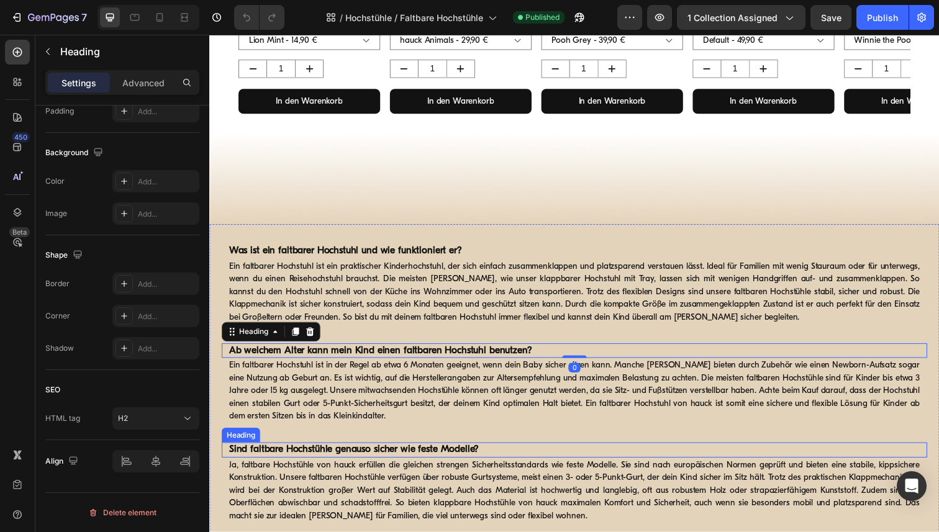
click at [425, 456] on strong "Sind faltbare Hochstühle genauso sicher wie feste Modelle?" at bounding box center [356, 459] width 255 height 10
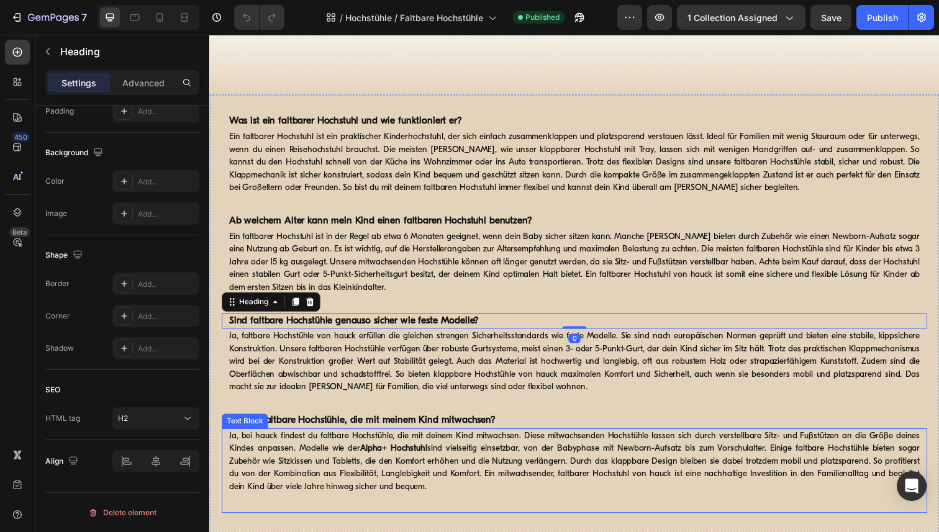
scroll to position [911, 0]
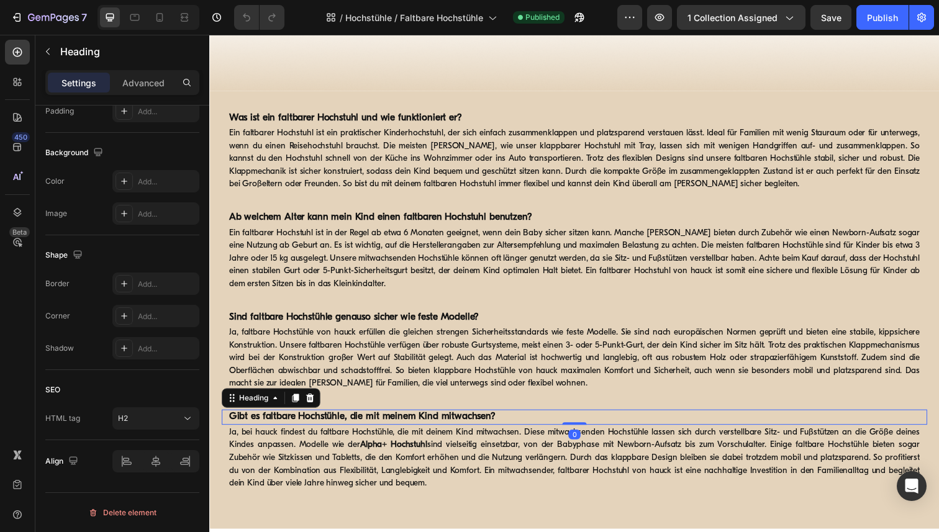
click at [422, 427] on strong "Gibt es faltbare Hochstühle, die mit meinem Kind mitwachsen?" at bounding box center [365, 425] width 272 height 10
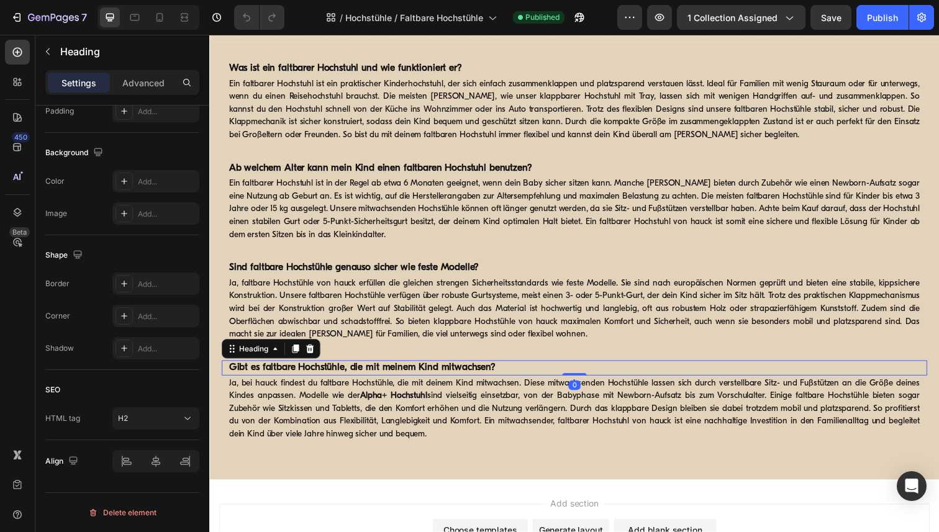
scroll to position [962, 0]
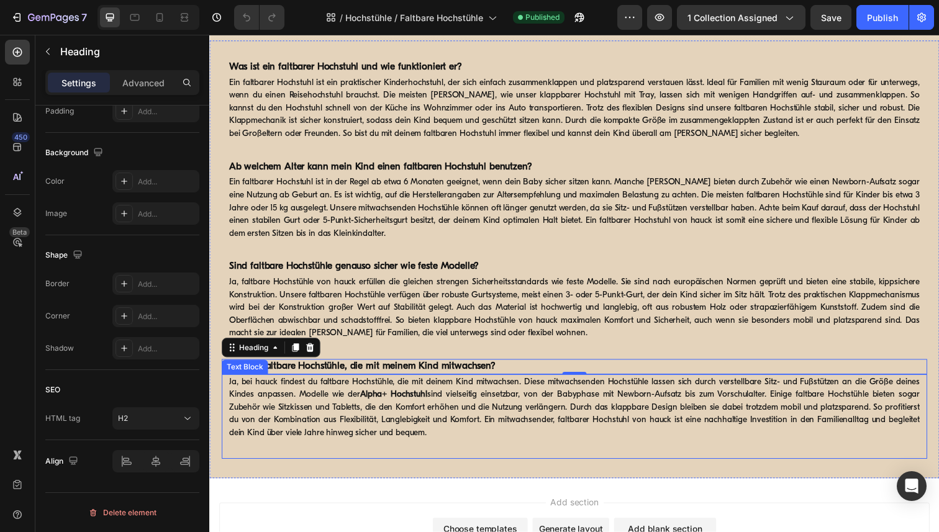
click at [442, 414] on p "Ja, bei hauck findest du faltbare Hochstühle, die mit deinem Kind mitwachsen. D…" at bounding box center [581, 415] width 705 height 65
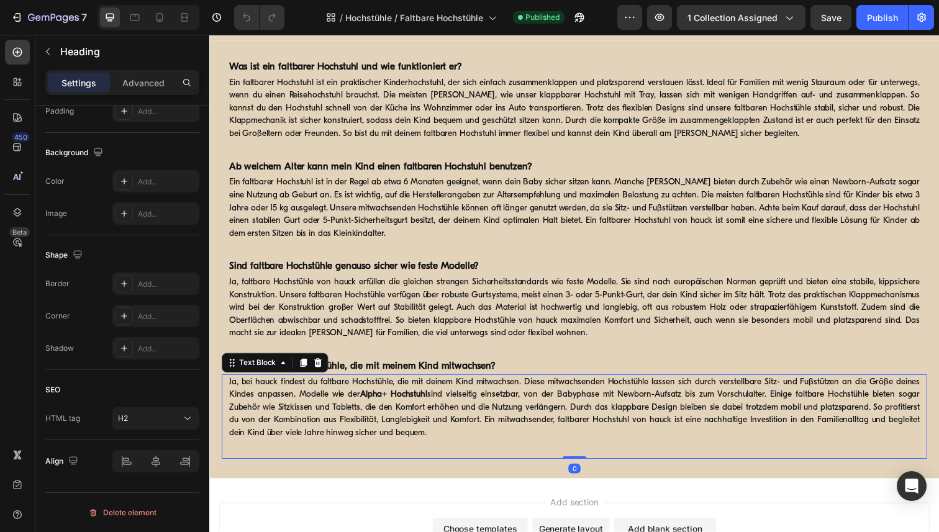
scroll to position [0, 0]
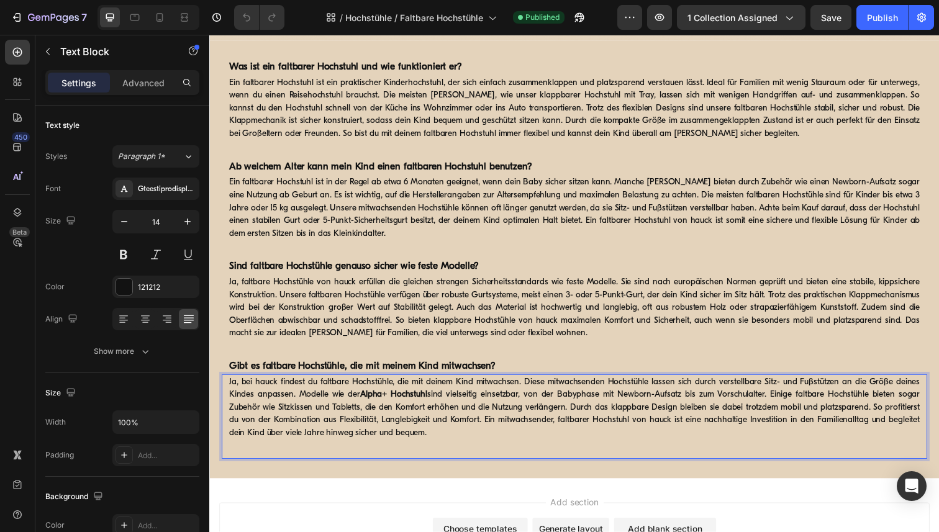
click at [432, 405] on strong "Alpha+ Hochstuhl" at bounding box center [397, 402] width 68 height 9
drag, startPoint x: 433, startPoint y: 405, endPoint x: 367, endPoint y: 405, distance: 66.4
click at [367, 405] on p "Ja, bei hauck findest du faltbare Hochstühle, die mit deinem Kind mitwachsen. D…" at bounding box center [581, 415] width 705 height 65
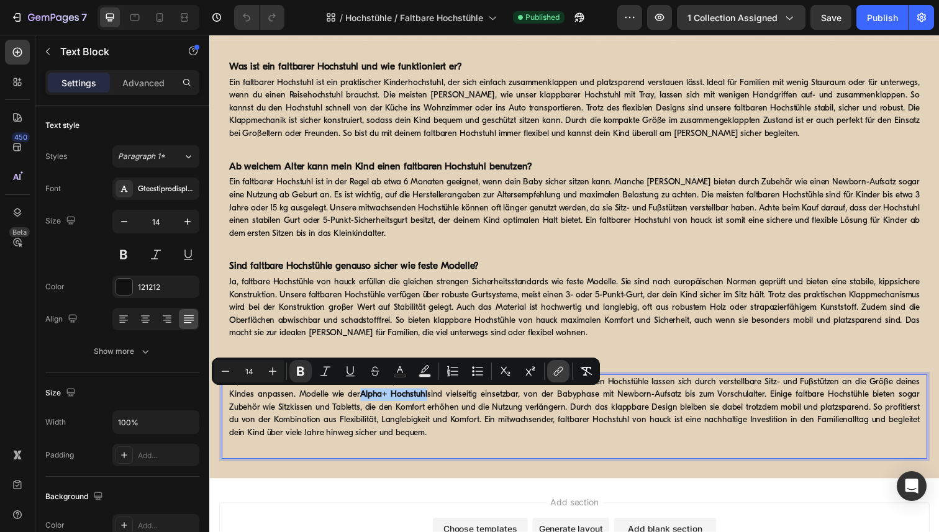
click at [561, 374] on icon "Editor contextual toolbar" at bounding box center [558, 371] width 12 height 12
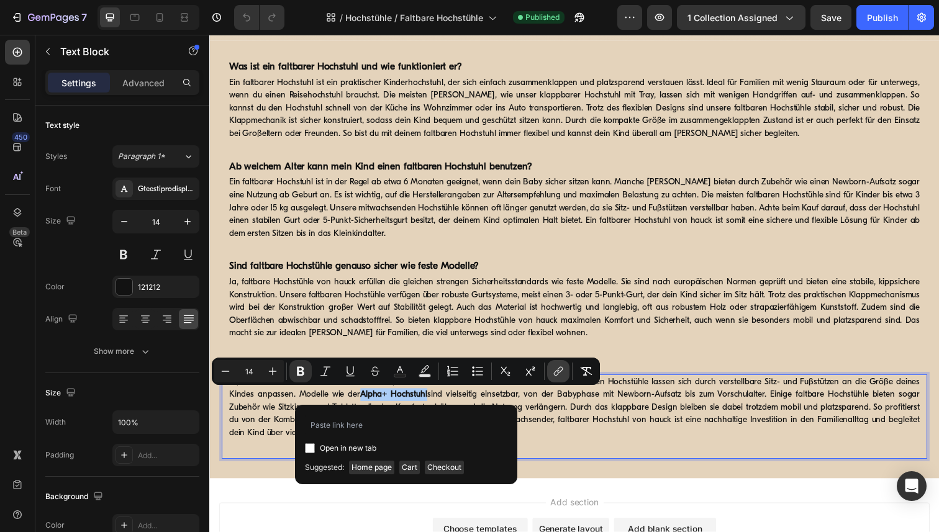
type input "[URL][DOMAIN_NAME]"
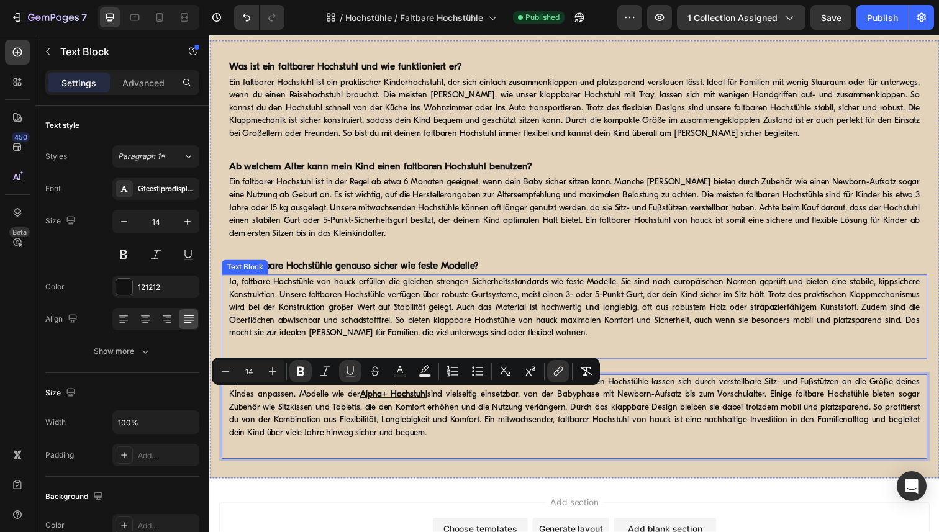
click at [749, 326] on p "Ja, faltbare Hochstühle von hauck erfüllen die gleichen strengen Sicherheitssta…" at bounding box center [581, 313] width 705 height 65
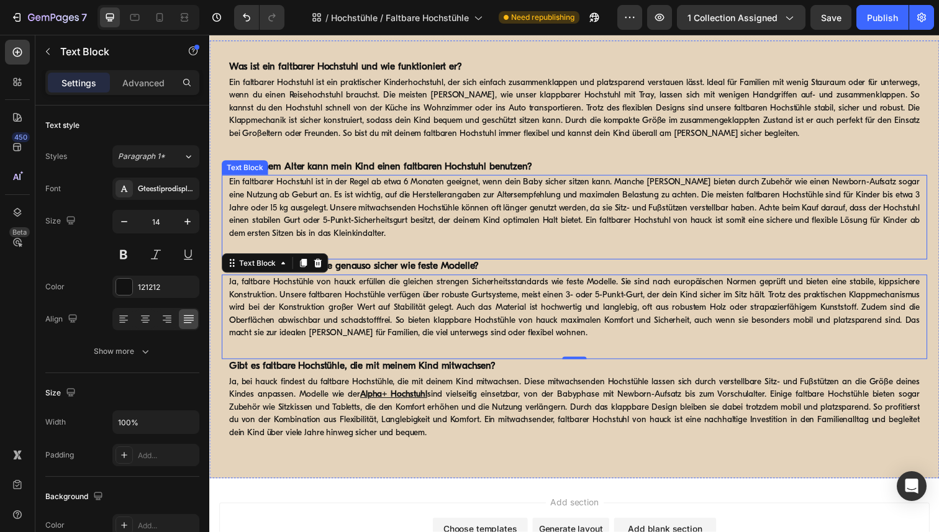
click at [907, 188] on p "Ein faltbarer Hochstuhl ist in der Regel ab etwa 6 Monaten geeignet, wenn dein …" at bounding box center [581, 211] width 705 height 65
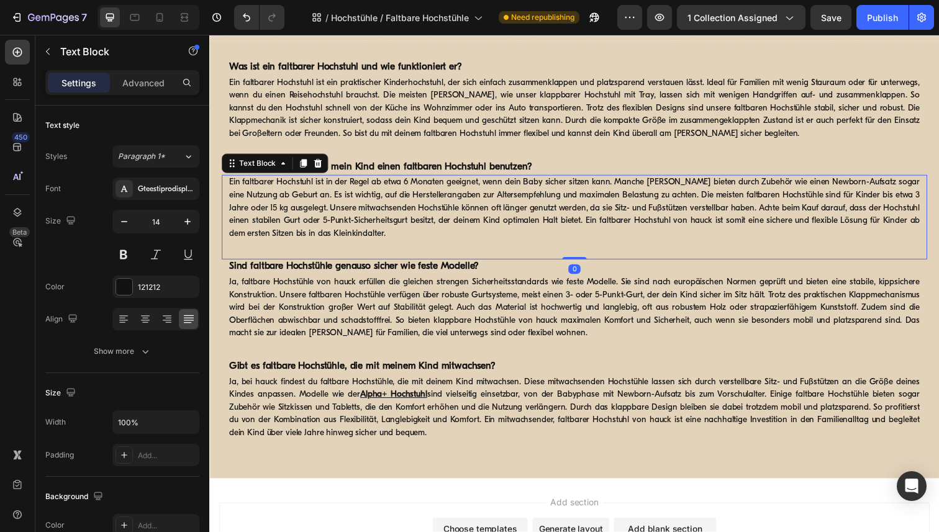
click at [894, 186] on p "Ein faltbarer Hochstuhl ist in der Regel ab etwa 6 Monaten geeignet, wenn dein …" at bounding box center [581, 211] width 705 height 65
drag, startPoint x: 872, startPoint y: 188, endPoint x: 933, endPoint y: 188, distance: 60.9
click at [933, 188] on p "Ein faltbarer Hochstuhl ist in der Regel ab etwa 6 Monaten geeignet, wenn dein …" at bounding box center [581, 211] width 705 height 65
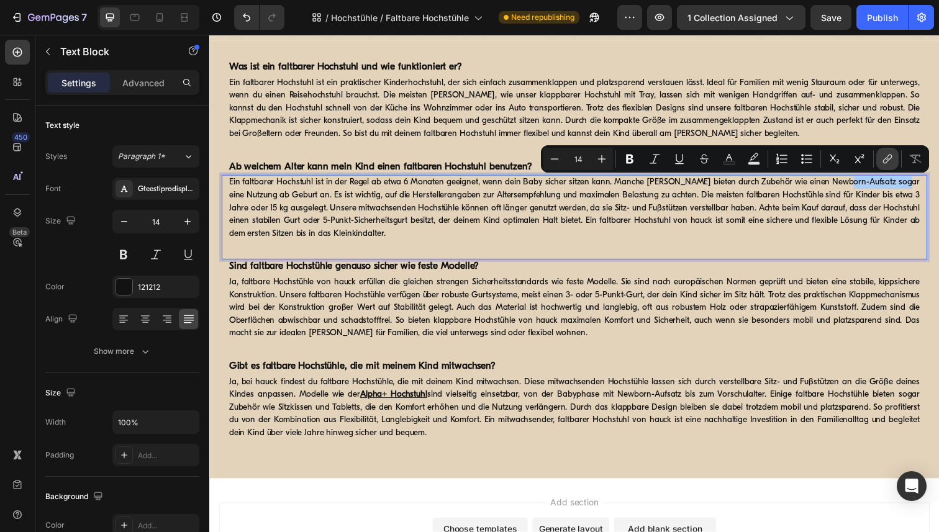
click at [881, 158] on icon "Editor contextual toolbar" at bounding box center [887, 159] width 12 height 12
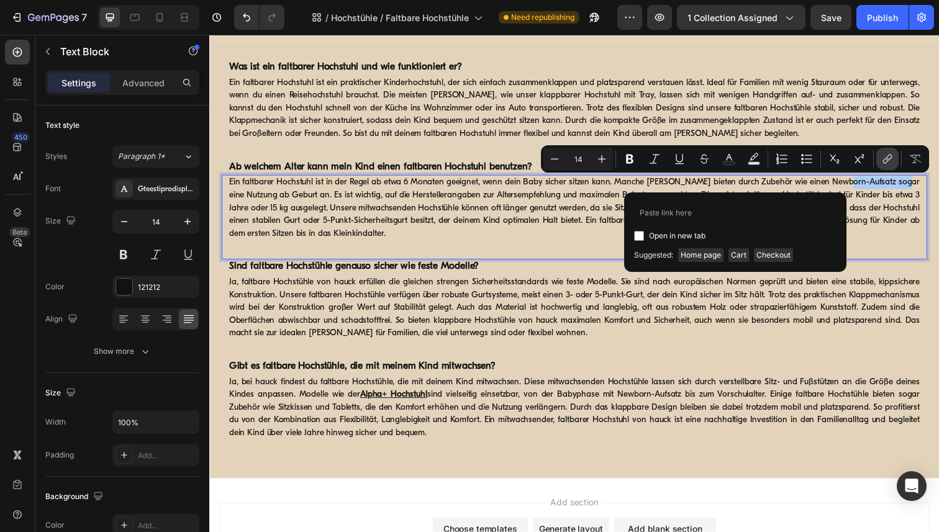
type input "https://www.hauck.de/collections/hochstuehle-alpha-family/products/alpha-bounce…"
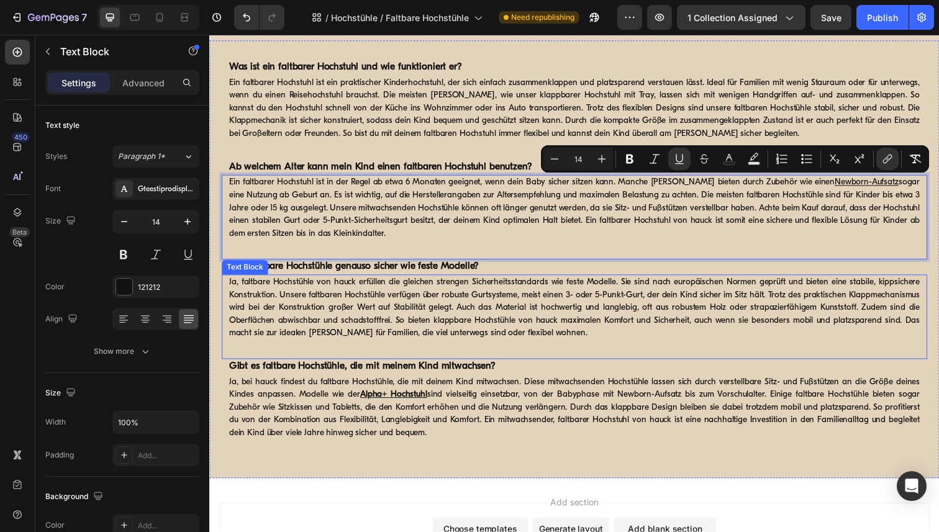
click at [811, 284] on p "Ja, faltbare Hochstühle von hauck erfüllen die gleichen strengen Sicherheitssta…" at bounding box center [581, 313] width 705 height 65
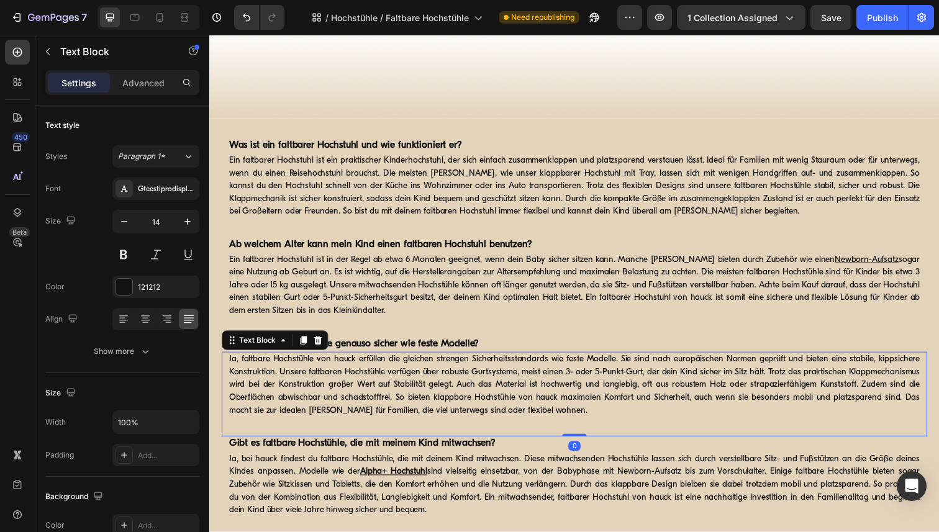
scroll to position [601, 0]
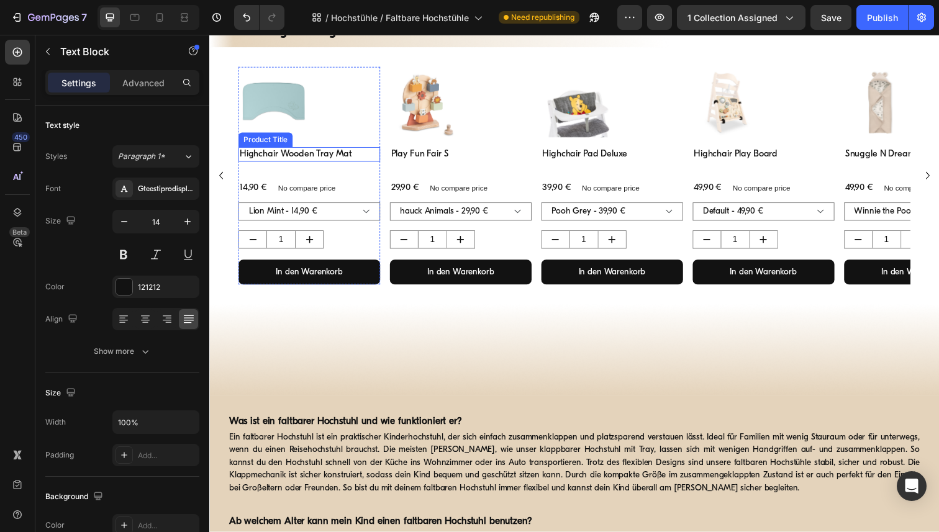
click at [287, 161] on h3 "Highchair Wooden Tray Mat" at bounding box center [311, 157] width 145 height 15
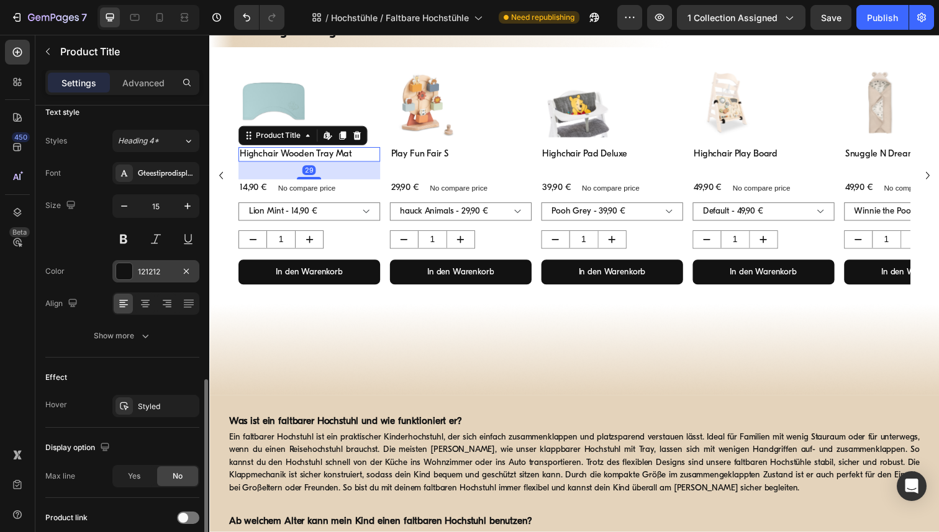
scroll to position [219, 0]
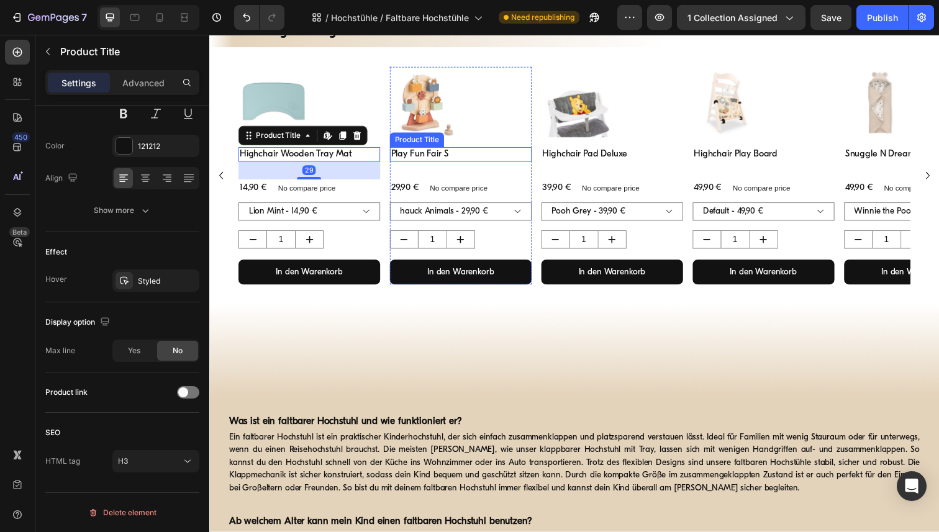
click at [452, 159] on h3 "Play Fun Fair S" at bounding box center [466, 157] width 145 height 15
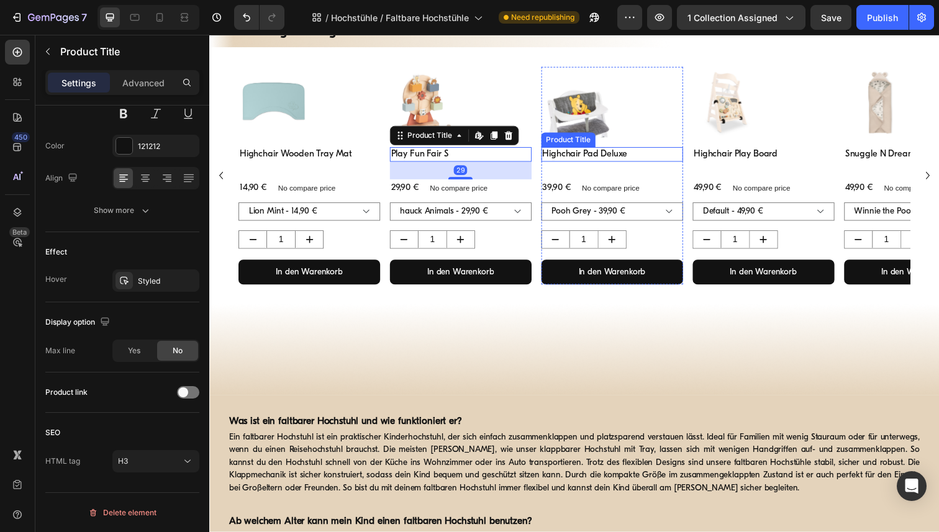
click at [584, 158] on h3 "Highchair Pad Deluxe" at bounding box center [620, 157] width 145 height 15
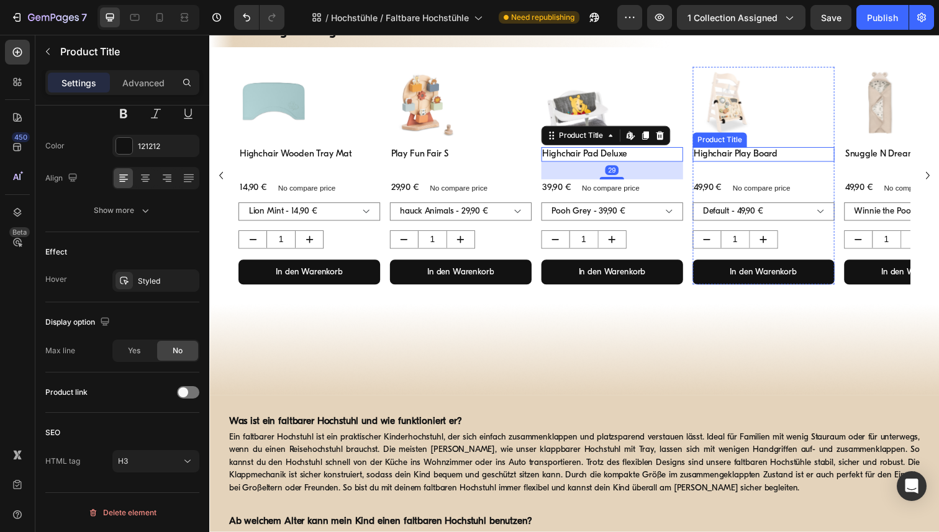
click at [743, 157] on h3 "Highchair Play Board" at bounding box center [775, 157] width 145 height 15
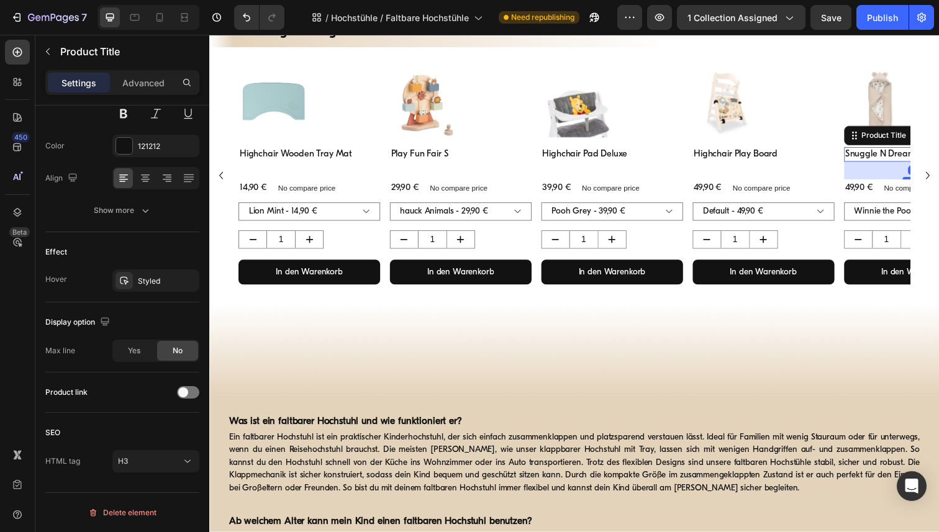
click at [907, 158] on h3 "Snuggle N Dream" at bounding box center [930, 157] width 145 height 15
click at [376, 142] on div "Product Images" at bounding box center [311, 109] width 145 height 82
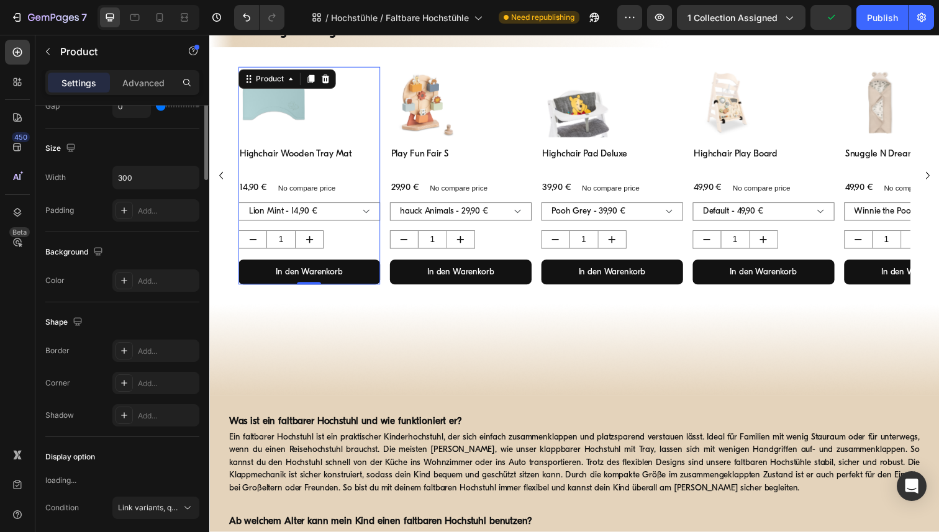
scroll to position [0, 0]
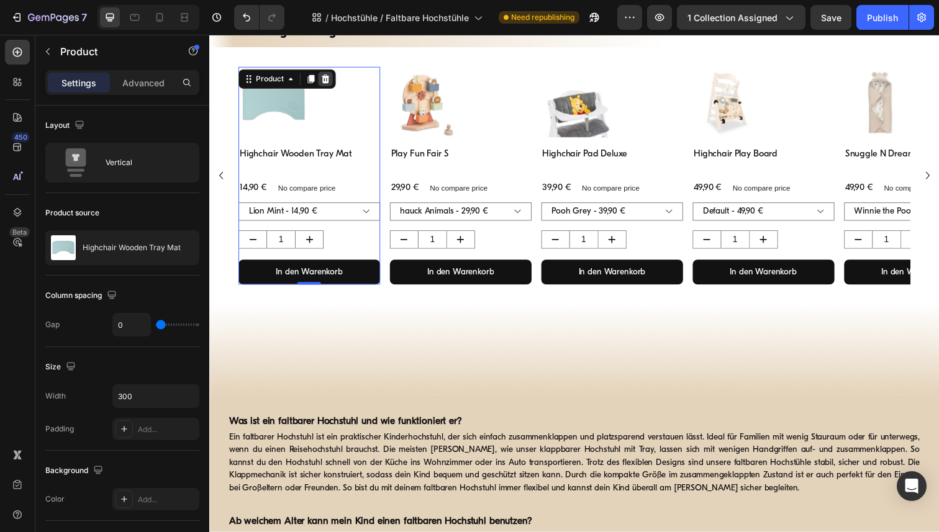
click at [328, 83] on icon at bounding box center [328, 80] width 8 height 9
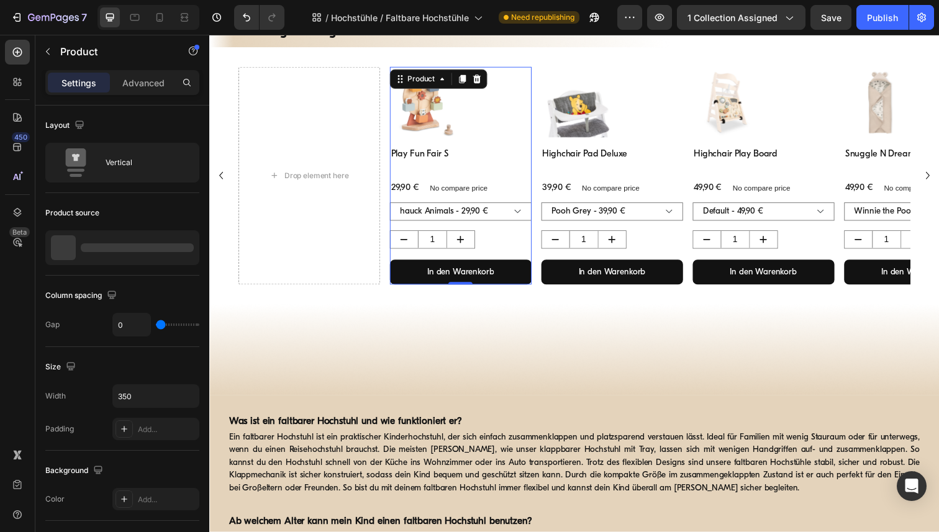
click at [536, 145] on div "Product Images" at bounding box center [466, 109] width 145 height 82
click at [471, 80] on icon at bounding box center [467, 80] width 7 height 9
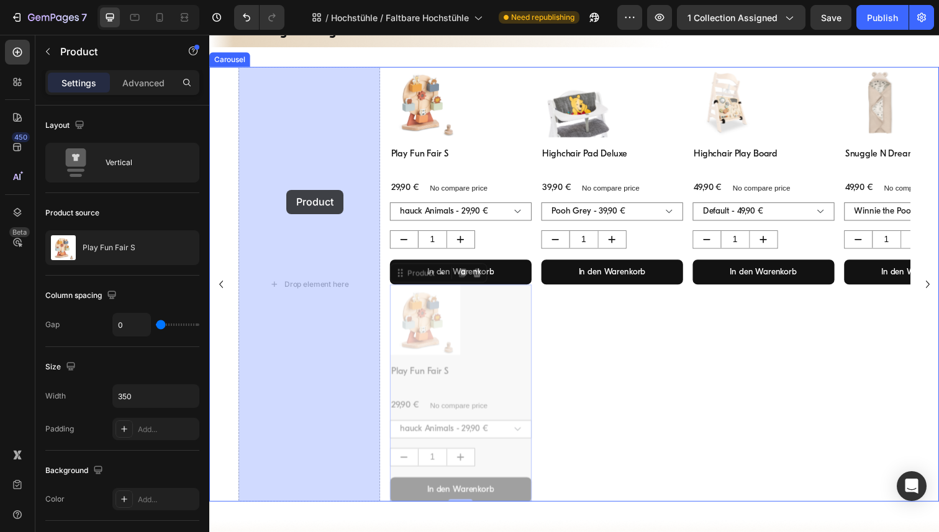
drag, startPoint x: 535, startPoint y: 366, endPoint x: 288, endPoint y: 193, distance: 301.8
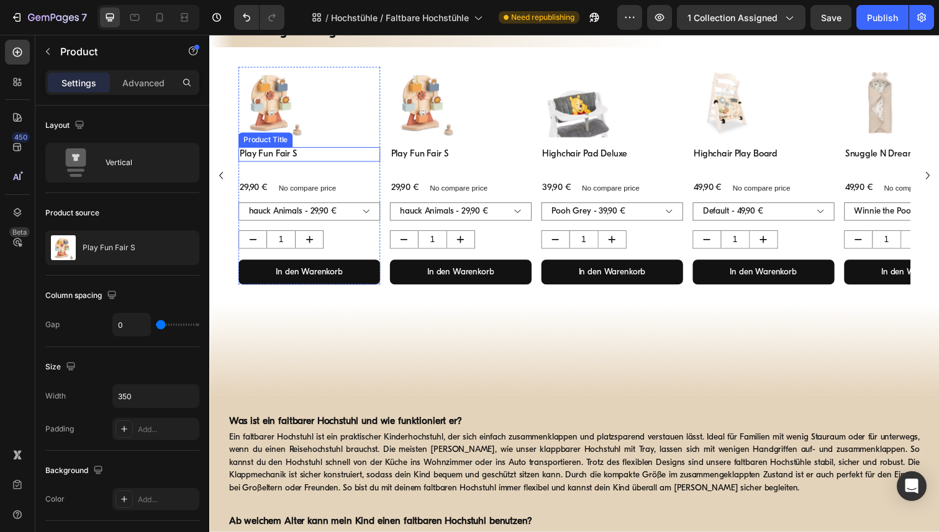
click at [276, 155] on h3 "Play Fun Fair S" at bounding box center [311, 157] width 145 height 15
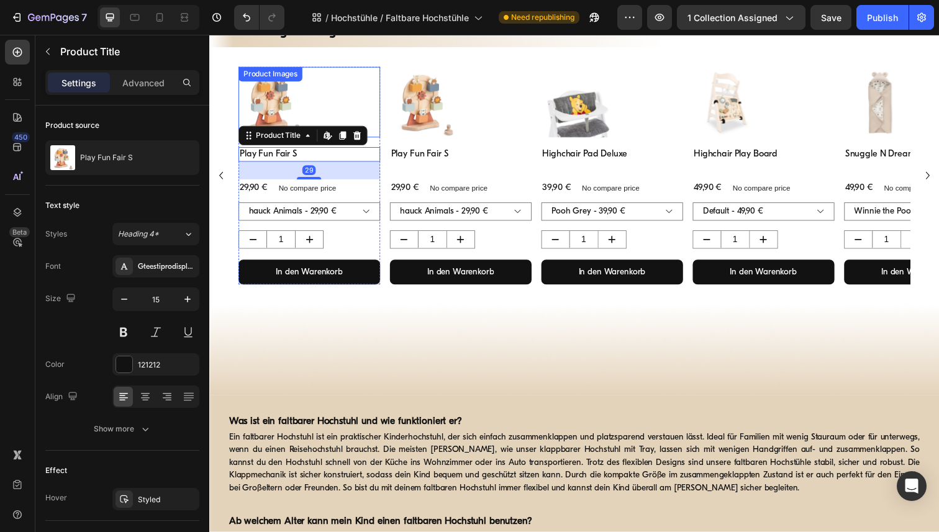
click at [283, 100] on img at bounding box center [275, 104] width 72 height 72
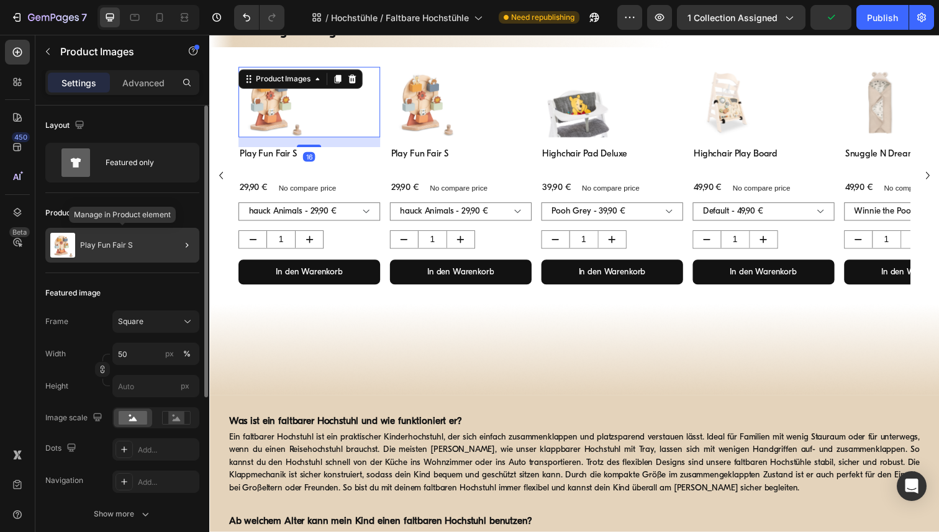
click at [98, 250] on div "Play Fun Fair S" at bounding box center [122, 245] width 154 height 35
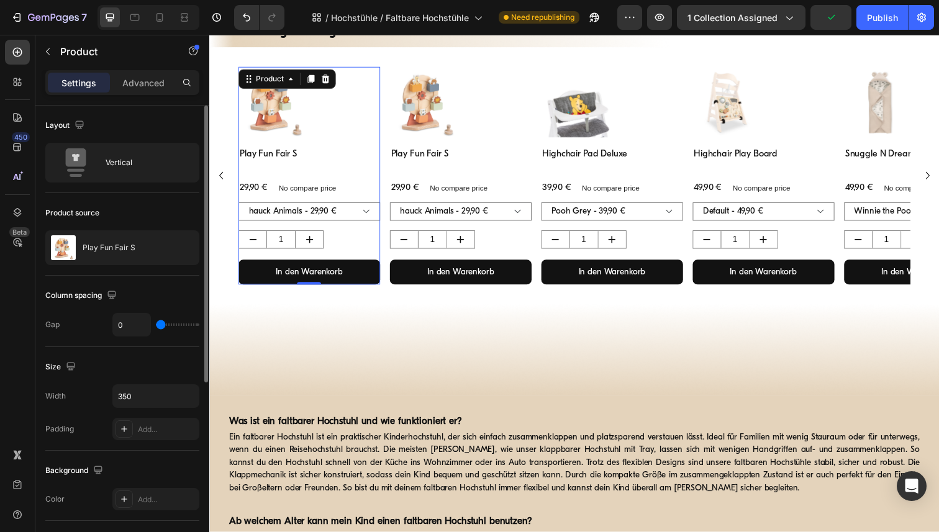
click at [98, 250] on p "Play Fun Fair S" at bounding box center [109, 247] width 53 height 9
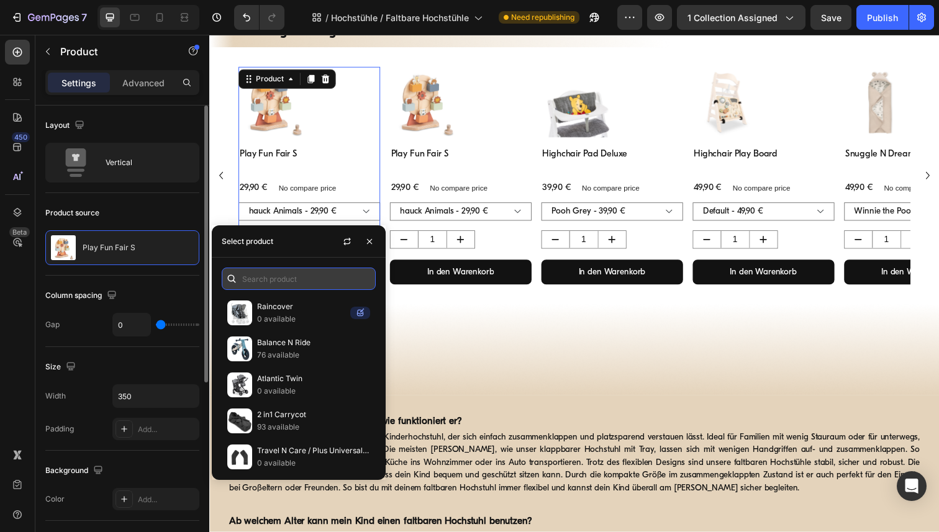
click at [264, 278] on input "text" at bounding box center [299, 279] width 154 height 22
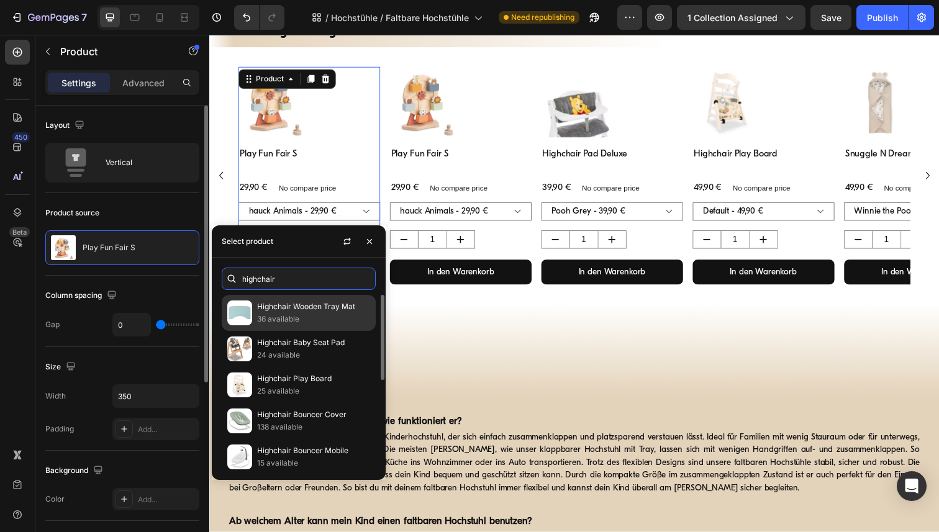
type input "highchair"
click at [291, 315] on p "36 available" at bounding box center [313, 319] width 113 height 12
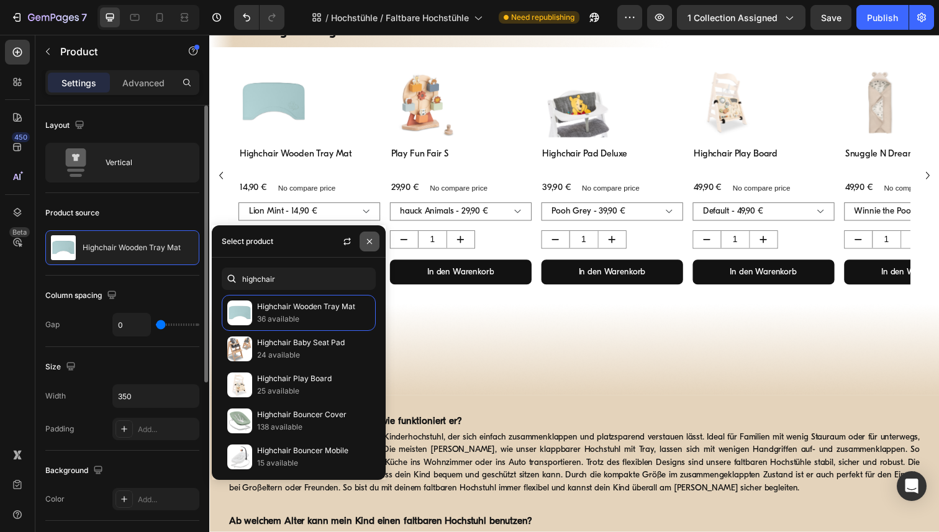
click at [368, 245] on icon "button" at bounding box center [369, 242] width 10 height 10
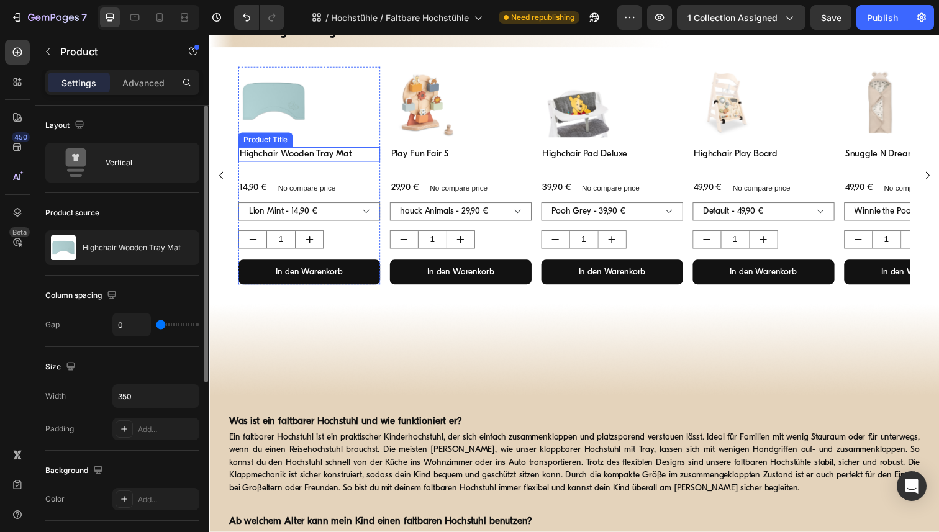
click at [301, 156] on h3 "Highchair Wooden Tray Mat" at bounding box center [311, 157] width 145 height 15
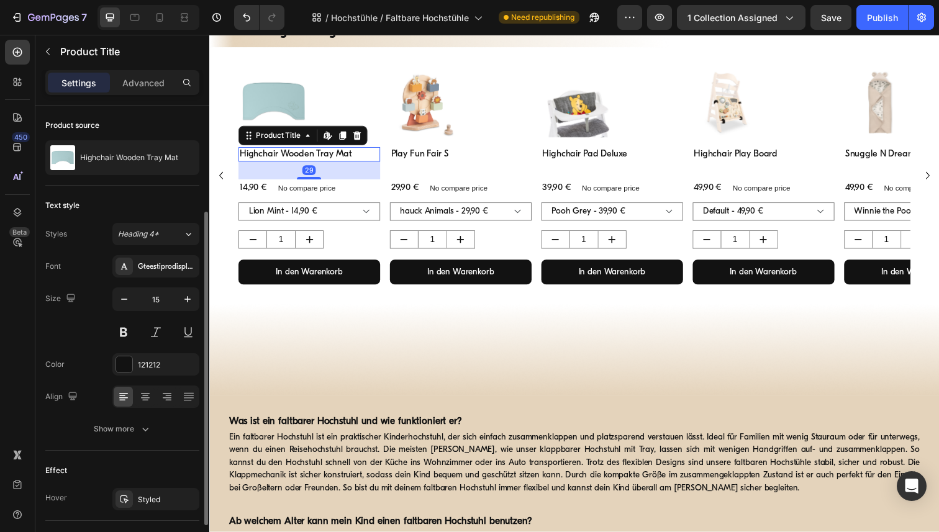
scroll to position [219, 0]
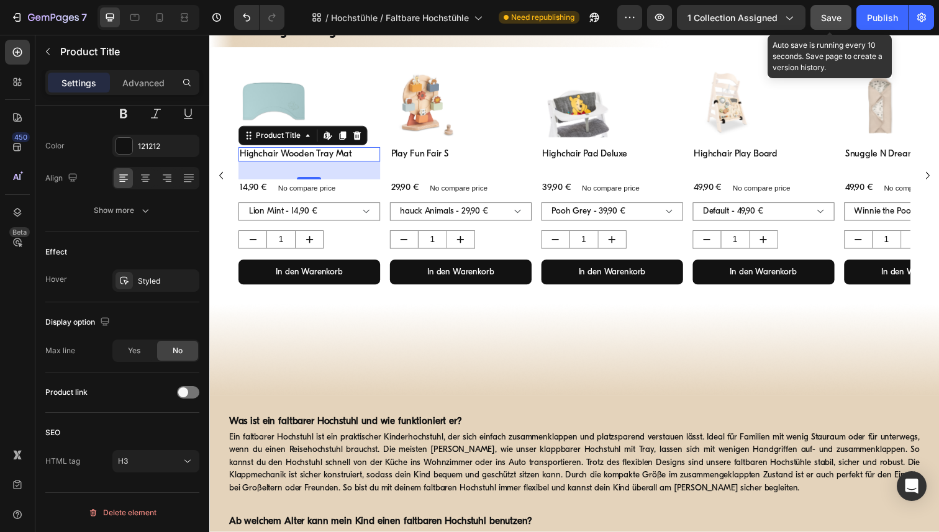
click at [838, 12] on span "Save" at bounding box center [831, 17] width 20 height 11
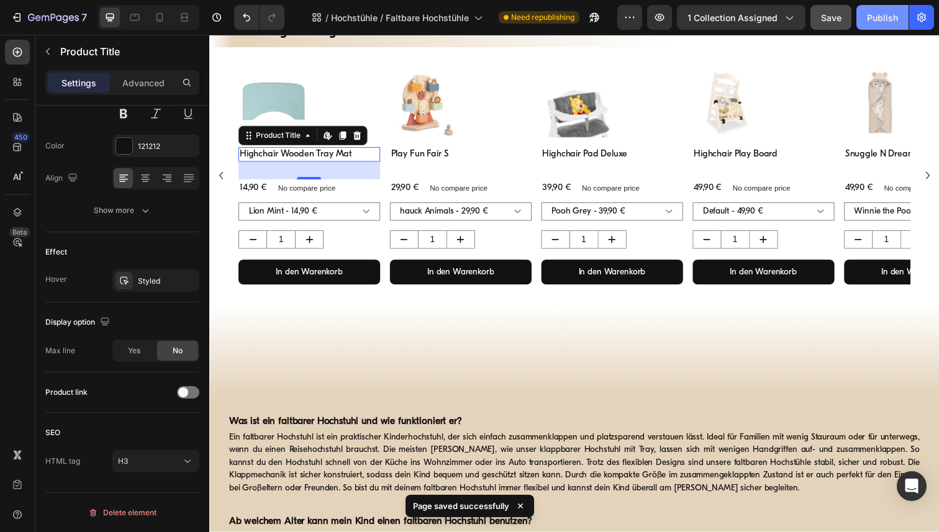
click at [878, 17] on div "Publish" at bounding box center [882, 17] width 31 height 13
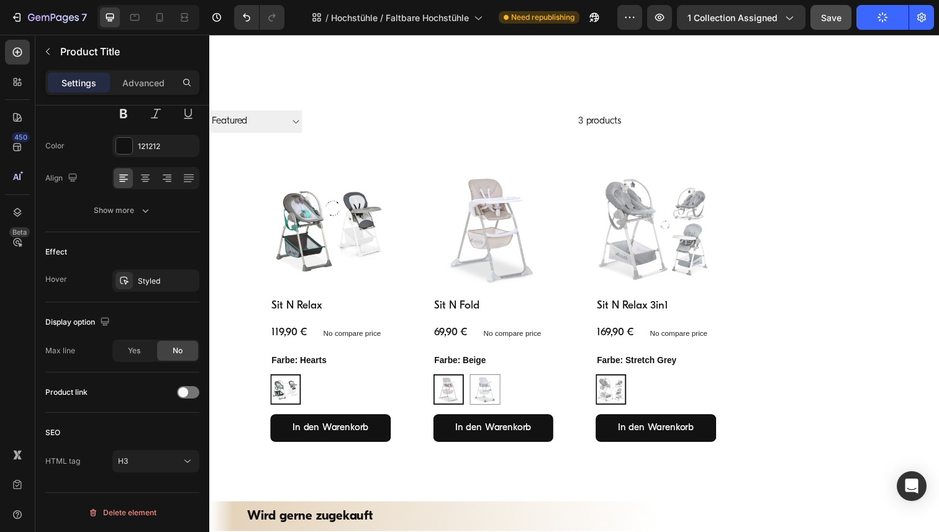
scroll to position [356, 0]
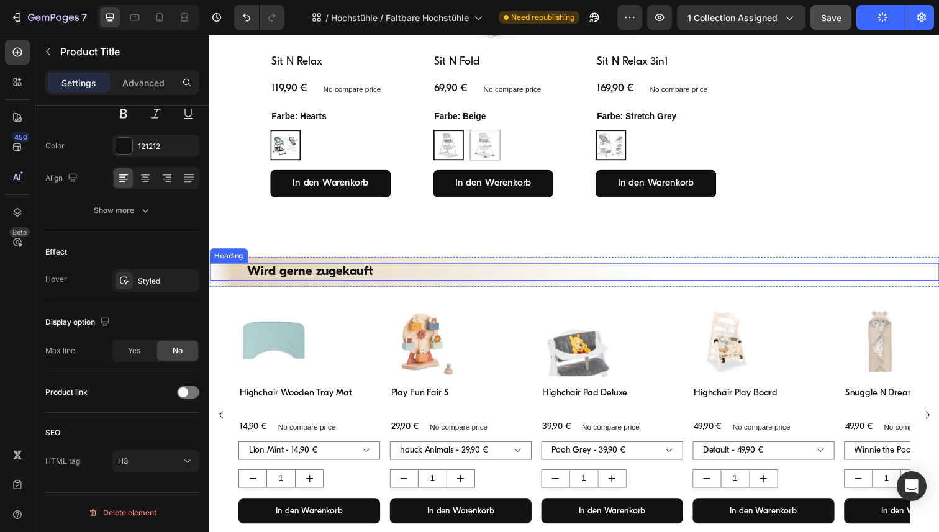
click at [334, 276] on h2 "Wird gerne zugekauft" at bounding box center [582, 277] width 671 height 18
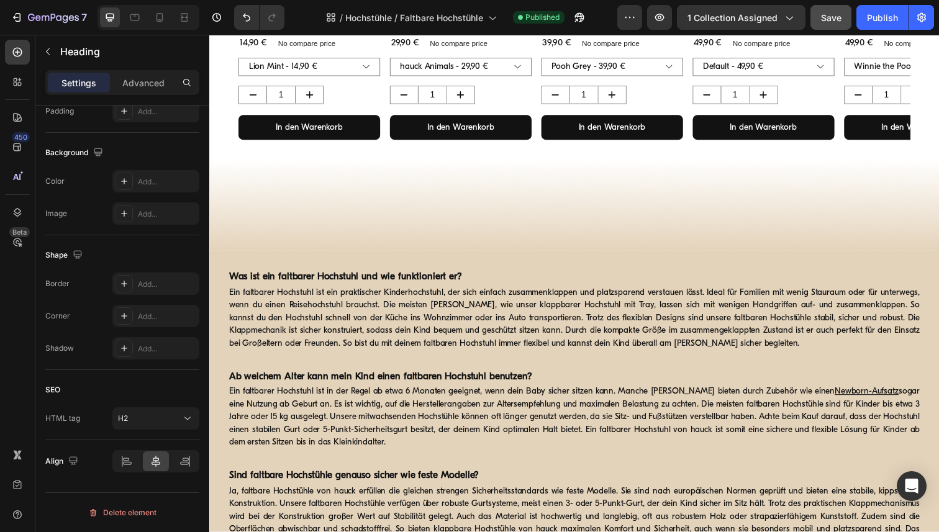
scroll to position [1086, 0]
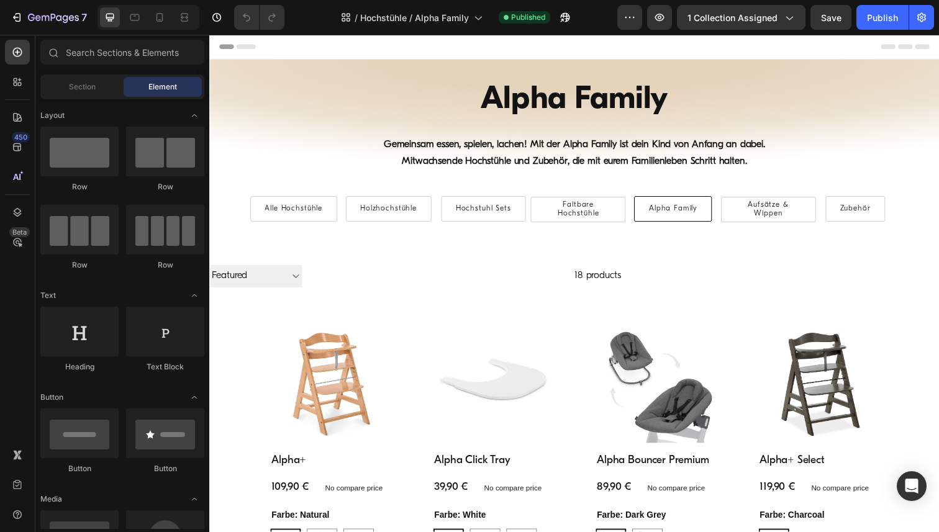
click at [519, 110] on h1 "Alpha Family" at bounding box center [581, 102] width 745 height 45
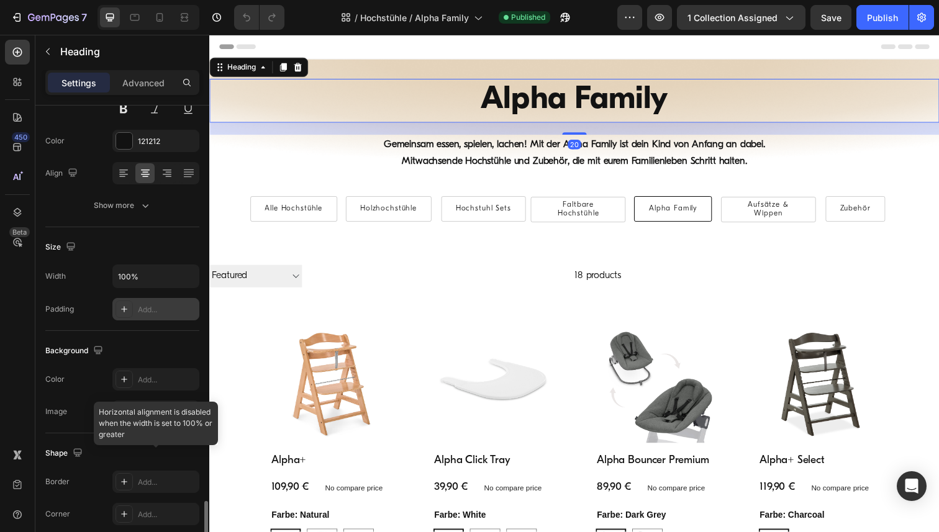
scroll to position [344, 0]
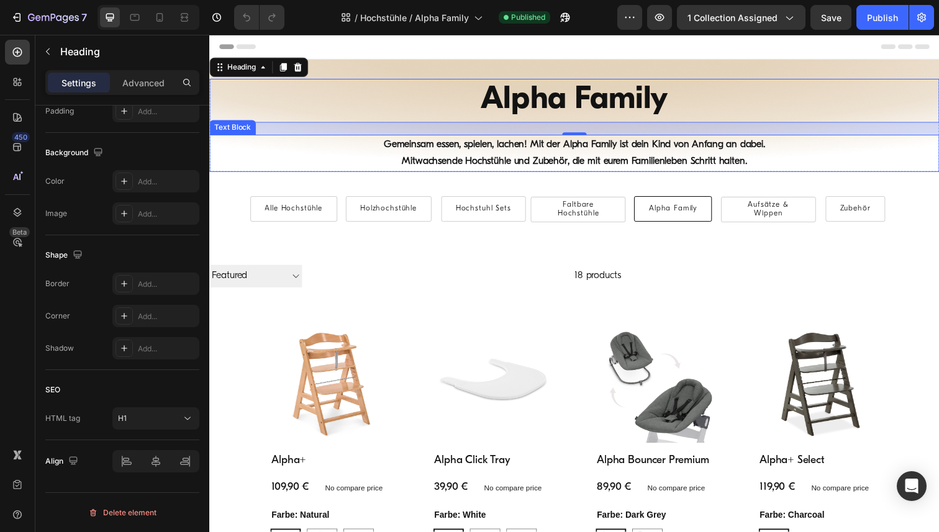
click at [451, 155] on p "Gemeinsam essen, spielen, lachen! Mit der Alpha Family ist dein Kind von Anfang…" at bounding box center [582, 147] width 594 height 18
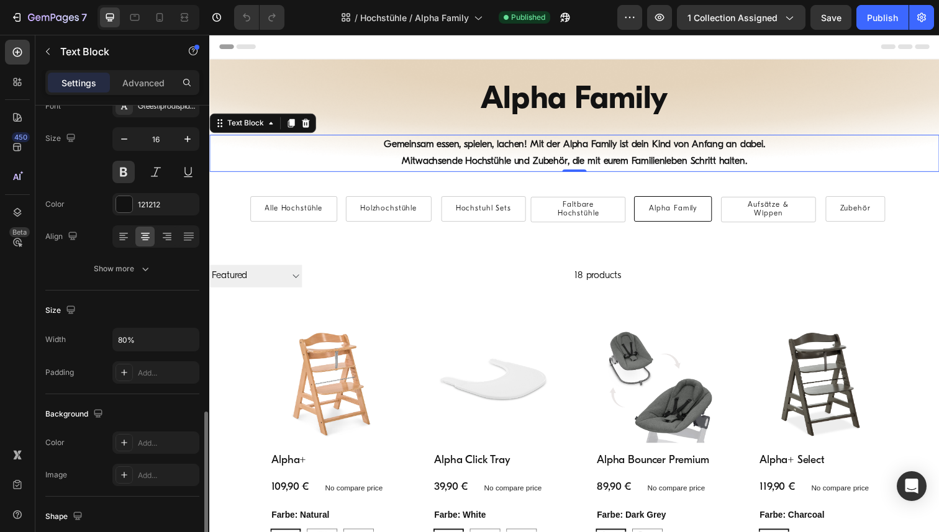
scroll to position [0, 0]
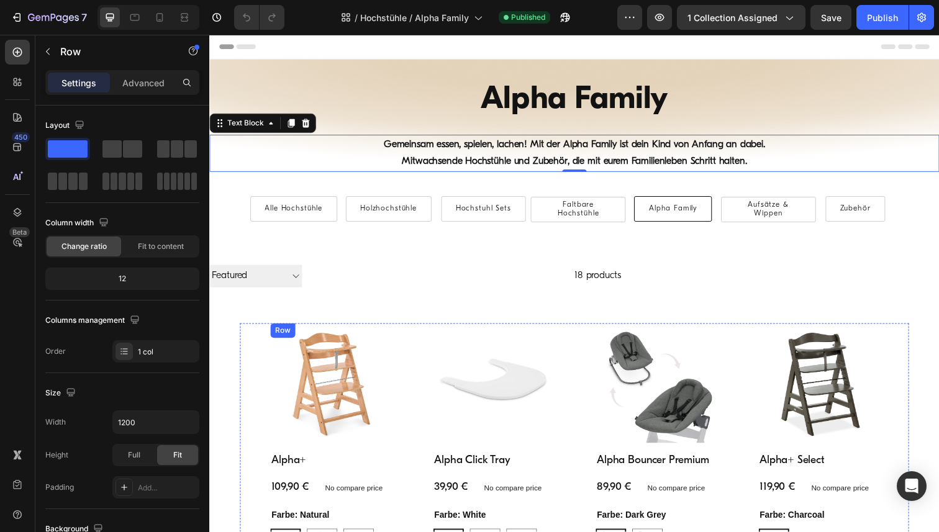
click at [284, 479] on div "Product Images Alpha+ Product Title 109,90 € Product Price Product Price No com…" at bounding box center [332, 493] width 123 height 327
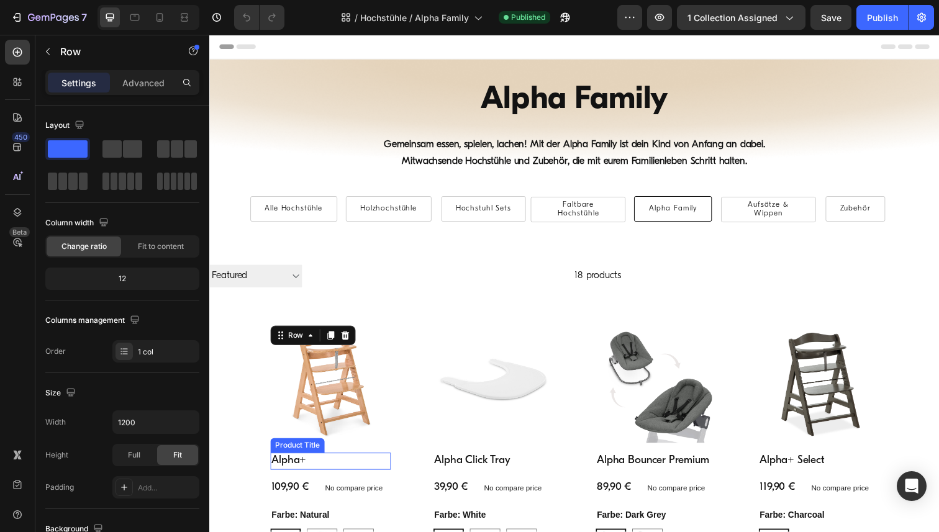
click at [284, 471] on h2 "Alpha+" at bounding box center [332, 470] width 123 height 17
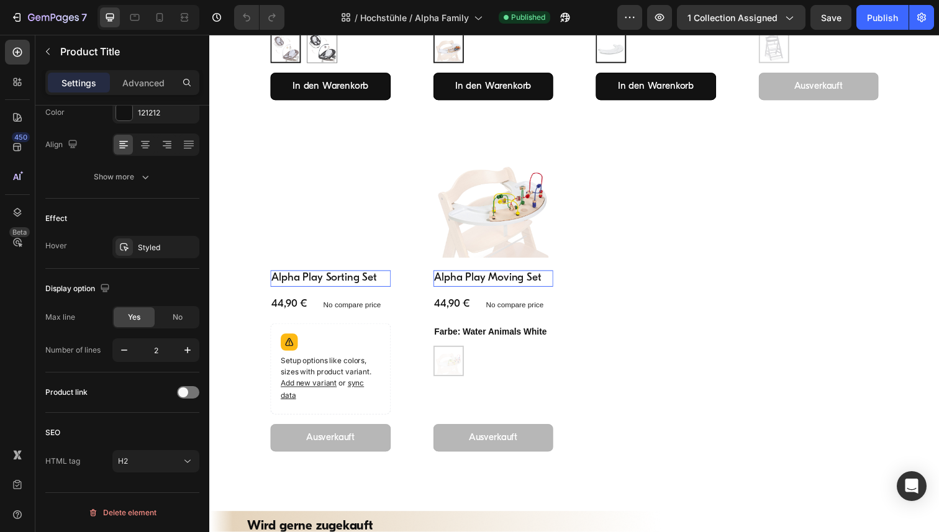
scroll to position [1937, 0]
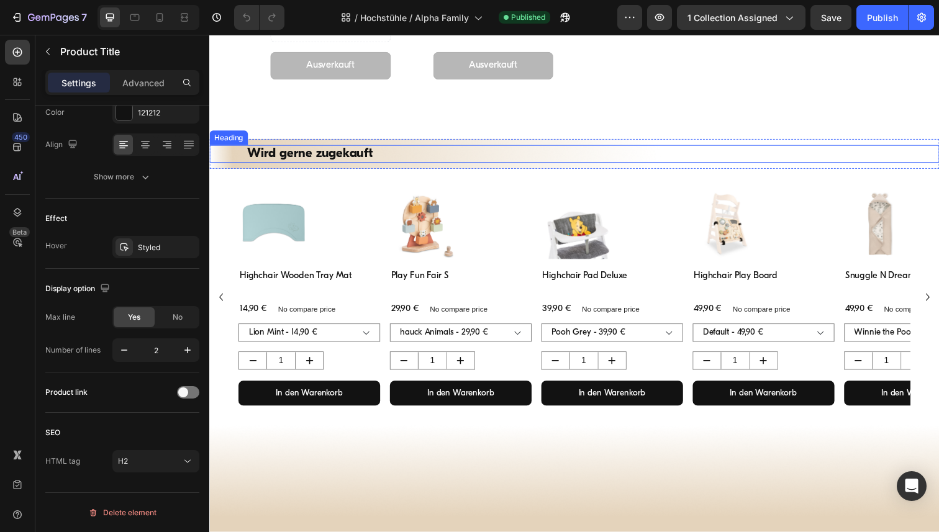
click at [335, 155] on h2 "Wird gerne zugekauft" at bounding box center [582, 157] width 671 height 18
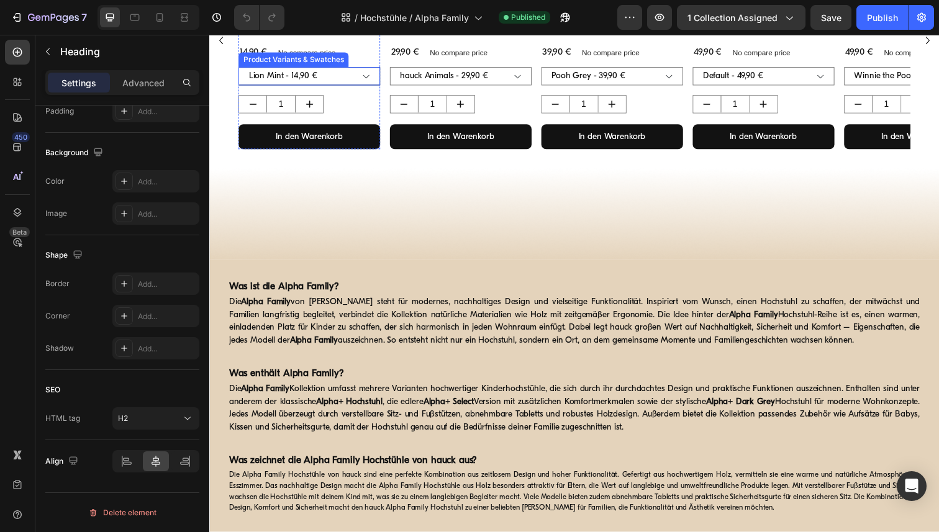
scroll to position [2269, 0]
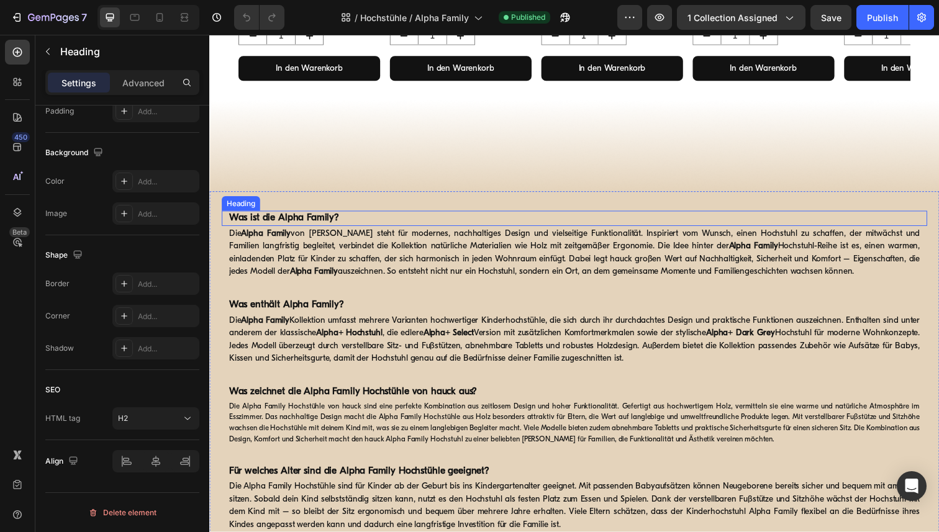
click at [308, 222] on strong "Was ist die Alpha Family?" at bounding box center [285, 222] width 112 height 10
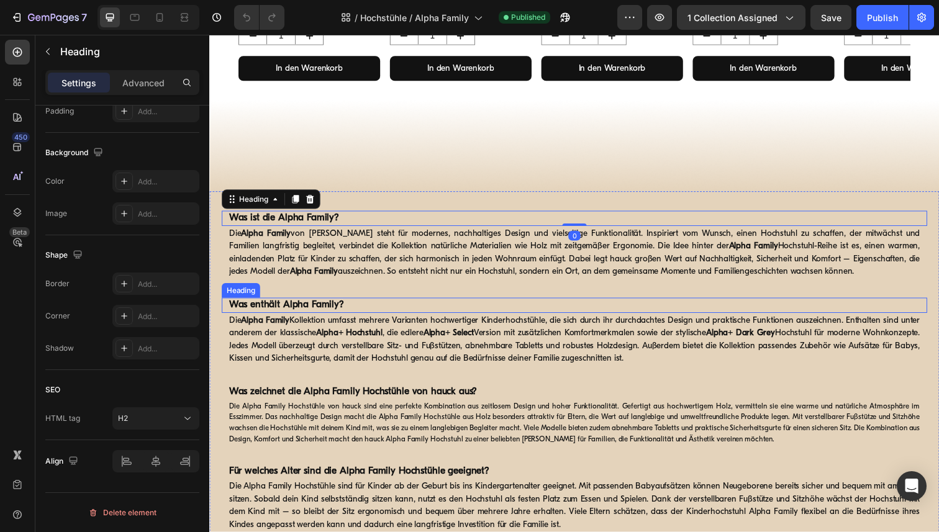
click at [312, 311] on strong "Was enthält Alpha Family?" at bounding box center [287, 311] width 117 height 10
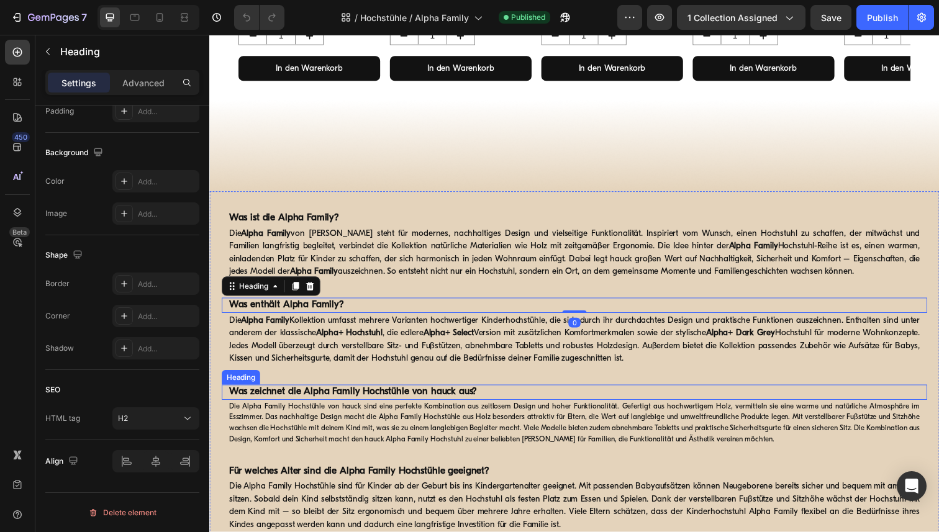
click at [340, 405] on h2 "Was zeichnet die Alpha Family Hochstühle von hauck aus?" at bounding box center [582, 400] width 708 height 16
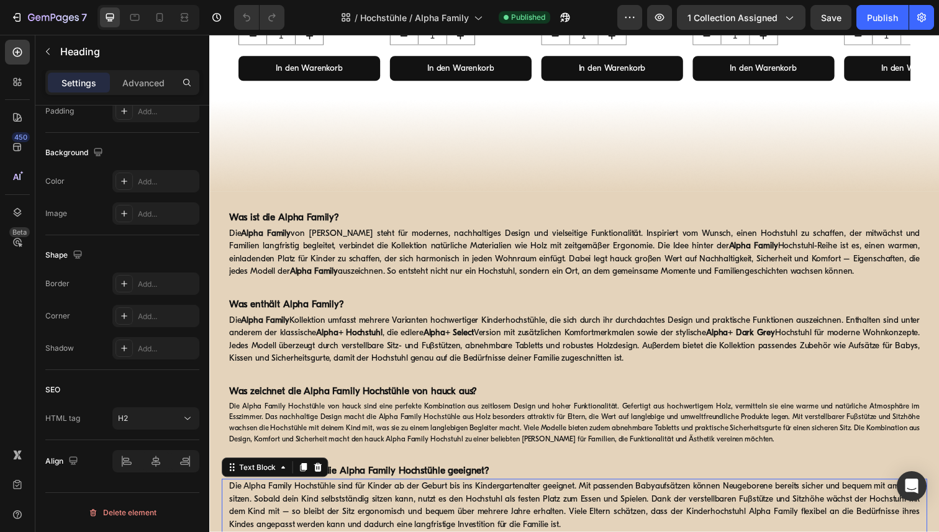
click at [351, 489] on div "Die Alpha Family Hochstühle sind für Kinder ab der Geburt bis ins Kindergartena…" at bounding box center [582, 516] width 708 height 55
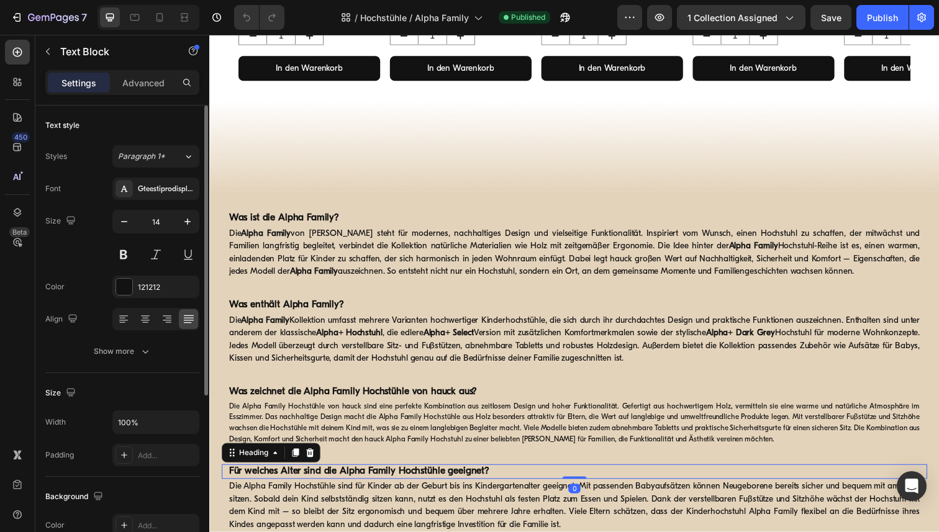
click at [351, 479] on strong "Für welches Alter sind die Alpha Family Hochstühle geeignet?" at bounding box center [362, 481] width 266 height 10
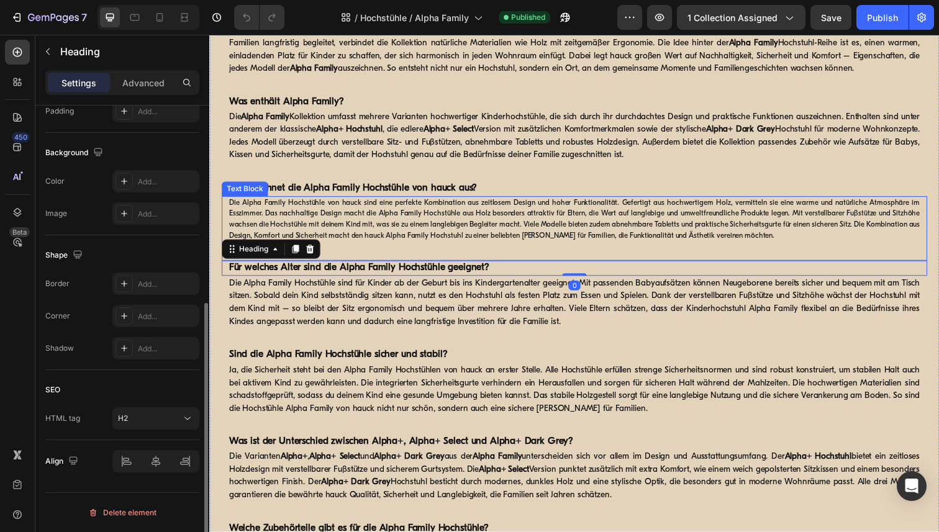
scroll to position [2591, 0]
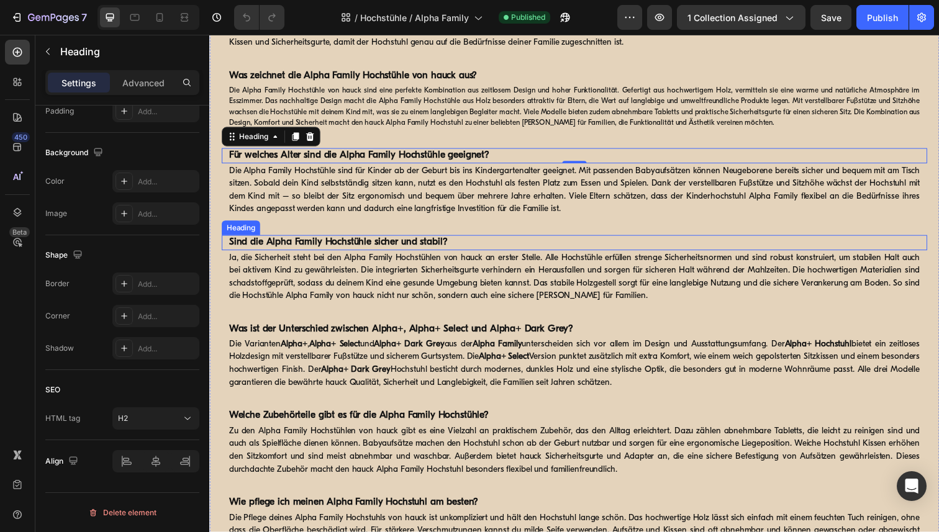
click at [383, 248] on strong "Sind die Alpha Family Hochstühle sicher und stabil?" at bounding box center [340, 247] width 223 height 10
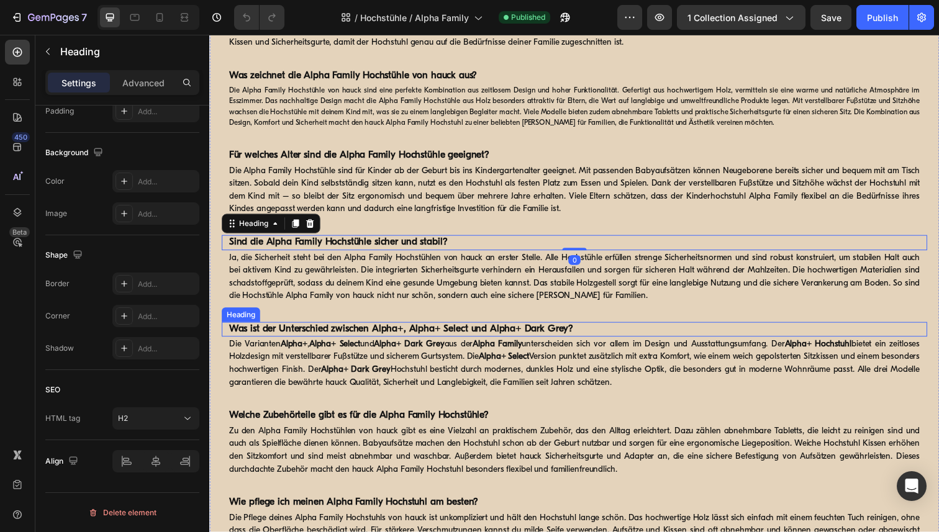
click at [389, 335] on strong "Was ist der Unterschied zwischen Alpha+, Alpha+ Select und Alpha+ Dark Grey?" at bounding box center [404, 336] width 351 height 10
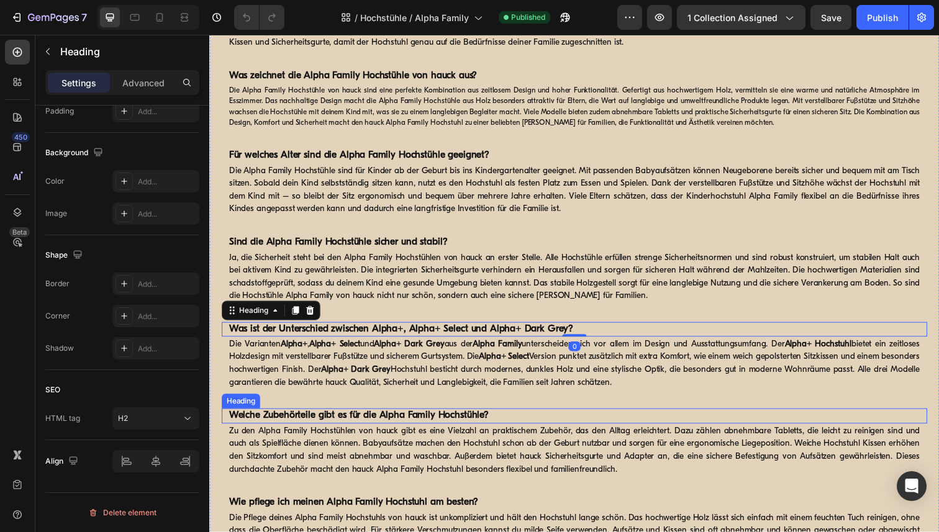
click at [392, 426] on strong "Welche Zubehörteile gibt es für die Alpha Family Hochstühle?" at bounding box center [361, 424] width 265 height 10
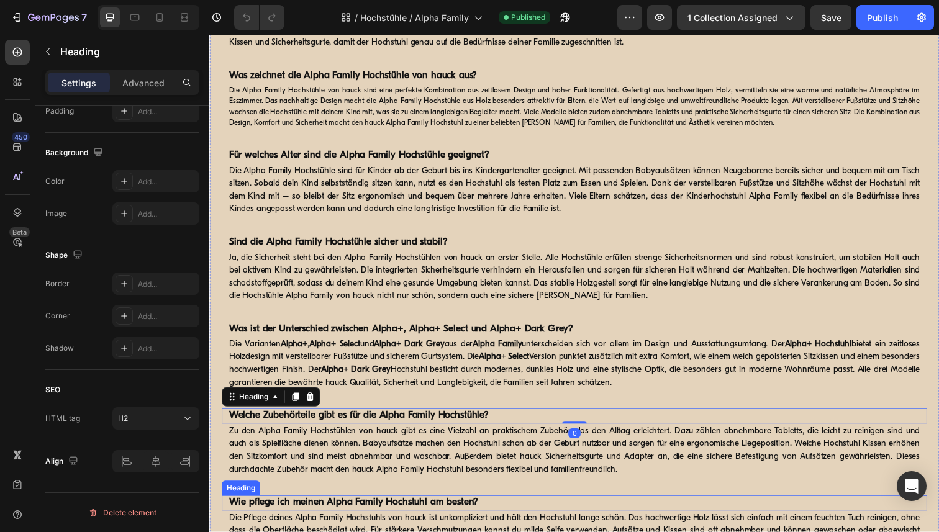
click at [407, 512] on strong "Wie pflege ich meinen Alpha Family Hochstuhl am besten?" at bounding box center [356, 513] width 255 height 10
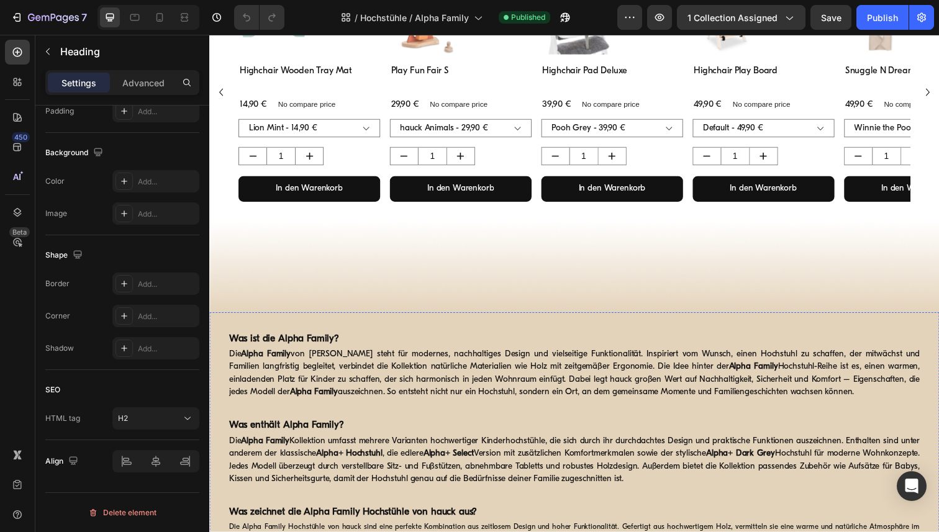
scroll to position [455, 0]
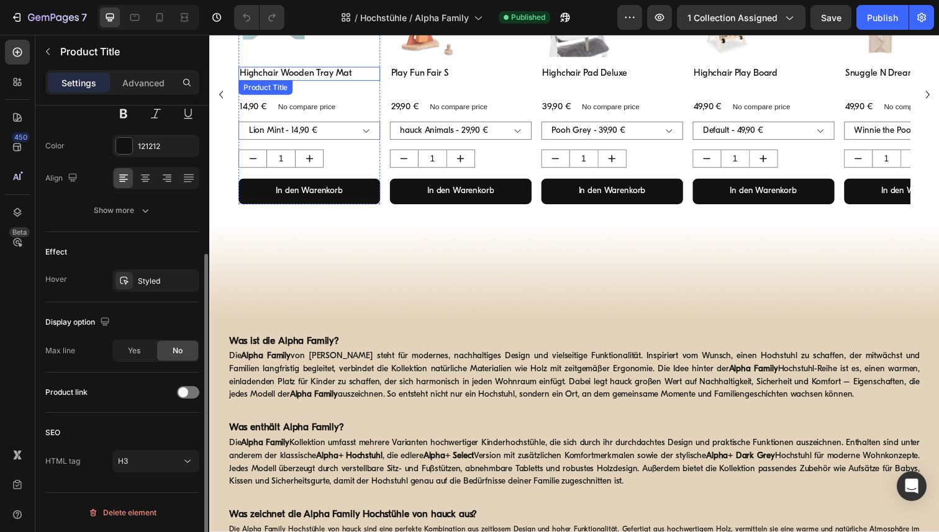
click at [315, 73] on h3 "Highchair Wooden Tray Mat" at bounding box center [311, 75] width 145 height 15
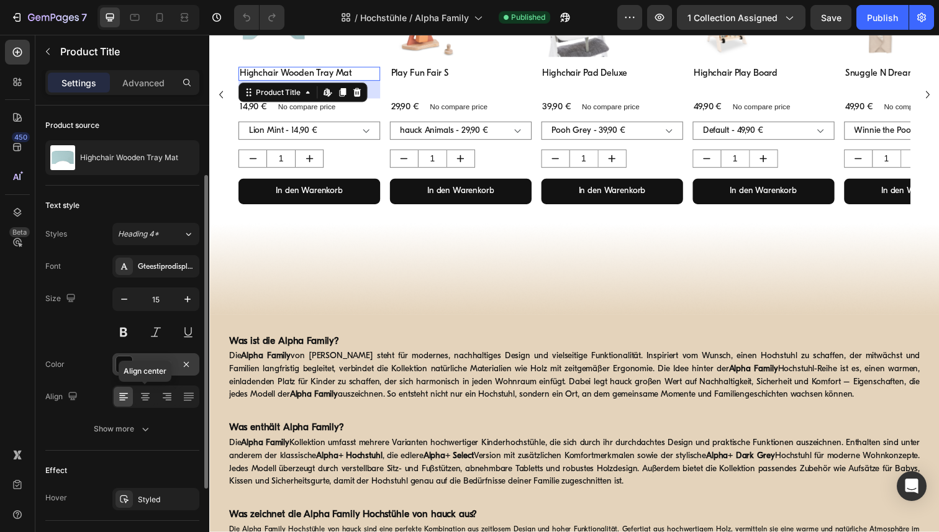
scroll to position [219, 0]
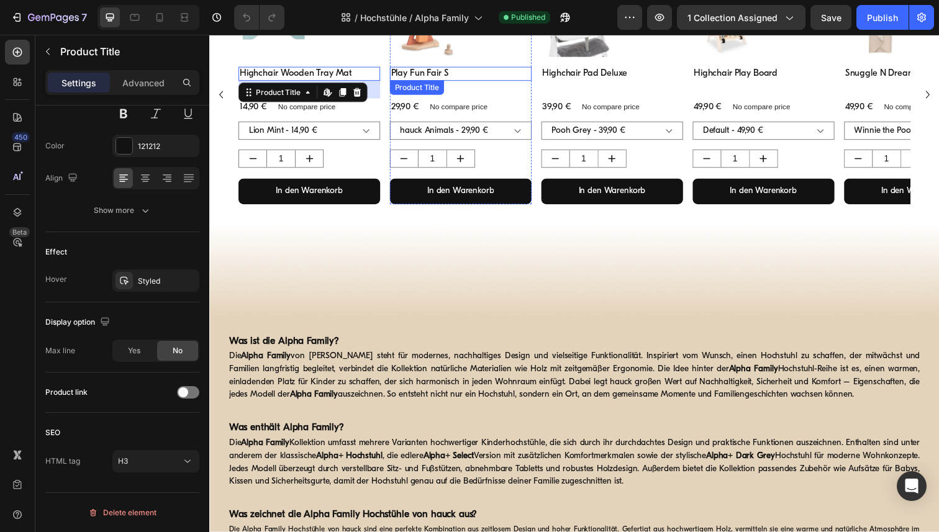
click at [436, 78] on h3 "Play Fun Fair S" at bounding box center [466, 75] width 145 height 15
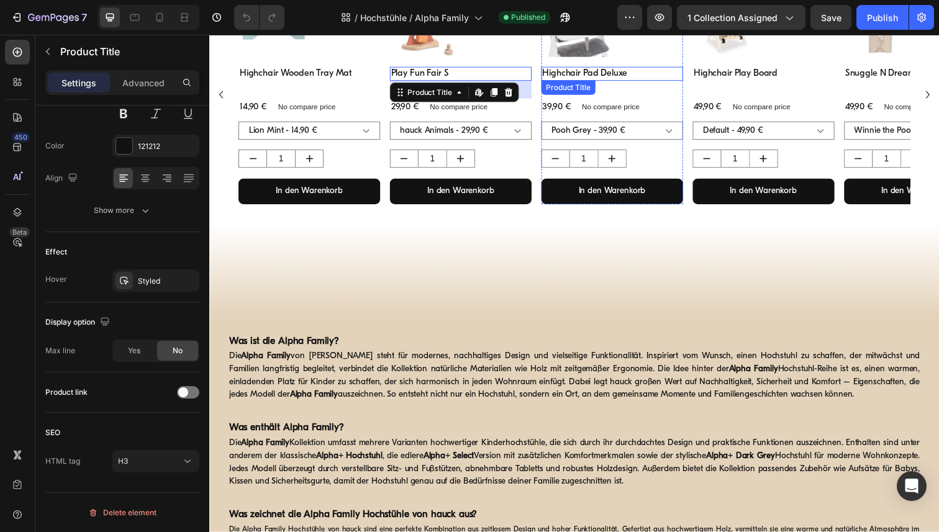
click at [591, 76] on h3 "Highchair Pad Deluxe" at bounding box center [620, 75] width 145 height 15
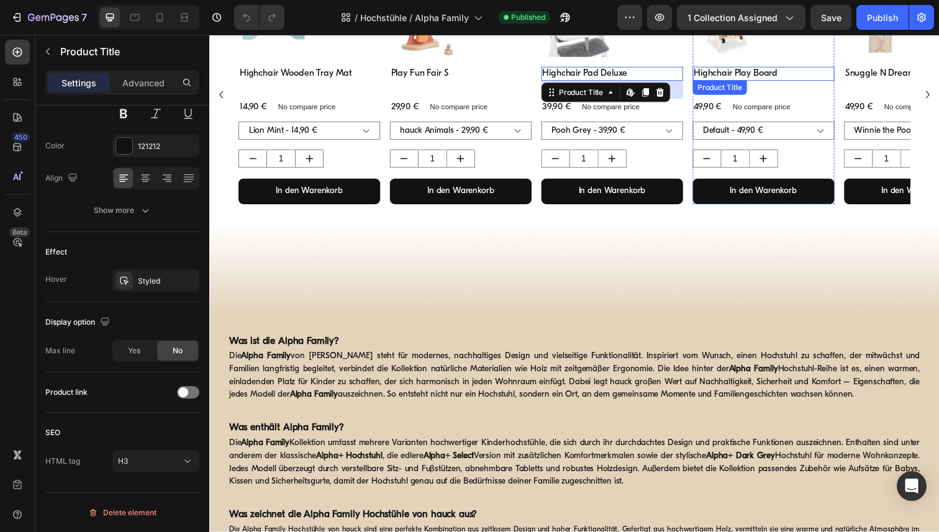
click at [722, 71] on h3 "Highchair Play Board" at bounding box center [775, 75] width 145 height 15
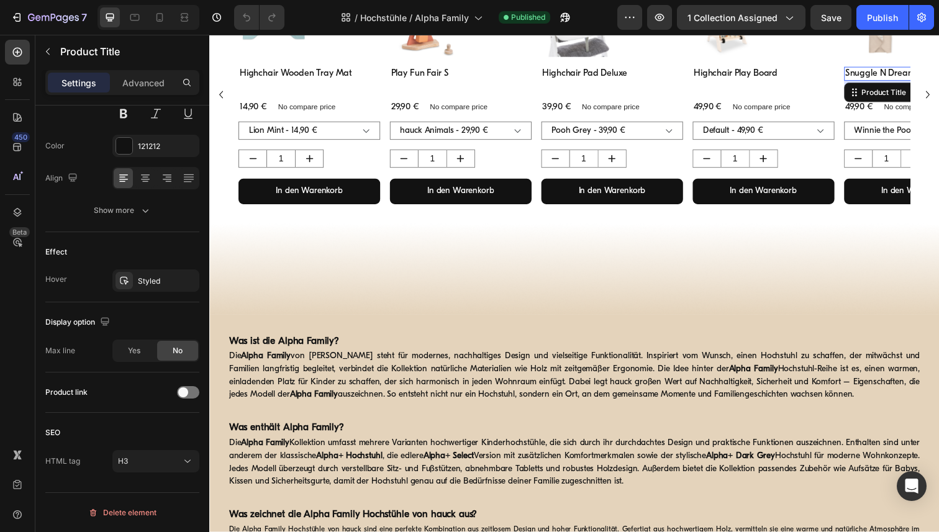
click at [873, 73] on h3 "Snuggle N Dream" at bounding box center [930, 75] width 145 height 15
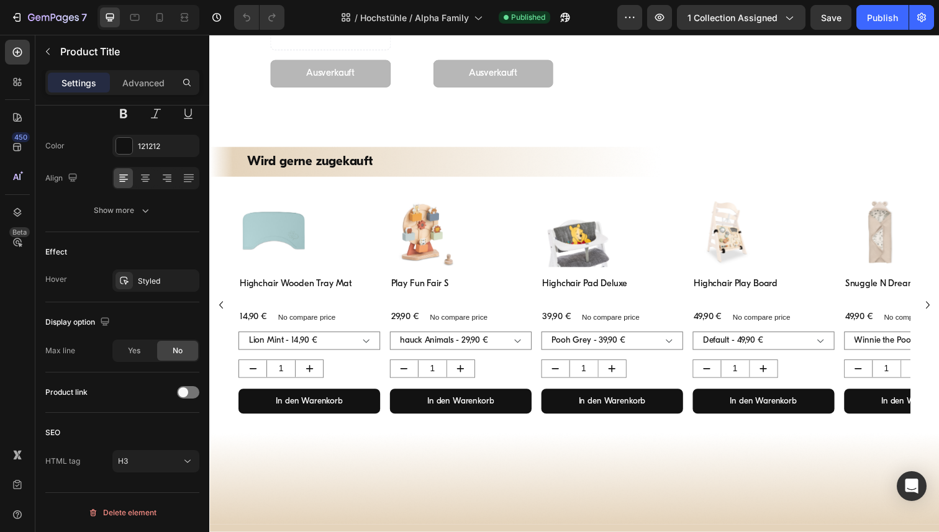
scroll to position [1947, 0]
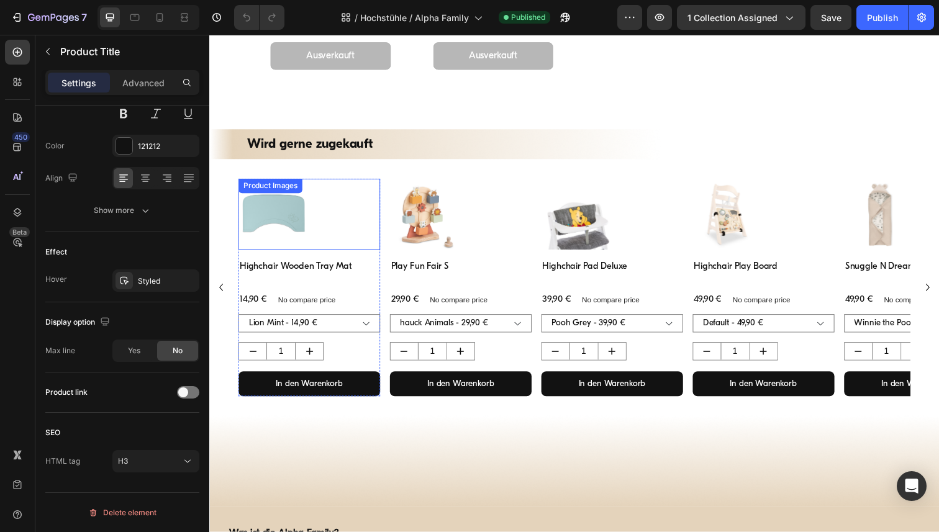
click at [299, 218] on img at bounding box center [275, 218] width 72 height 72
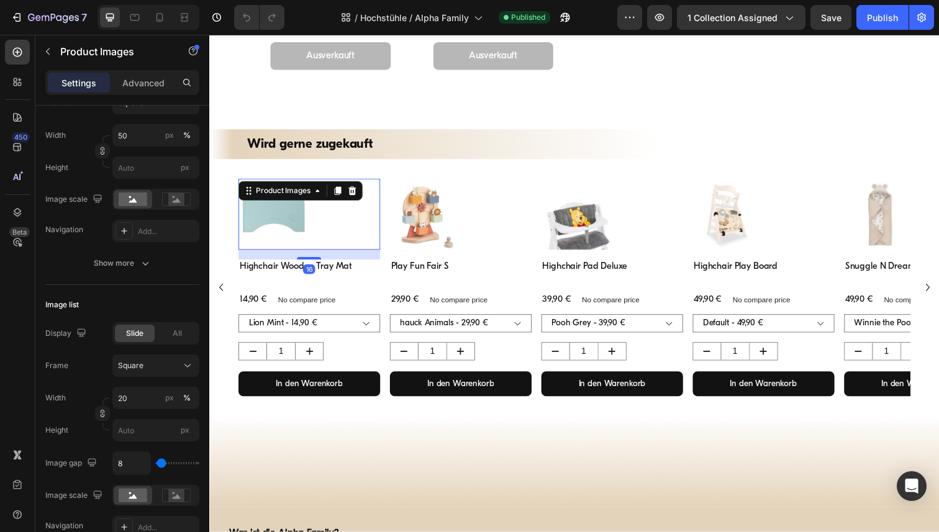
scroll to position [0, 0]
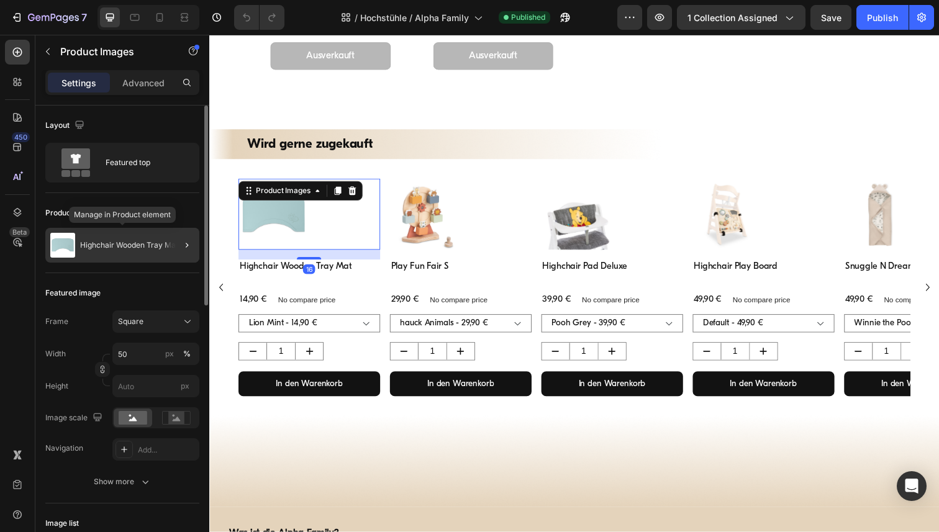
click at [138, 242] on p "Highchair Wooden Tray Mat" at bounding box center [129, 245] width 98 height 9
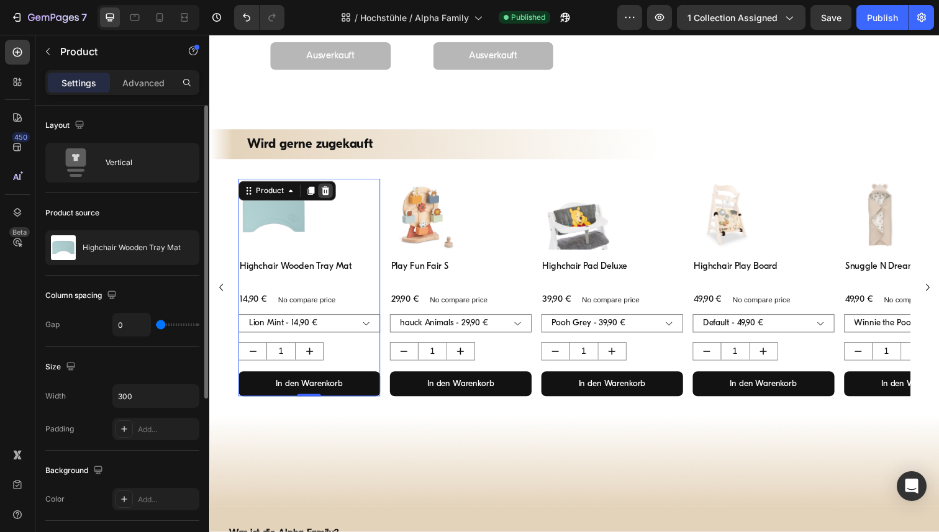
click at [327, 198] on icon at bounding box center [328, 194] width 8 height 9
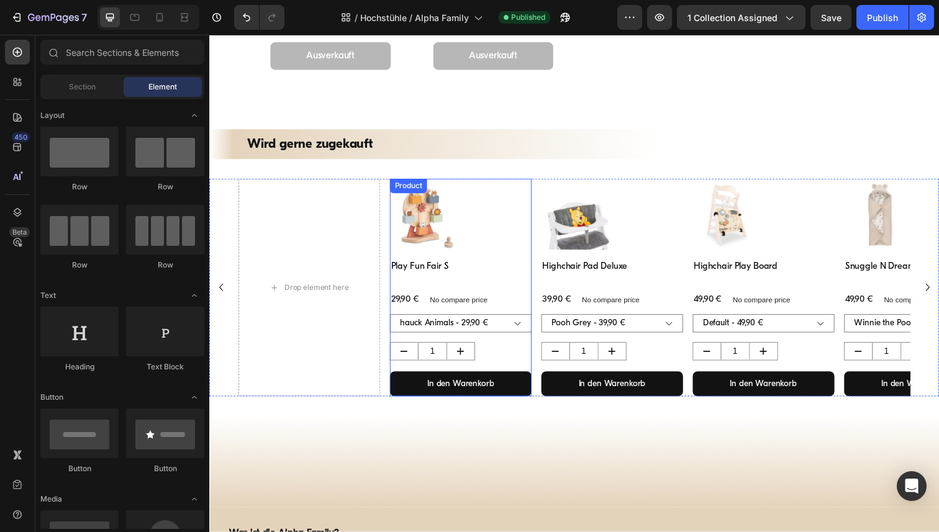
click at [528, 261] on div "Product Images" at bounding box center [466, 223] width 145 height 82
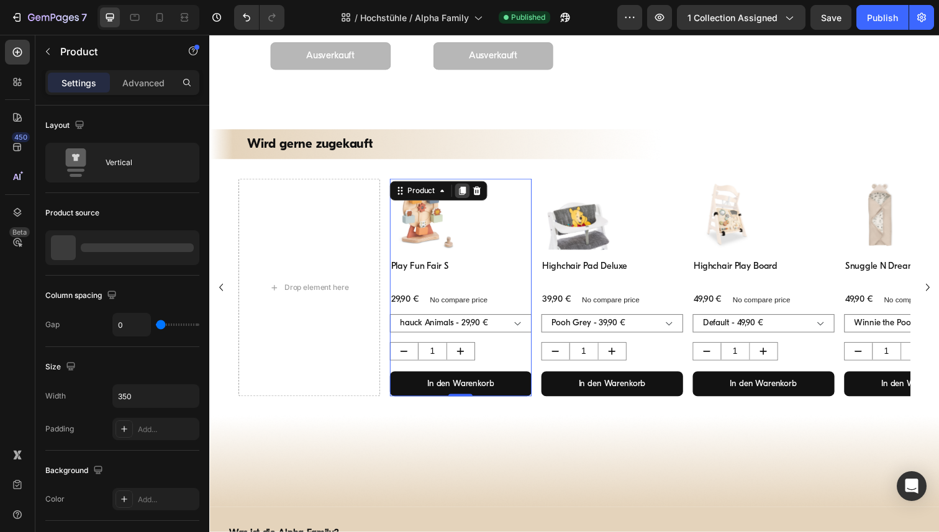
click at [464, 197] on icon at bounding box center [468, 194] width 10 height 10
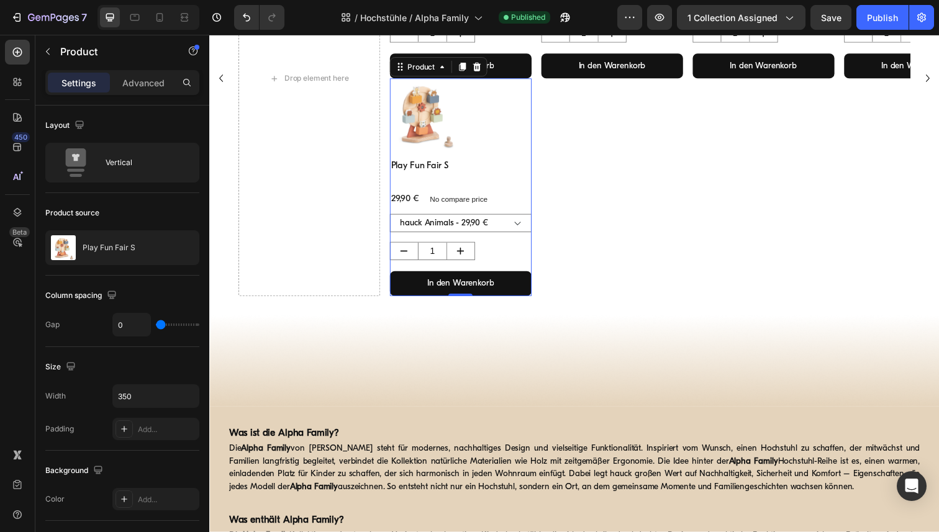
scroll to position [2272, 0]
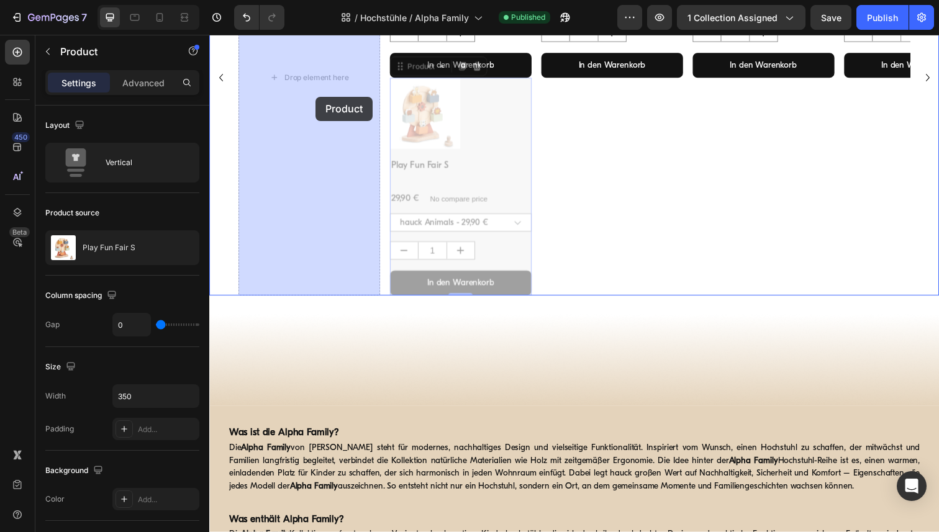
drag, startPoint x: 528, startPoint y: 154, endPoint x: 371, endPoint y: 119, distance: 160.9
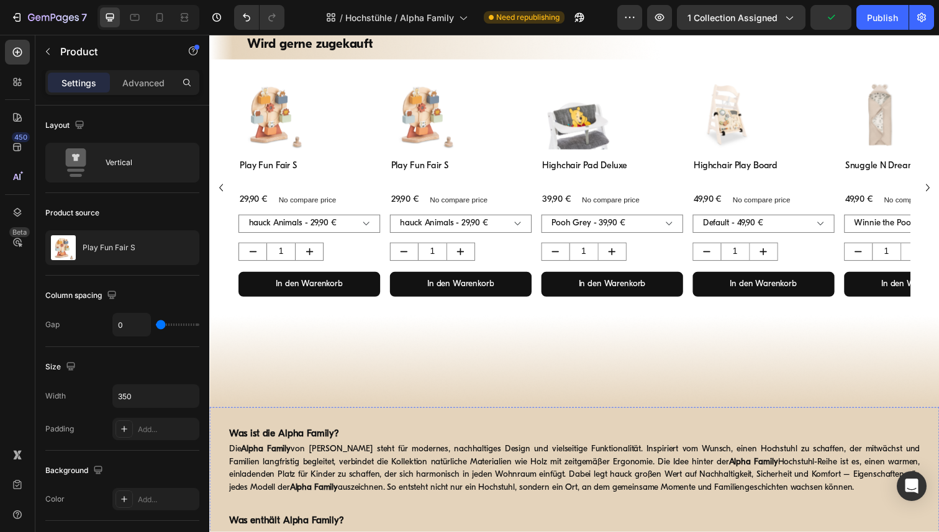
scroll to position [1123, 0]
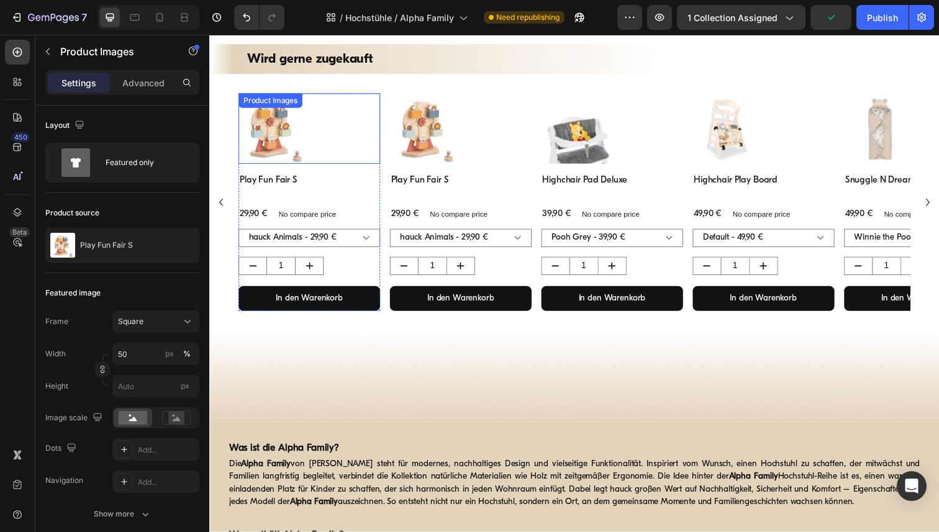
click at [324, 120] on div at bounding box center [311, 131] width 145 height 72
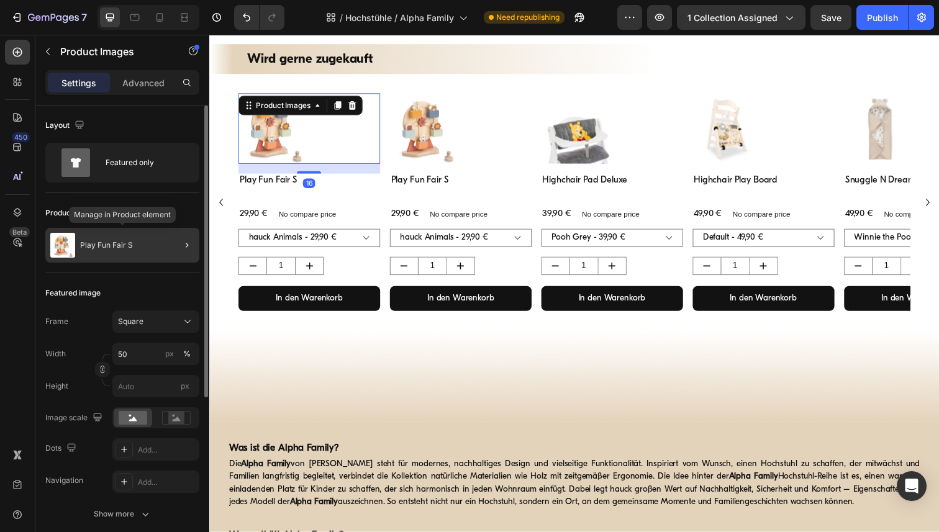
click at [130, 238] on div "Play Fun Fair S" at bounding box center [122, 245] width 154 height 35
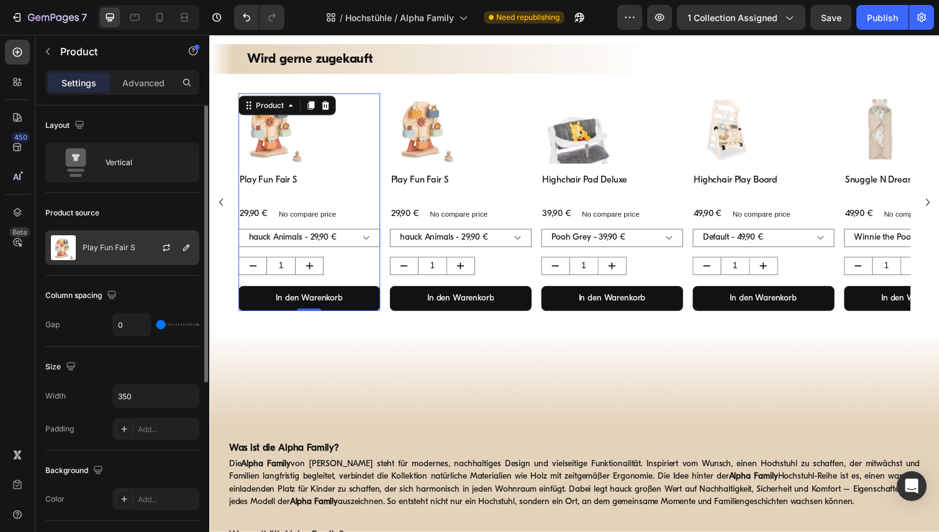
click at [120, 247] on p "Play Fun Fair S" at bounding box center [109, 247] width 53 height 9
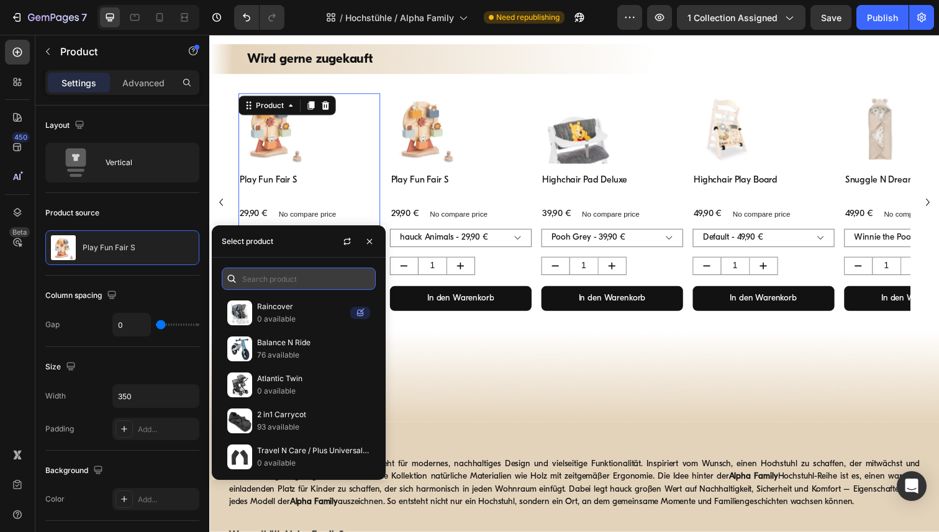
click at [290, 284] on input "text" at bounding box center [299, 279] width 154 height 22
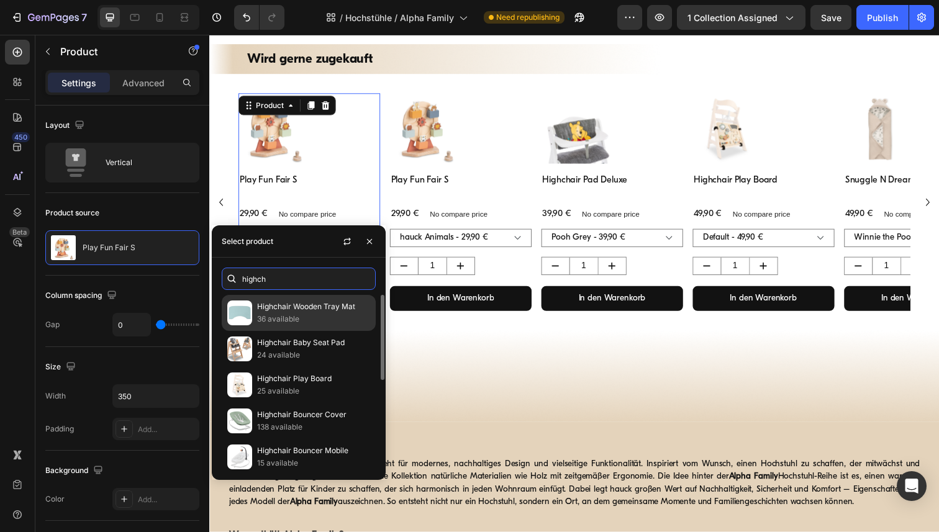
type input "highch"
click at [314, 331] on div "Highchair Wooden Tray Mat 36 available" at bounding box center [299, 349] width 154 height 36
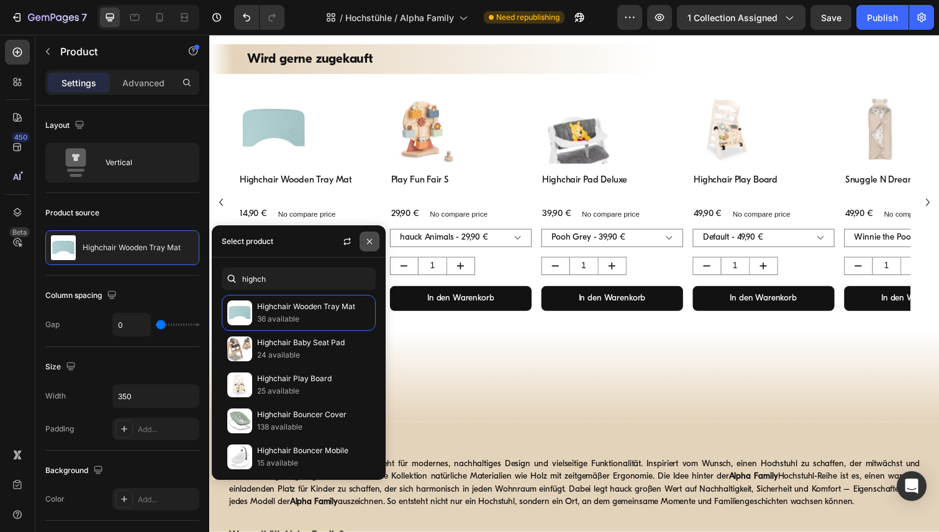
click at [373, 242] on icon "button" at bounding box center [369, 242] width 10 height 10
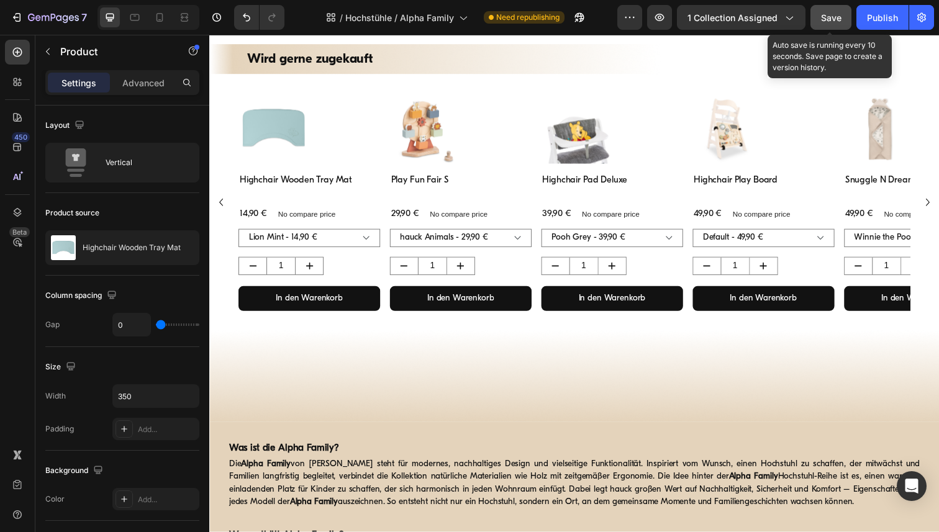
click at [840, 19] on span "Save" at bounding box center [831, 17] width 20 height 11
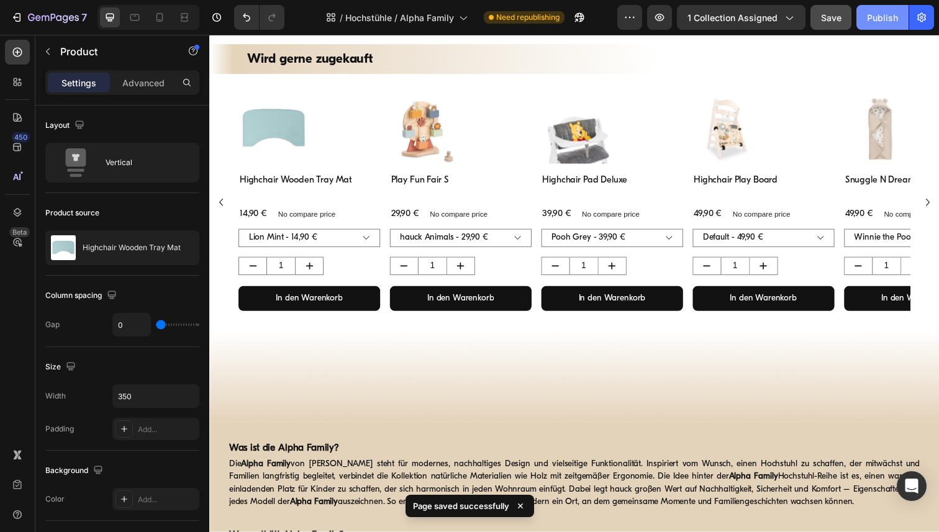
click at [890, 19] on div "Publish" at bounding box center [882, 17] width 31 height 13
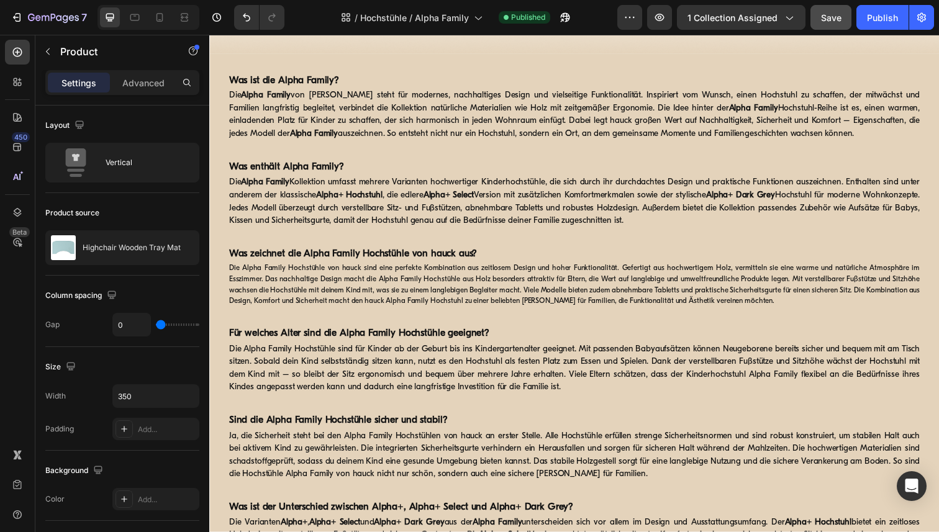
scroll to position [1514, 0]
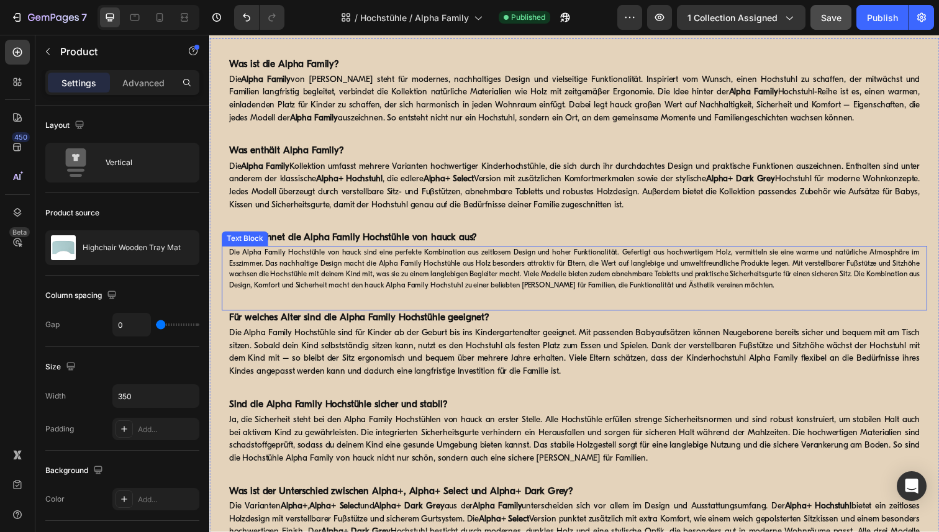
click at [448, 272] on p "Die Alpha Family Hochstühle von hauck sind eine perfekte Kombination aus zeitlo…" at bounding box center [581, 274] width 705 height 45
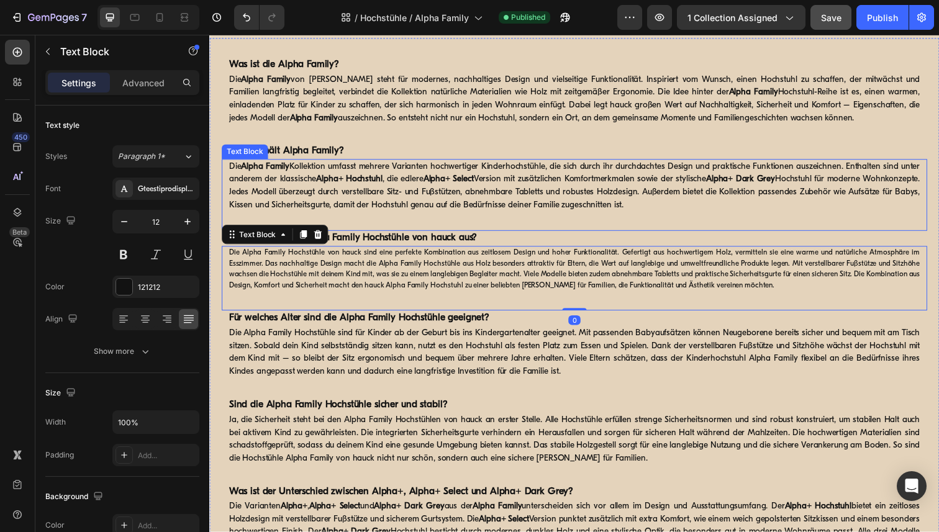
click at [403, 198] on p "Die Alpha Family Kollektion umfasst mehrere Varianten hochwertiger Kinderhochst…" at bounding box center [581, 189] width 705 height 52
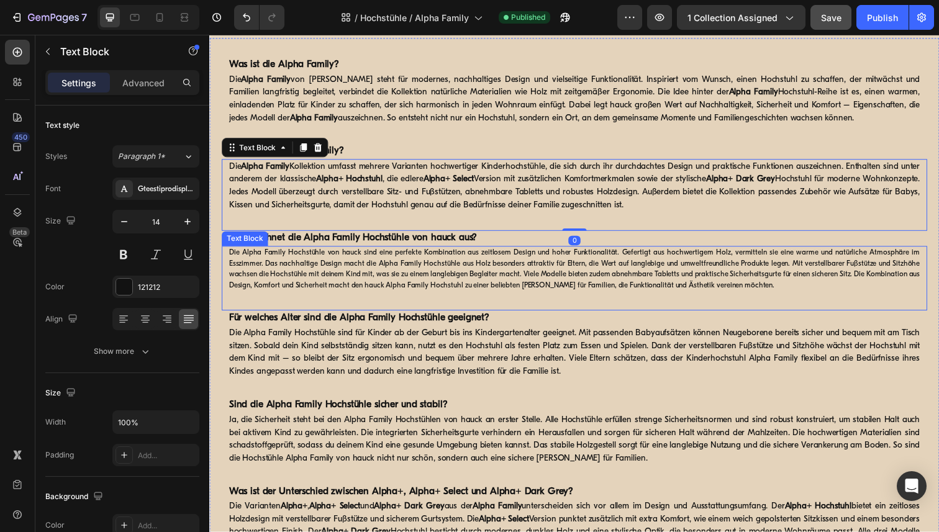
click at [391, 292] on p "Die Alpha Family Hochstühle von hauck sind eine perfekte Kombination aus zeitlo…" at bounding box center [581, 274] width 705 height 45
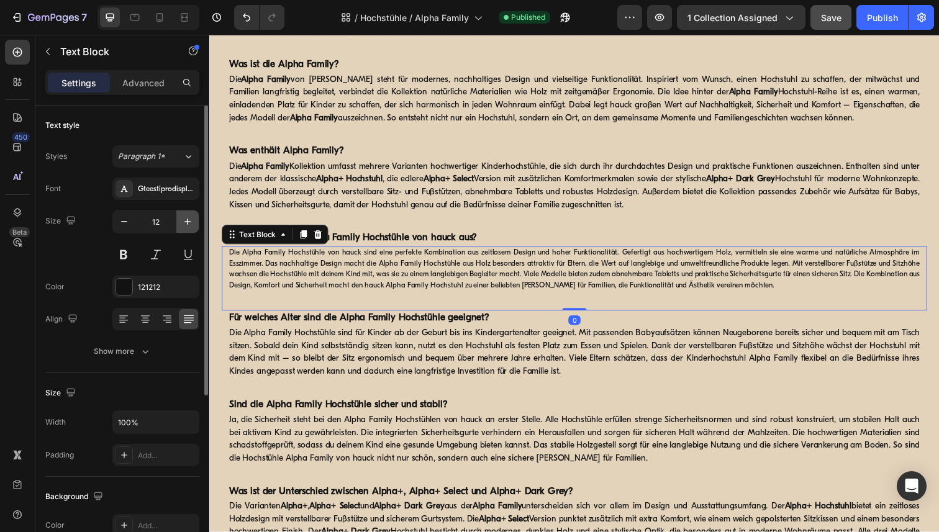
click at [187, 222] on icon "button" at bounding box center [187, 222] width 6 height 6
type input "14"
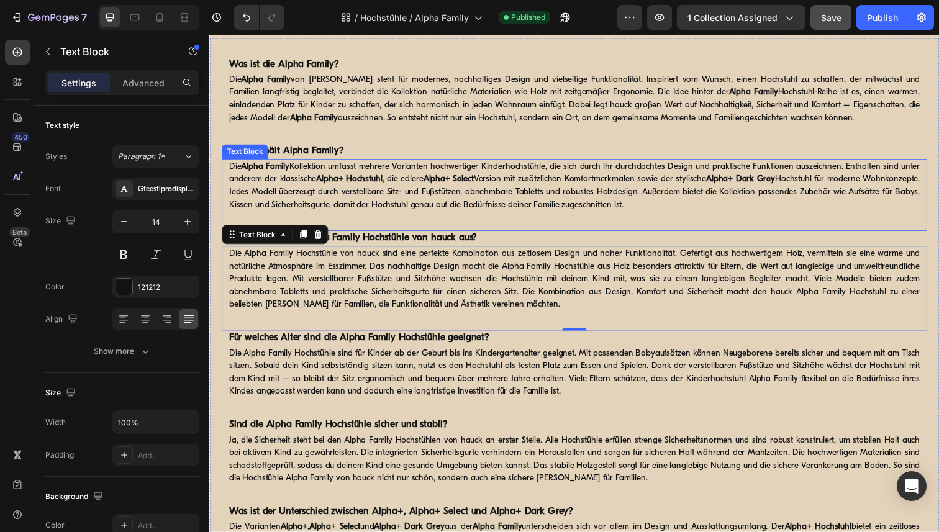
click at [358, 194] on p "Die Alpha Family Kollektion umfasst mehrere Varianten hochwertiger Kinderhochst…" at bounding box center [581, 189] width 705 height 52
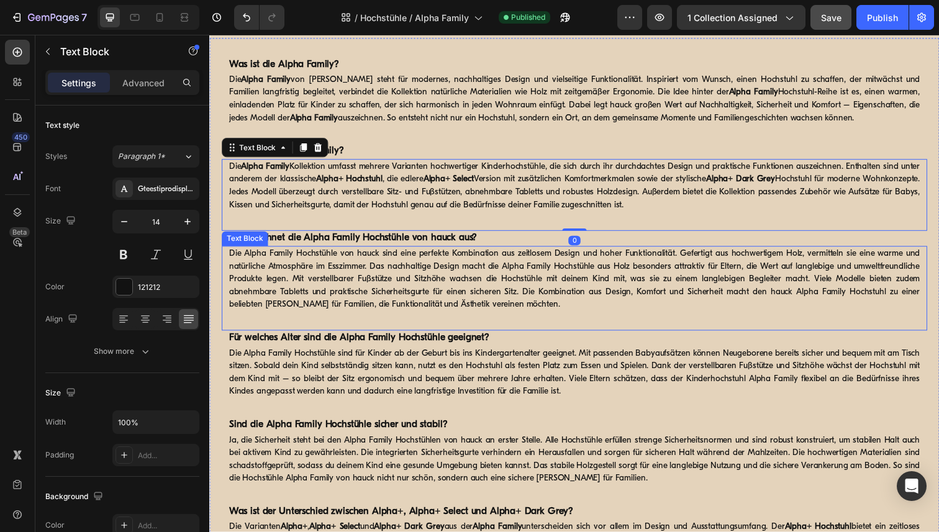
click at [369, 302] on p "Die Alpha Family Hochstühle von hauck sind eine perfekte Kombination aus zeitlo…" at bounding box center [581, 284] width 705 height 65
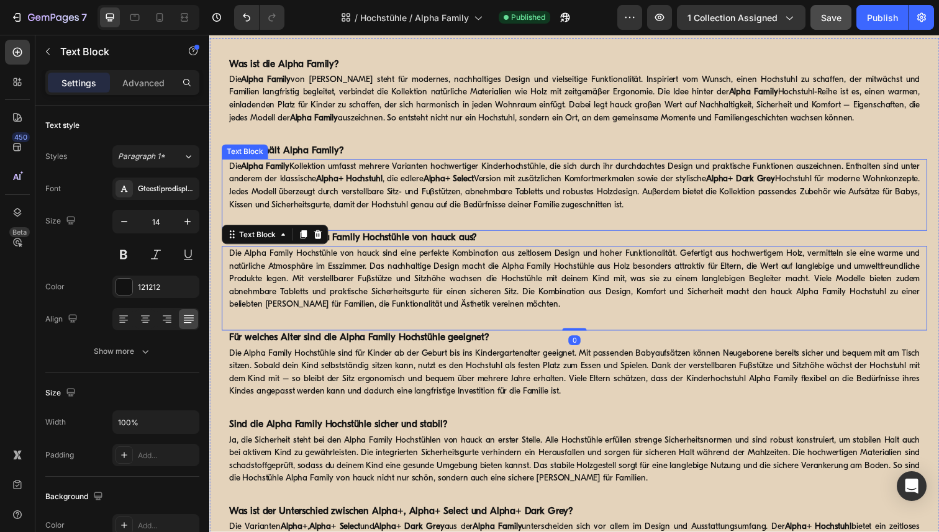
click at [769, 183] on strong "Alpha+ Dark Grey" at bounding box center [752, 182] width 70 height 9
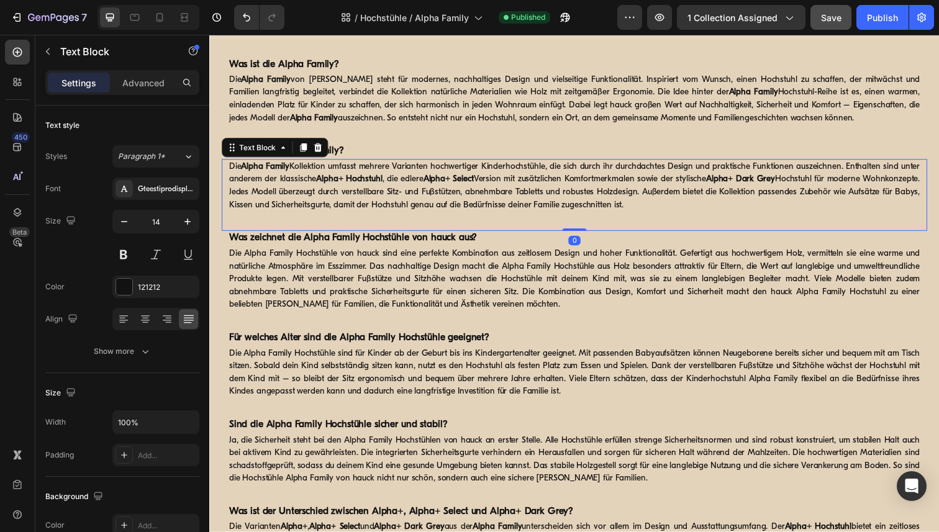
click at [479, 179] on strong "Alpha+ Select" at bounding box center [454, 182] width 52 height 9
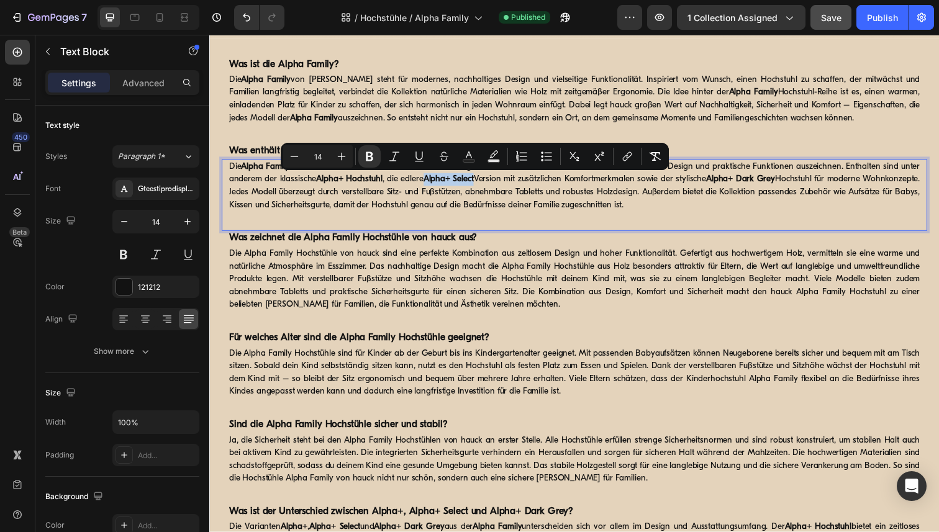
drag, startPoint x: 504, startPoint y: 184, endPoint x: 451, endPoint y: 186, distance: 52.2
click at [451, 186] on strong "Alpha+ Select" at bounding box center [454, 182] width 52 height 9
click at [625, 159] on icon "Editor contextual toolbar" at bounding box center [627, 156] width 12 height 12
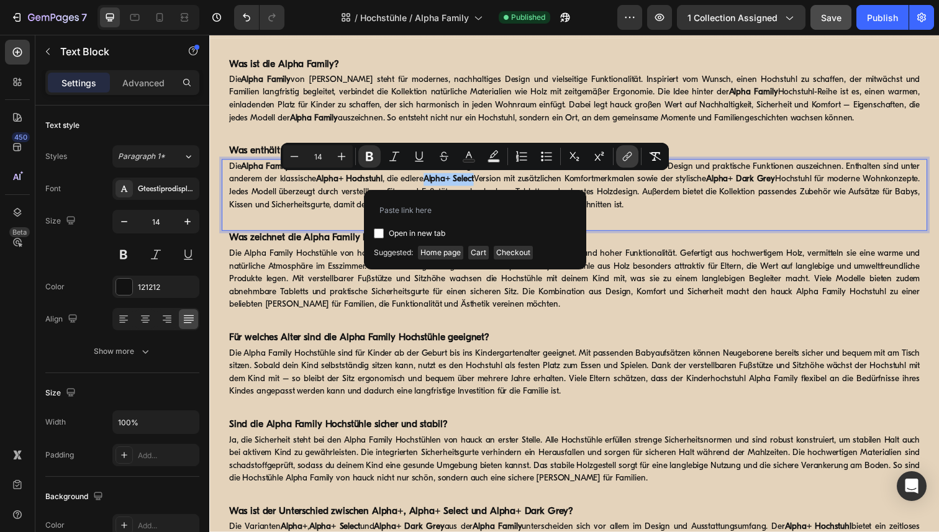
type input "https://www.hauck.de/collections/hochstuehle-alpha-family/products/alpha-select"
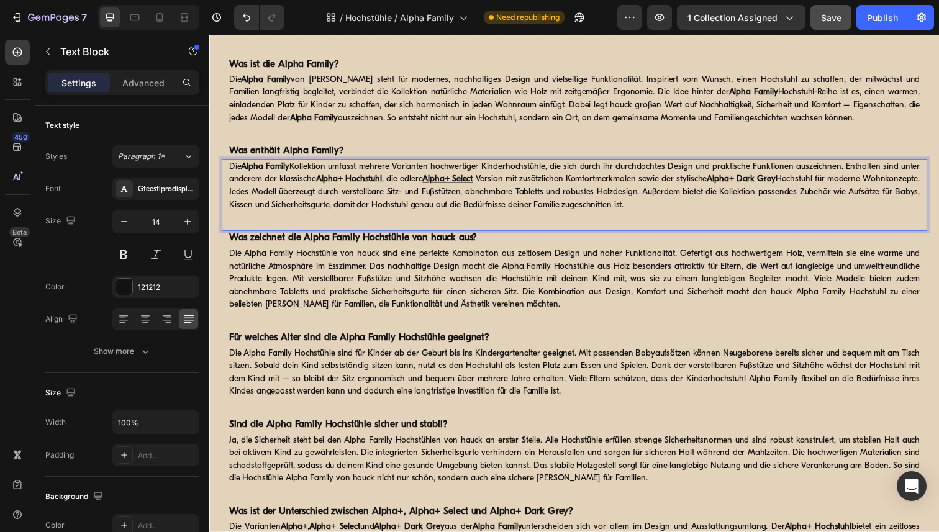
click at [787, 186] on strong "Alpha+ Dark Grey" at bounding box center [752, 182] width 70 height 9
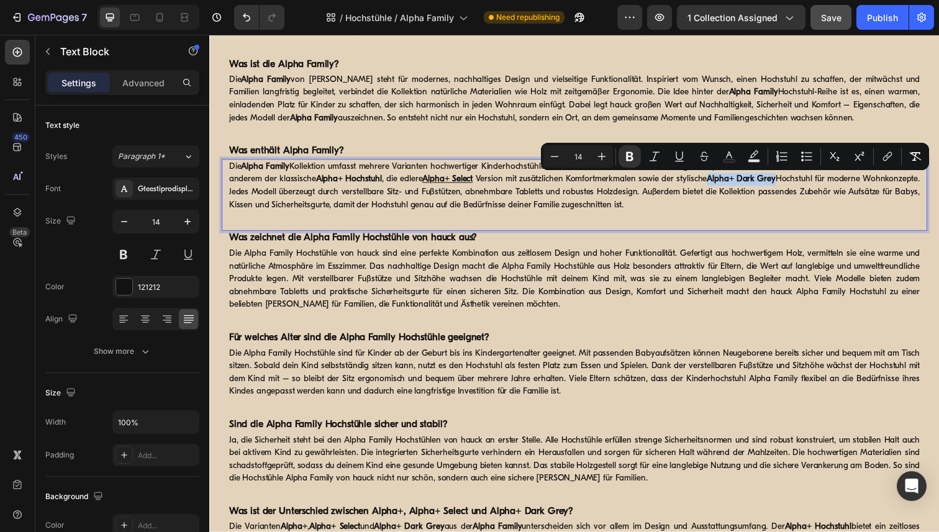
drag, startPoint x: 838, startPoint y: 183, endPoint x: 764, endPoint y: 181, distance: 73.9
click at [764, 181] on p "Die Alpha Family Kollektion umfasst mehrere Varianten hochwertiger Kinderhochst…" at bounding box center [581, 189] width 705 height 52
click at [887, 152] on icon "Editor contextual toolbar" at bounding box center [887, 156] width 12 height 12
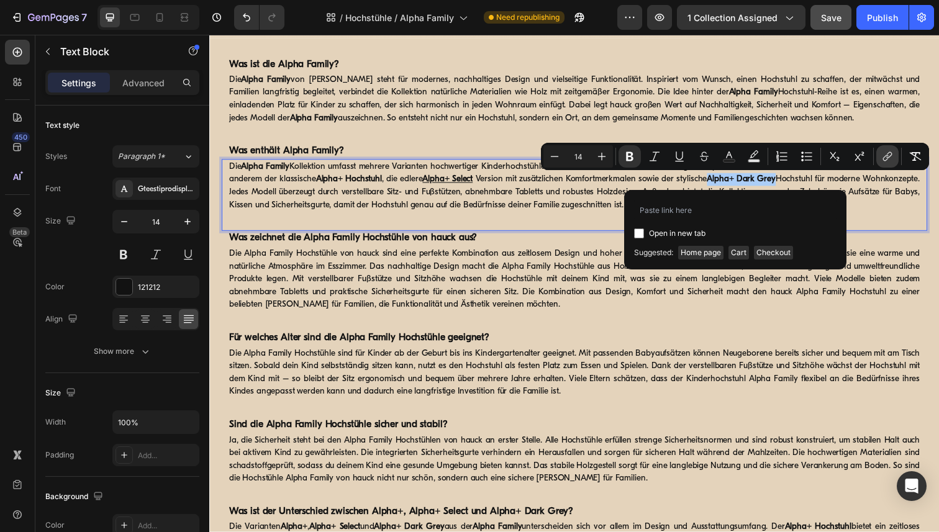
type input "https://www.hauck.de/collections/hochstuehle-alpha-family/products/alpha-dark-g…"
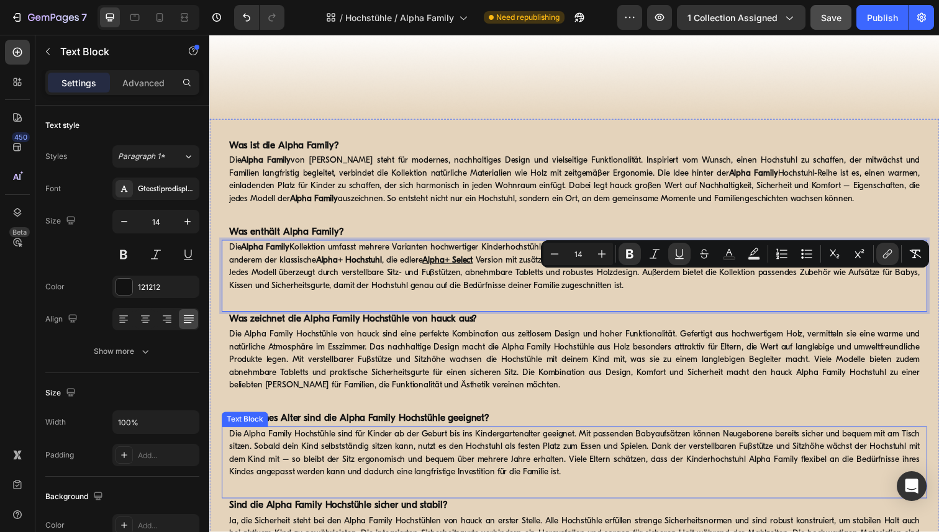
scroll to position [1414, 0]
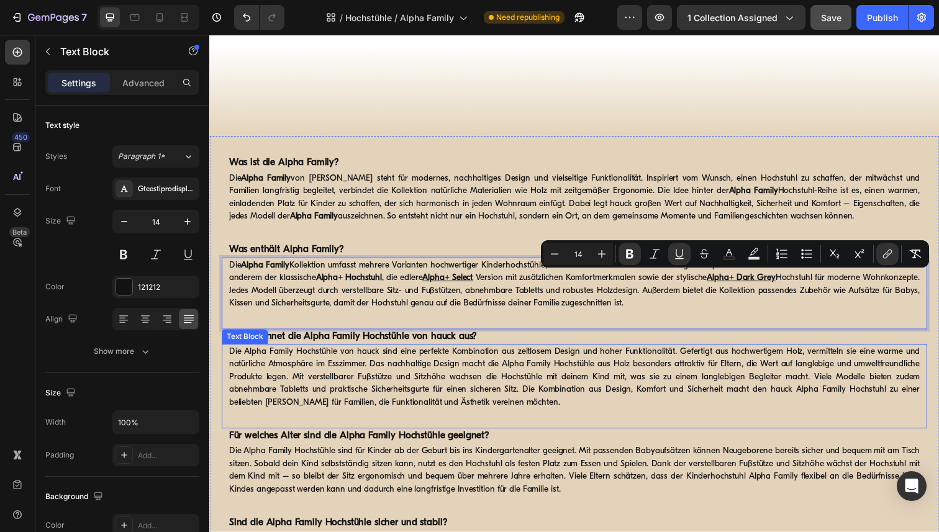
click at [741, 413] on p "Die Alpha Family Hochstühle von hauck sind eine perfekte Kombination aus zeitlo…" at bounding box center [581, 384] width 705 height 65
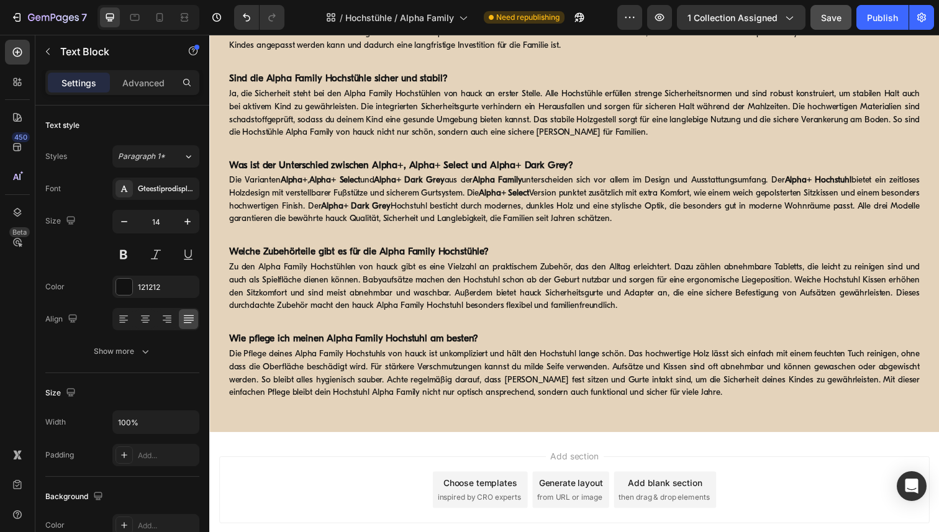
scroll to position [1867, 0]
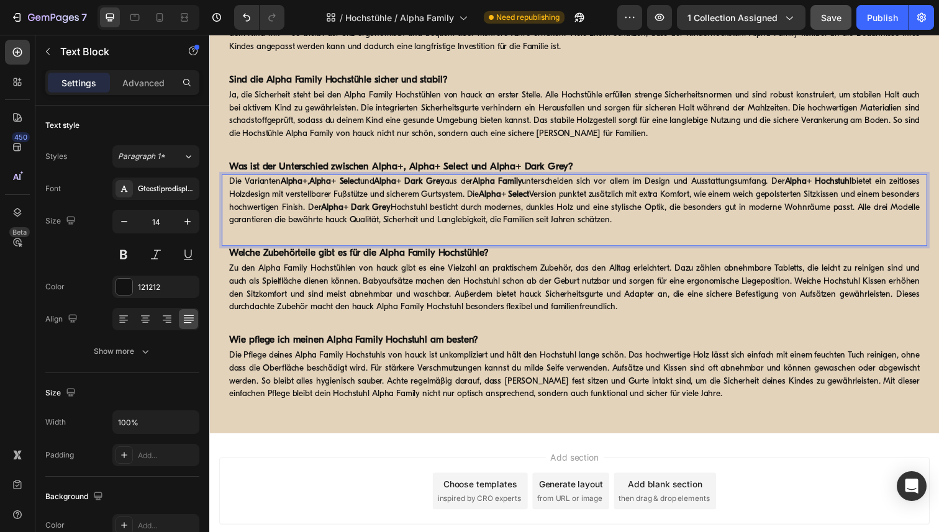
click at [450, 188] on strong "Alpha+ Dark Grey" at bounding box center [414, 185] width 72 height 9
drag, startPoint x: 463, startPoint y: 187, endPoint x: 394, endPoint y: 184, distance: 69.6
click at [394, 184] on strong "Alpha+ Dark Grey" at bounding box center [414, 185] width 72 height 9
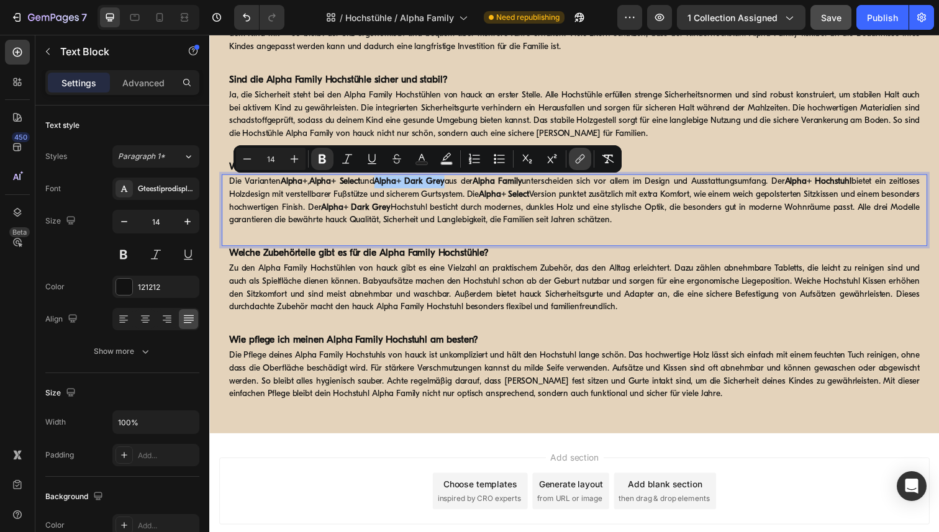
click at [579, 161] on icon "Editor contextual toolbar" at bounding box center [579, 161] width 6 height 6
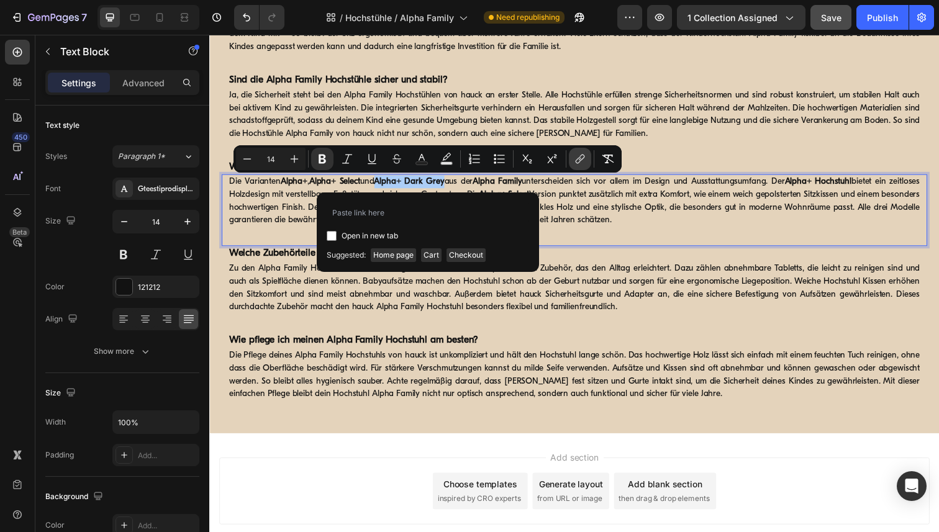
type input "https://www.hauck.de/collections/hochstuehle-alpha-family/products/alpha-dark-g…"
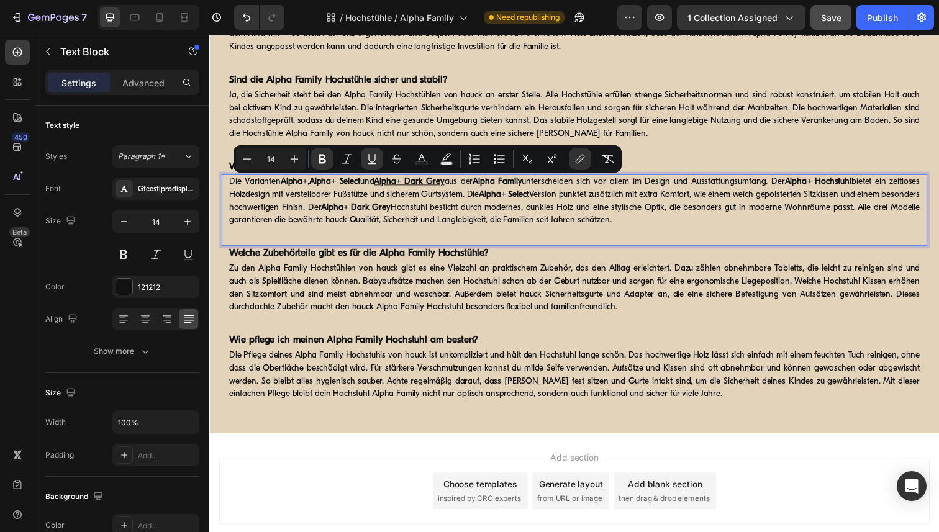
click at [373, 181] on p "Die Varianten Alpha+ , Alpha+ Select und Alpha+ Dark Grey aus der Alpha Family …" at bounding box center [581, 205] width 705 height 52
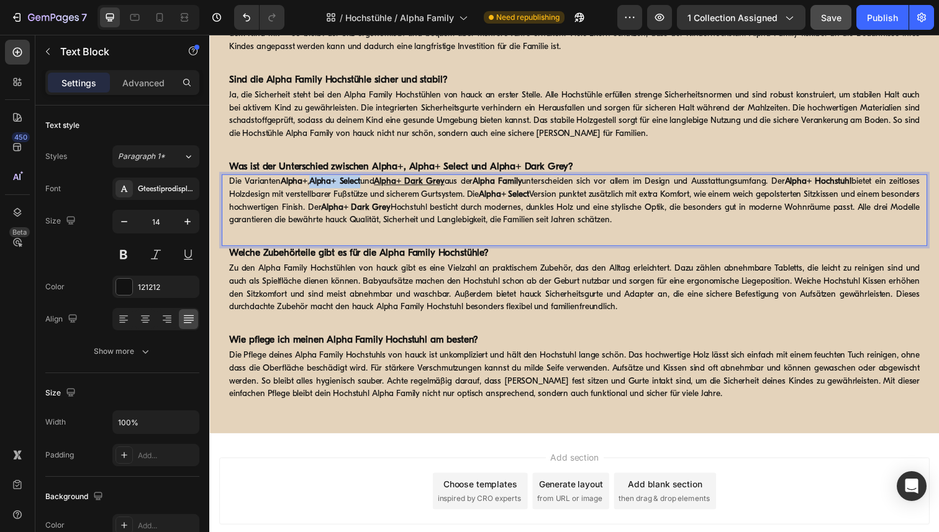
drag, startPoint x: 371, startPoint y: 187, endPoint x: 320, endPoint y: 185, distance: 51.0
click at [320, 185] on p "Die Varianten Alpha+ , Alpha+ Select und Alpha+ Dark Grey aus der Alpha Family …" at bounding box center [581, 205] width 705 height 52
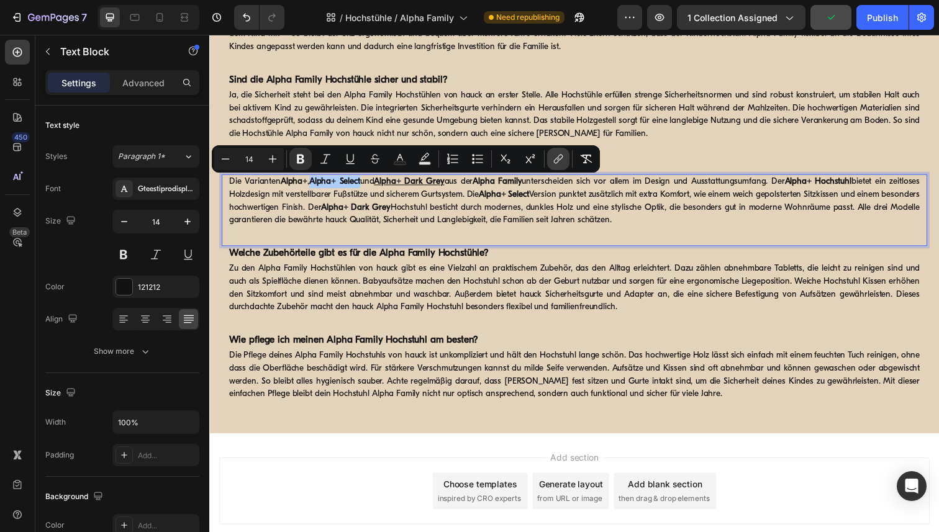
click at [561, 157] on icon "Editor contextual toolbar" at bounding box center [560, 158] width 6 height 6
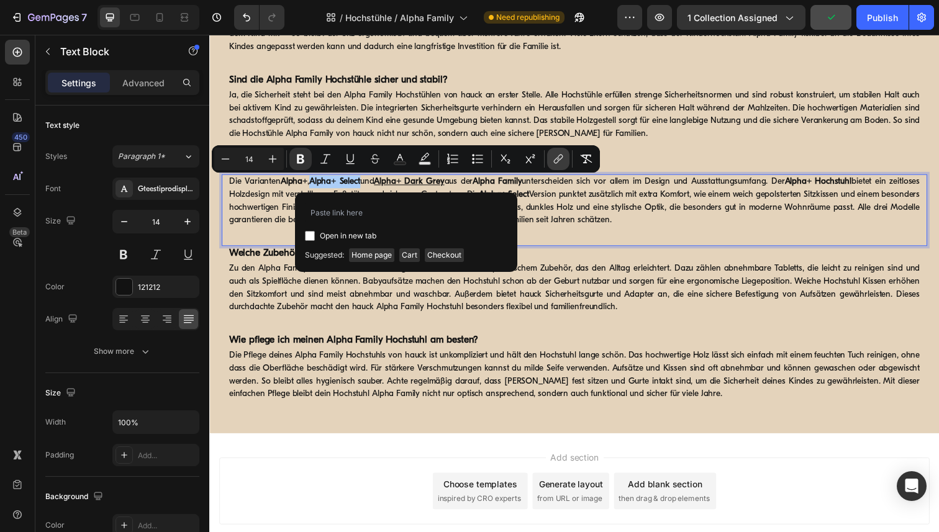
type input "https://www.hauck.de/collections/hochstuehle-alpha-family/products/alpha-select"
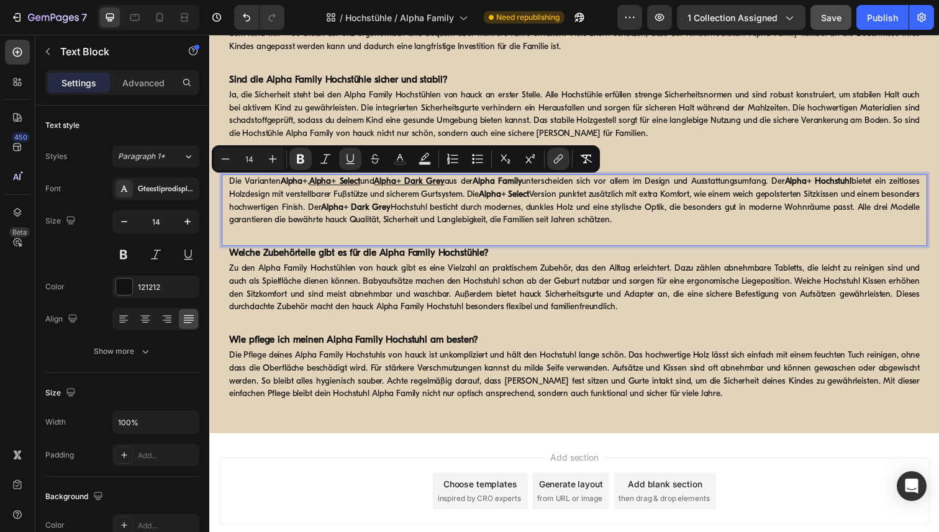
click at [299, 187] on strong "Alpha+" at bounding box center [295, 185] width 27 height 9
drag, startPoint x: 311, startPoint y: 188, endPoint x: 284, endPoint y: 188, distance: 26.7
click at [284, 188] on strong "Alpha+" at bounding box center [295, 185] width 27 height 9
click at [559, 159] on icon "Editor contextual toolbar" at bounding box center [558, 159] width 12 height 12
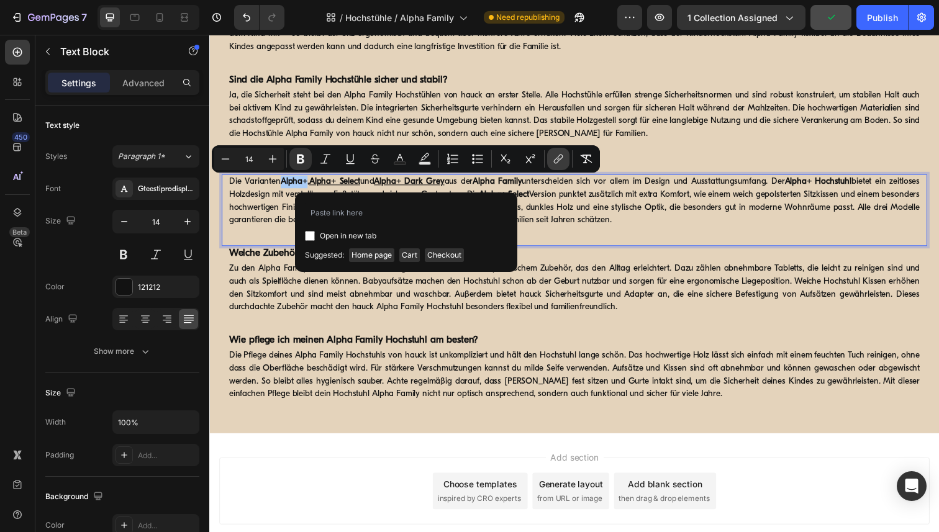
type input "https://www.hauck.de/collections/hochstuehle-alpha-family/products/alpha"
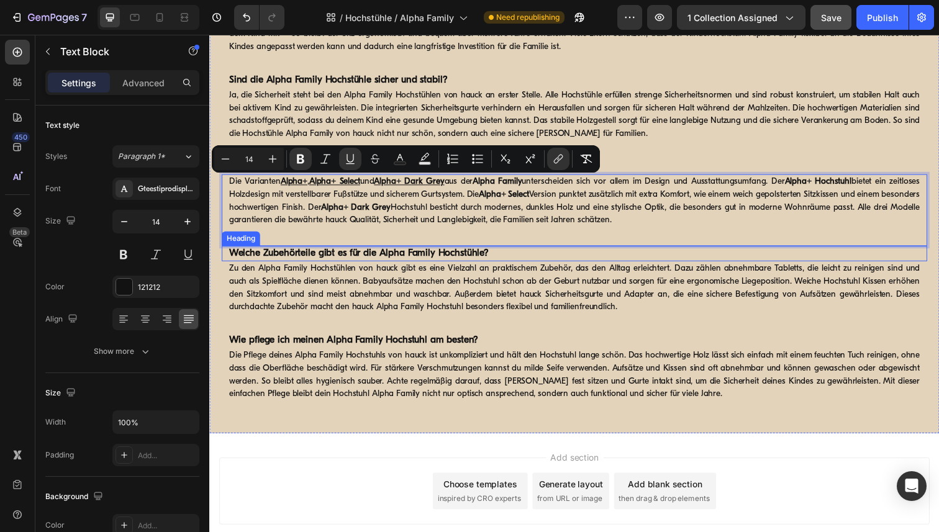
click at [725, 266] on div "Zu den Alpha Family Hochstühlen von hauck gibt es eine Vielzahl an praktischem …" at bounding box center [582, 293] width 708 height 55
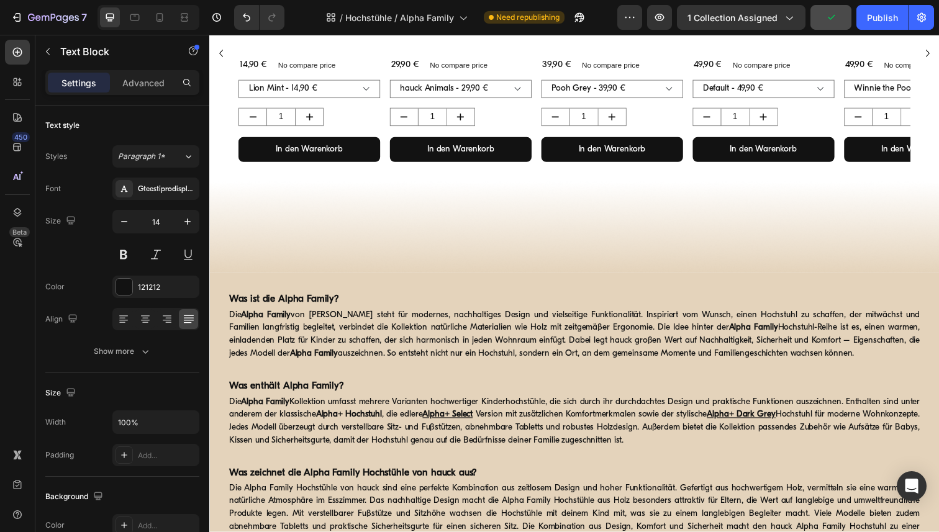
scroll to position [1252, 0]
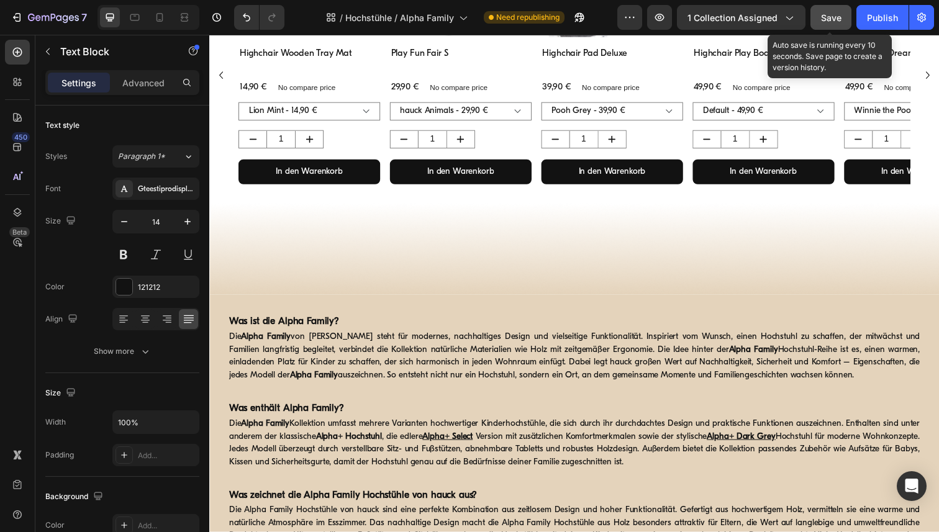
click at [832, 16] on span "Save" at bounding box center [831, 17] width 20 height 11
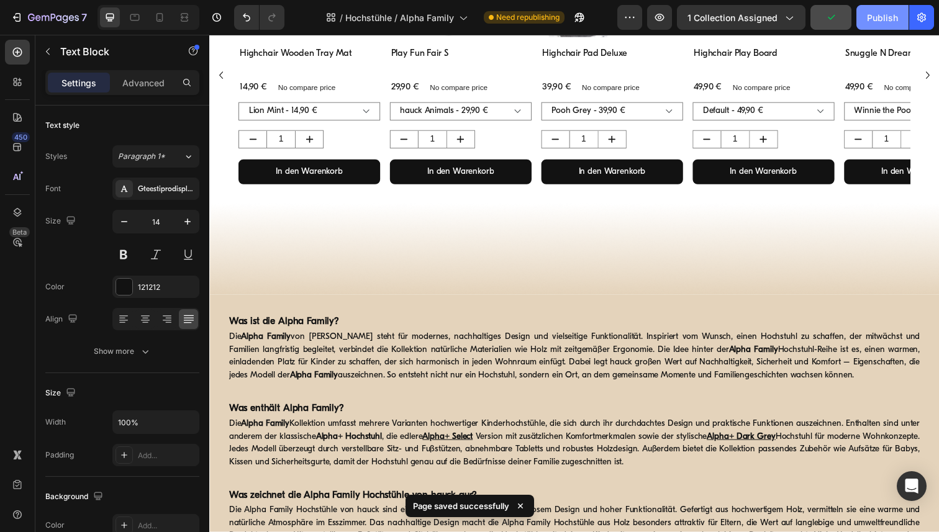
click at [867, 16] on div "Publish" at bounding box center [882, 17] width 31 height 13
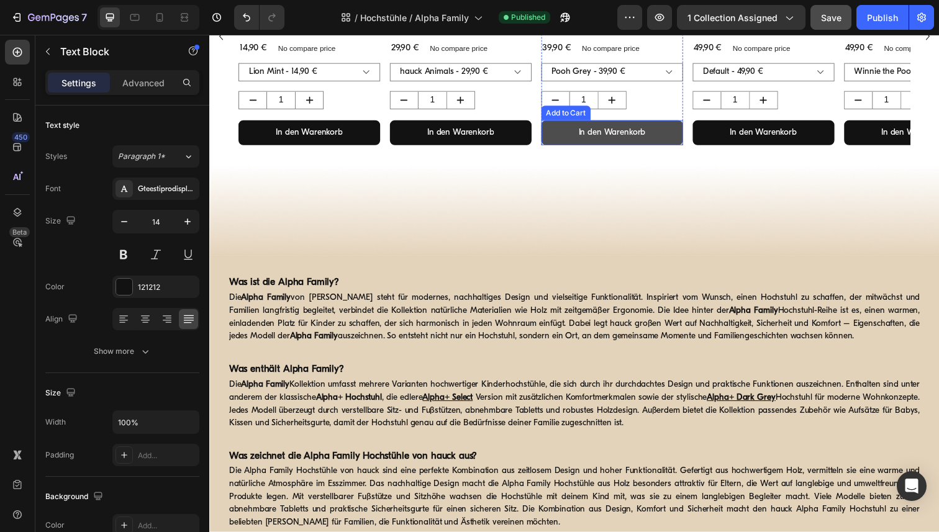
scroll to position [1300, 0]
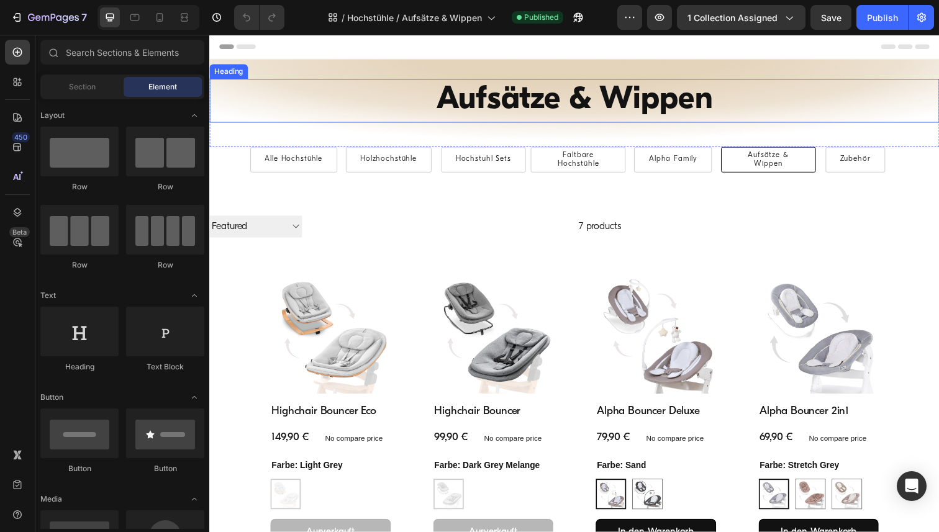
click at [541, 104] on h1 "Aufsätze & Wippen" at bounding box center [581, 102] width 745 height 45
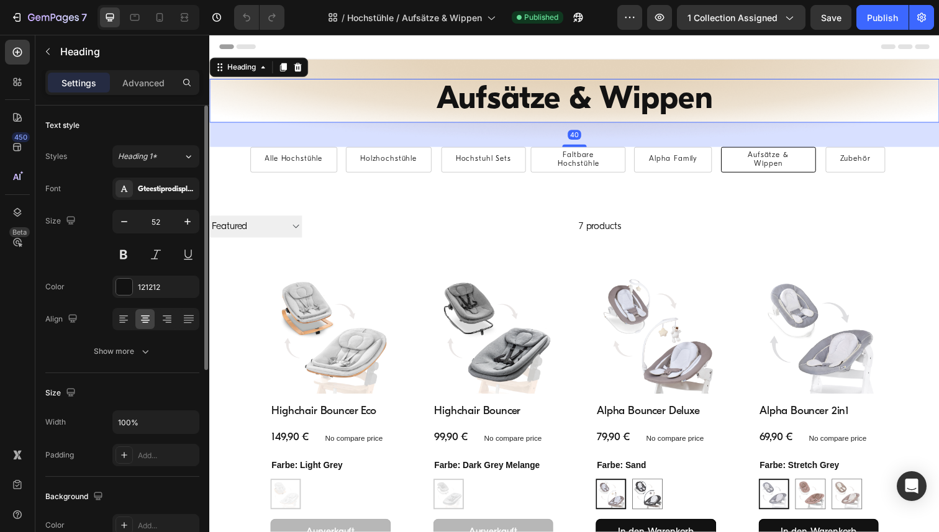
scroll to position [344, 0]
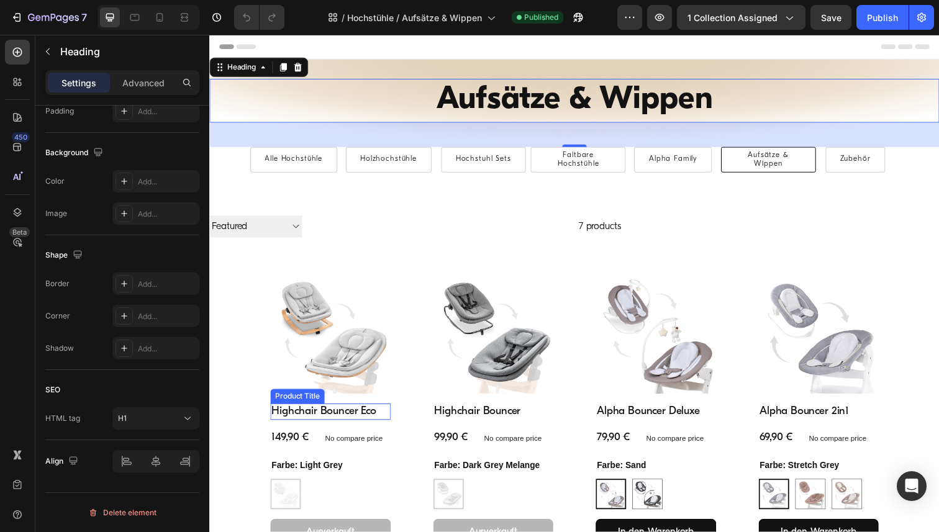
click at [304, 421] on h2 "Highchair Bouncer Eco" at bounding box center [332, 420] width 123 height 17
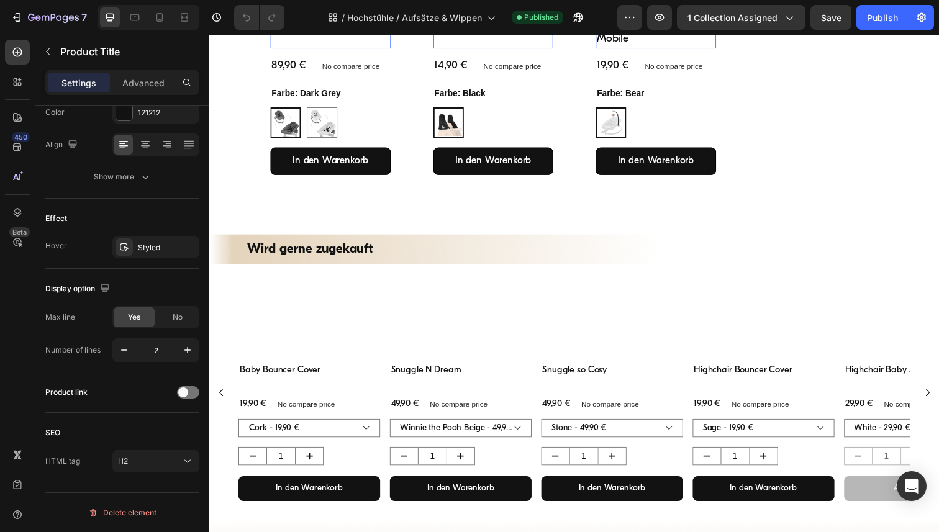
scroll to position [714, 0]
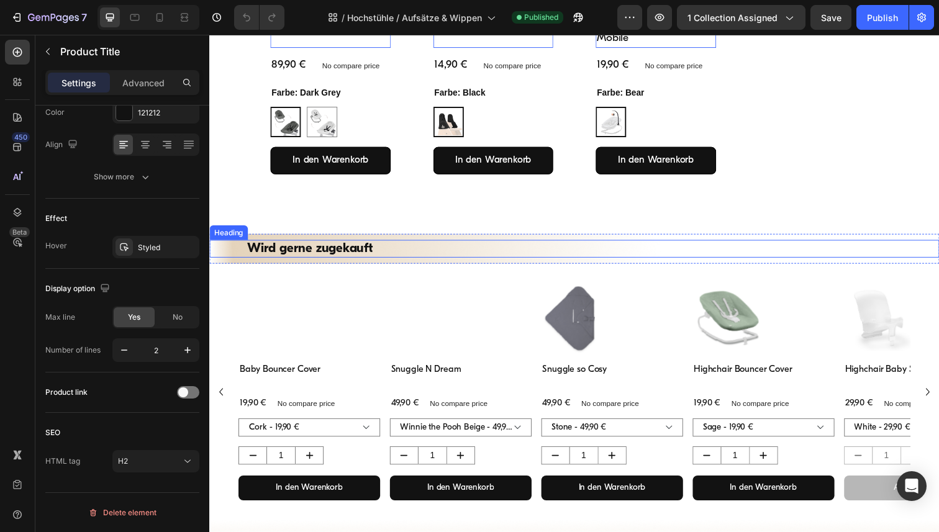
click at [342, 258] on h2 "Wird gerne zugekauft" at bounding box center [582, 254] width 671 height 18
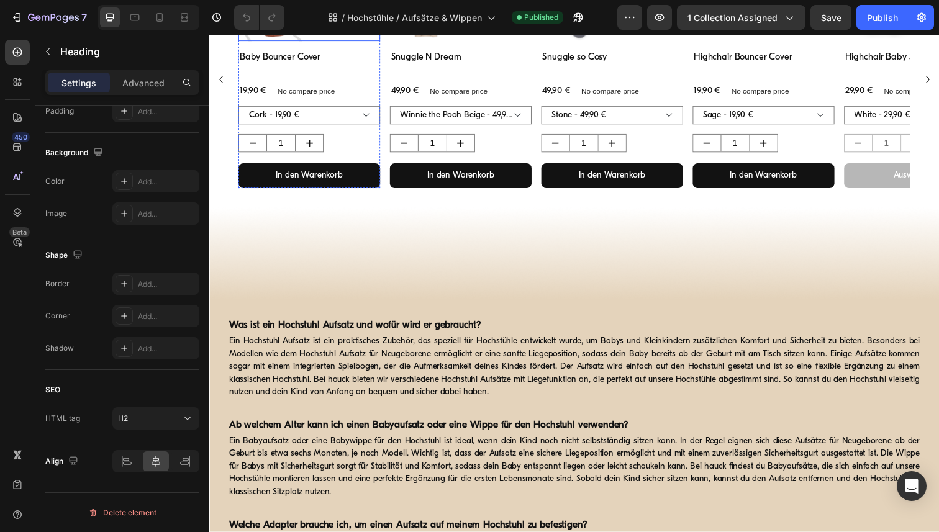
scroll to position [1045, 0]
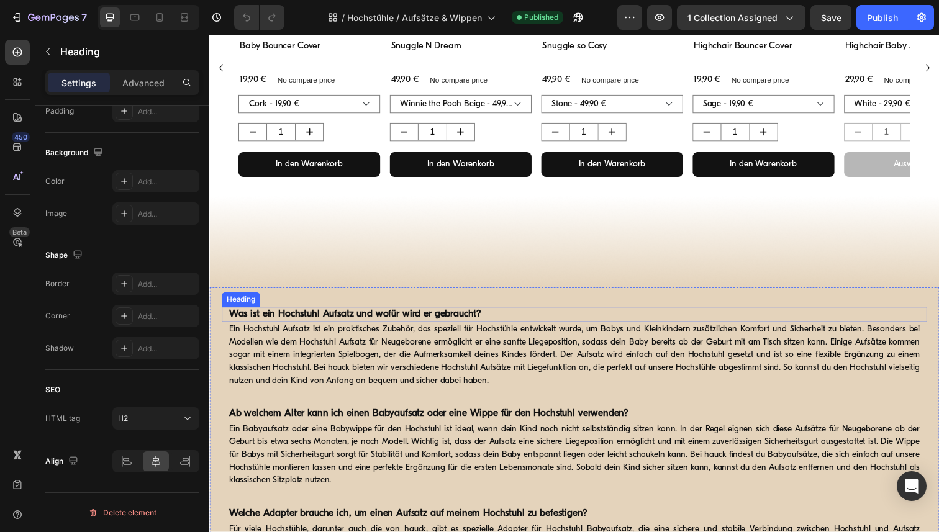
click at [348, 323] on strong "Was ist ein Hochstuhl Aufsatz und wofür wird er gebraucht?" at bounding box center [358, 320] width 258 height 10
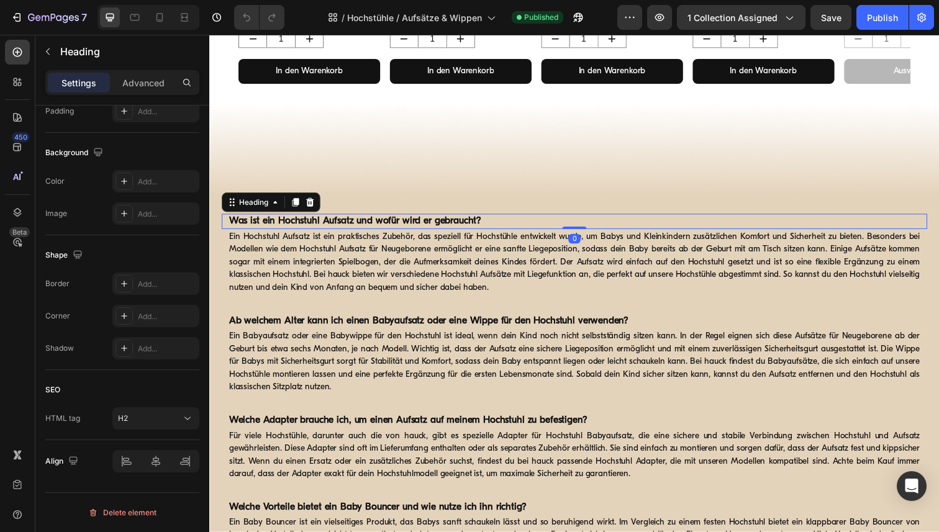
scroll to position [1141, 0]
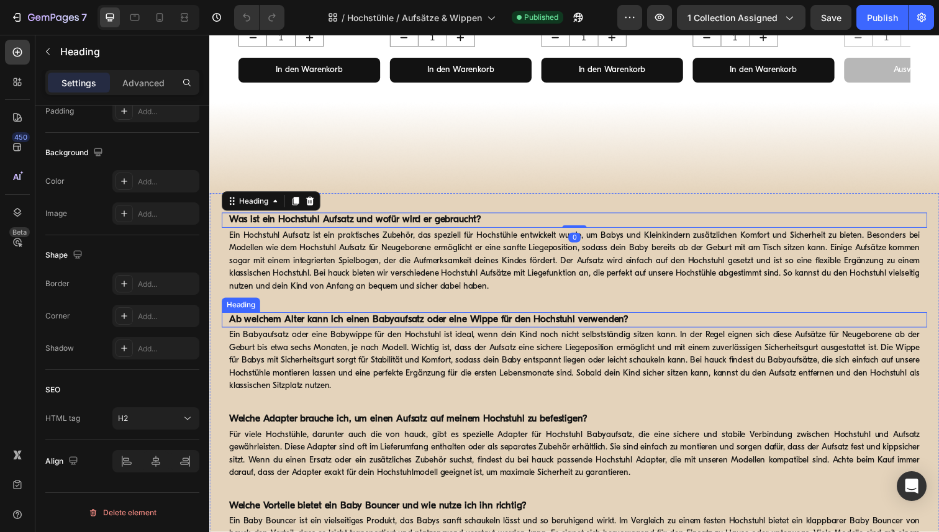
click at [378, 331] on strong "Ab welchem Alter kann ich einen Babyaufsatz oder eine Wippe für den Hochstuhl v…" at bounding box center [433, 326] width 408 height 10
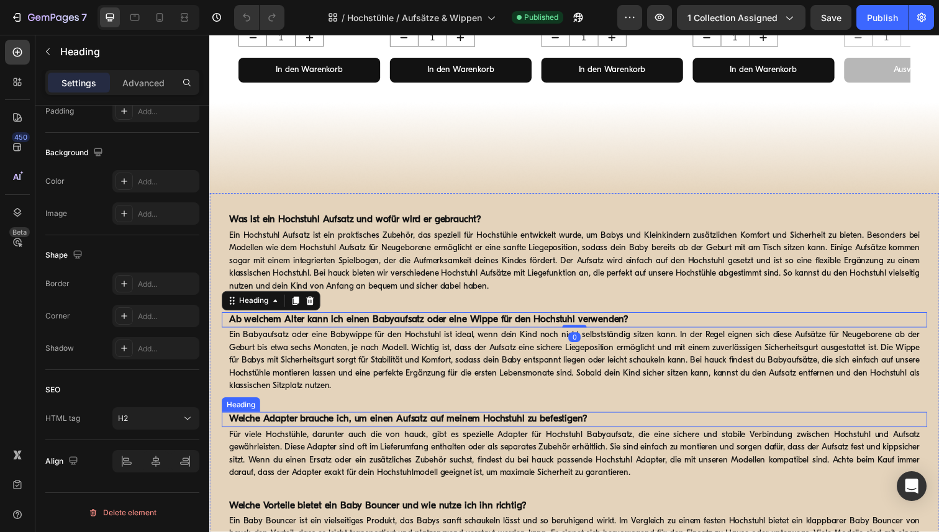
click at [369, 430] on strong "Welche Adapter brauche ich, um einen Aufsatz auf meinem Hochstuhl zu befestigen?" at bounding box center [412, 428] width 366 height 10
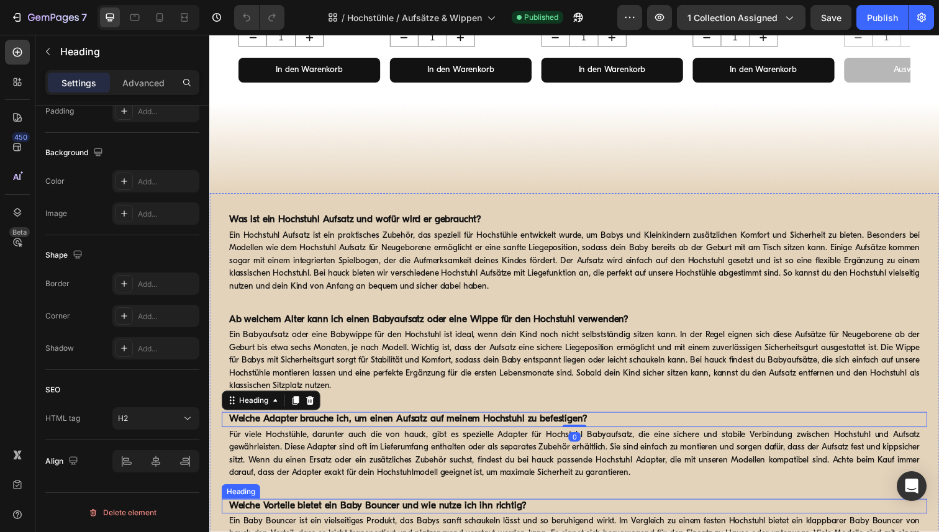
click at [377, 522] on h2 "Welche Vorteile bietet ein Baby Bouncer und wie nutze ich ihn richtig?" at bounding box center [582, 517] width 708 height 16
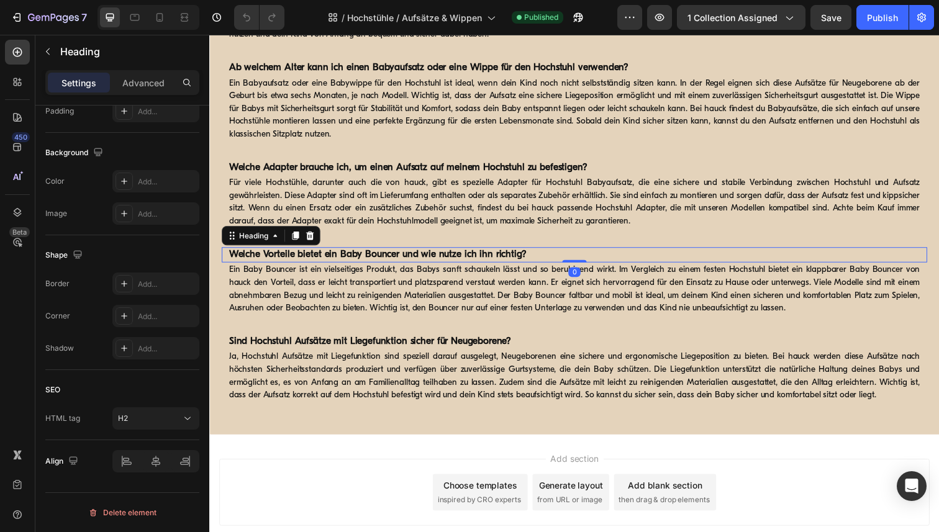
scroll to position [1407, 0]
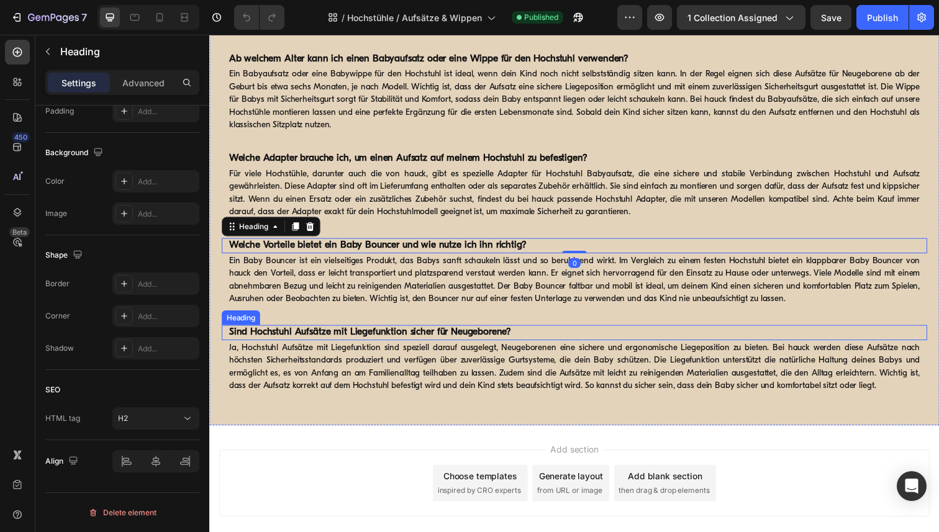
click at [366, 338] on strong "Sind Hochstuhl Aufsätze mit Liegefunktion sicher für Neugeborene?" at bounding box center [373, 339] width 288 height 10
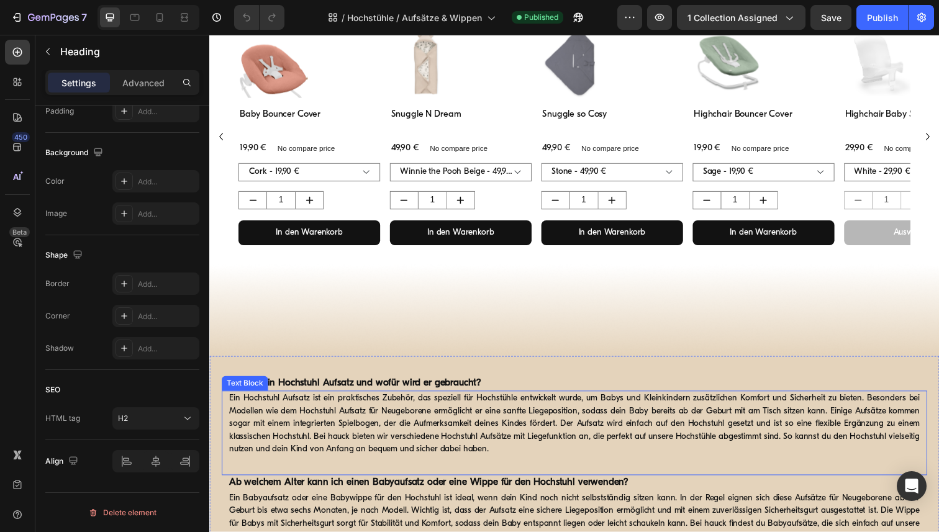
scroll to position [608, 0]
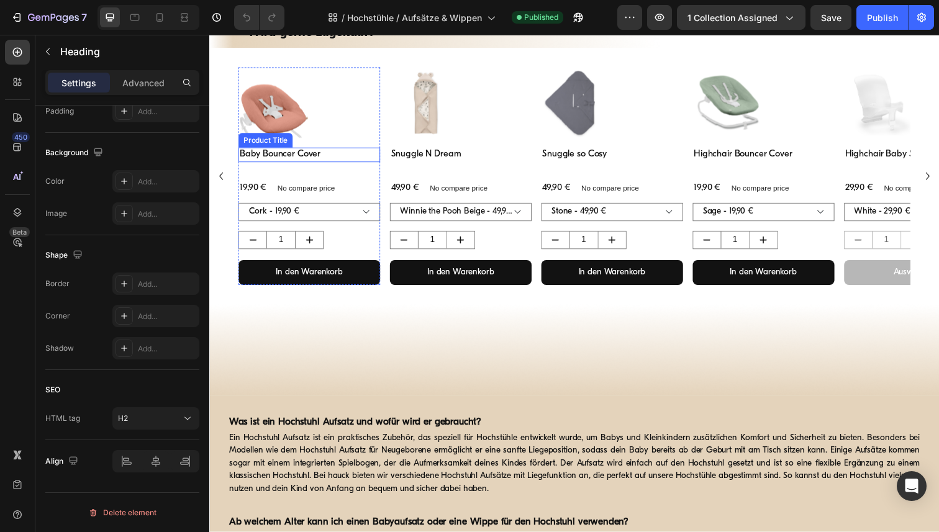
click at [301, 156] on h3 "Baby Bouncer Cover" at bounding box center [311, 157] width 145 height 15
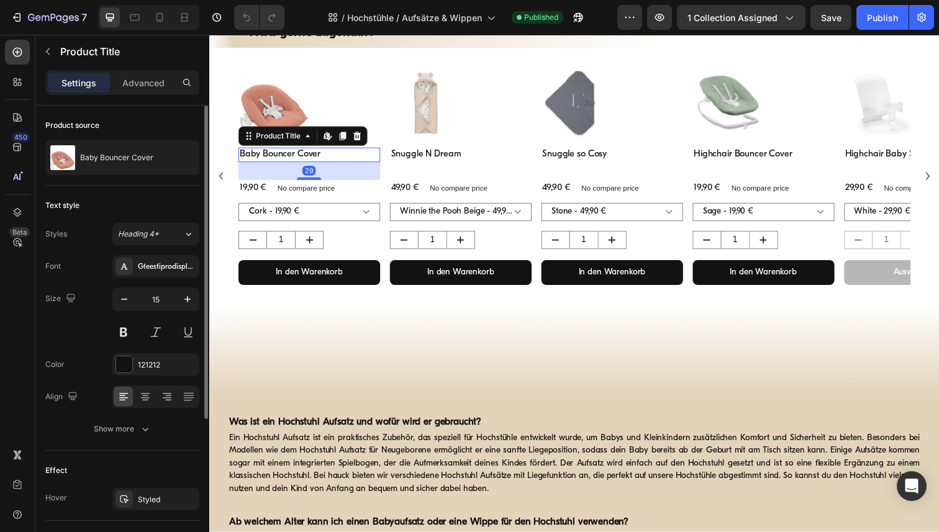
scroll to position [219, 0]
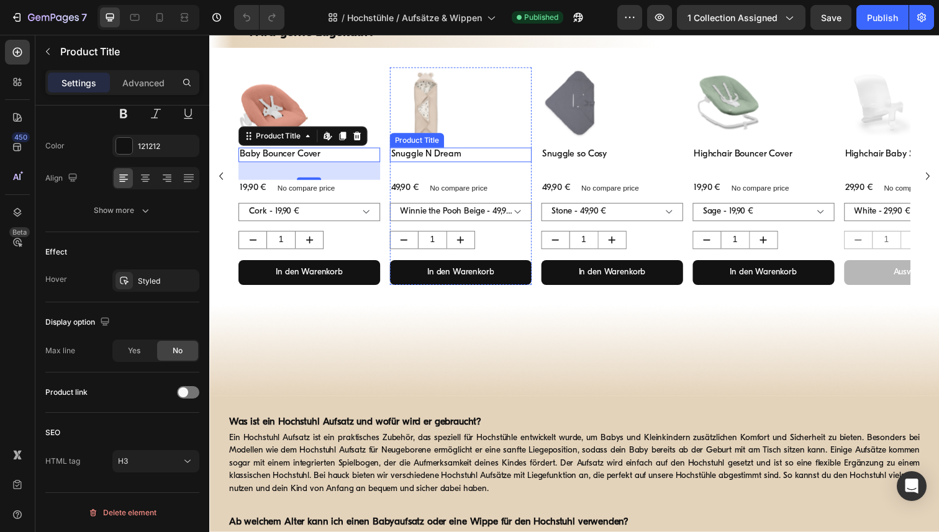
click at [440, 161] on h3 "Snuggle N Dream" at bounding box center [466, 157] width 145 height 15
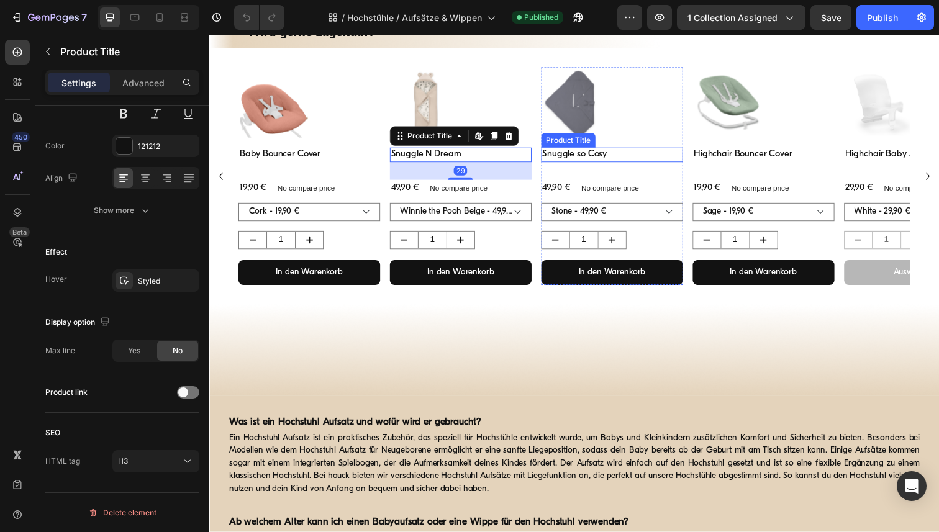
click at [585, 158] on h3 "Snuggle so Cosy" at bounding box center [620, 157] width 145 height 15
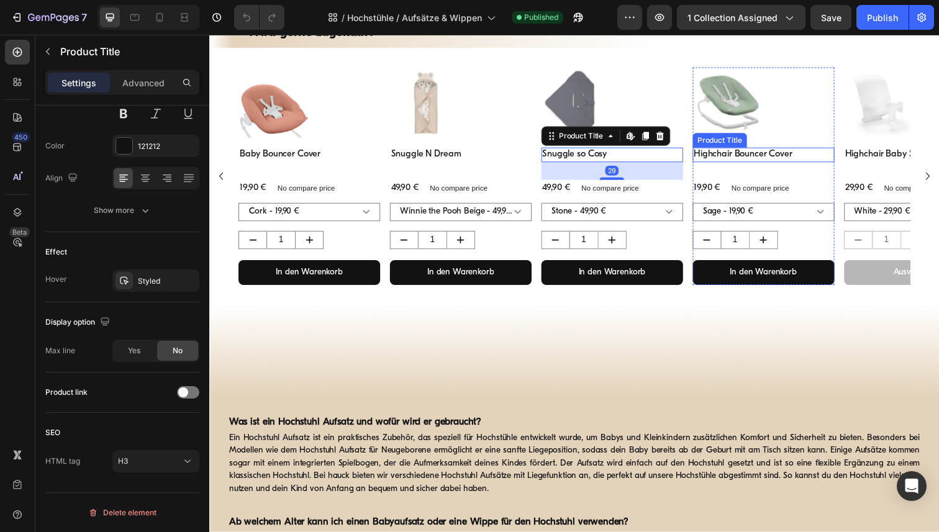
click at [759, 160] on h3 "Highchair Bouncer Cover" at bounding box center [775, 157] width 145 height 15
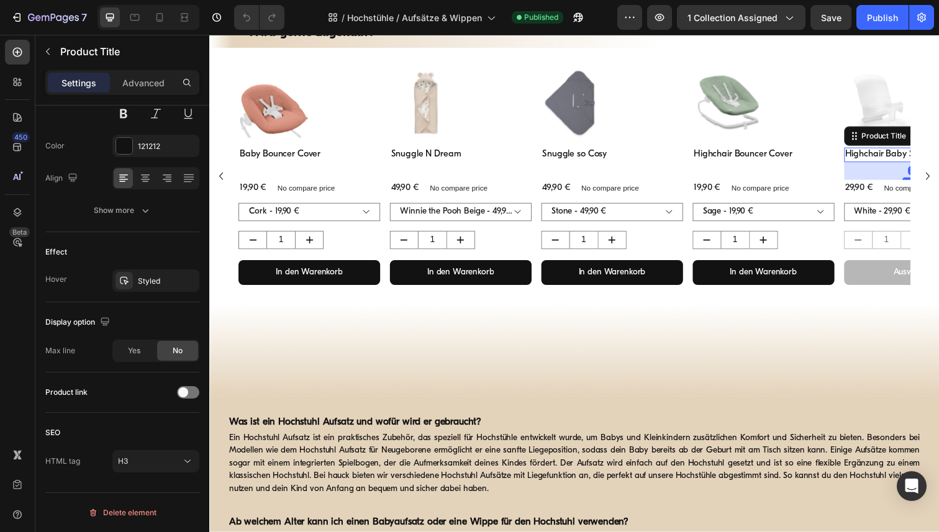
click at [887, 159] on h3 "Highchair Baby Seat" at bounding box center [930, 157] width 145 height 15
click at [355, 96] on div at bounding box center [311, 104] width 145 height 72
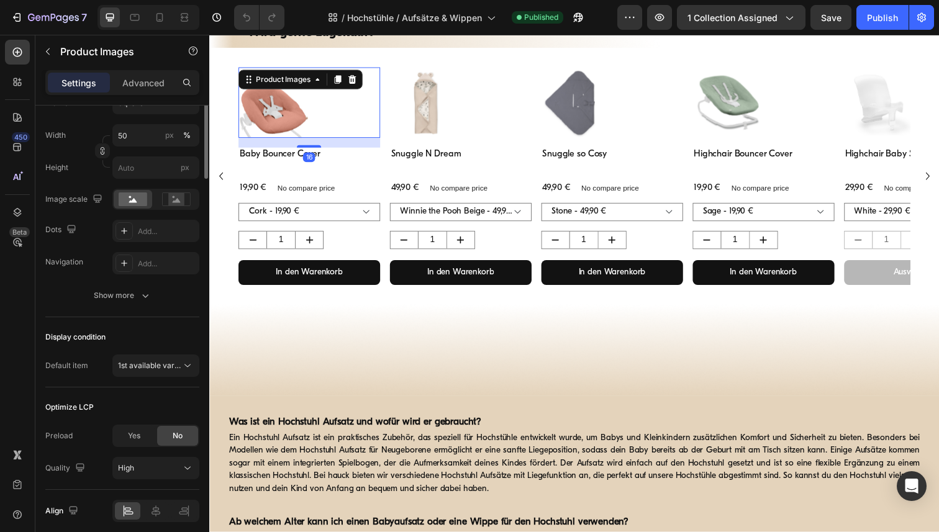
scroll to position [0, 0]
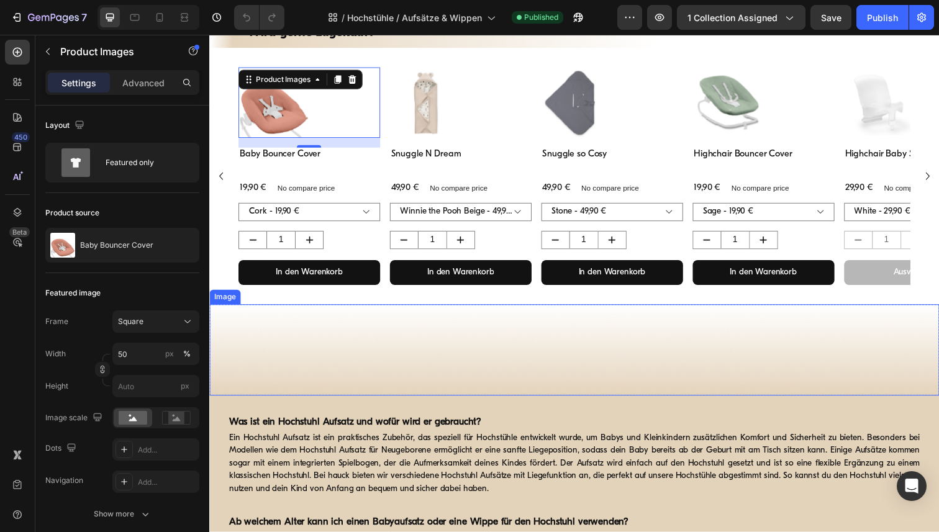
click at [374, 358] on img at bounding box center [581, 356] width 745 height 93
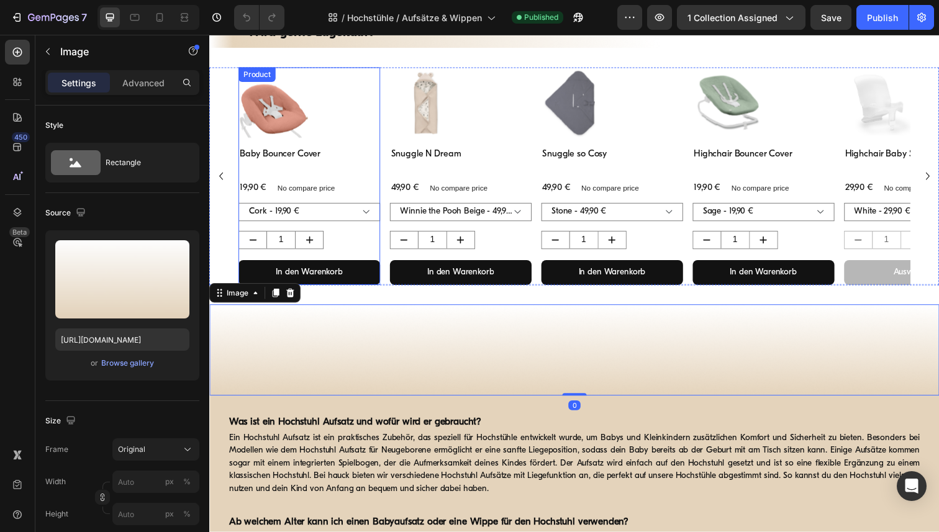
click at [383, 145] on div "Product Images" at bounding box center [311, 109] width 145 height 82
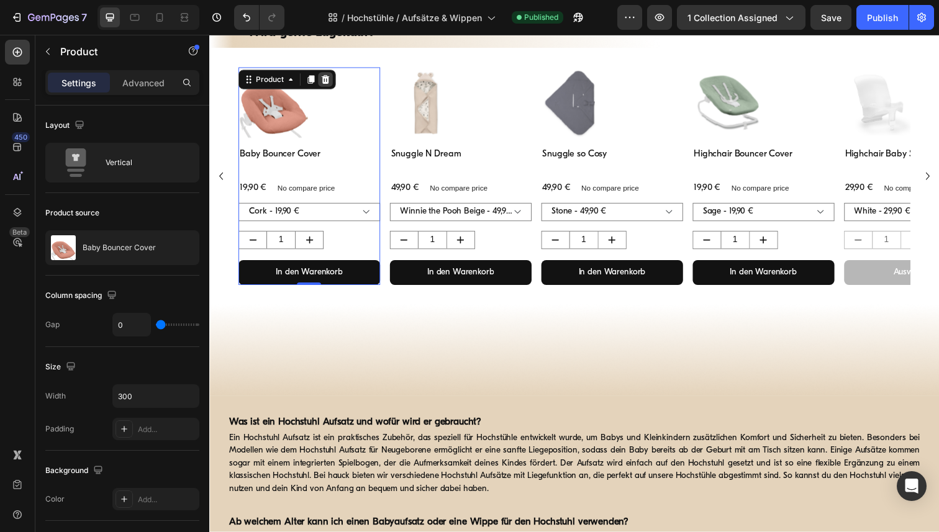
click at [328, 82] on icon at bounding box center [328, 80] width 8 height 9
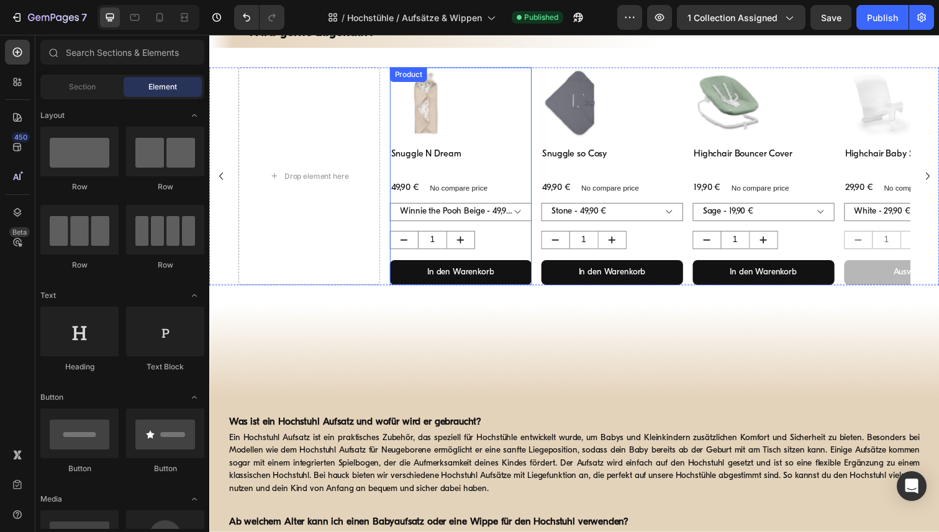
click at [536, 146] on div "Product Images" at bounding box center [466, 109] width 145 height 82
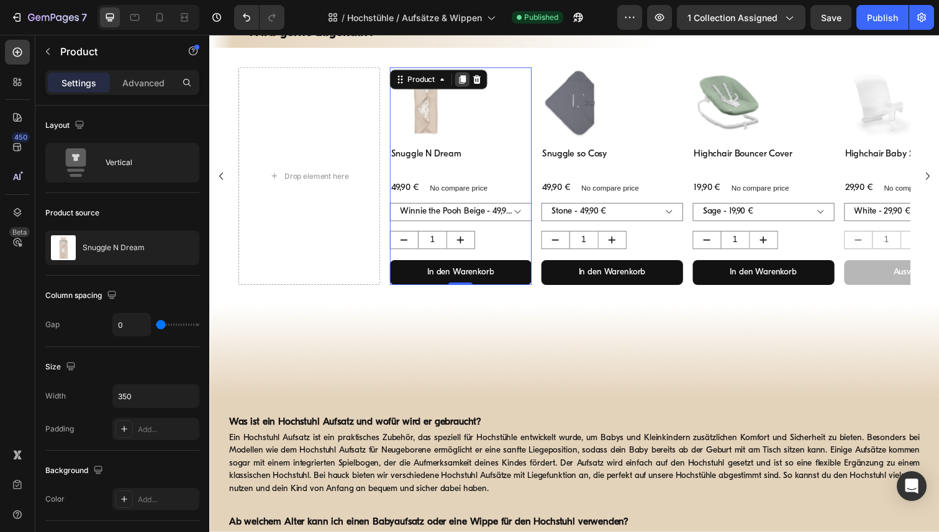
click at [470, 84] on icon at bounding box center [468, 81] width 10 height 10
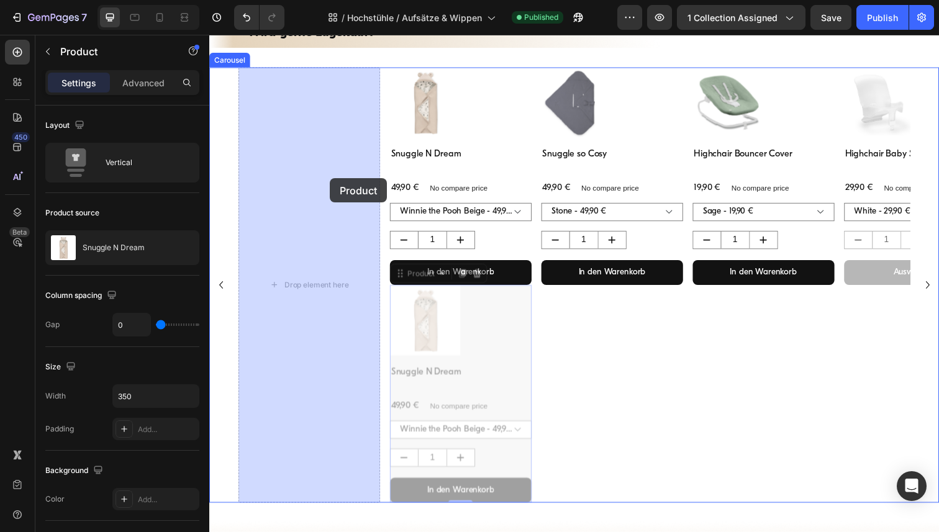
drag, startPoint x: 534, startPoint y: 363, endPoint x: 332, endPoint y: 181, distance: 271.3
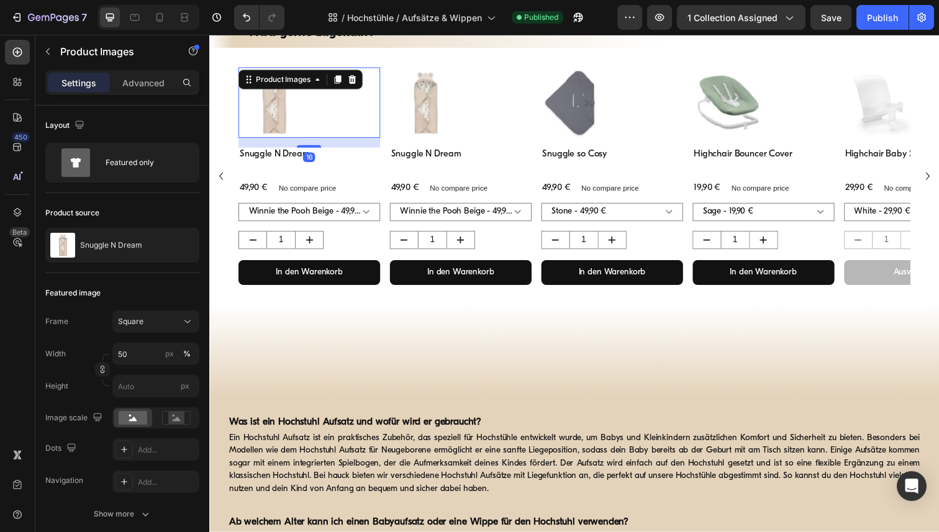
click at [288, 109] on img at bounding box center [275, 104] width 72 height 72
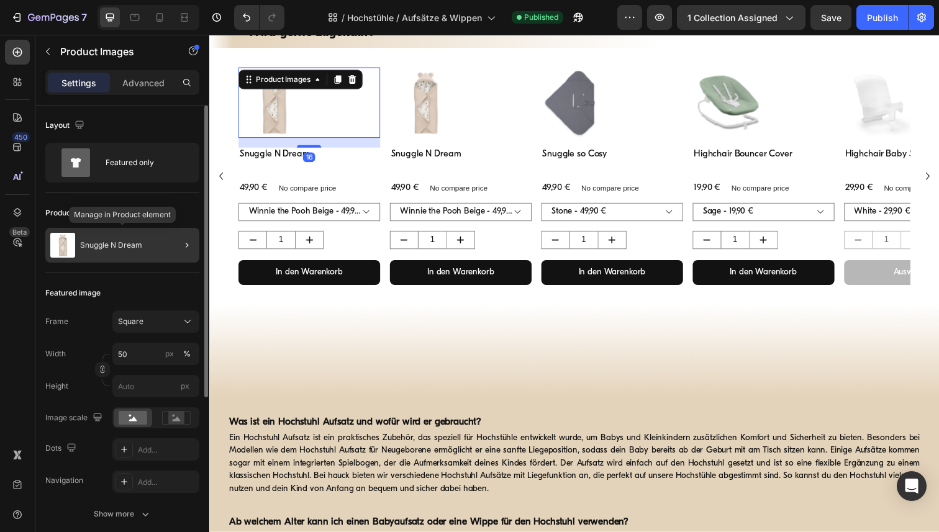
click at [99, 245] on p "Snuggle N Dream" at bounding box center [111, 245] width 62 height 9
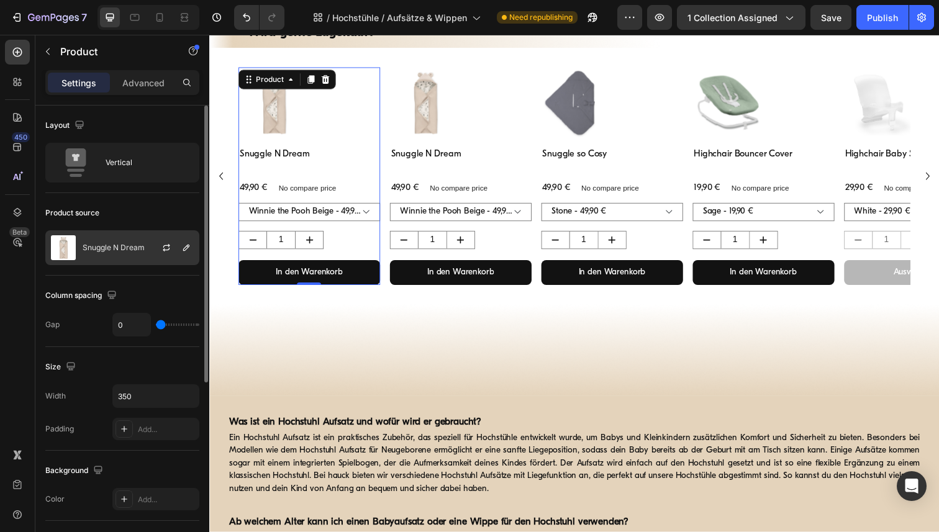
click at [113, 247] on p "Snuggle N Dream" at bounding box center [114, 247] width 62 height 9
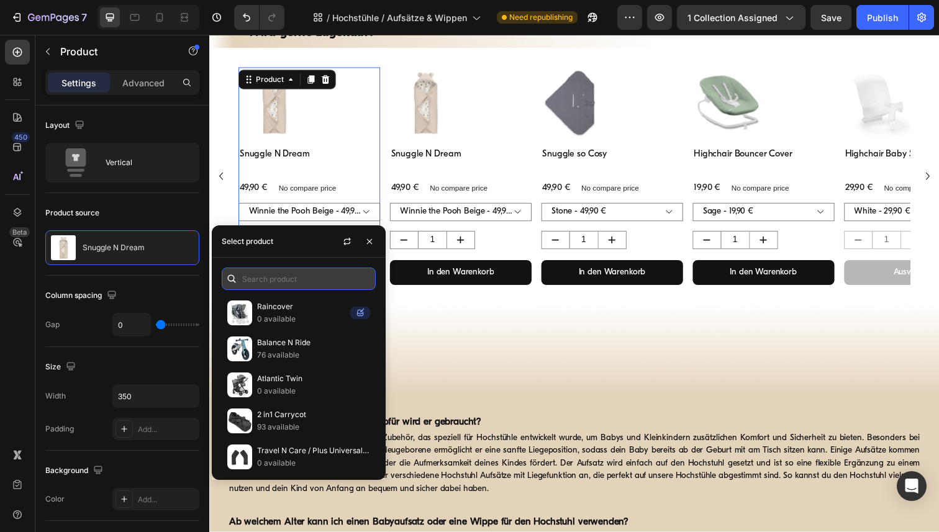
click at [293, 286] on input "text" at bounding box center [299, 279] width 154 height 22
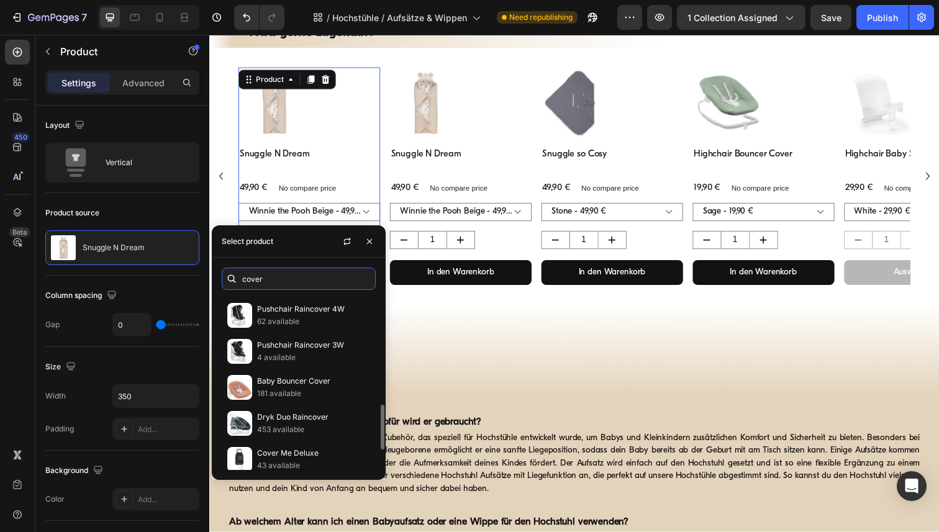
scroll to position [431, 0]
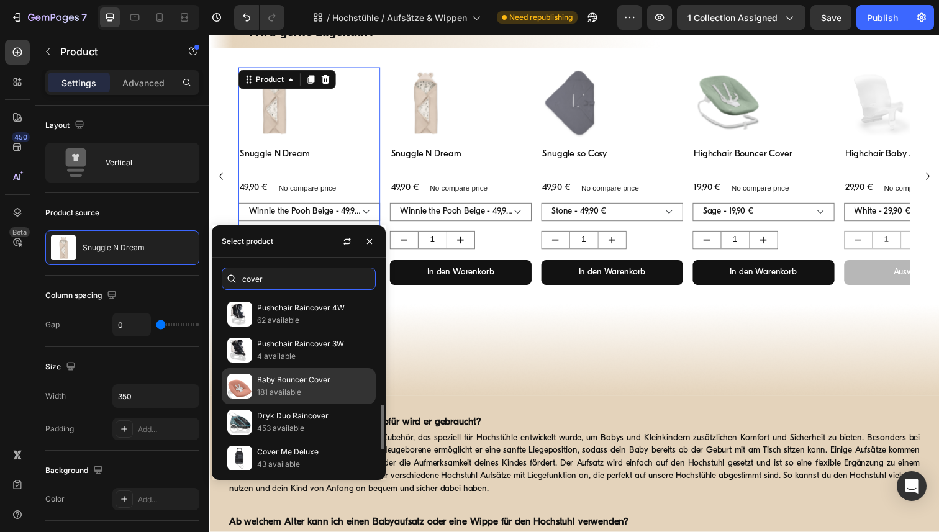
type input "cover"
click at [308, 386] on p "Baby Bouncer Cover" at bounding box center [313, 380] width 113 height 12
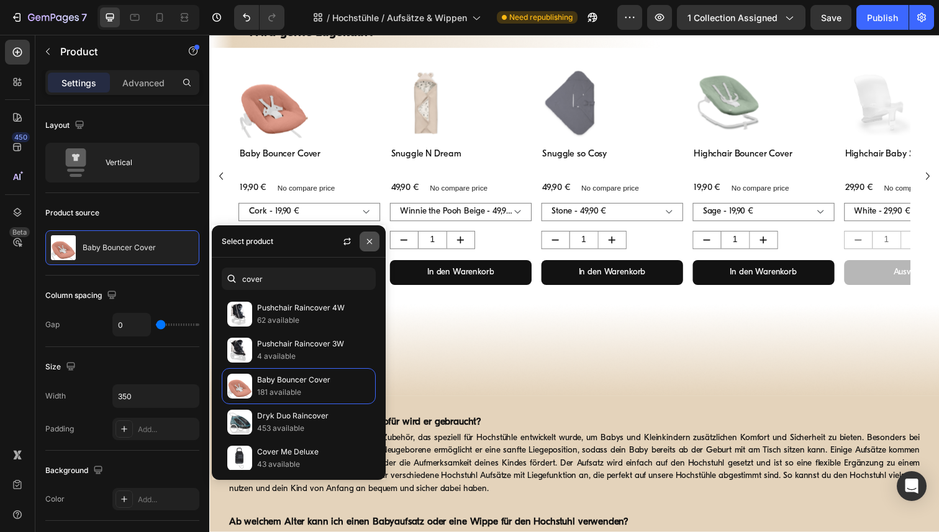
click at [370, 238] on icon "button" at bounding box center [369, 242] width 10 height 10
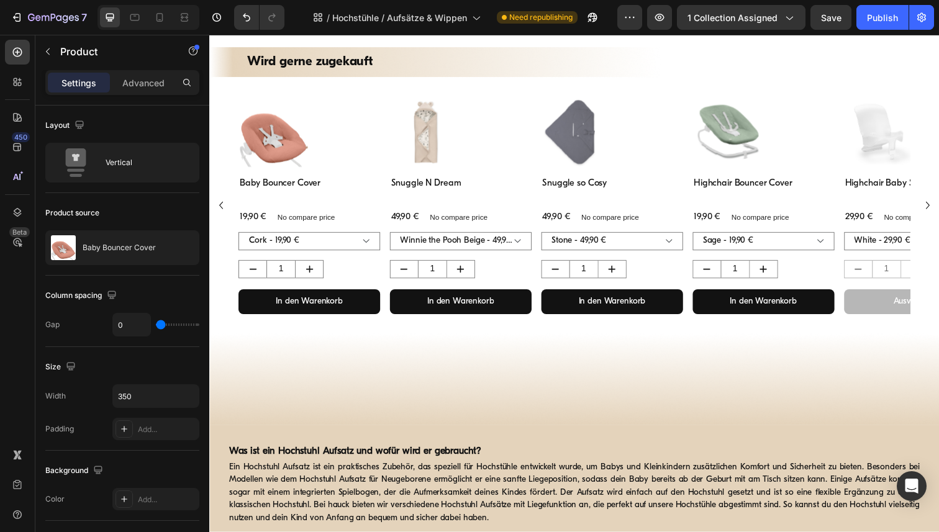
scroll to position [571, 0]
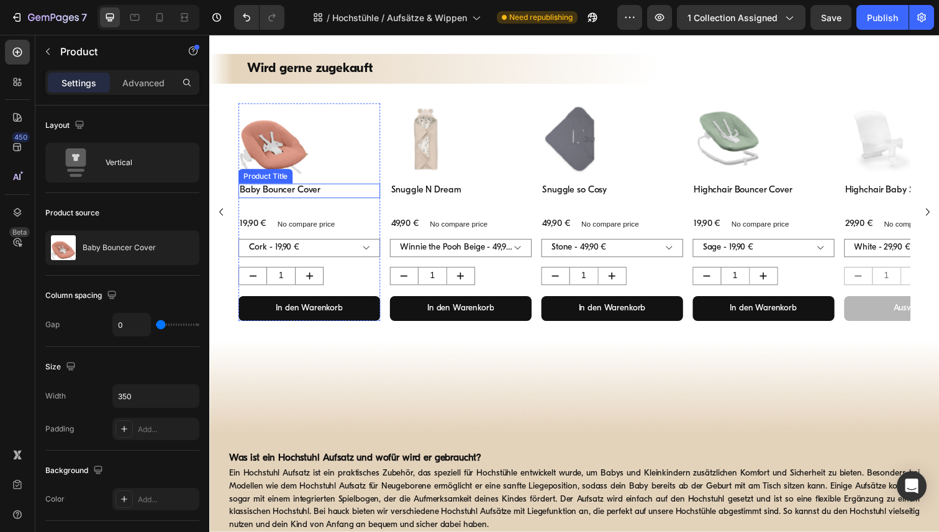
click at [289, 196] on h3 "Baby Bouncer Cover" at bounding box center [311, 194] width 145 height 15
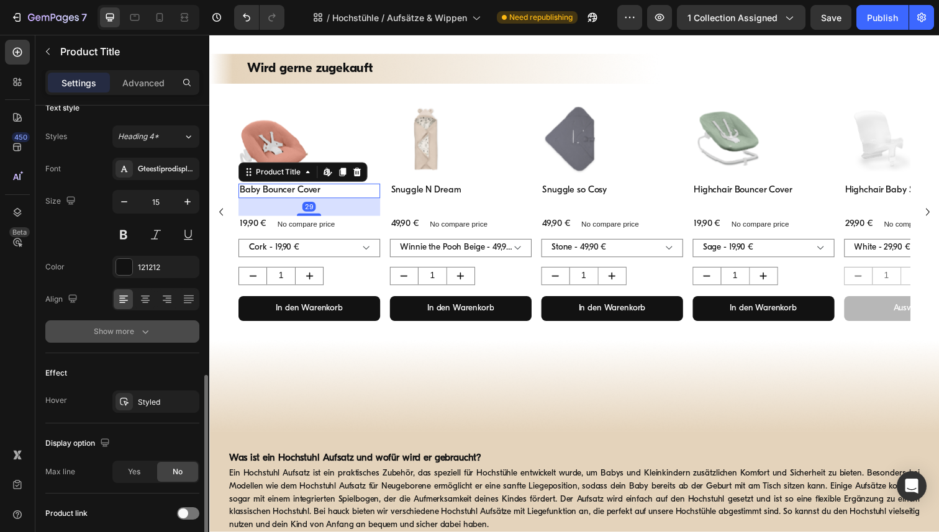
scroll to position [219, 0]
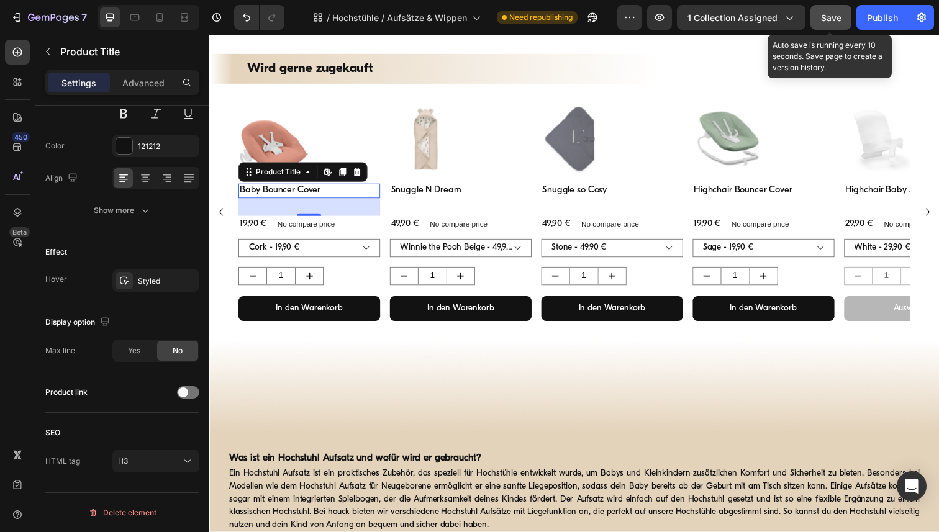
click at [830, 17] on span "Save" at bounding box center [831, 17] width 20 height 11
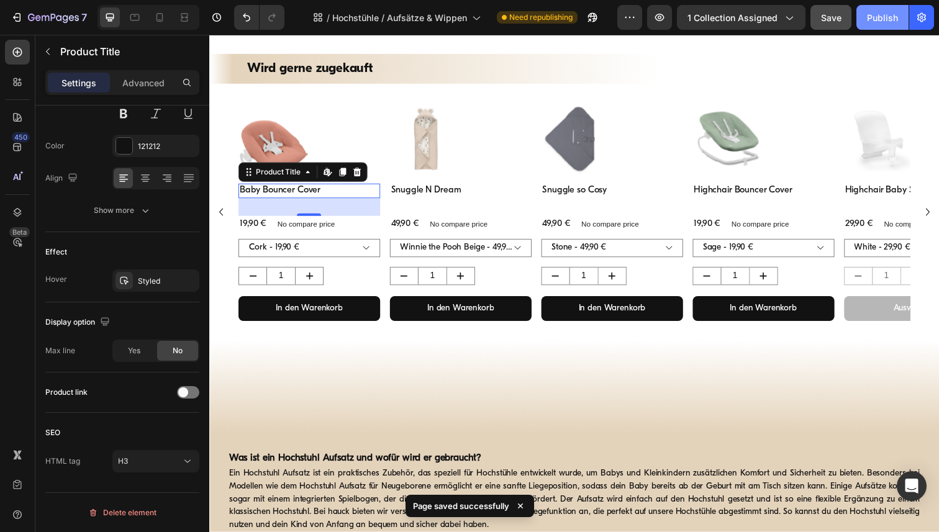
click at [869, 23] on div "Publish" at bounding box center [882, 17] width 31 height 13
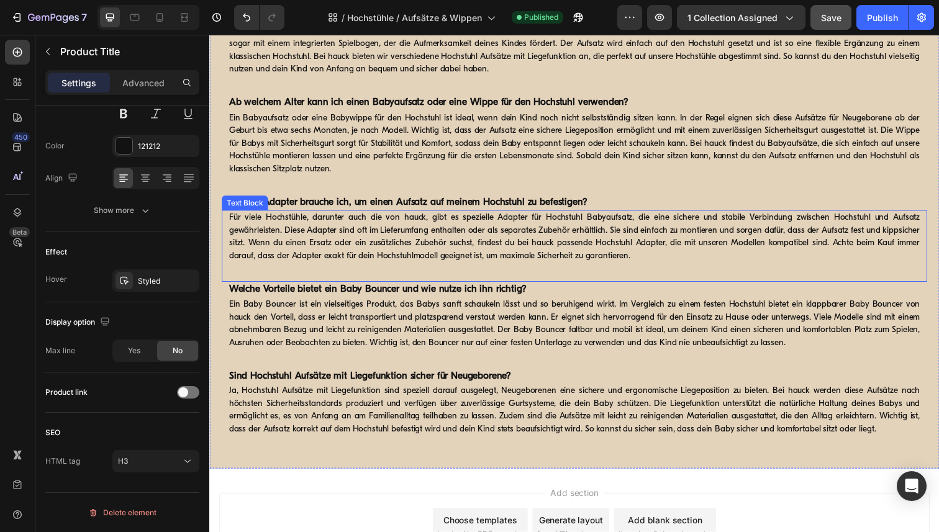
scroll to position [941, 0]
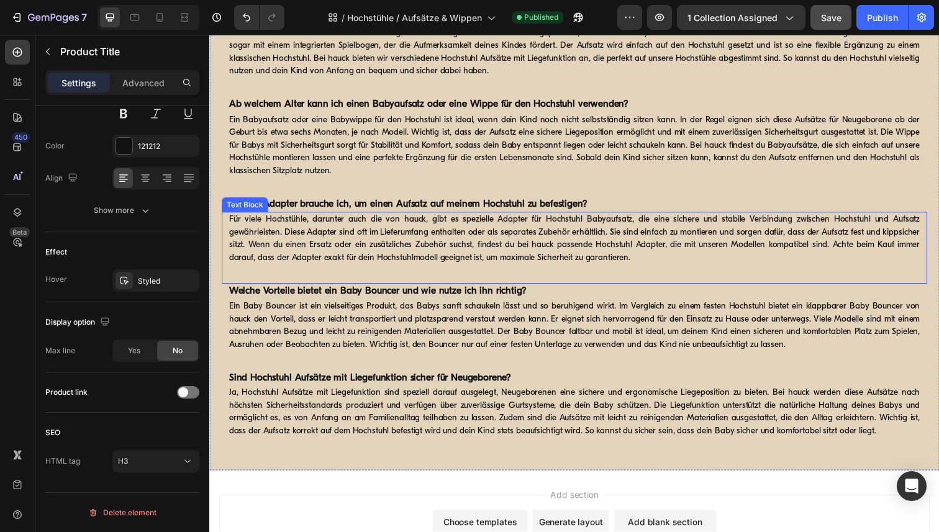
click at [674, 253] on p "Für viele Hochstühle, darunter auch die von hauck, gibt es spezielle Adapter fü…" at bounding box center [581, 243] width 705 height 52
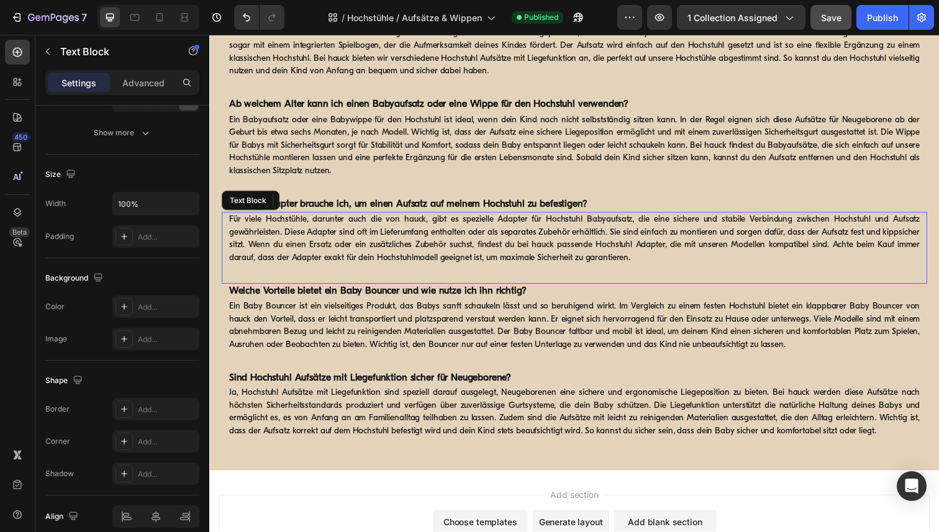
scroll to position [0, 0]
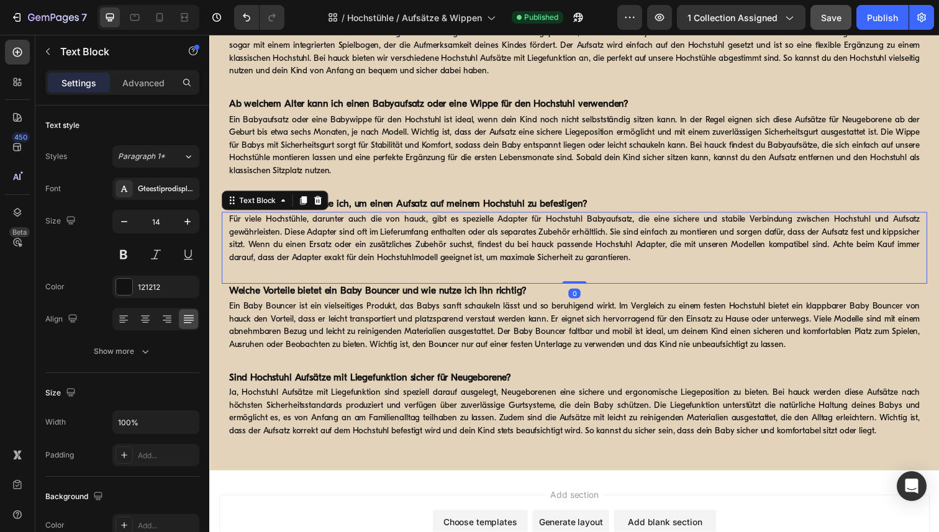
click at [674, 251] on p "Für viele Hochstühle, darunter auch die von hauck, gibt es spezielle Adapter fü…" at bounding box center [581, 243] width 705 height 52
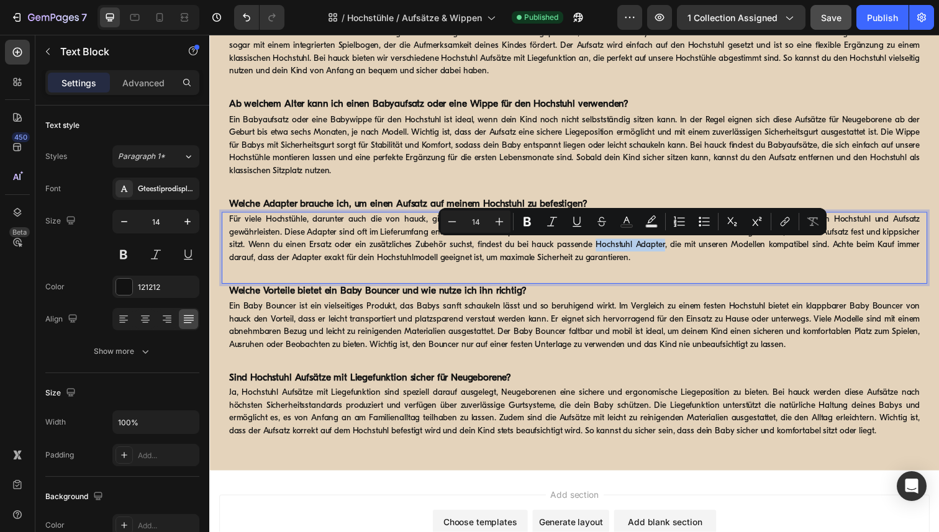
drag, startPoint x: 673, startPoint y: 251, endPoint x: 604, endPoint y: 248, distance: 69.6
click at [604, 248] on p "Für viele Hochstühle, darunter auch die von hauck, gibt es spezielle Adapter fü…" at bounding box center [581, 243] width 705 height 52
click at [789, 221] on icon "Editor contextual toolbar" at bounding box center [785, 221] width 12 height 12
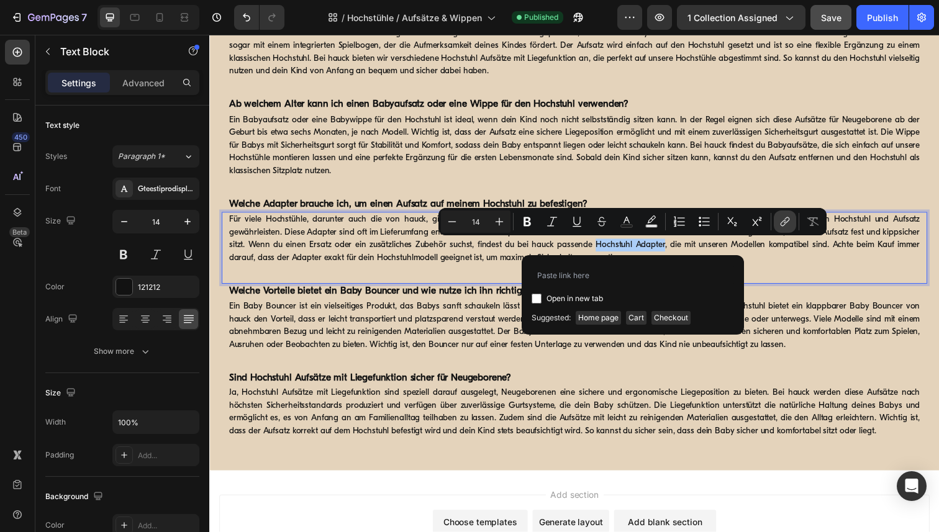
type input "https://www.hauck.de/collections/hochstuehle-neugeborenen-aufsaetze-wippen/prod…"
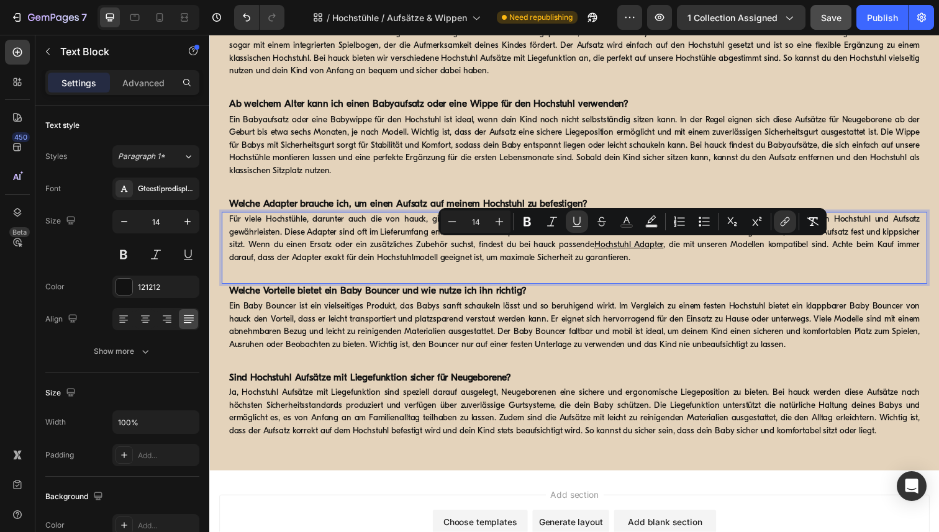
click at [805, 274] on div "Für viele Hochstühle, darunter auch die von hauck, gibt es spezielle Adapter fü…" at bounding box center [582, 252] width 720 height 73
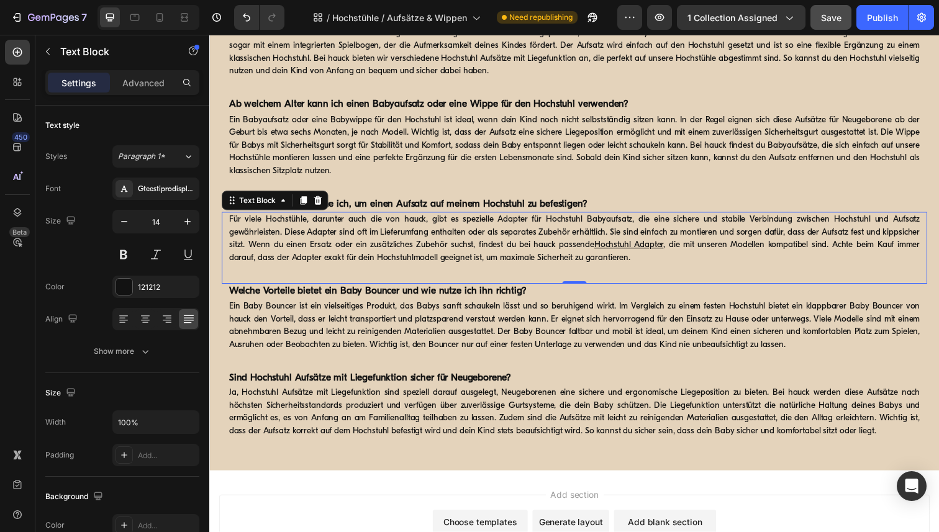
click at [874, 224] on p "Für viele Hochstühle, darunter auch die von hauck, gibt es spezielle Adapter fü…" at bounding box center [581, 243] width 705 height 52
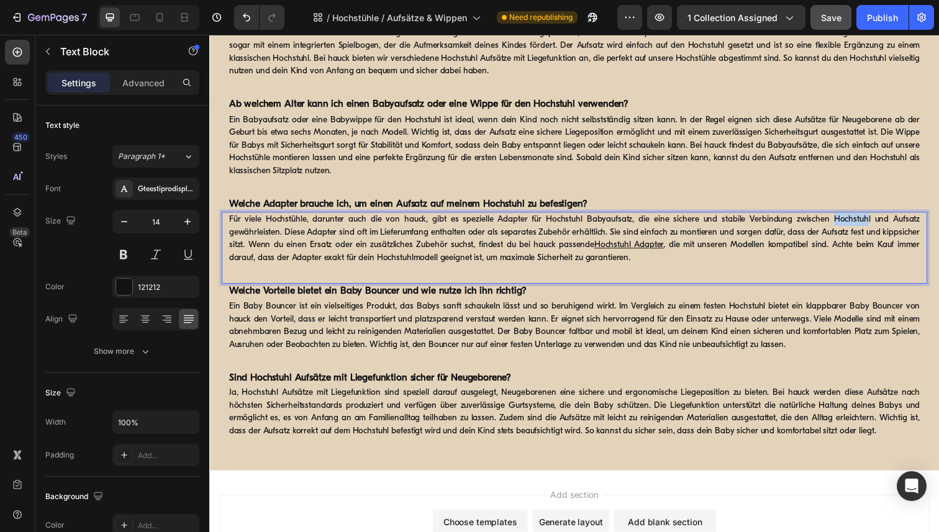
drag, startPoint x: 882, startPoint y: 224, endPoint x: 848, endPoint y: 225, distance: 34.8
click at [848, 225] on p "Für viele Hochstühle, darunter auch die von hauck, gibt es spezielle Adapter fü…" at bounding box center [581, 243] width 705 height 52
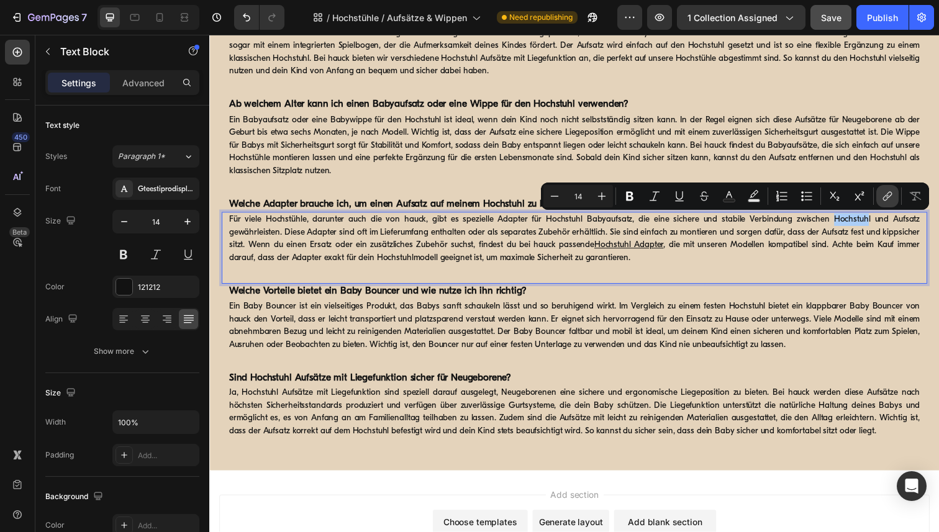
click at [884, 202] on icon "Editor contextual toolbar" at bounding box center [887, 196] width 12 height 12
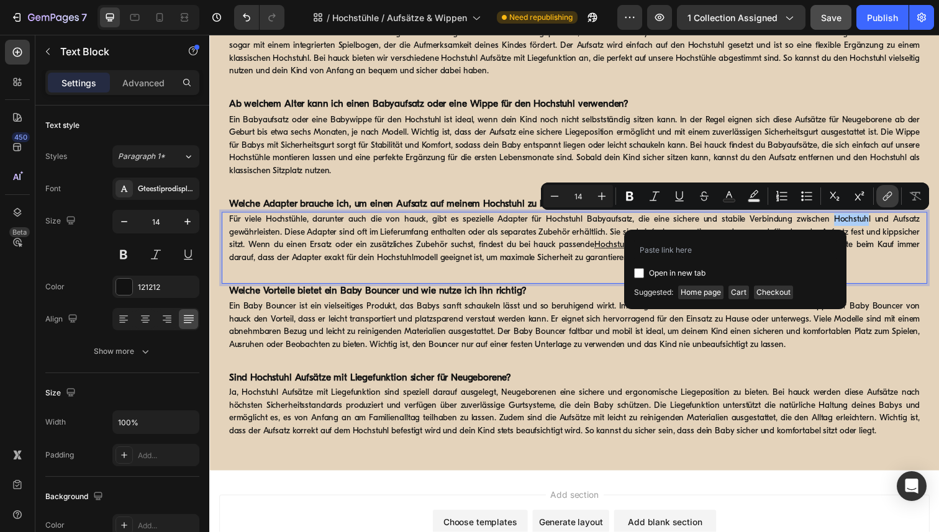
type input "[URL][DOMAIN_NAME]"
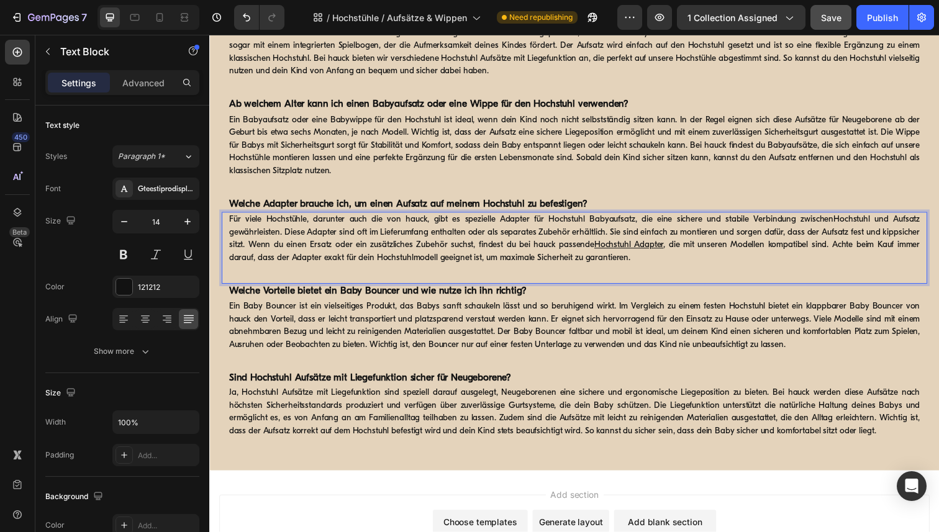
click at [886, 228] on p "Für viele Hochstühle, darunter auch die von hauck, gibt es spezielle Adapter fü…" at bounding box center [581, 243] width 705 height 52
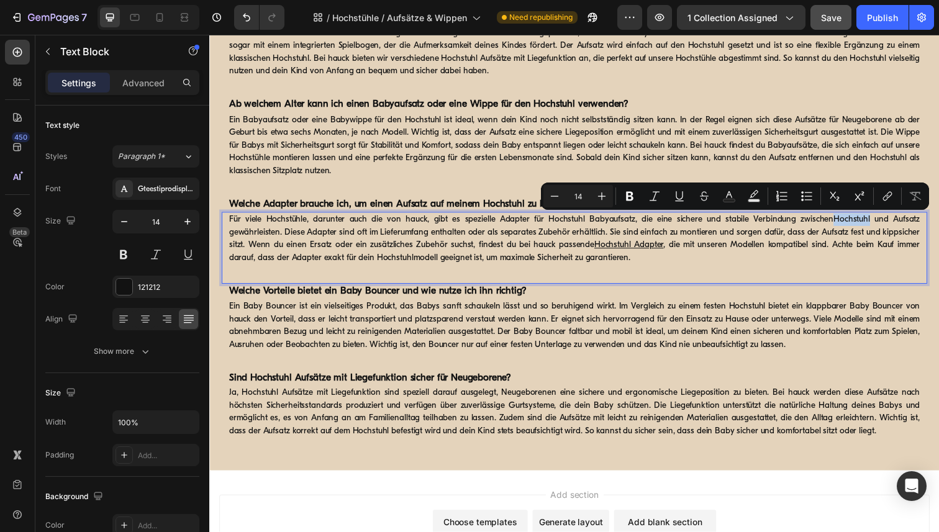
drag, startPoint x: 885, startPoint y: 225, endPoint x: 846, endPoint y: 224, distance: 38.5
click at [846, 224] on p "Für viele Hochstühle, darunter auch die von hauck, gibt es spezielle Adapter fü…" at bounding box center [581, 243] width 705 height 52
click at [889, 194] on icon "Editor contextual toolbar" at bounding box center [887, 196] width 12 height 12
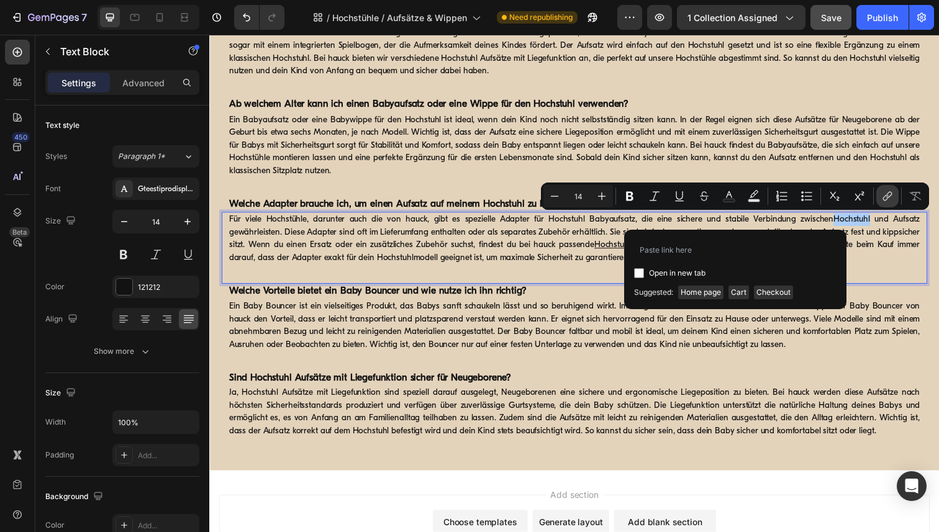
type input "[URL][DOMAIN_NAME]"
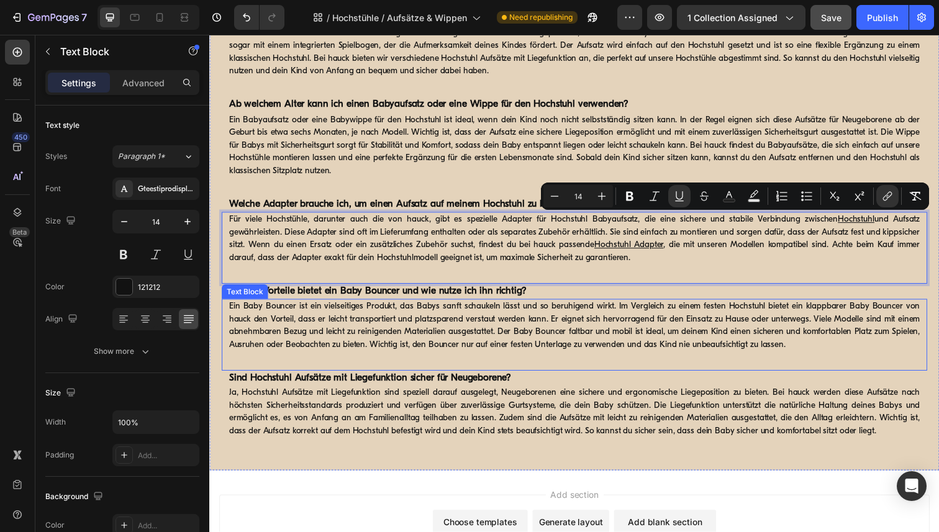
click at [846, 325] on p "Ein Baby Bouncer ist ein vielseitiges Produkt, das Babys sanft schaukeln lässt …" at bounding box center [581, 332] width 705 height 52
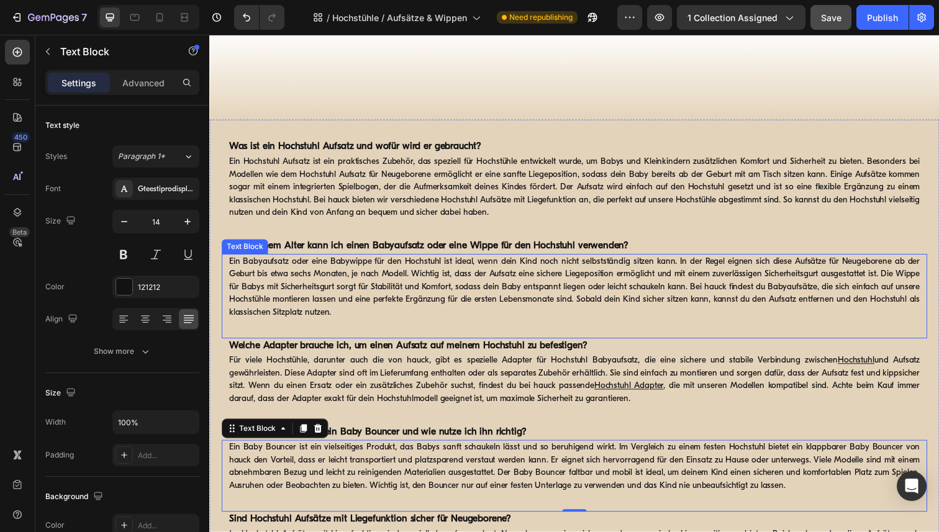
scroll to position [881, 0]
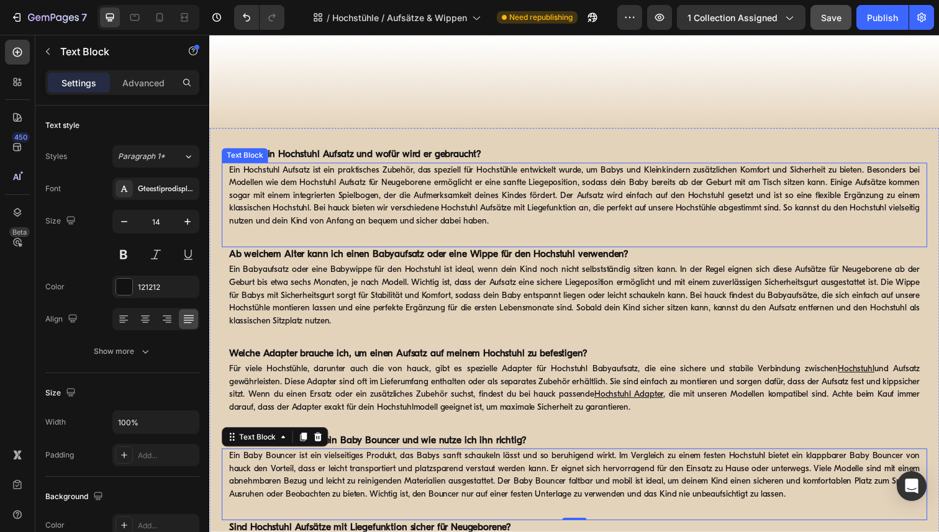
click at [366, 202] on p "Ein Hochstuhl Aufsatz ist ein praktisches Zubehör, das speziell für Hochstühle …" at bounding box center [581, 199] width 705 height 65
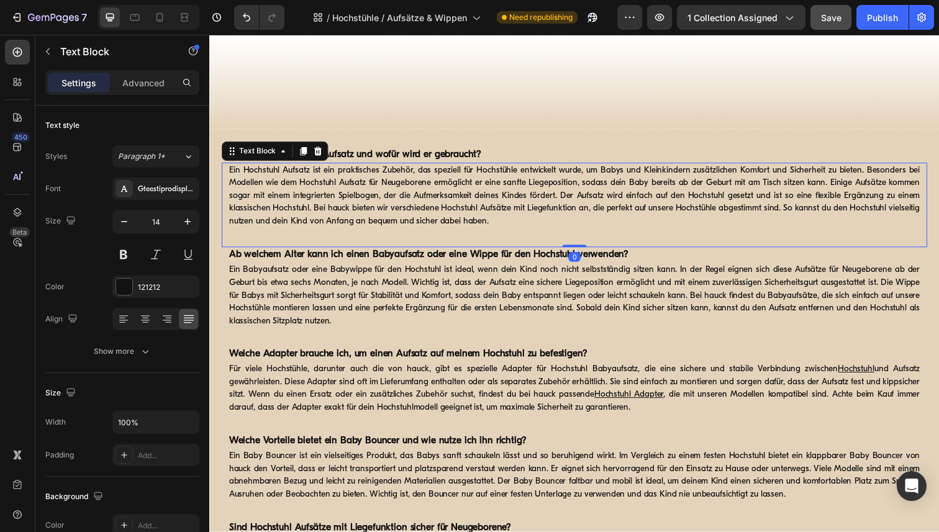
click at [360, 201] on p "Ein Hochstuhl Aufsatz ist ein praktisches Zubehör, das speziell für Hochstühle …" at bounding box center [581, 199] width 705 height 65
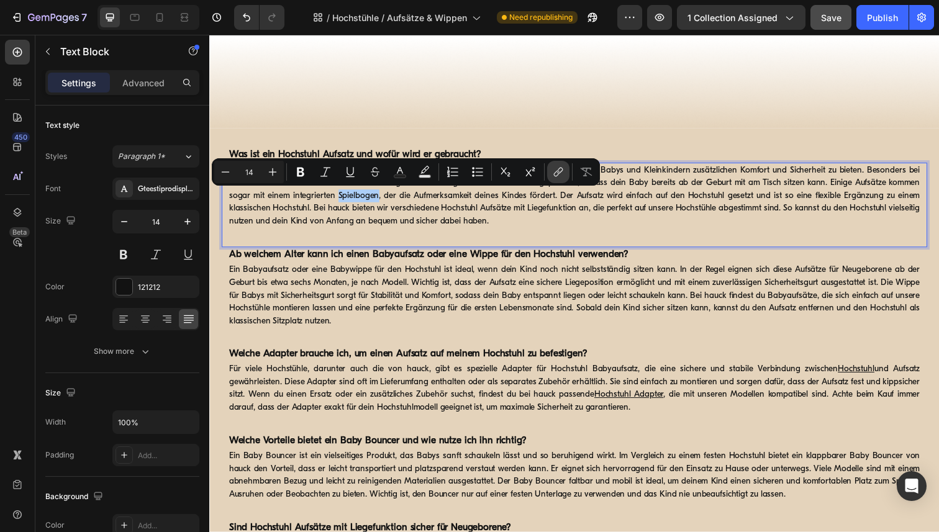
click at [563, 171] on icon "Editor contextual toolbar" at bounding box center [558, 172] width 12 height 12
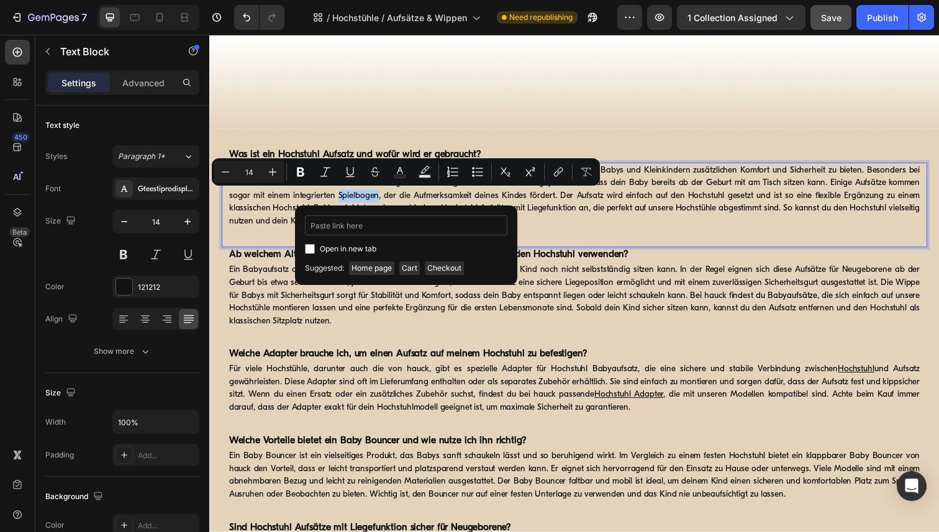
type input "https://www.hauck.de/collections/hochstuehle-neugeborenen-aufsaetze-wippen/prod…"
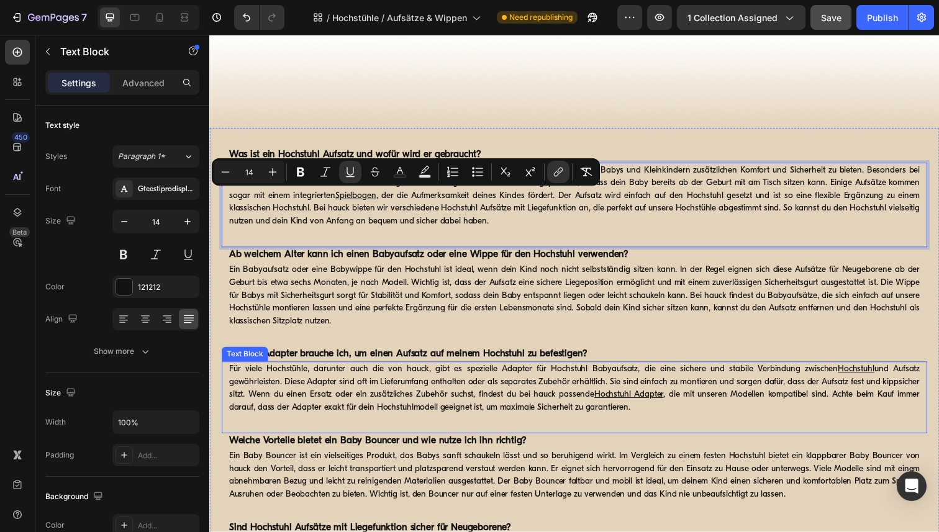
click at [663, 409] on p "Für viele Hochstühle, darunter auch die von hauck, gibt es spezielle Adapter fü…" at bounding box center [581, 396] width 705 height 52
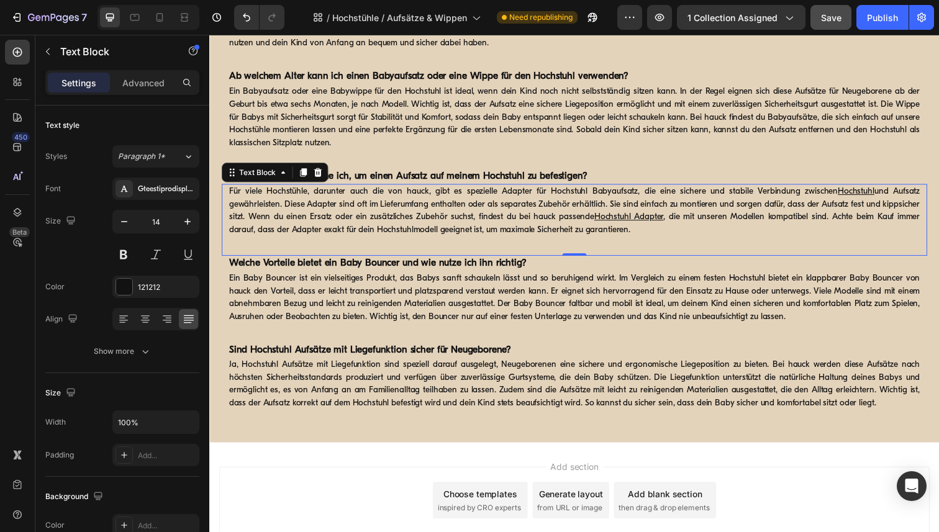
scroll to position [1075, 0]
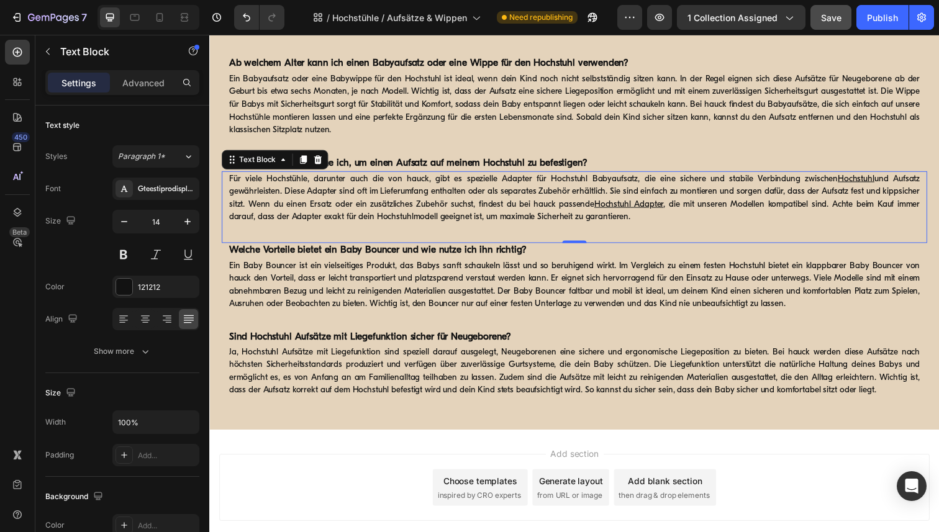
click at [663, 409] on div "Ja, Hochstuhl Aufsätze mit Liegefunktion sind speziell darauf ausgelegt, Neugeb…" at bounding box center [582, 384] width 720 height 67
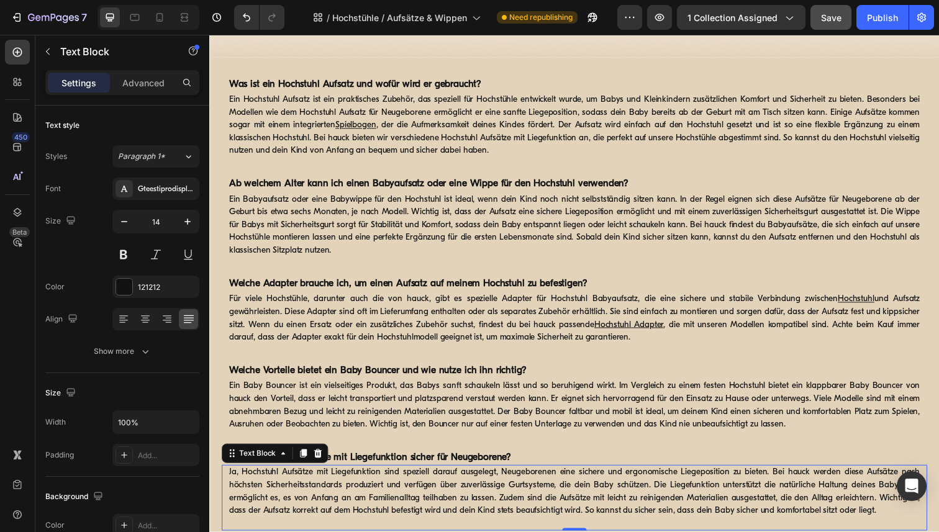
scroll to position [952, 0]
click at [509, 103] on p "Ein Hochstuhl Aufsatz ist ein praktisches Zubehör, das speziell für Hochstühle …" at bounding box center [581, 128] width 705 height 65
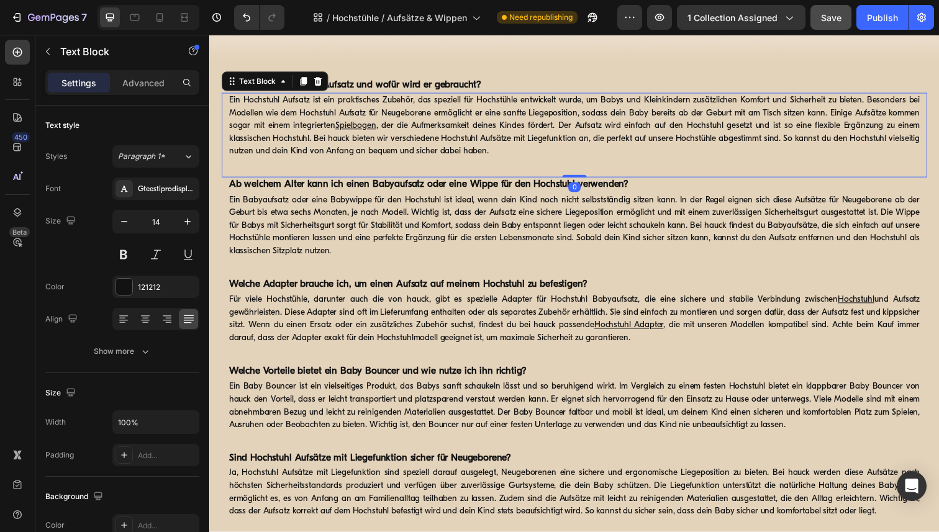
click at [500, 103] on p "Ein Hochstuhl Aufsatz ist ein praktisches Zubehör, das speziell für Hochstühle …" at bounding box center [581, 128] width 705 height 65
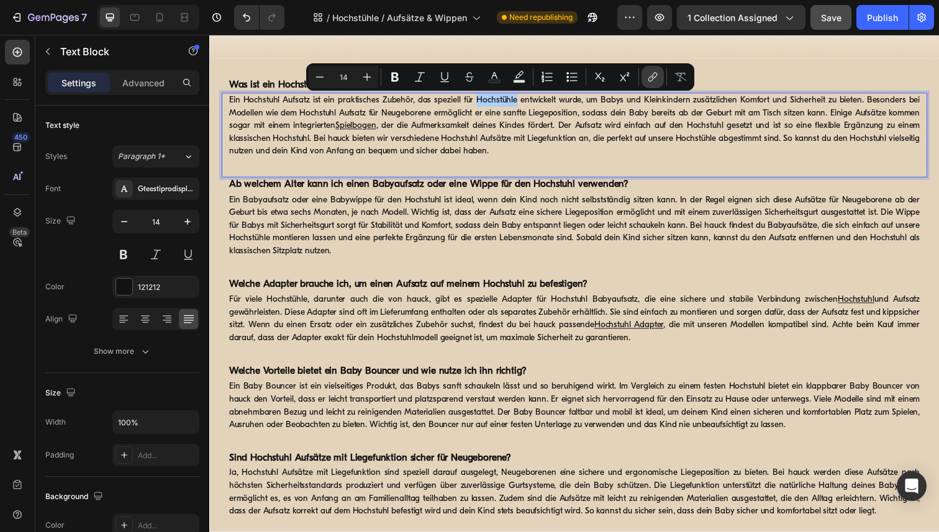
click at [655, 78] on icon "Editor contextual toolbar" at bounding box center [652, 77] width 12 height 12
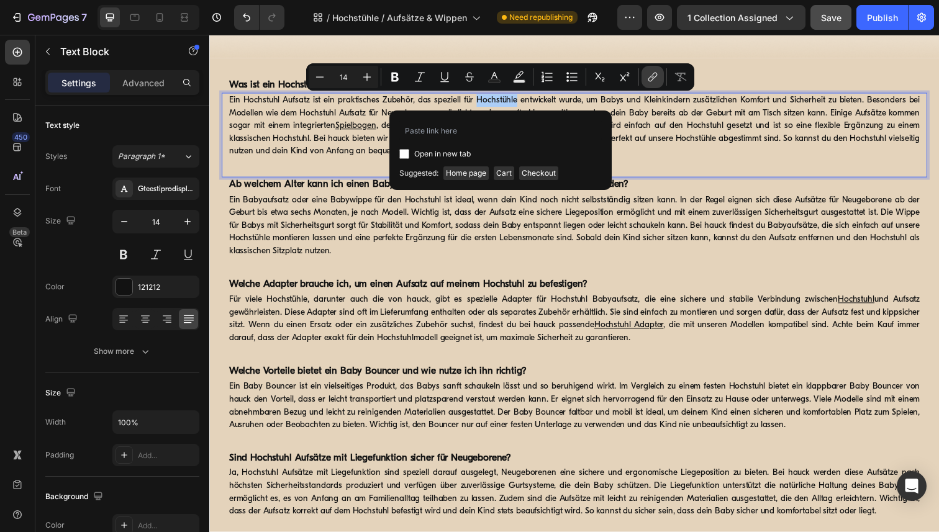
type input "https://www.hauck.de/collections/hochstuehle"
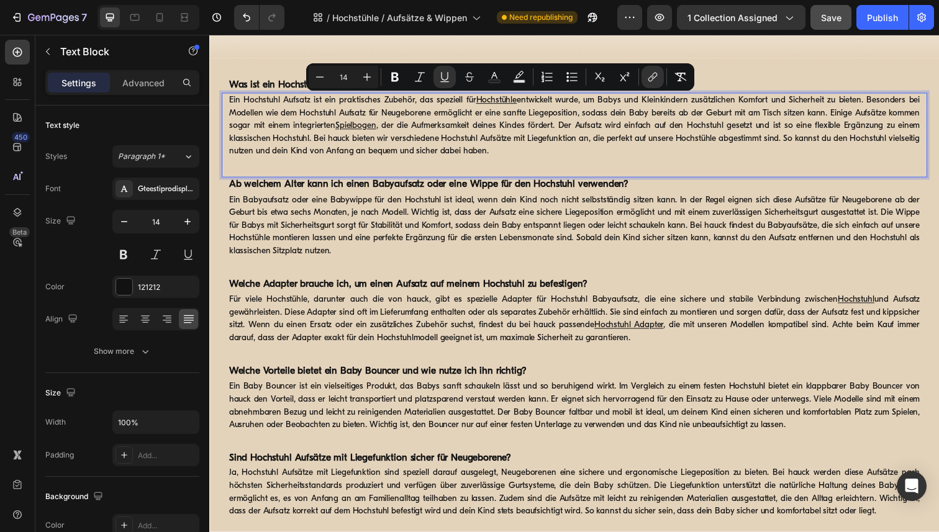
click at [774, 155] on p "Ein Hochstuhl Aufsatz ist ein praktisches Zubehör, das speziell für Hochstühle …" at bounding box center [581, 128] width 705 height 65
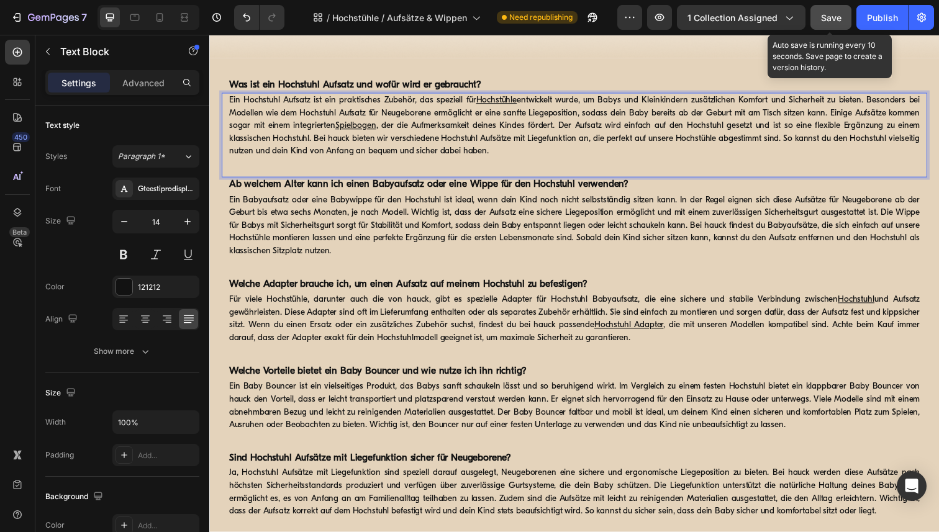
click at [831, 16] on span "Save" at bounding box center [831, 17] width 20 height 11
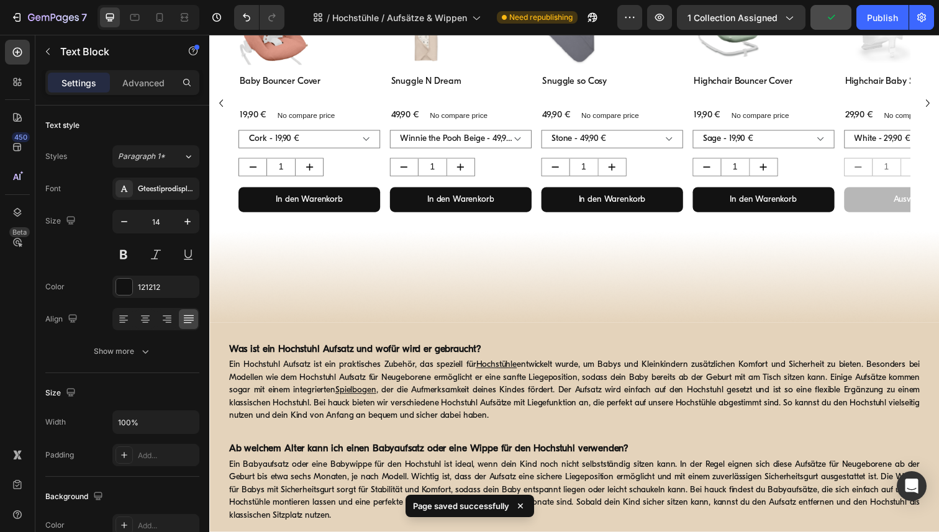
scroll to position [512, 0]
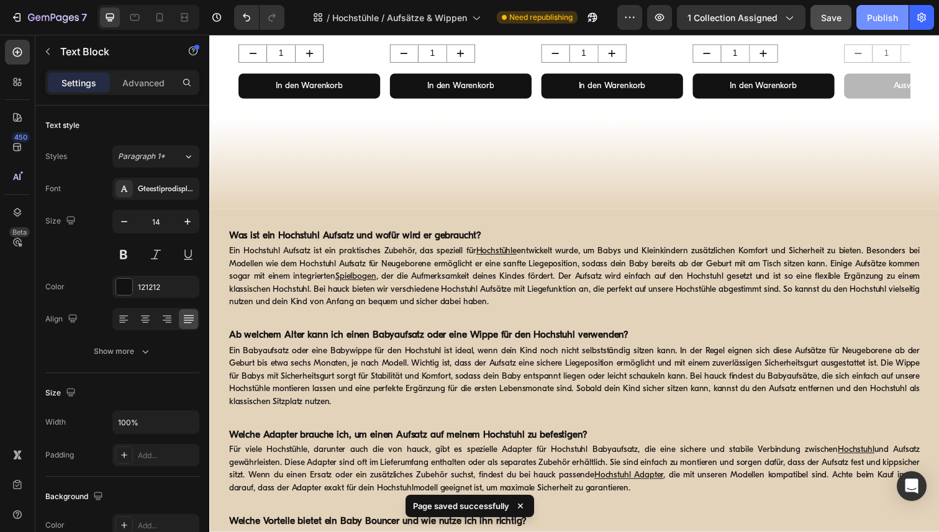
click at [880, 16] on div "Publish" at bounding box center [882, 17] width 31 height 13
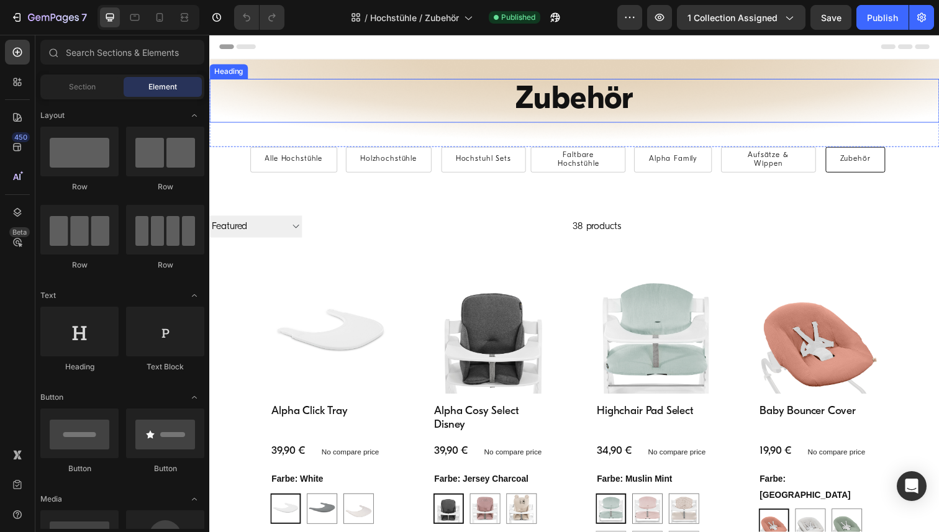
click at [565, 107] on h1 "Zubehör" at bounding box center [581, 102] width 745 height 45
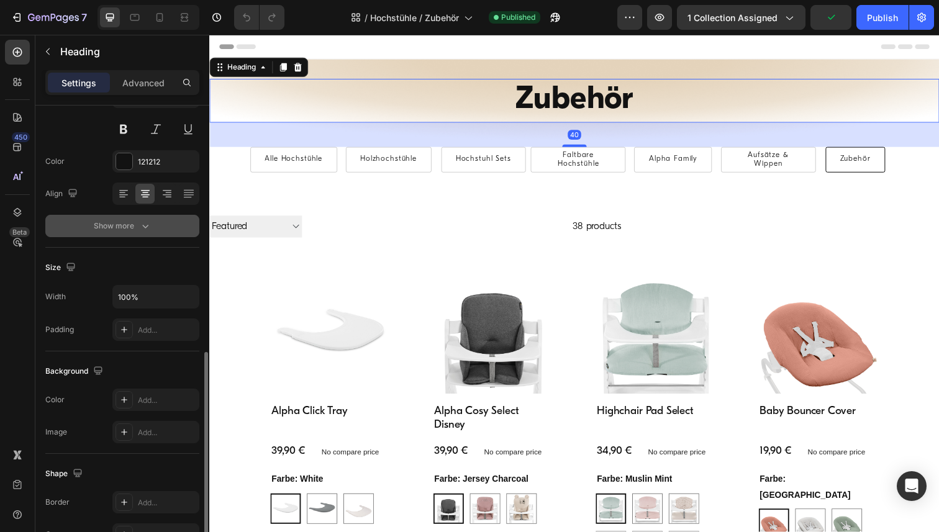
scroll to position [344, 0]
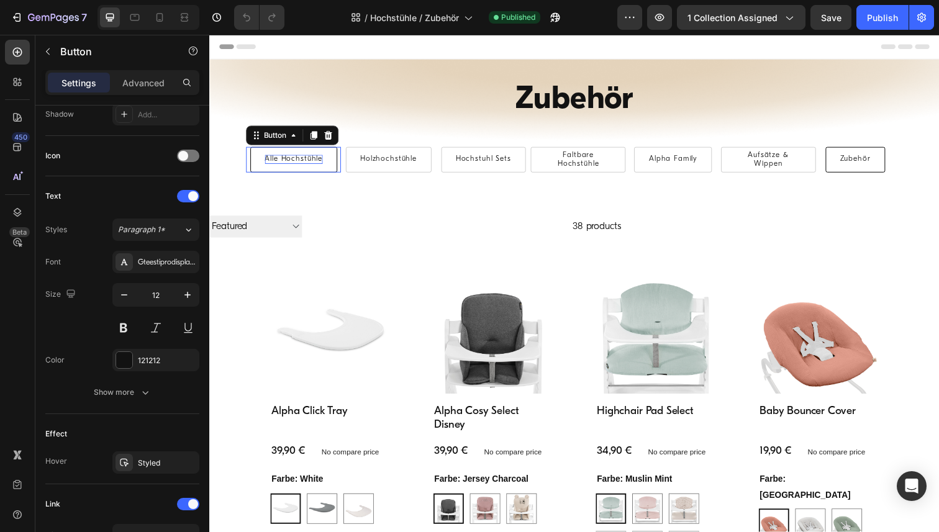
click at [306, 163] on p "Alle Hochstühle" at bounding box center [295, 162] width 59 height 9
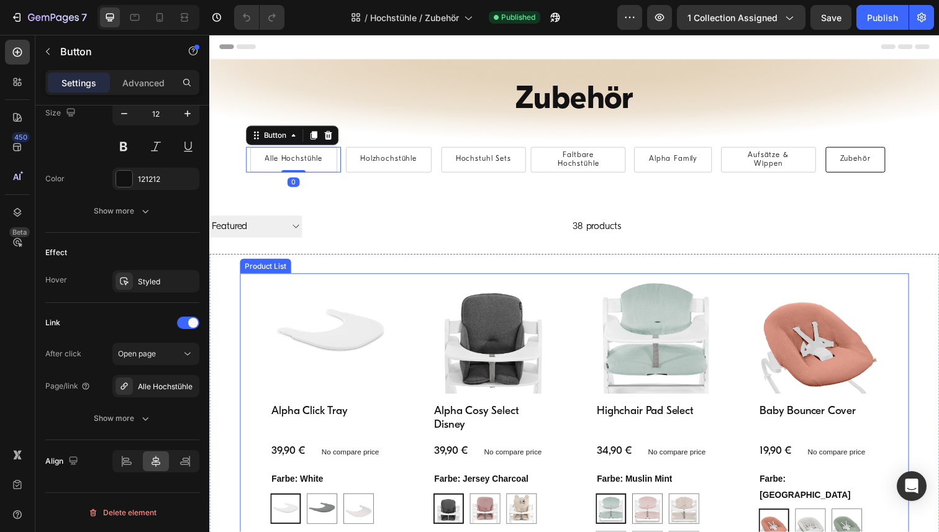
scroll to position [27, 0]
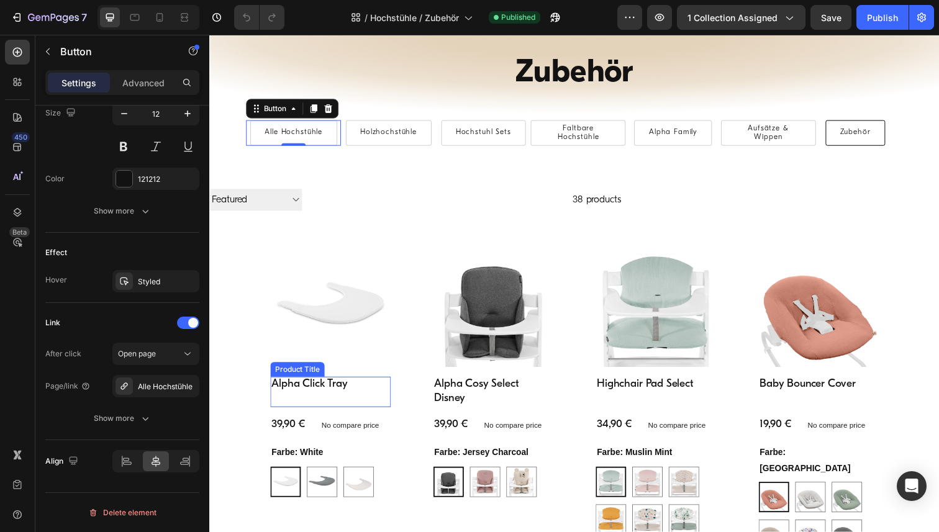
click at [297, 395] on h2 "Alpha Click Tray" at bounding box center [332, 392] width 123 height 17
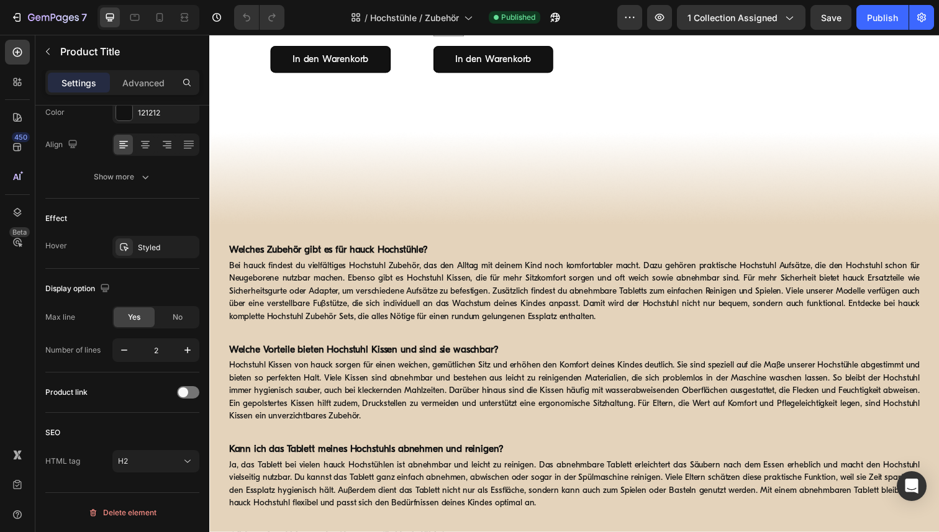
scroll to position [3834, 0]
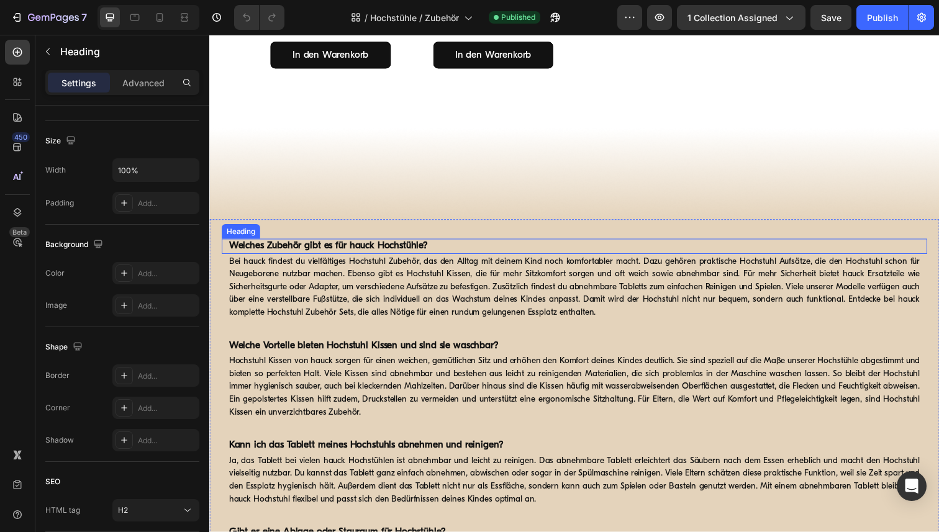
click at [406, 256] on strong "Welches Zubehör gibt es für hauck Hochstühle?" at bounding box center [330, 251] width 203 height 10
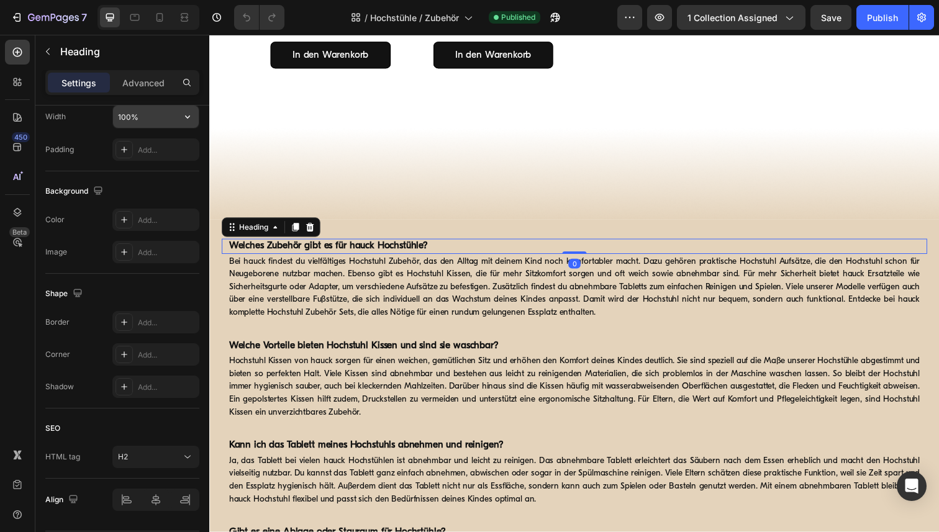
scroll to position [344, 0]
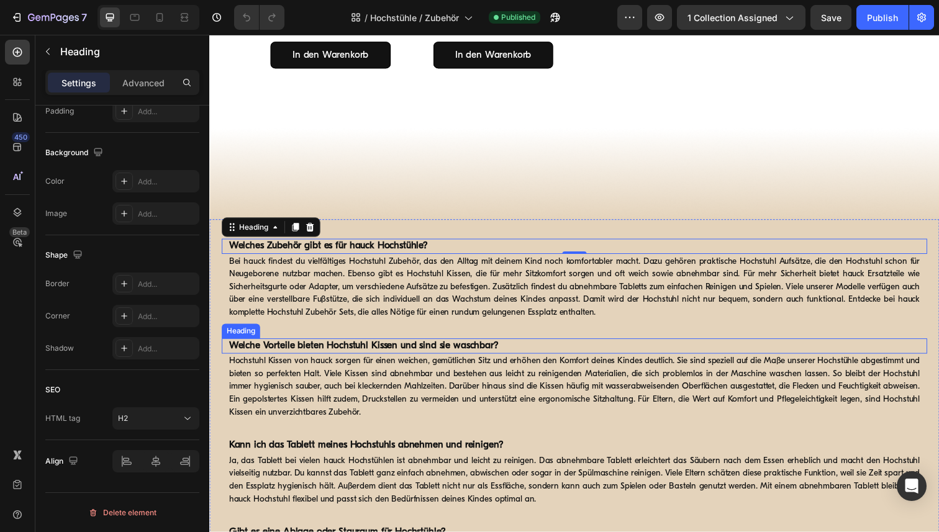
click at [387, 358] on strong "Welche Vorteile bieten Hochstuhl Kissen und sind sie waschbar?" at bounding box center [366, 353] width 275 height 10
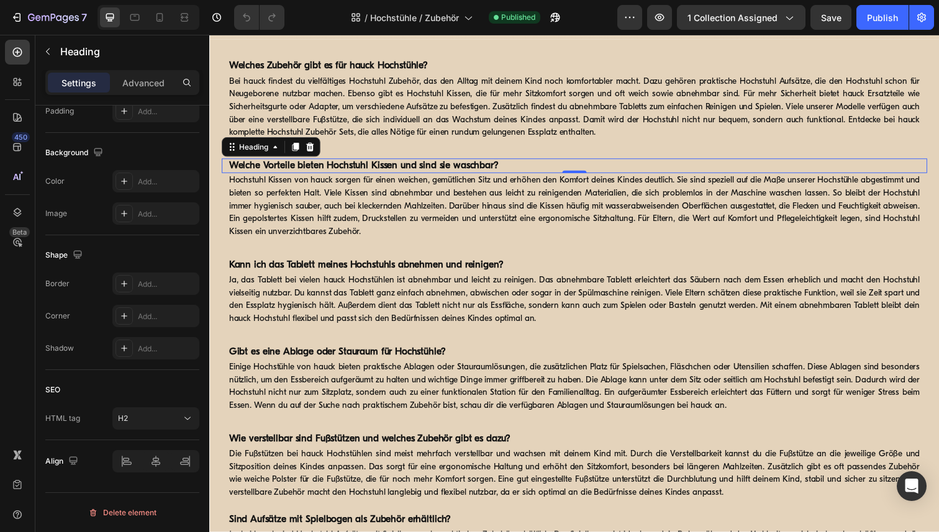
scroll to position [4039, 0]
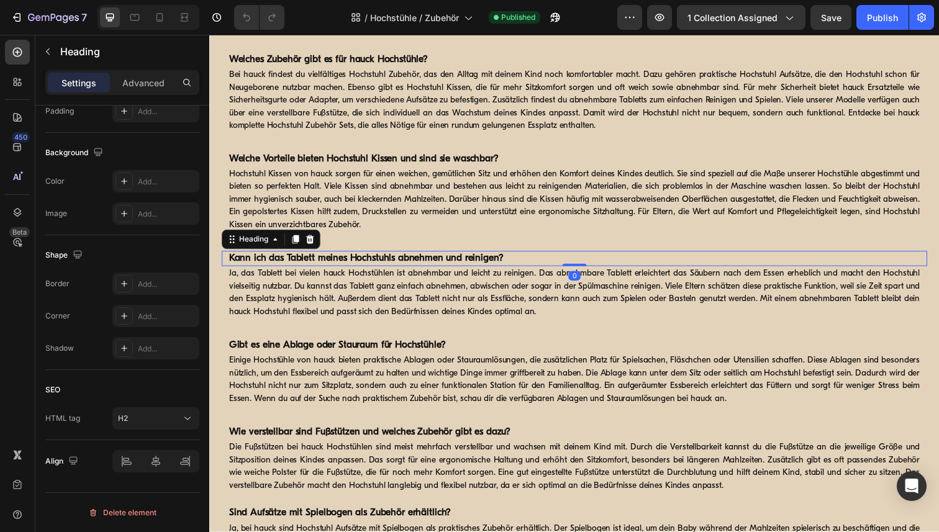
click at [401, 258] on strong "Kann ich das Tablett meines Hochstuhls abnehmen und reinigen?" at bounding box center [369, 263] width 280 height 10
click at [398, 352] on strong "Gibt es eine Ablage oder Stauraum für Hochstühle?" at bounding box center [339, 352] width 221 height 10
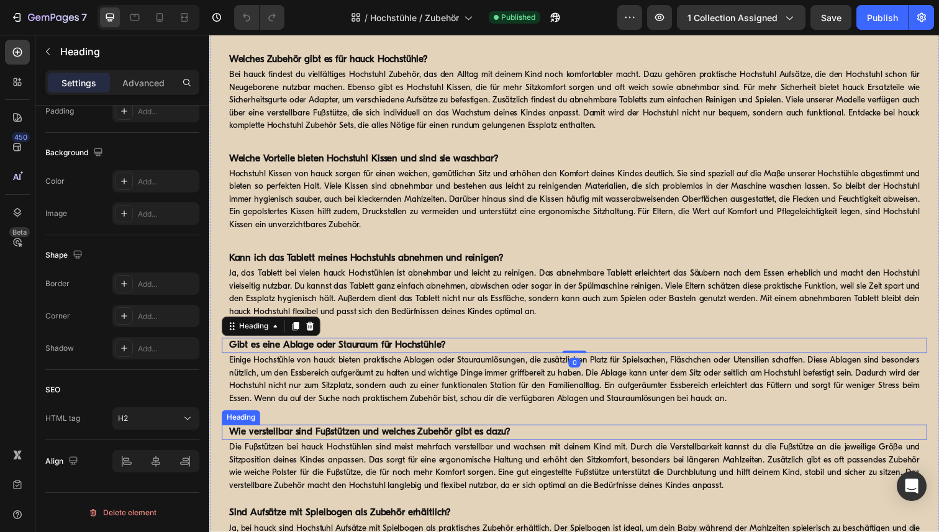
click at [423, 443] on strong "Wie verstellbar sind Fußstützen und welches Zubehör gibt es dazu?" at bounding box center [372, 441] width 287 height 10
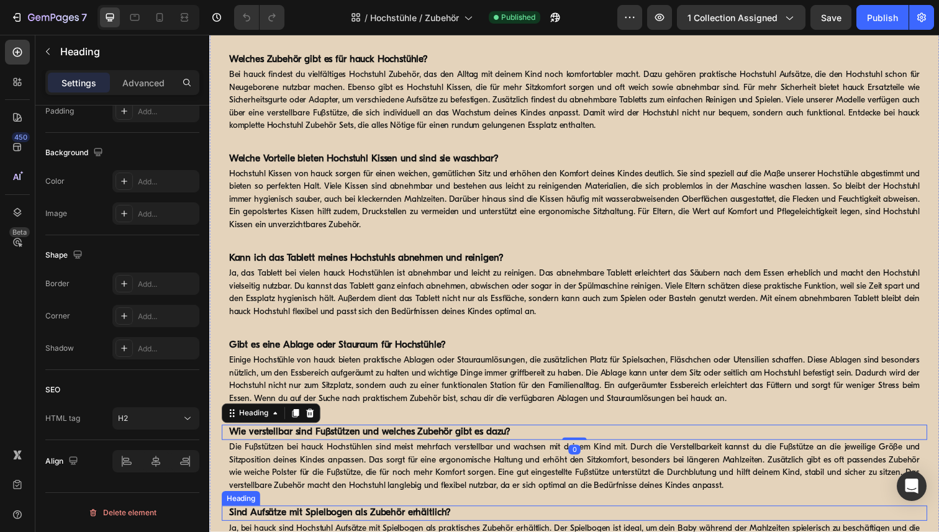
click at [415, 520] on strong "Sind Aufsätze mit Spielbogen als Zubehör erhältlich?" at bounding box center [342, 523] width 227 height 10
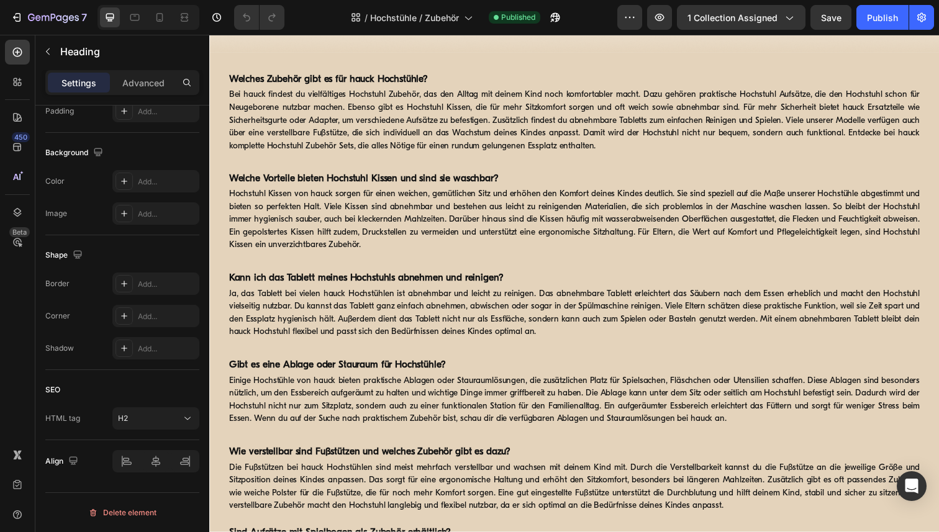
scroll to position [4020, 0]
click at [284, 310] on p "Ja, das Tablett bei vielen hauck Hochstühlen ist abnehmbar und leicht zu reinig…" at bounding box center [581, 318] width 705 height 52
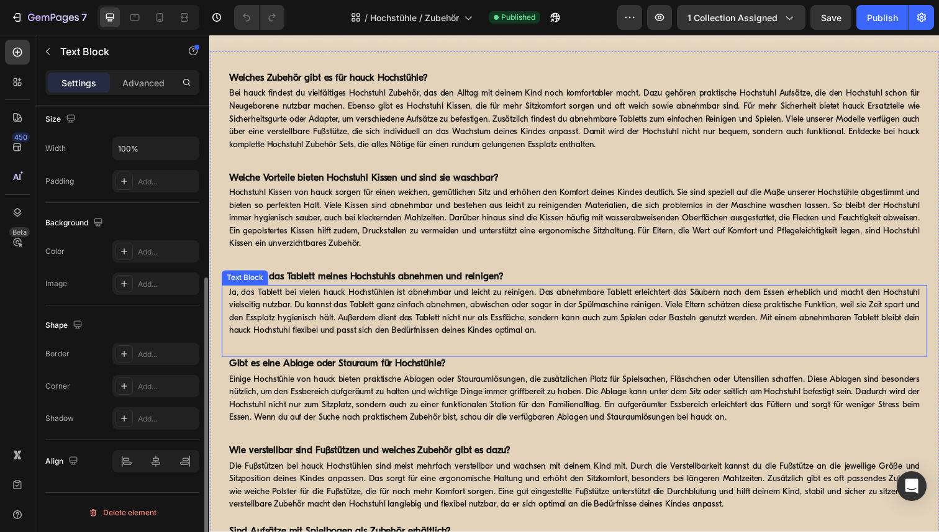
scroll to position [0, 0]
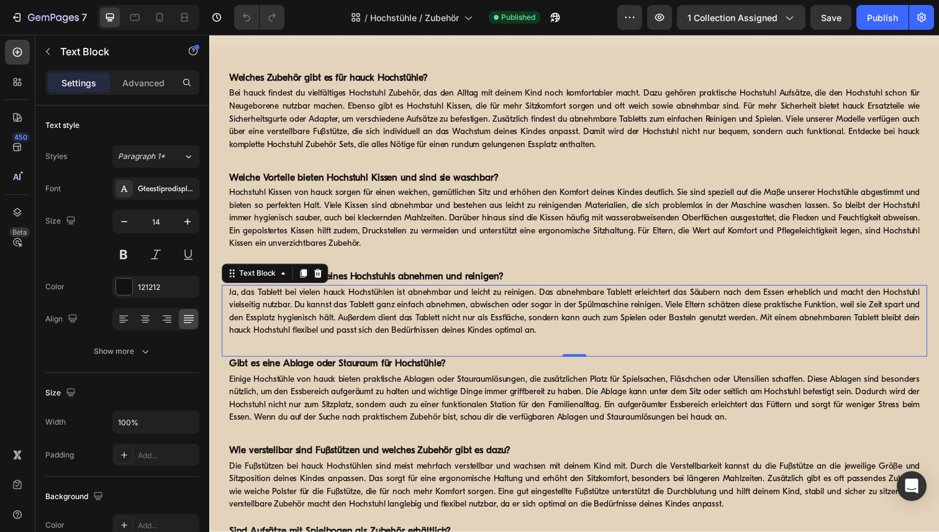
click at [271, 297] on p "Ja, das Tablett bei vielen hauck Hochstühlen ist abnehmbar und leicht zu reinig…" at bounding box center [581, 318] width 705 height 52
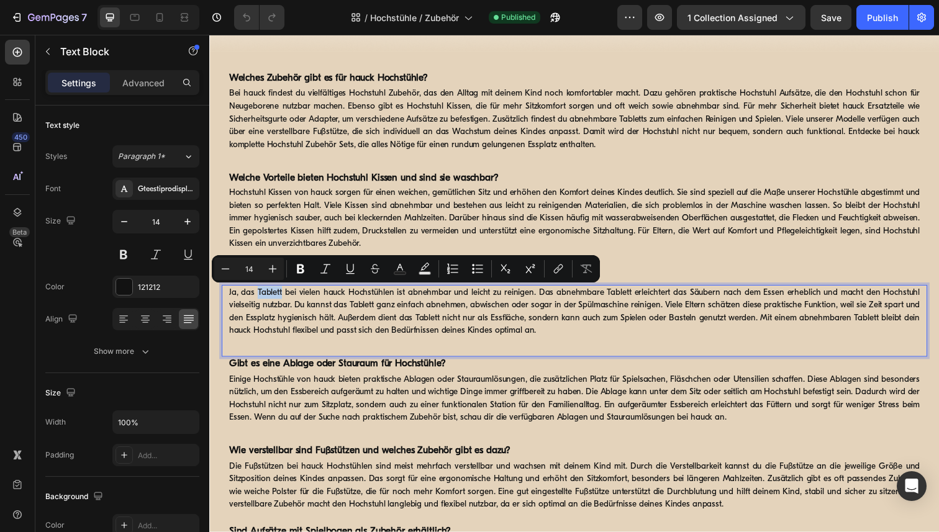
click at [538, 337] on p "Ja, das Tablett bei vielen hauck Hochstühlen ist abnehmbar und leicht zu reinig…" at bounding box center [581, 318] width 705 height 52
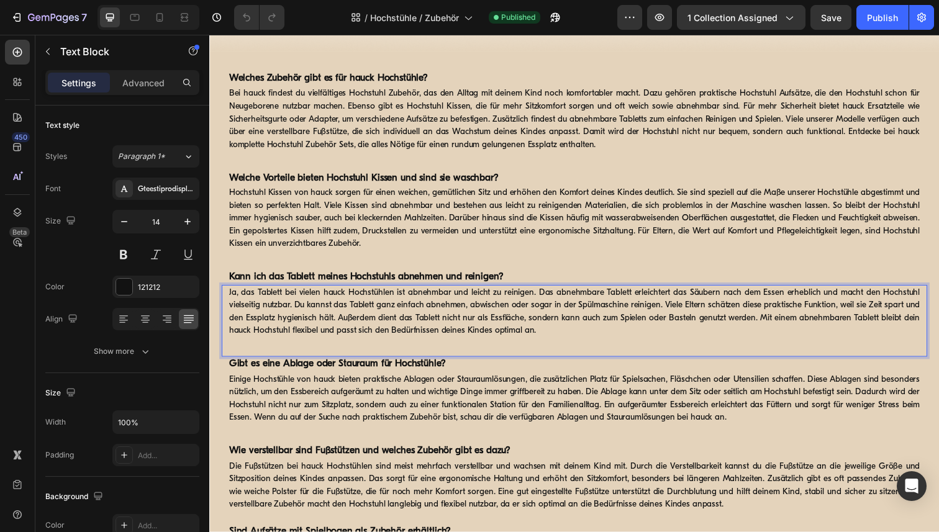
click at [628, 296] on p "Ja, das Tablett bei vielen hauck Hochstühlen ist abnehmbar und leicht zu reinig…" at bounding box center [581, 318] width 705 height 52
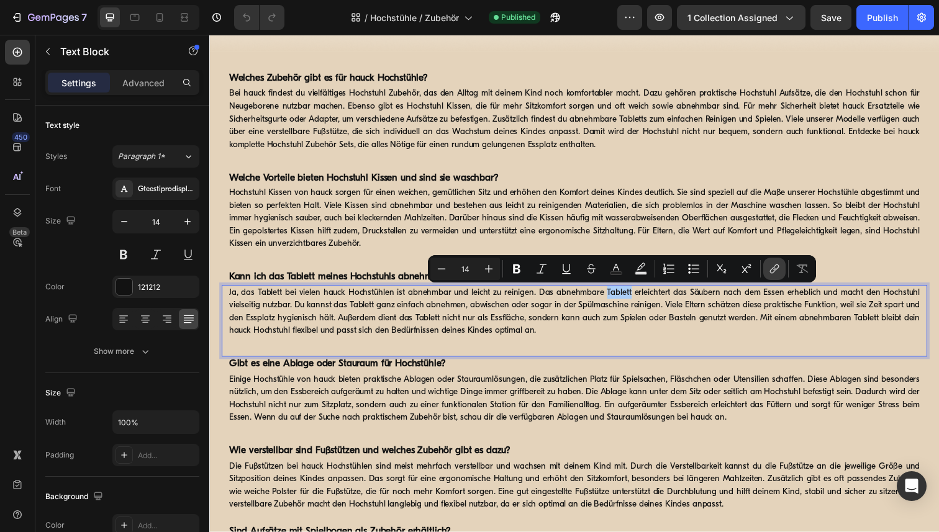
click at [776, 274] on icon "Editor contextual toolbar" at bounding box center [774, 269] width 12 height 12
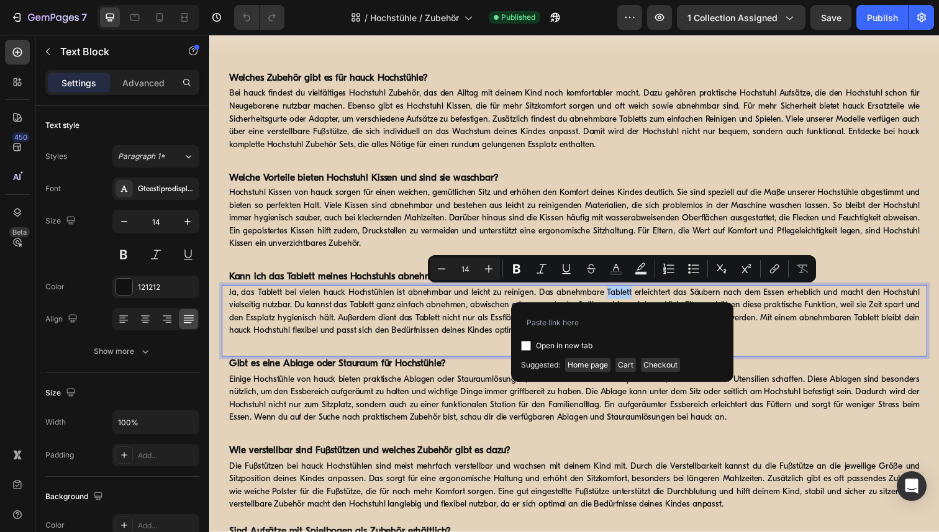
type input "https://www.hauck.de/collections/hochstuehle-zubehoer/products/alpha-click-tray"
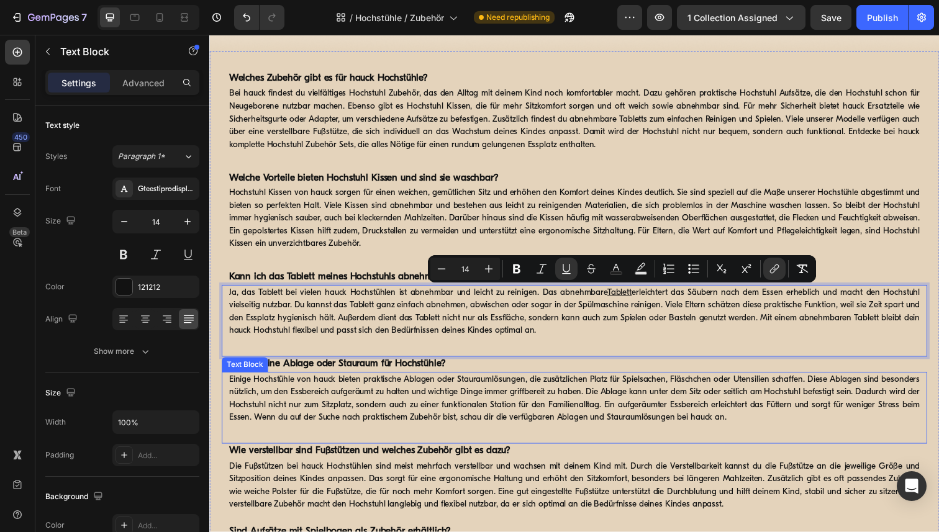
click at [501, 389] on p "Einige Hochstühle von hauck bieten praktische Ablagen oder Stauraumlösungen, di…" at bounding box center [581, 407] width 705 height 52
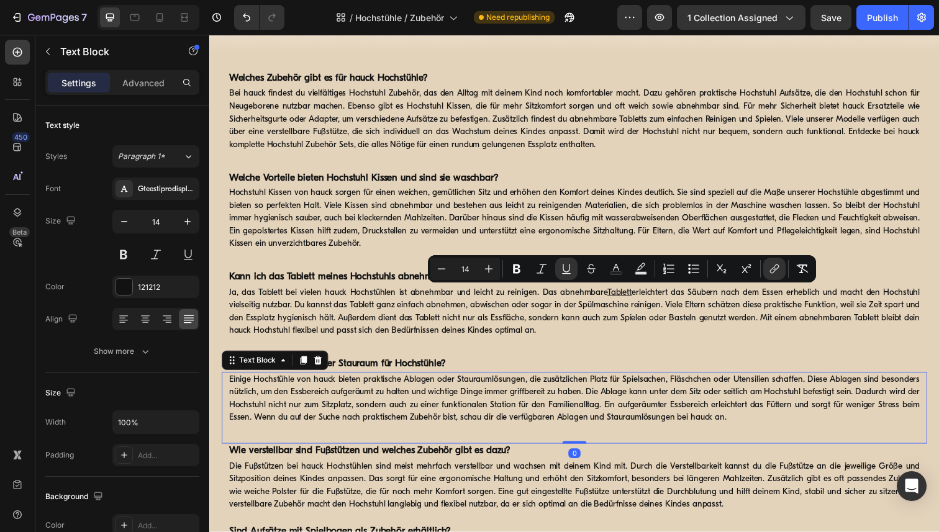
click at [501, 389] on p "Einige Hochstühle von hauck bieten praktische Ablagen oder Stauraumlösungen, di…" at bounding box center [581, 407] width 705 height 52
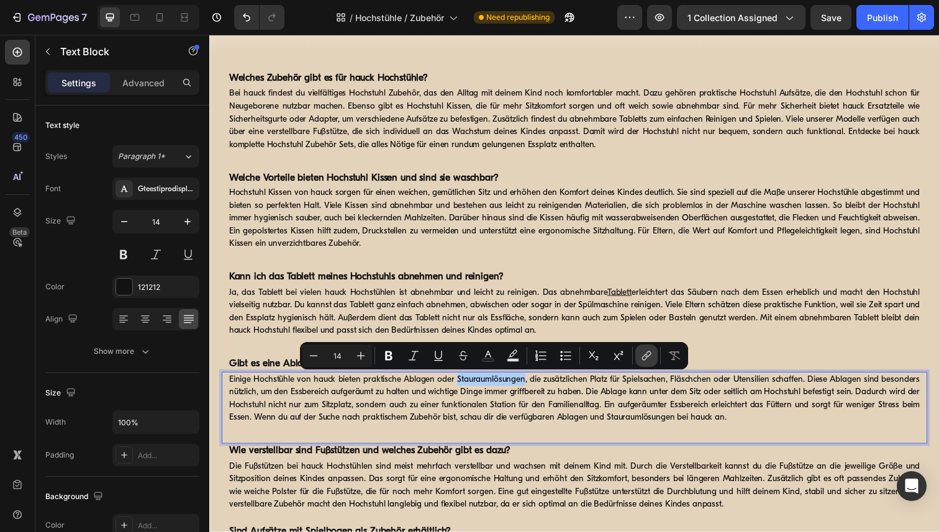
click at [645, 354] on icon "Editor contextual toolbar" at bounding box center [646, 356] width 12 height 12
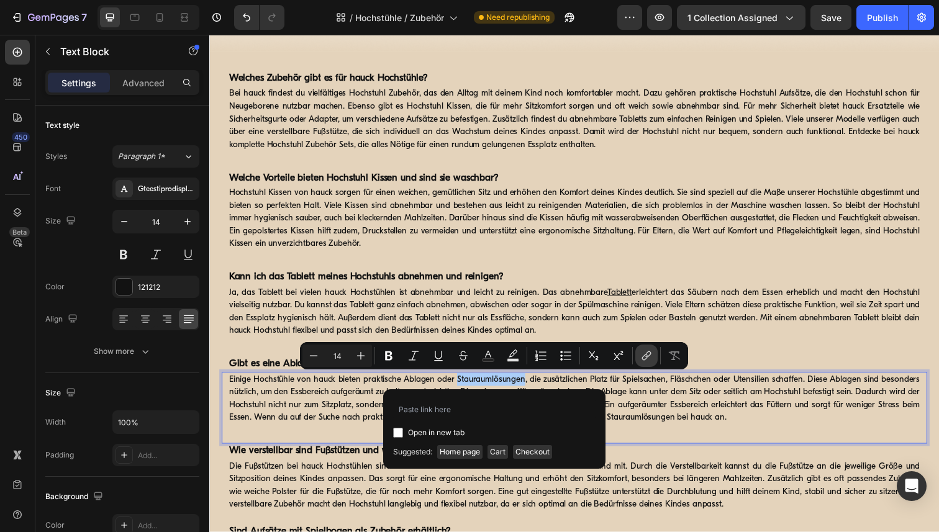
type input "https://www.hauck.de/collections/hochstuehle-zubehoer/products/alpha-box-set"
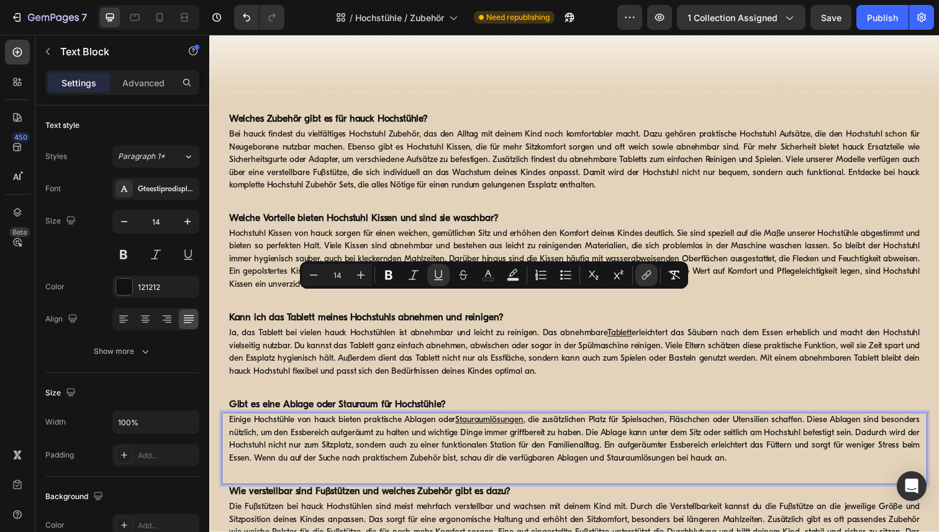
scroll to position [3942, 0]
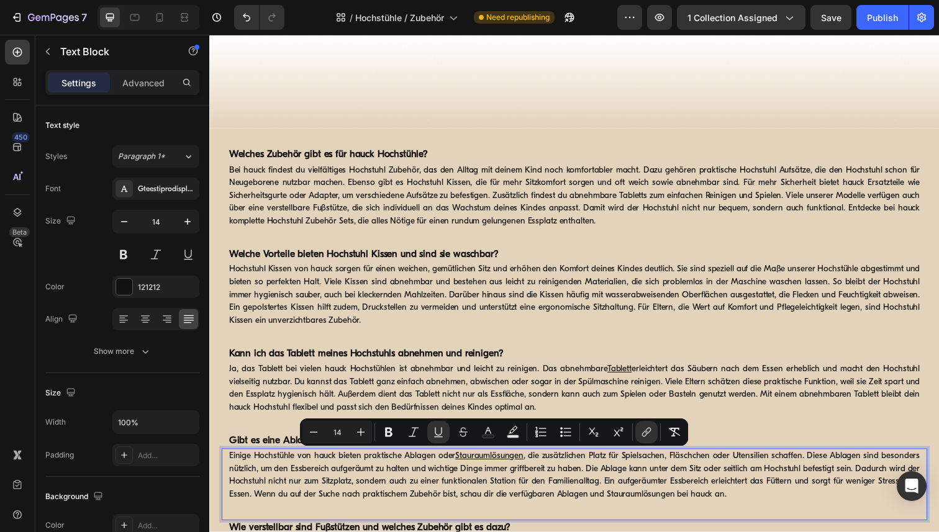
click at [369, 176] on p "Bei hauck findest du vielfältiges Hochstuhl Zubehör, das den Alltag mit deinem …" at bounding box center [581, 199] width 705 height 65
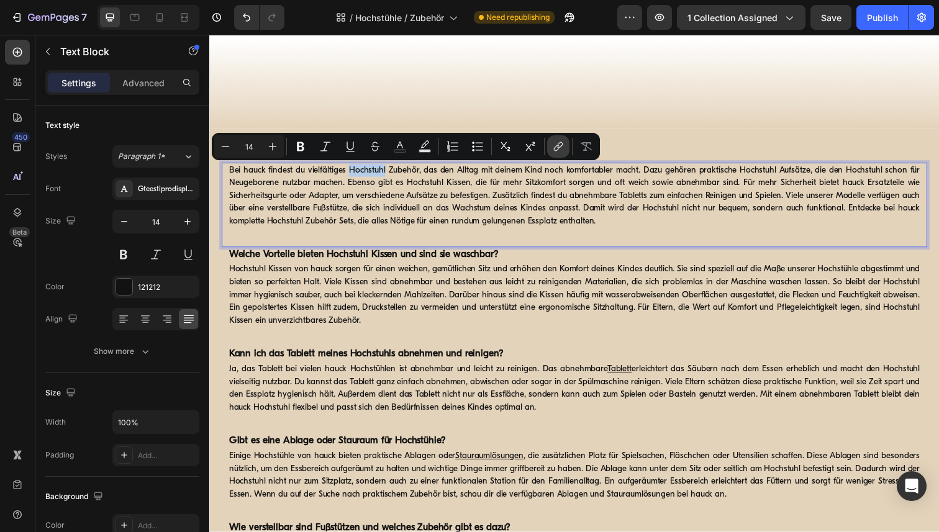
click at [563, 149] on icon "Editor contextual toolbar" at bounding box center [558, 146] width 12 height 12
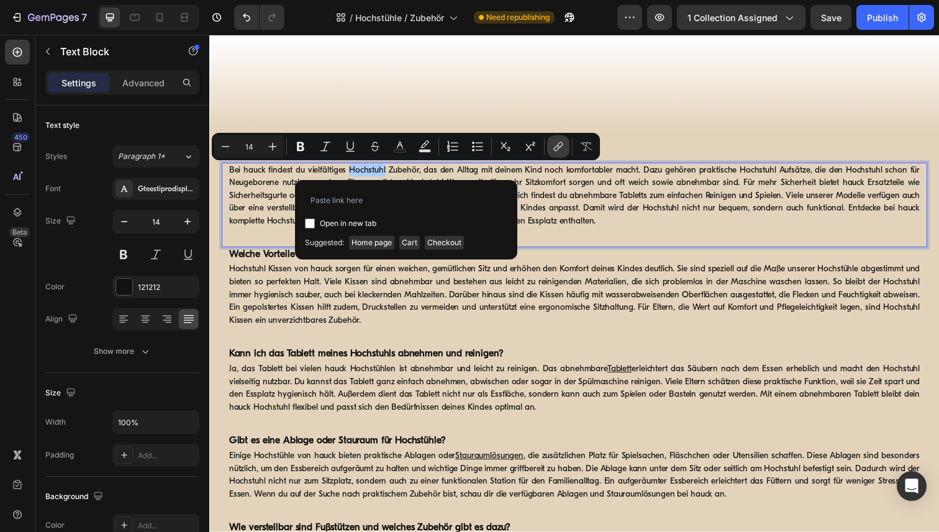
type input "https://www.hauck.de/collections/hochstuehle"
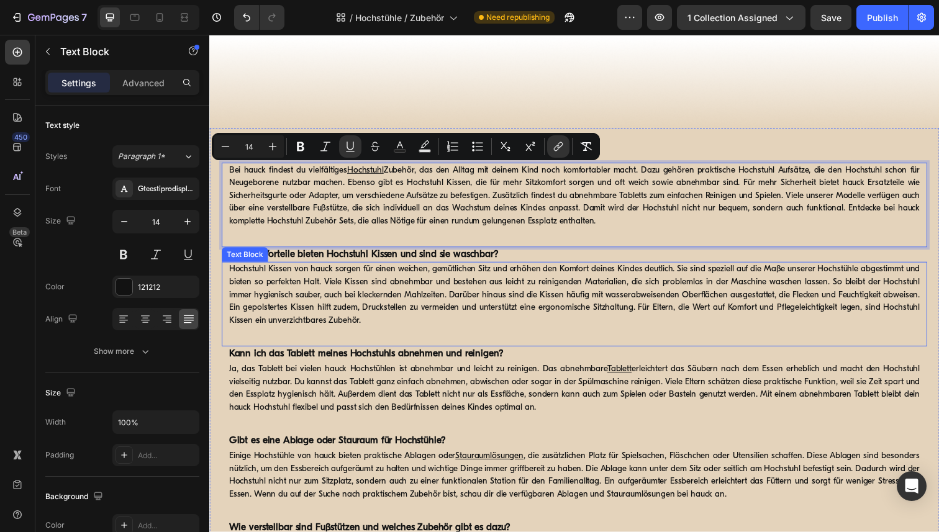
click at [601, 324] on p "Hochstuhl Kissen von hauck sorgen für einen weichen, gemütlichen Sitz und erhöh…" at bounding box center [581, 300] width 705 height 65
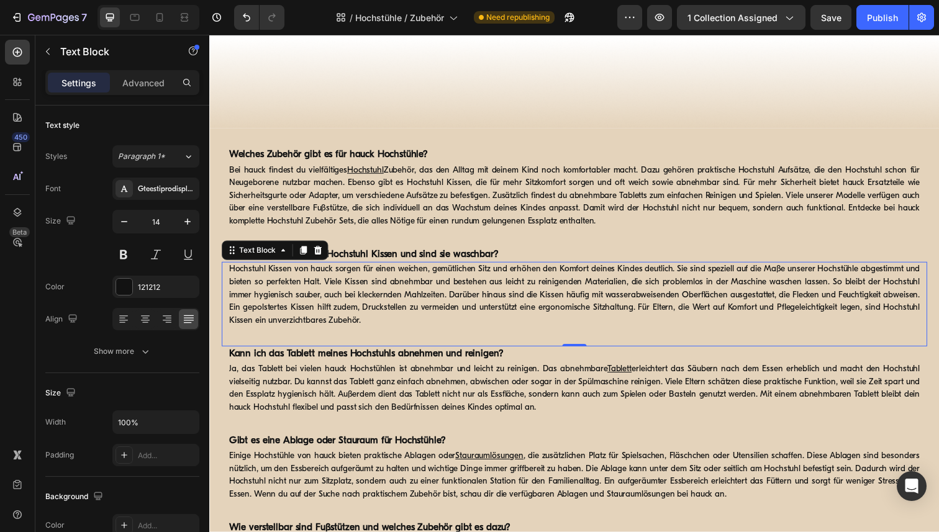
click at [283, 273] on p "Hochstuhl Kissen von hauck sorgen für einen weichen, gemütlichen Sitz und erhöh…" at bounding box center [581, 300] width 705 height 65
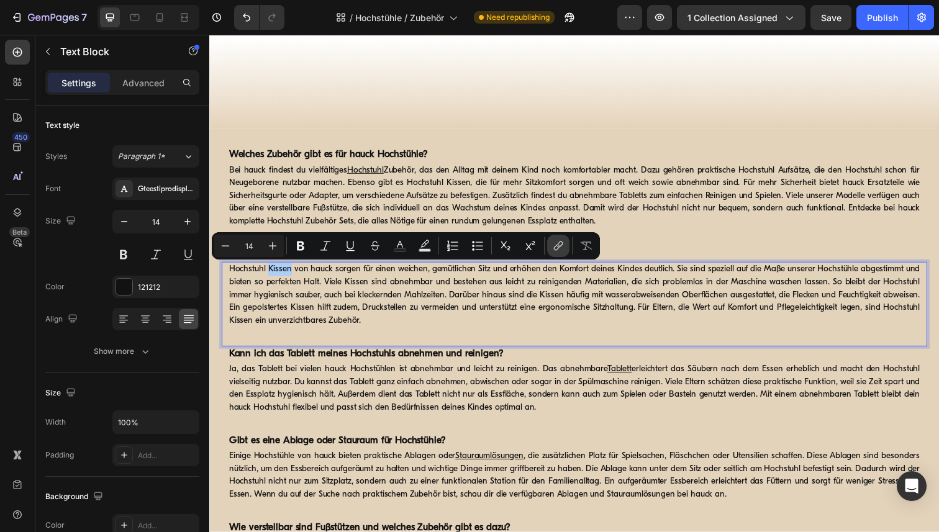
click at [556, 247] on icon "Editor contextual toolbar" at bounding box center [558, 246] width 12 height 12
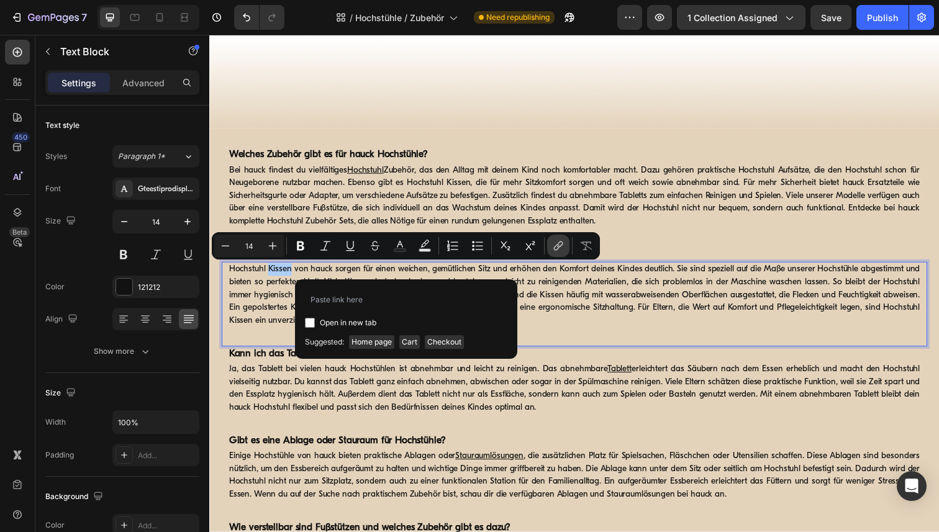
type input "https://www.hauck.de/collections/hochstuehle-zubehoer/products/highchair-pad-se…"
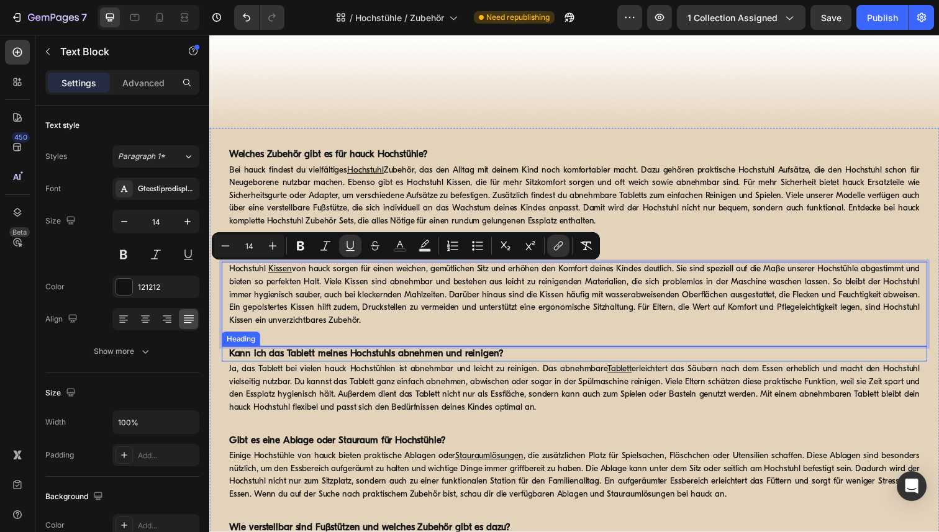
click at [726, 355] on h2 "Kann ich das Tablett meines Hochstuhls abnehmen und reinigen?" at bounding box center [582, 361] width 708 height 16
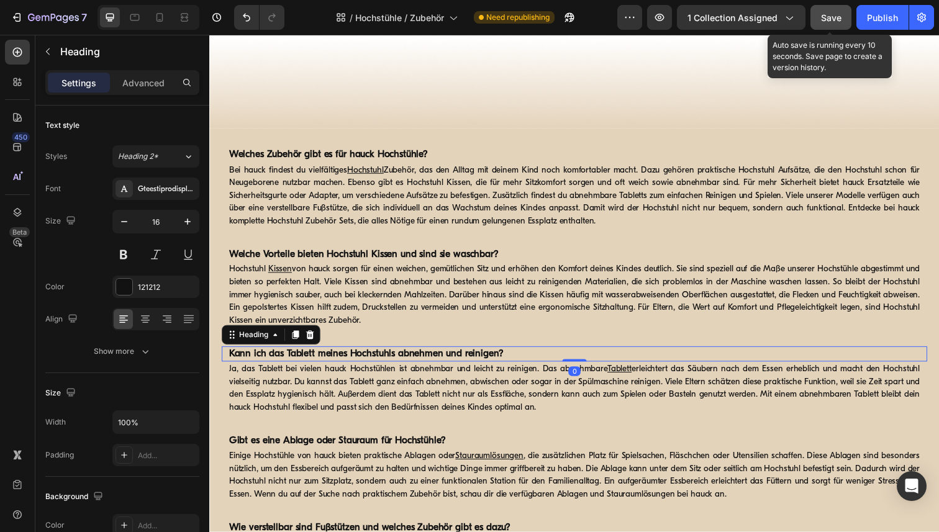
click at [823, 19] on span "Save" at bounding box center [831, 17] width 20 height 11
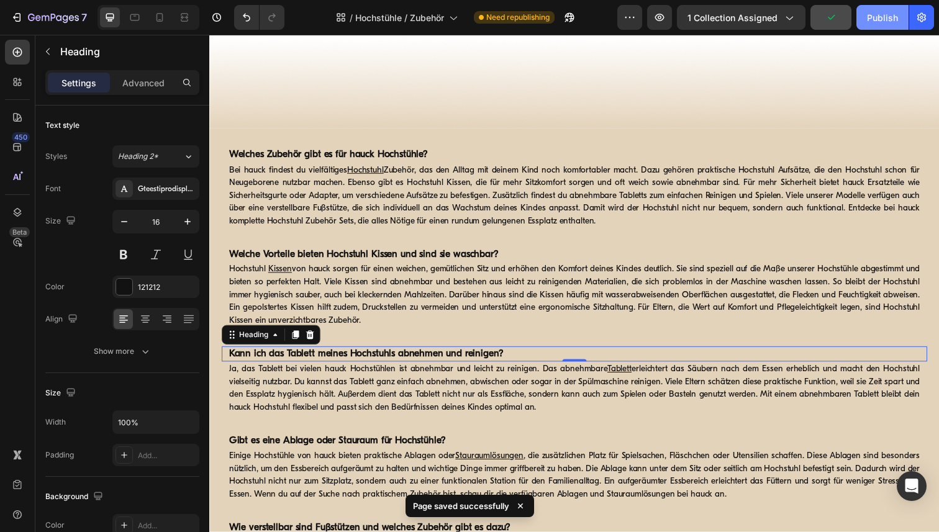
click at [871, 23] on div "Publish" at bounding box center [882, 17] width 31 height 13
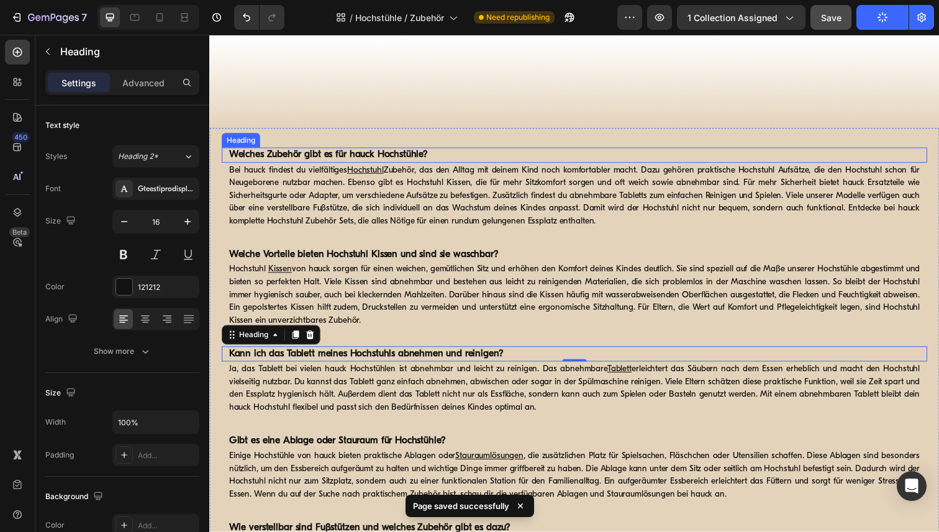
click at [390, 157] on strong "Welches Zubehör gibt es für hauck Hochstühle?" at bounding box center [330, 158] width 203 height 10
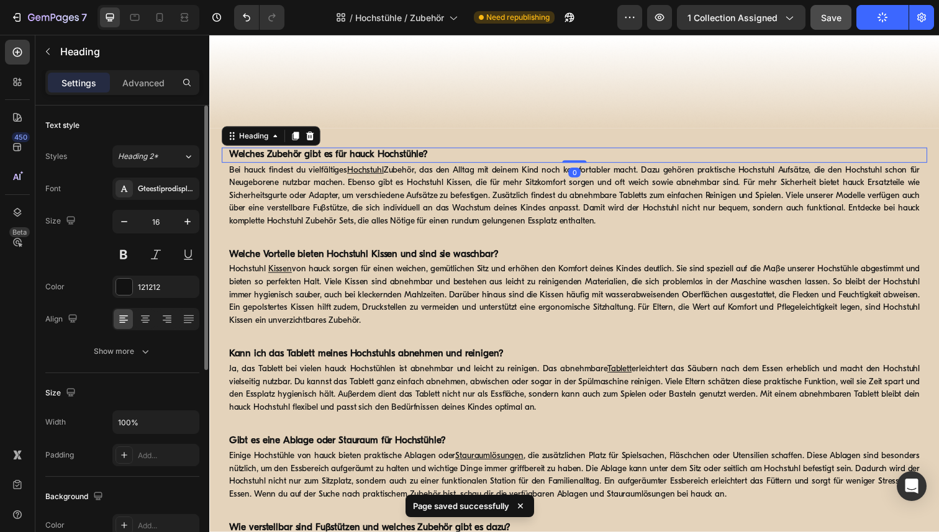
scroll to position [344, 0]
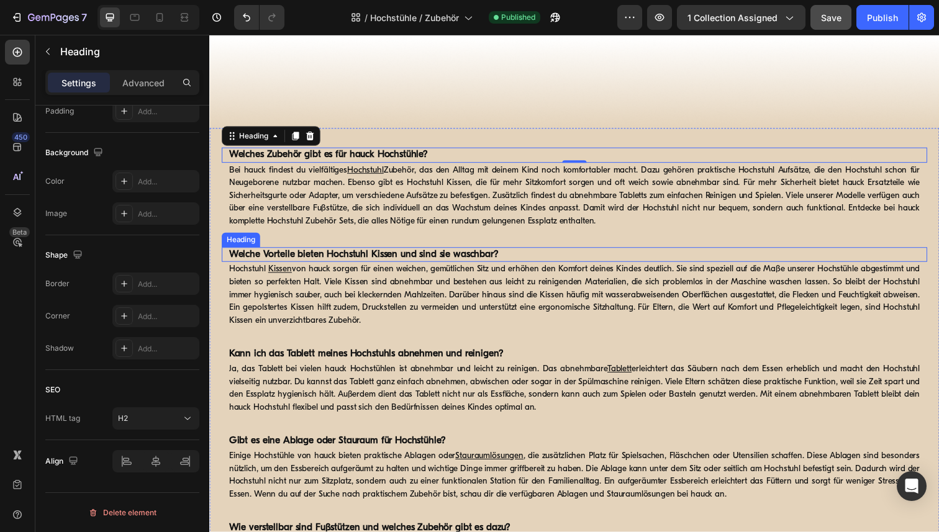
click at [334, 263] on strong "Welche Vorteile bieten Hochstuhl Kissen und sind sie waschbar?" at bounding box center [366, 260] width 275 height 10
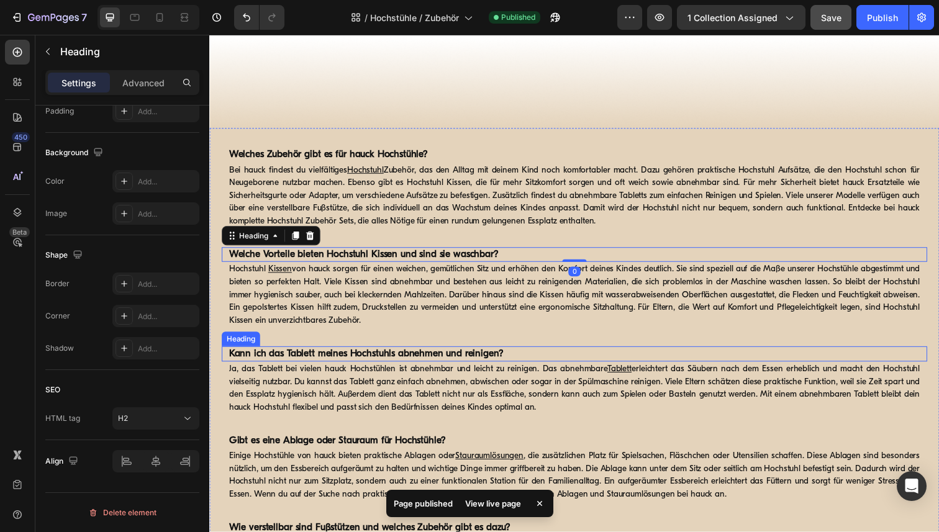
click at [377, 363] on strong "Kann ich das Tablett meines Hochstuhls abnehmen und reinigen?" at bounding box center [369, 361] width 280 height 10
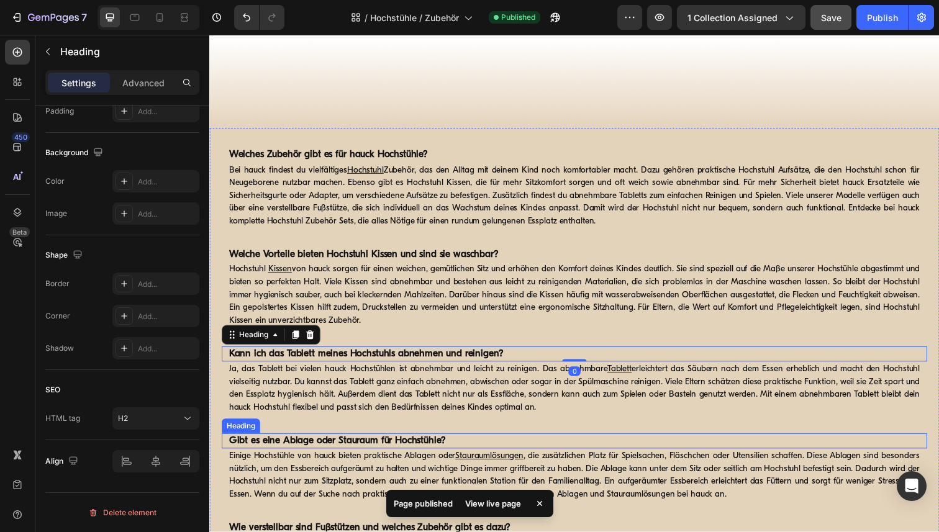
click at [392, 453] on strong "Gibt es eine Ablage oder Stauraum für Hochstühle?" at bounding box center [339, 450] width 221 height 10
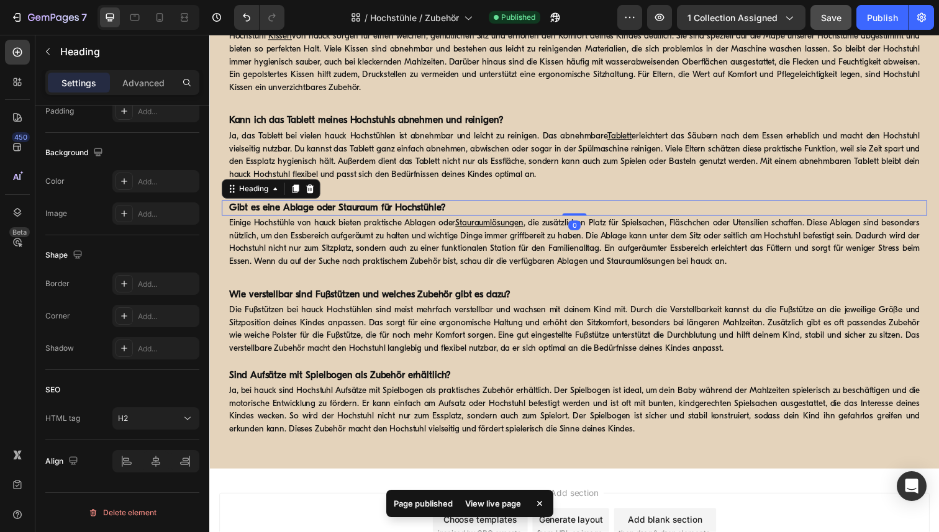
scroll to position [4224, 0]
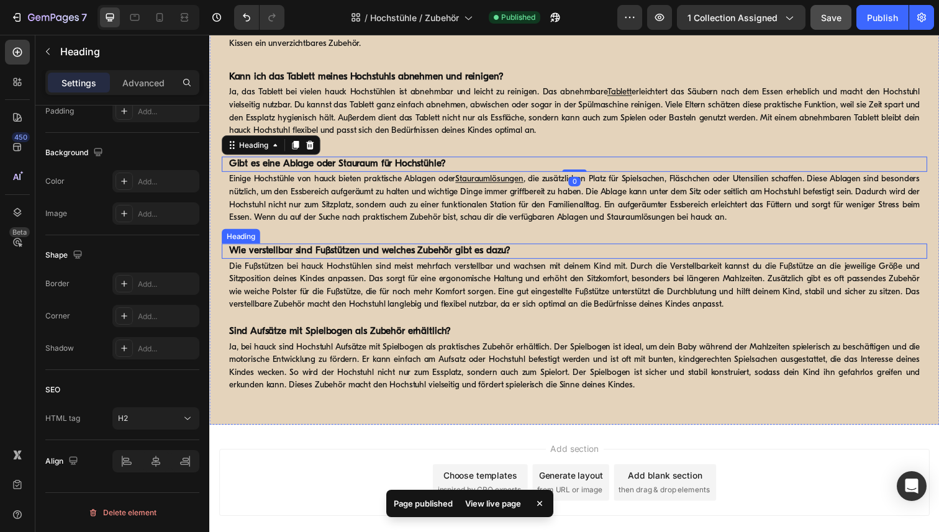
click at [407, 255] on strong "Wie verstellbar sind Fußstützen und welches Zubehör gibt es dazu?" at bounding box center [372, 256] width 287 height 10
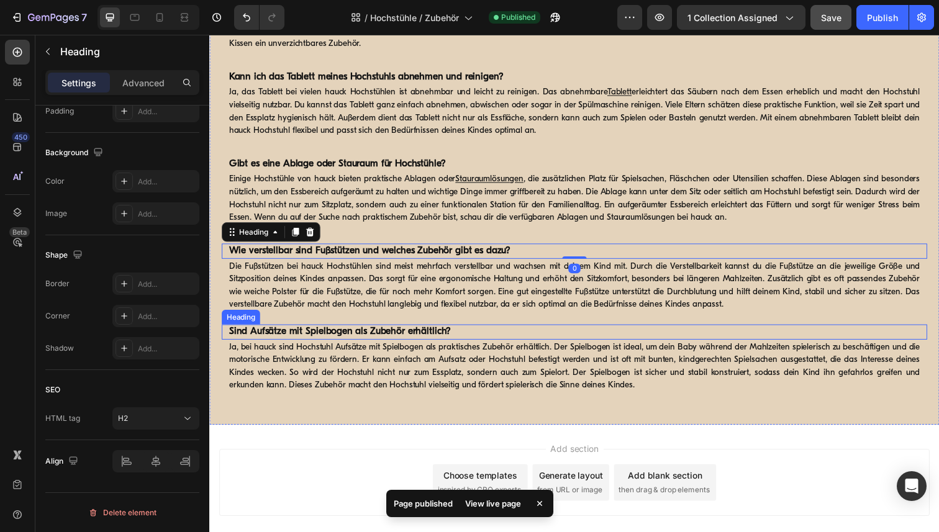
click at [380, 338] on strong "Sind Aufsätze mit Spielbogen als Zubehör erhältlich?" at bounding box center [342, 338] width 227 height 10
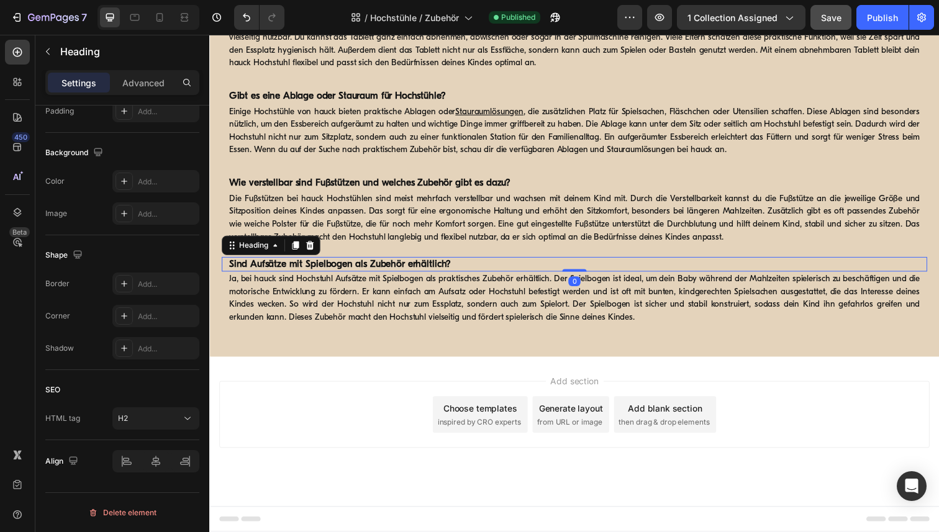
scroll to position [58, 0]
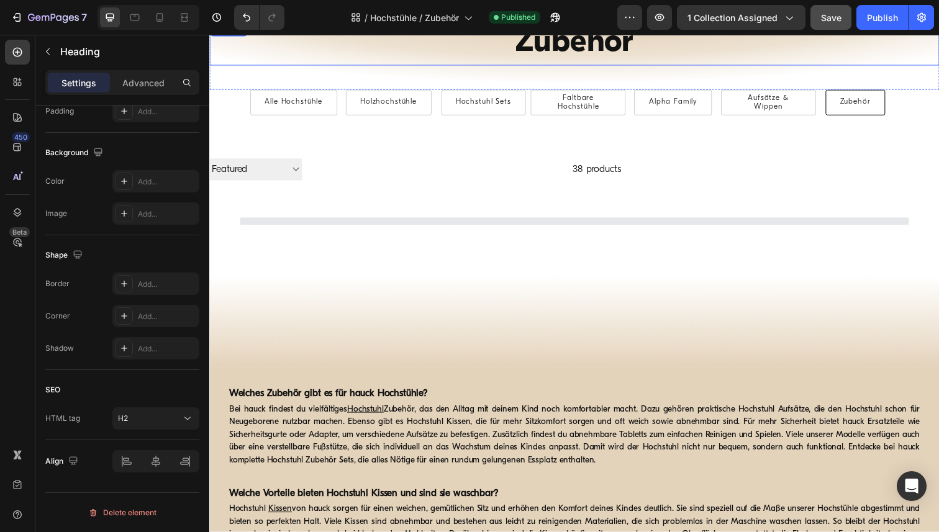
click at [571, 61] on h1 "Zubehör" at bounding box center [581, 44] width 745 height 45
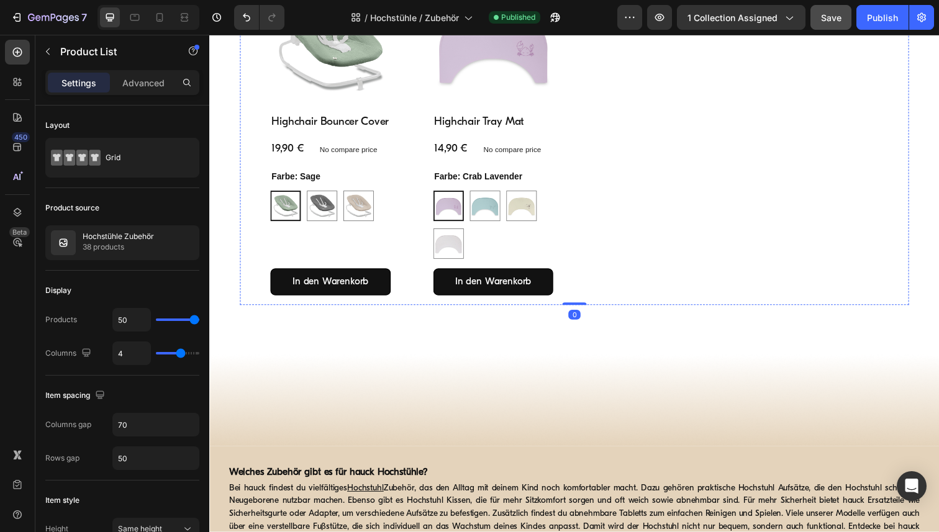
scroll to position [3499, 0]
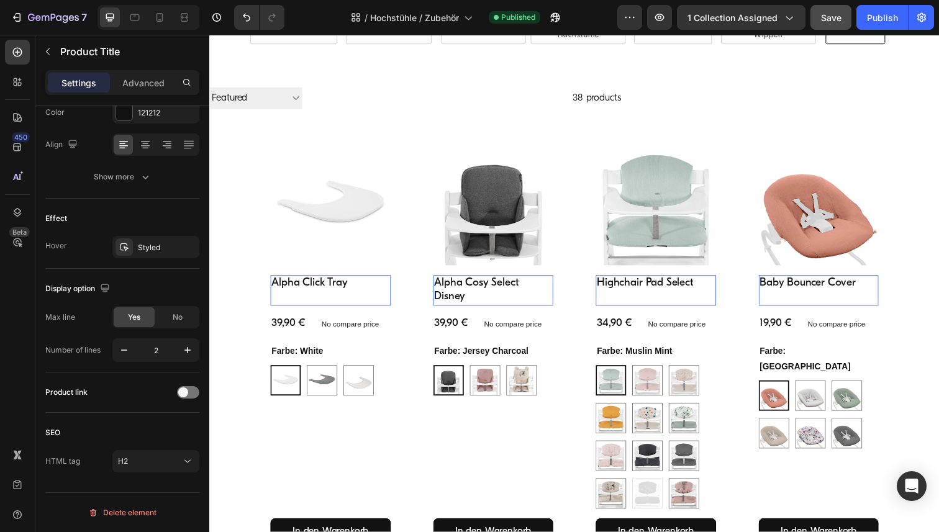
scroll to position [0, 0]
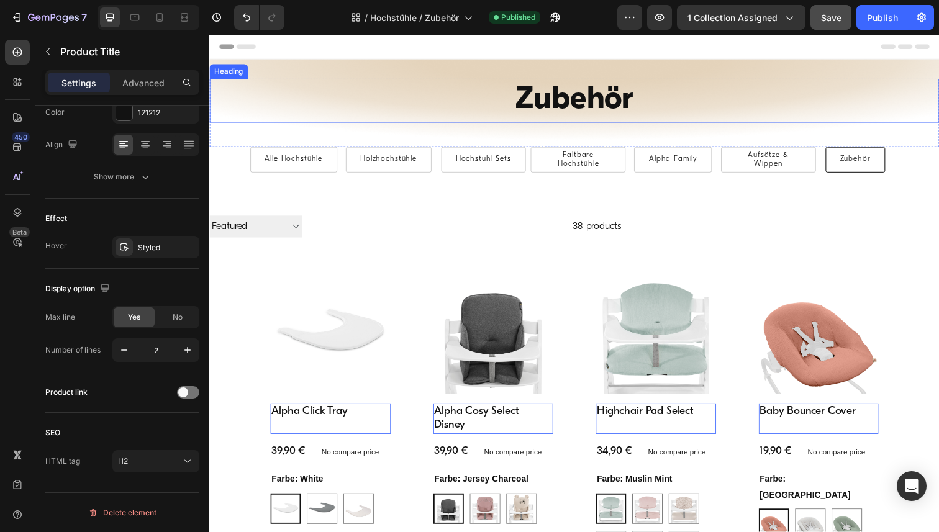
click at [589, 106] on h1 "Zubehör" at bounding box center [581, 102] width 745 height 45
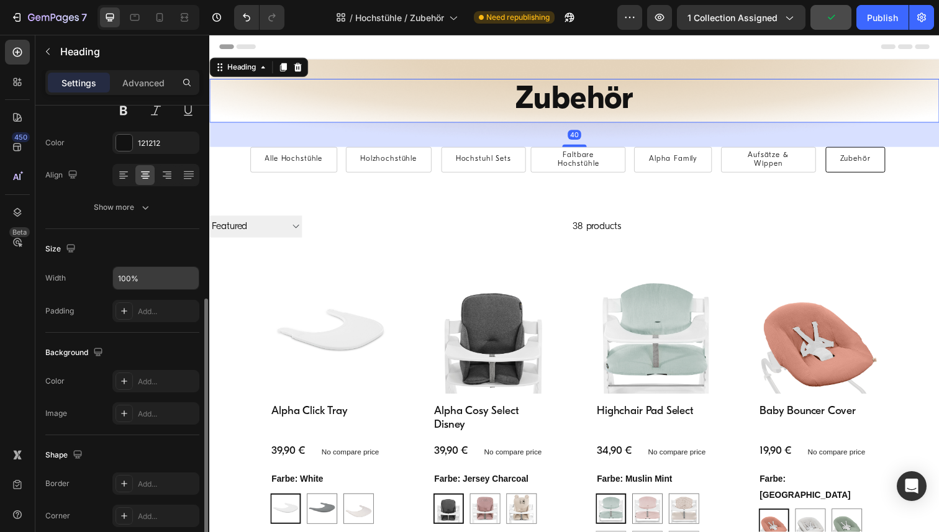
scroll to position [344, 0]
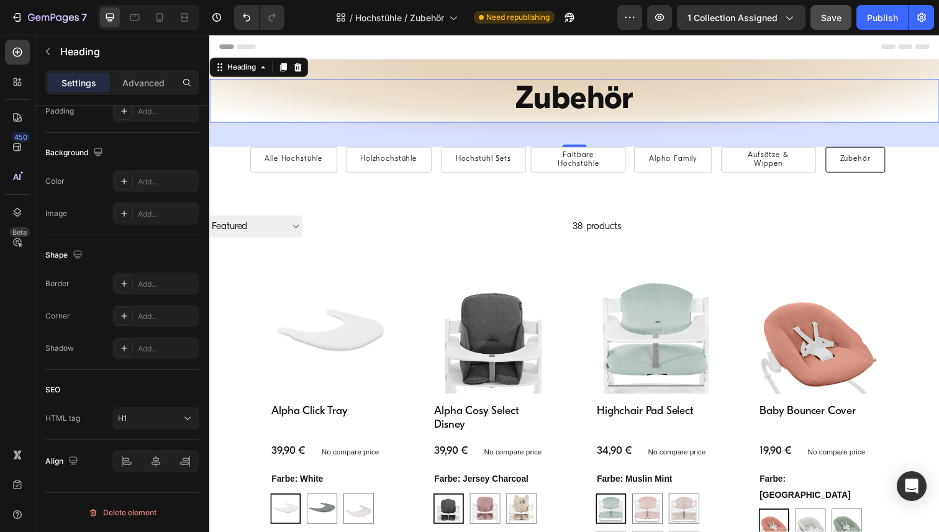
click at [600, 34] on div "7 Version history / Hochstühle / Zubehör Need republishing Preview 1 collection…" at bounding box center [469, 17] width 939 height 35
click at [874, 7] on button "Publish" at bounding box center [882, 17] width 52 height 25
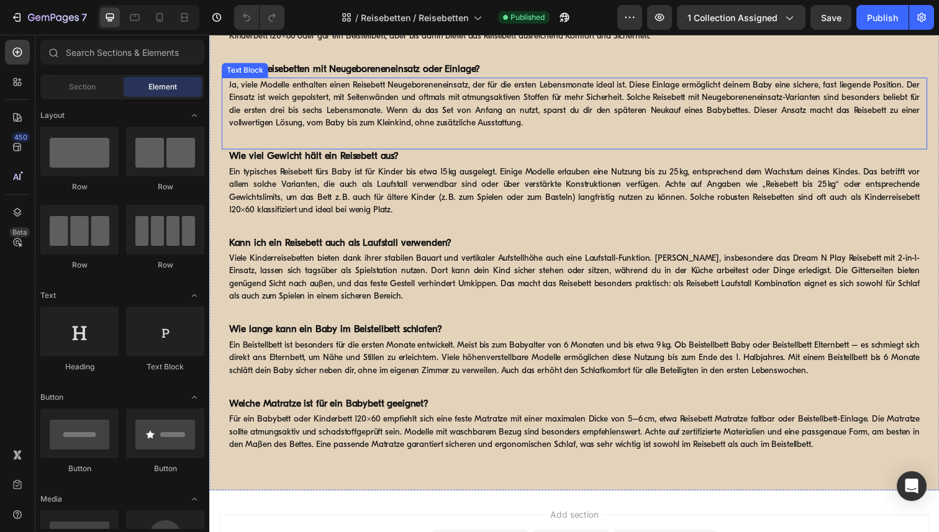
scroll to position [1517, 0]
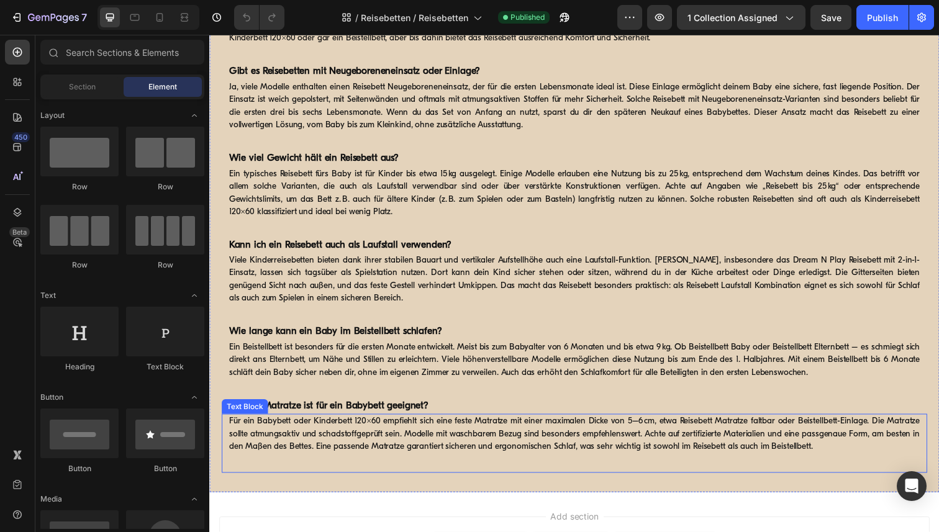
click at [491, 430] on p "Für ein Babybett oder Kinderbett 120x60 empfiehlt sich eine feste Matratze mit …" at bounding box center [581, 442] width 705 height 39
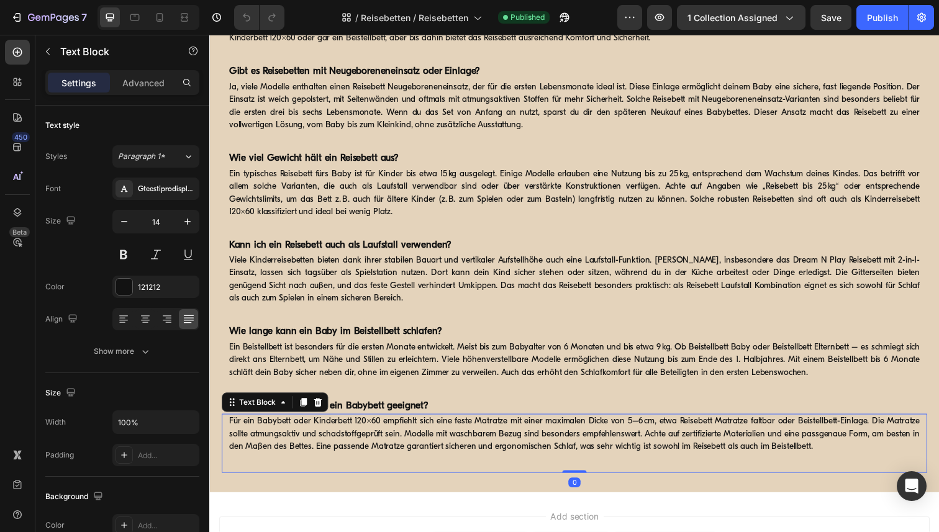
click at [491, 430] on p "Für ein Babybett oder Kinderbett 120x60 empfiehlt sich eine feste Matratze mit …" at bounding box center [581, 442] width 705 height 39
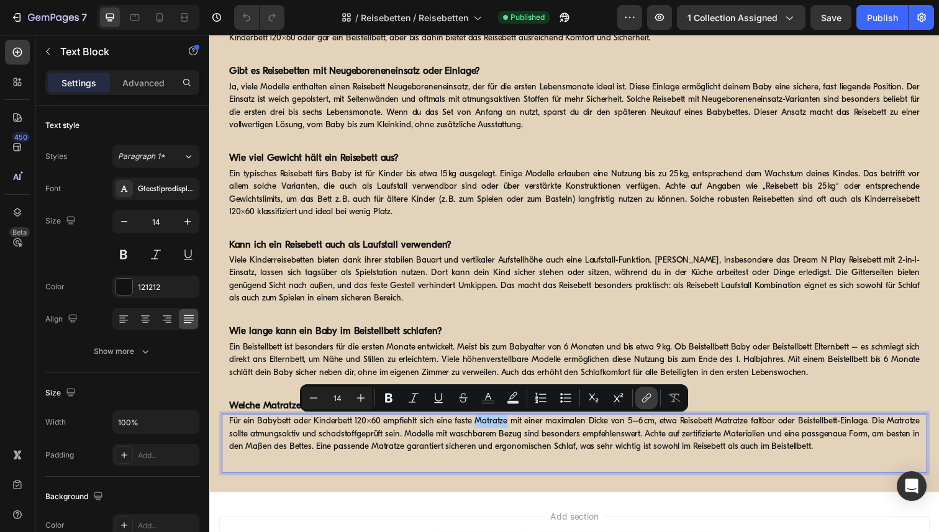
click at [645, 399] on icon "Editor contextual toolbar" at bounding box center [646, 398] width 12 height 12
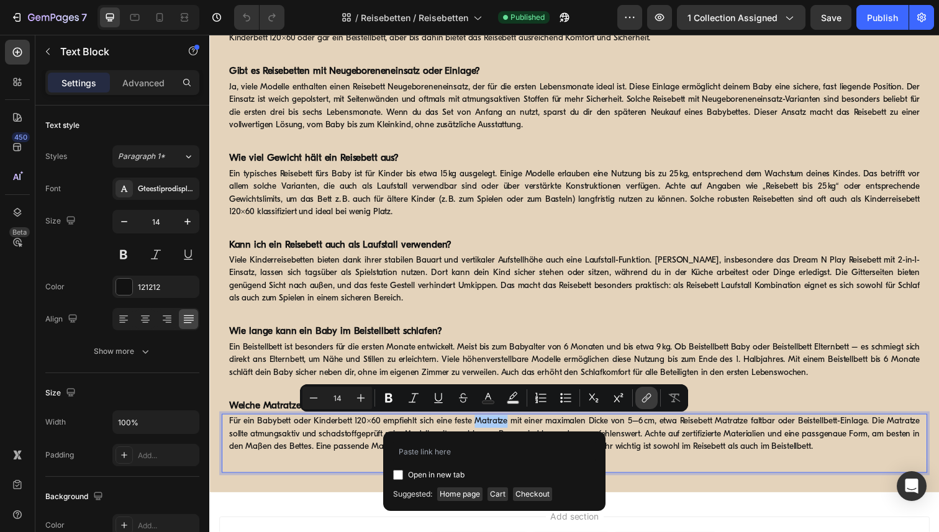
type input "[URL][DOMAIN_NAME]"
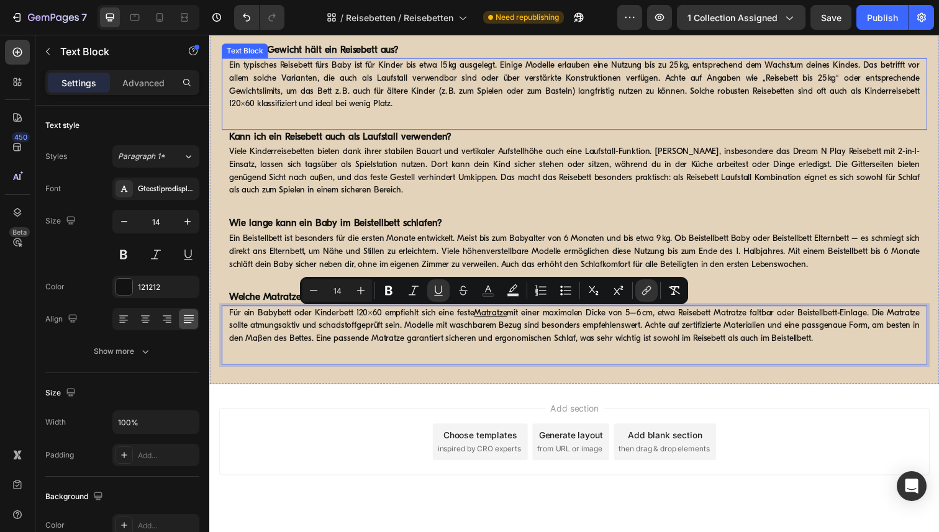
scroll to position [1631, 0]
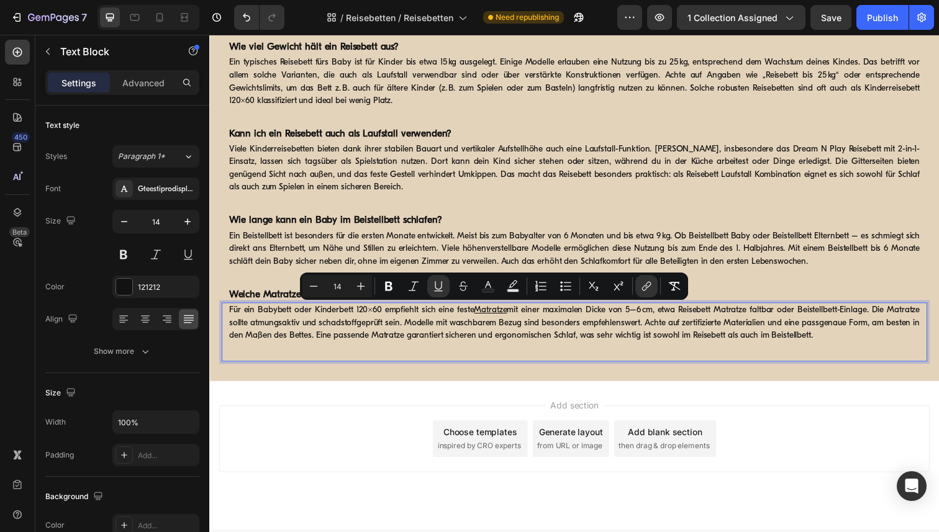
click at [740, 316] on p "Für ein Babybett oder Kinderbett 120x60 empfiehlt sich eine feste Matratze mit …" at bounding box center [581, 329] width 705 height 39
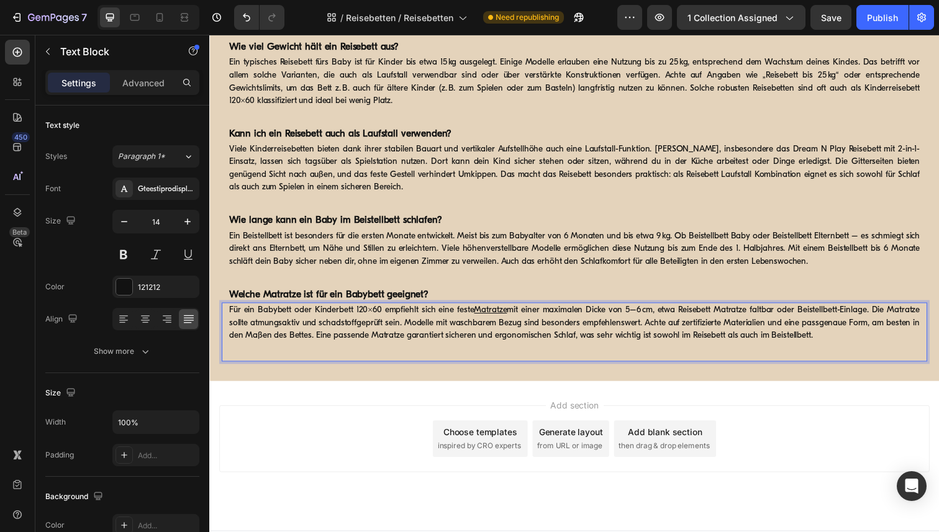
click at [740, 316] on p "Für ein Babybett oder Kinderbett 120x60 empfiehlt sich eine feste Matratze mit …" at bounding box center [581, 329] width 705 height 39
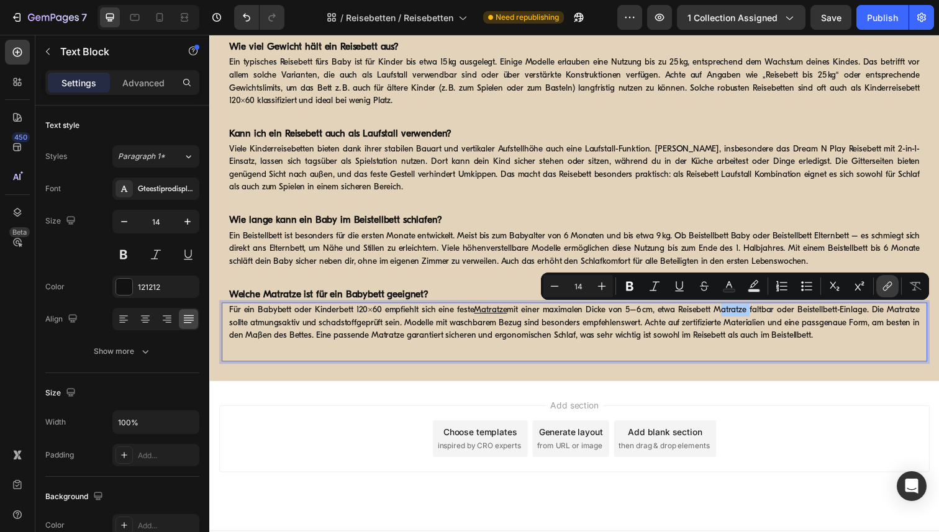
click at [884, 287] on icon "Editor contextual toolbar" at bounding box center [887, 286] width 12 height 12
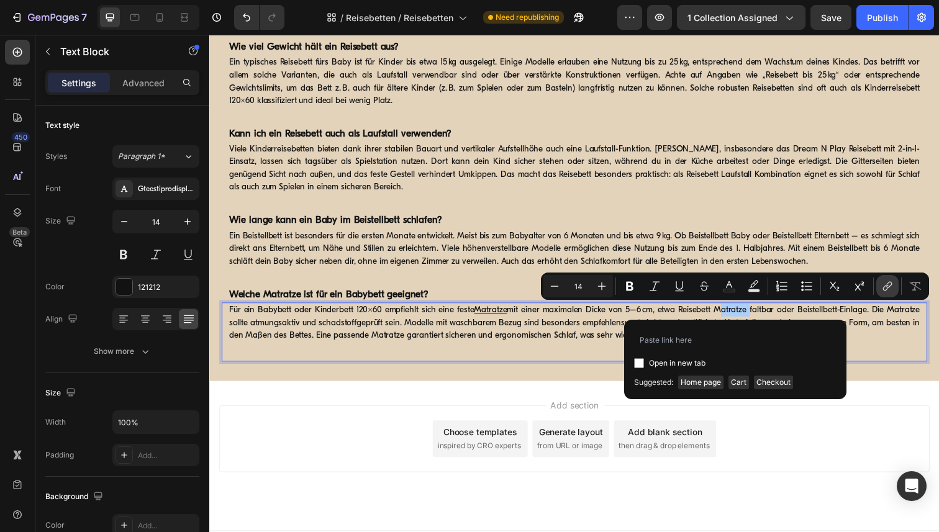
type input "[URL][DOMAIN_NAME]"
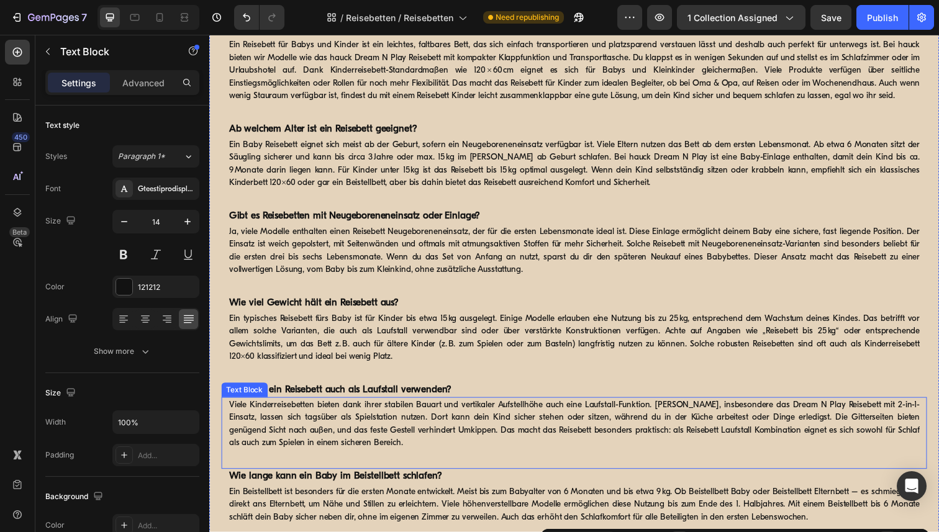
scroll to position [1346, 0]
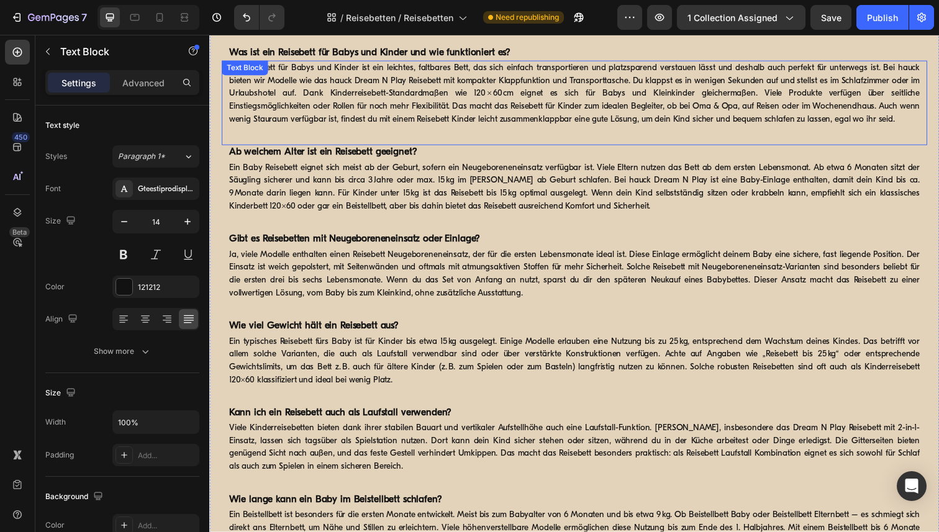
click at [429, 79] on p "Ein Reisebett für Babys und Kinder ist ein leichtes, faltbares Bett, das sich e…" at bounding box center [581, 95] width 705 height 65
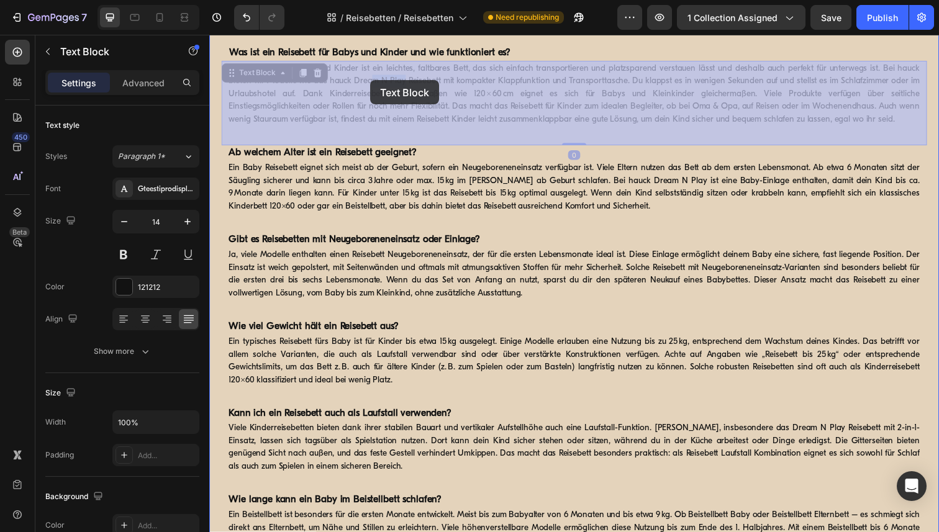
drag, startPoint x: 409, startPoint y: 82, endPoint x: 373, endPoint y: 81, distance: 36.0
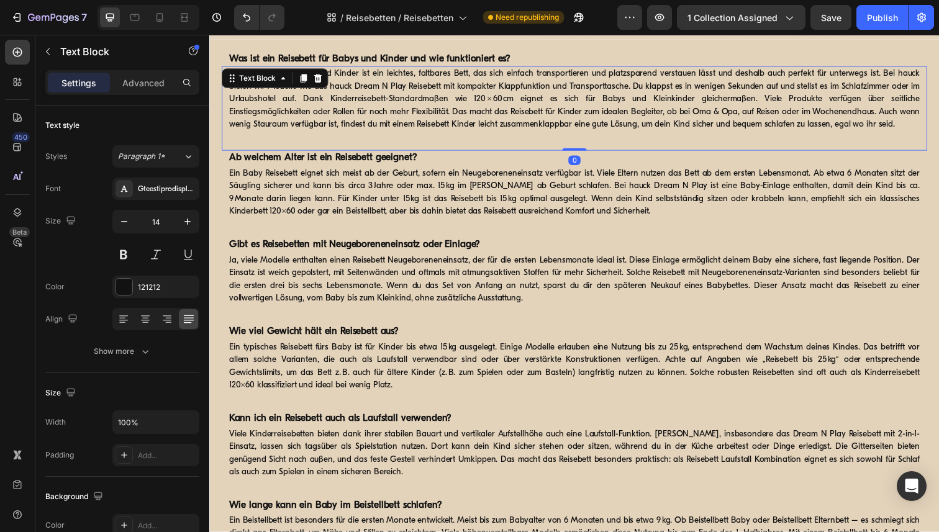
scroll to position [1247, 0]
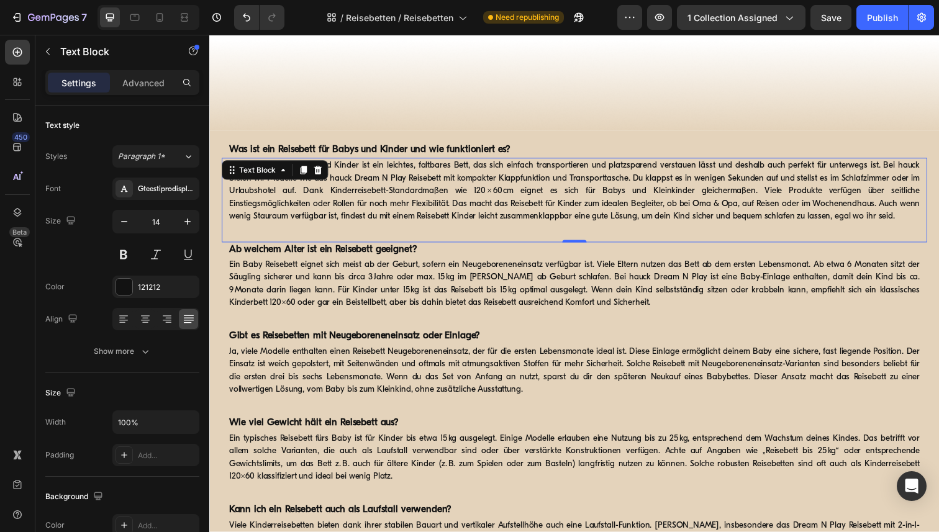
click at [419, 239] on div "Ein Reisebett für Babys und Kinder ist ein leichtes, faltbares Bett, das sich e…" at bounding box center [582, 204] width 720 height 86
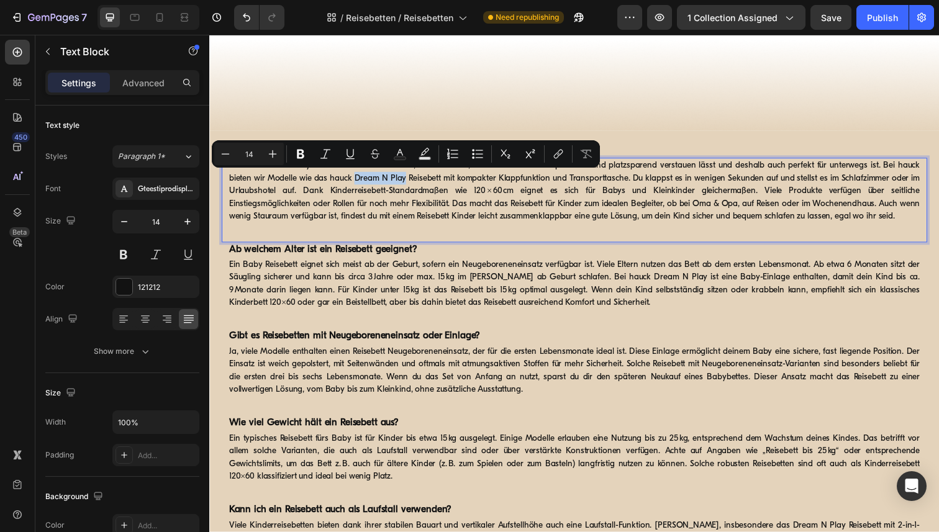
drag, startPoint x: 410, startPoint y: 182, endPoint x: 359, endPoint y: 183, distance: 50.9
click at [359, 183] on p "Ein Reisebett für Babys und Kinder ist ein leichtes, faltbares Bett, das sich e…" at bounding box center [581, 194] width 705 height 65
click at [554, 155] on icon "Editor contextual toolbar" at bounding box center [557, 156] width 6 height 6
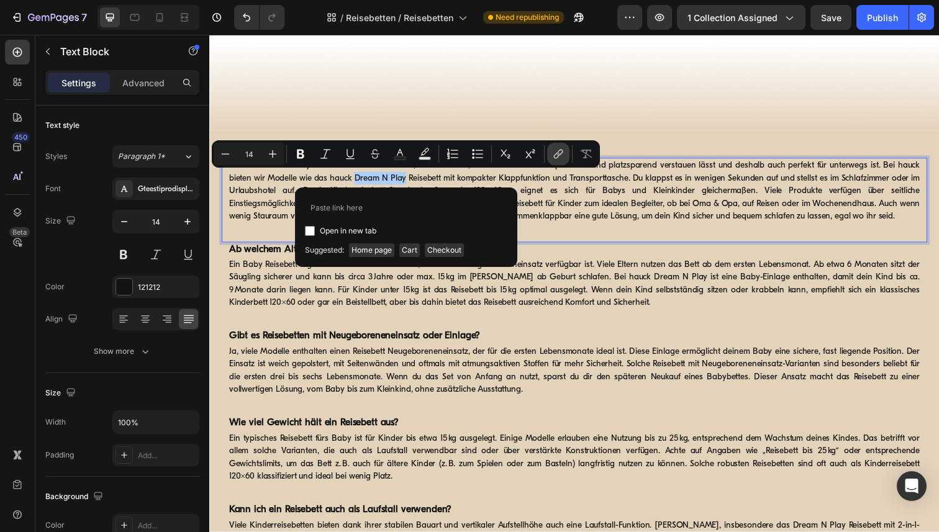
type input "https://www.hauck.de/collections/reisebetten/products/dream-n-play-go"
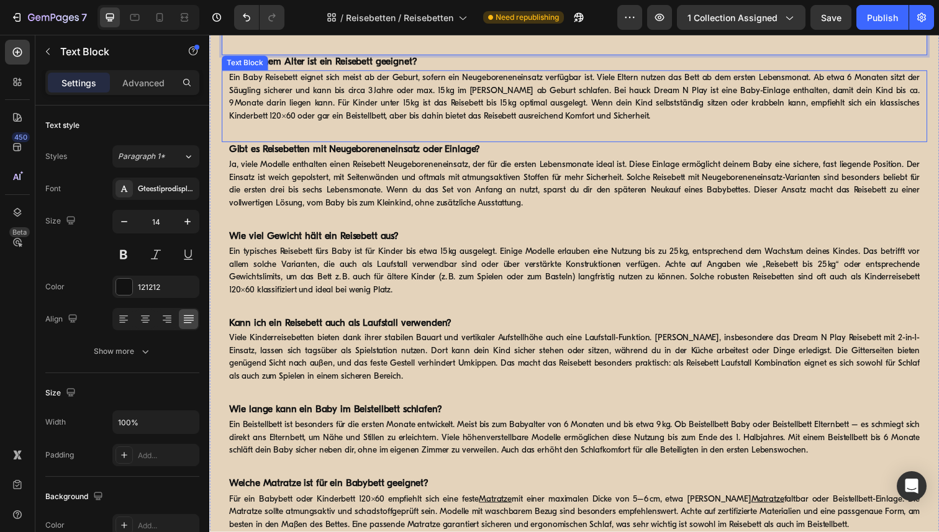
scroll to position [1439, 0]
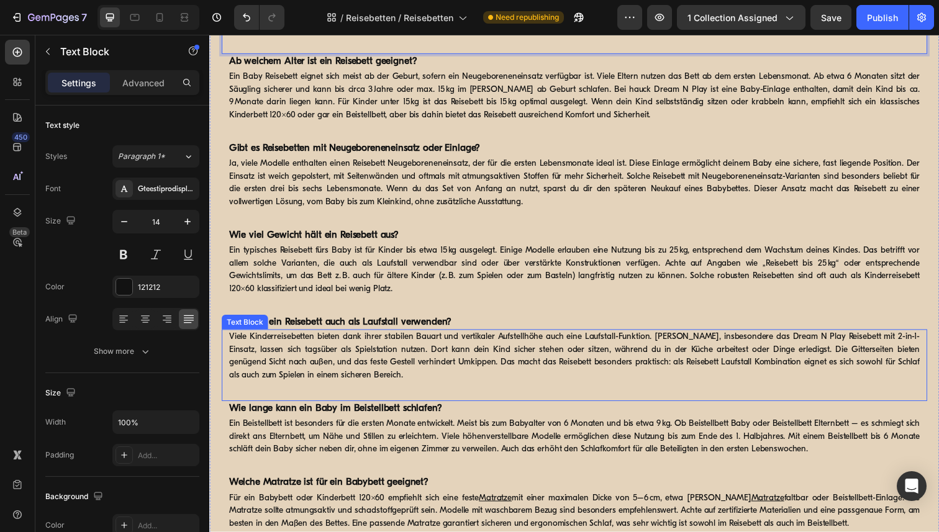
click at [858, 345] on p "Viele Kinderreisebetten bieten dank ihrer stabilen Bauart und vertikaler Aufste…" at bounding box center [581, 363] width 705 height 52
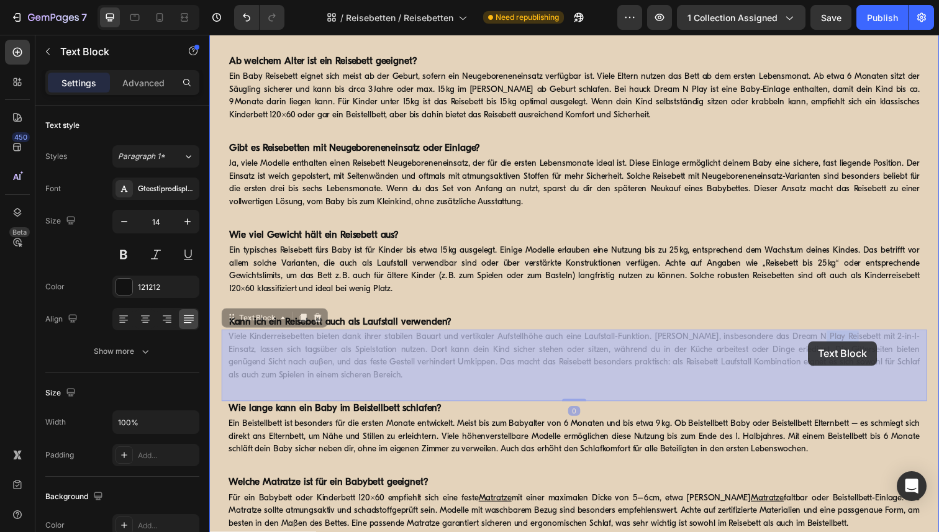
drag, startPoint x: 858, startPoint y: 345, endPoint x: 819, endPoint y: 348, distance: 38.7
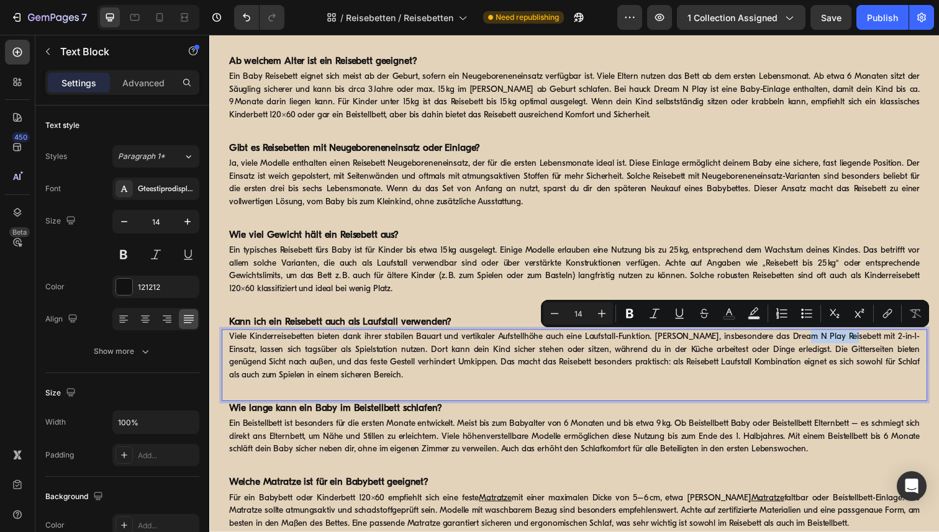
drag, startPoint x: 858, startPoint y: 344, endPoint x: 807, endPoint y: 345, distance: 50.9
click at [807, 345] on p "Viele Kinderreisebetten bieten dank ihrer stabilen Bauart und vertikaler Aufste…" at bounding box center [581, 363] width 705 height 52
click at [885, 312] on icon "Editor contextual toolbar" at bounding box center [887, 313] width 12 height 12
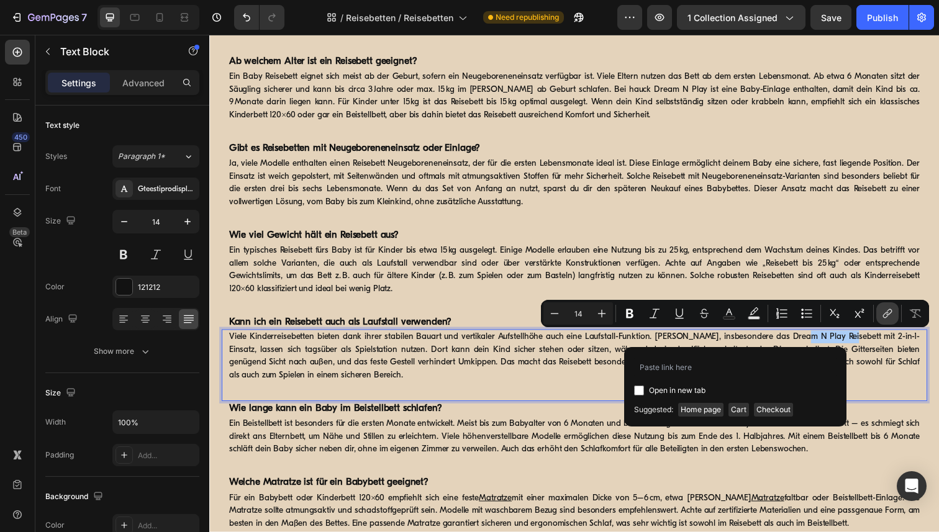
type input "https://www.hauck.de/collections/reisebetten/products/dream-n-play-plus-1"
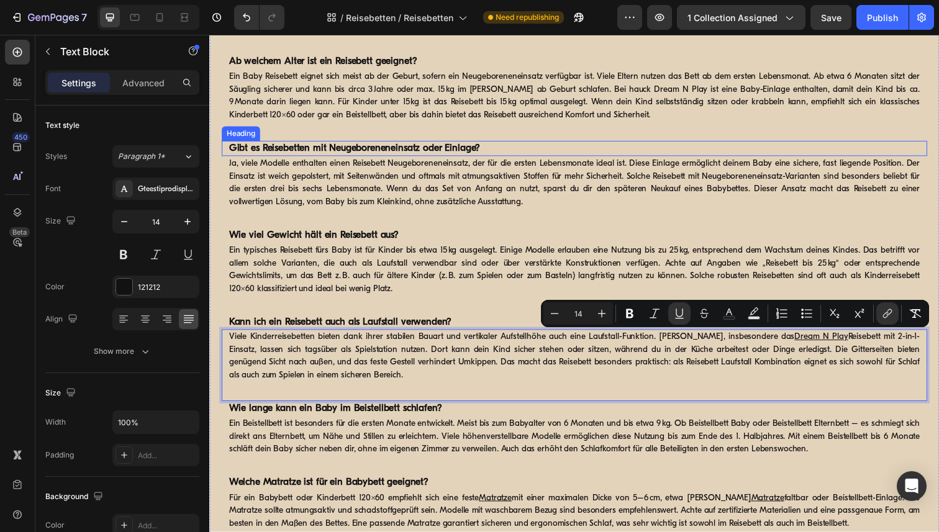
click at [817, 157] on h2 "Gibt es Reisebetten mit Neugeboreneneinsatz oder Einlage?" at bounding box center [582, 151] width 708 height 16
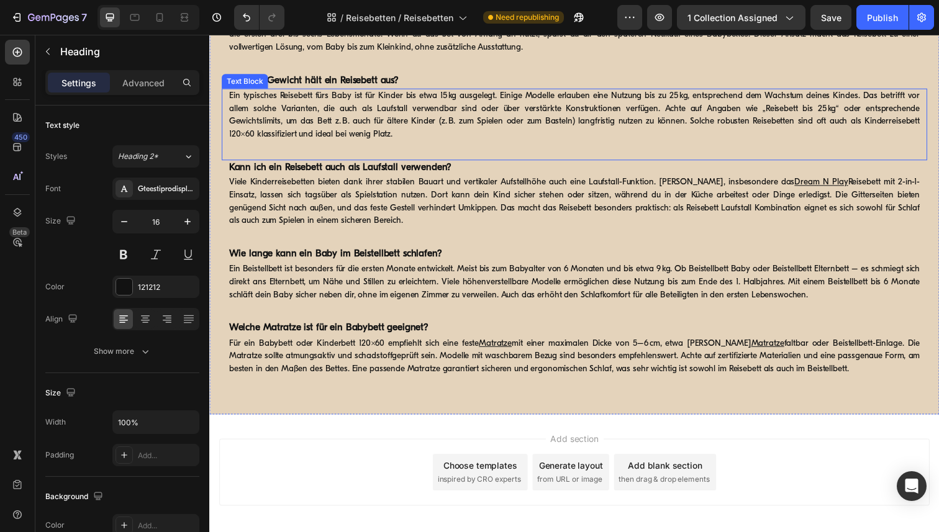
scroll to position [1623, 0]
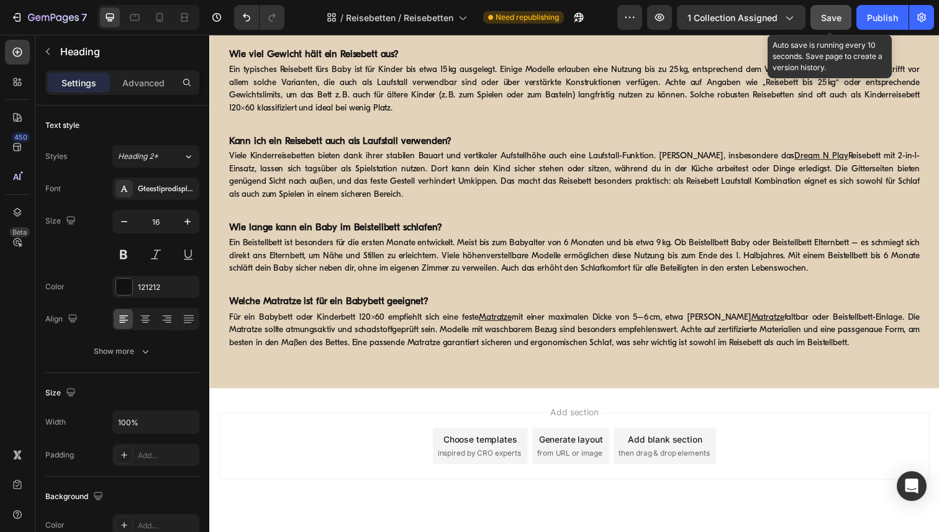
click at [825, 20] on span "Save" at bounding box center [831, 17] width 20 height 11
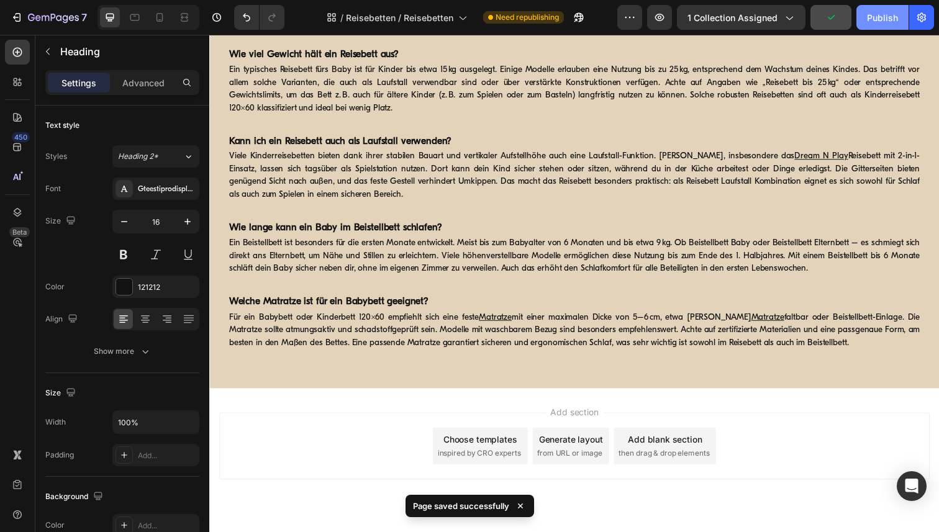
click at [860, 24] on button "Publish" at bounding box center [882, 17] width 52 height 25
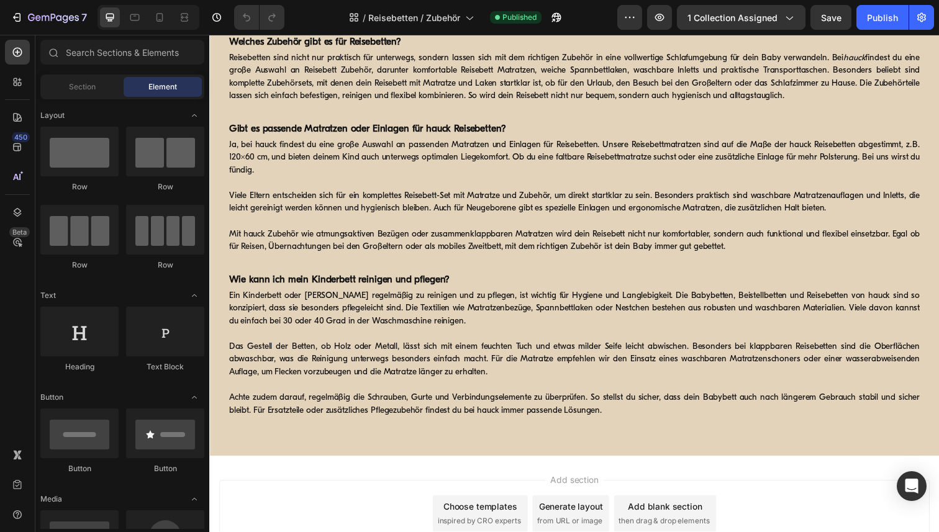
scroll to position [1298, 0]
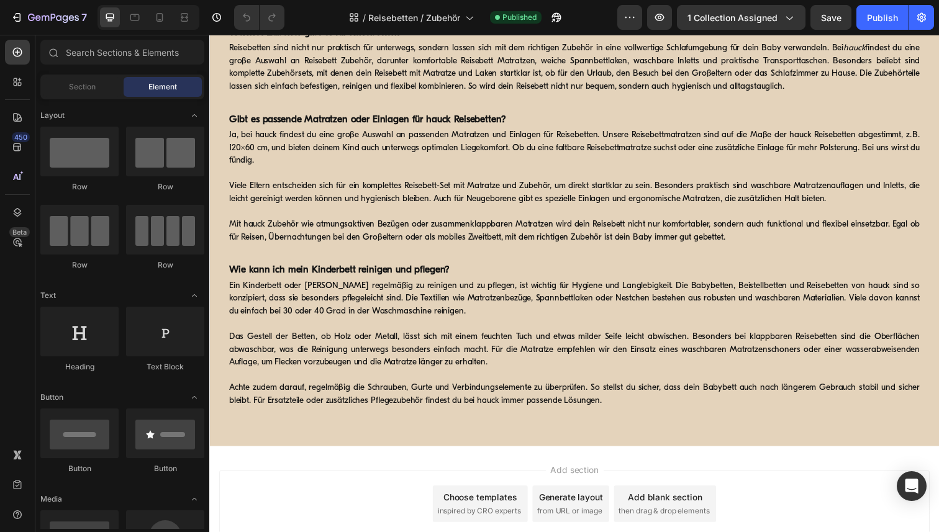
click at [581, 170] on p "Ja, bei hauck findest du eine große Auswahl an passenden Matratzen und Einlagen…" at bounding box center [581, 150] width 705 height 39
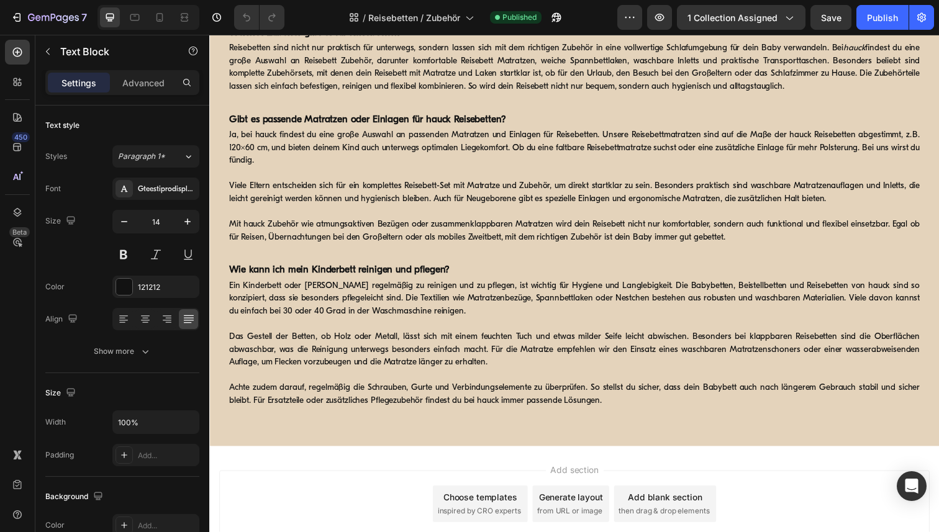
click at [581, 170] on p "Ja, bei hauck findest du eine große Auswahl an passenden Matratzen und Einlagen…" at bounding box center [581, 150] width 705 height 39
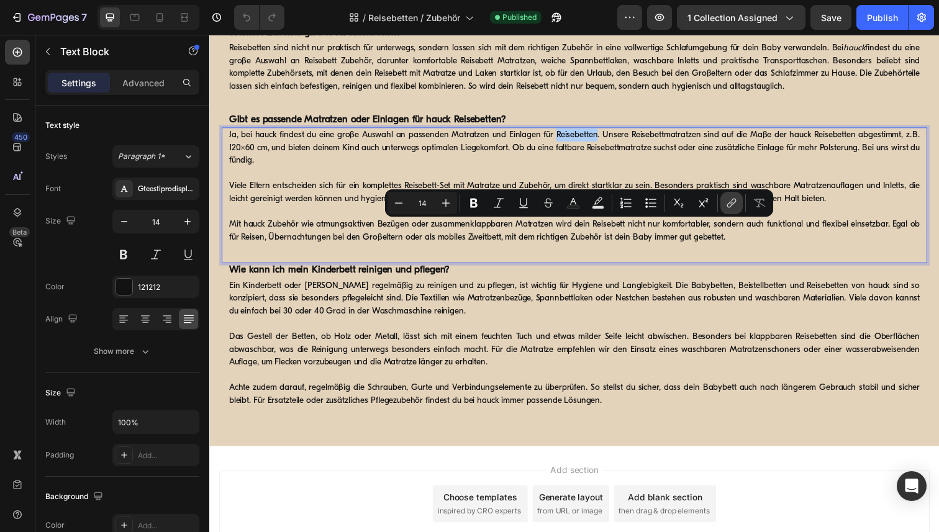
click at [730, 206] on icon "Editor contextual toolbar" at bounding box center [731, 203] width 12 height 12
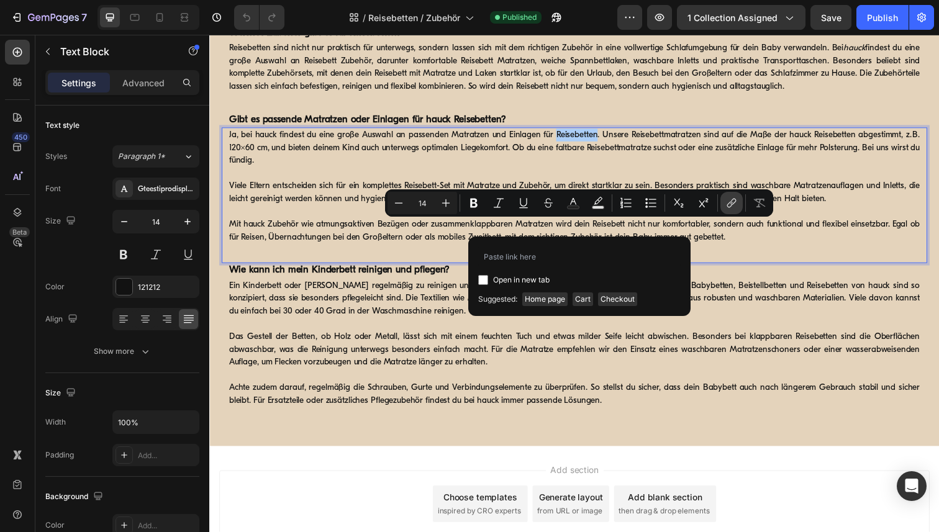
type input "[URL][DOMAIN_NAME]"
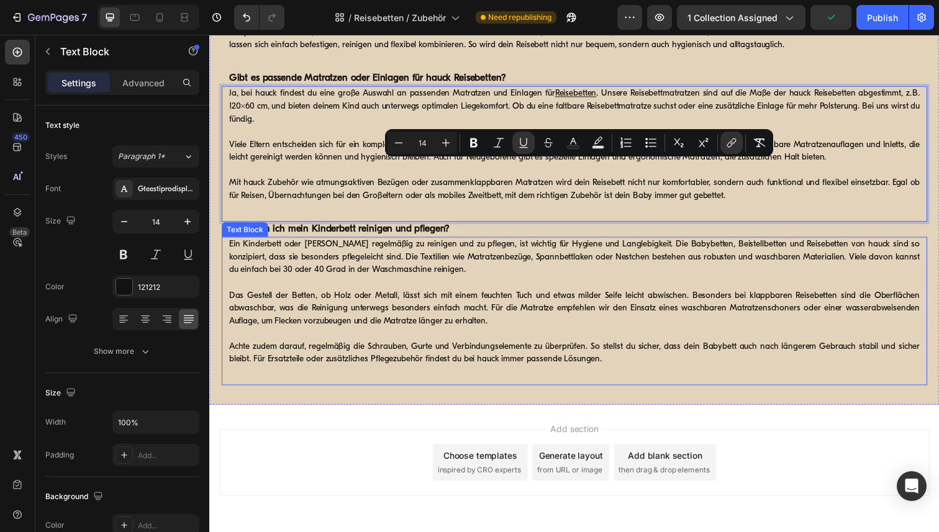
scroll to position [1339, 0]
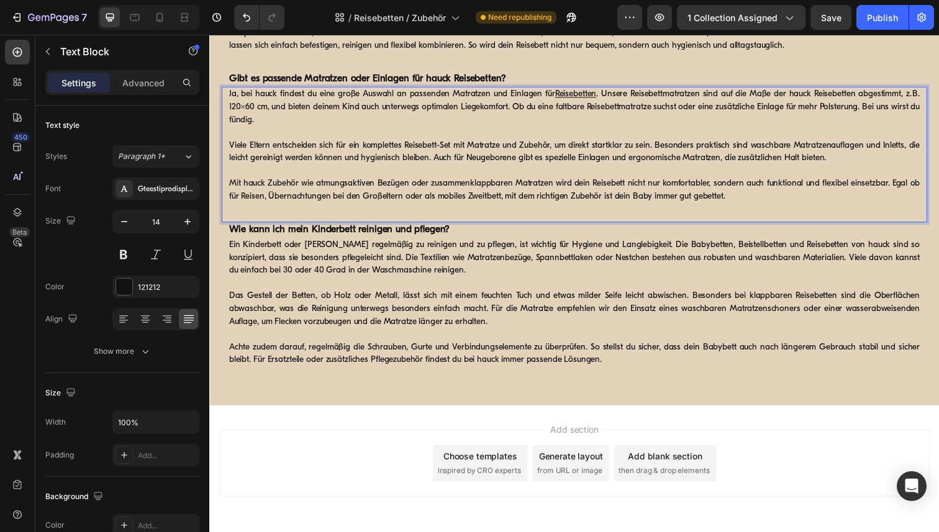
click at [673, 129] on p "Ja, bei hauck findest du eine große Auswahl an passenden Matratzen und Einlagen…" at bounding box center [581, 108] width 705 height 39
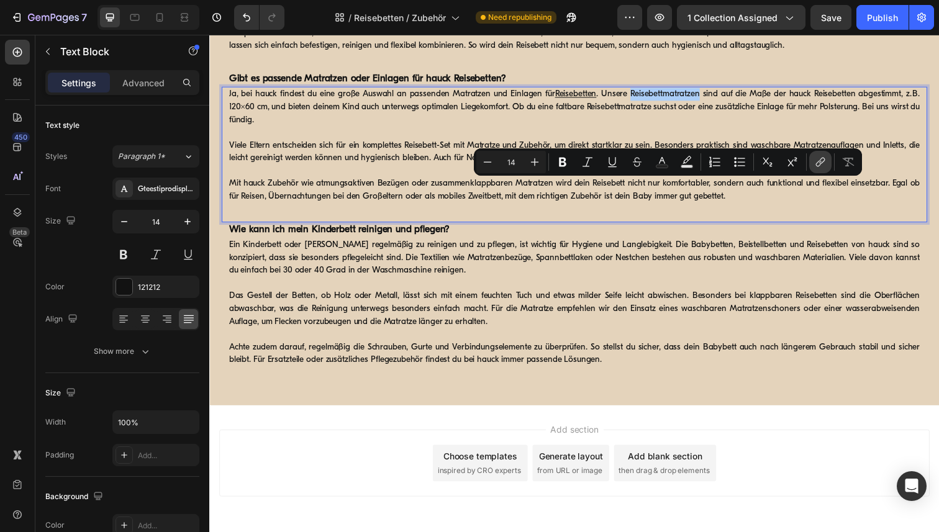
click at [819, 160] on icon "Editor contextual toolbar" at bounding box center [820, 162] width 12 height 12
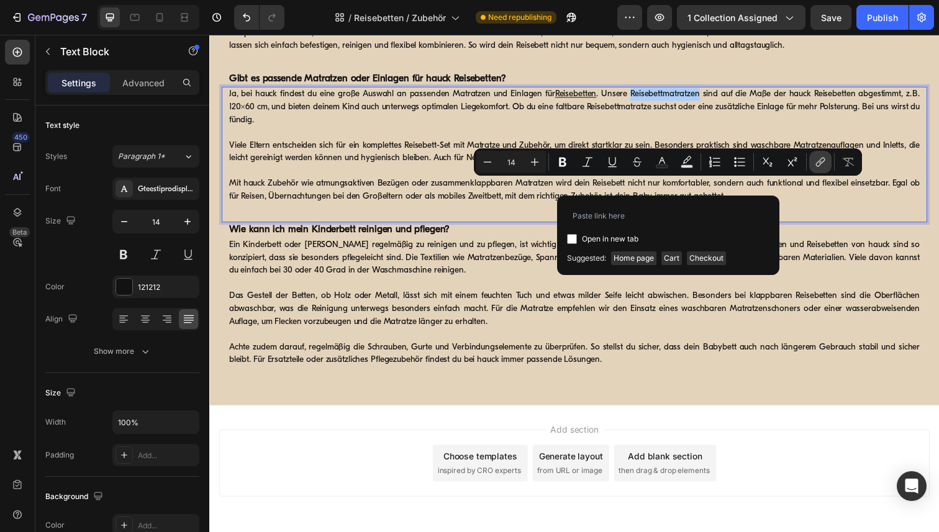
type input "[URL][DOMAIN_NAME]"
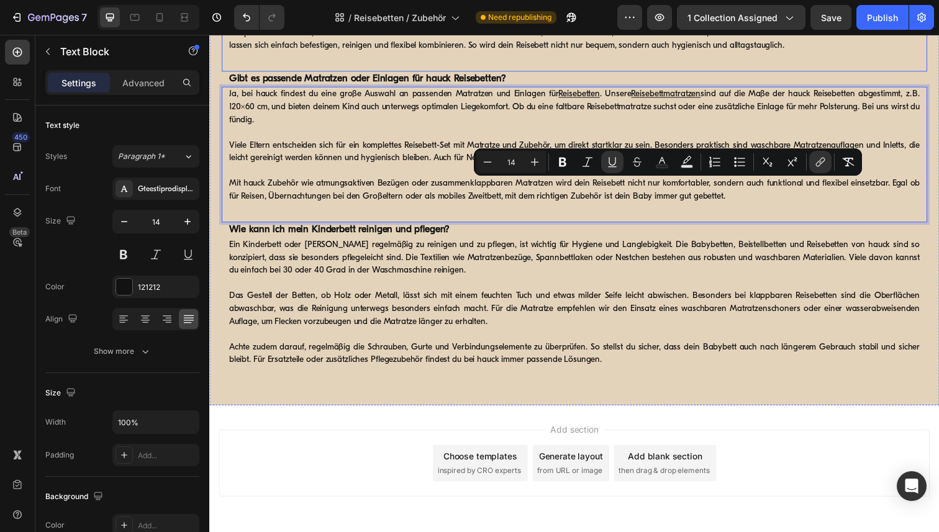
click at [867, 12] on icon "hauck" at bounding box center [867, 6] width 22 height 9
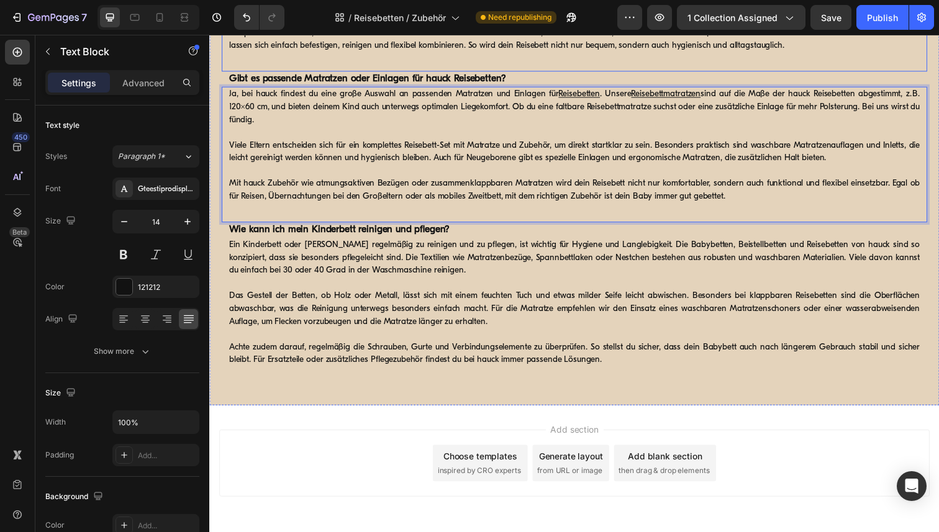
click at [867, 12] on icon "hauck" at bounding box center [867, 6] width 22 height 9
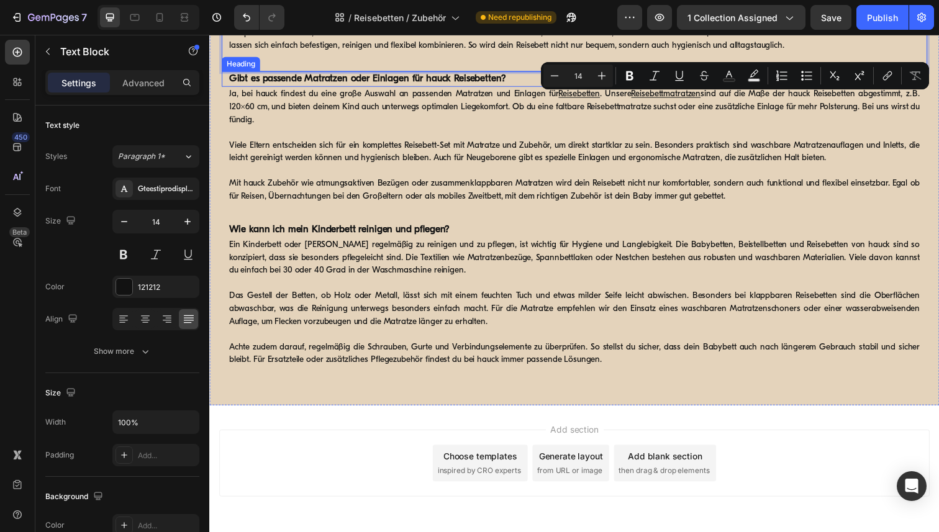
click at [841, 129] on p "Ja, bei hauck findest du eine große Auswahl an passenden Matratzen und Einlagen…" at bounding box center [581, 108] width 705 height 39
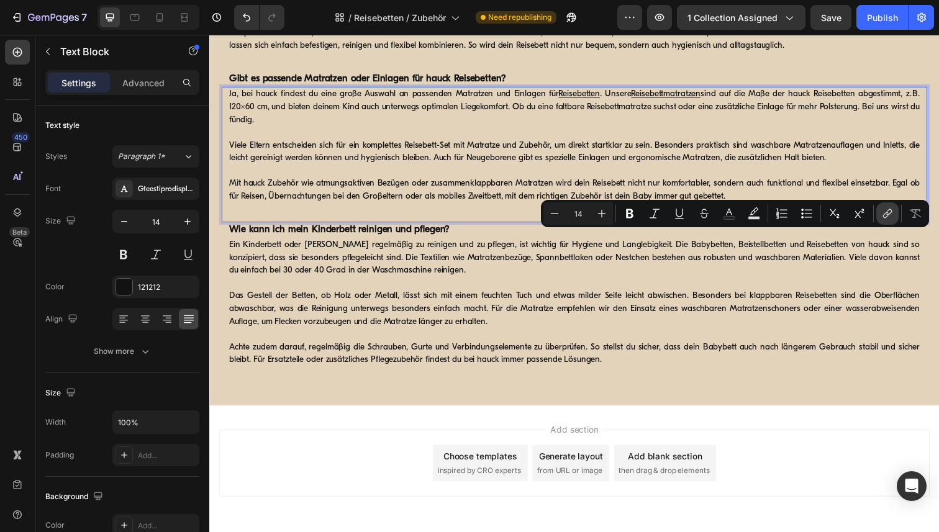
click at [895, 213] on button "link" at bounding box center [887, 213] width 22 height 22
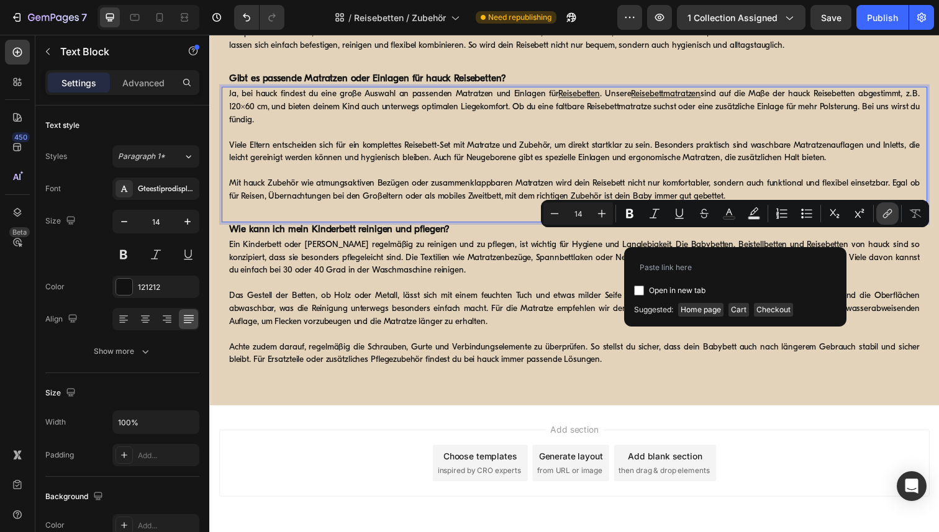
type input "https://www.hauck.de/collections/reisebetten-zubehoer/products/travel-bed-mattr…"
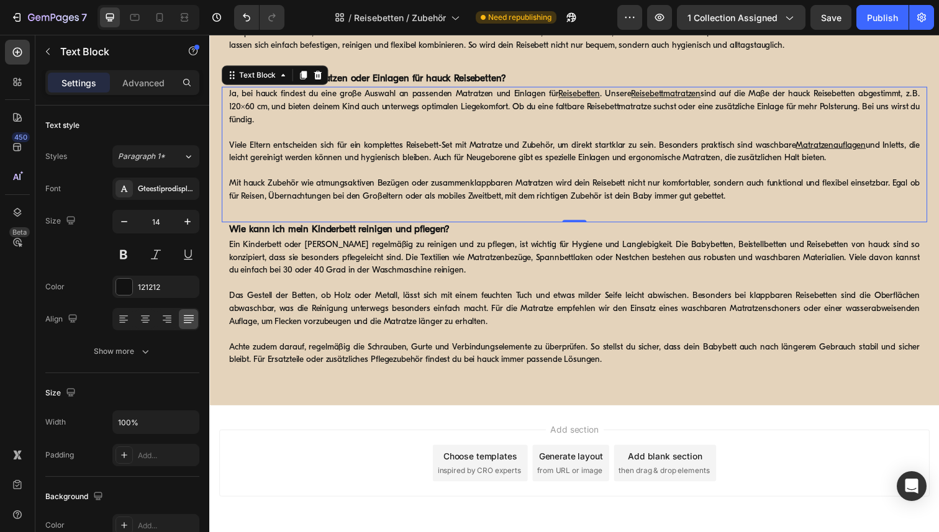
click at [906, 168] on p "Viele Eltern entscheiden sich für ein komplettes Reisebett-Set mit Matratze und…" at bounding box center [581, 155] width 705 height 26
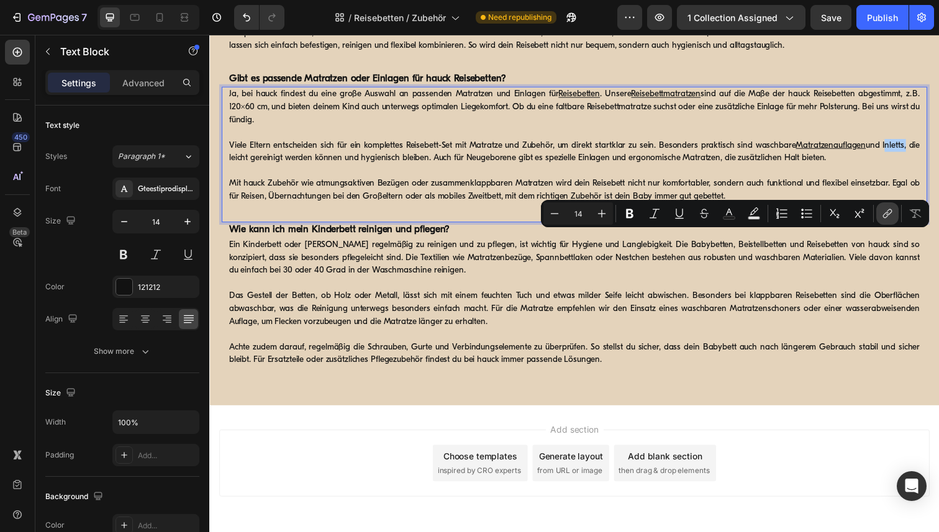
click at [890, 212] on icon "Editor contextual toolbar" at bounding box center [889, 212] width 6 height 6
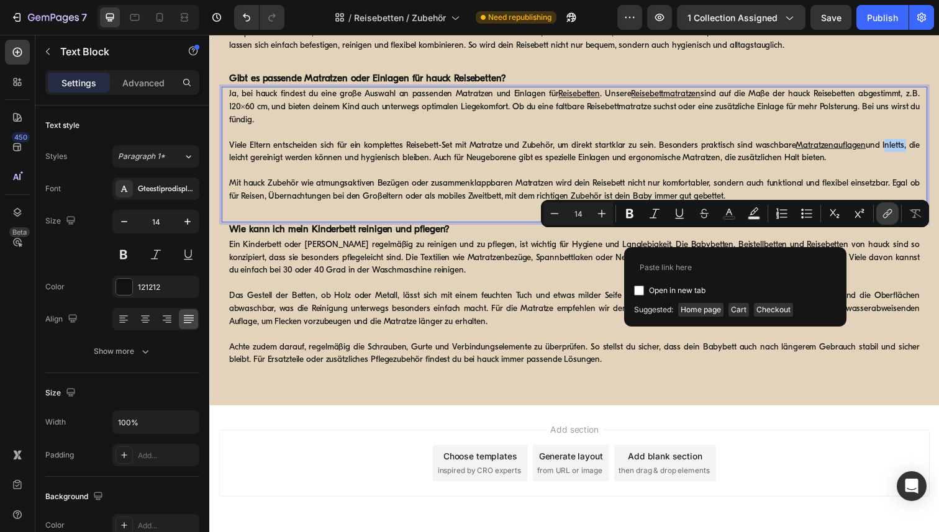
type input "https://www.hauck.de/collections/reisebetten-zubehoer/products/bed-me-80x50-cm"
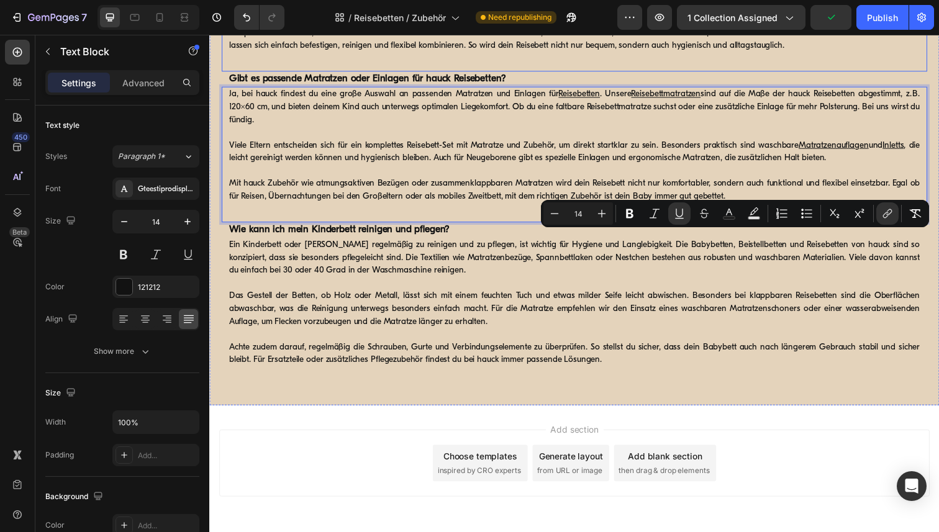
click at [877, 53] on p "Reisebetten sind nicht nur praktisch für unterwegs, sondern lassen sich mit dem…" at bounding box center [581, 27] width 705 height 52
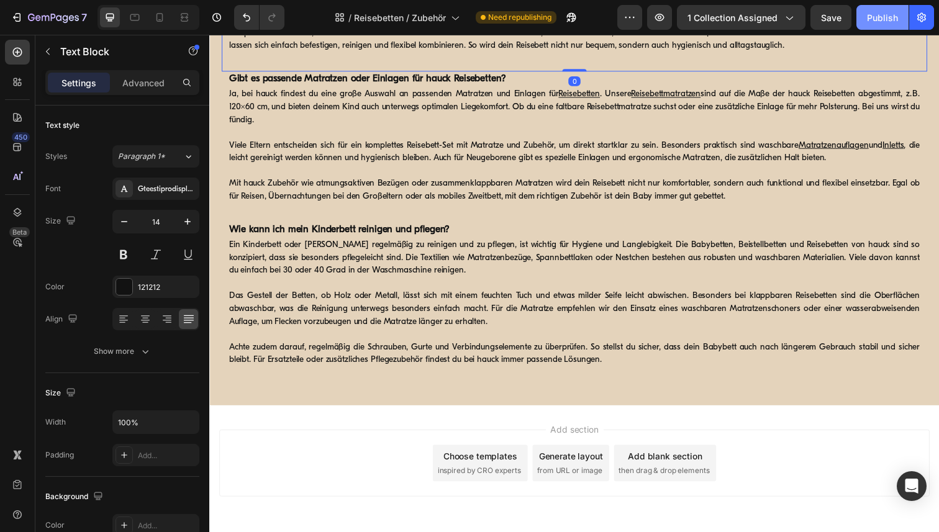
click at [887, 14] on div "Publish" at bounding box center [882, 17] width 31 height 13
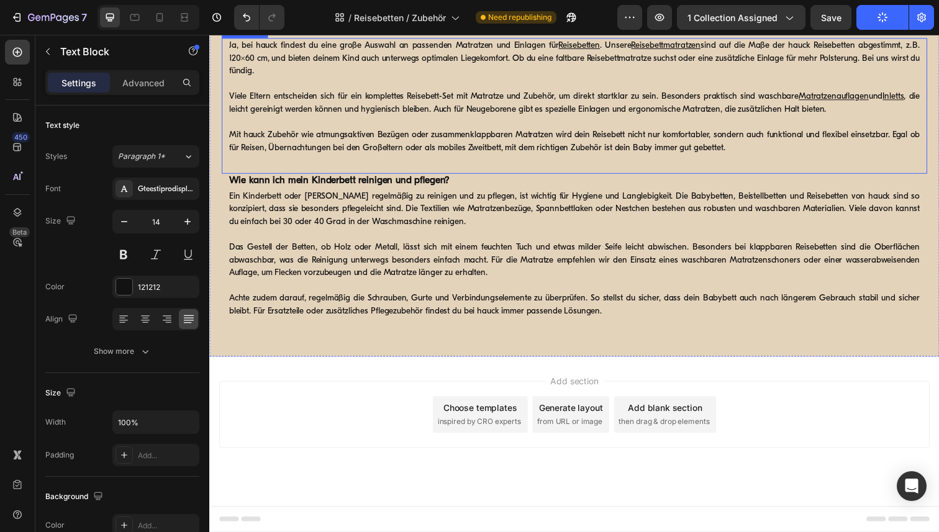
scroll to position [0, 0]
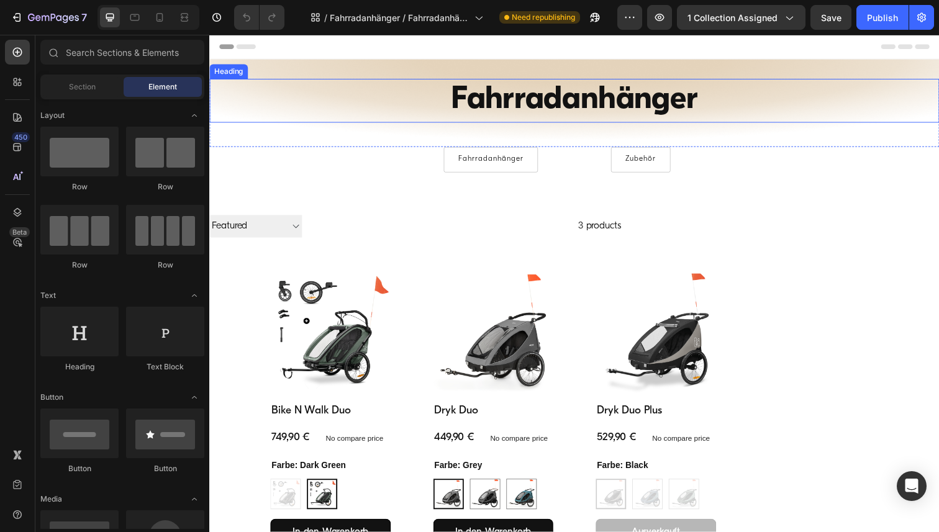
click at [562, 102] on h1 "Fahrradanhänger" at bounding box center [581, 102] width 745 height 45
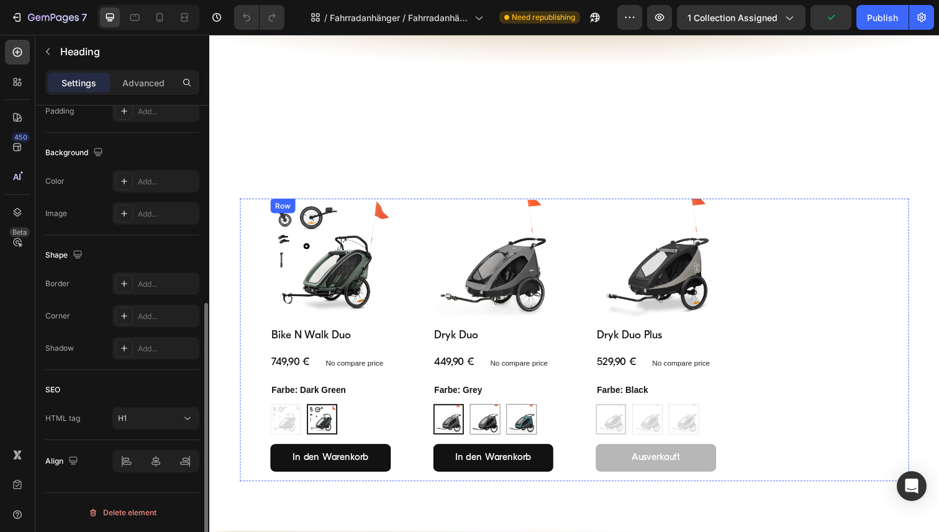
scroll to position [357, 0]
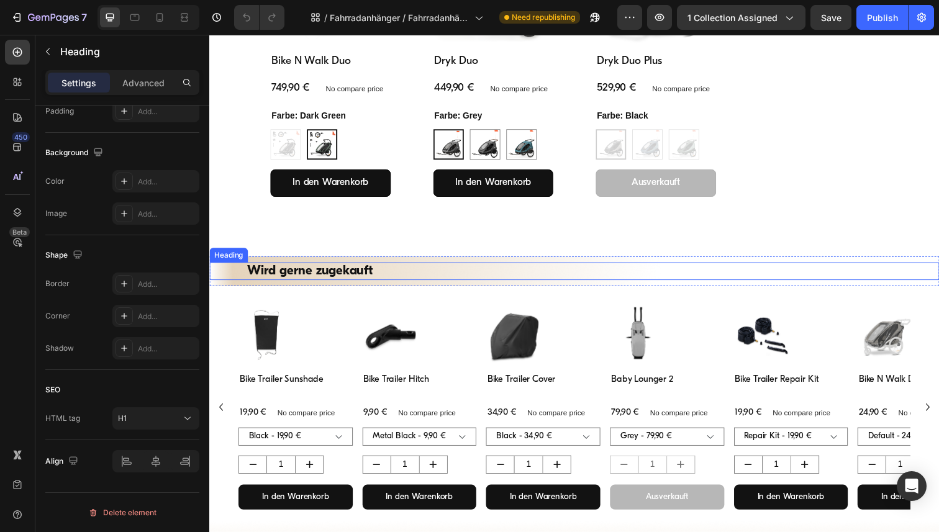
click at [326, 279] on h2 "Wird gerne zugekauft" at bounding box center [582, 277] width 671 height 18
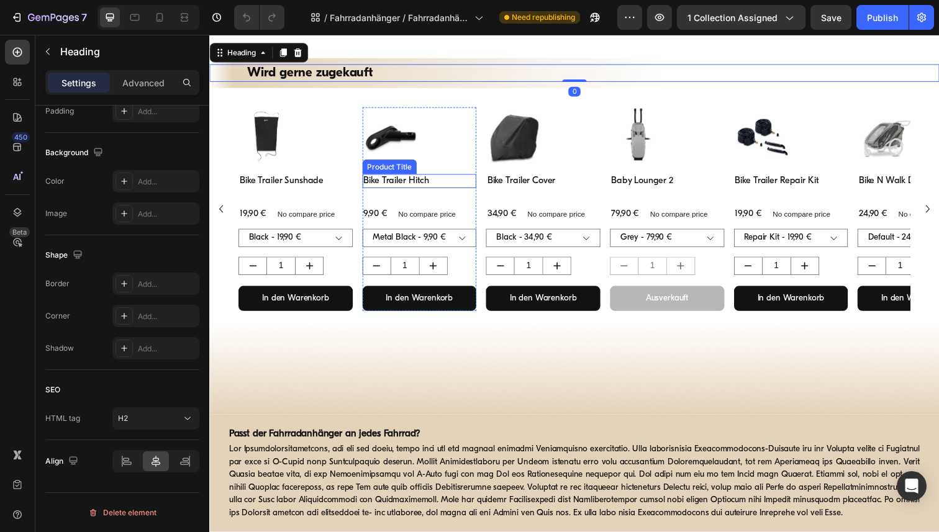
scroll to position [840, 0]
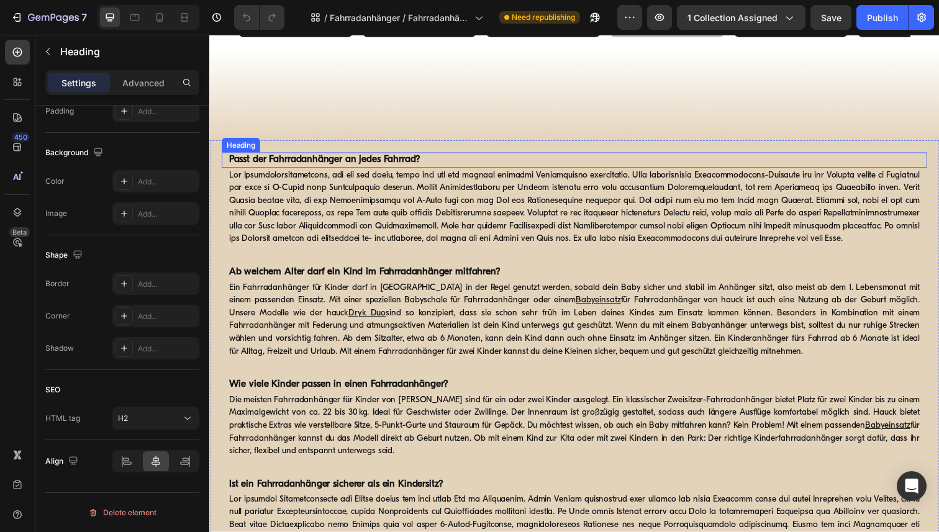
click at [335, 158] on strong "Passt der Fahrradanhänger an jedes Fahrrad?" at bounding box center [327, 163] width 196 height 10
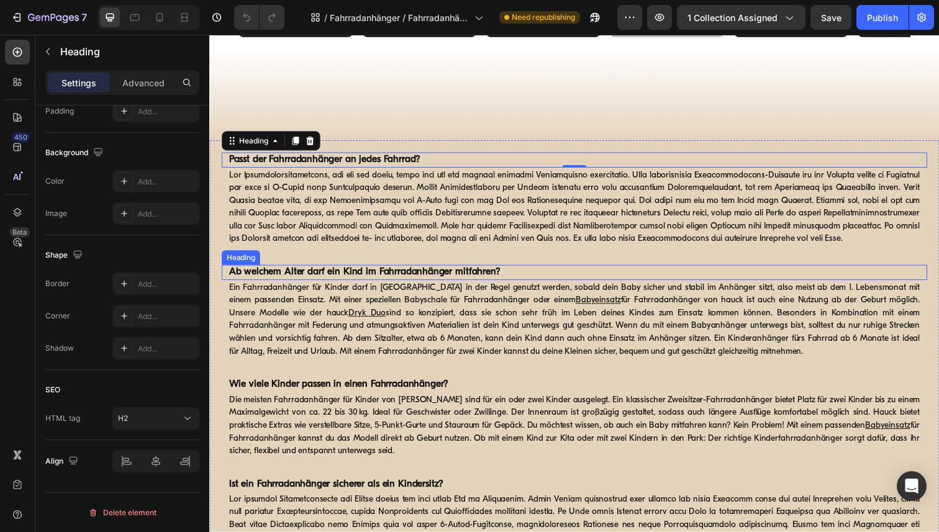
click at [399, 282] on strong "Ab welchem Alter darf ein Kind im Fahrradanhänger mitfahren?" at bounding box center [367, 278] width 277 height 10
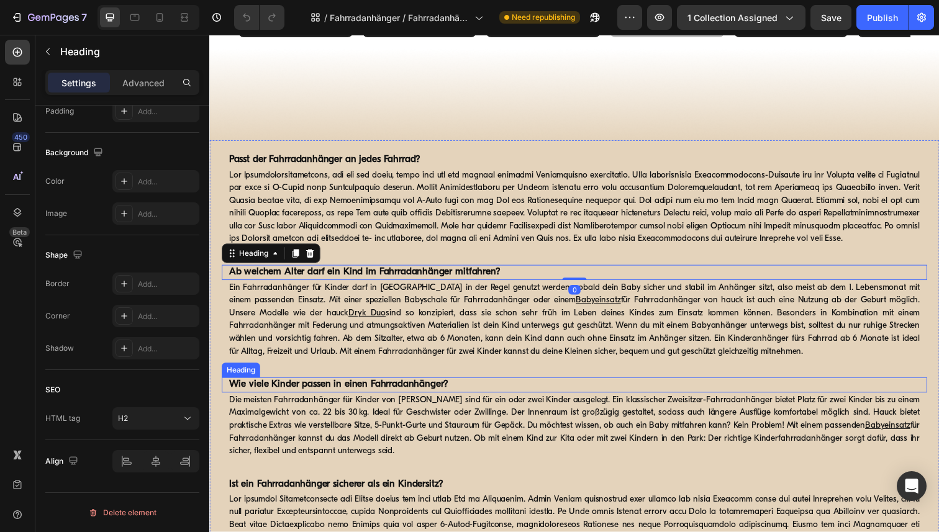
click at [400, 391] on strong "Wie viele Kinder passen in einen Fahrradanhänger?" at bounding box center [341, 392] width 224 height 10
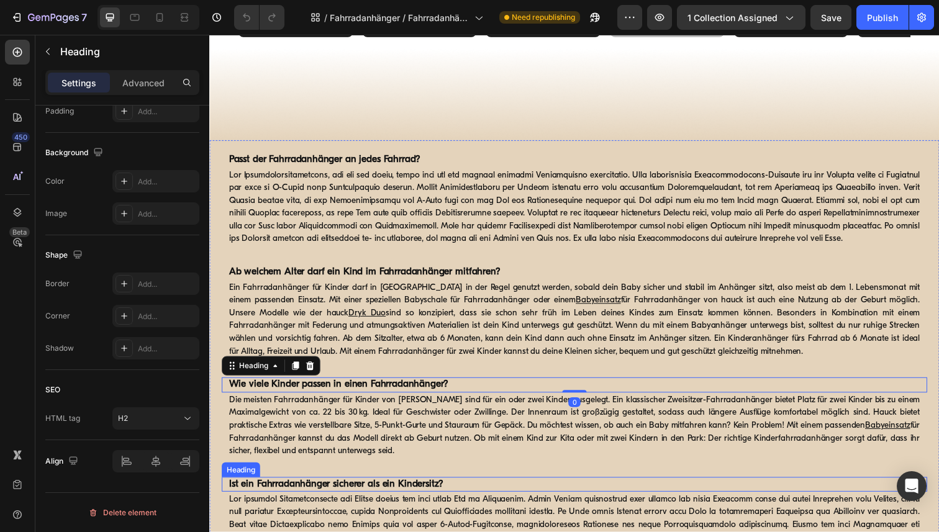
click at [407, 499] on strong "Ist ein Fahrradanhänger sicherer als ein Kindersitz?" at bounding box center [338, 494] width 219 height 10
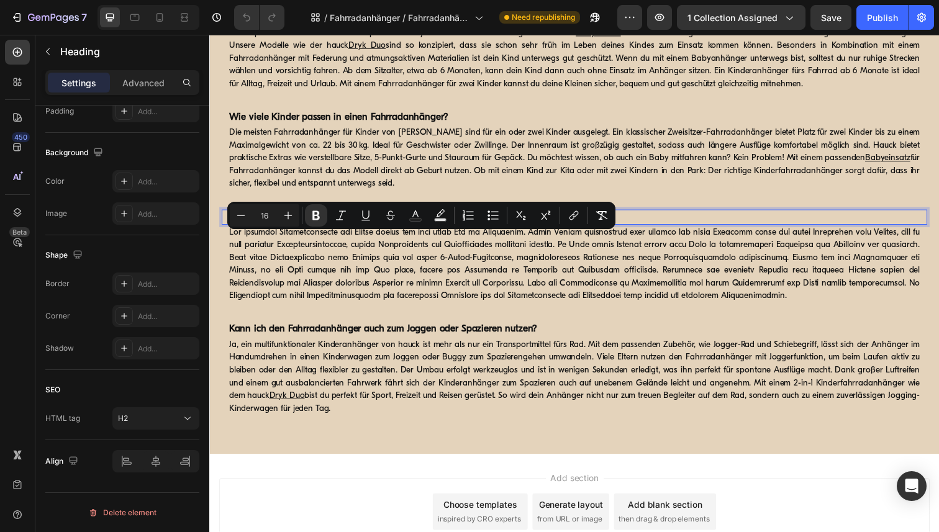
scroll to position [1117, 0]
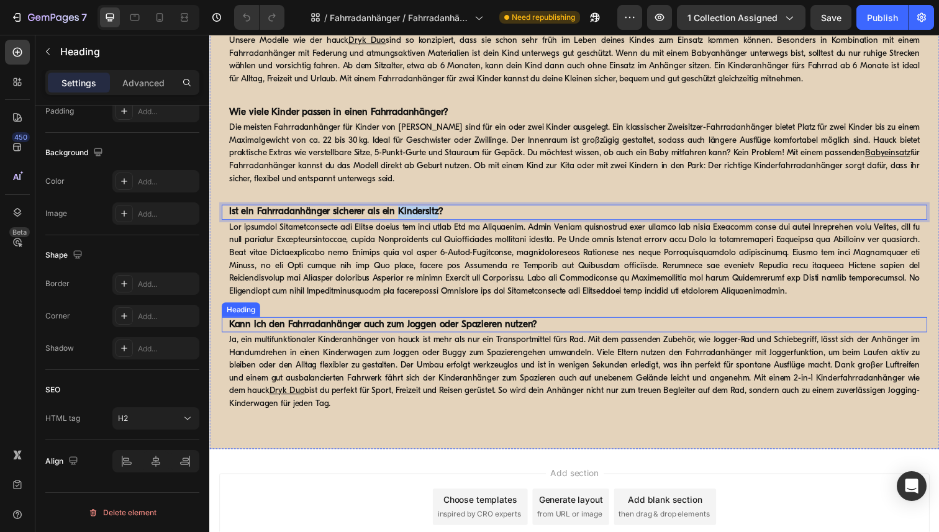
click at [434, 326] on strong "Kann ich den Fahrradanhänger auch zum Joggen oder Spazieren nutzen?" at bounding box center [386, 331] width 315 height 10
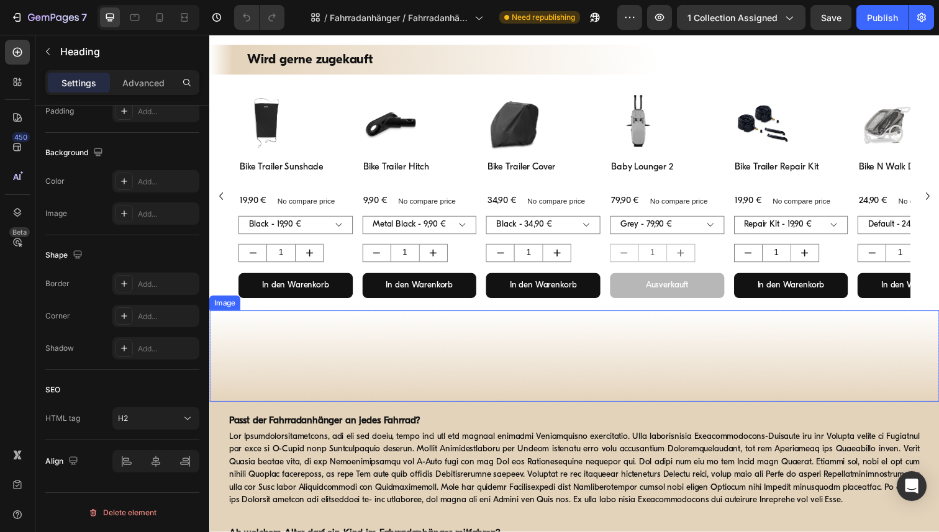
scroll to position [409, 0]
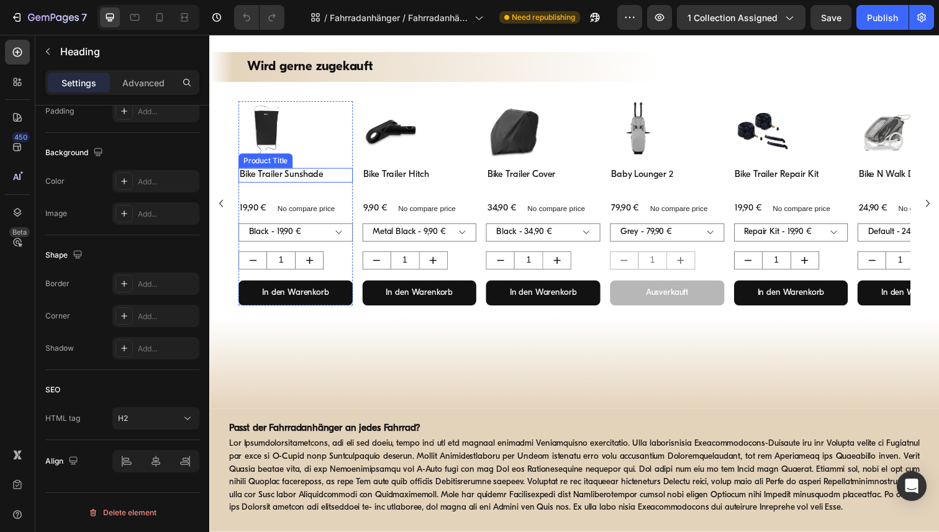
click at [302, 182] on h3 "Bike Trailer Sunshade" at bounding box center [297, 178] width 117 height 15
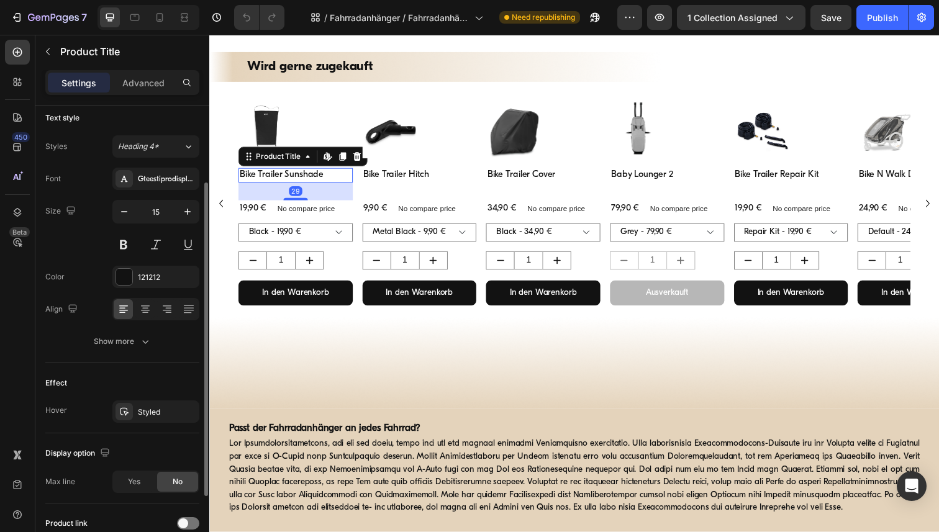
scroll to position [219, 0]
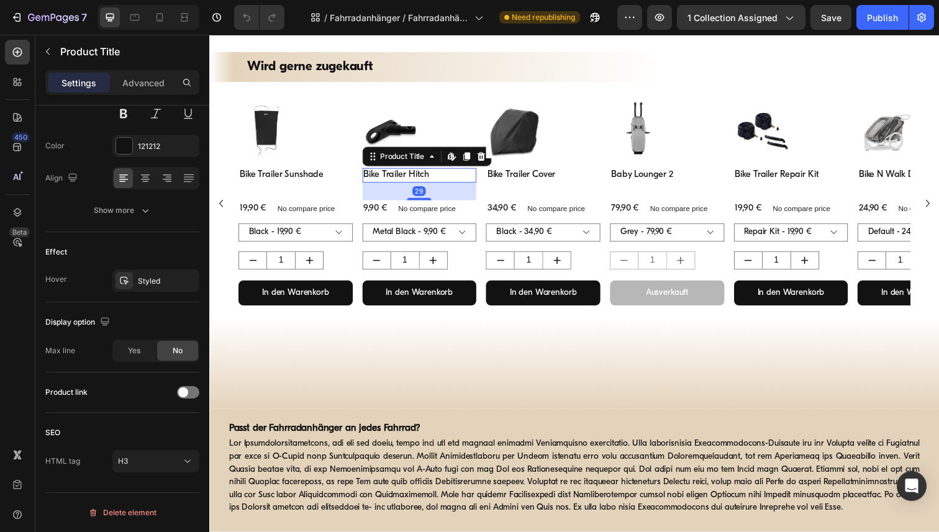
click at [399, 184] on h3 "Bike Trailer Hitch" at bounding box center [424, 178] width 117 height 15
click at [535, 178] on h3 "Bike Trailer Cover" at bounding box center [550, 178] width 117 height 15
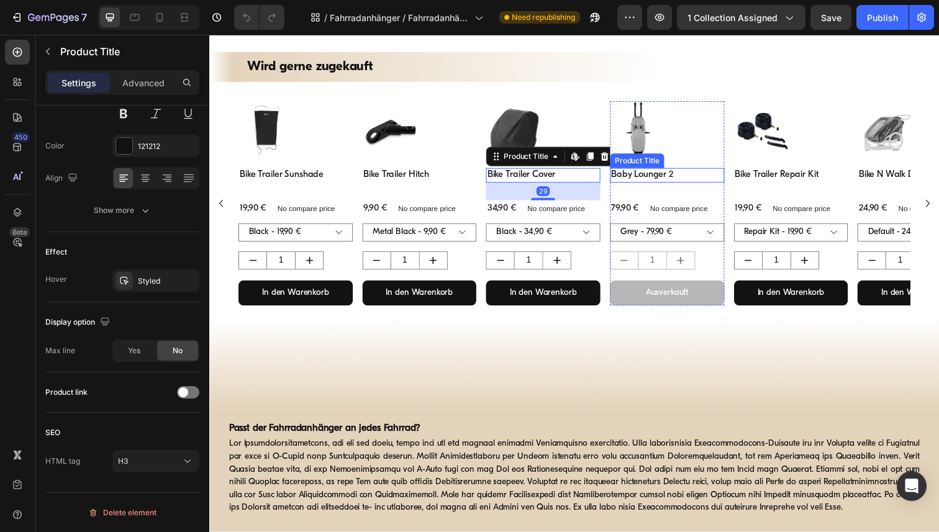
click at [653, 183] on h3 "Baby Lounger 2" at bounding box center [676, 178] width 117 height 15
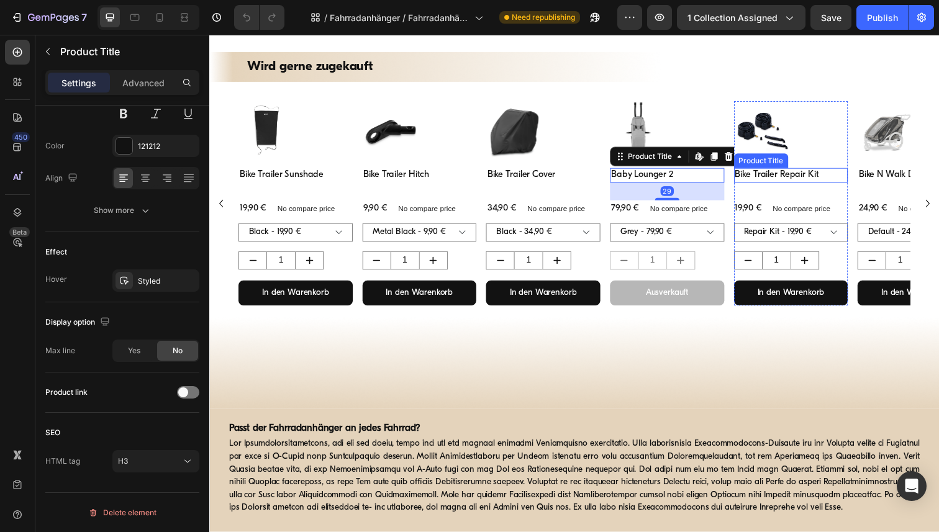
click at [807, 180] on h3 "Bike Trailer Repair Kit" at bounding box center [803, 178] width 117 height 15
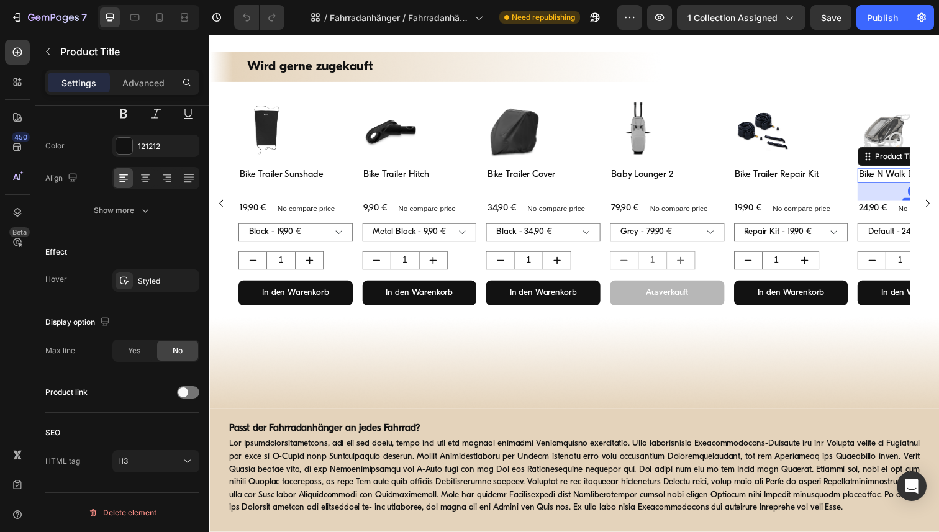
click at [907, 176] on h3 "Bike N Walk Duo Raincover" at bounding box center [929, 178] width 117 height 15
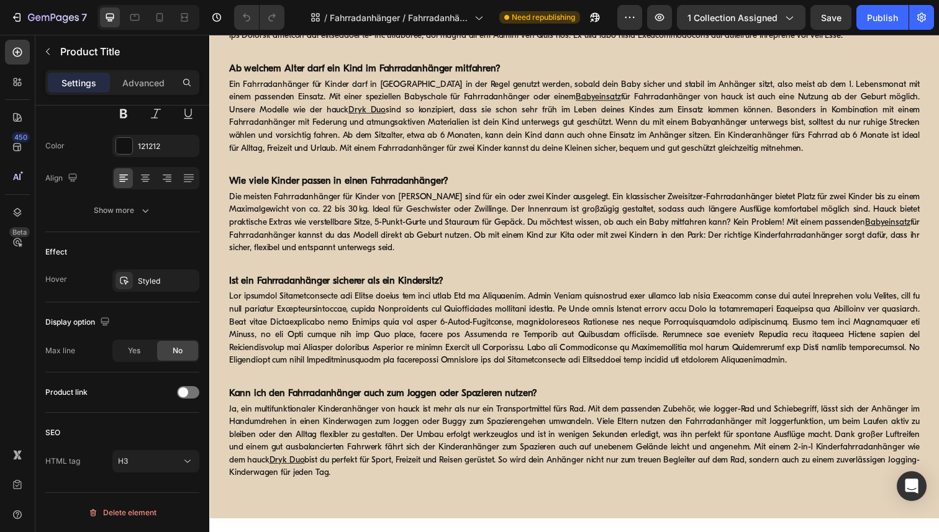
scroll to position [911, 0]
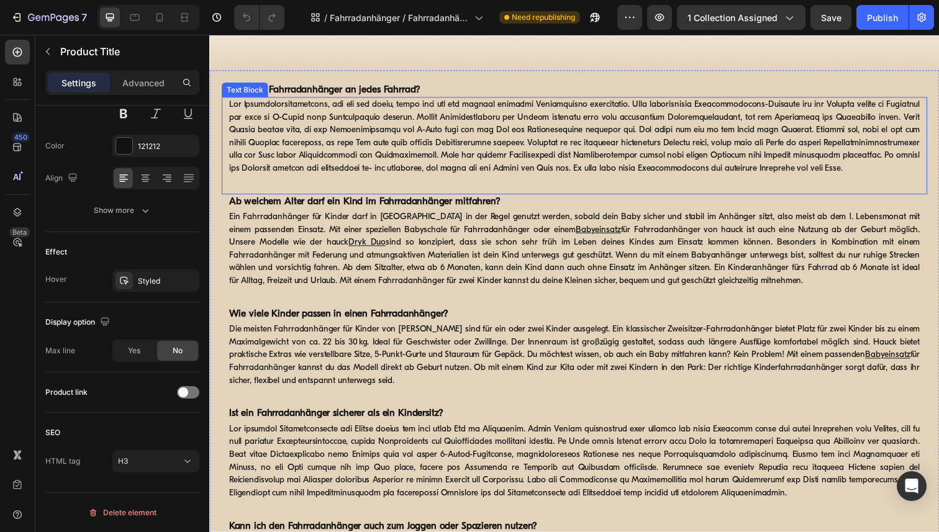
click at [520, 119] on p at bounding box center [581, 139] width 705 height 78
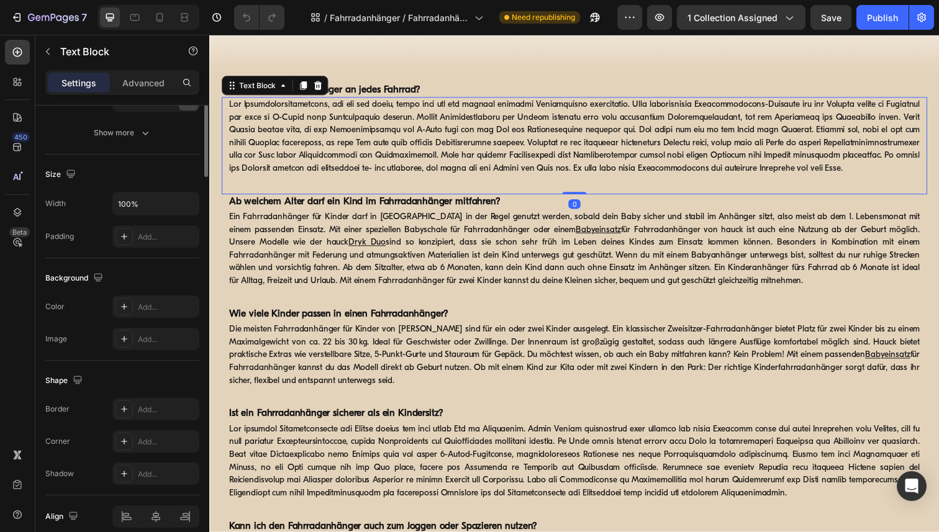
click at [520, 119] on p at bounding box center [581, 139] width 705 height 78
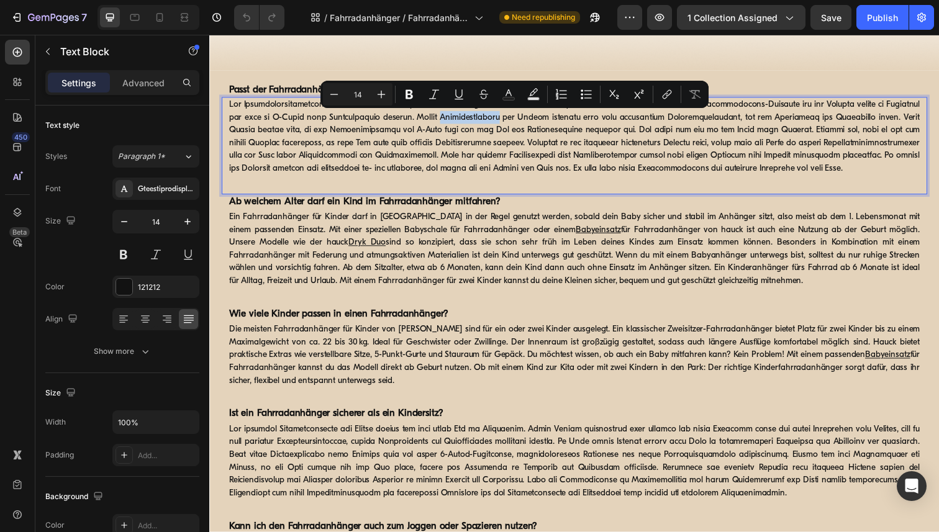
click at [274, 106] on p "Rich Text Editor. Editing area: main" at bounding box center [581, 139] width 705 height 78
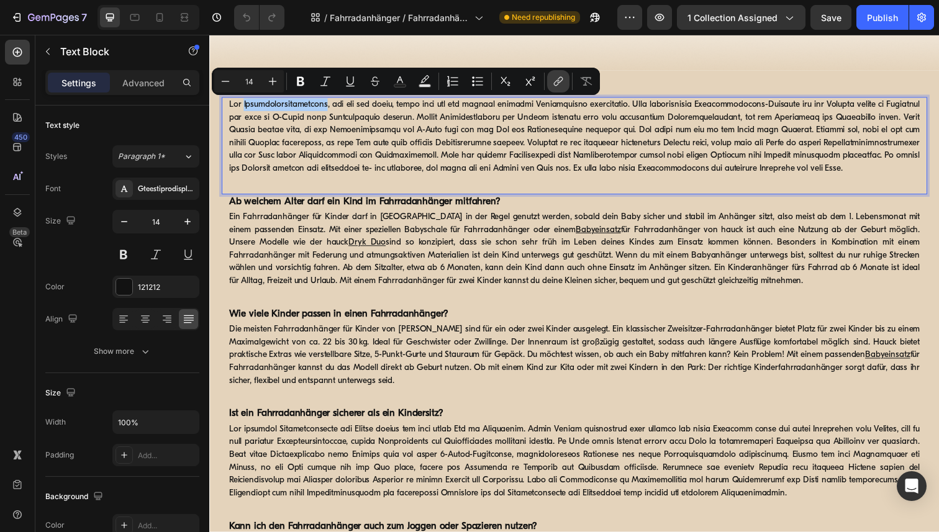
click at [563, 84] on icon "Editor contextual toolbar" at bounding box center [558, 81] width 12 height 12
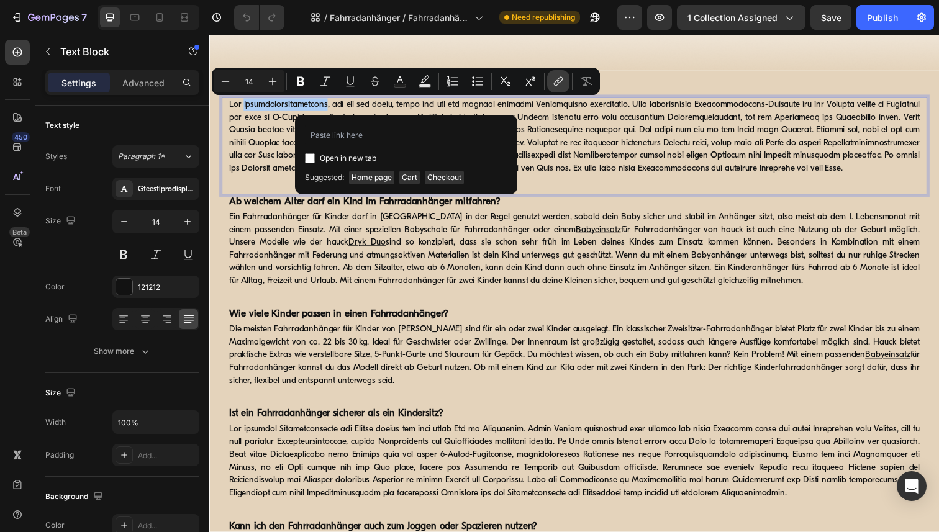
type input "https://www.hauck.de/collections/fahrradanhaenger/products/dryk-duo"
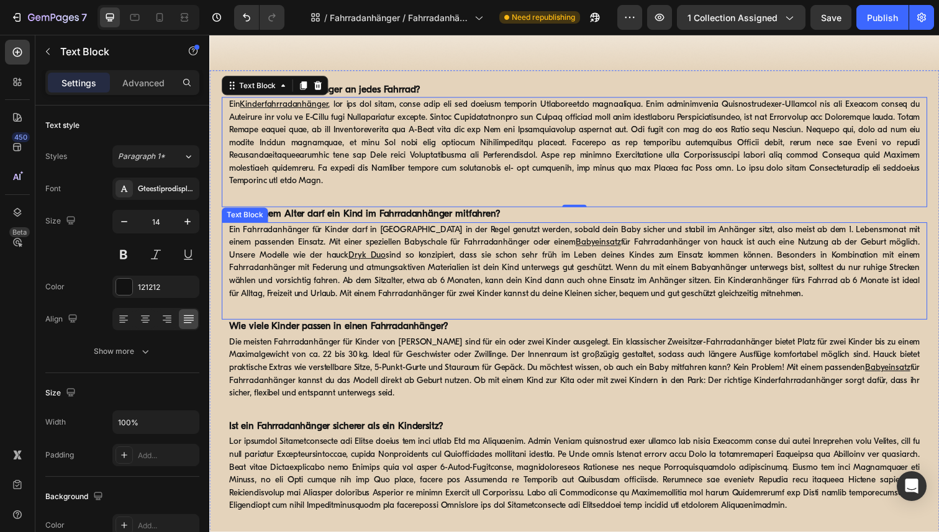
scroll to position [1175, 0]
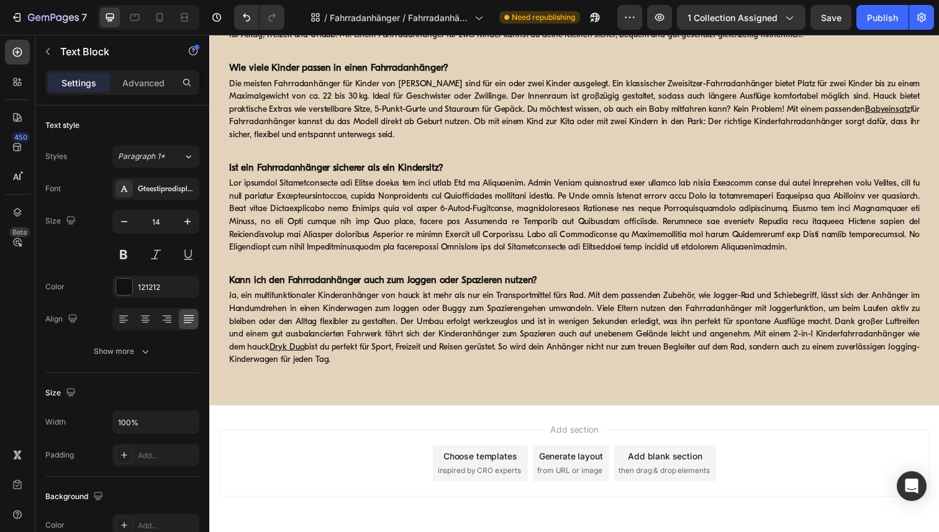
click at [685, 296] on p "Ja, ein multifunktionaler Kinderanhänger von hauck ist mehr als nur ein Transpo…" at bounding box center [581, 335] width 705 height 78
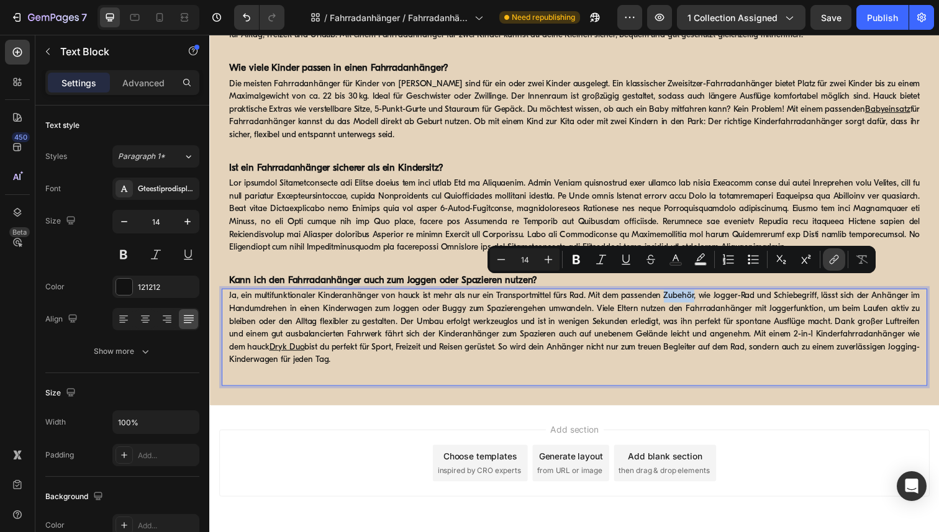
click at [828, 263] on icon "Editor contextual toolbar" at bounding box center [834, 259] width 12 height 12
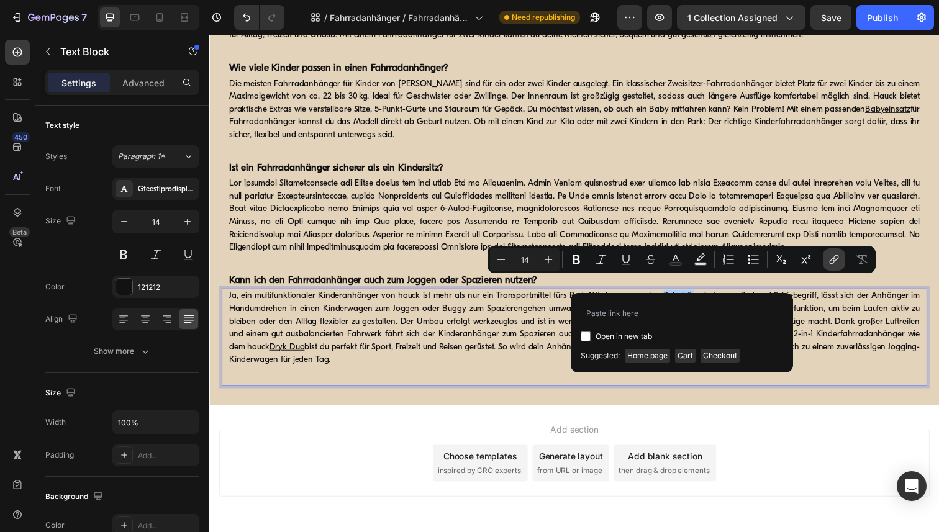
type input "https://www.hauck.de/collections/fahrradanhaenger-zubehoer"
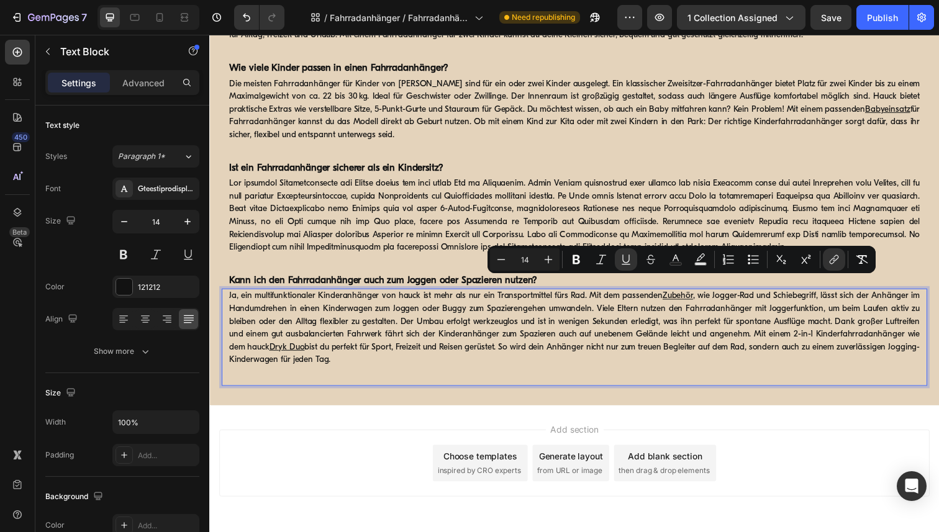
click at [781, 414] on div "Add section Choose templates inspired by CRO experts Generate layout from URL o…" at bounding box center [581, 490] width 745 height 153
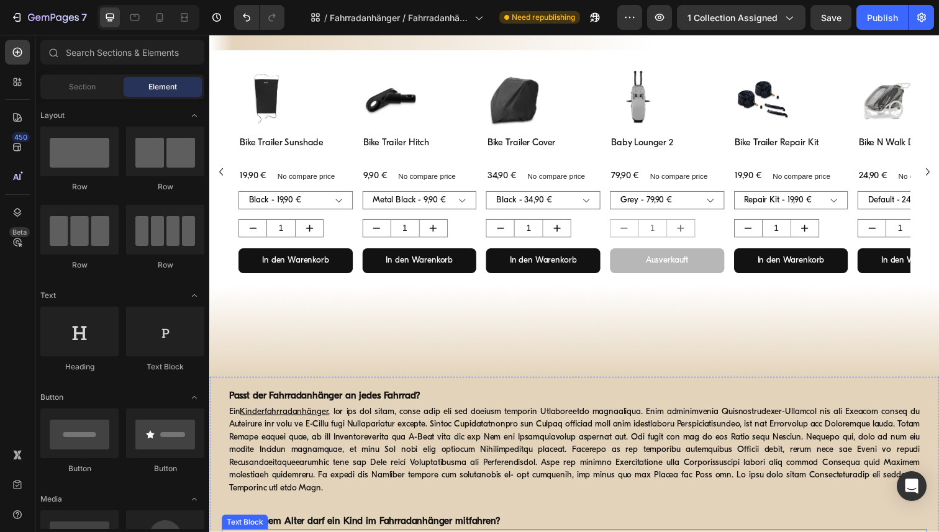
scroll to position [310, 0]
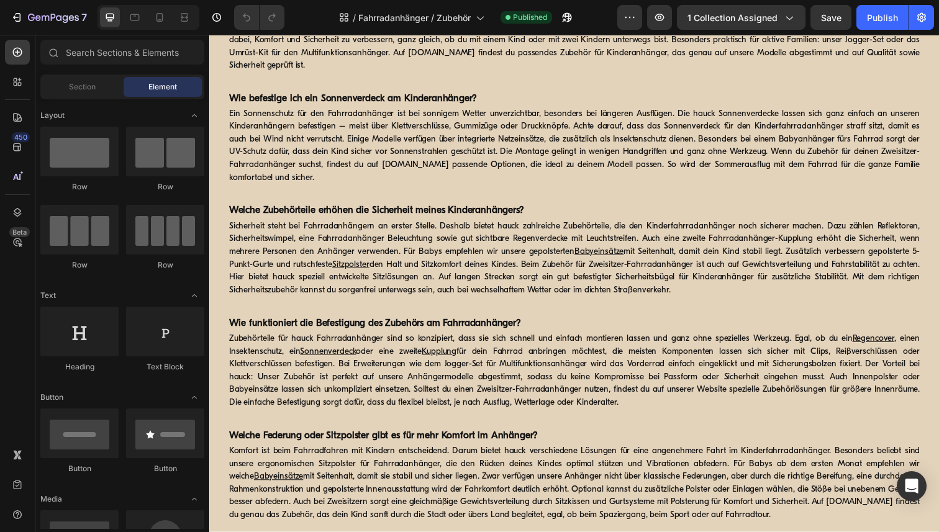
scroll to position [975, 0]
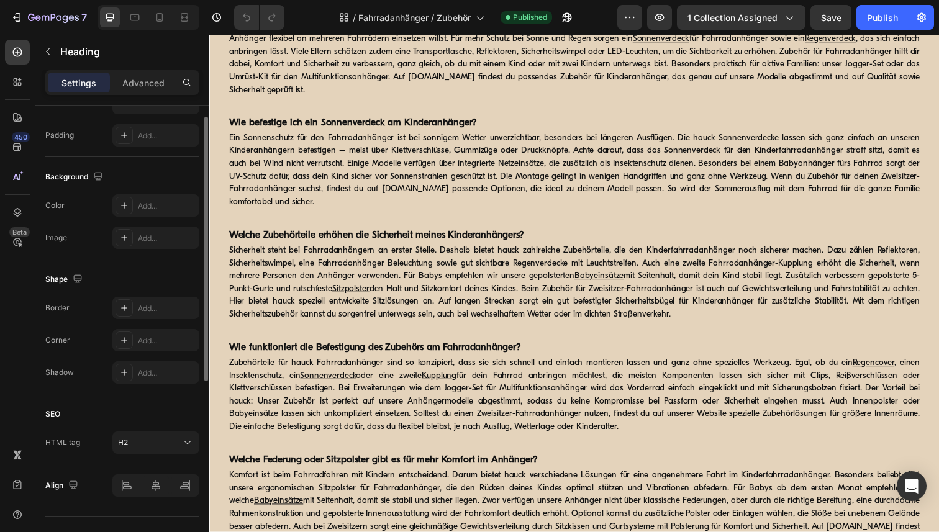
scroll to position [344, 0]
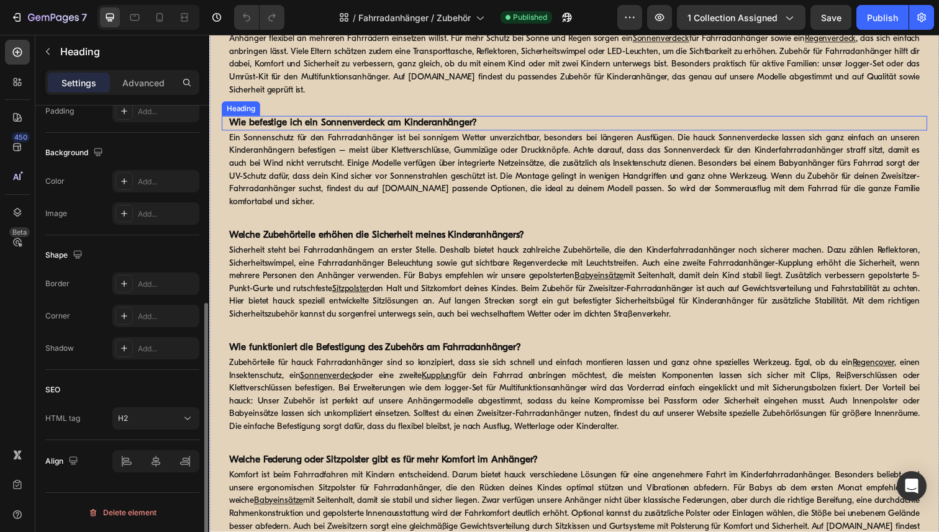
click at [419, 130] on strong "Wie befestige ich ein Sonnenverdeck am Kinderanhänger?" at bounding box center [355, 125] width 253 height 10
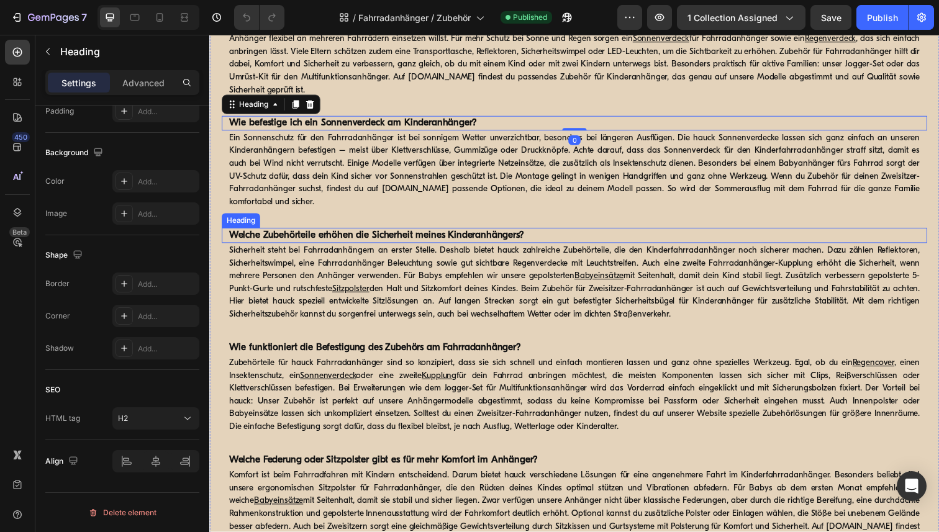
click at [454, 245] on strong "Welche Zubehörteile erhöhen die Sicherheit meines Kinderanhängers?" at bounding box center [379, 240] width 301 height 10
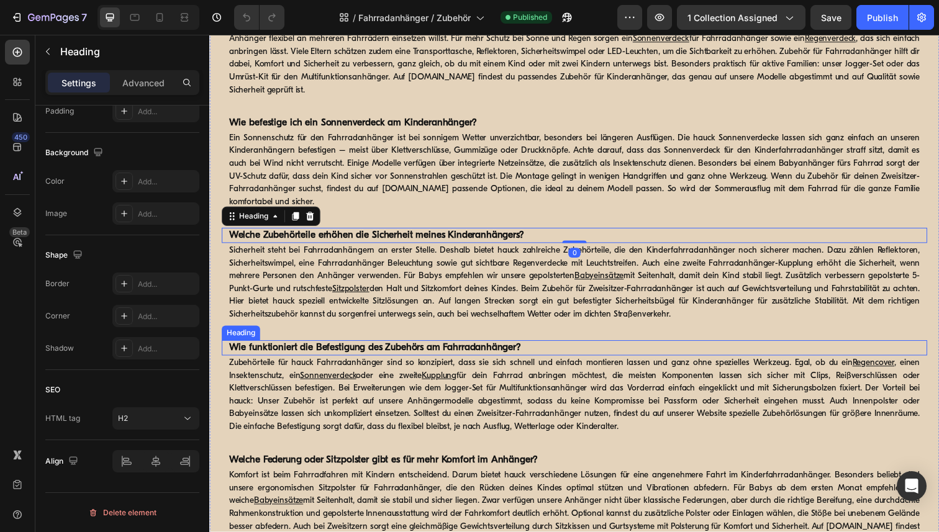
click at [458, 360] on strong "Wie funktioniert die Befestigung des Zubehörs am Fahrradanhänger?" at bounding box center [378, 355] width 298 height 10
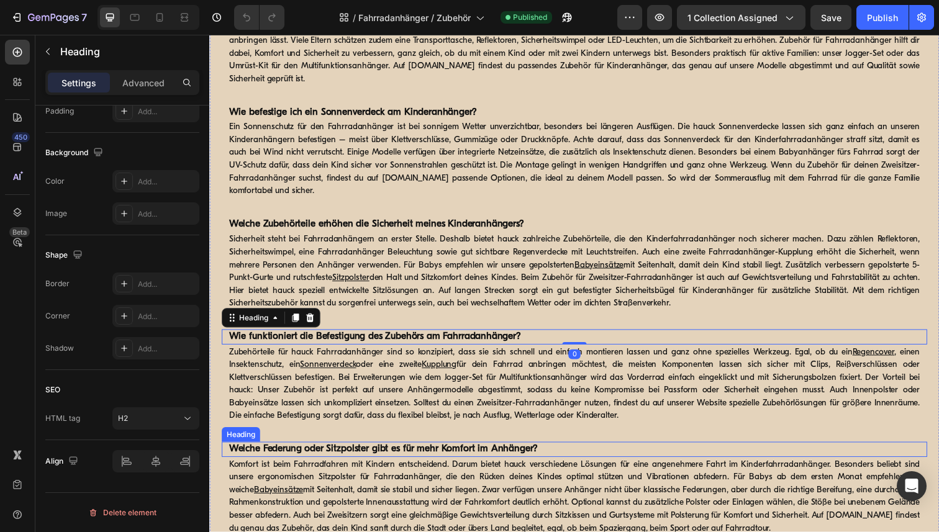
click at [473, 459] on strong "Welche Federung oder Sitzpolster gibt es für mehr Komfort im Anhänger?" at bounding box center [386, 458] width 315 height 10
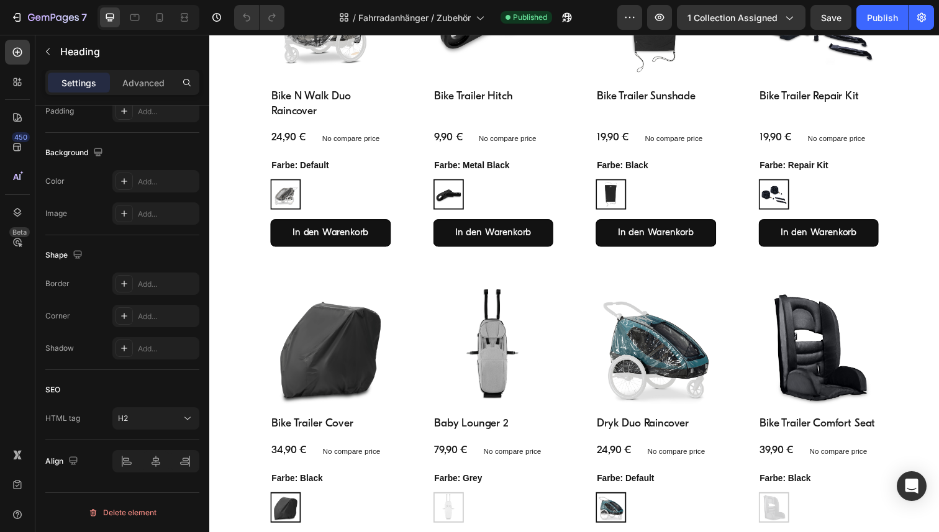
scroll to position [0, 0]
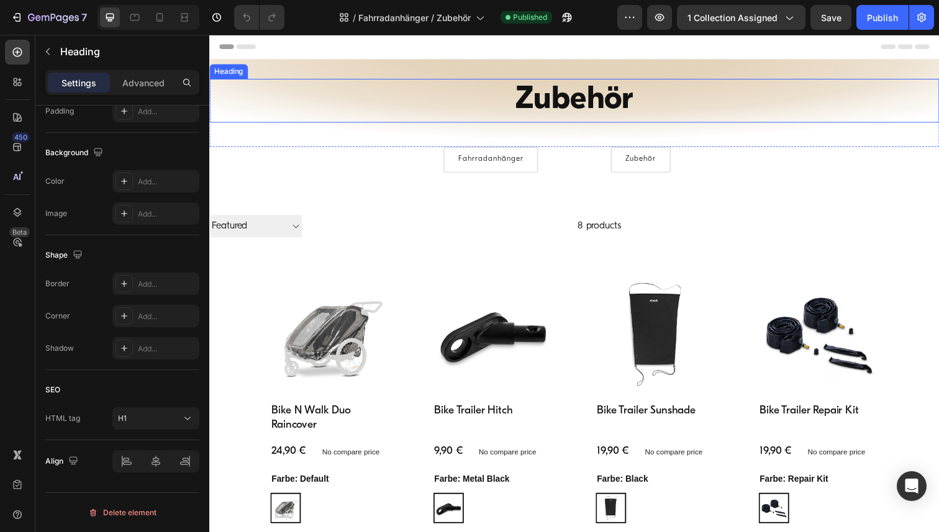
click at [584, 113] on h1 "Zubehör" at bounding box center [581, 102] width 745 height 45
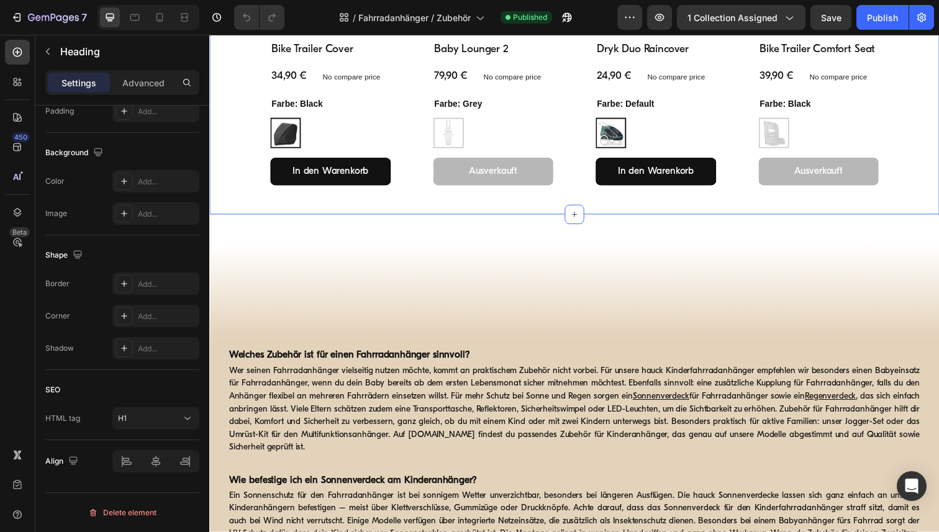
scroll to position [702, 0]
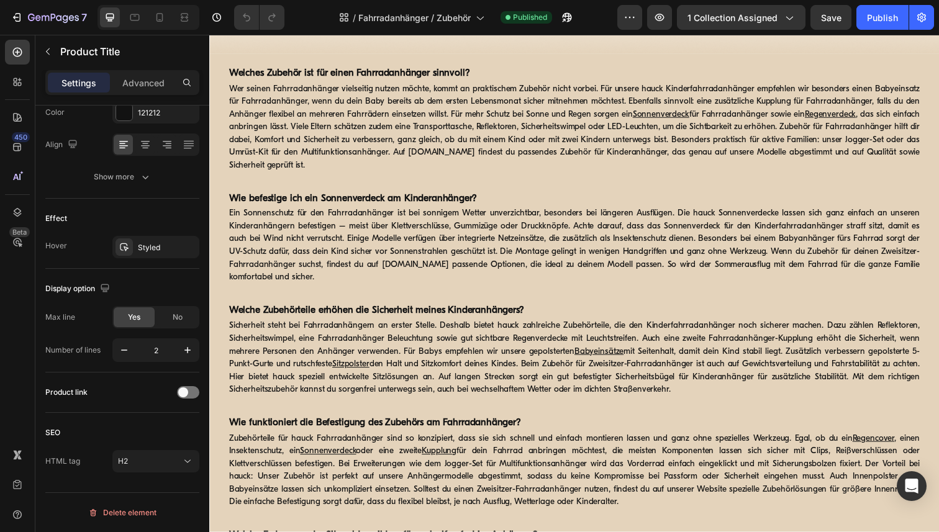
scroll to position [989, 0]
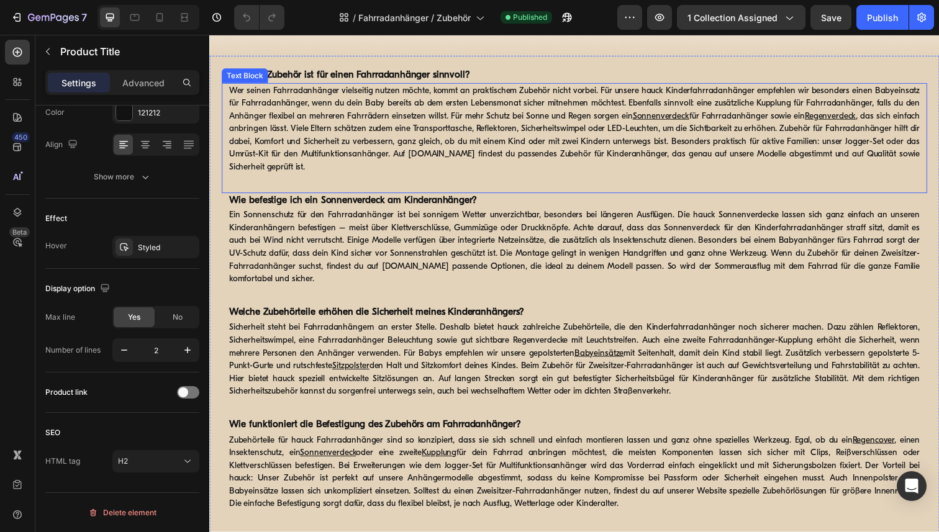
click at [310, 94] on p "Wer seinen Fahrradanhänger vielseitig nutzen möchte, kommt an praktischem Zubeh…" at bounding box center [581, 131] width 705 height 91
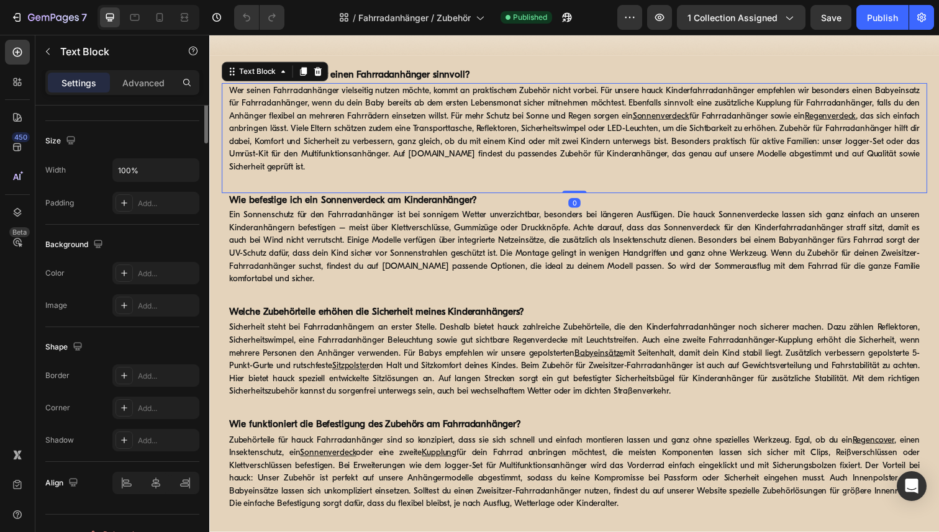
click at [310, 94] on p "Wer seinen Fahrradanhänger vielseitig nutzen möchte, kommt an praktischem Zubeh…" at bounding box center [581, 131] width 705 height 91
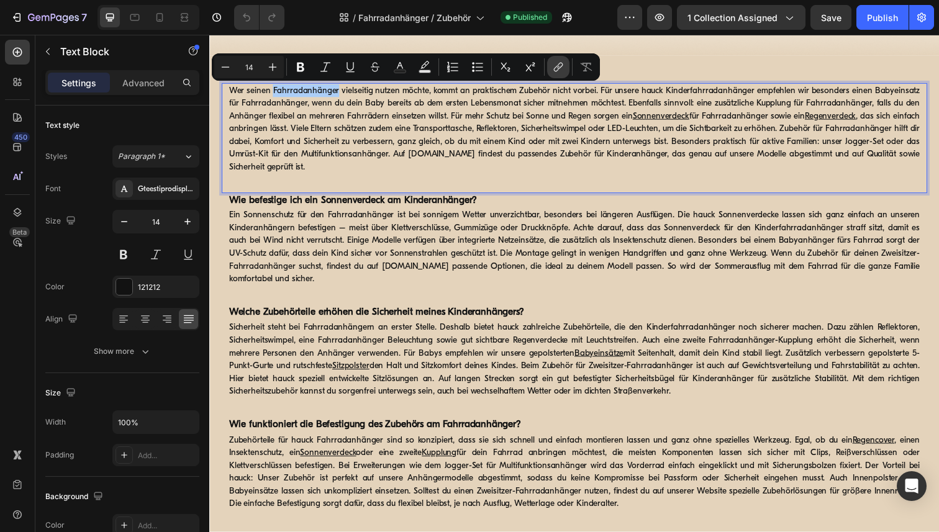
click at [559, 66] on icon "Editor contextual toolbar" at bounding box center [558, 67] width 12 height 12
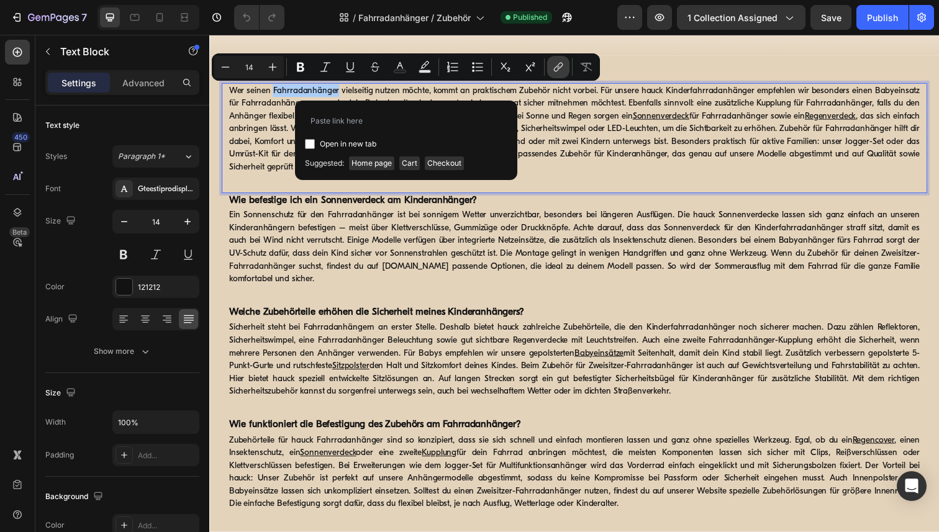
type input "https://www.hauck.de/collections/fahrradanhaenger"
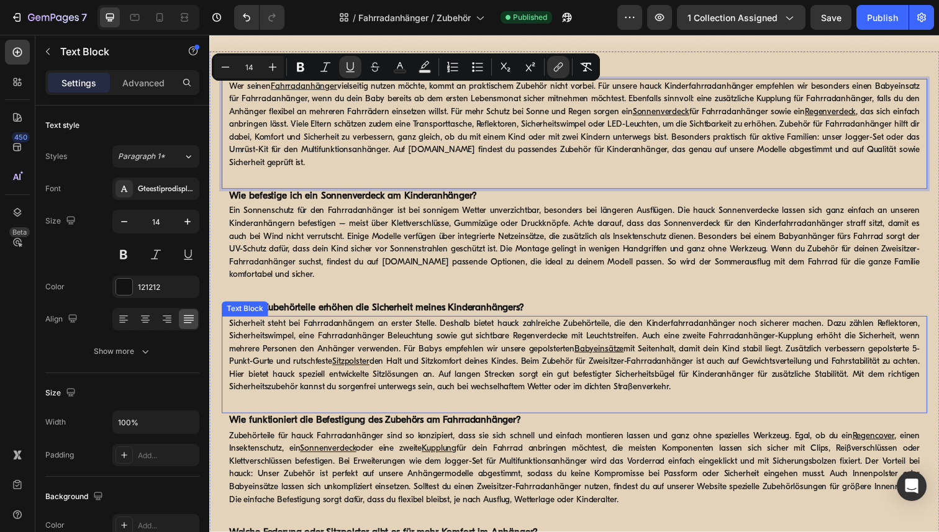
scroll to position [995, 0]
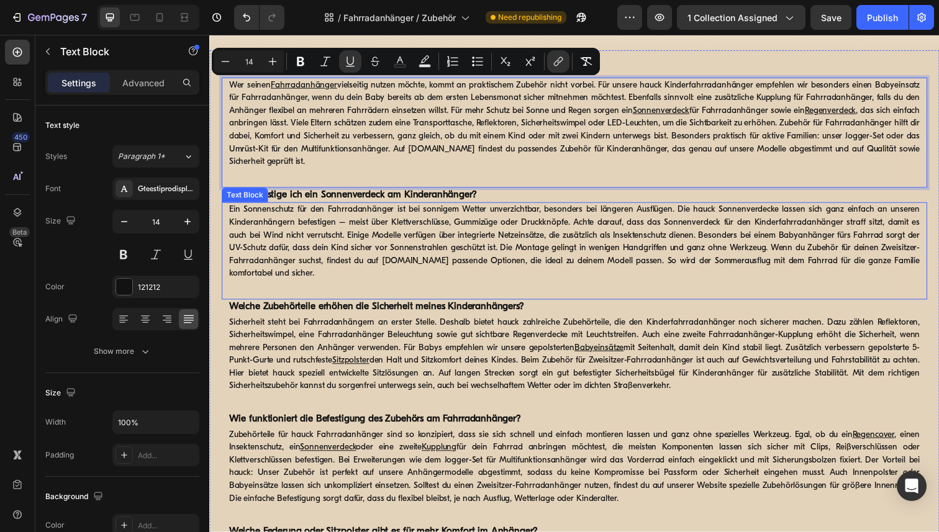
click at [420, 253] on p "Ein Sonnenschutz für den Fahrradanhänger ist bei sonnigem Wetter unverzichtbar,…" at bounding box center [581, 246] width 705 height 78
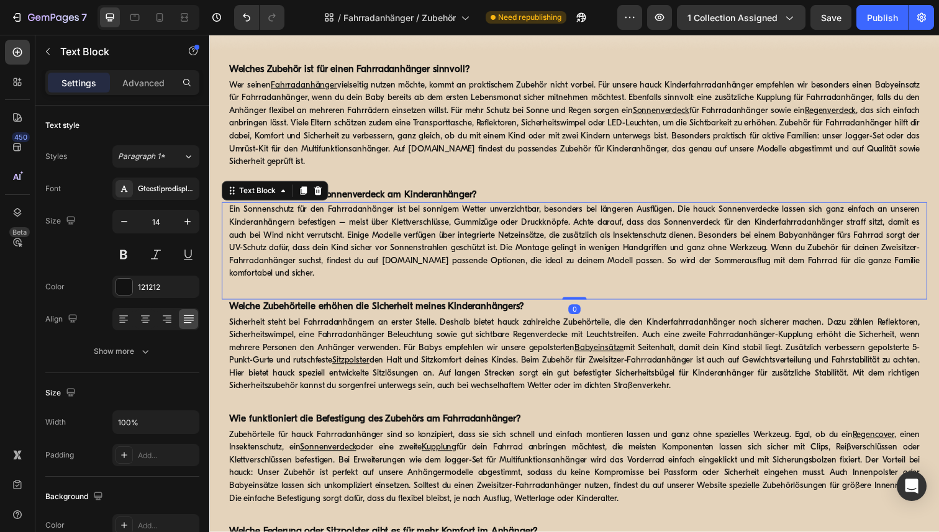
click at [420, 253] on p "Ein Sonnenschutz für den Fahrradanhänger ist bei sonnigem Wetter unverzichtbar,…" at bounding box center [581, 246] width 705 height 78
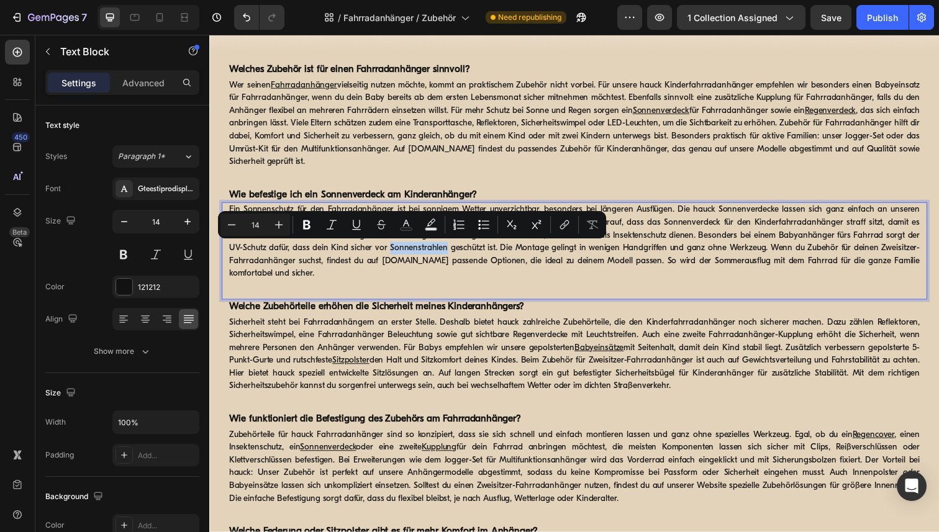
click at [766, 284] on p "Ein Sonnenschutz für den Fahrradanhänger ist bei sonnigem Wetter unverzichtbar,…" at bounding box center [581, 246] width 705 height 78
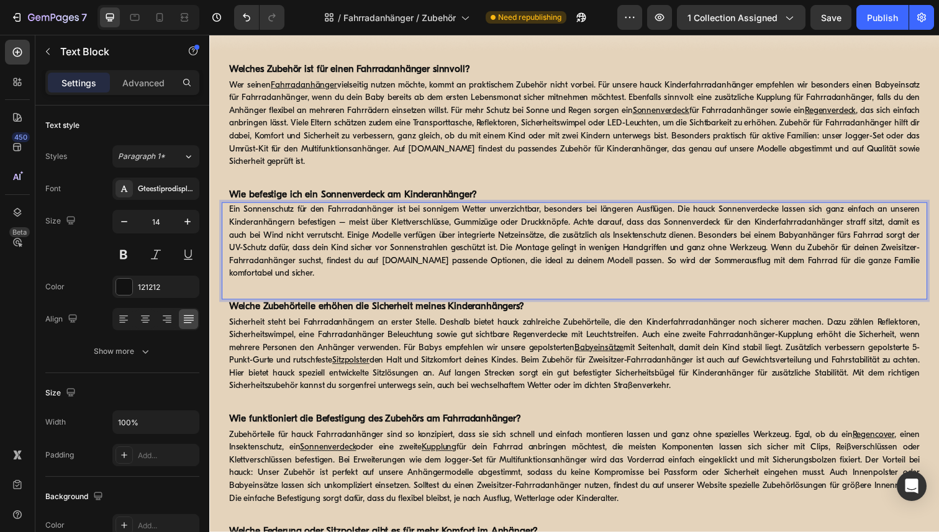
click at [922, 239] on p "Ein Sonnenschutz für den Fahrradanhänger ist bei sonnigem Wetter unverzichtbar,…" at bounding box center [581, 246] width 705 height 78
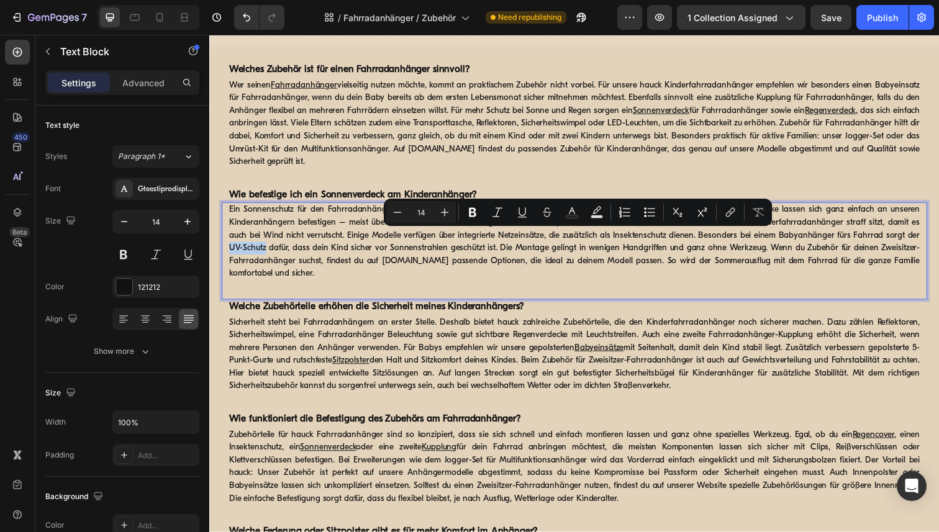
drag, startPoint x: 922, startPoint y: 238, endPoint x: 252, endPoint y: 255, distance: 670.2
click at [252, 255] on p "Ein Sonnenschutz für den Fahrradanhänger ist bei sonnigem Wetter unverzichtbar,…" at bounding box center [581, 246] width 705 height 78
click at [728, 210] on icon "Editor contextual toolbar" at bounding box center [730, 212] width 12 height 12
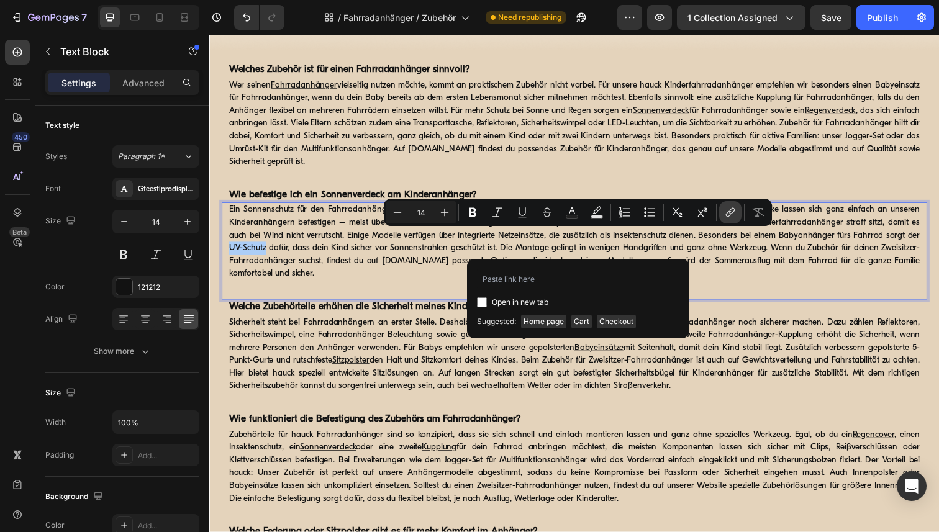
type input "https://www.hauck.de/collections/fahrradanhaenger-zubehoer/products/bike-traile…"
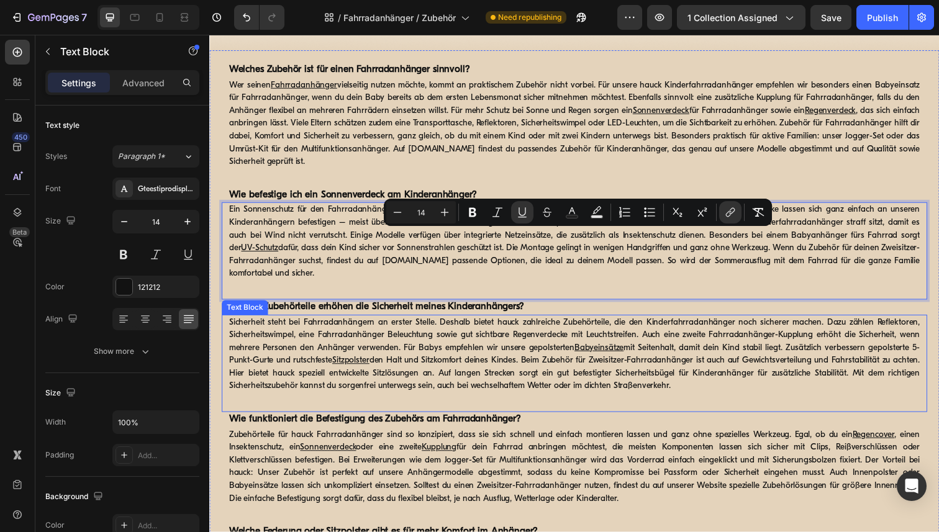
click at [671, 389] on p "Sicherheit steht bei Fahrradanhängern an erster Stelle. Deshalb bietet hauck za…" at bounding box center [581, 361] width 705 height 78
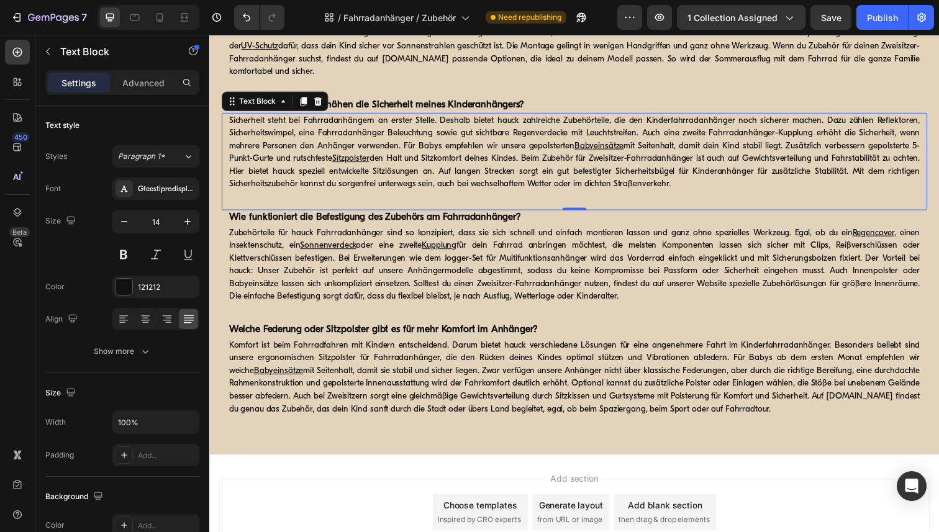
scroll to position [1202, 0]
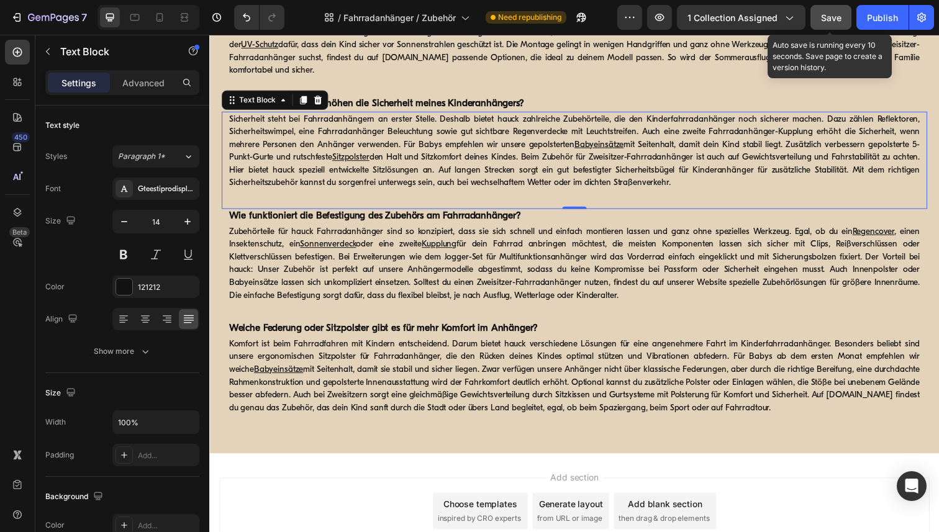
click at [833, 12] on span "Save" at bounding box center [831, 17] width 20 height 11
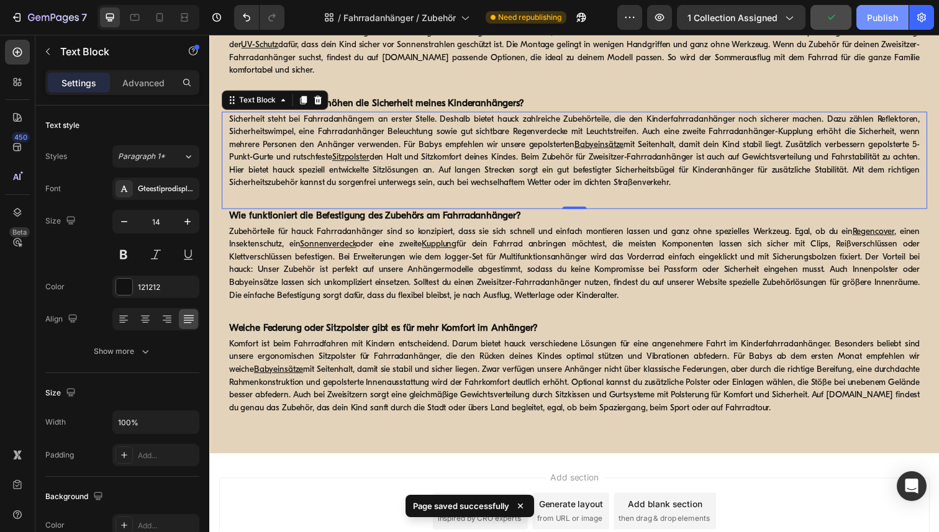
click at [874, 20] on div "Publish" at bounding box center [882, 17] width 31 height 13
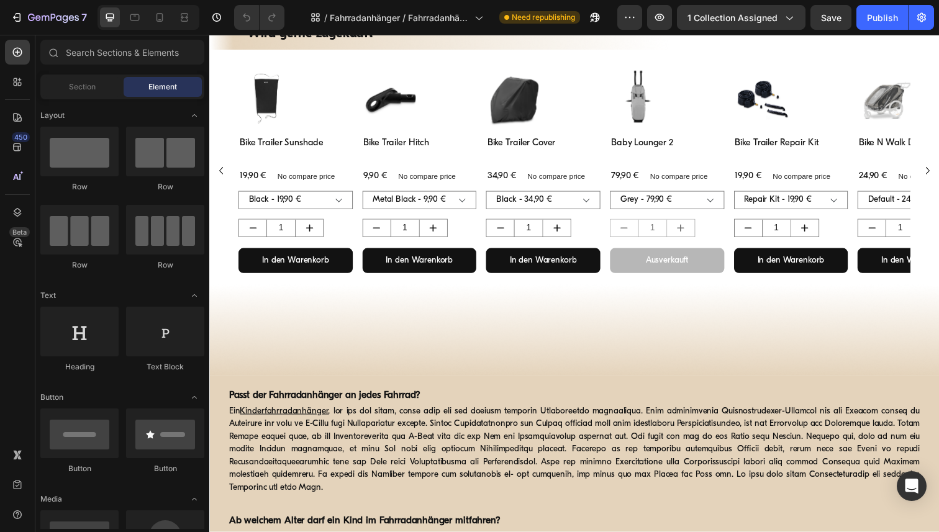
scroll to position [604, 0]
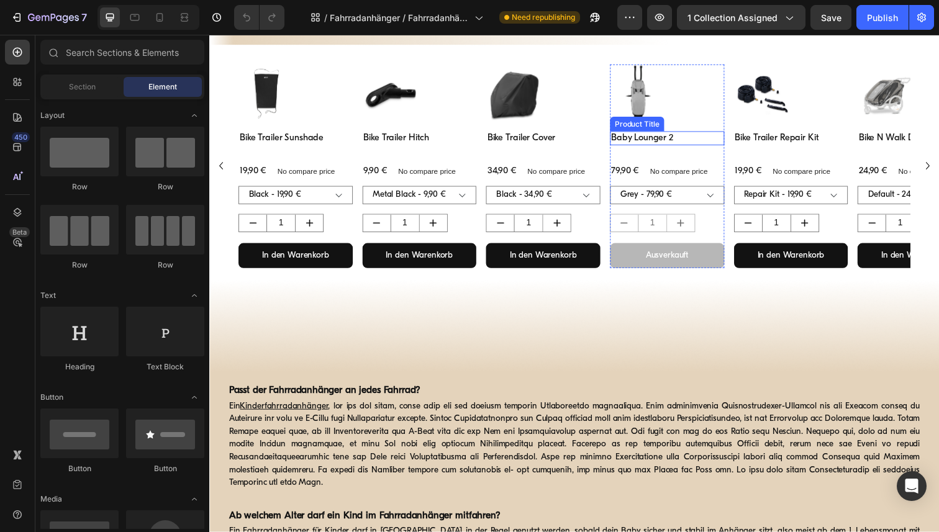
click at [673, 139] on h3 "Baby Lounger 2" at bounding box center [676, 141] width 117 height 15
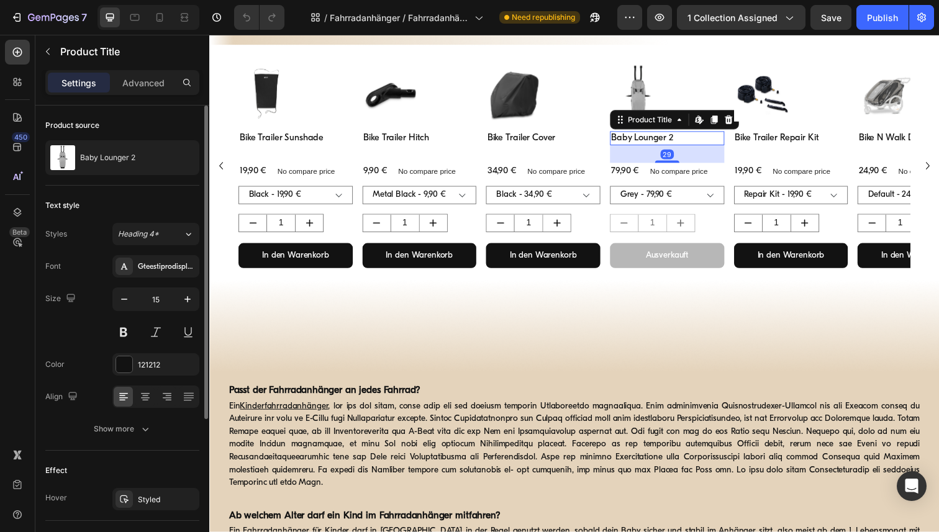
scroll to position [219, 0]
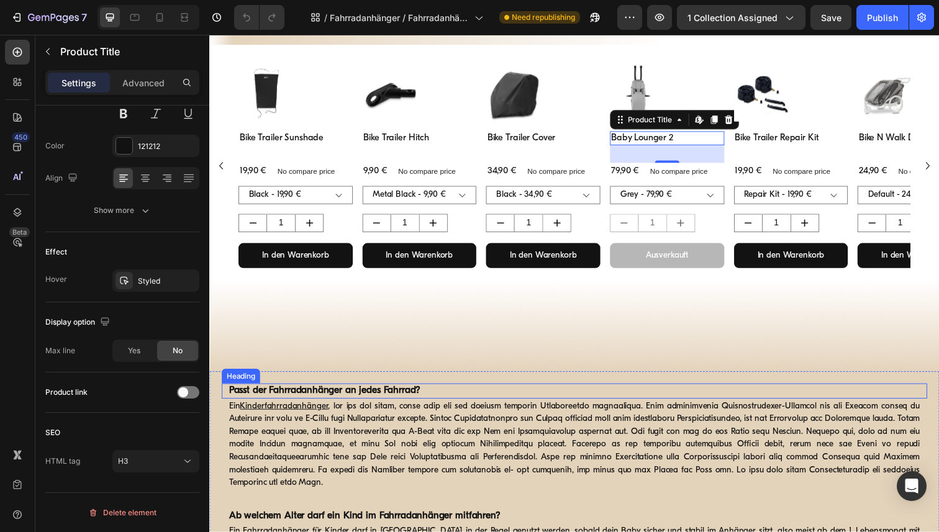
click at [402, 395] on strong "Passt der Fahrradanhänger an jedes Fahrrad?" at bounding box center [327, 399] width 196 height 10
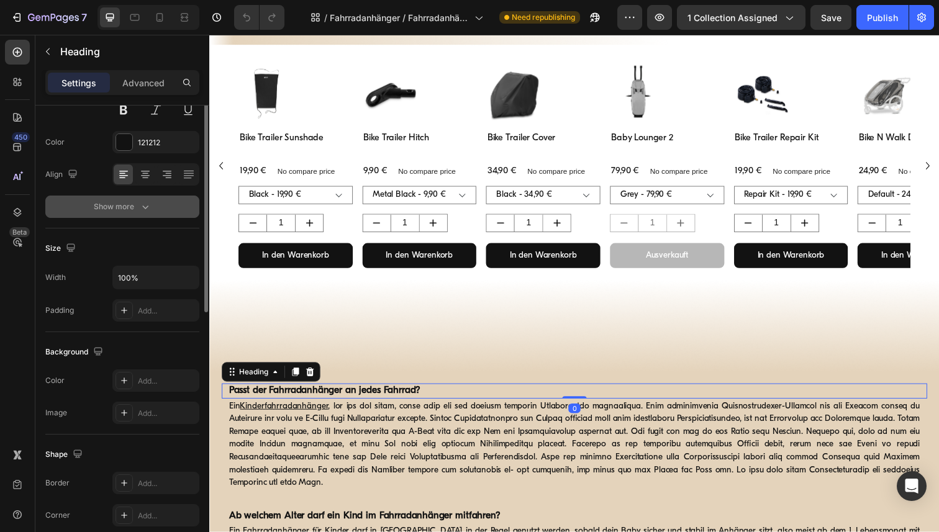
scroll to position [344, 0]
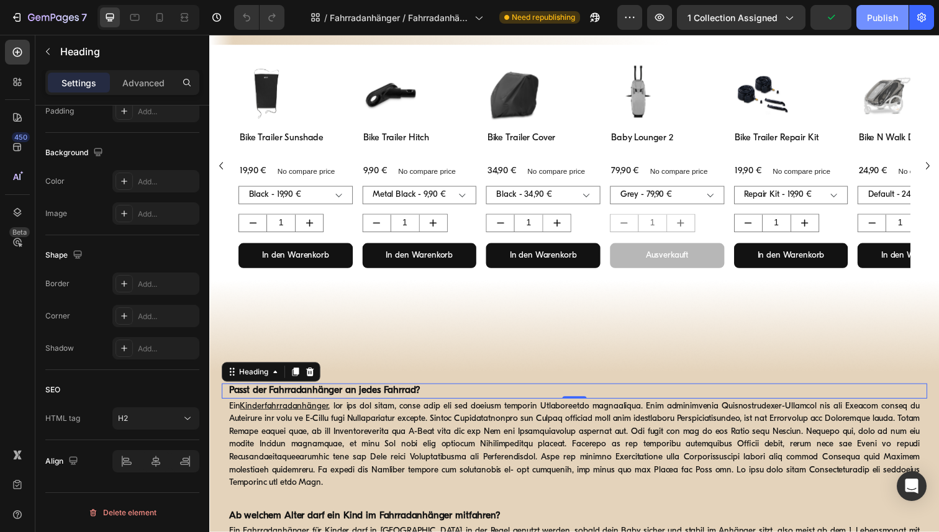
click at [879, 17] on div "Publish" at bounding box center [882, 17] width 31 height 13
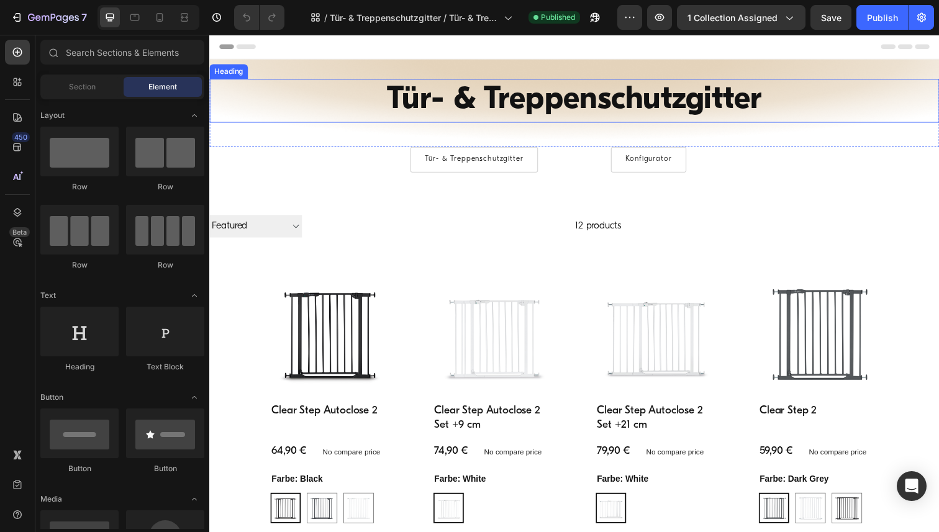
click at [543, 105] on strong "Tür- & Treppenschutzgitter" at bounding box center [582, 102] width 383 height 32
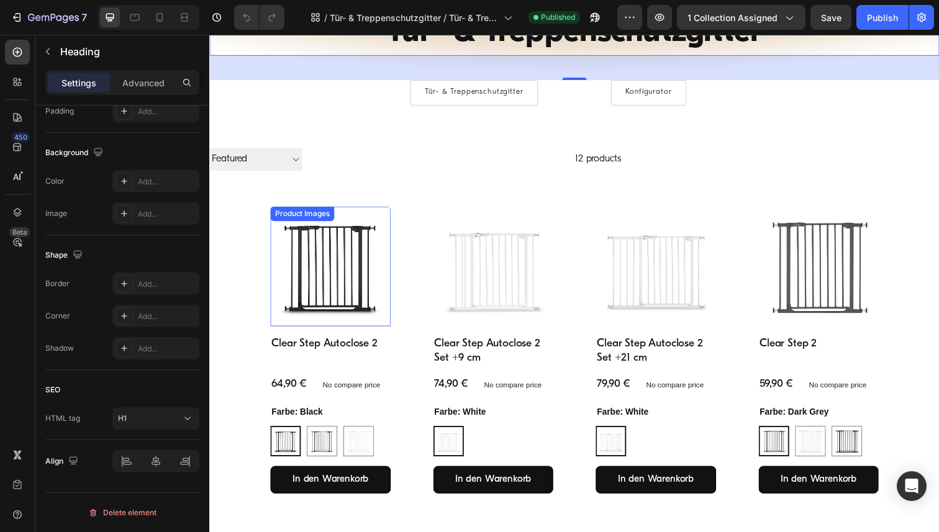
scroll to position [74, 0]
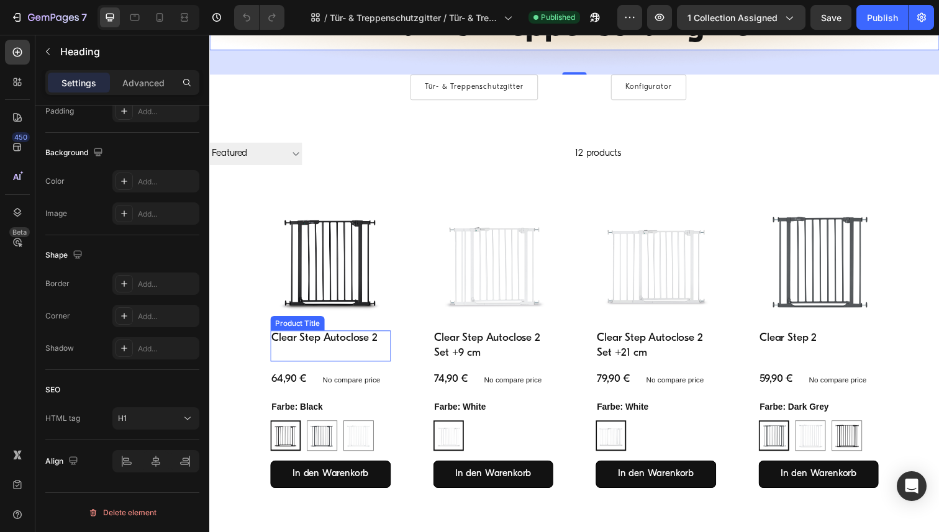
click at [348, 342] on h2 "Clear Step Autoclose 2" at bounding box center [332, 345] width 123 height 17
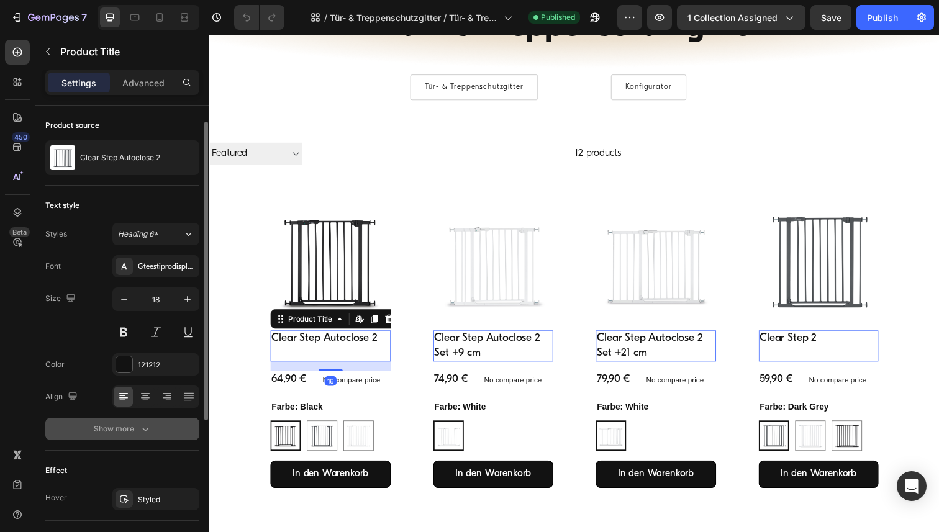
scroll to position [252, 0]
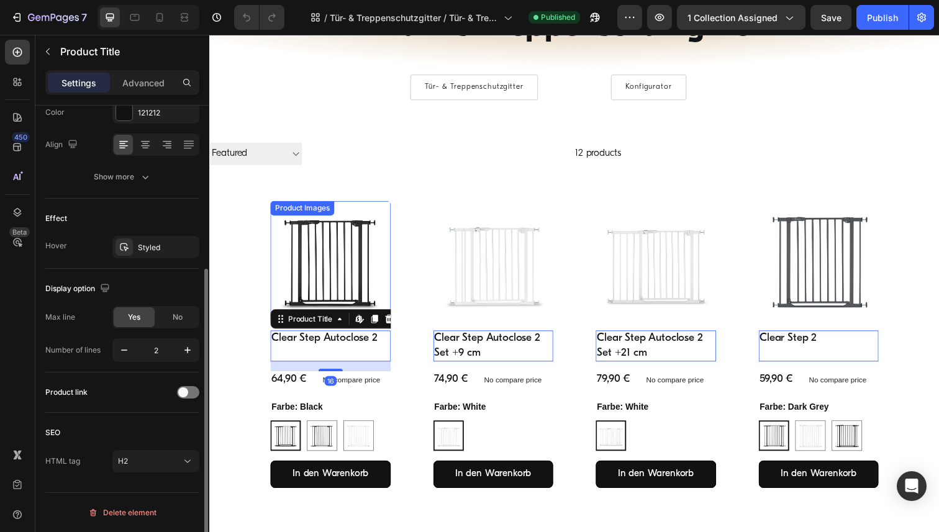
click at [334, 258] on img at bounding box center [332, 266] width 123 height 123
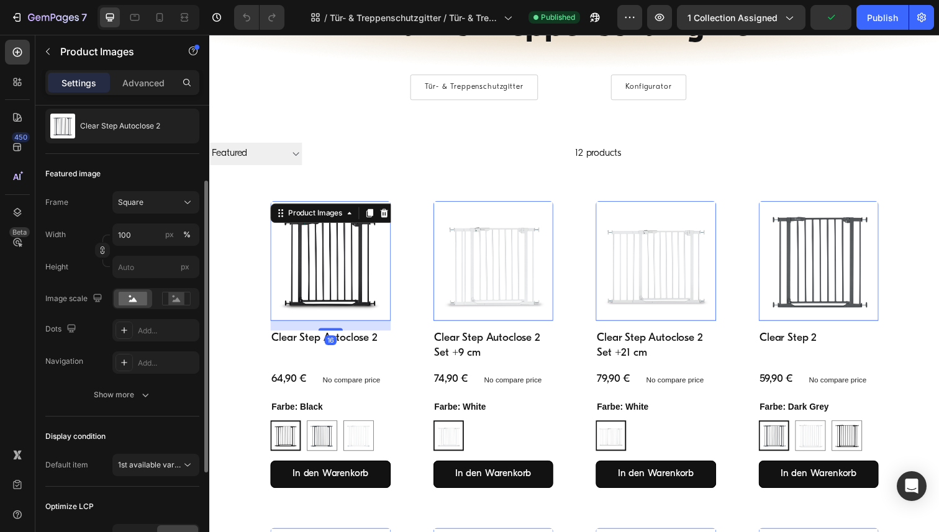
scroll to position [268, 0]
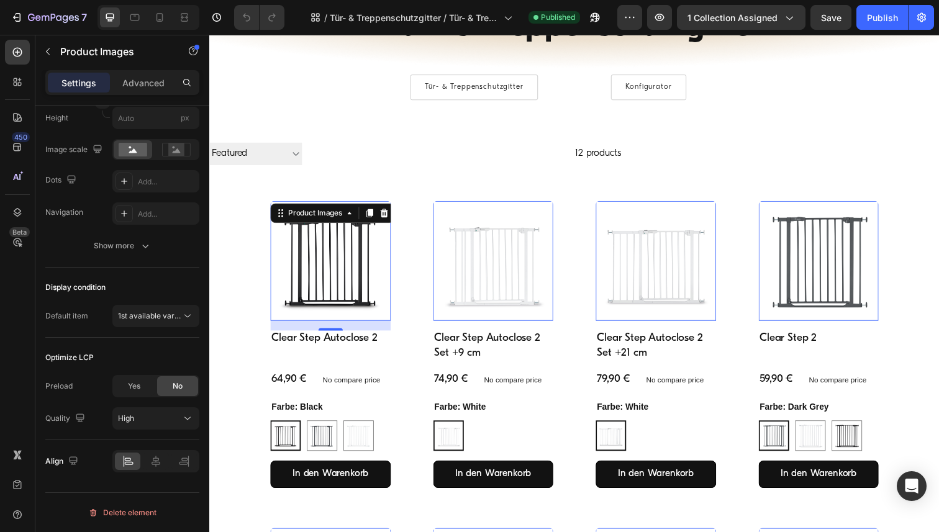
click at [333, 347] on div "16" at bounding box center [333, 347] width 12 height 10
click at [310, 344] on h2 "Clear Step Autoclose 2" at bounding box center [332, 345] width 123 height 17
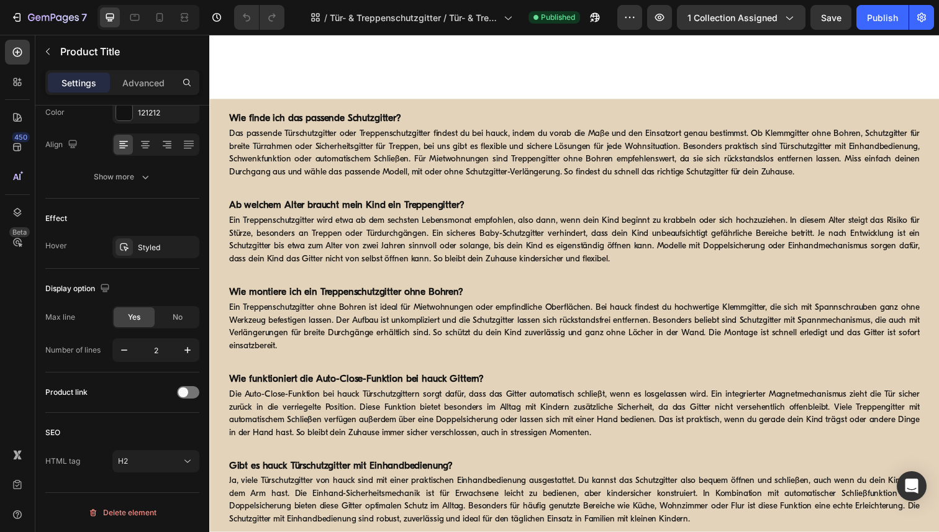
scroll to position [890, 0]
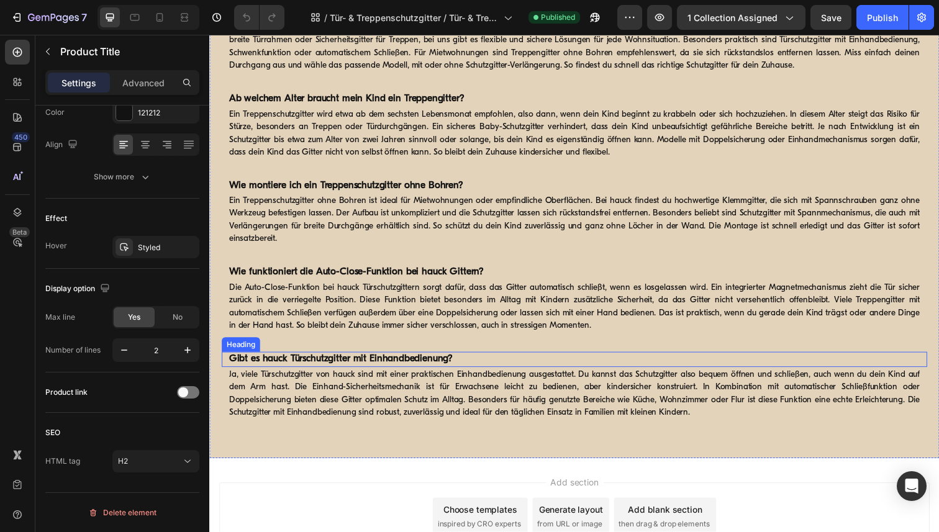
click at [400, 367] on strong "Gibt es hauck Türschutzgitter mit Einhandbedienung?" at bounding box center [343, 366] width 229 height 10
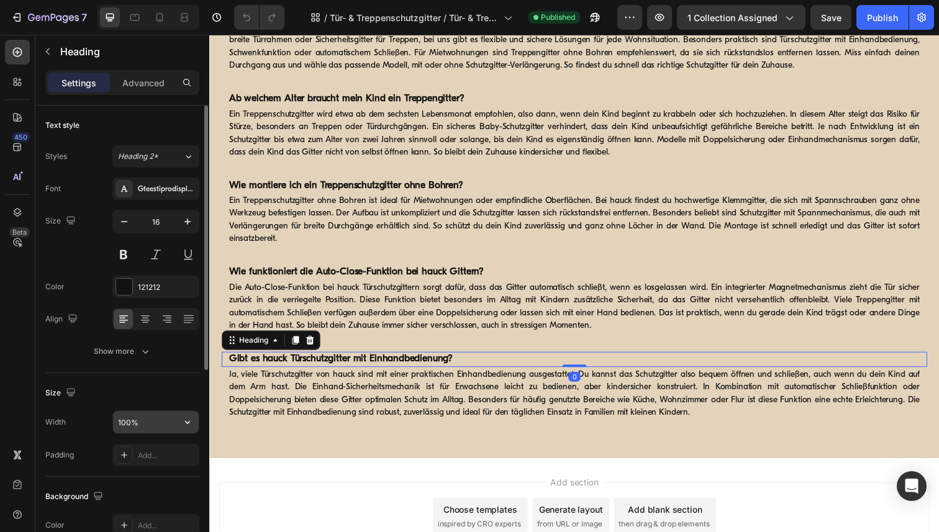
scroll to position [344, 0]
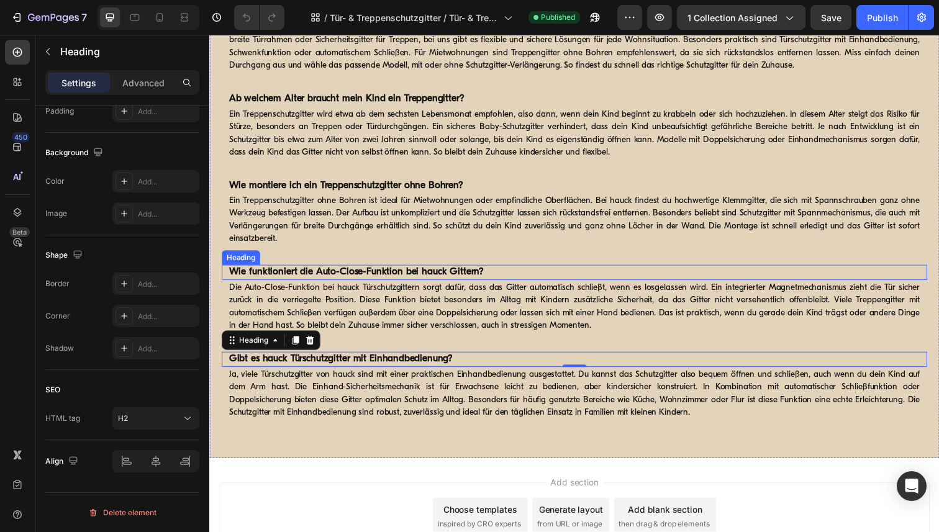
click at [361, 281] on strong "Wie funktioniert die Auto-Close-Funktion bei hauck Gittern?" at bounding box center [359, 278] width 260 height 10
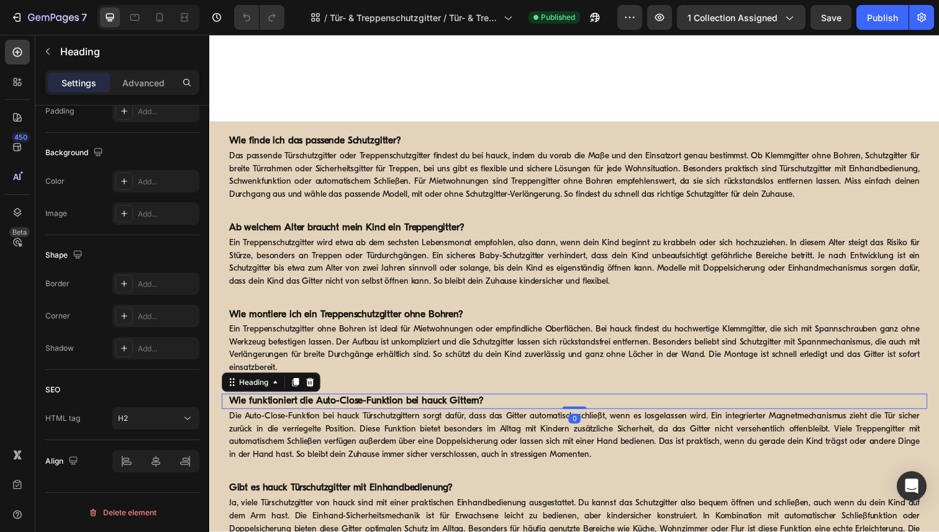
scroll to position [844, 0]
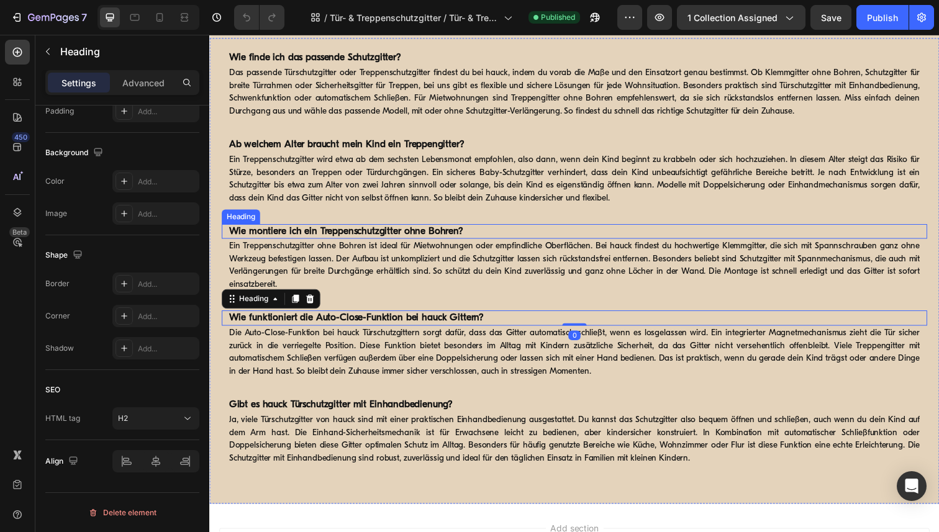
click at [374, 236] on strong "Wie montiere ich ein Treppenschutzgitter ohne Bohren?" at bounding box center [348, 236] width 239 height 10
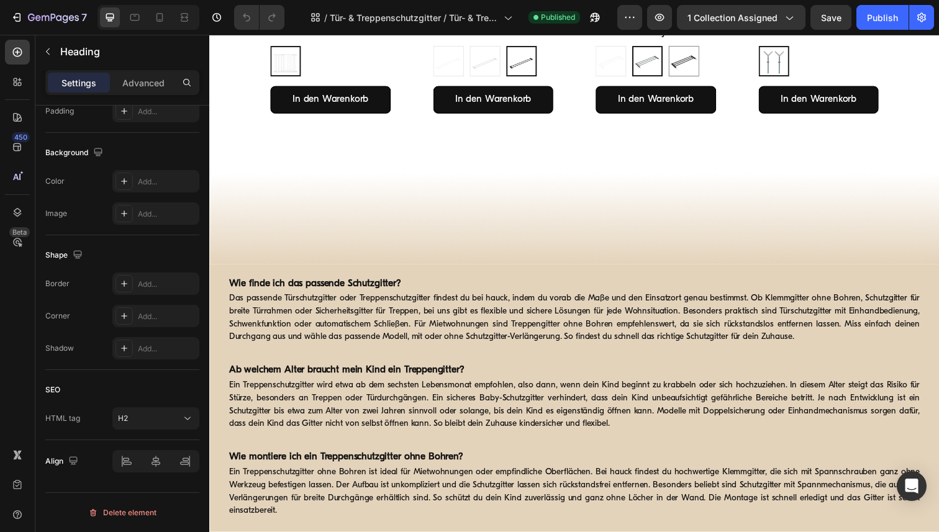
scroll to position [1156, 0]
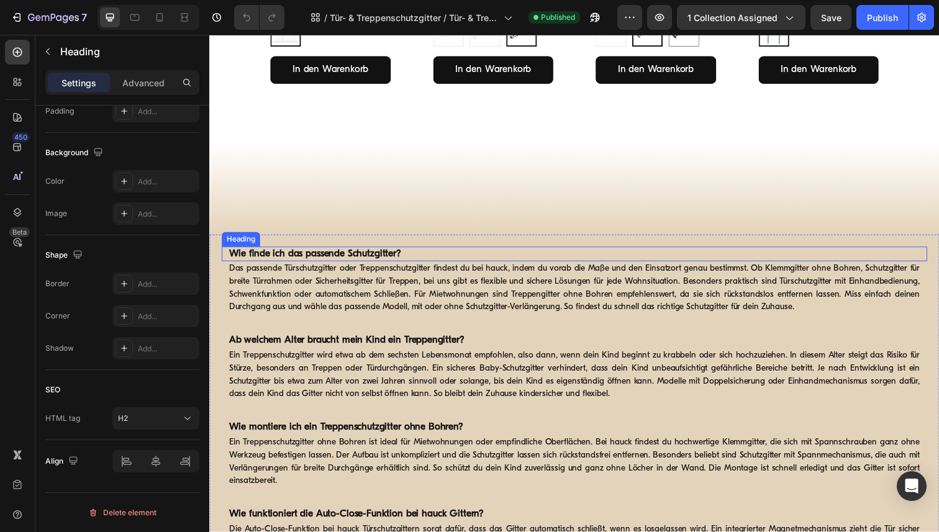
click at [376, 255] on strong "Wie finde ich das passende Schutzgitter?" at bounding box center [317, 259] width 176 height 10
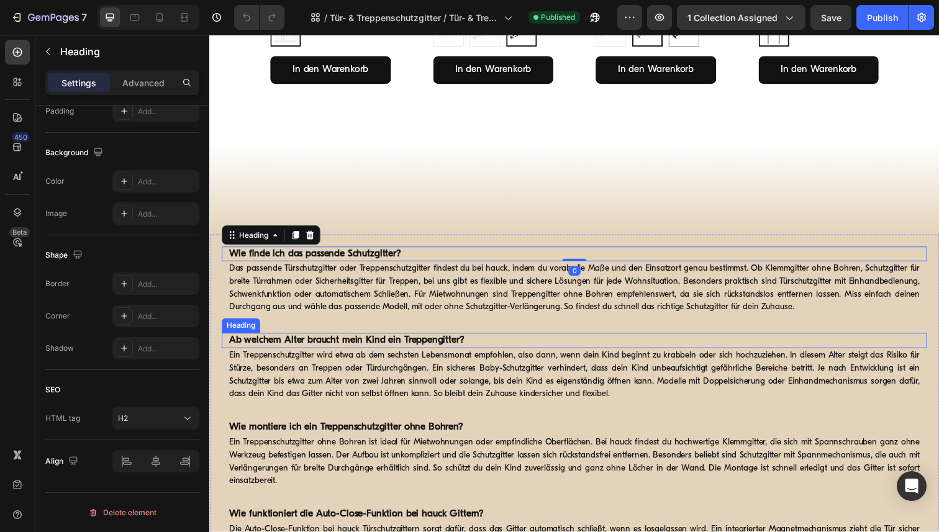
click at [410, 350] on strong "Ab welchem Alter braucht mein Kind ein Treppengitter?" at bounding box center [349, 347] width 240 height 10
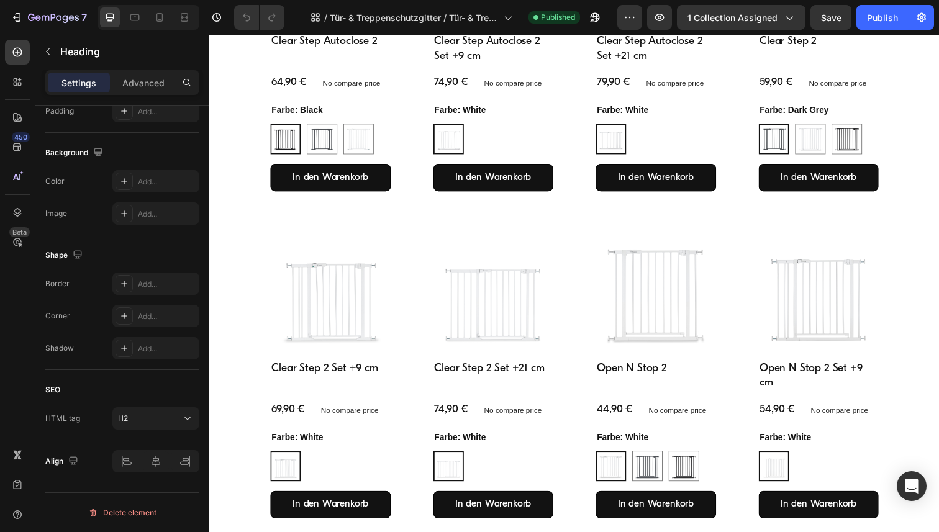
scroll to position [0, 0]
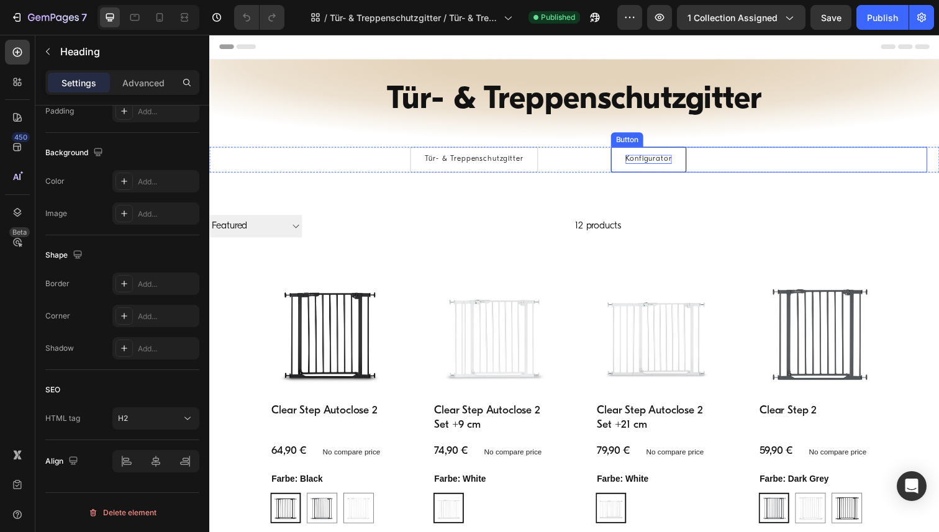
click at [656, 159] on p "Konfigurator" at bounding box center [657, 162] width 47 height 9
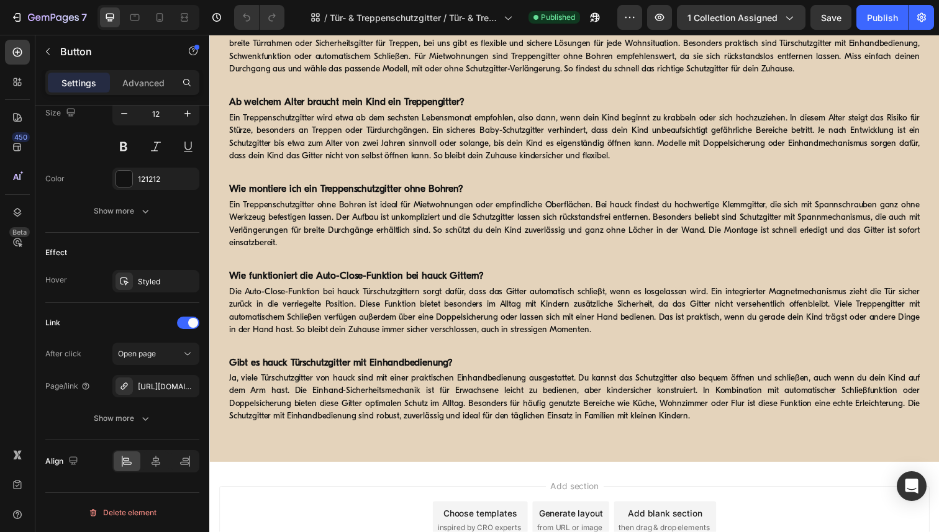
scroll to position [1394, 0]
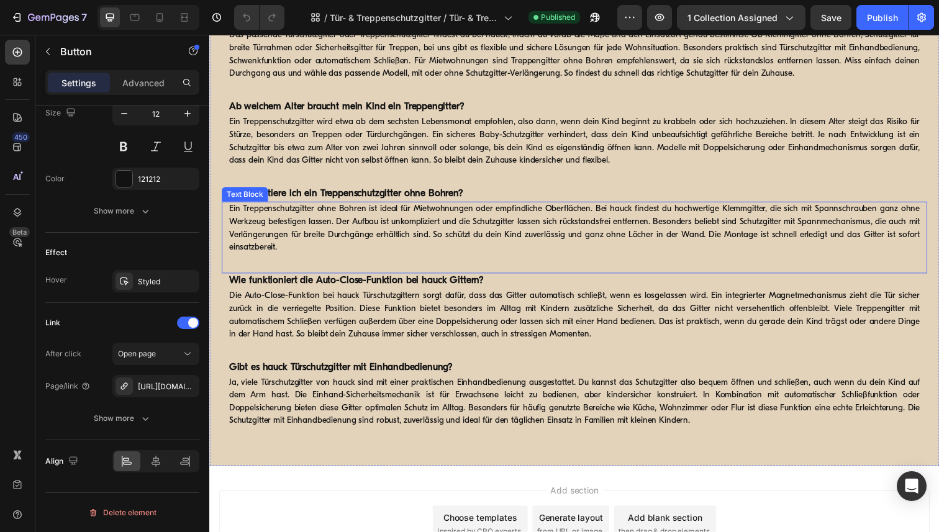
click at [630, 256] on p "Ein Treppenschutzgitter ohne Bohren ist ideal für Mietwohnungen oder empfindlic…" at bounding box center [581, 233] width 705 height 52
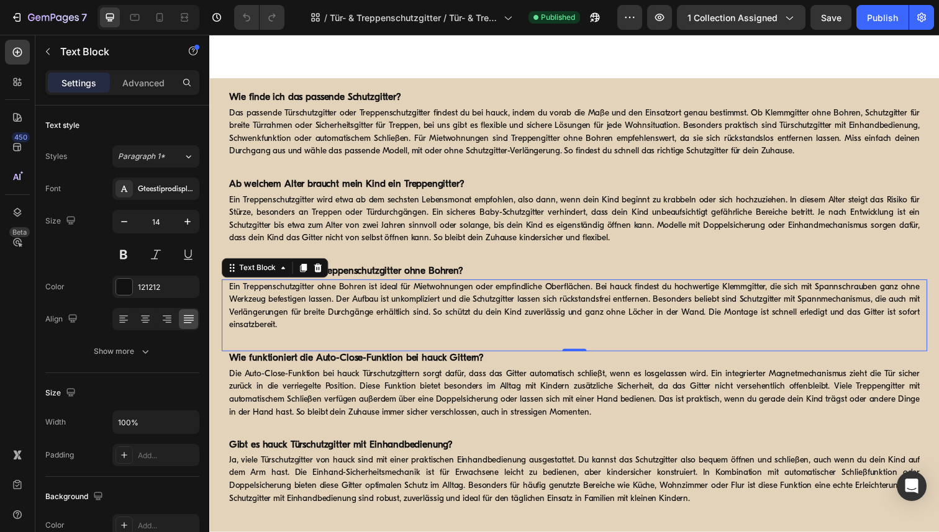
scroll to position [1302, 0]
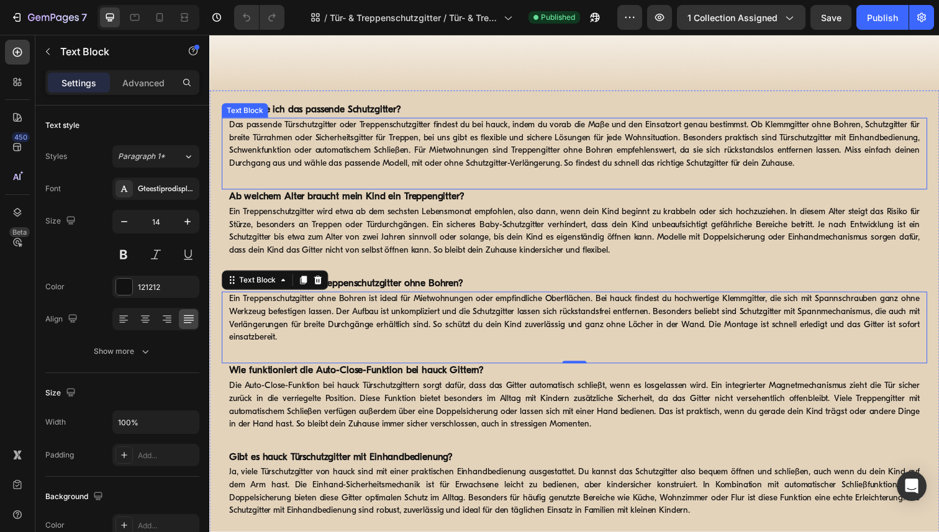
click at [540, 168] on p "Das passende Türschutzgitter oder Treppenschutzgitter findest du bei hauck, ind…" at bounding box center [581, 147] width 705 height 52
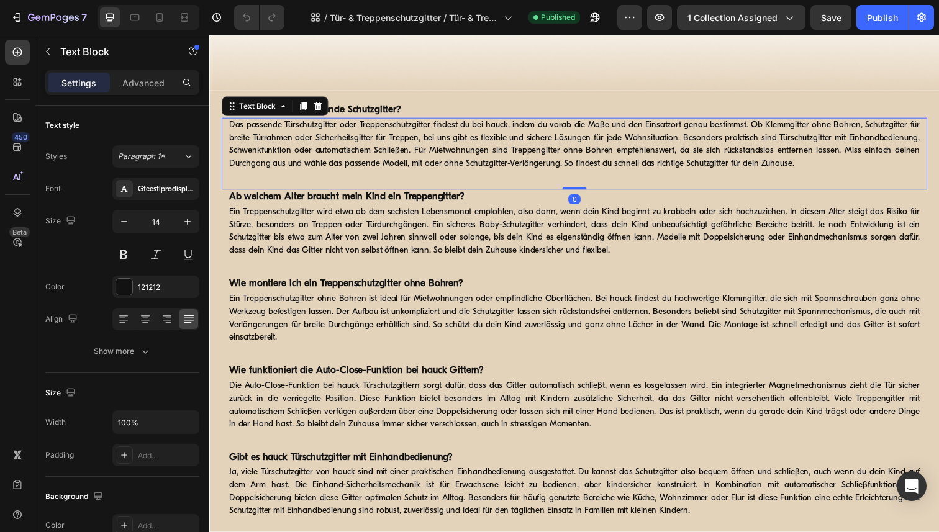
click at [540, 168] on p "Das passende Türschutzgitter oder Treppenschutzgitter findest du bei hauck, ind…" at bounding box center [581, 147] width 705 height 52
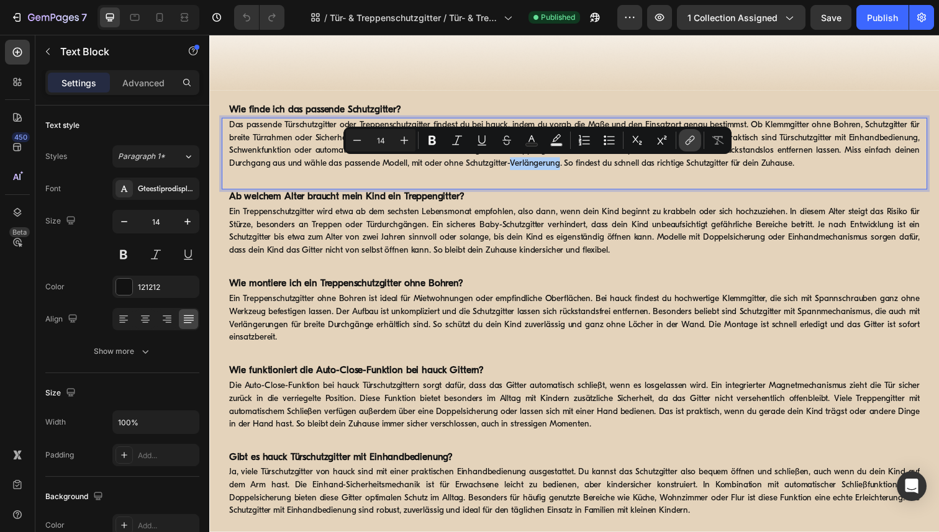
click at [690, 139] on icon "Editor contextual toolbar" at bounding box center [690, 140] width 12 height 12
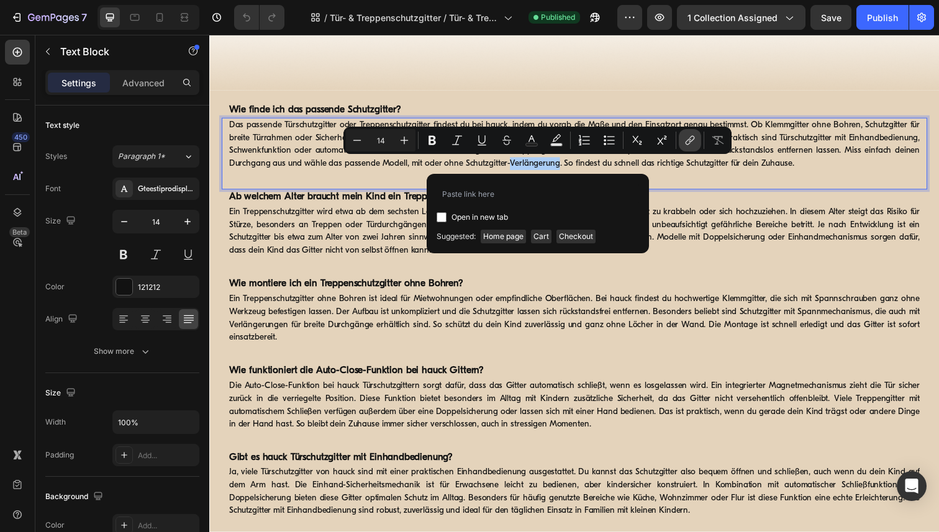
type input "[URL][DOMAIN_NAME]"
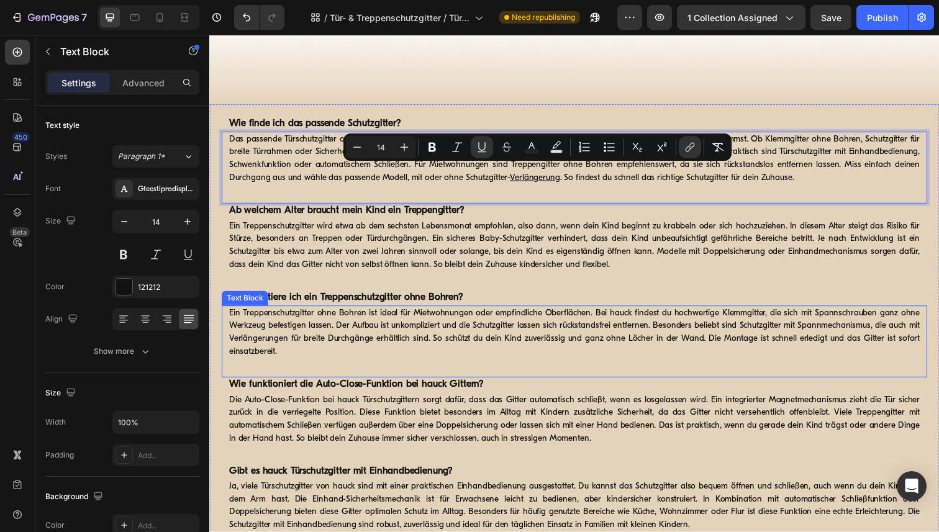
scroll to position [1285, 0]
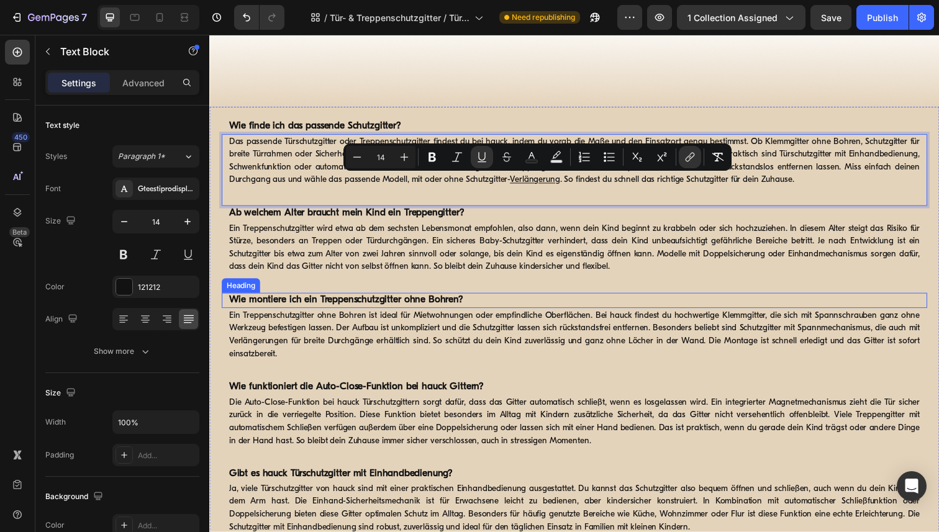
click at [741, 309] on h2 "Wie montiere ich ein Treppenschutzgitter ohne Bohren?" at bounding box center [582, 307] width 708 height 16
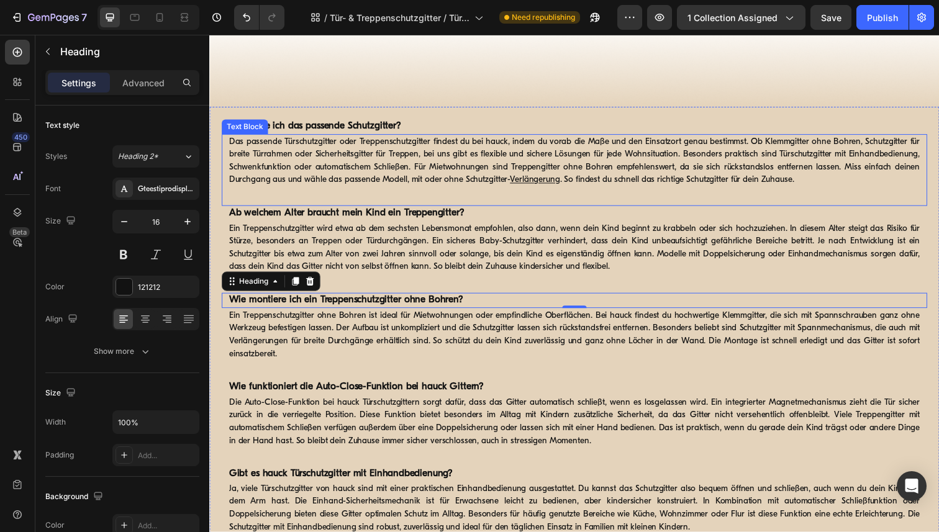
click at [432, 146] on p "Das passende Türschutzgitter oder Treppenschutzgitter findest du bei hauck, ind…" at bounding box center [581, 164] width 705 height 52
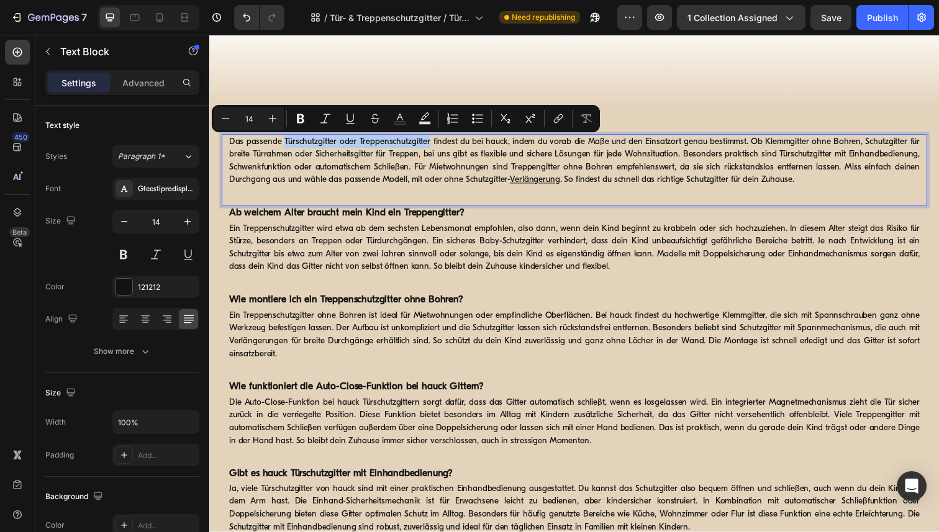
drag, startPoint x: 433, startPoint y: 147, endPoint x: 285, endPoint y: 141, distance: 148.5
click at [285, 141] on p "Das passende Türschutzgitter oder Treppenschutzgitter findest du bei hauck, ind…" at bounding box center [581, 164] width 705 height 52
click at [559, 119] on icon "Editor contextual toolbar" at bounding box center [560, 117] width 6 height 6
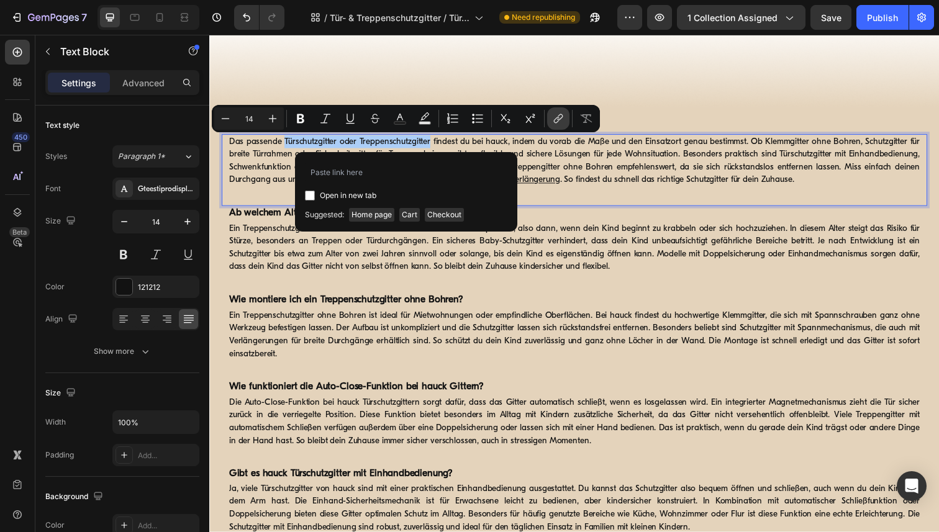
type input "[URL][DOMAIN_NAME]"
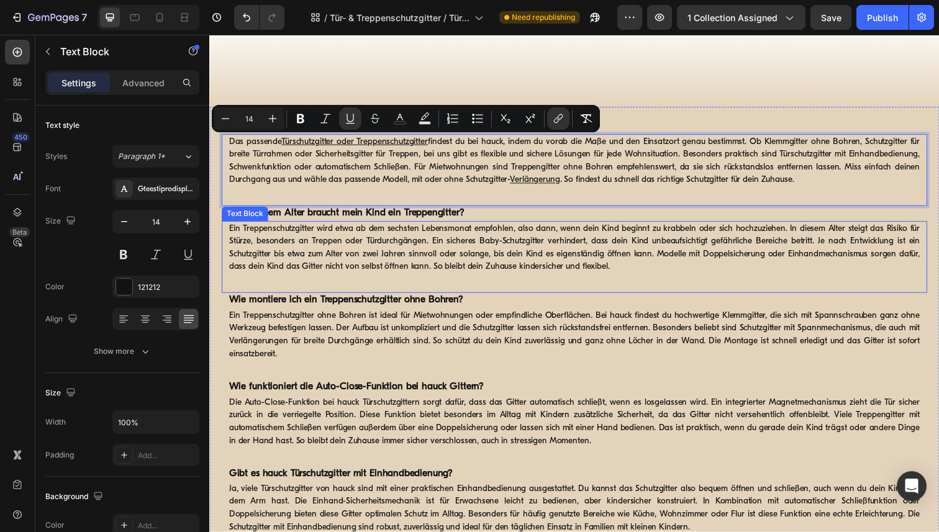
click at [667, 232] on p "Ein Treppenschutzgitter wird etwa ab dem sechsten Lebensmonat empfohlen, also d…" at bounding box center [581, 253] width 705 height 52
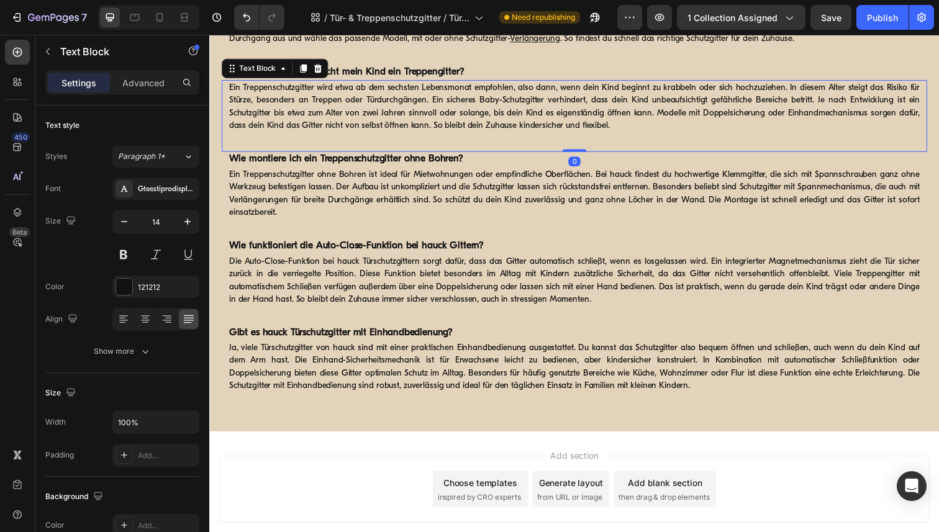
scroll to position [1414, 0]
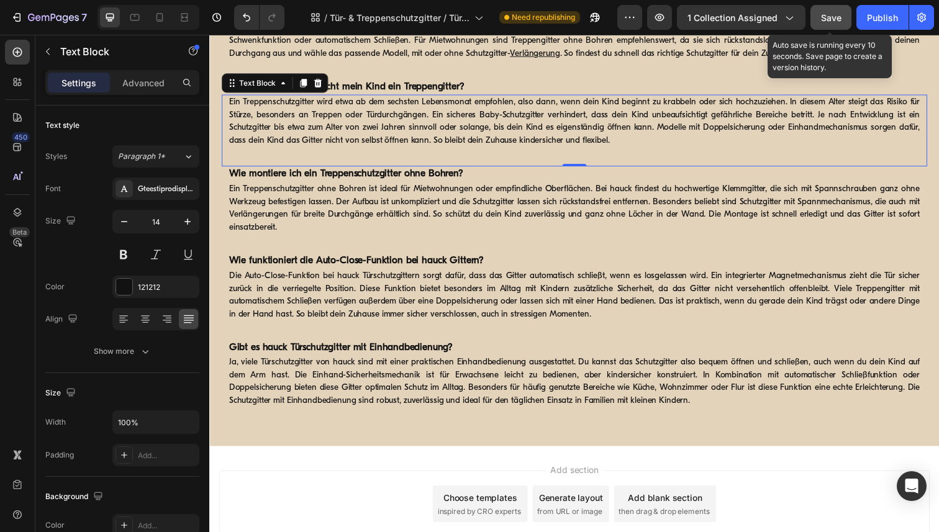
click at [835, 16] on span "Save" at bounding box center [831, 17] width 20 height 11
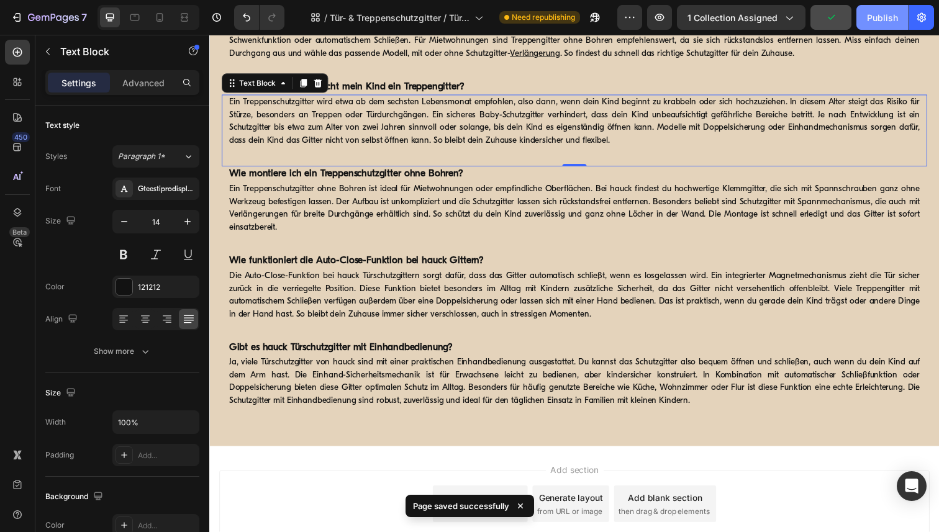
click at [893, 17] on div "Publish" at bounding box center [882, 17] width 31 height 13
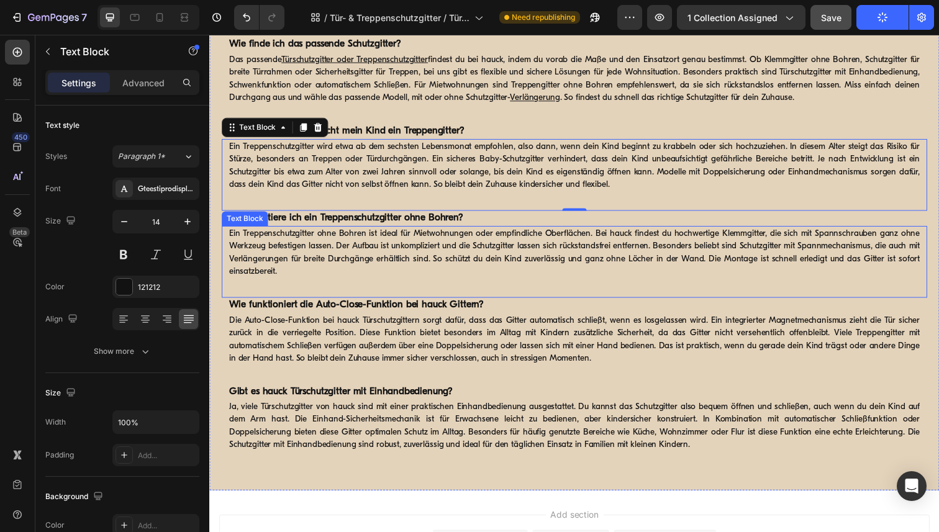
scroll to position [1365, 0]
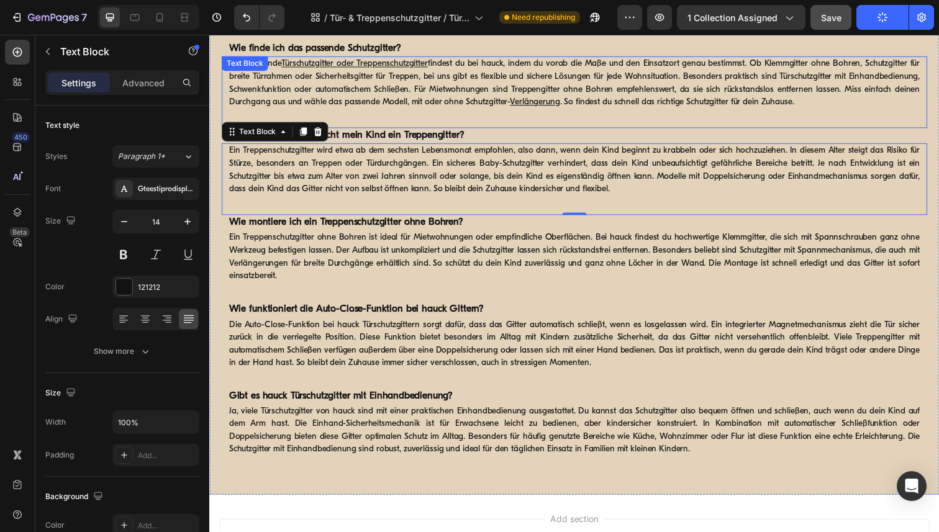
click at [511, 107] on p "Das passende Türschutzgitter oder Treppenschutzgitter findest du bei hauck, ind…" at bounding box center [581, 84] width 705 height 52
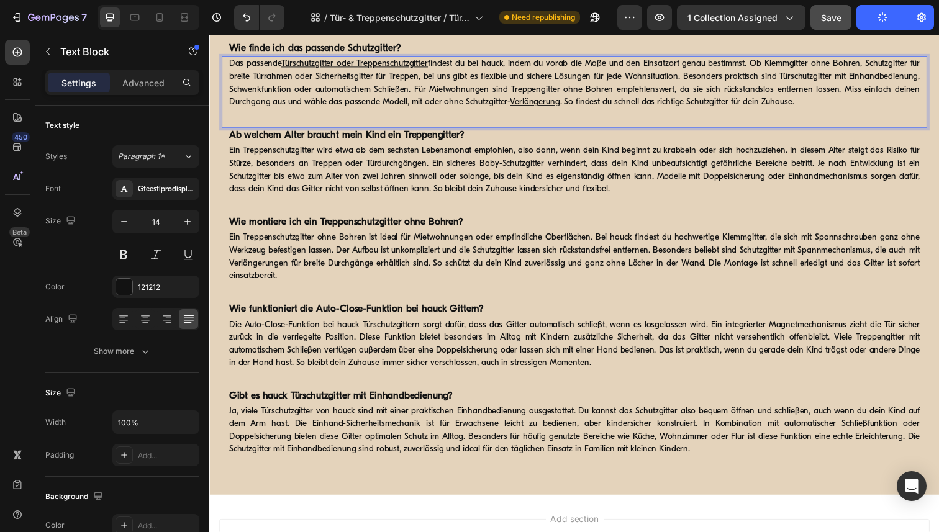
click at [546, 105] on u "Verlängerung" at bounding box center [541, 103] width 51 height 9
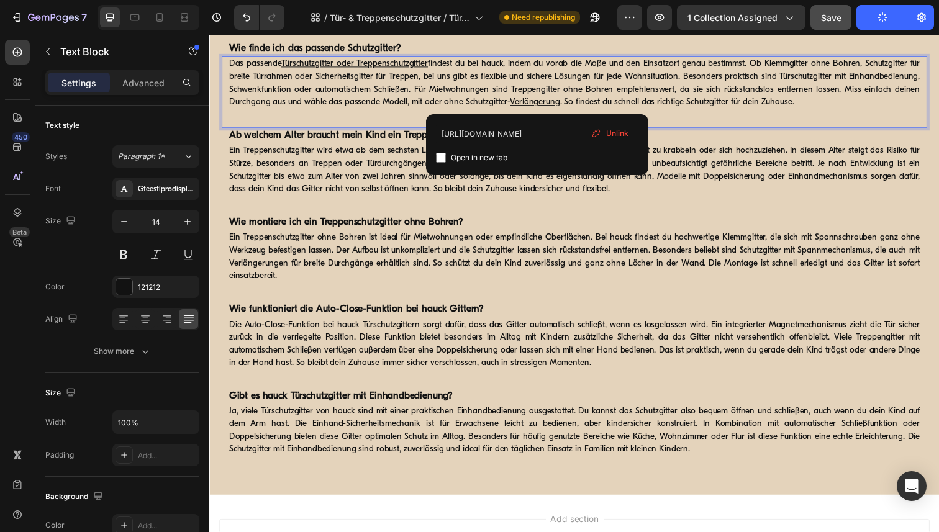
click at [546, 105] on u "Verlängerung" at bounding box center [541, 103] width 51 height 9
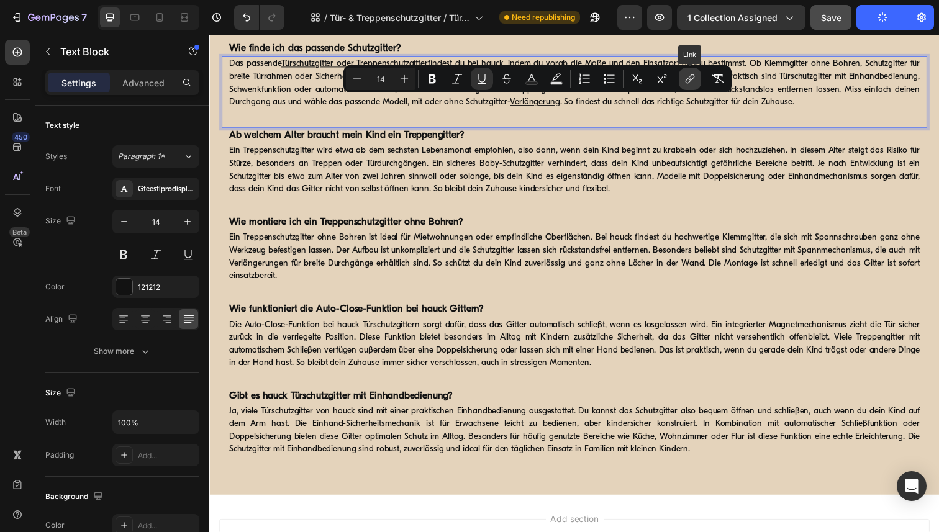
click at [687, 80] on icon "Editor contextual toolbar" at bounding box center [690, 79] width 12 height 12
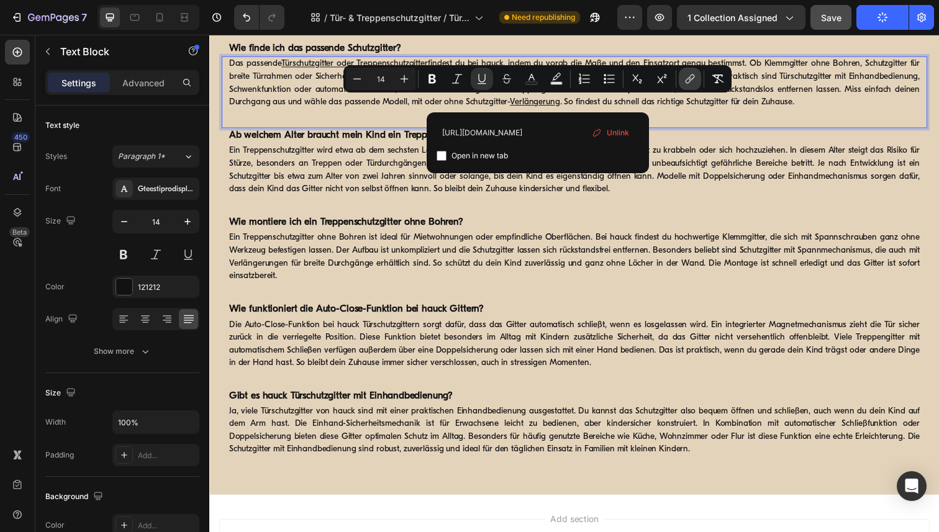
scroll to position [0, 207]
click at [614, 131] on span "Unlink" at bounding box center [618, 133] width 22 height 14
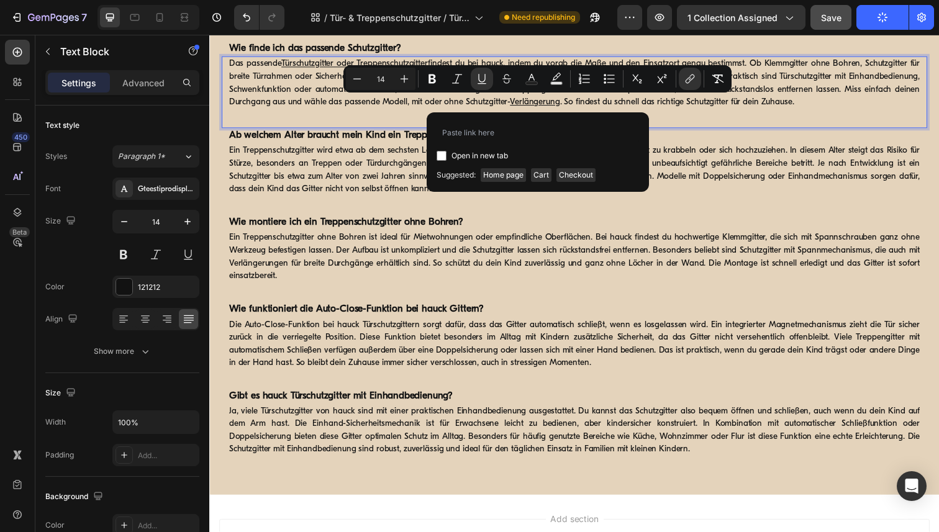
scroll to position [0, 0]
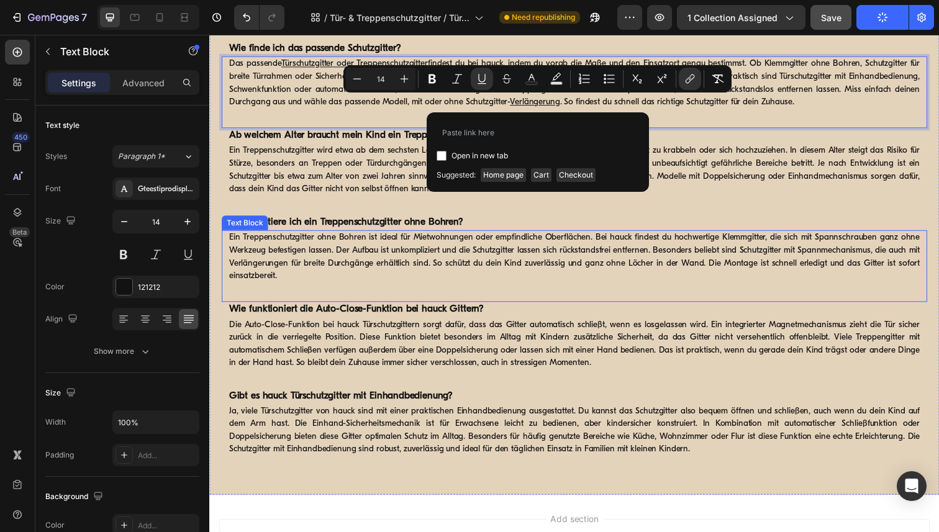
click at [504, 237] on p "Ein Treppenschutzgitter ohne Bohren ist ideal für Mietwohnungen oder empfindlic…" at bounding box center [581, 262] width 705 height 52
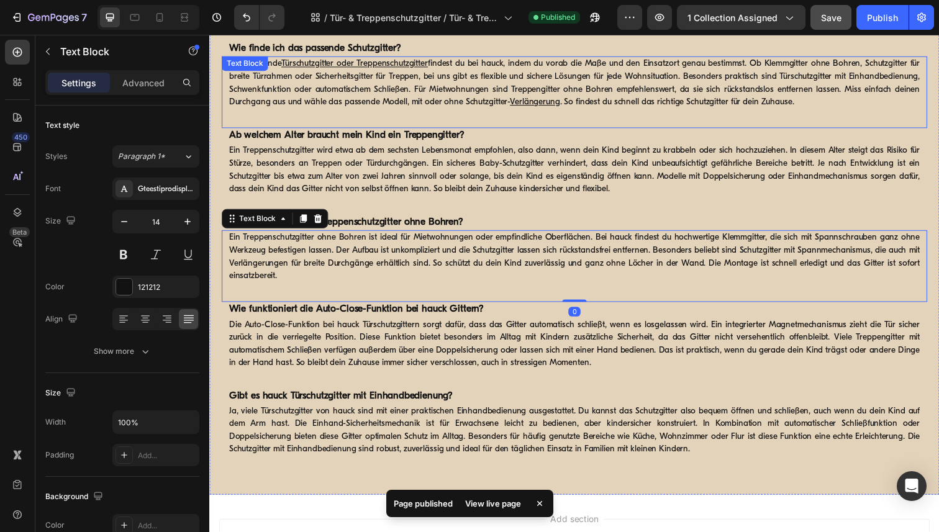
click at [567, 106] on p "Das passende Türschutzgitter oder Treppenschutzgitter findest du bei hauck, ind…" at bounding box center [581, 84] width 705 height 52
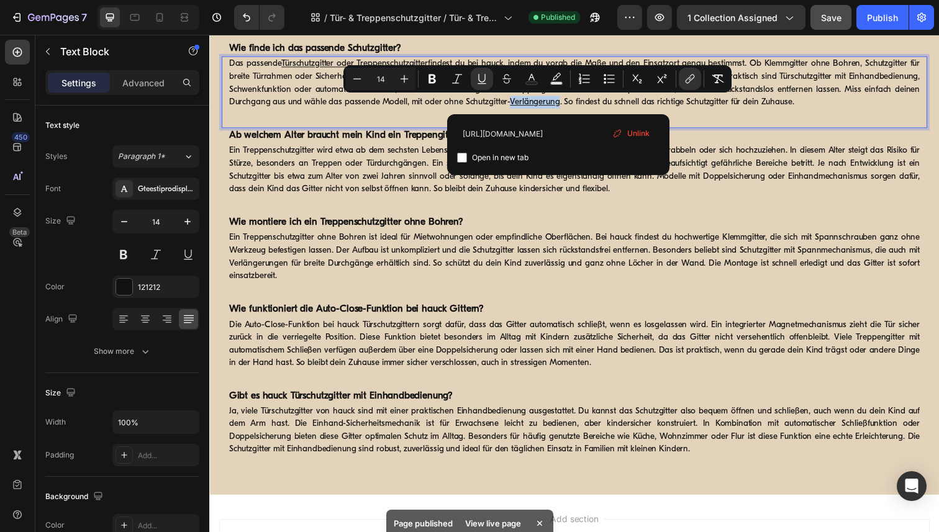
drag, startPoint x: 565, startPoint y: 106, endPoint x: 515, endPoint y: 104, distance: 49.7
click at [516, 104] on u "Verlängerung" at bounding box center [541, 103] width 51 height 9
click at [640, 135] on span "Unlink" at bounding box center [638, 133] width 22 height 11
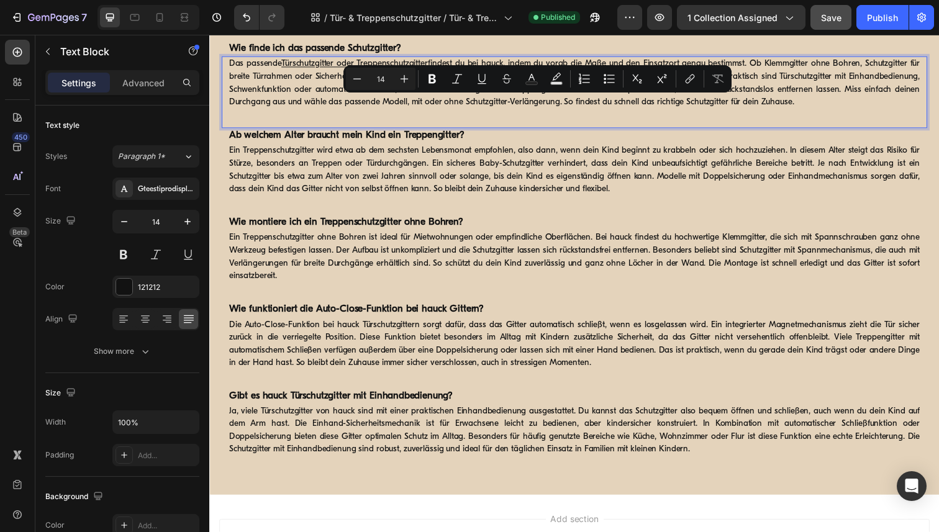
click at [558, 115] on div "Das passende Türschutzgitter oder Treppenschutzgitter findest du bei hauck, ind…" at bounding box center [582, 93] width 720 height 73
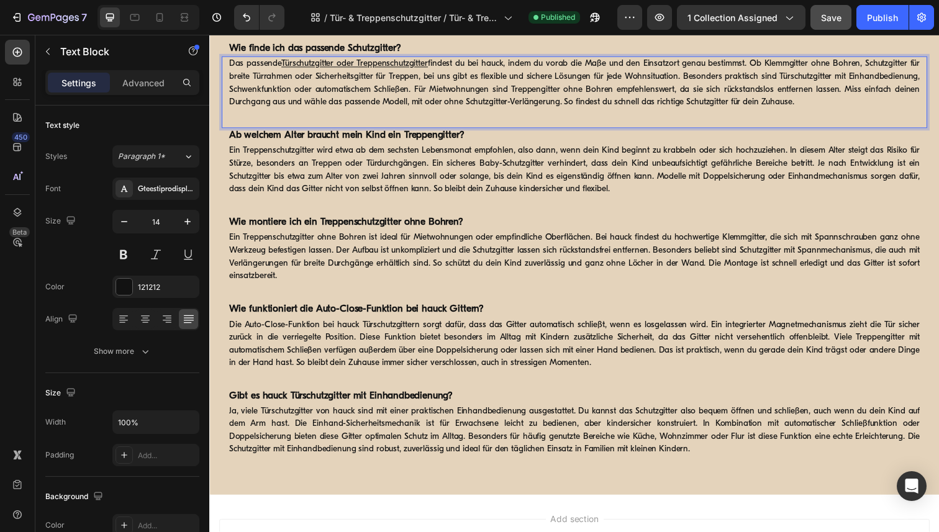
click at [568, 111] on div "Das passende Türschutzgitter oder Treppenschutzgitter findest du bei hauck, ind…" at bounding box center [582, 84] width 708 height 55
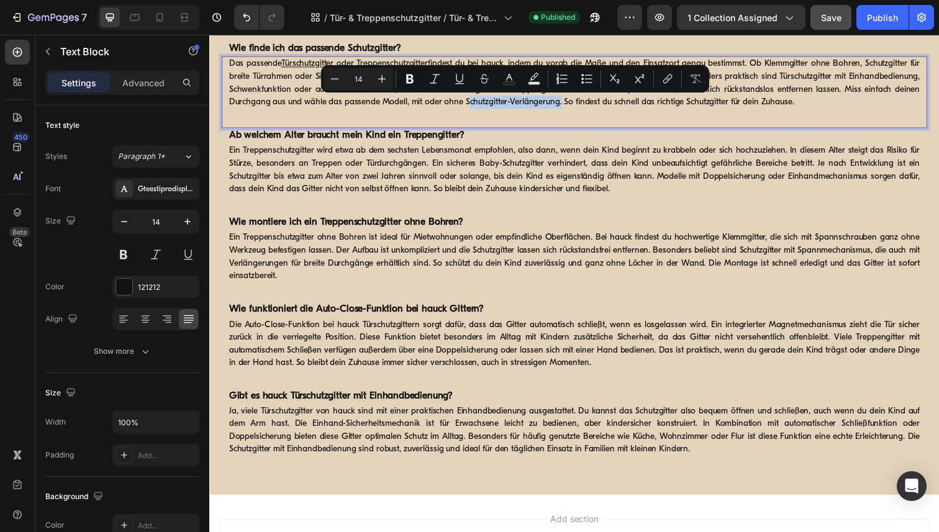
drag, startPoint x: 564, startPoint y: 105, endPoint x: 471, endPoint y: 105, distance: 93.8
click at [471, 105] on p "Das passende Türschutzgitter oder Treppenschutzgitter findest du bei hauck, ind…" at bounding box center [581, 84] width 705 height 52
click at [671, 80] on icon "Editor contextual toolbar" at bounding box center [667, 79] width 12 height 12
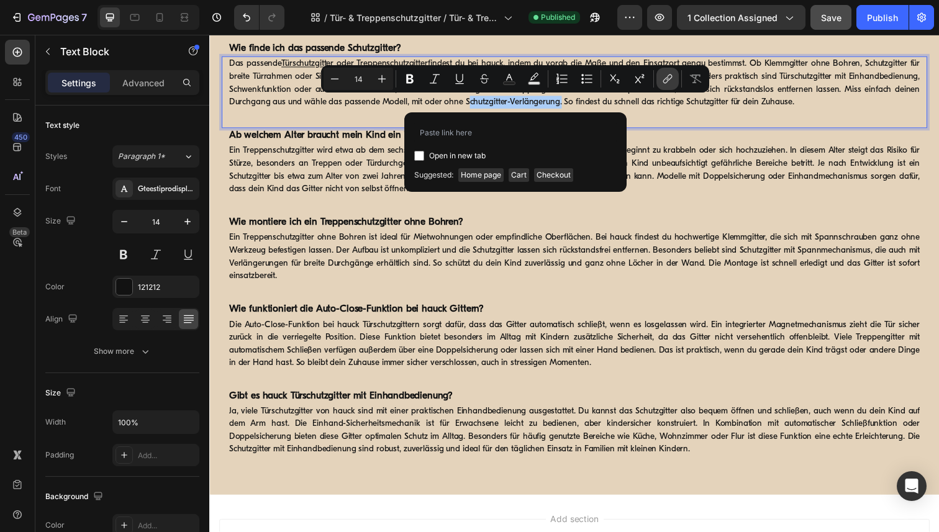
type input "[URL][DOMAIN_NAME]"
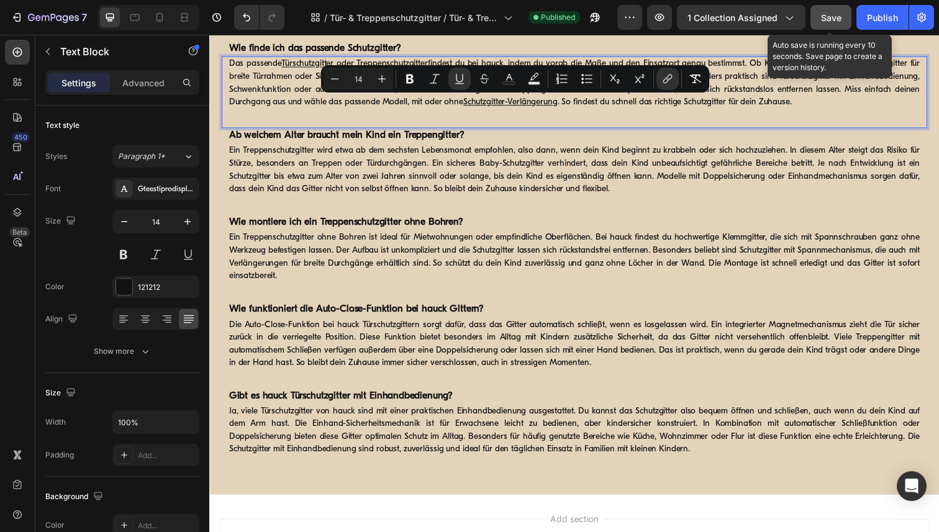
click at [833, 11] on div "Save" at bounding box center [831, 17] width 20 height 13
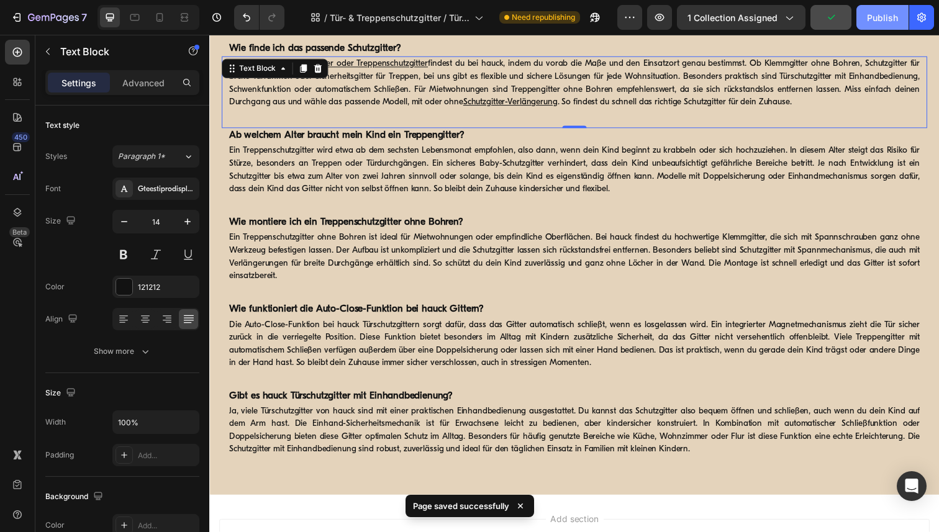
click at [872, 16] on div "Publish" at bounding box center [882, 17] width 31 height 13
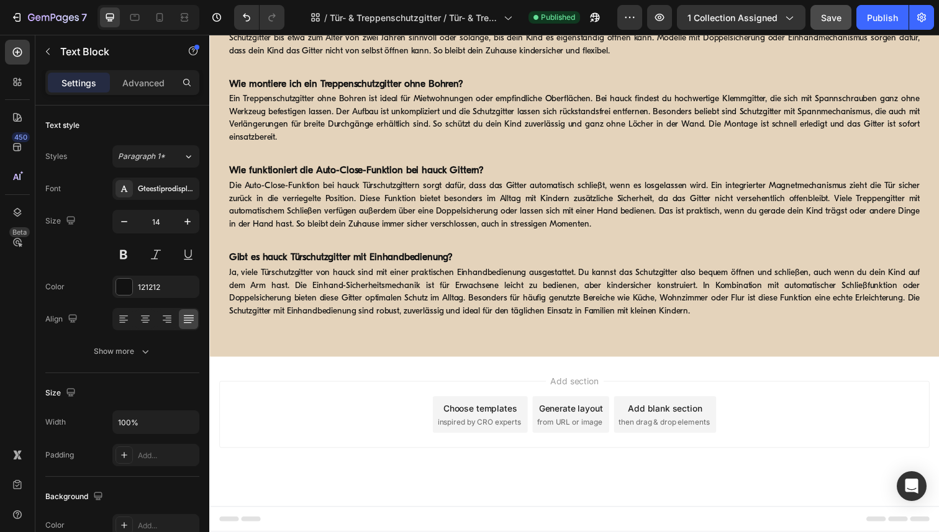
scroll to position [990, 0]
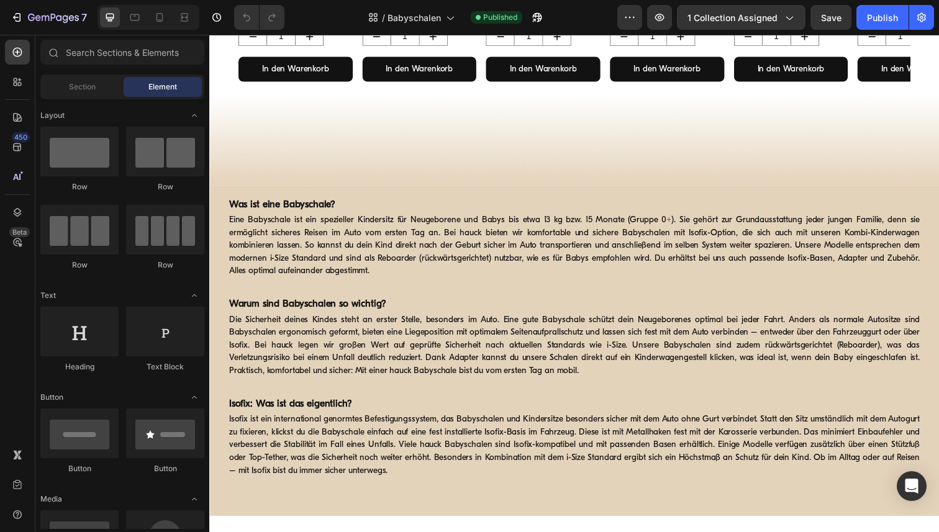
scroll to position [843, 0]
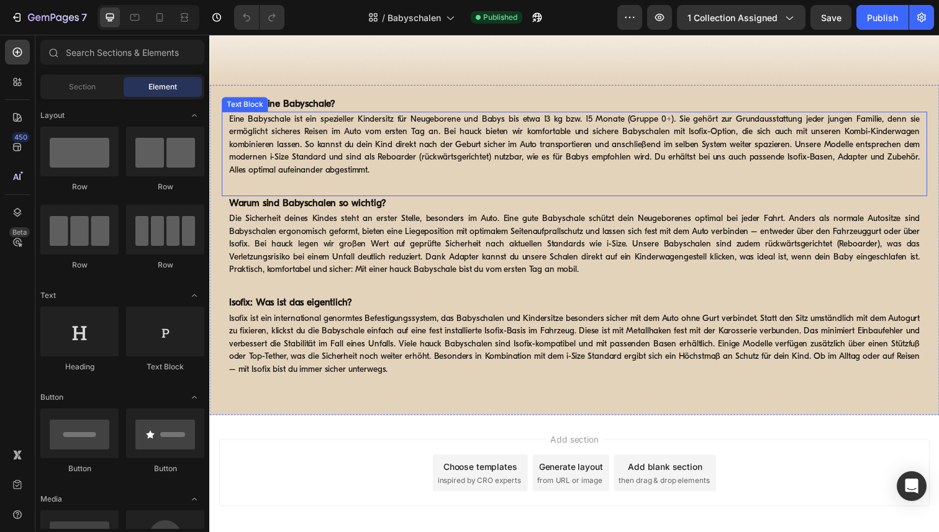
click at [740, 139] on p "Eine Babyschale ist ein spezieller Kindersitz für Neugeborene und Babys bis etw…" at bounding box center [581, 147] width 705 height 65
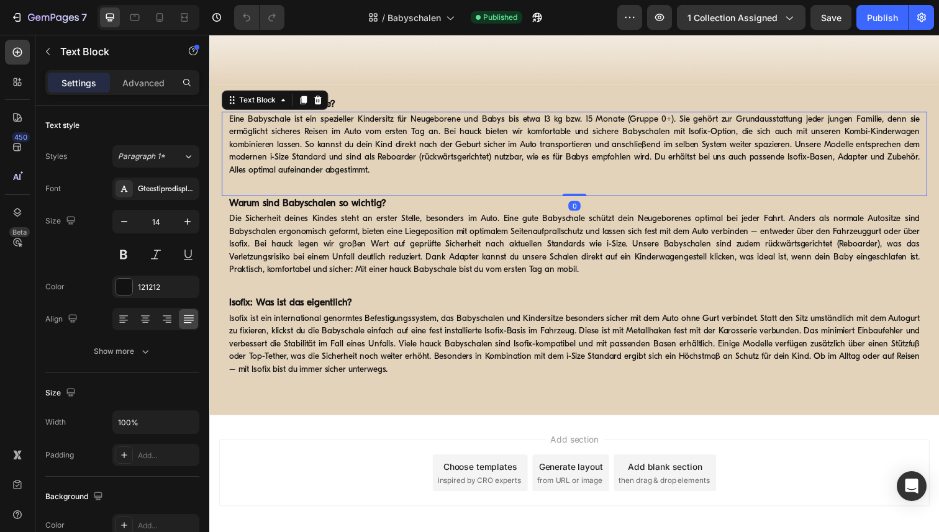
click at [742, 134] on p "Eine Babyschale ist ein spezieller Kindersitz für Neugeborene und Babys bis etw…" at bounding box center [581, 147] width 705 height 65
drag, startPoint x: 746, startPoint y: 136, endPoint x: 715, endPoint y: 135, distance: 31.1
click at [715, 135] on p "Eine Babyschale ist ein spezieller Kindersitz für Neugeborene und Babys bis etw…" at bounding box center [581, 147] width 705 height 65
click at [630, 135] on p "Eine Babyschale ist ein spezieller Kindersitz für Neugeborene und Babys bis etw…" at bounding box center [581, 147] width 705 height 65
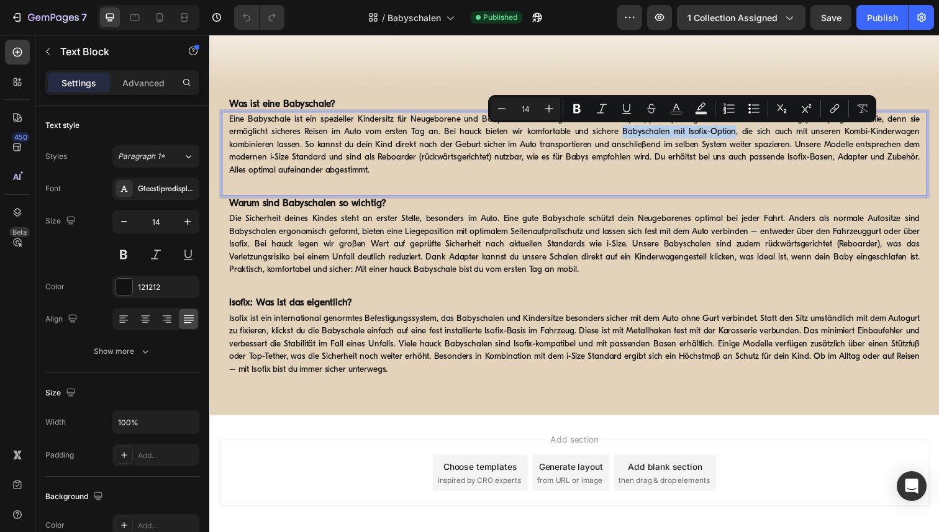
drag, startPoint x: 629, startPoint y: 135, endPoint x: 745, endPoint y: 133, distance: 115.5
click at [745, 133] on p "Eine Babyschale ist ein spezieller Kindersitz für Neugeborene und Babys bis etw…" at bounding box center [581, 147] width 705 height 65
click at [833, 109] on icon "Editor contextual toolbar" at bounding box center [836, 107] width 6 height 6
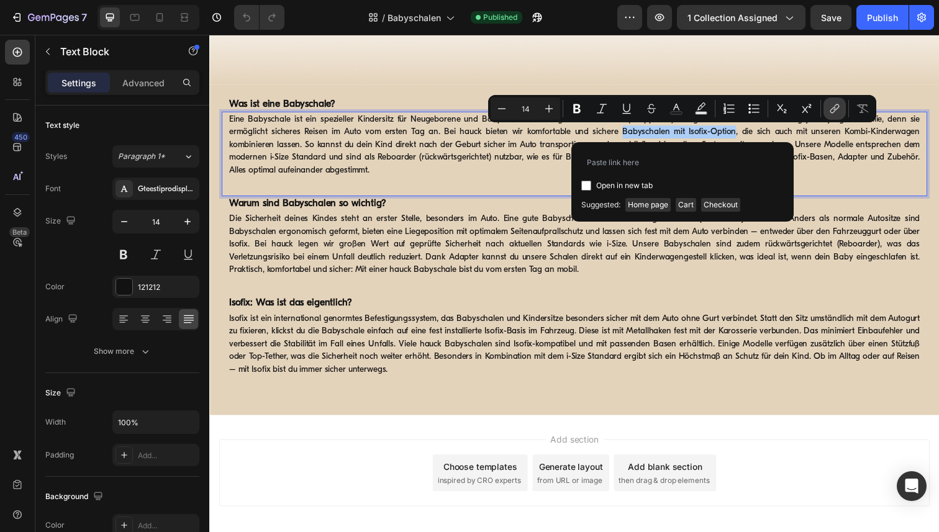
type input "https://www.hauck.de/collections/babyschalen/products/drive-n-care-set"
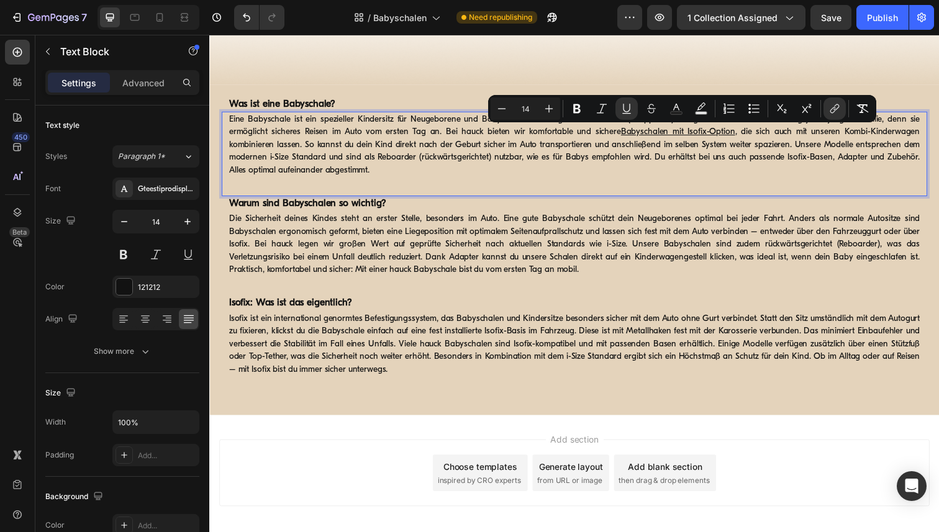
click at [920, 134] on p "Eine Babyschale ist ein spezieller Kindersitz für Neugeborene und Babys bis etw…" at bounding box center [581, 147] width 705 height 65
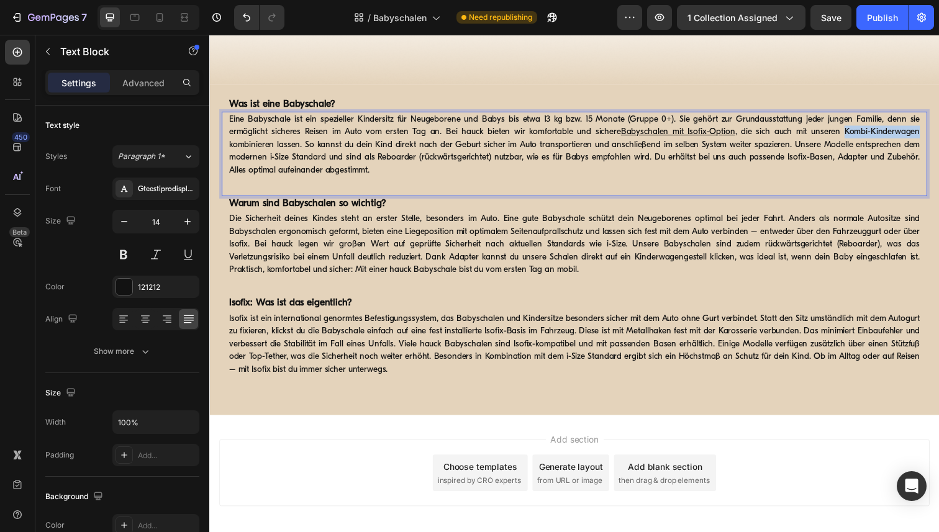
drag, startPoint x: 935, startPoint y: 137, endPoint x: 859, endPoint y: 134, distance: 75.8
click at [859, 134] on div "Eine Babyschale ist ein spezieller Kindersitz für Neugeborene und Babys bis etw…" at bounding box center [582, 148] width 708 height 68
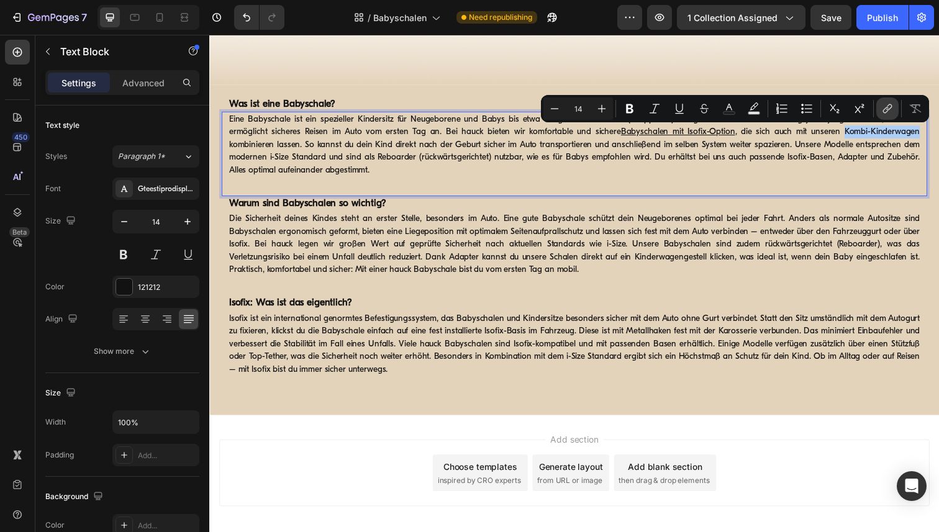
click at [882, 107] on icon "Editor contextual toolbar" at bounding box center [887, 108] width 12 height 12
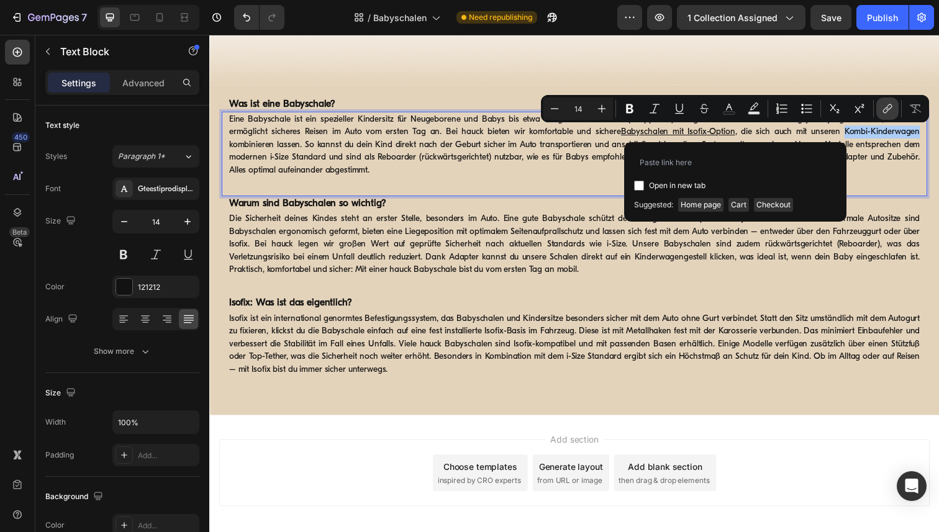
type input "https://www.hauck.de/collections/kinderwagen-sets"
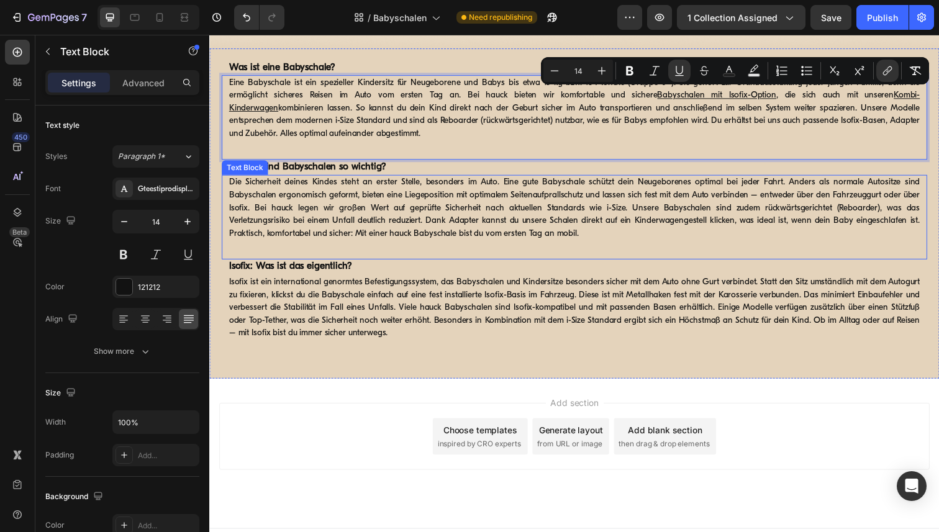
scroll to position [882, 0]
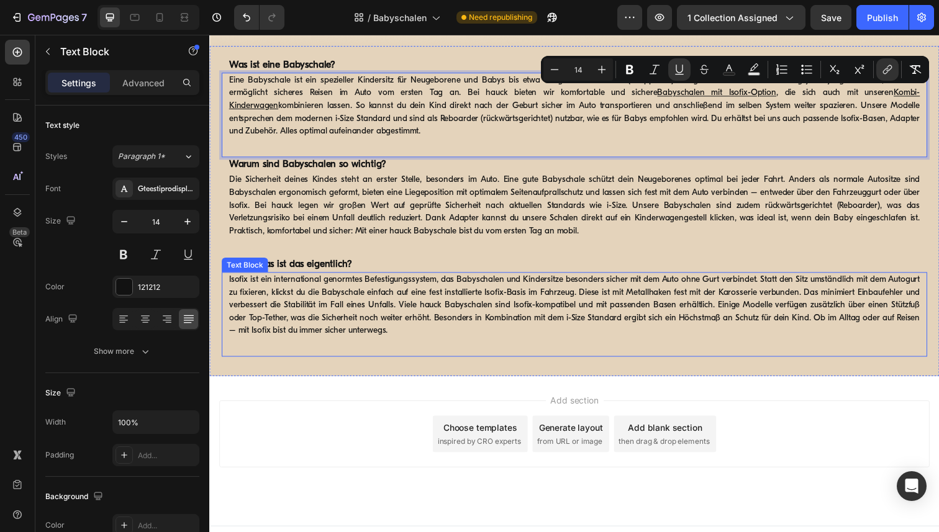
click at [531, 297] on p "Isofix ist ein international genormtes Befestigungssystem, das Babyschalen und …" at bounding box center [581, 311] width 705 height 65
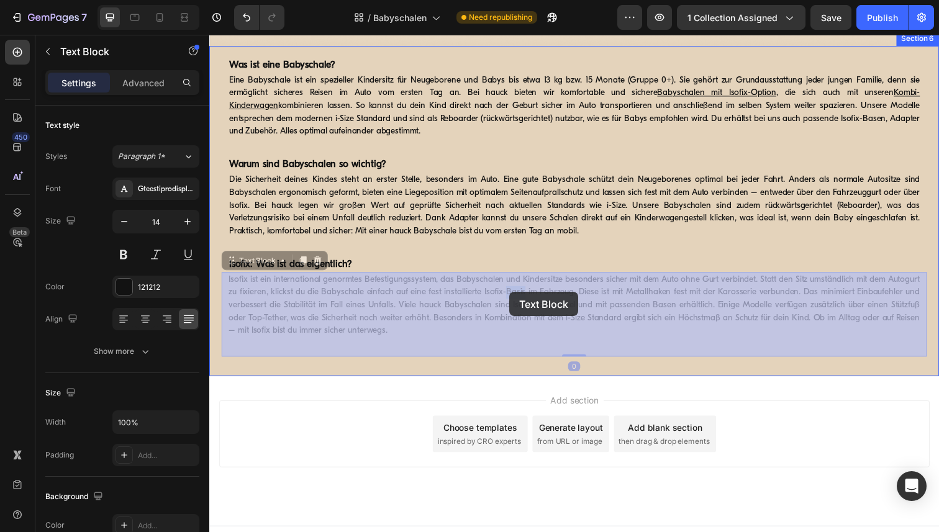
drag, startPoint x: 531, startPoint y: 297, endPoint x: 515, endPoint y: 297, distance: 15.5
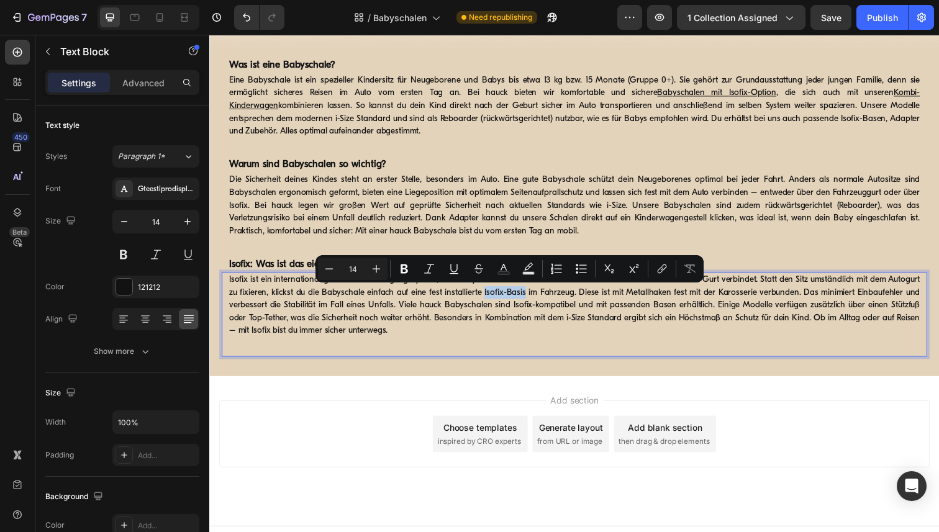
drag, startPoint x: 533, startPoint y: 299, endPoint x: 492, endPoint y: 300, distance: 41.0
click at [492, 300] on p "Isofix ist ein international genormtes Befestigungssystem, das Babyschalen und …" at bounding box center [581, 311] width 705 height 65
click at [659, 269] on icon "Editor contextual toolbar" at bounding box center [662, 269] width 12 height 12
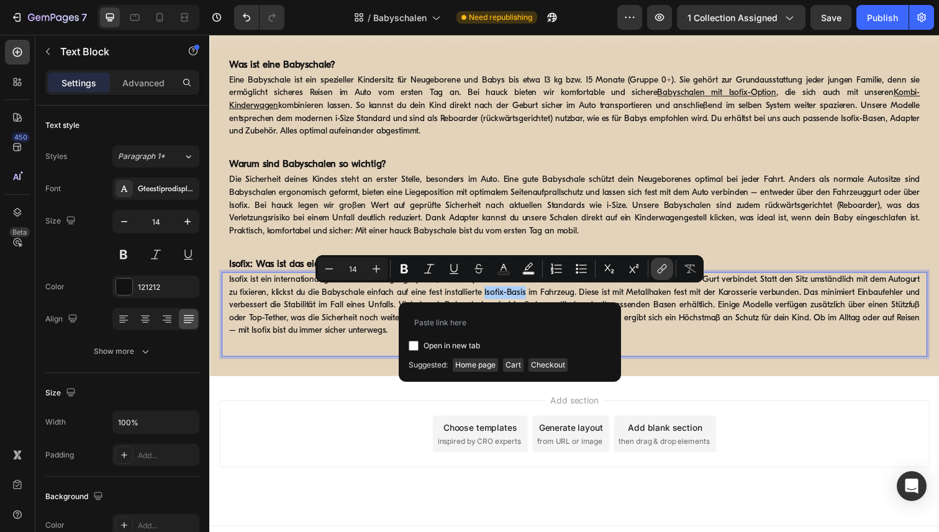
type input "https://www.hauck.de/collections/babyschalen/products/drive-n-care-base"
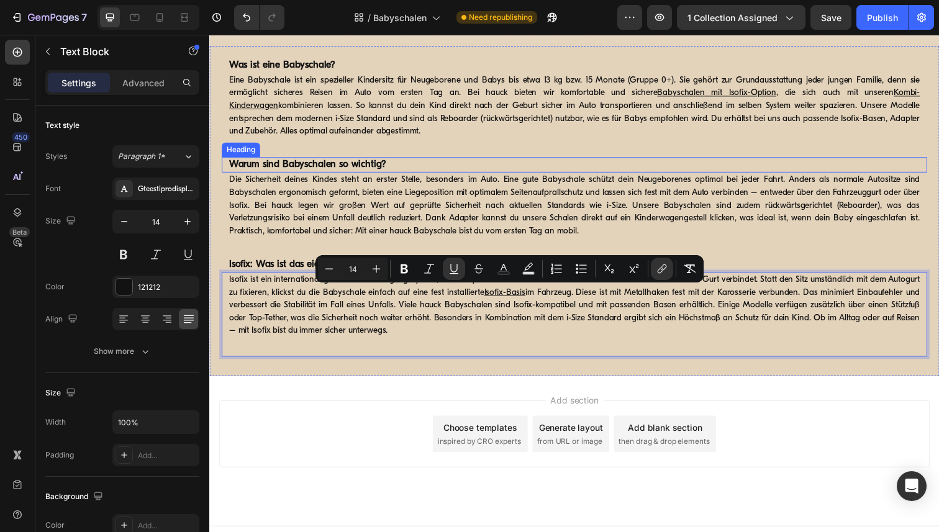
click at [795, 164] on h2 "Warum sind Babyschalen so wichtig?" at bounding box center [582, 168] width 708 height 16
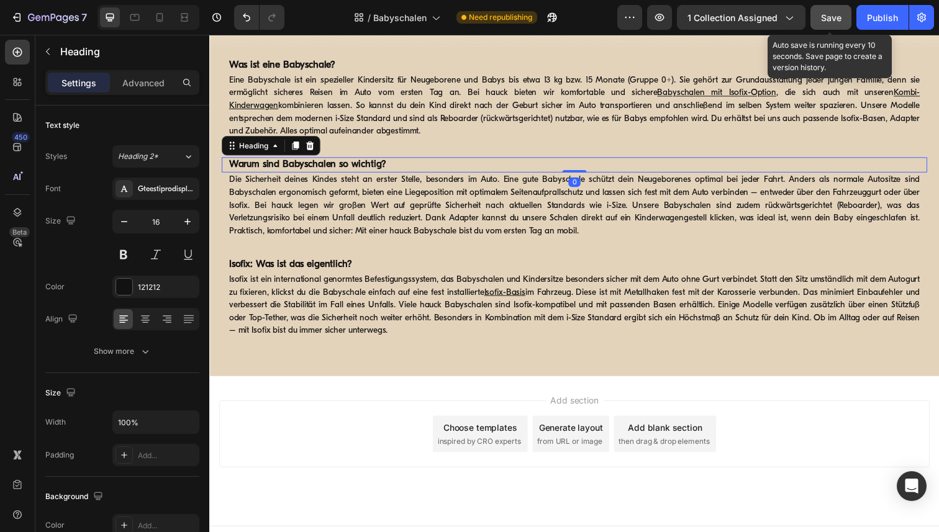
click at [833, 22] on div "Save" at bounding box center [831, 17] width 20 height 13
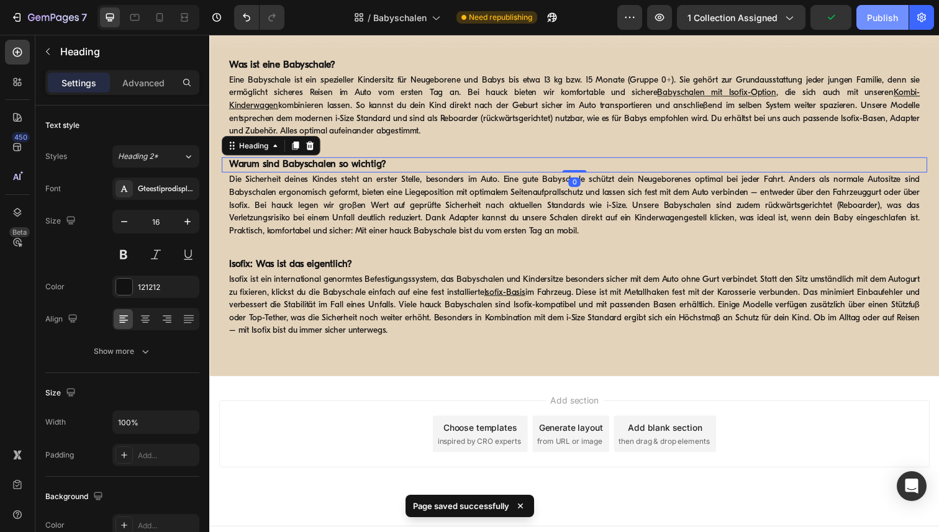
click at [870, 21] on div "Publish" at bounding box center [882, 17] width 31 height 13
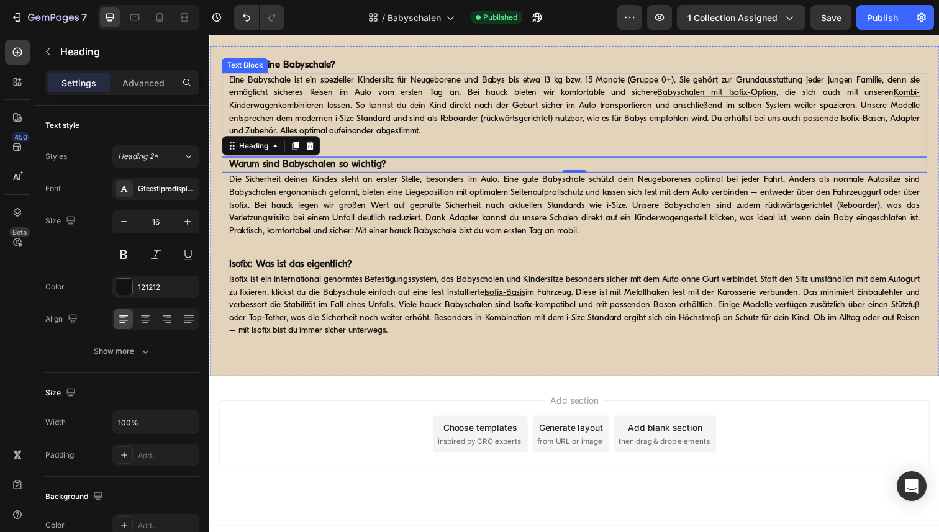
click at [837, 120] on p "Eine Babyschale ist ein spezieller Kindersitz für Neugeborene und Babys bis etw…" at bounding box center [581, 107] width 705 height 65
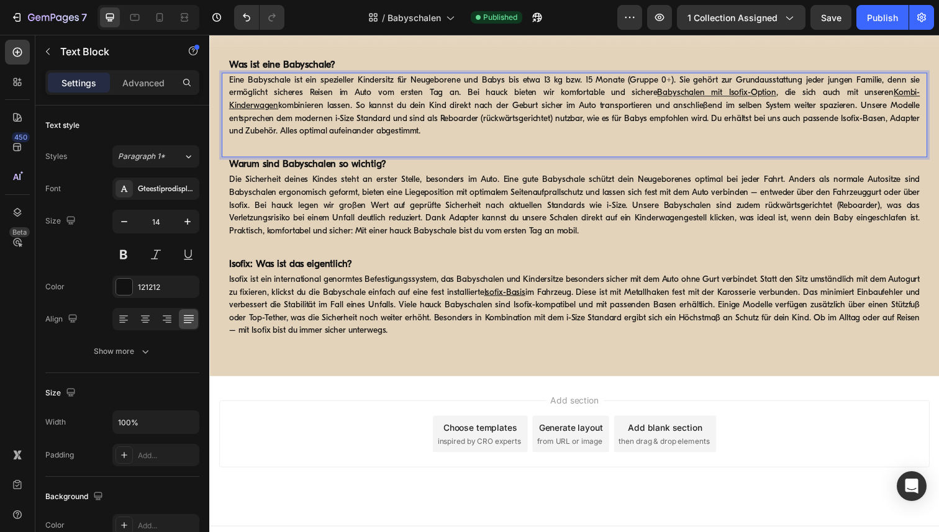
click at [841, 122] on p "Eine Babyschale ist ein spezieller Kindersitz für Neugeborene und Babys bis etw…" at bounding box center [581, 107] width 705 height 65
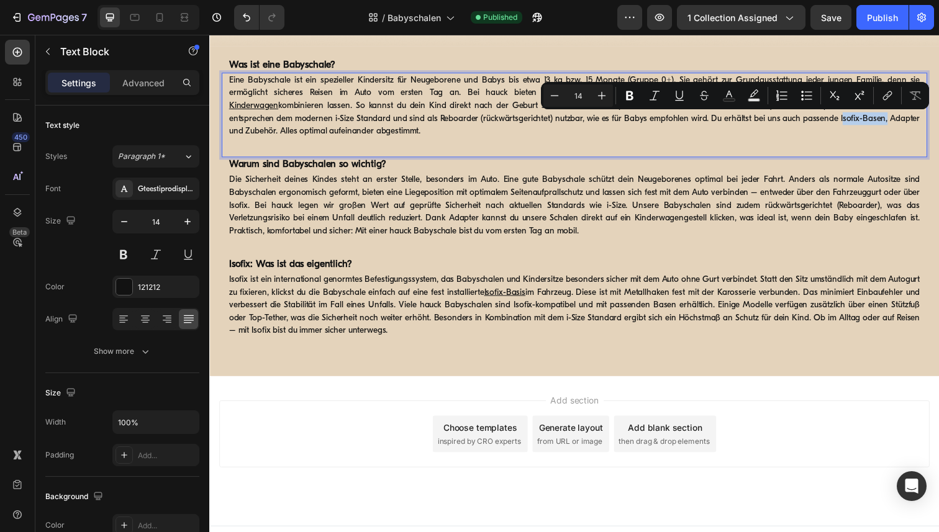
drag, startPoint x: 843, startPoint y: 122, endPoint x: 799, endPoint y: 123, distance: 44.1
click at [799, 123] on p "Eine Babyschale ist ein spezieller Kindersitz für Neugeborene und Babys bis etw…" at bounding box center [581, 107] width 705 height 65
click at [889, 93] on icon "Editor contextual toolbar" at bounding box center [887, 95] width 12 height 12
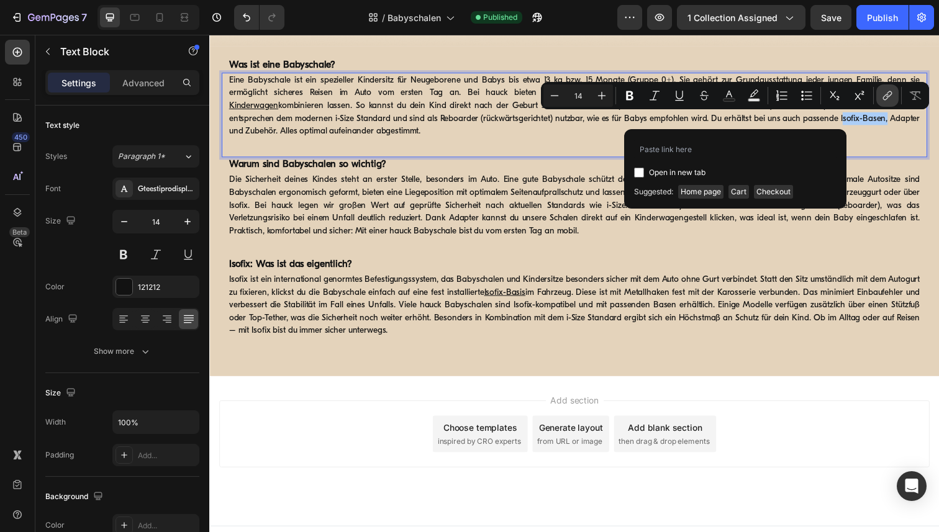
type input "https://www.hauck.de/collections/babyschalen/products/drive-n-care-base"
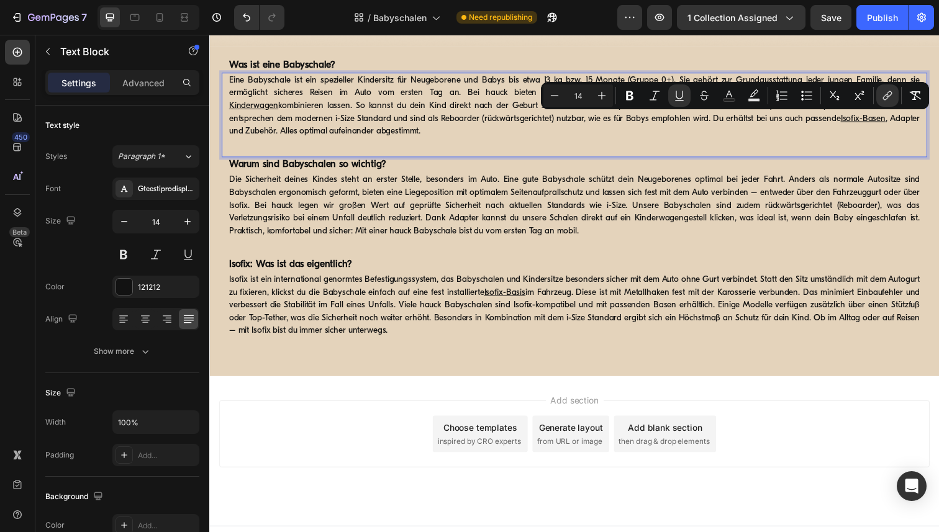
click at [868, 120] on p "Eine Babyschale ist ein spezieller Kindersitz für Neugeborene und Babys bis etw…" at bounding box center [581, 107] width 705 height 65
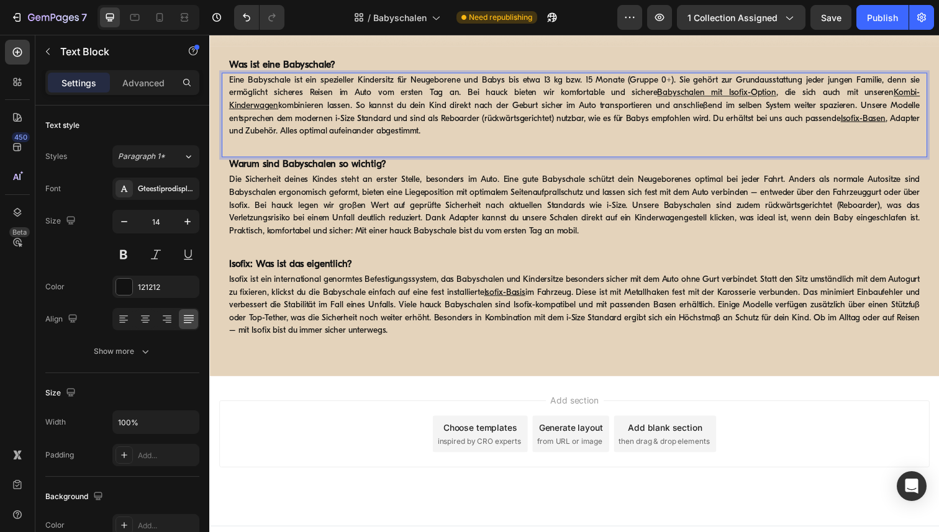
click at [868, 120] on p "Eine Babyschale ist ein spezieller Kindersitz für Neugeborene und Babys bis etw…" at bounding box center [581, 107] width 705 height 65
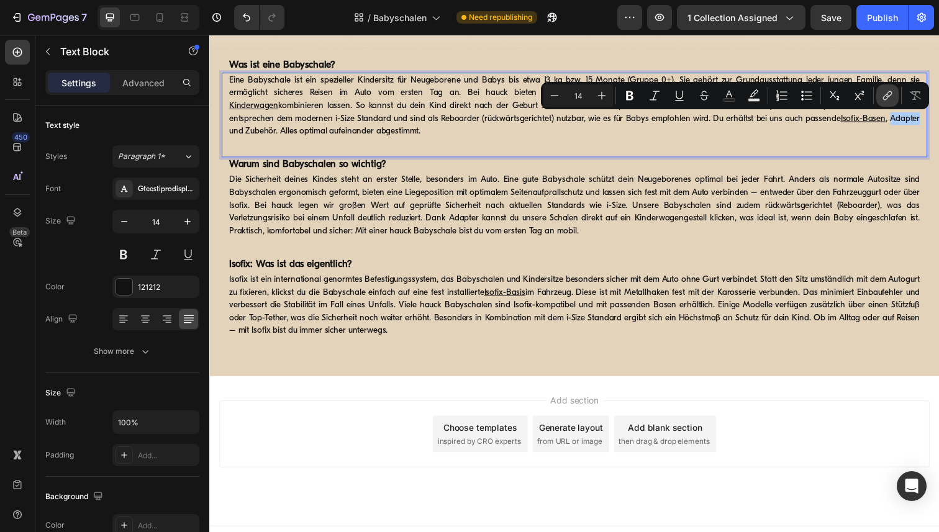
click at [886, 96] on icon "Editor contextual toolbar" at bounding box center [889, 94] width 6 height 6
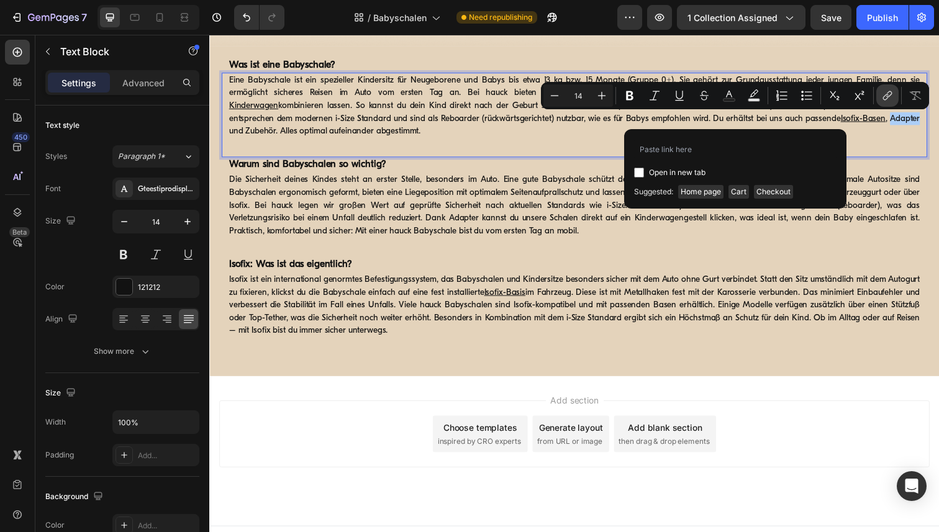
type input "https://www.hauck.de/products/universal-adapter-visionx-saturn-apollo"
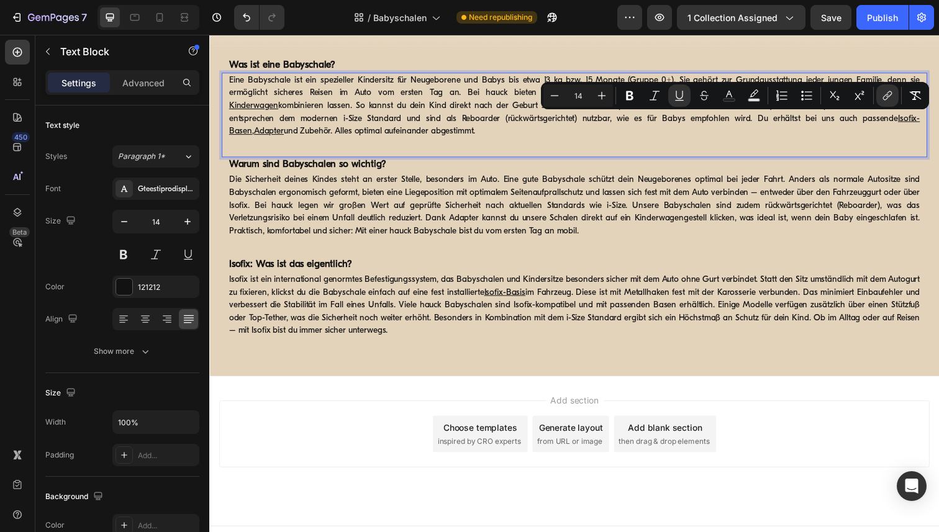
click at [916, 122] on p "Eine Babyschale ist ein spezieller Kindersitz für Neugeborene und Babys bis etw…" at bounding box center [581, 107] width 705 height 65
click at [884, 94] on icon "Editor contextual toolbar" at bounding box center [887, 95] width 12 height 12
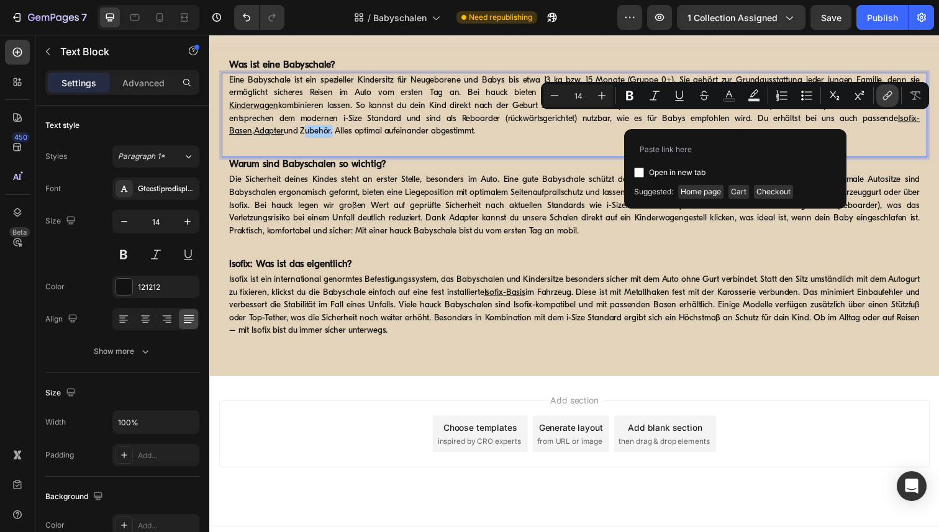
type input "https://www.hauck.de/collections/kinderwagen-zubehor"
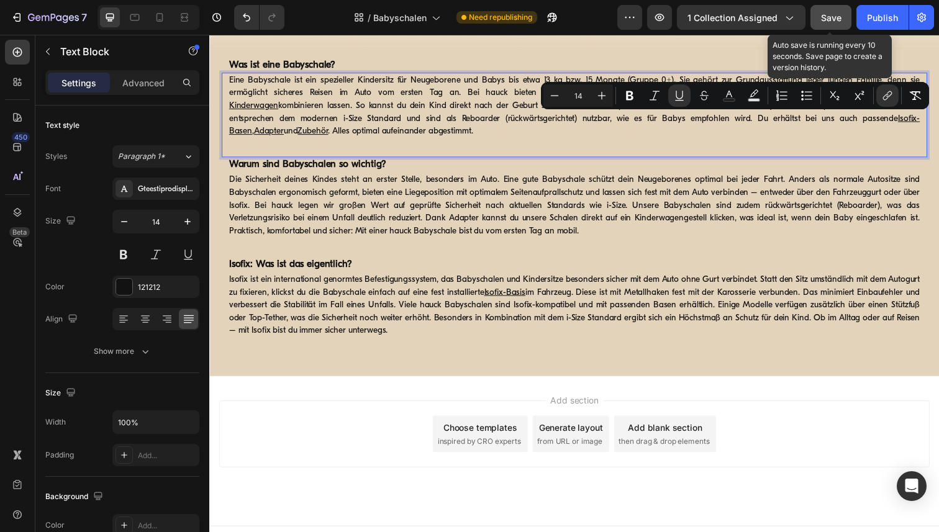
click at [835, 14] on span "Save" at bounding box center [831, 17] width 20 height 11
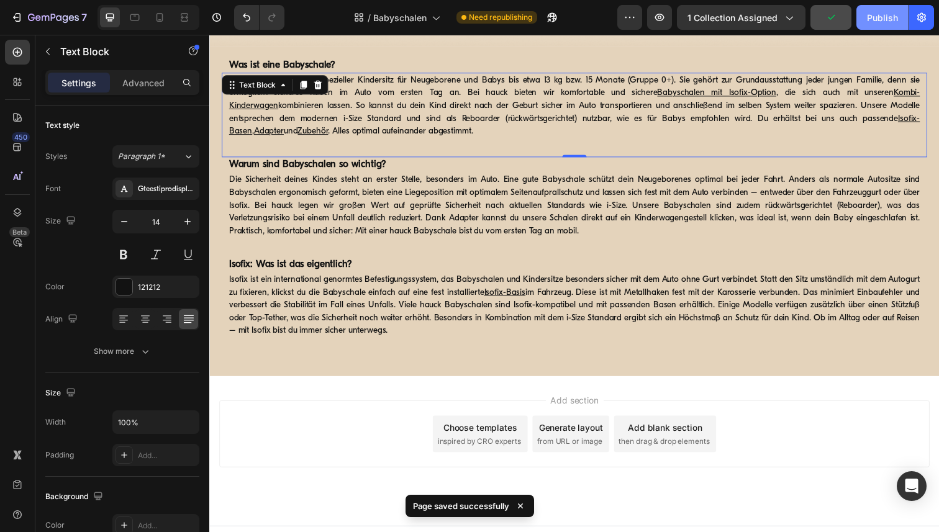
click at [889, 20] on div "Publish" at bounding box center [882, 17] width 31 height 13
